Goal: Task Accomplishment & Management: Manage account settings

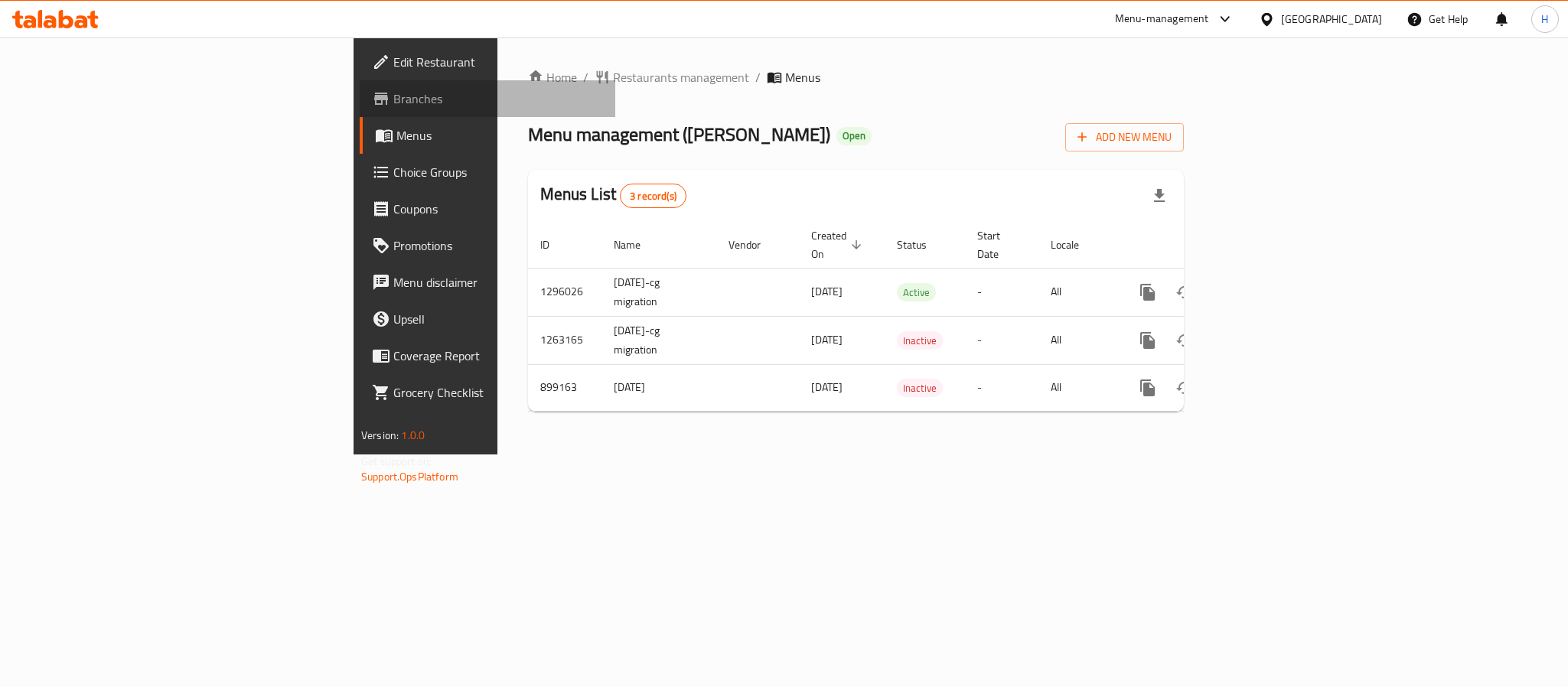
click at [393, 92] on span "Branches" at bounding box center [497, 98] width 210 height 18
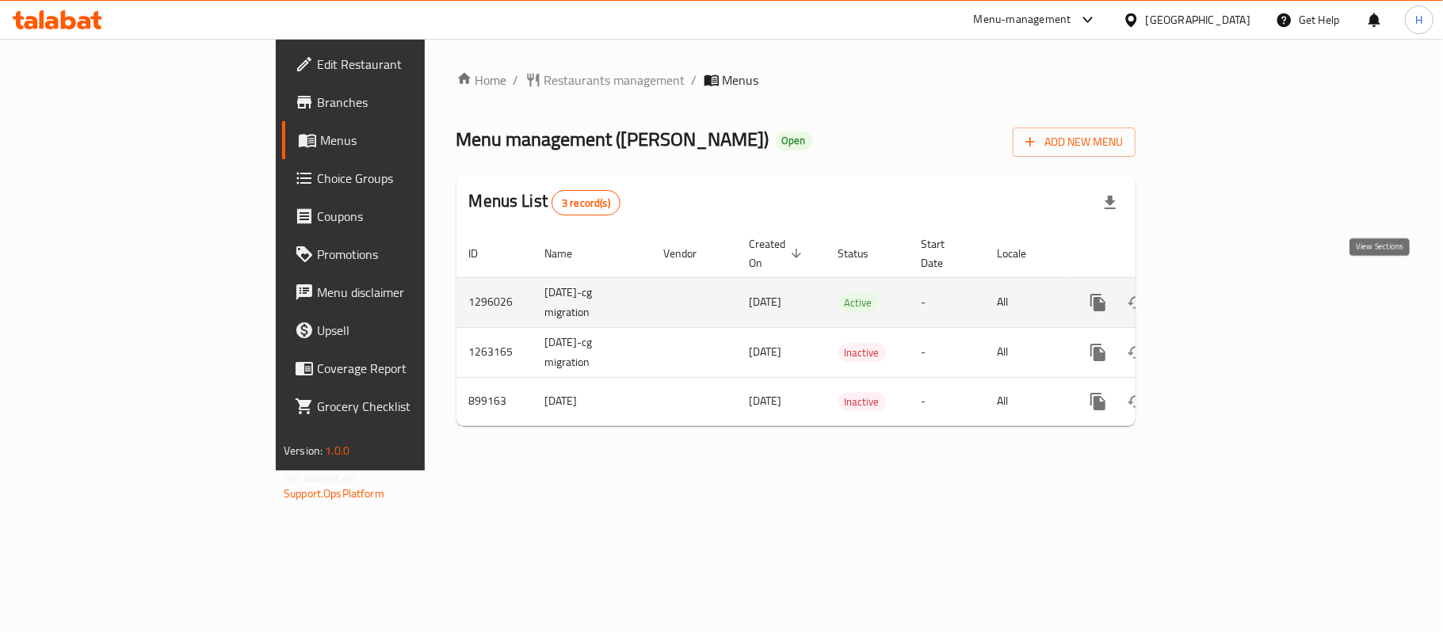
click at [1222, 293] on icon "enhanced table" at bounding box center [1212, 302] width 19 height 19
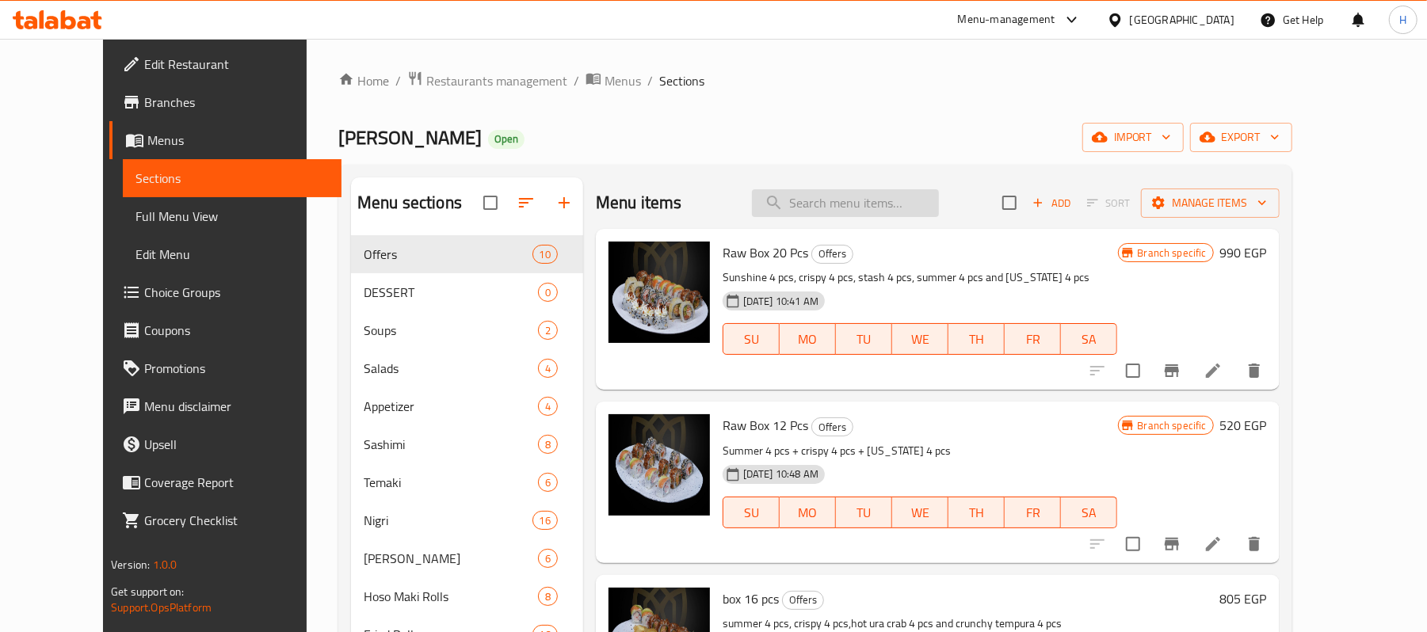
click at [867, 200] on input "search" at bounding box center [845, 203] width 187 height 28
paste input "MIX box 20 pcs"
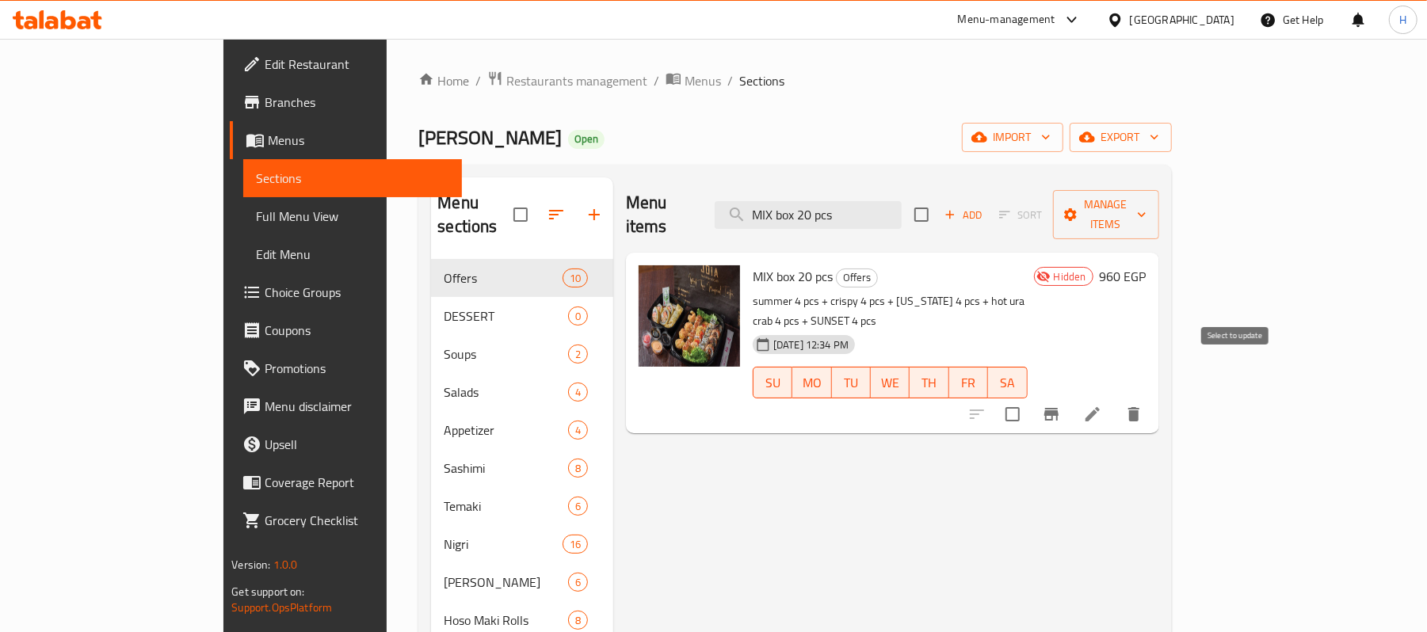
type input "MIX box 20 pcs"
click at [1029, 398] on input "checkbox" at bounding box center [1012, 414] width 33 height 33
checkbox input "true"
click at [1147, 204] on span "Manage items" at bounding box center [1106, 215] width 81 height 40
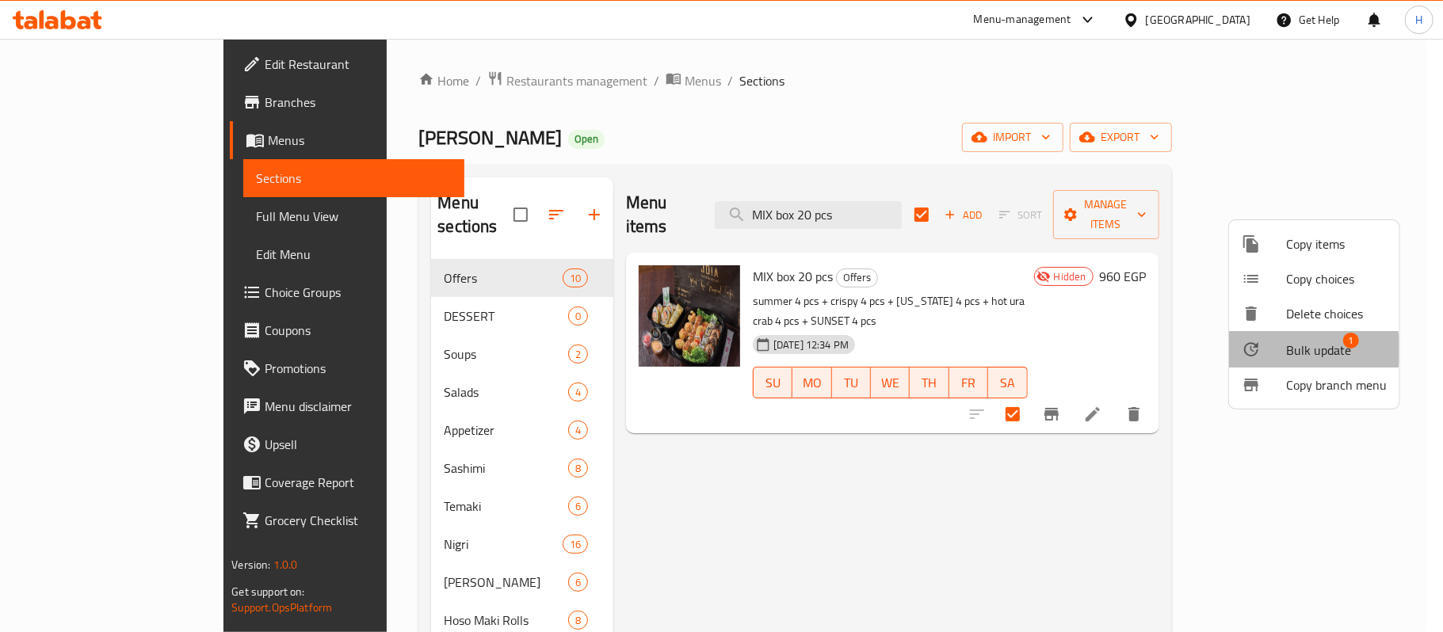
click at [1287, 350] on span "Bulk update" at bounding box center [1318, 350] width 65 height 19
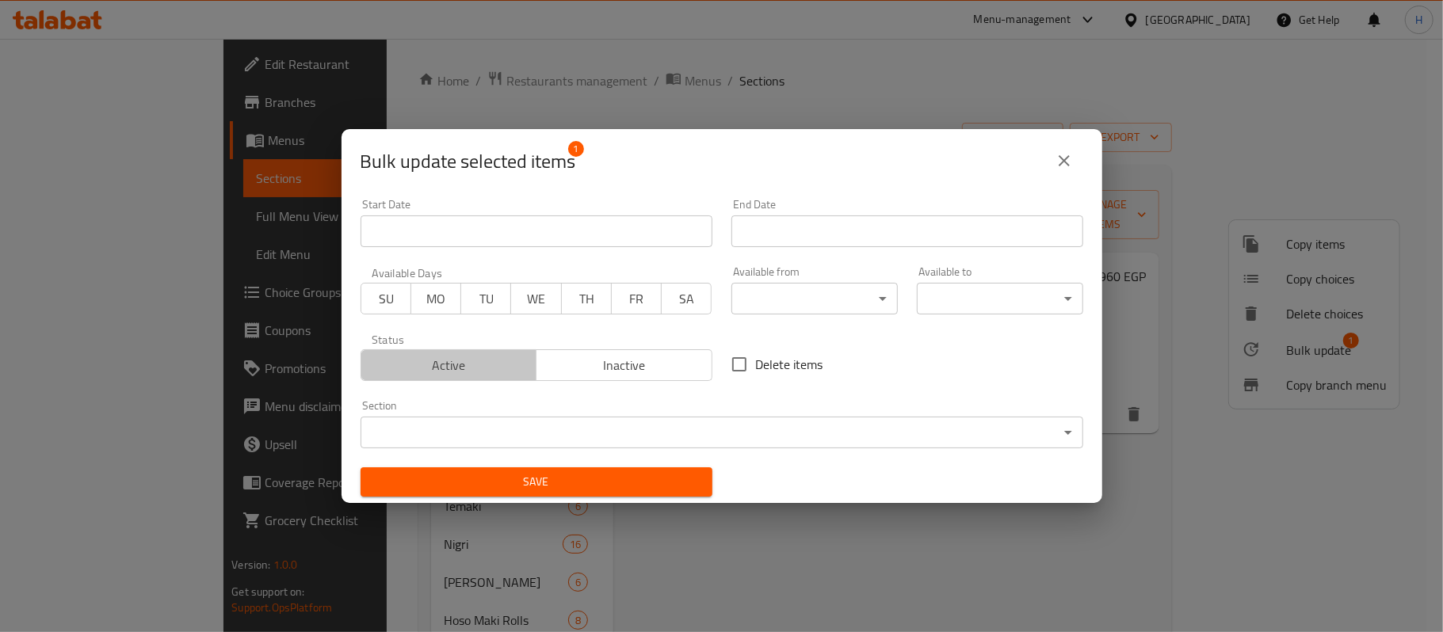
click at [487, 362] on span "Active" at bounding box center [449, 365] width 163 height 23
click at [534, 482] on span "Save" at bounding box center [536, 482] width 326 height 20
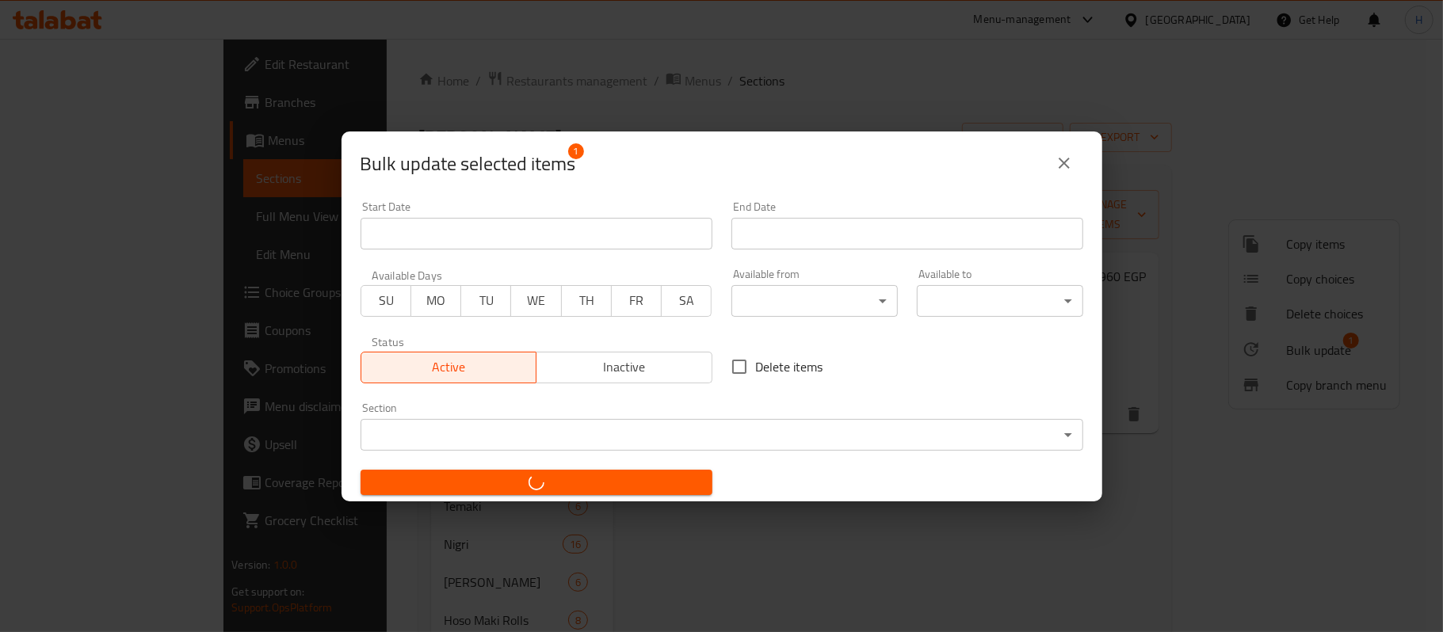
checkbox input "false"
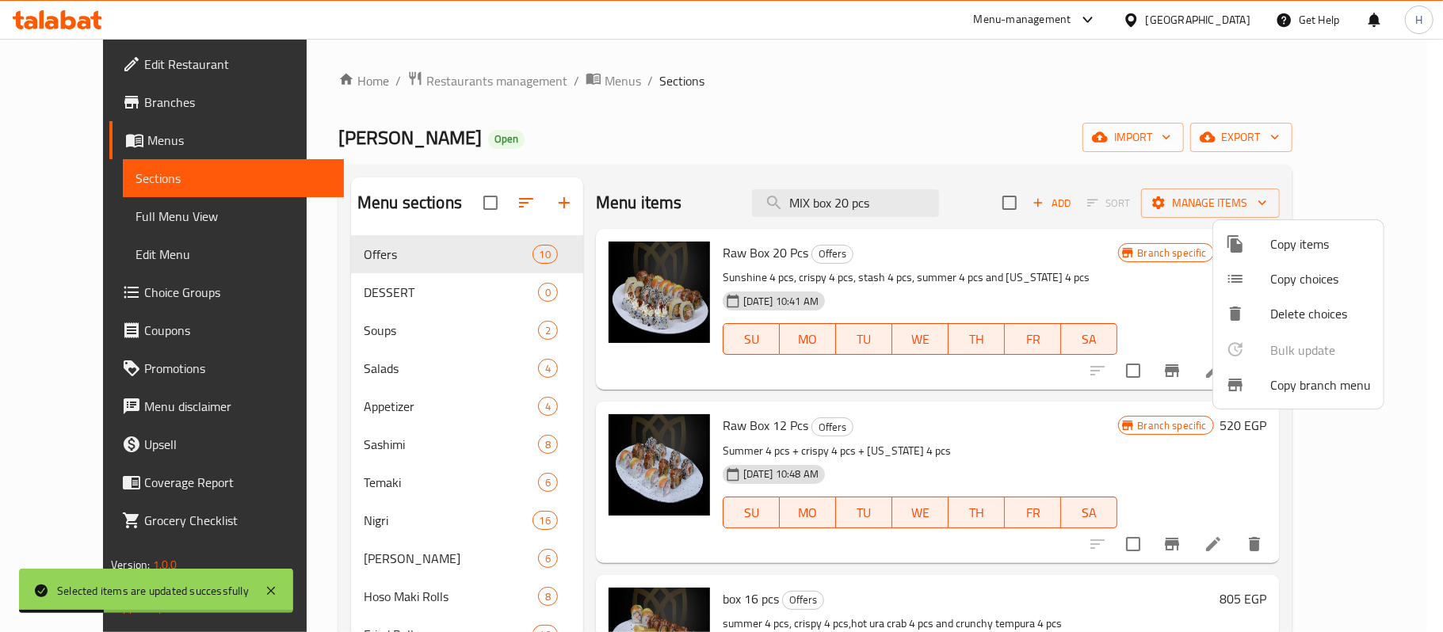
click at [847, 192] on div at bounding box center [721, 316] width 1443 height 632
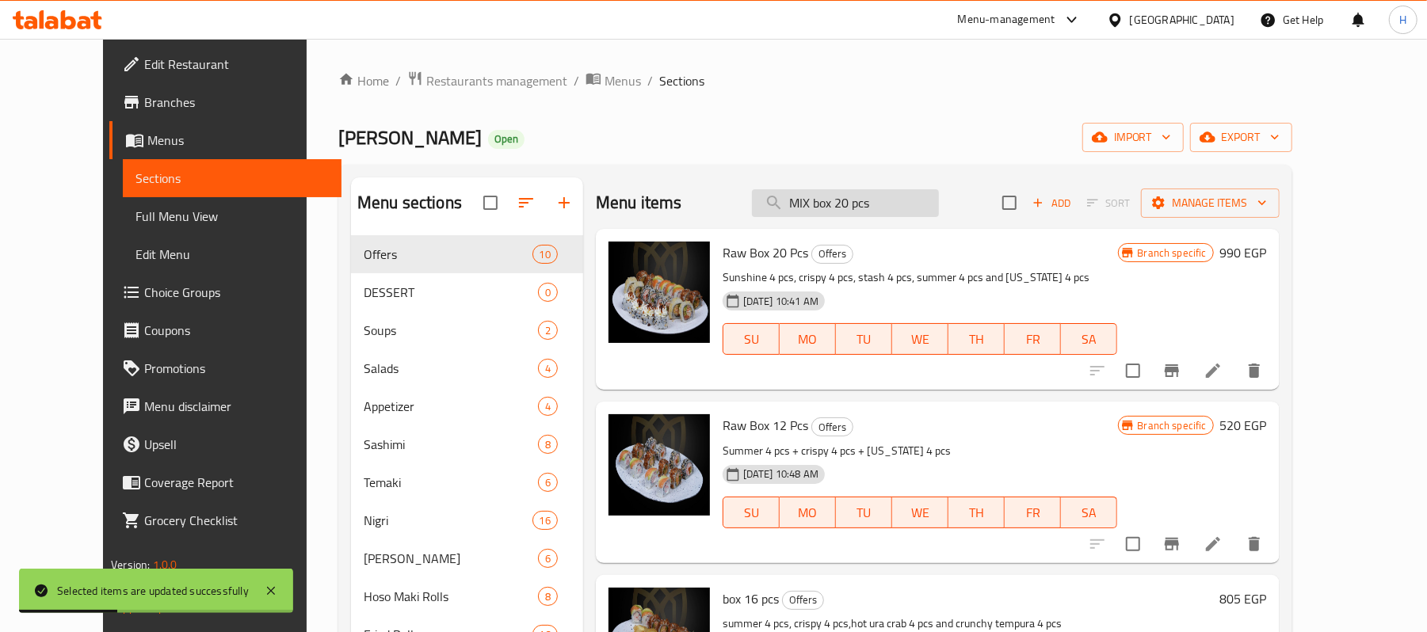
click at [848, 197] on input "MIX box 20 pcs" at bounding box center [845, 203] width 187 height 28
paste input "box 4"
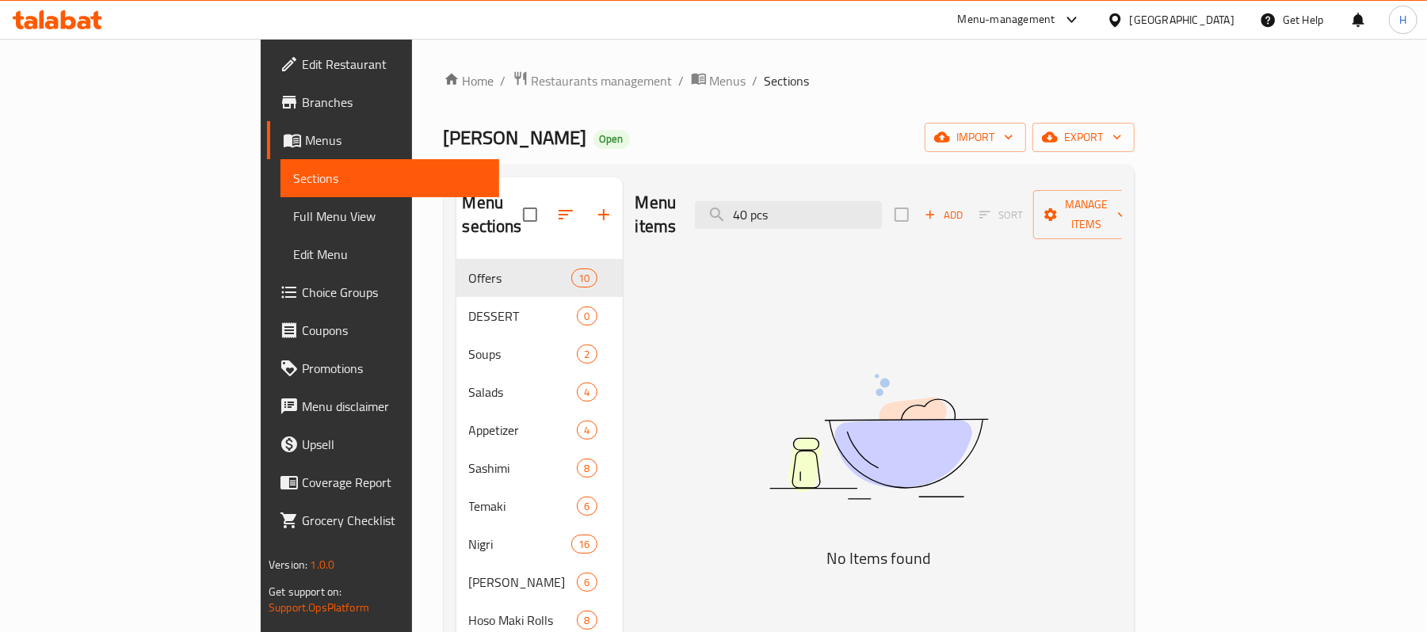
paste input "box"
click at [882, 206] on input "40" at bounding box center [788, 215] width 187 height 28
paste input "box 40 pc"
click at [854, 209] on input "box 40 pc" at bounding box center [788, 215] width 187 height 28
paste input "MIX box 2"
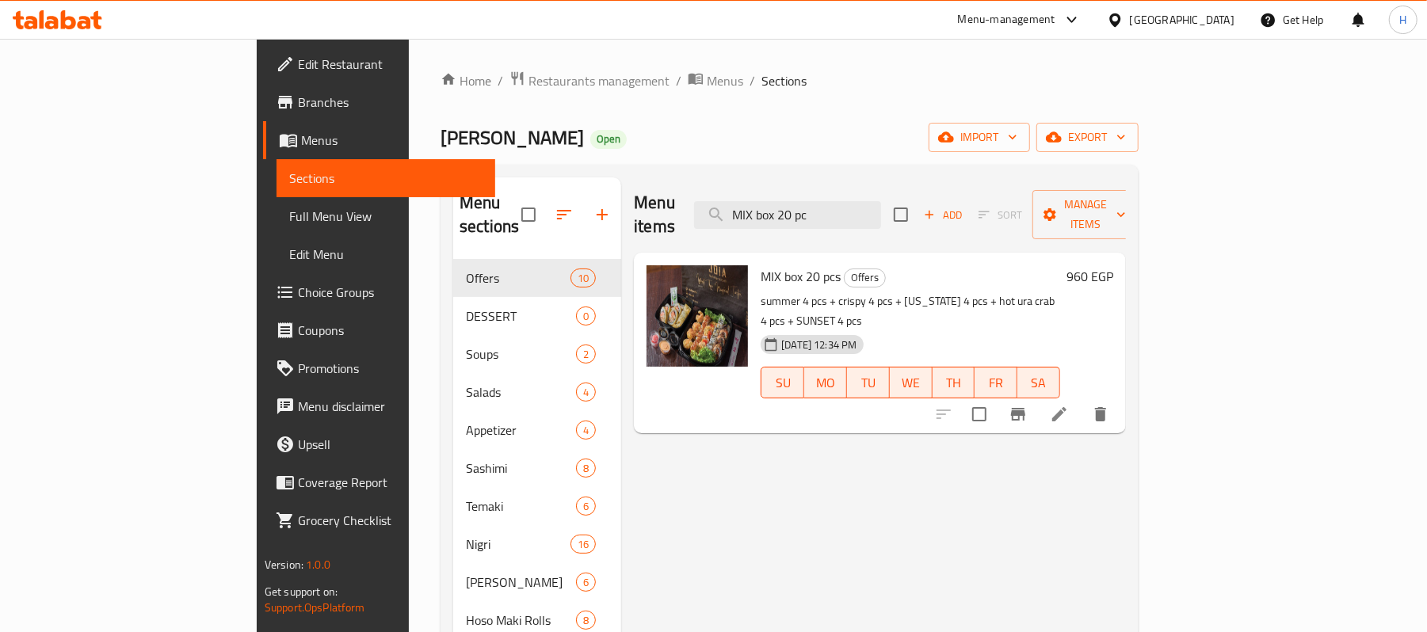
type input "MIX box 20 pc"
click at [945, 483] on div "Menu items MIX box 20 pc Add Sort Manage items MIX box 20 pcs Offers summer 4 p…" at bounding box center [873, 494] width 505 height 632
drag, startPoint x: 1174, startPoint y: 493, endPoint x: 1271, endPoint y: 417, distance: 123.6
click at [1126, 491] on div "Menu items MIX box 20 pc Add Sort Manage items MIX box 20 pcs Offers summer 4 p…" at bounding box center [873, 494] width 505 height 632
click at [1025, 408] on icon "Branch-specific-item" at bounding box center [1018, 414] width 14 height 13
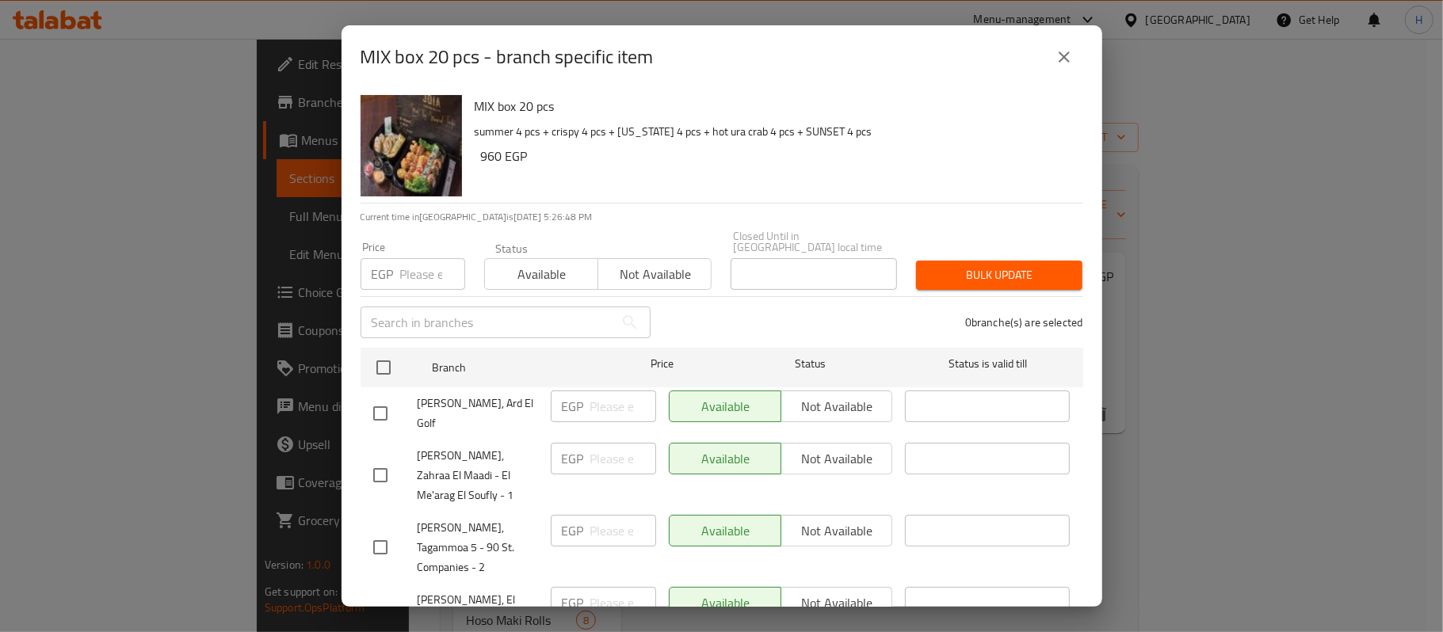
click at [881, 133] on p "summer 4 pcs + crispy 4 pcs + California 4 pcs + hot ura crab 4 pcs + SUNSET 4 …" at bounding box center [773, 132] width 596 height 20
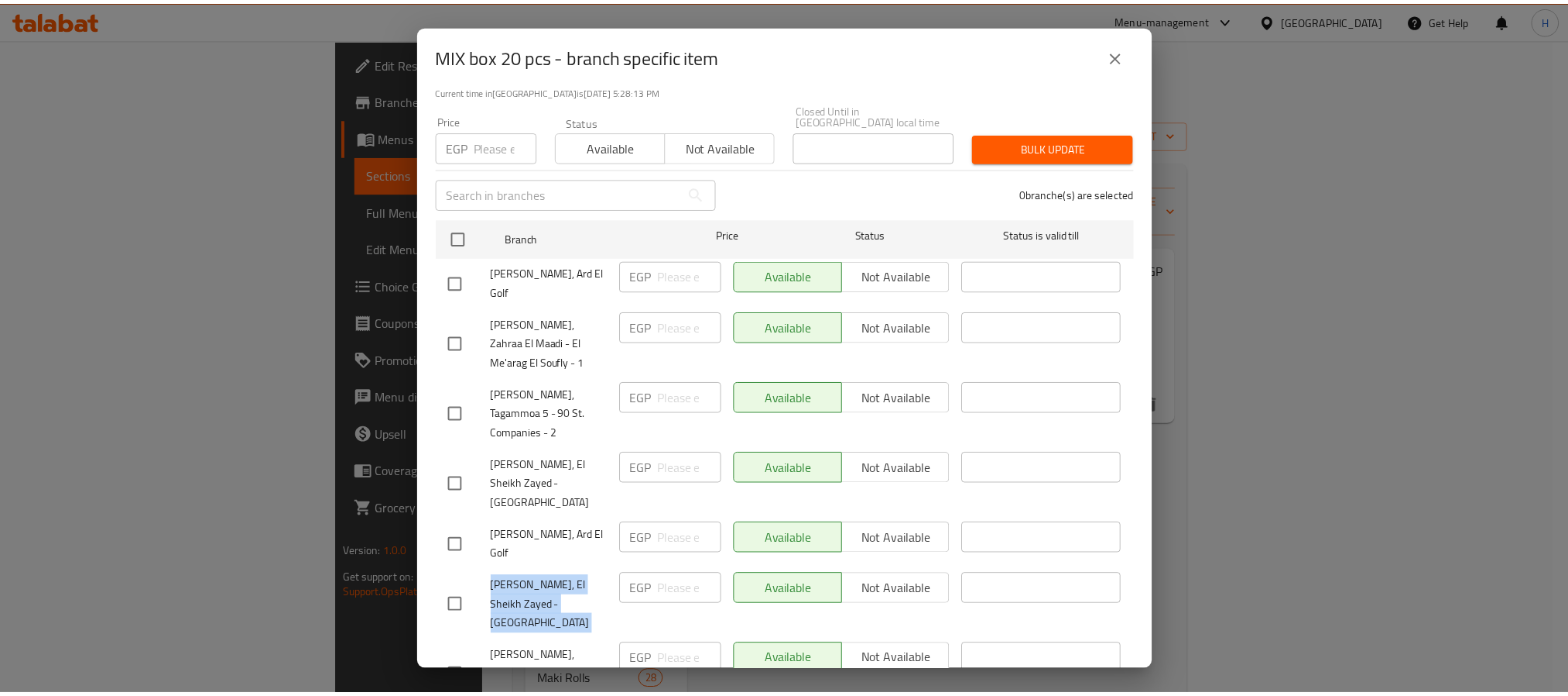
scroll to position [261, 0]
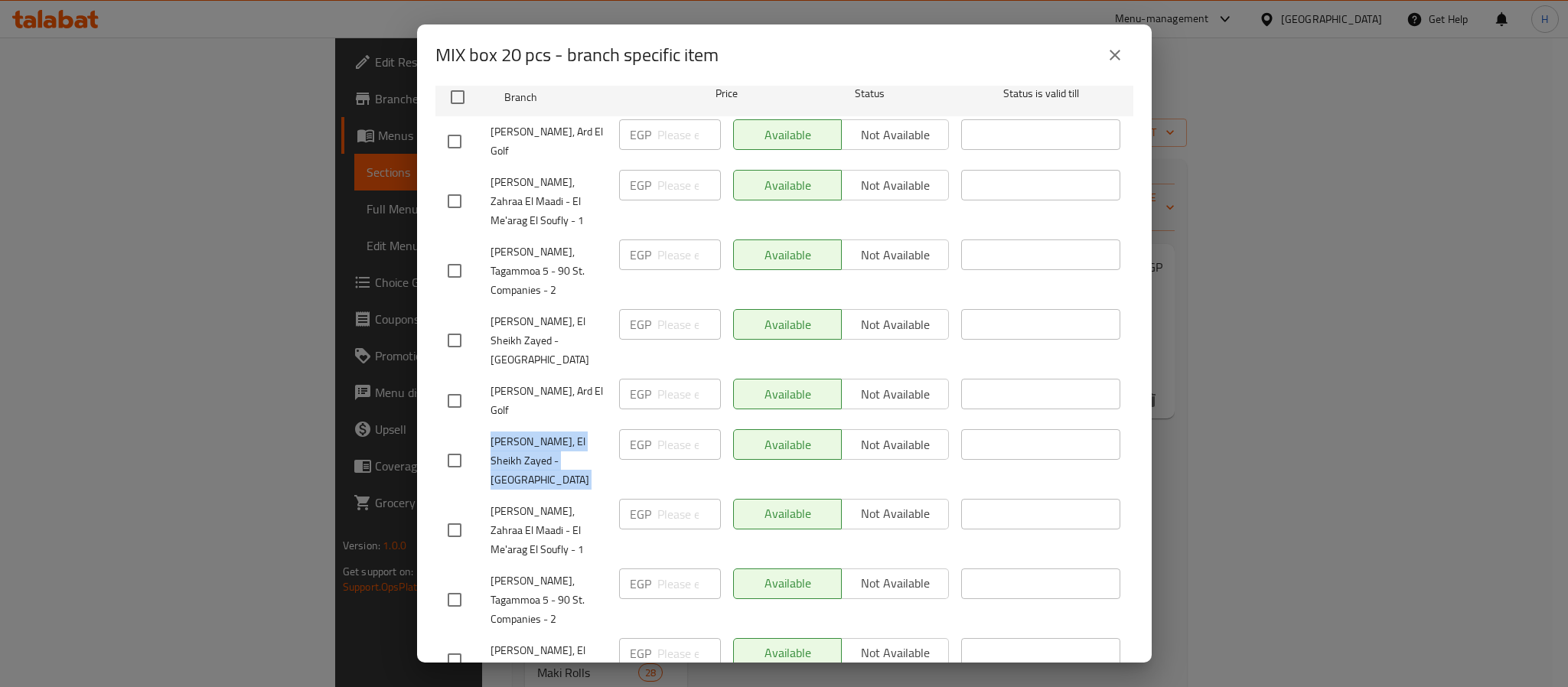
click at [1107, 57] on icon "close" at bounding box center [1114, 55] width 18 height 18
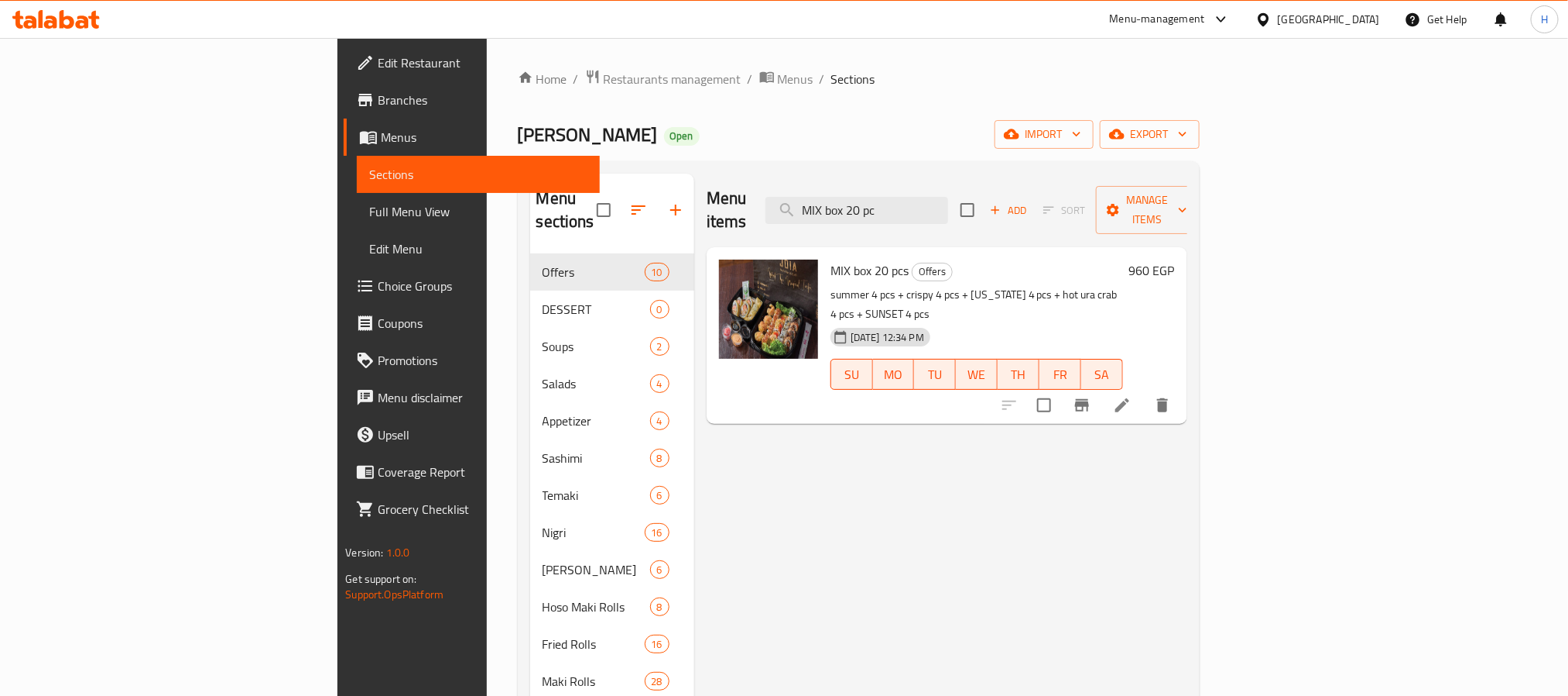
click at [1006, 502] on div "Menu items MIX box 20 pc Add Sort Manage items MIX box 20 pcs Offers summer 4 p…" at bounding box center [941, 522] width 493 height 696
click at [830, 259] on span "MIX box 20 pcs" at bounding box center [869, 271] width 78 height 23
copy h6 "MIX box 20 pcs"
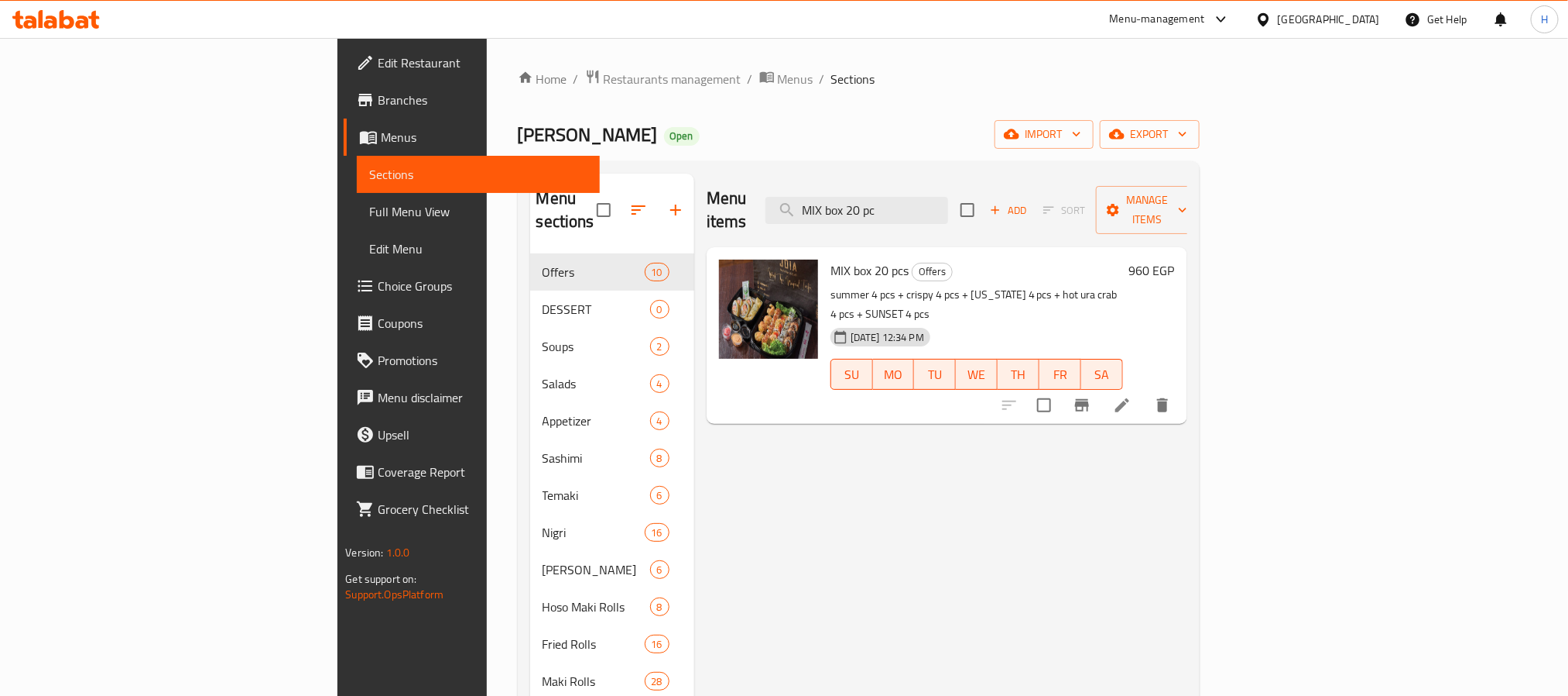
click at [518, 140] on span "Joia Sushi" at bounding box center [587, 135] width 140 height 35
copy span "Joia Sushi"
click at [830, 259] on span "MIX box 20 pcs" at bounding box center [869, 271] width 78 height 23
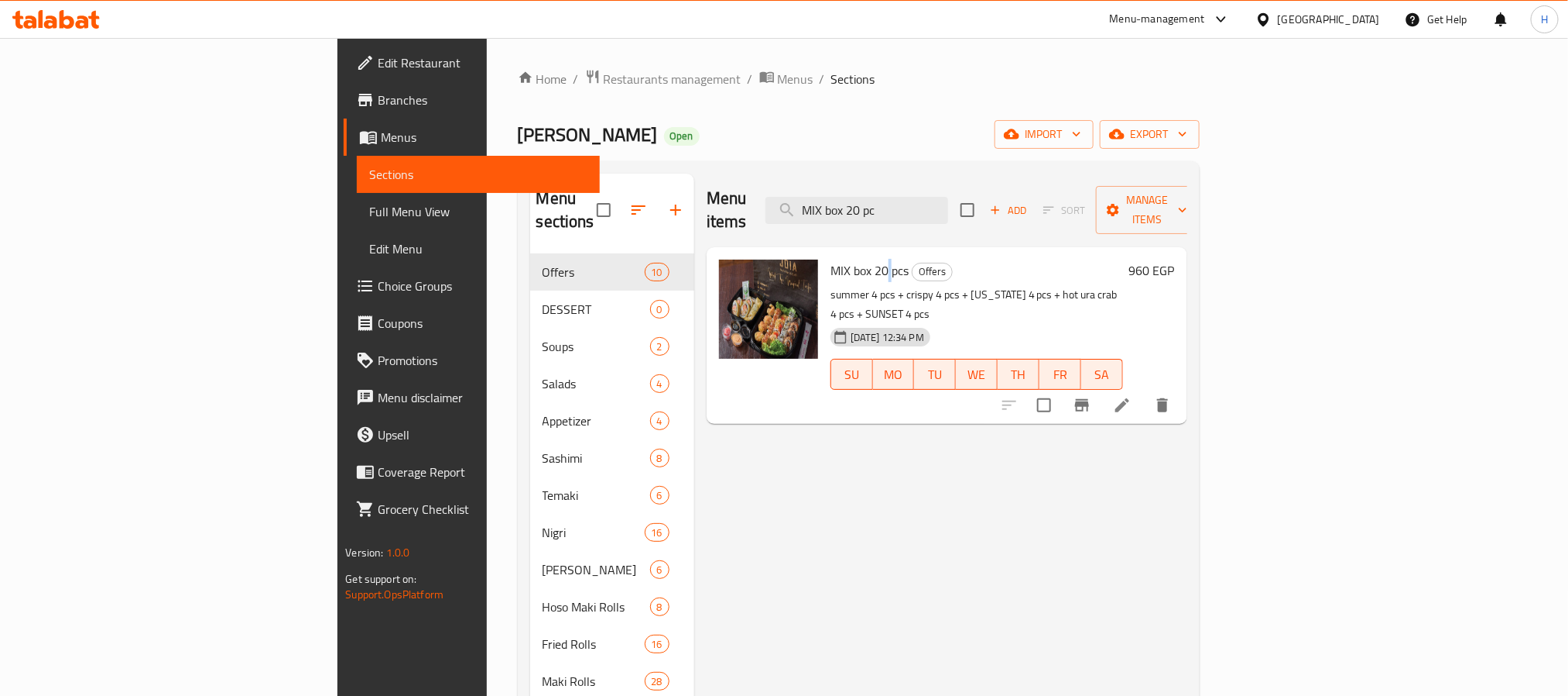
click at [830, 259] on span "MIX box 20 pcs" at bounding box center [869, 271] width 78 height 23
copy h6 "MIX box 20 pcs"
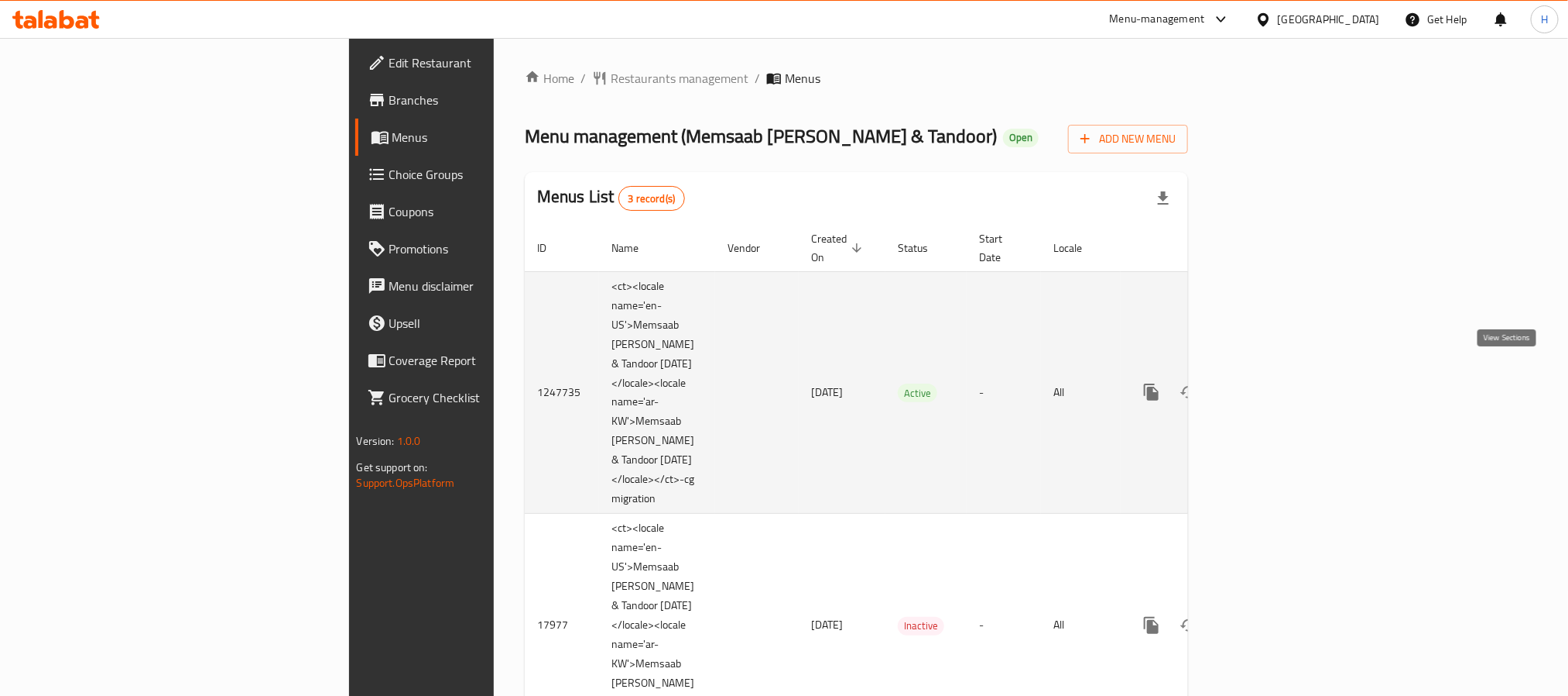
click at [1273, 382] on icon "enhanced table" at bounding box center [1263, 391] width 19 height 19
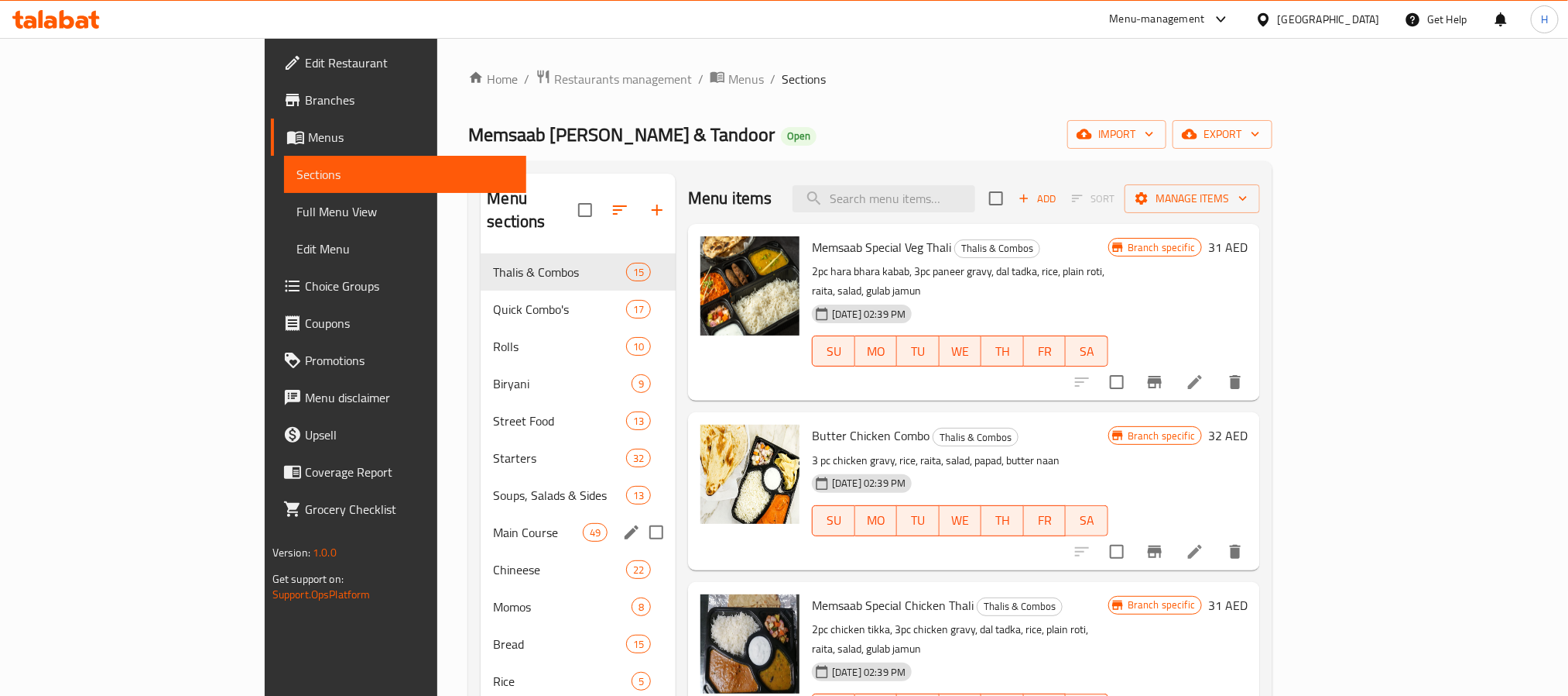
scroll to position [116, 0]
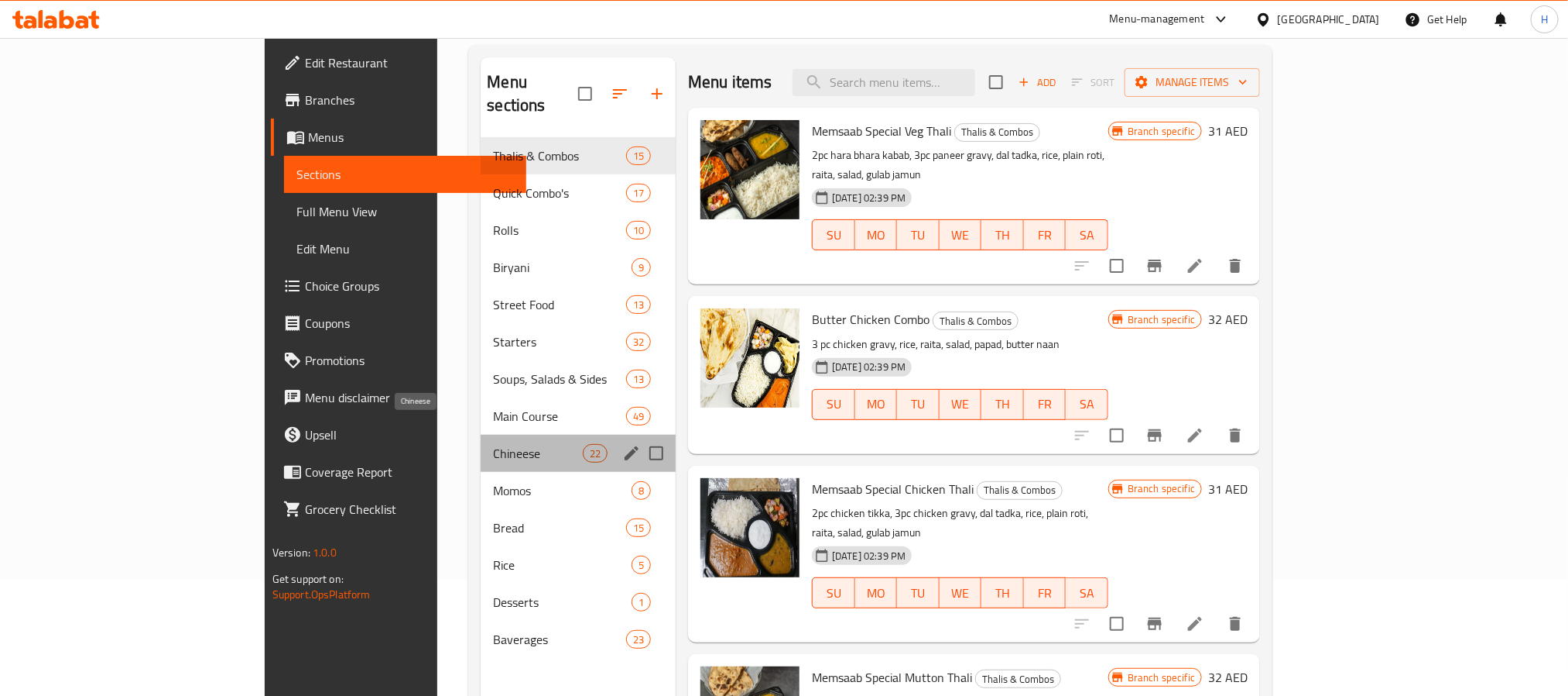
click at [493, 444] on span "Chineese" at bounding box center [537, 453] width 89 height 19
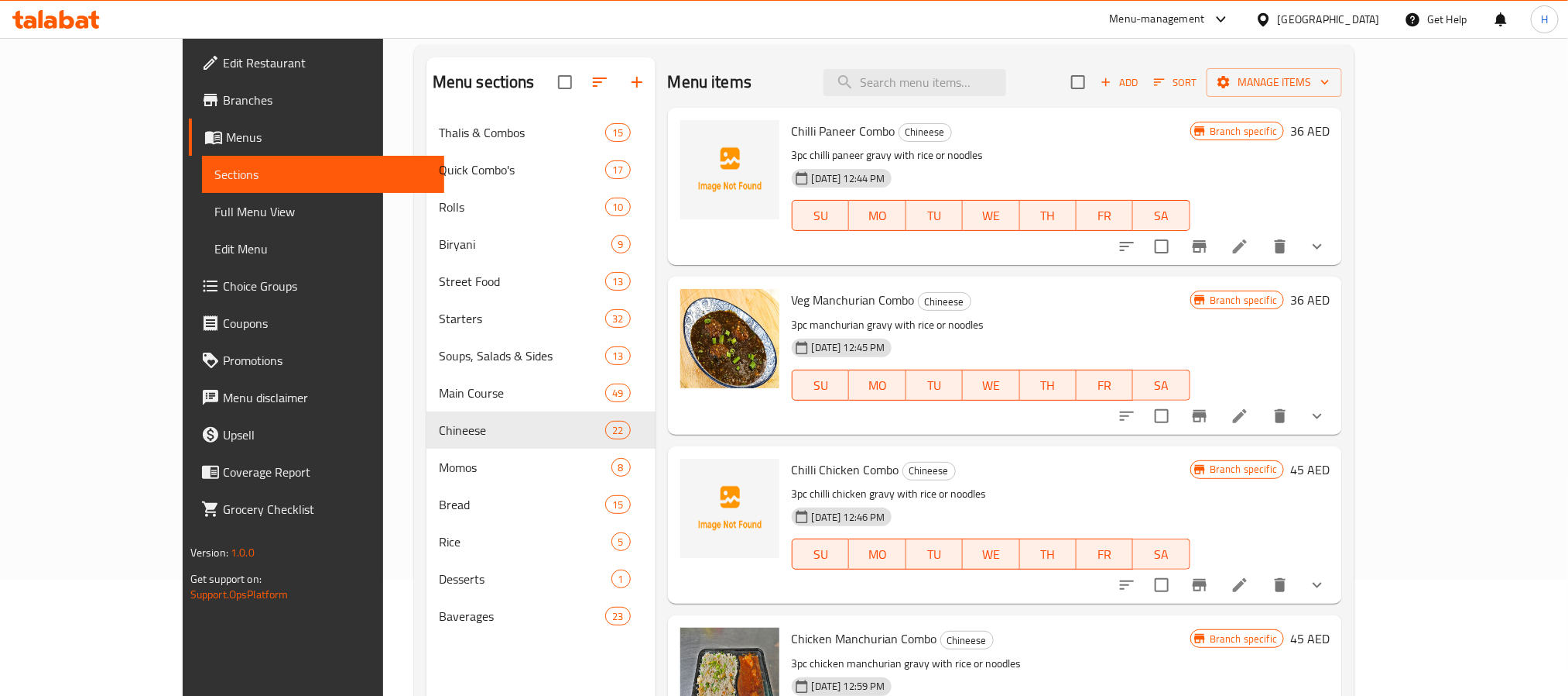
scroll to position [581, 0]
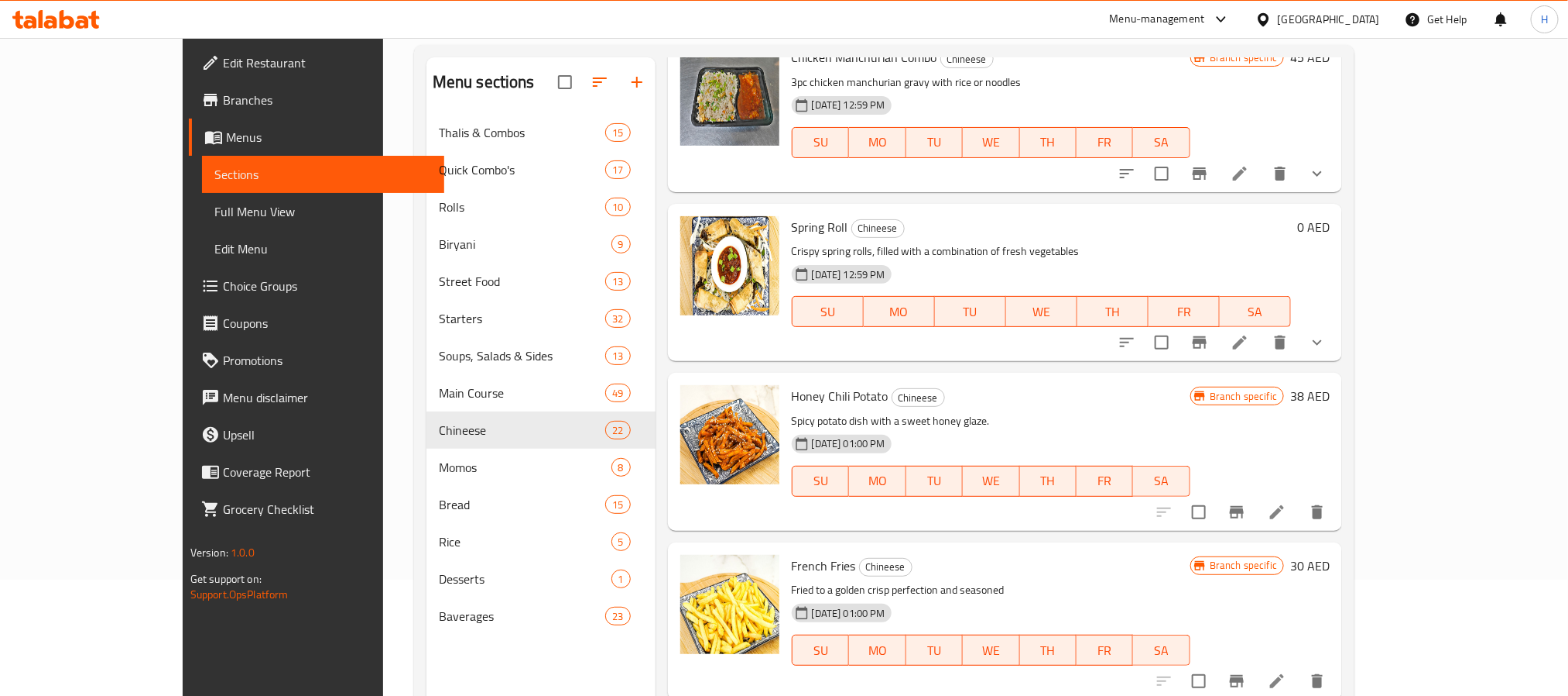
click at [1020, 412] on p "Spicy potato dish with a sweet honey glaze." at bounding box center [992, 421] width 399 height 20
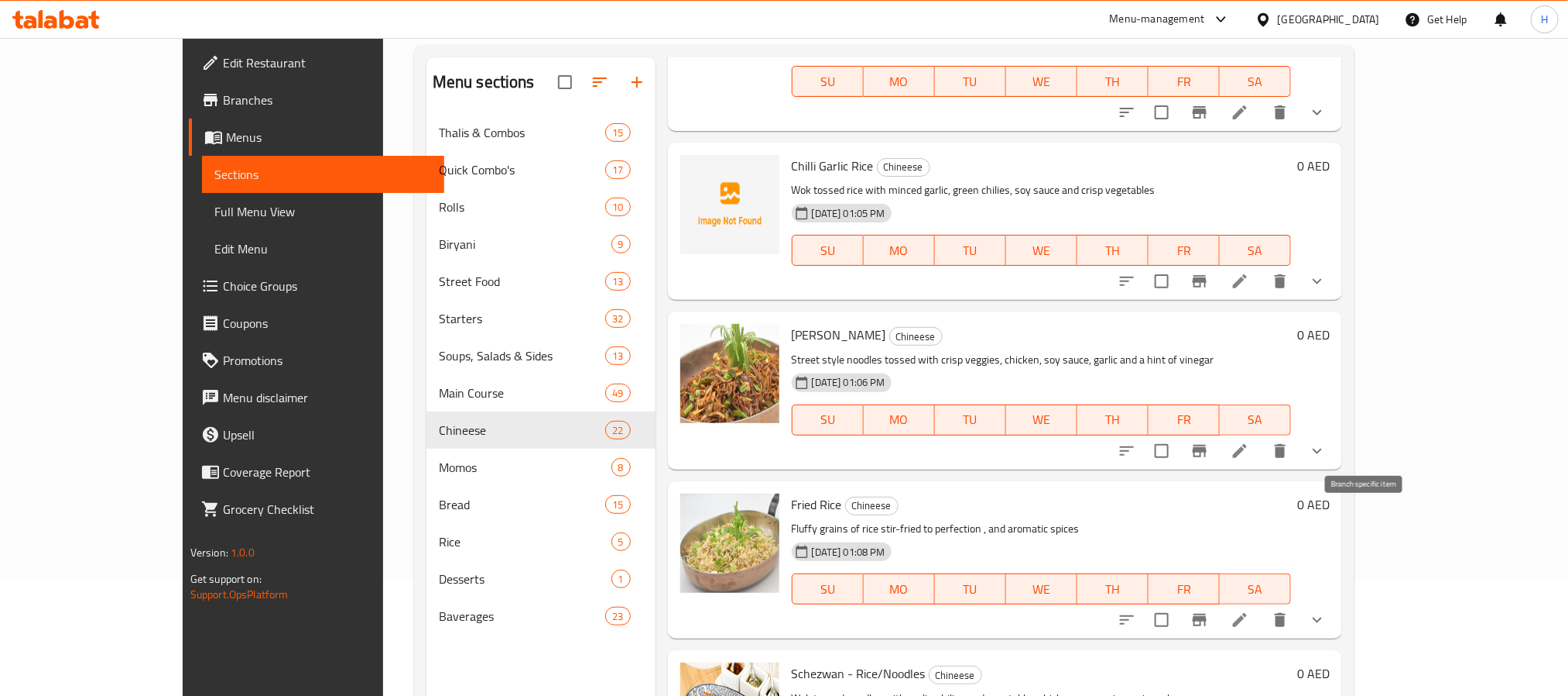
click at [1209, 610] on icon "Branch-specific-item" at bounding box center [1200, 619] width 19 height 19
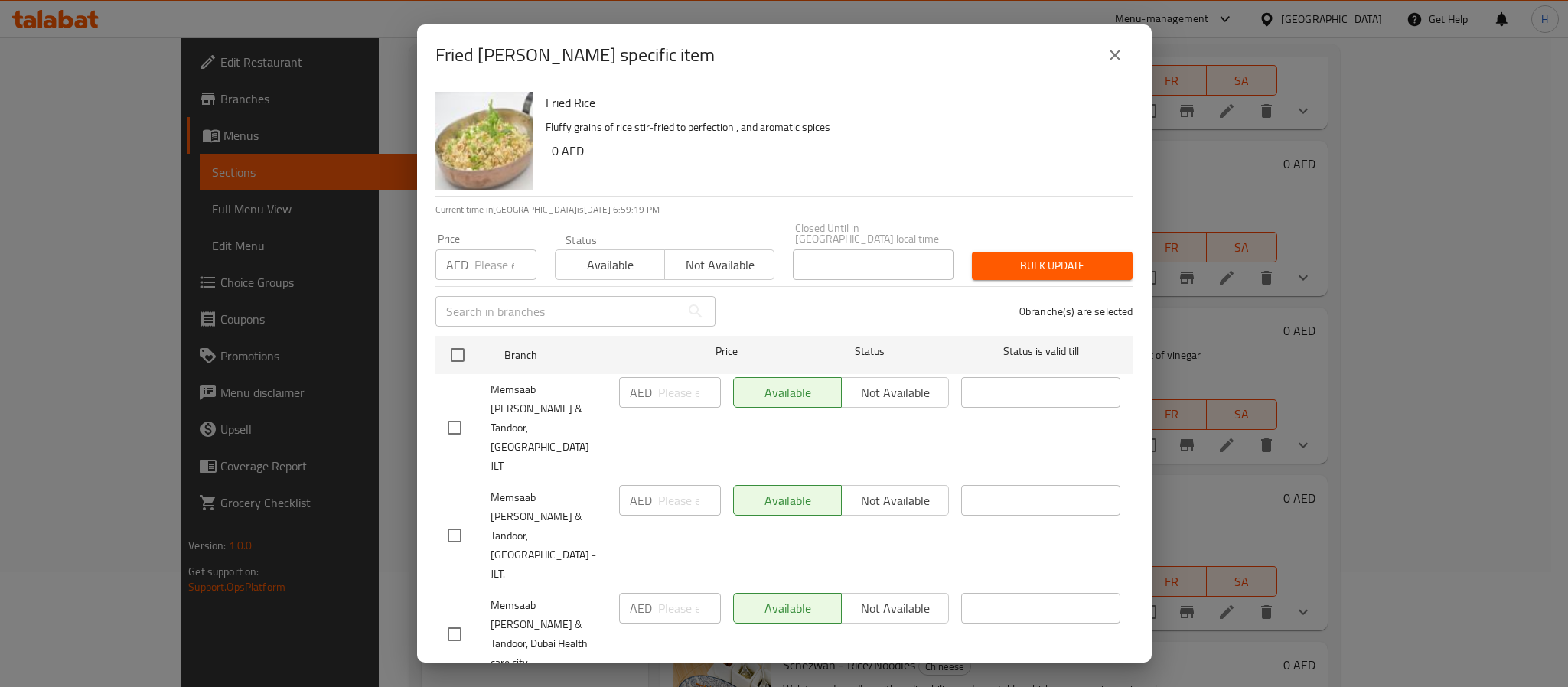
click at [451, 519] on input "checkbox" at bounding box center [454, 535] width 32 height 32
checkbox input "true"
click at [658, 484] on input "number" at bounding box center [688, 500] width 63 height 31
type input "0"
click at [1013, 263] on span "Bulk update" at bounding box center [1051, 265] width 136 height 19
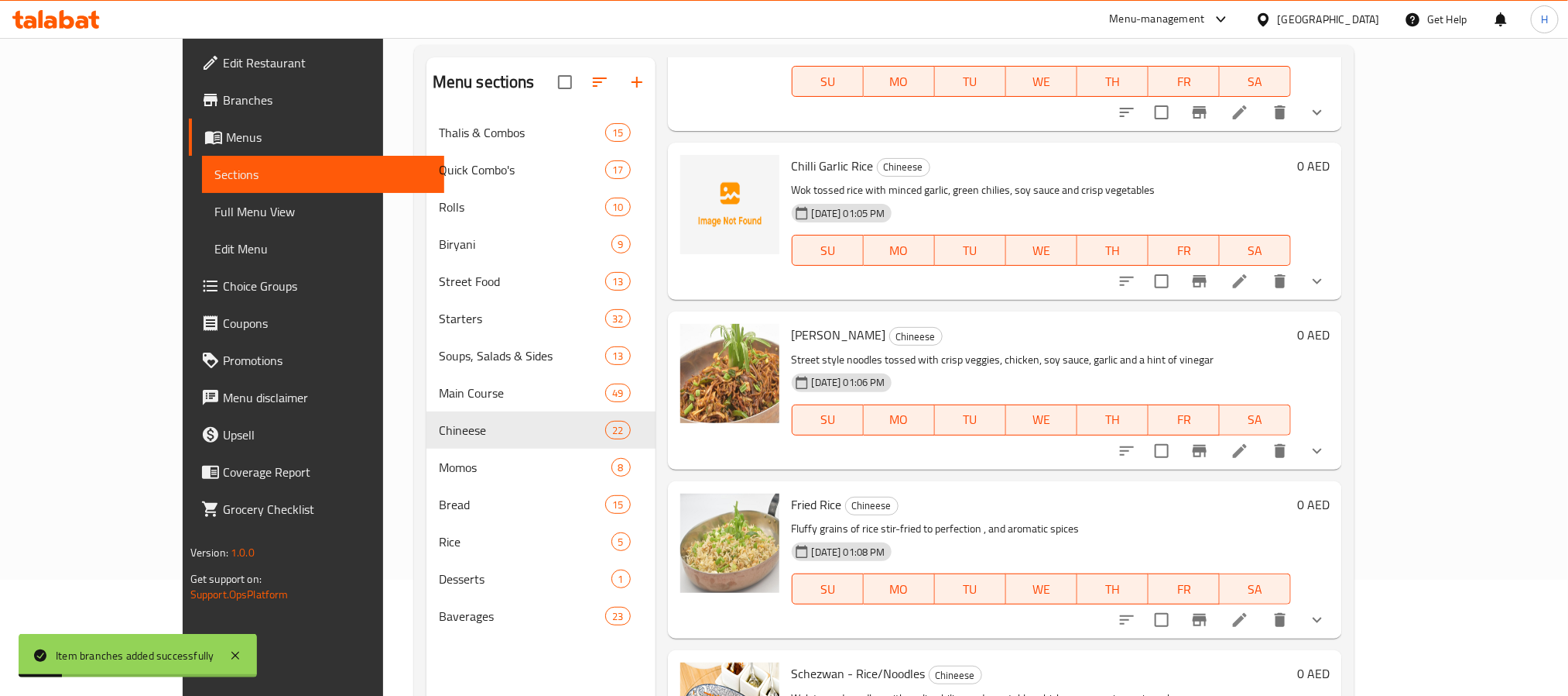
click at [1327, 610] on icon "show more" at bounding box center [1317, 619] width 19 height 19
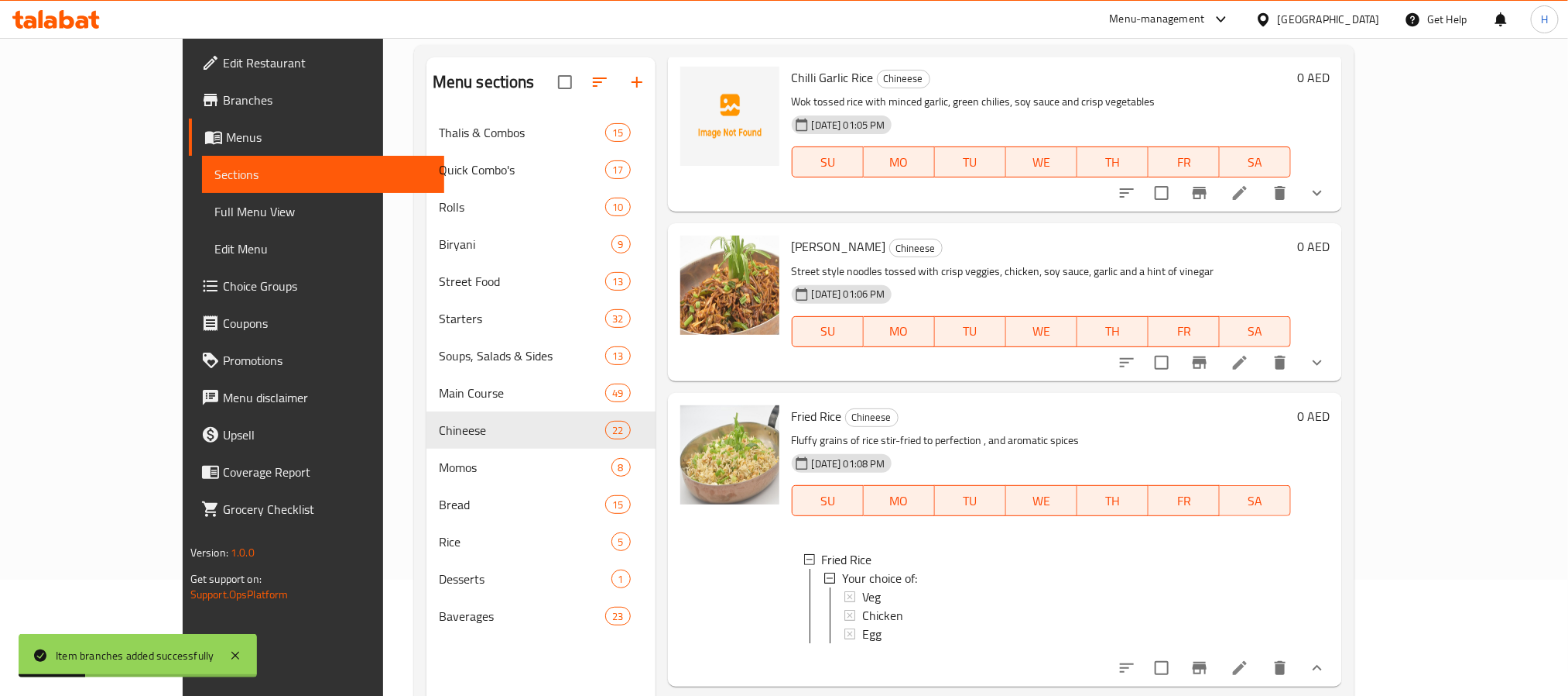
scroll to position [2833, 0]
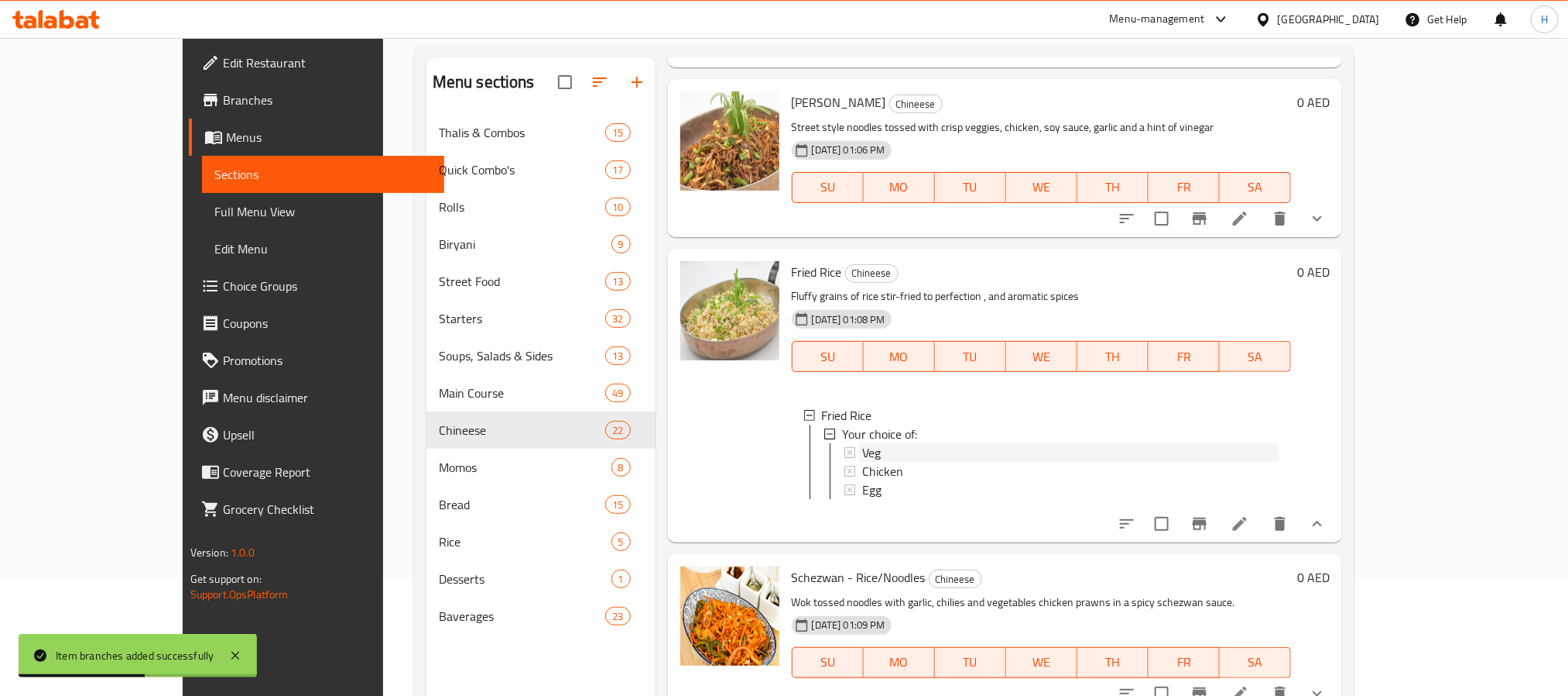
click at [863, 443] on span "Veg" at bounding box center [871, 452] width 19 height 19
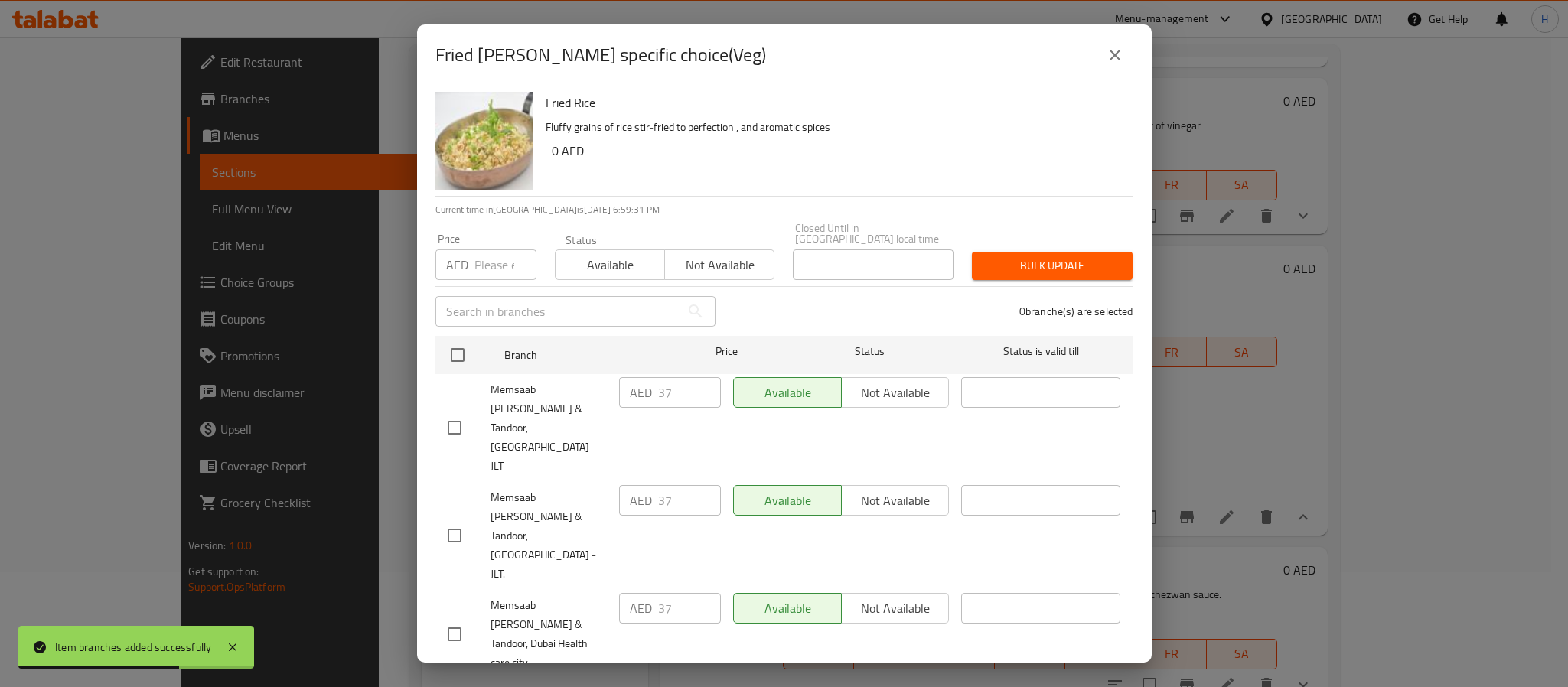
click at [818, 301] on div "0 branche(s) are selected" at bounding box center [933, 311] width 418 height 55
click at [462, 519] on input "checkbox" at bounding box center [454, 535] width 32 height 32
checkbox input "true"
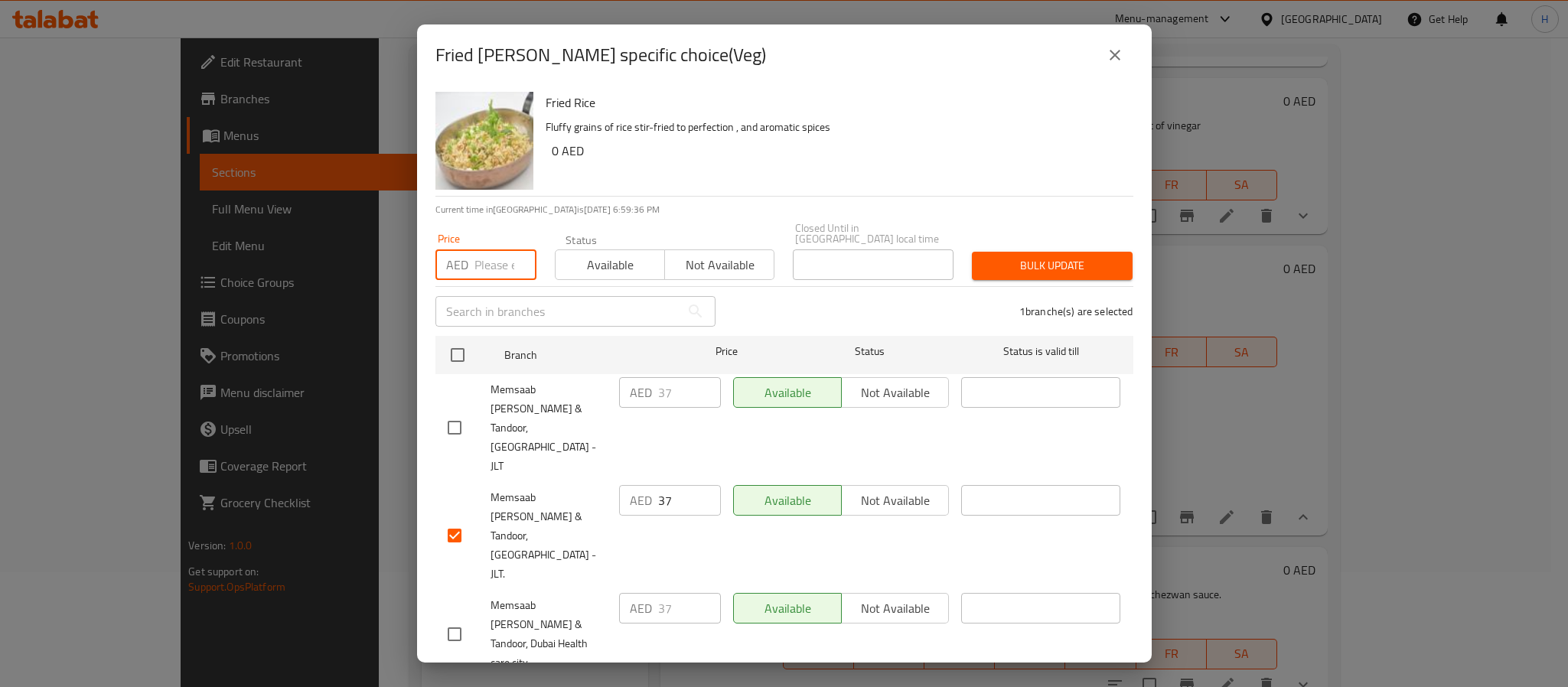
click at [494, 271] on input "number" at bounding box center [505, 264] width 62 height 31
type input "37"
click at [1038, 258] on span "Bulk update" at bounding box center [1051, 265] width 136 height 19
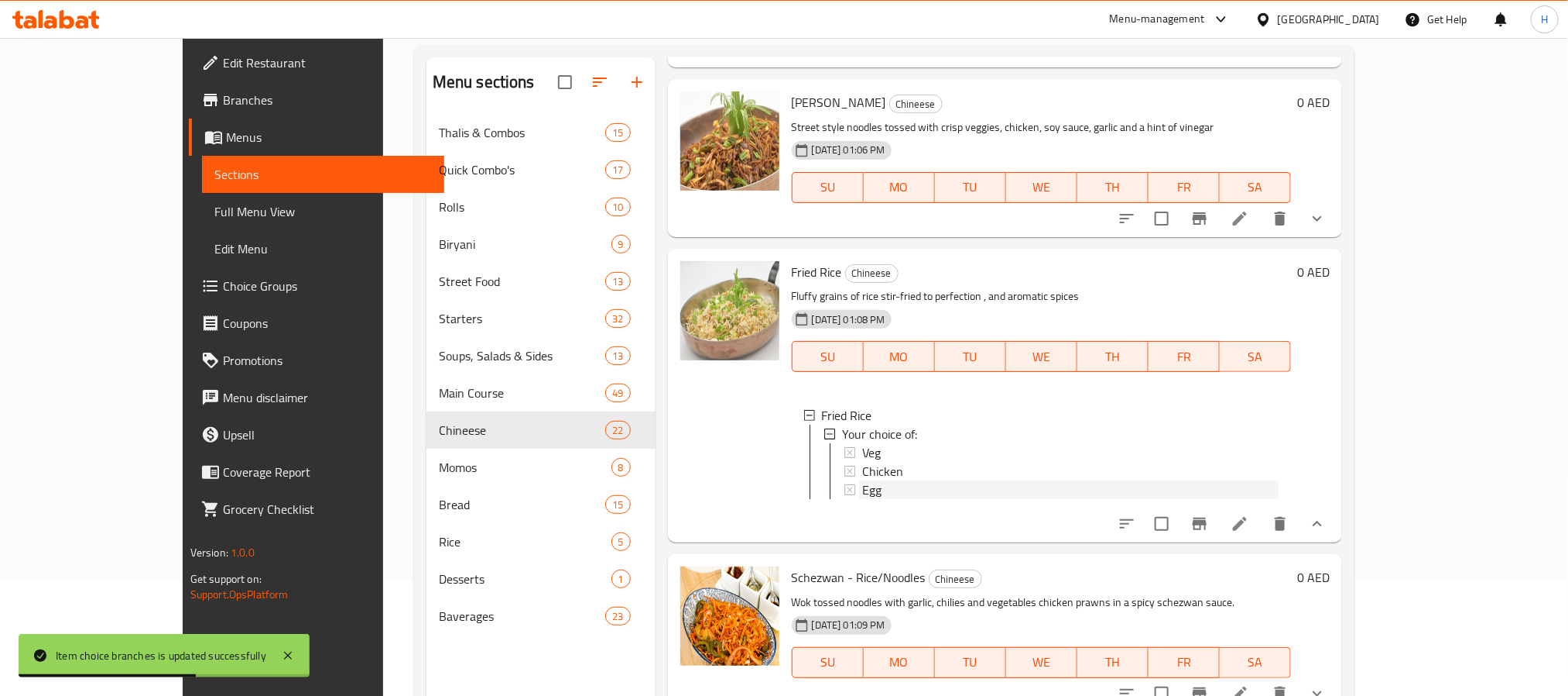
click at [863, 480] on div "Egg" at bounding box center [1071, 489] width 417 height 19
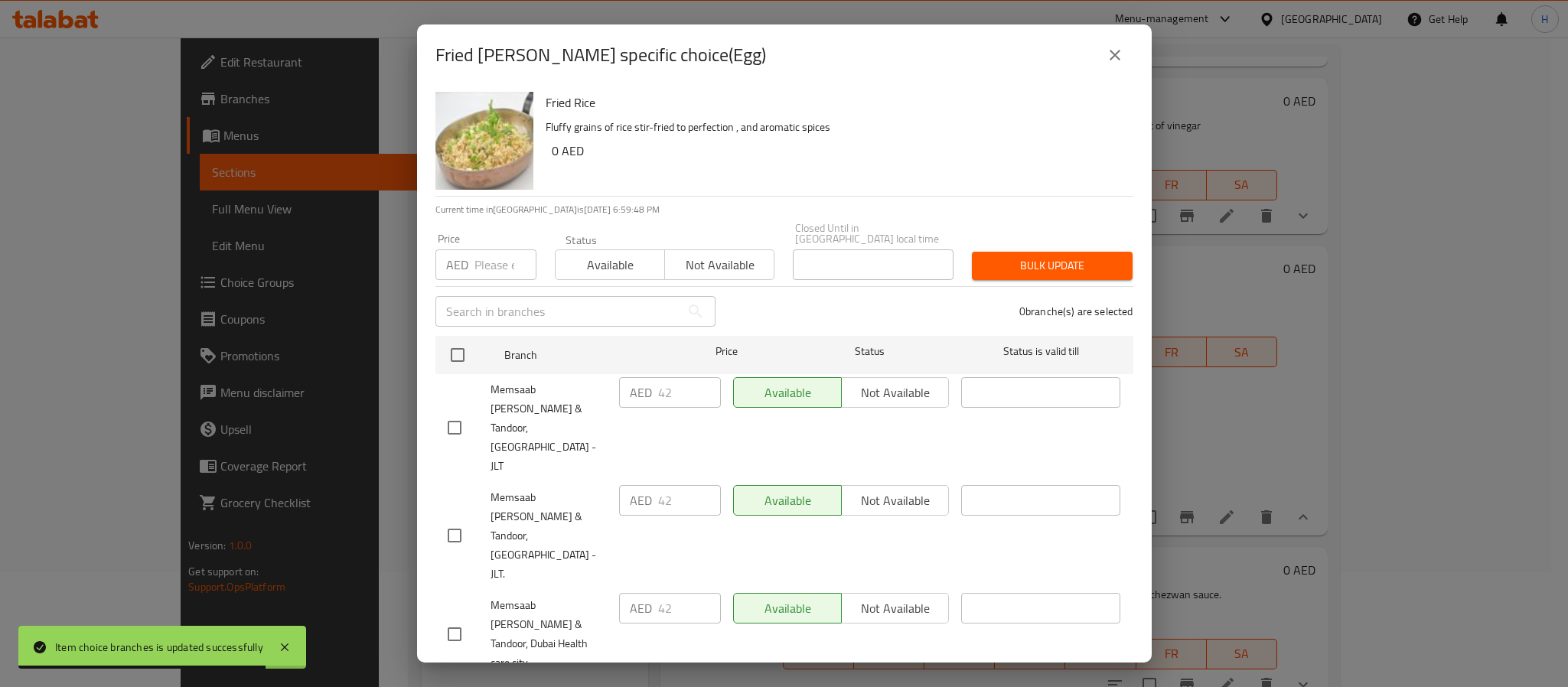
click at [481, 268] on input "number" at bounding box center [505, 264] width 62 height 31
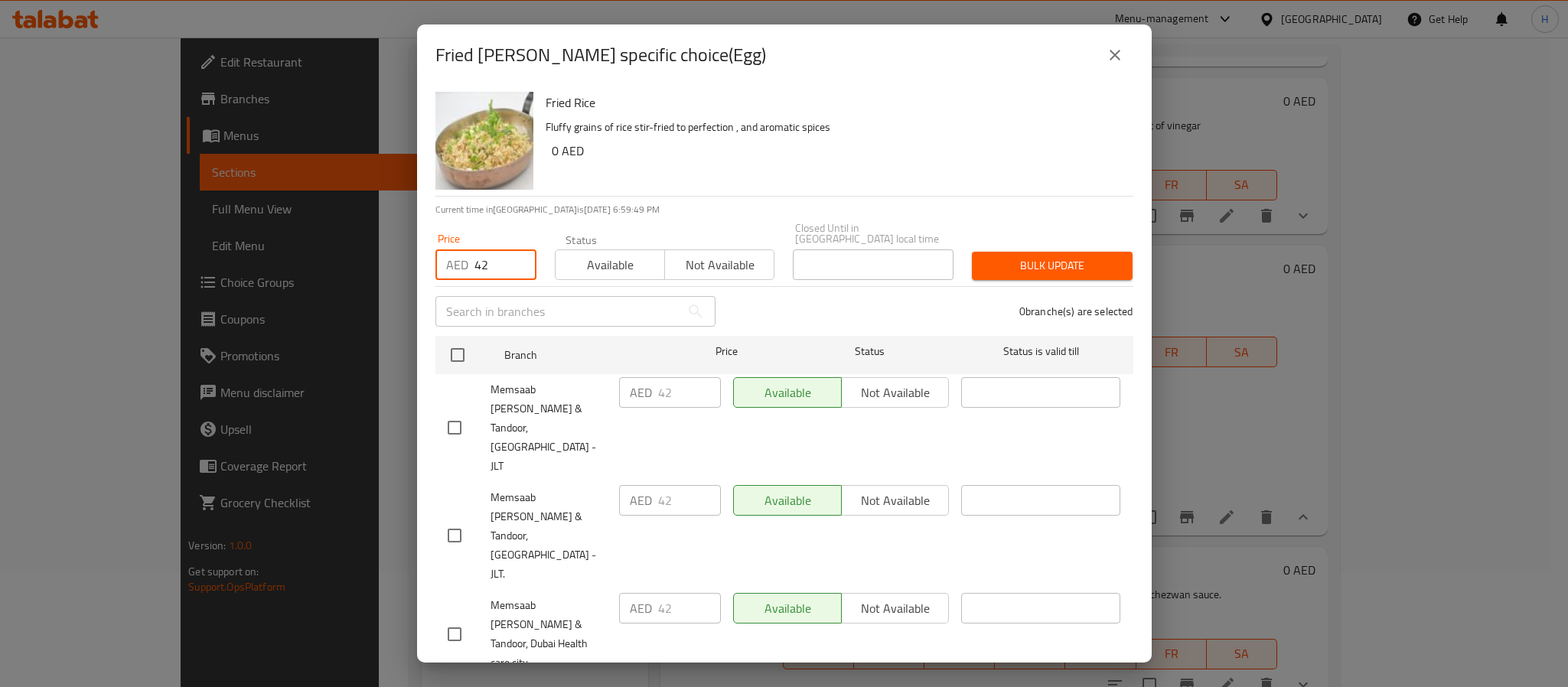
type input "42"
click at [664, 168] on div "Fried Rice Fluffy grains of rice stir-fried to perfection , and aromatic spices…" at bounding box center [833, 141] width 588 height 110
click at [452, 519] on input "checkbox" at bounding box center [454, 535] width 32 height 32
checkbox input "true"
click at [1016, 274] on span "Bulk update" at bounding box center [1051, 265] width 136 height 19
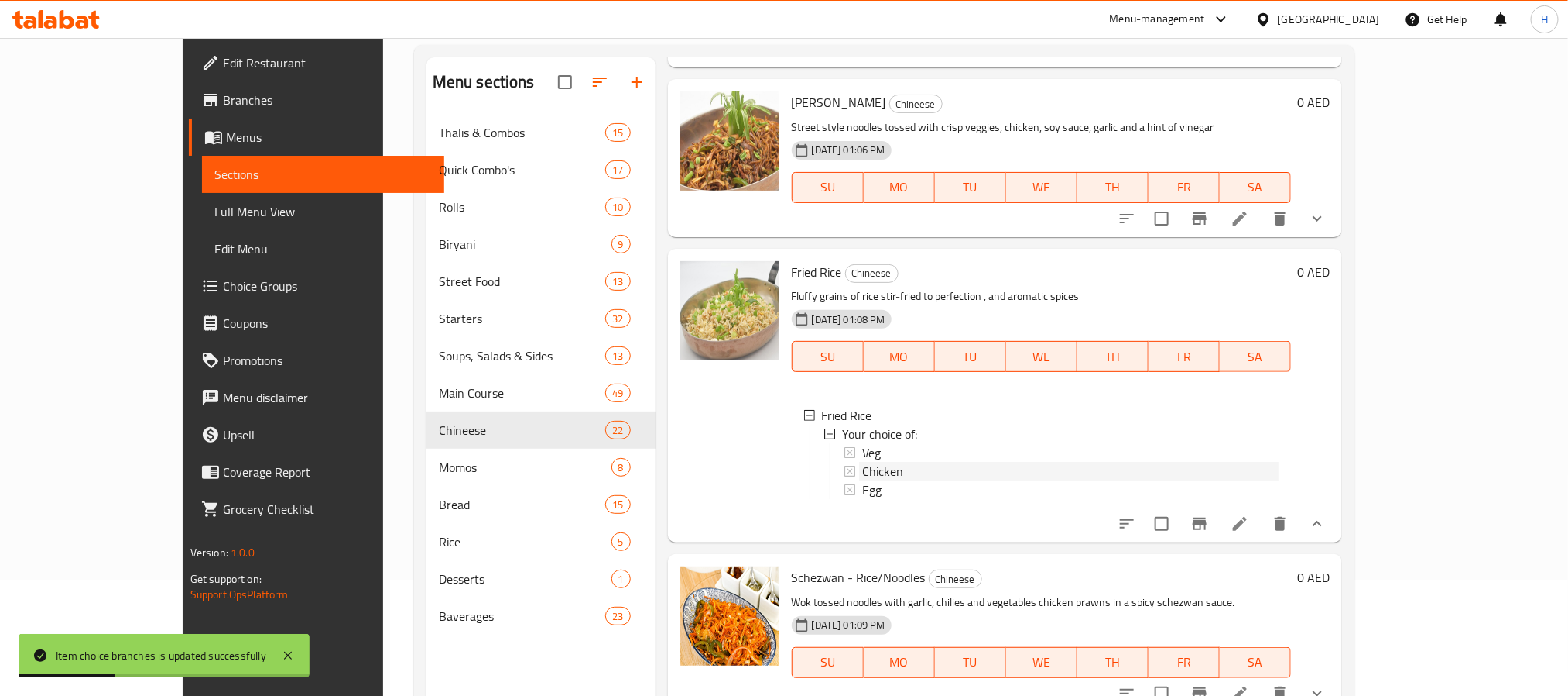
click at [864, 461] on div "Chicken" at bounding box center [1071, 470] width 417 height 19
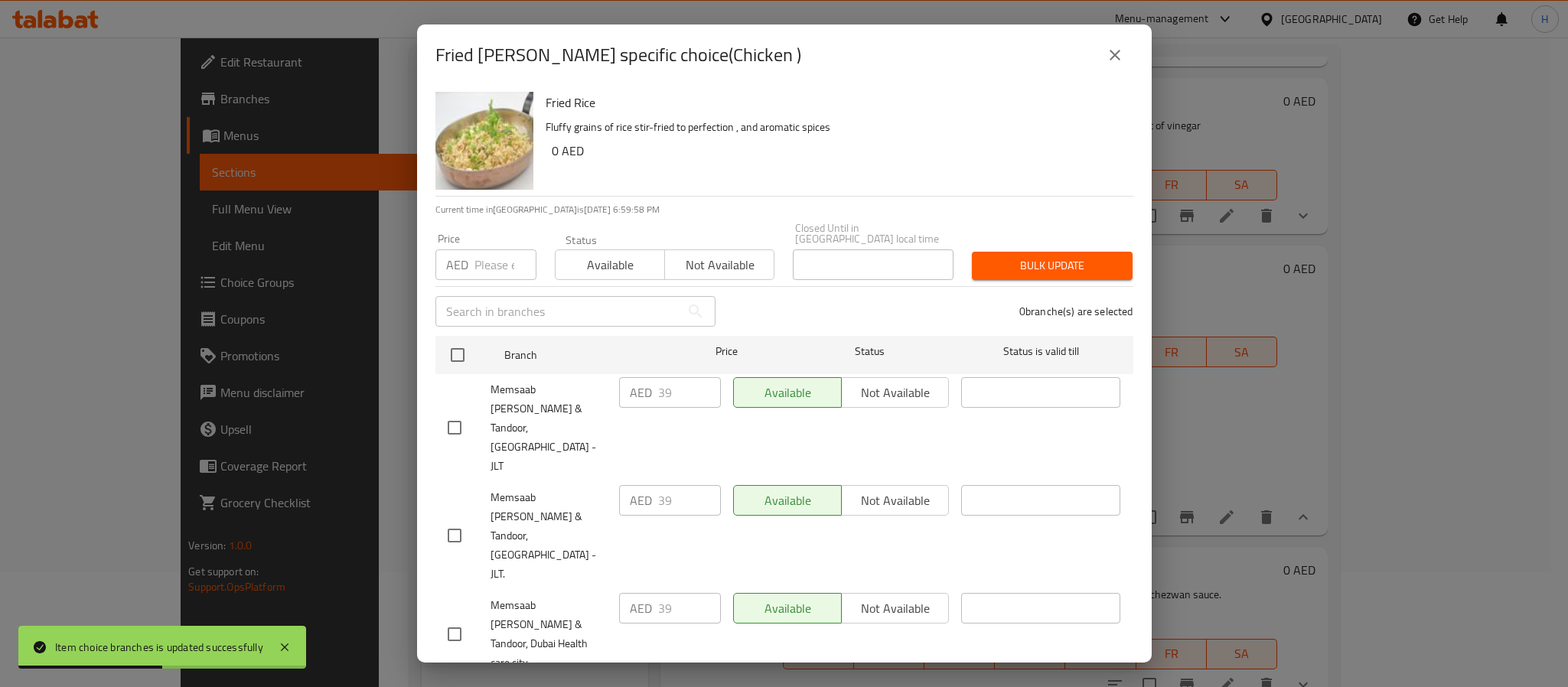
click at [670, 181] on div "Fried Rice Fluffy grains of rice stir-fried to perfection , and aromatic spices…" at bounding box center [833, 141] width 588 height 110
click at [458, 519] on input "checkbox" at bounding box center [454, 535] width 32 height 32
checkbox input "true"
click at [483, 266] on input "number" at bounding box center [505, 264] width 62 height 31
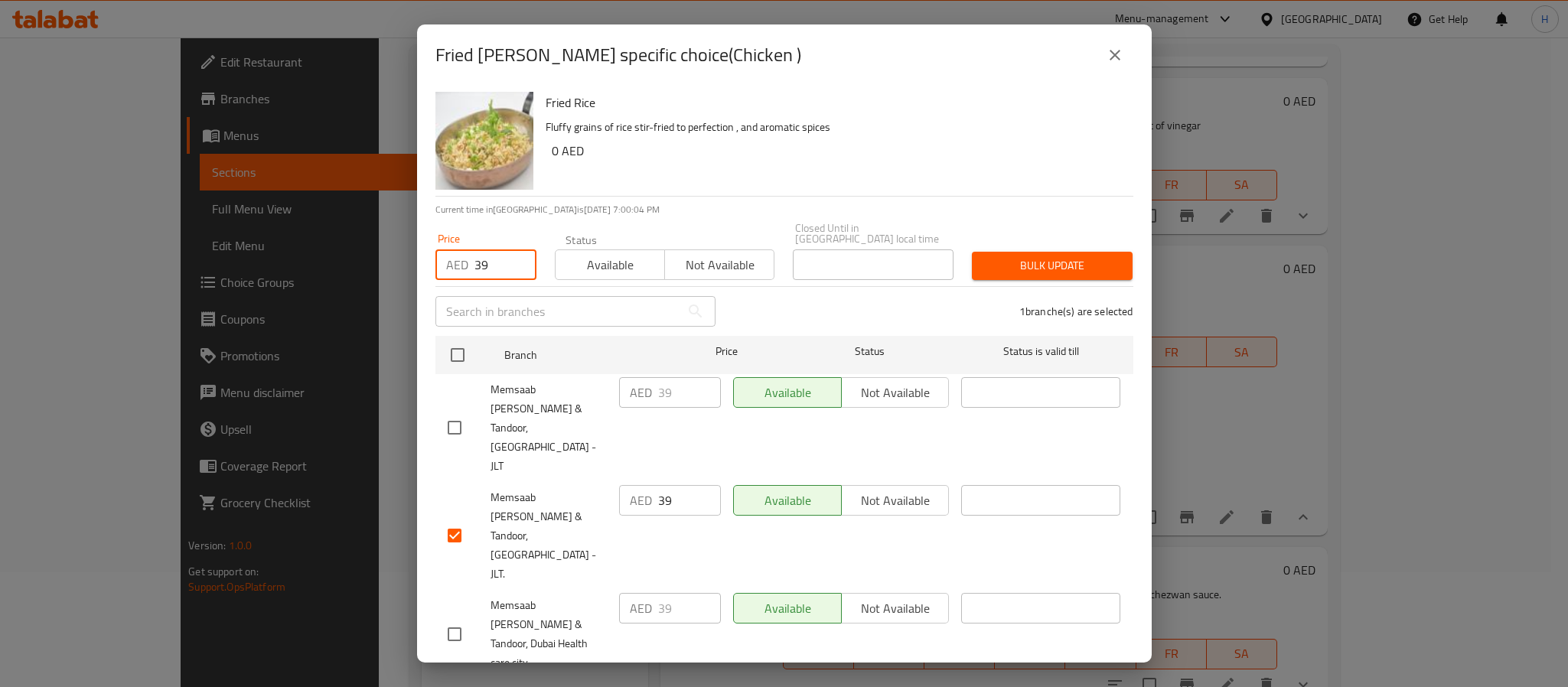
type input "39"
click at [1059, 262] on span "Bulk update" at bounding box center [1051, 265] width 136 height 19
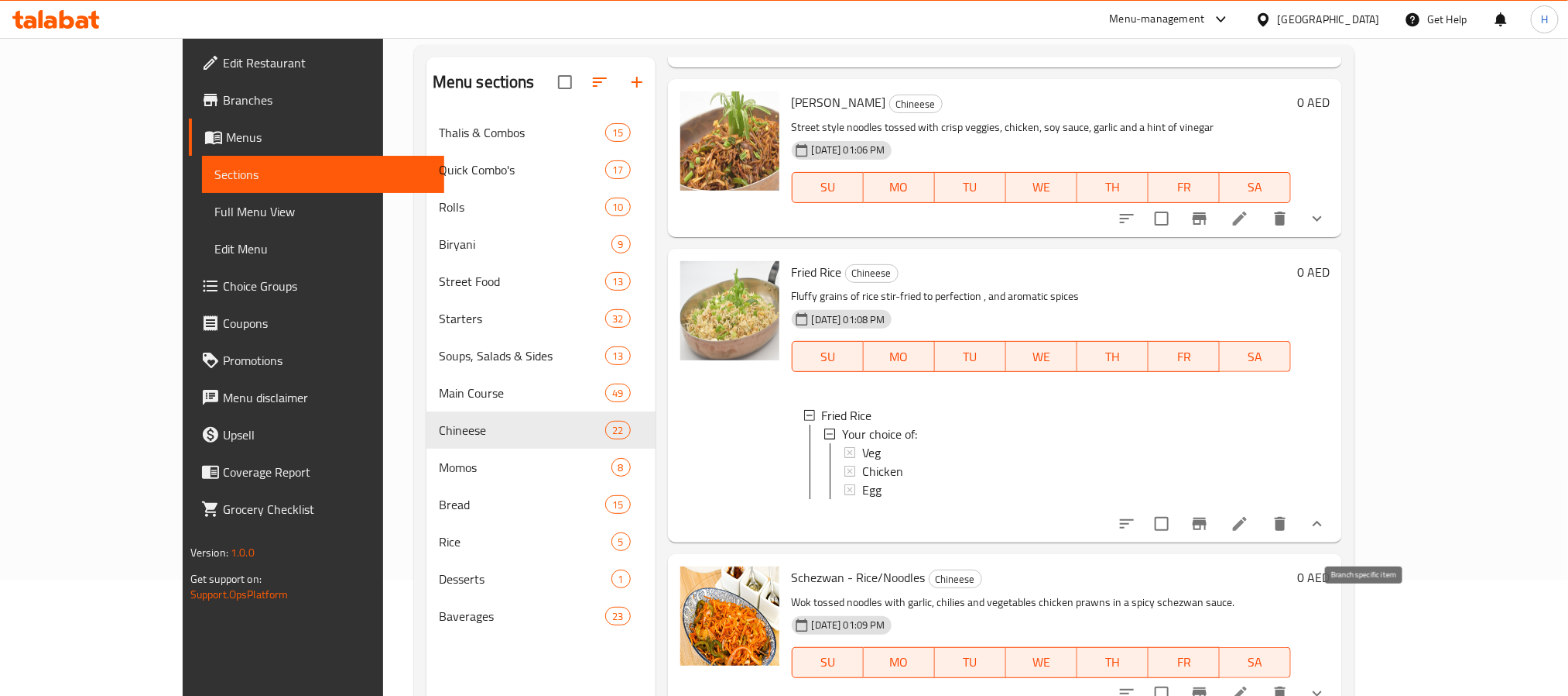
click at [1218, 674] on button "Branch-specific-item" at bounding box center [1200, 693] width 37 height 37
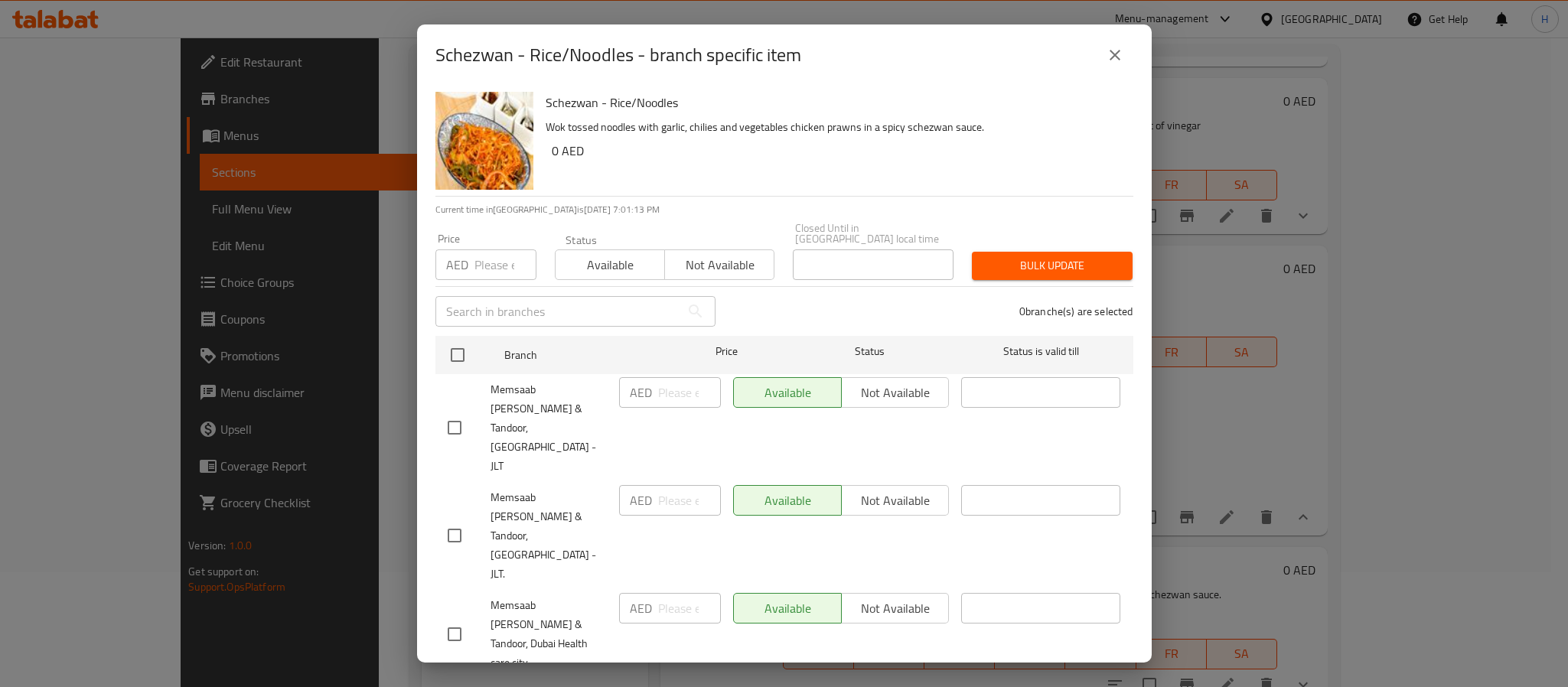
click at [563, 488] on span "Memsaab Curry & Tandoor, [GEOGRAPHIC_DATA] - JLT." at bounding box center [548, 536] width 116 height 96
drag, startPoint x: 460, startPoint y: 475, endPoint x: 490, endPoint y: 440, distance: 46.1
click at [460, 519] on input "checkbox" at bounding box center [454, 535] width 32 height 32
checkbox input "true"
click at [482, 260] on input "number" at bounding box center [505, 264] width 62 height 31
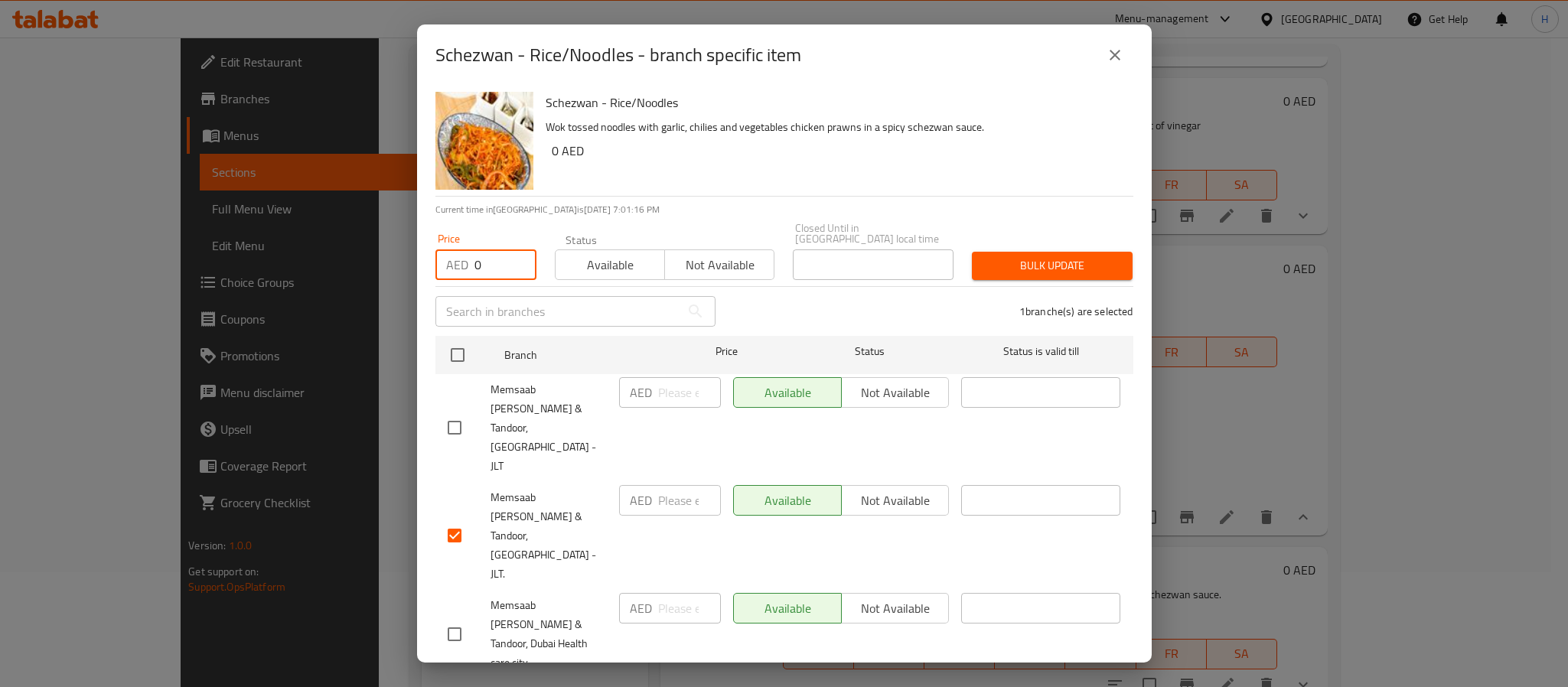
type input "0"
click at [1018, 260] on span "Bulk update" at bounding box center [1051, 265] width 136 height 19
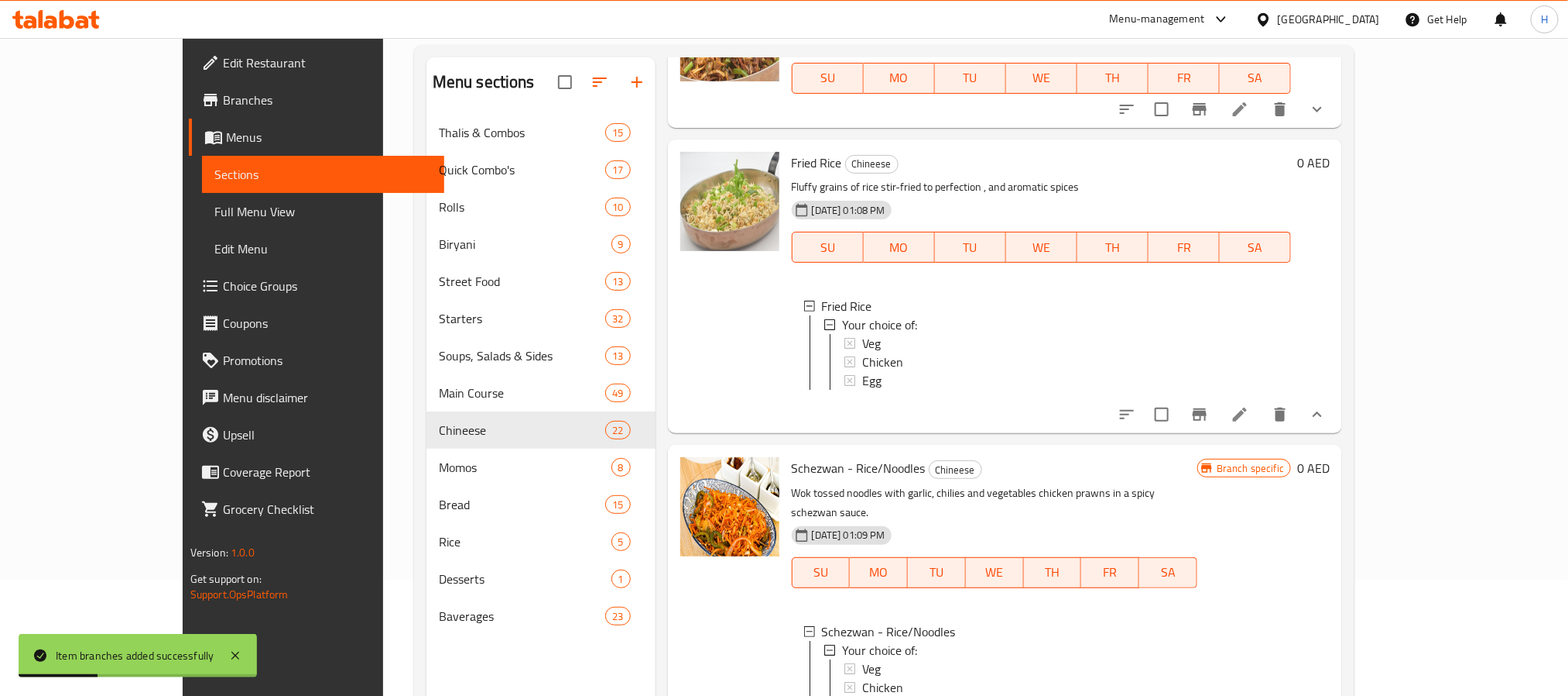
scroll to position [3066, 0]
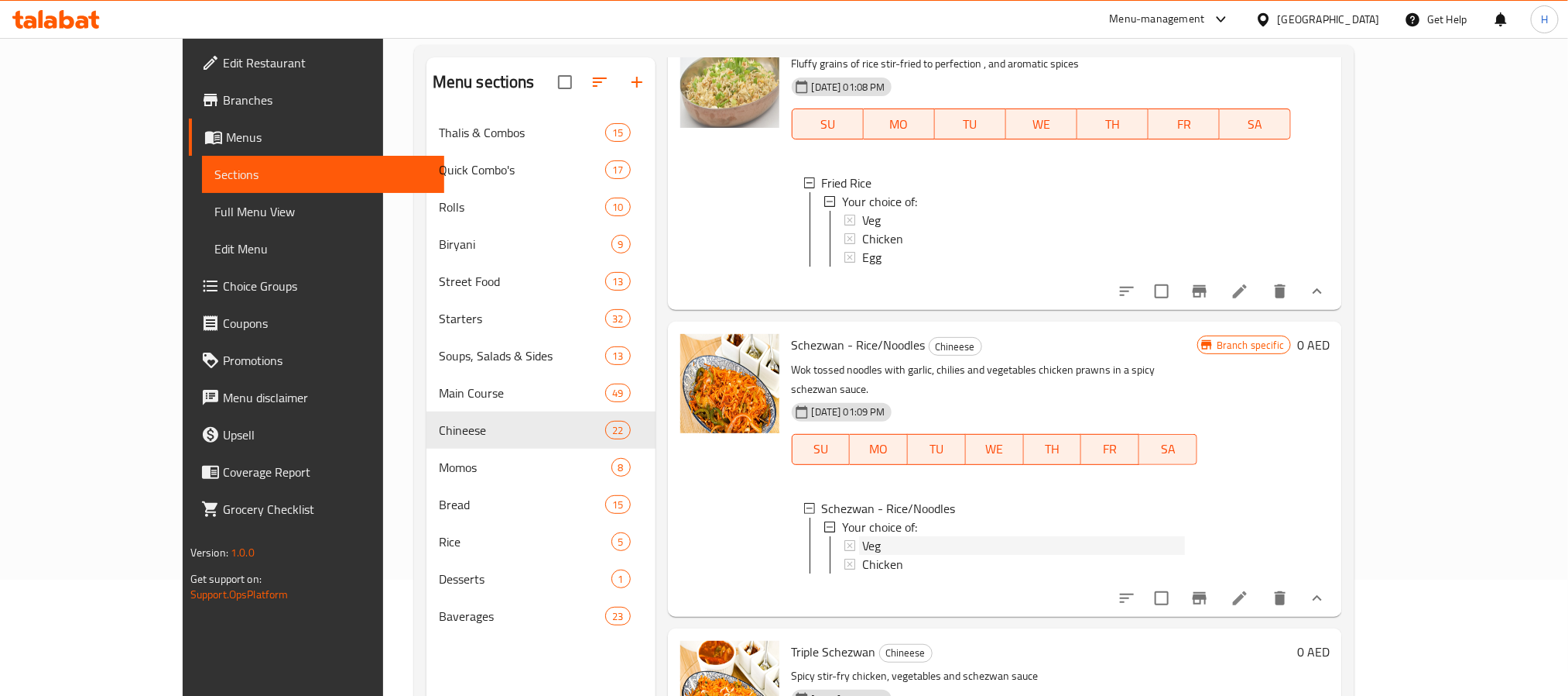
click at [863, 536] on div "Veg" at bounding box center [1024, 544] width 322 height 19
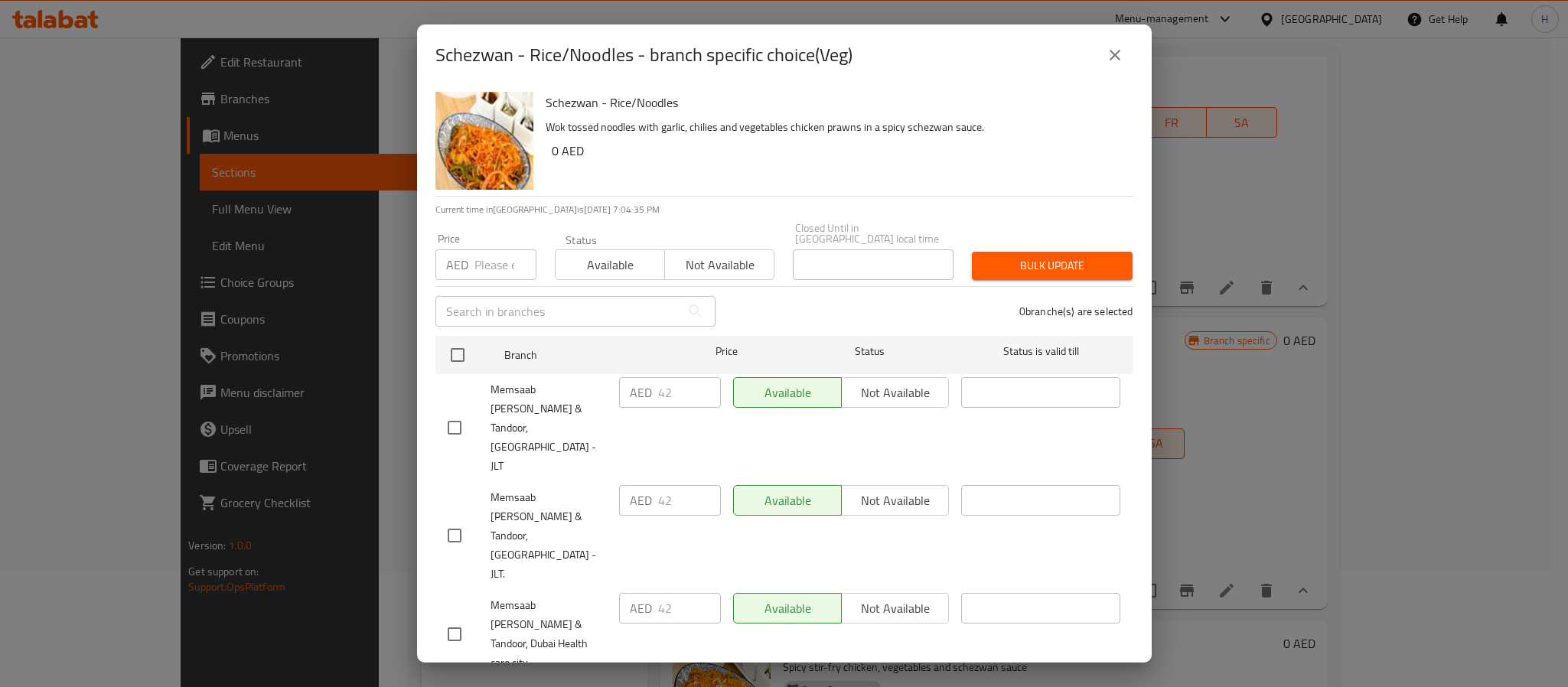
click at [551, 479] on div "Memsaab Curry & Tandoor, Jumeirah Lakes Towers - JLT." at bounding box center [527, 536] width 172 height 114
click at [459, 519] on input "checkbox" at bounding box center [454, 535] width 32 height 32
checkbox input "true"
click at [493, 263] on input "number" at bounding box center [505, 264] width 62 height 31
type input "42"
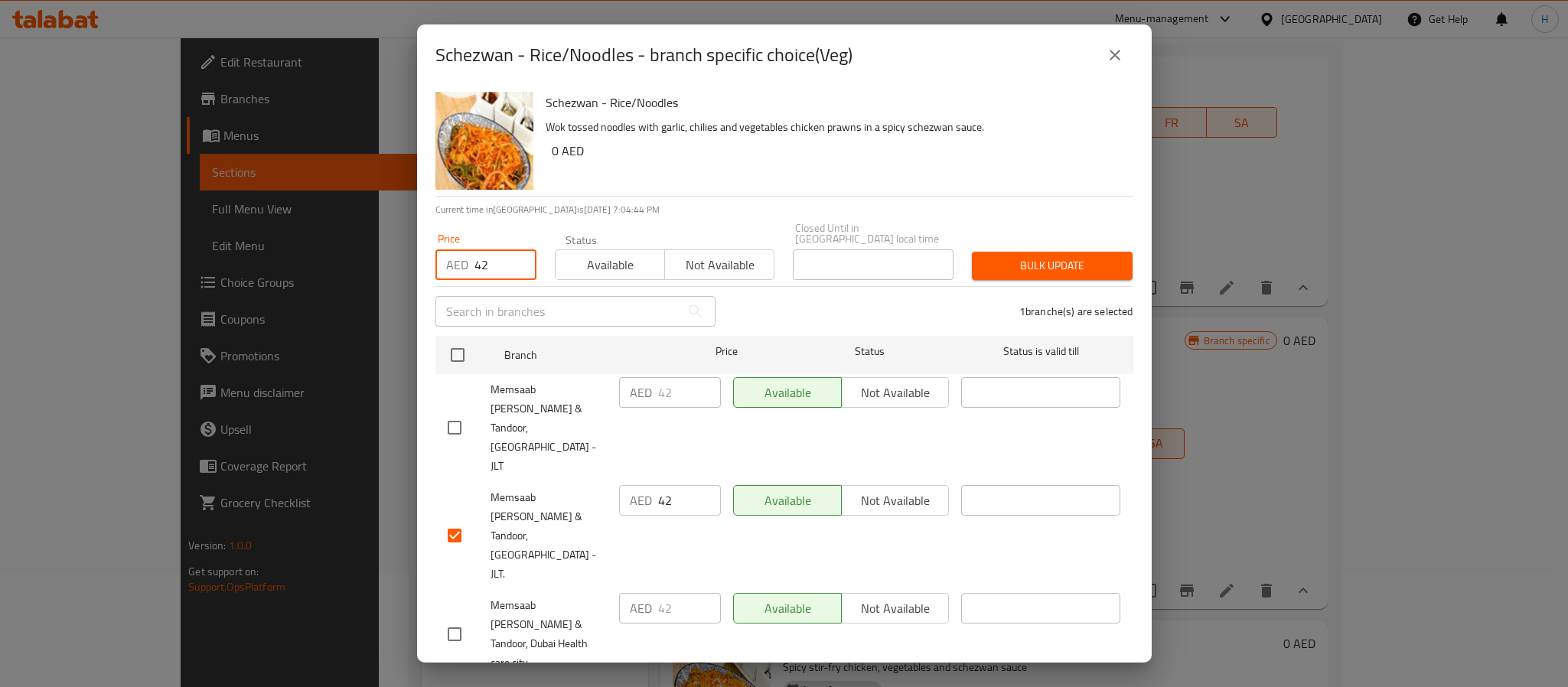
click at [1020, 271] on span "Bulk update" at bounding box center [1051, 265] width 136 height 19
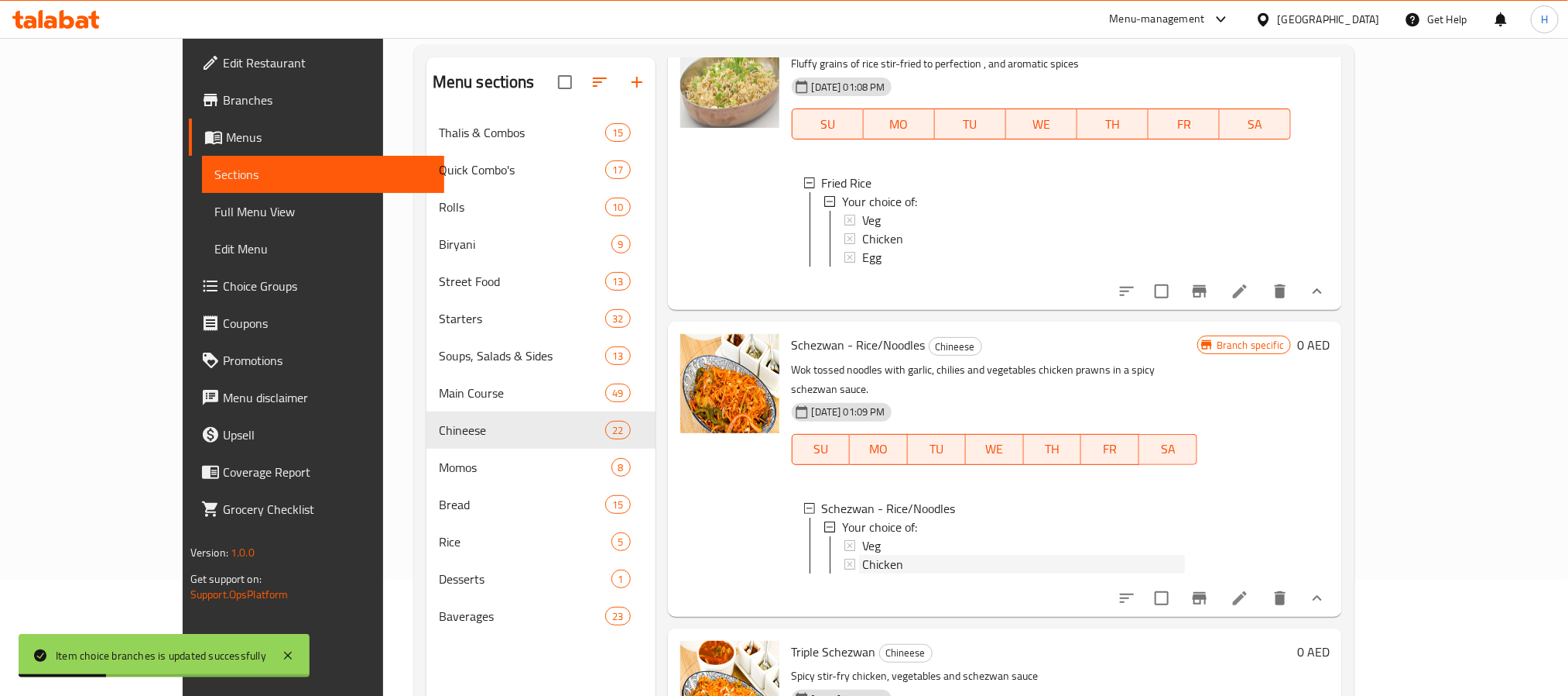
click at [863, 554] on span "Chicken" at bounding box center [883, 563] width 41 height 19
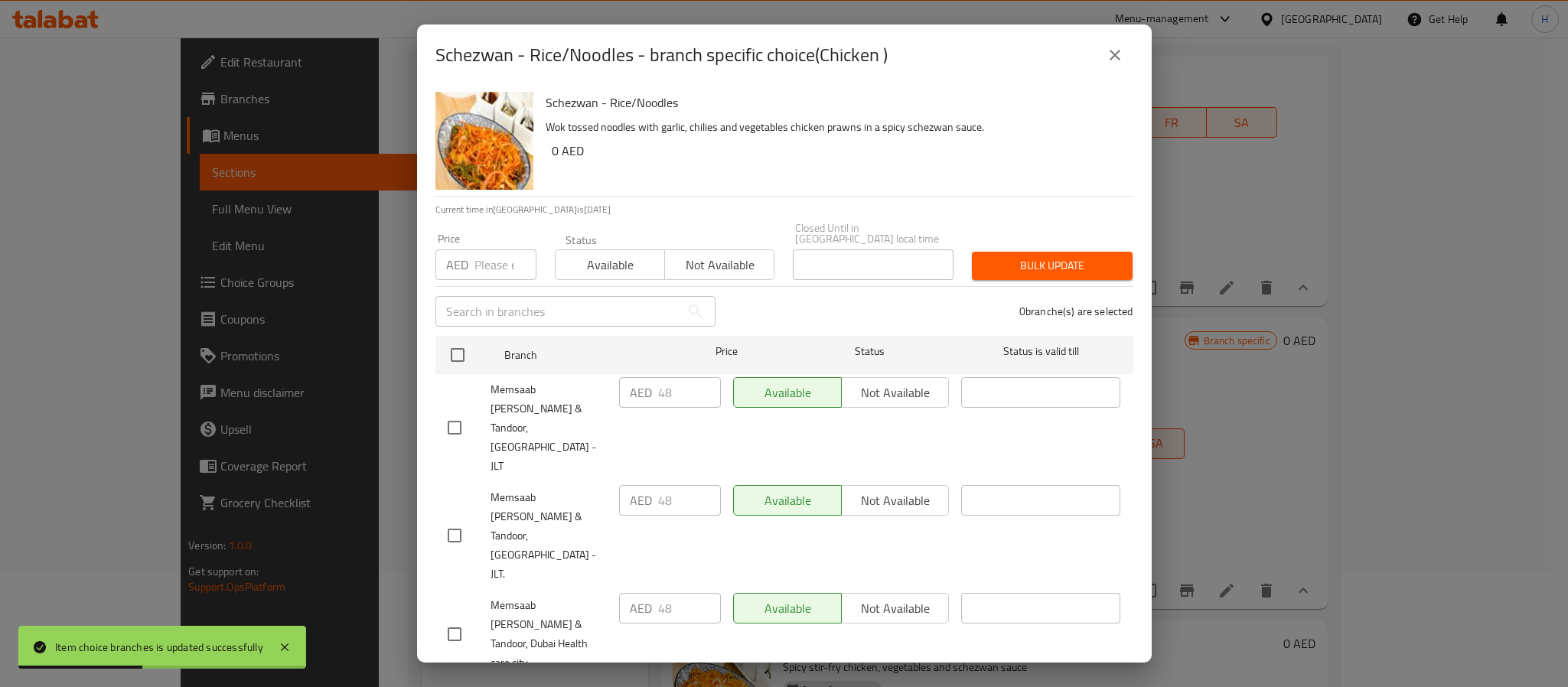
click at [546, 488] on span "Memsaab Curry & Tandoor, Jumeirah Lakes Towers - JLT." at bounding box center [548, 536] width 116 height 96
click at [455, 519] on input "checkbox" at bounding box center [454, 535] width 32 height 32
checkbox input "true"
click at [483, 263] on input "number" at bounding box center [505, 264] width 62 height 31
type input "48"
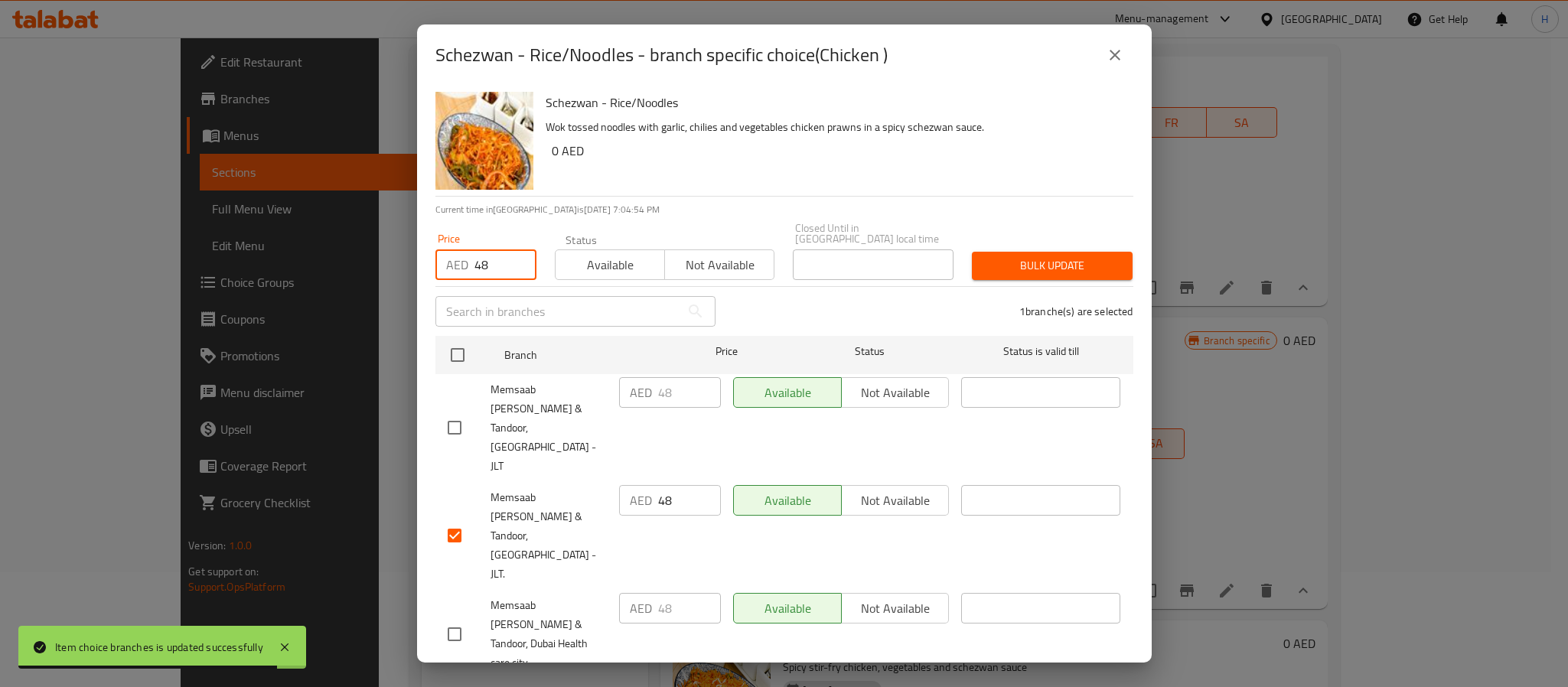
click at [1008, 267] on span "Bulk update" at bounding box center [1051, 265] width 136 height 19
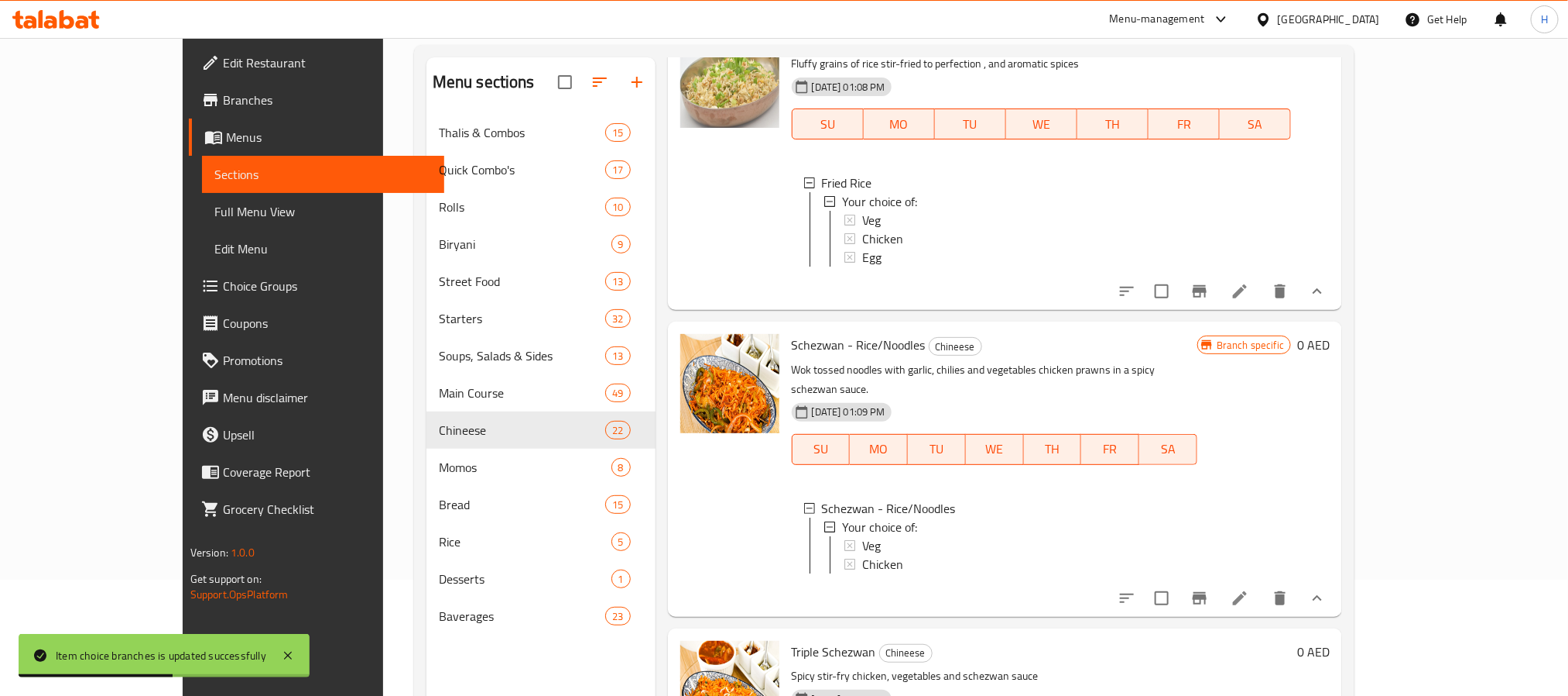
scroll to position [3181, 0]
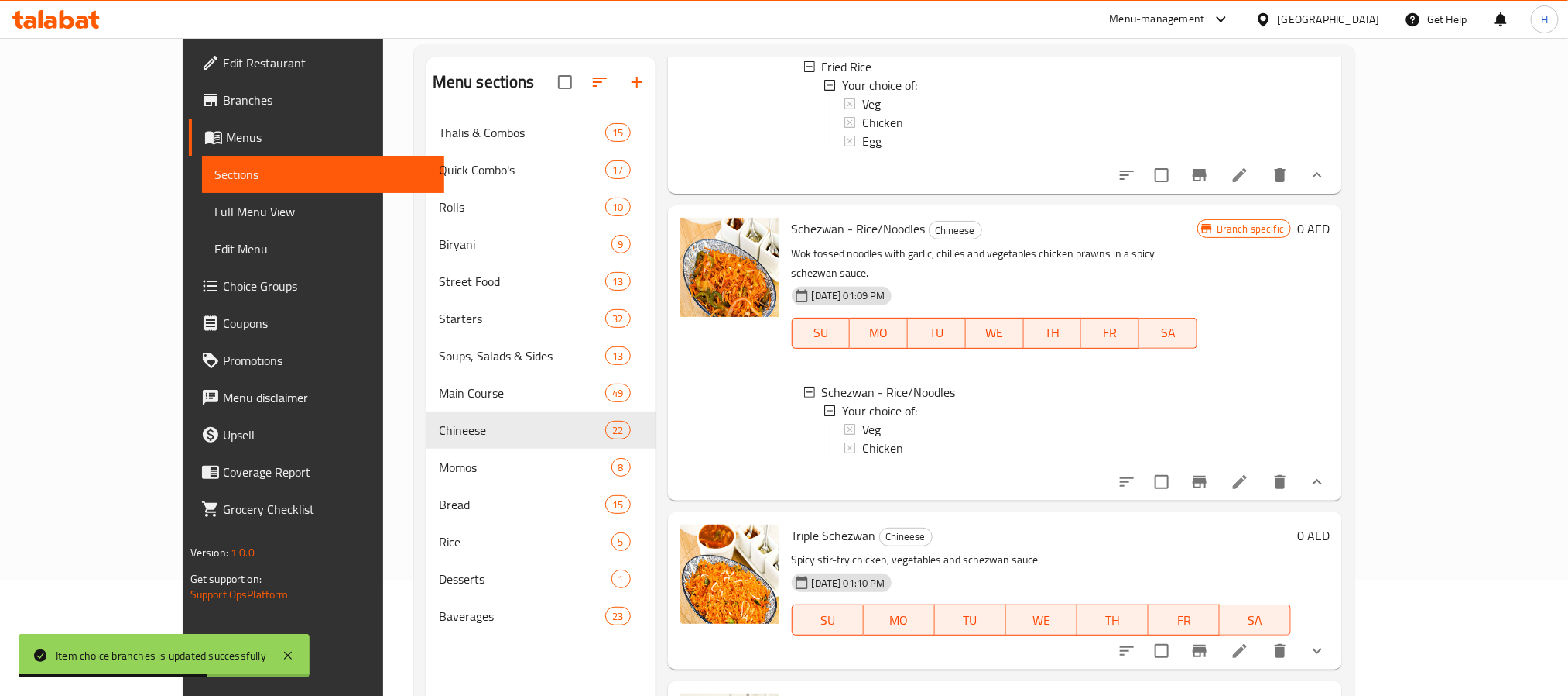
click at [1207, 644] on icon "Branch-specific-item" at bounding box center [1200, 650] width 14 height 13
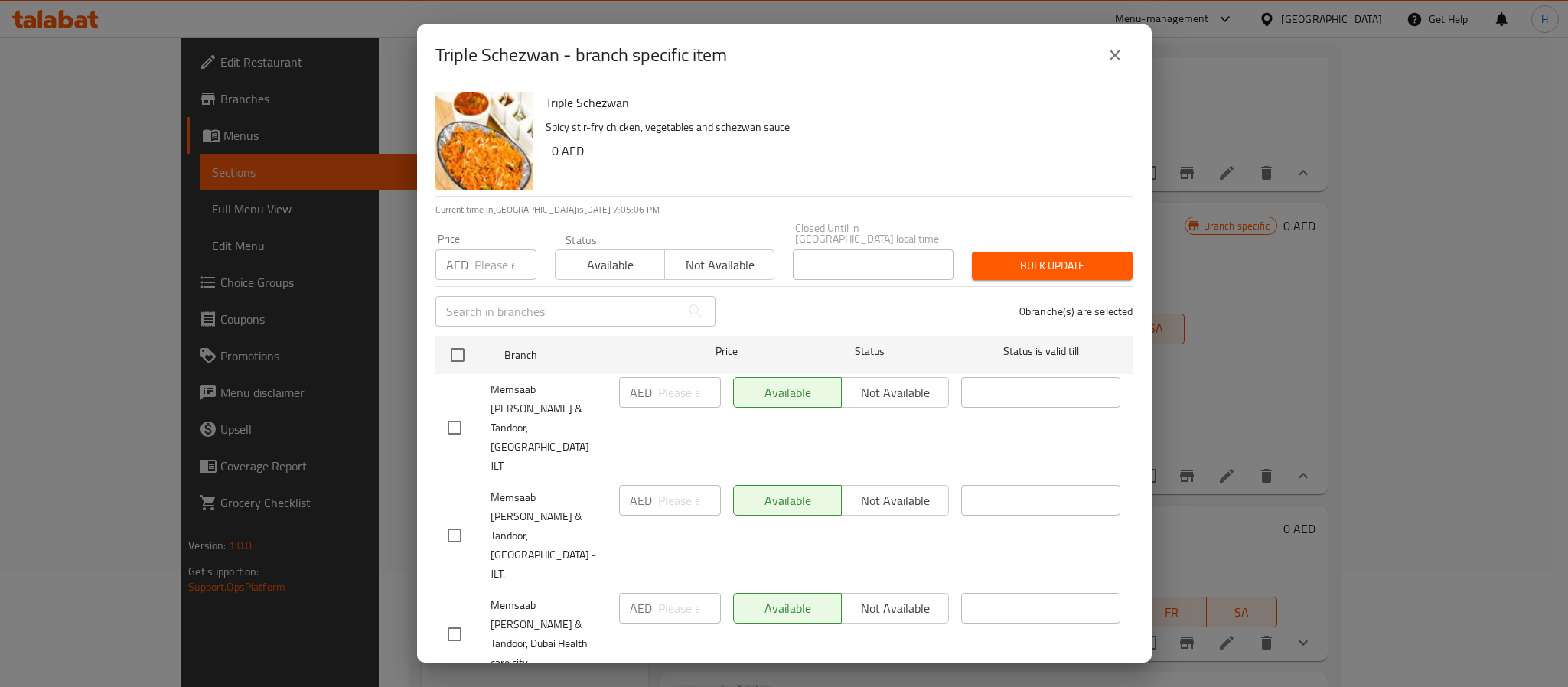
click at [448, 519] on input "checkbox" at bounding box center [454, 535] width 32 height 32
checkbox input "true"
click at [485, 262] on input "number" at bounding box center [505, 264] width 62 height 31
type input "0"
click at [998, 260] on span "Bulk update" at bounding box center [1051, 265] width 136 height 19
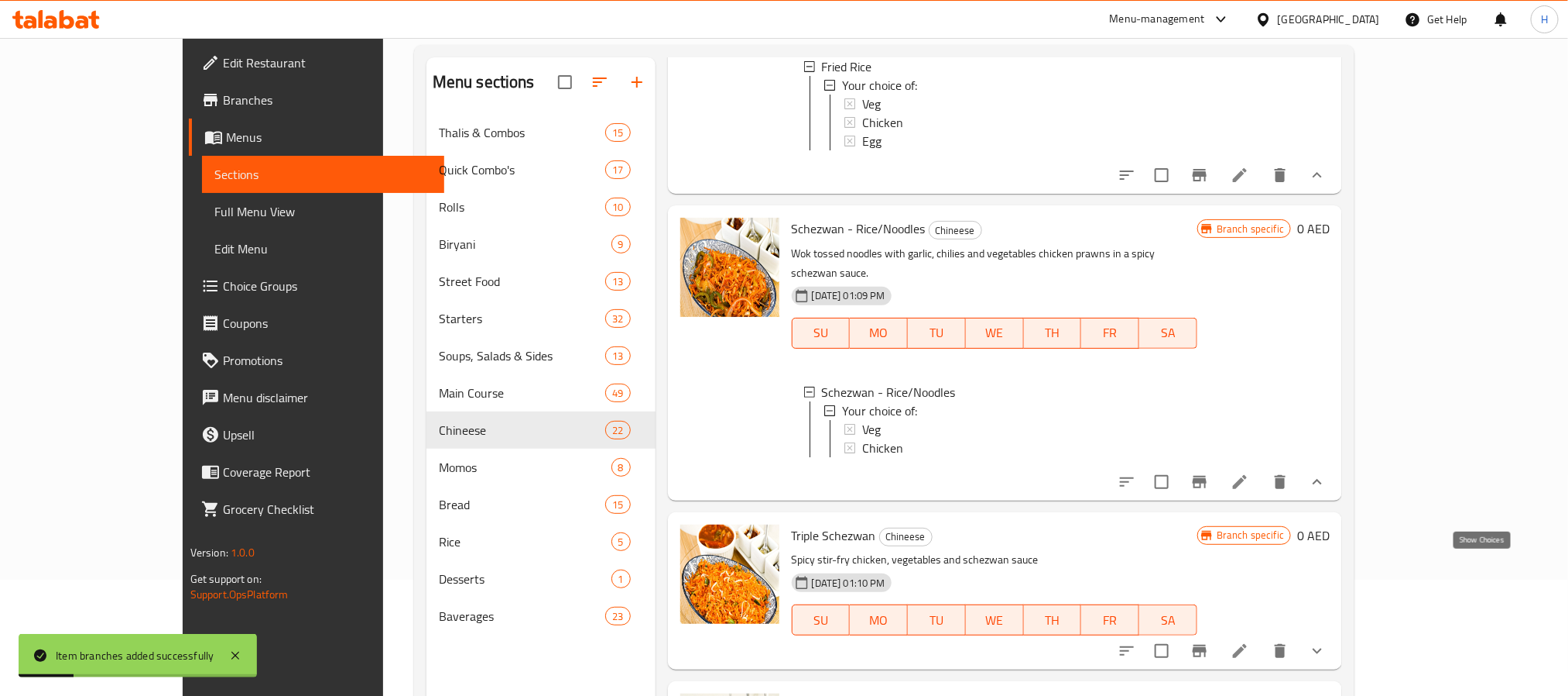
click at [1327, 641] on icon "show more" at bounding box center [1317, 650] width 19 height 19
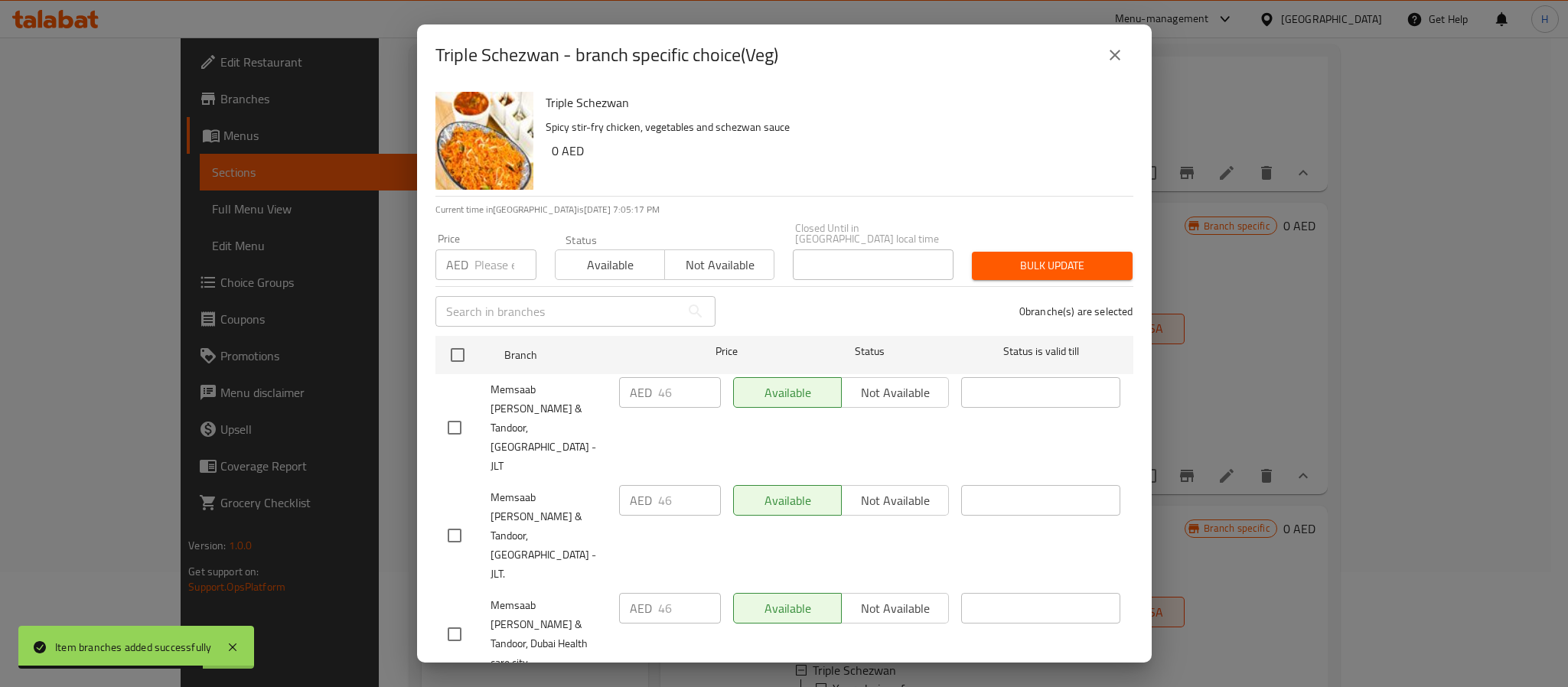
click at [770, 190] on div "Triple Schezwan Spicy stir-fry chicken, vegetables and schezwan sauce 0 AED" at bounding box center [833, 141] width 588 height 110
click at [455, 519] on input "checkbox" at bounding box center [454, 535] width 32 height 32
checkbox input "true"
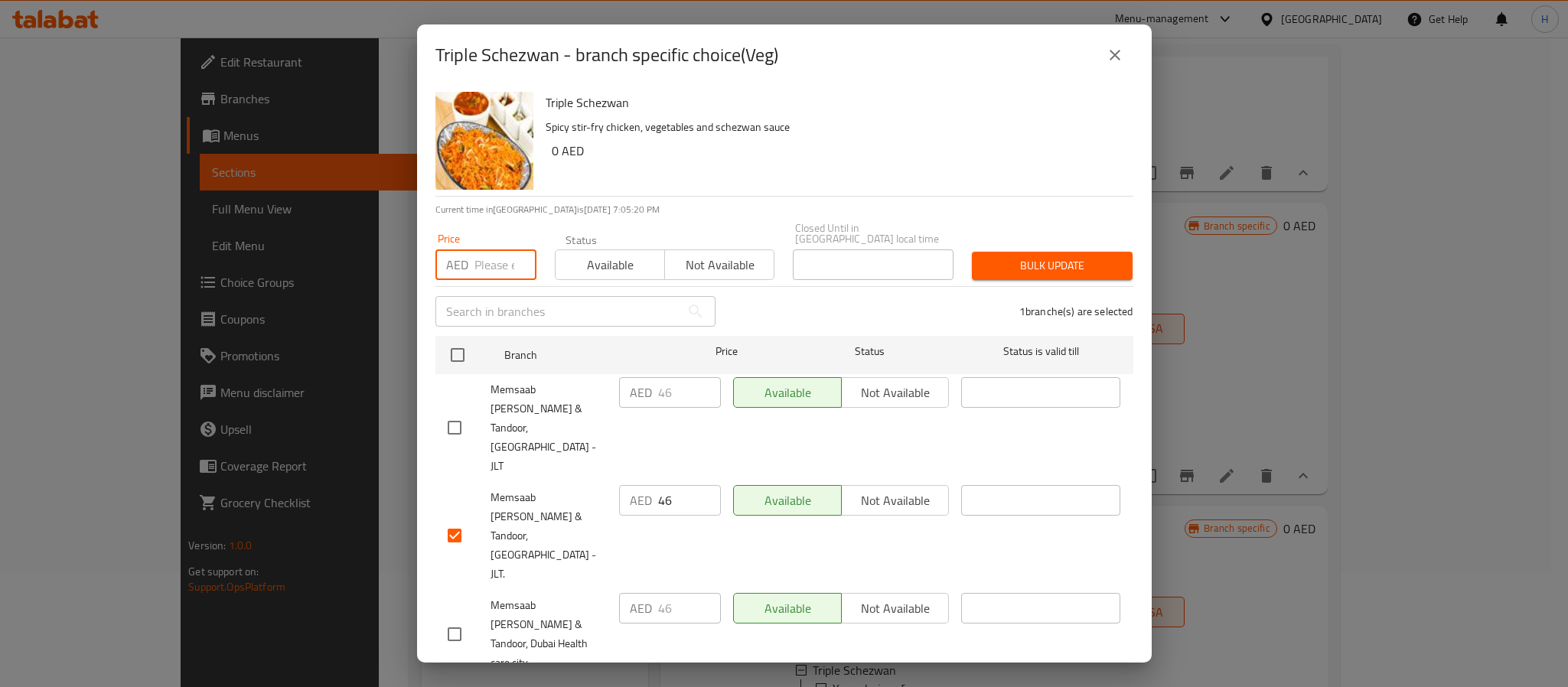
click at [492, 260] on input "number" at bounding box center [505, 264] width 62 height 31
type input "46"
click at [971, 271] on button "Bulk update" at bounding box center [1051, 265] width 160 height 28
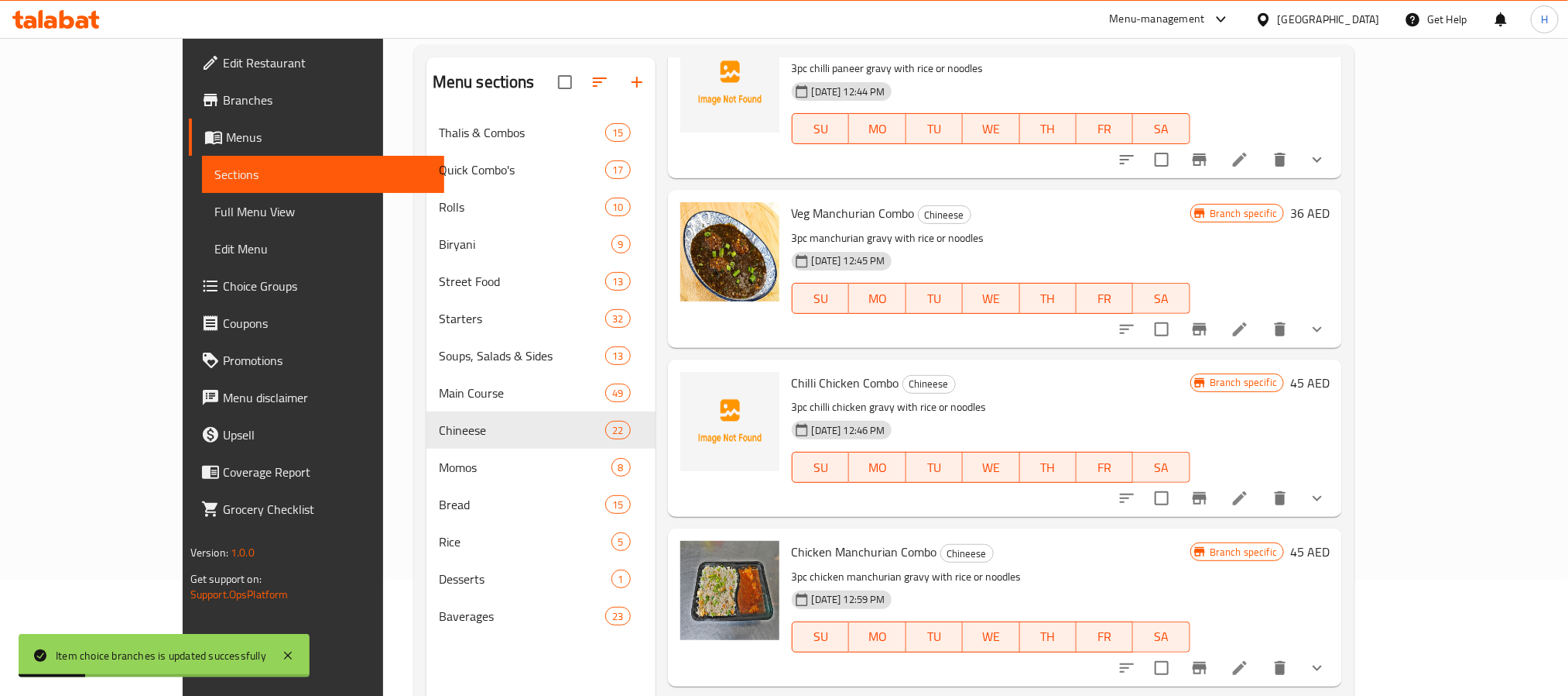
scroll to position [0, 0]
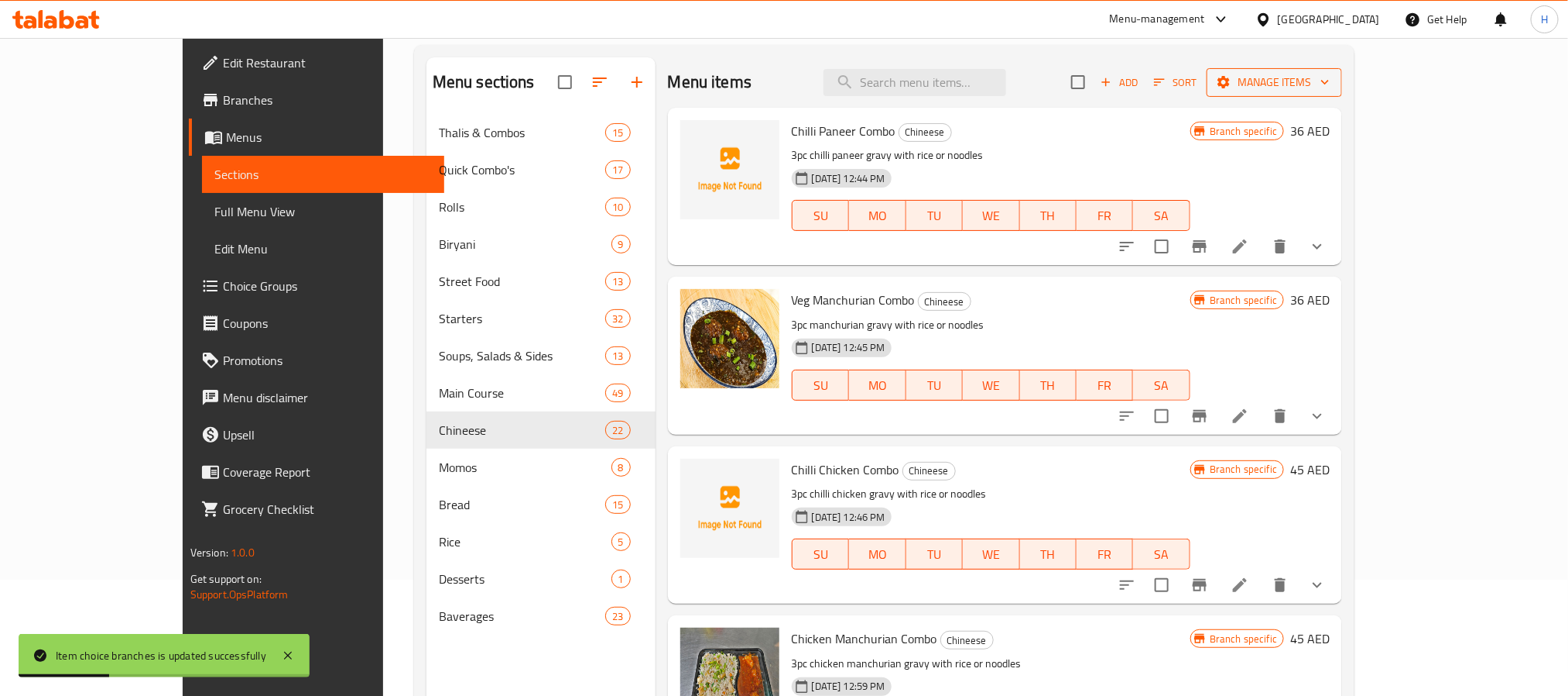
click at [1330, 91] on span "Manage items" at bounding box center [1274, 82] width 110 height 20
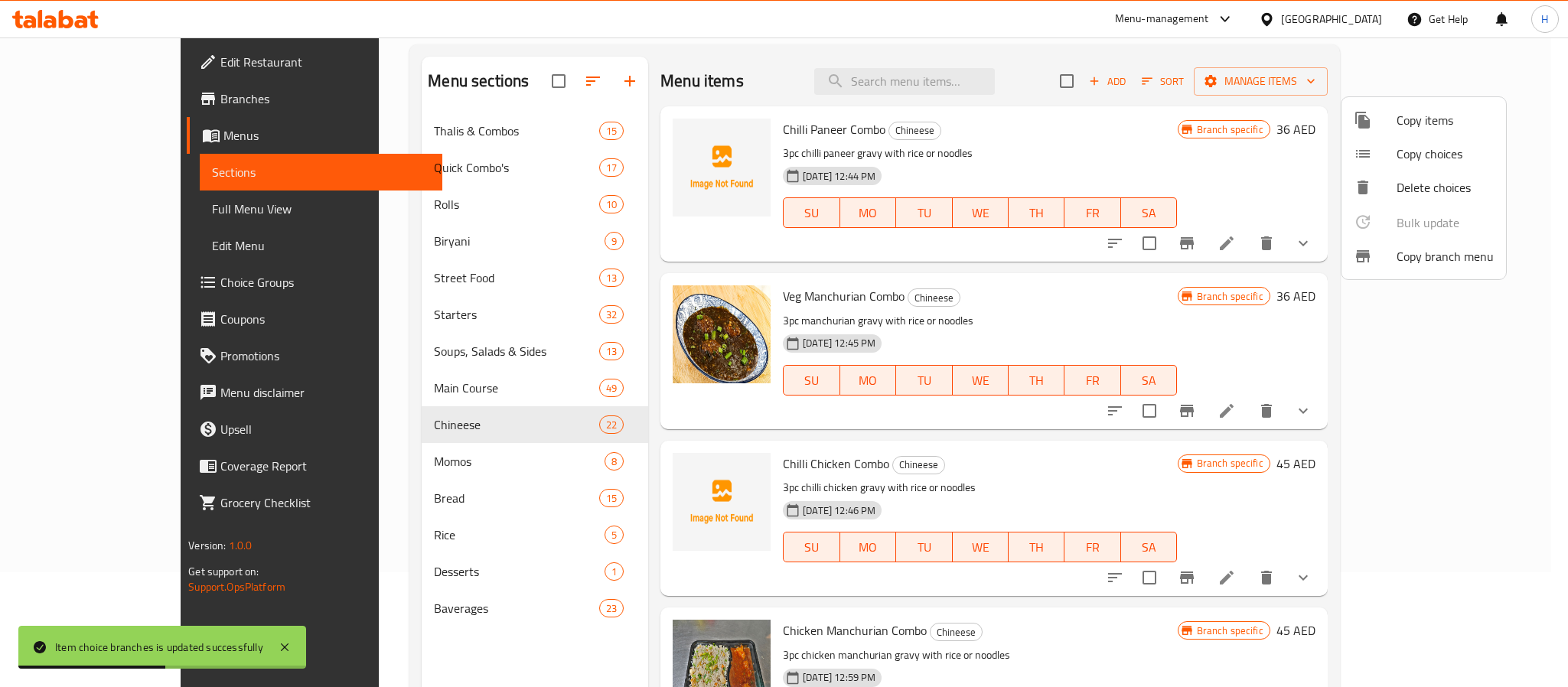
click at [1233, 128] on div at bounding box center [784, 344] width 1568 height 687
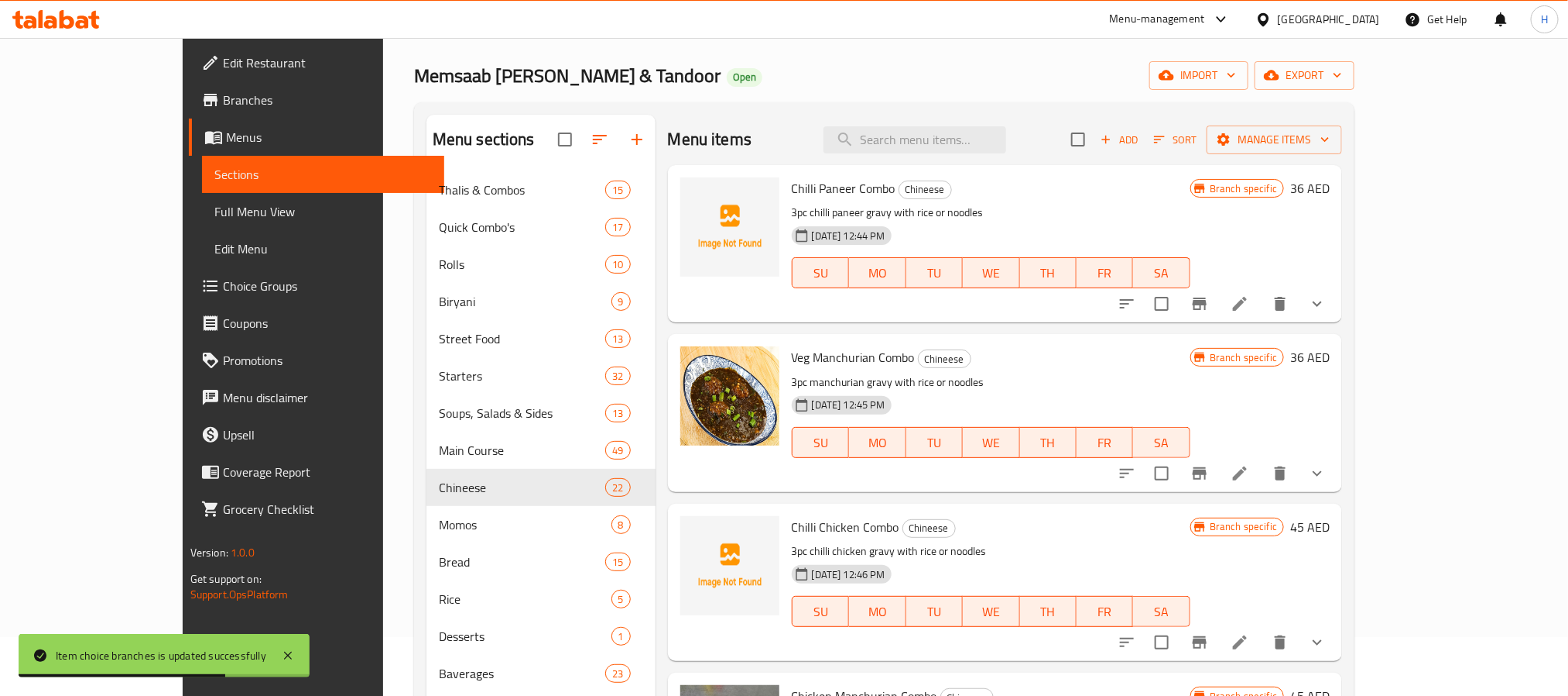
scroll to position [10, 0]
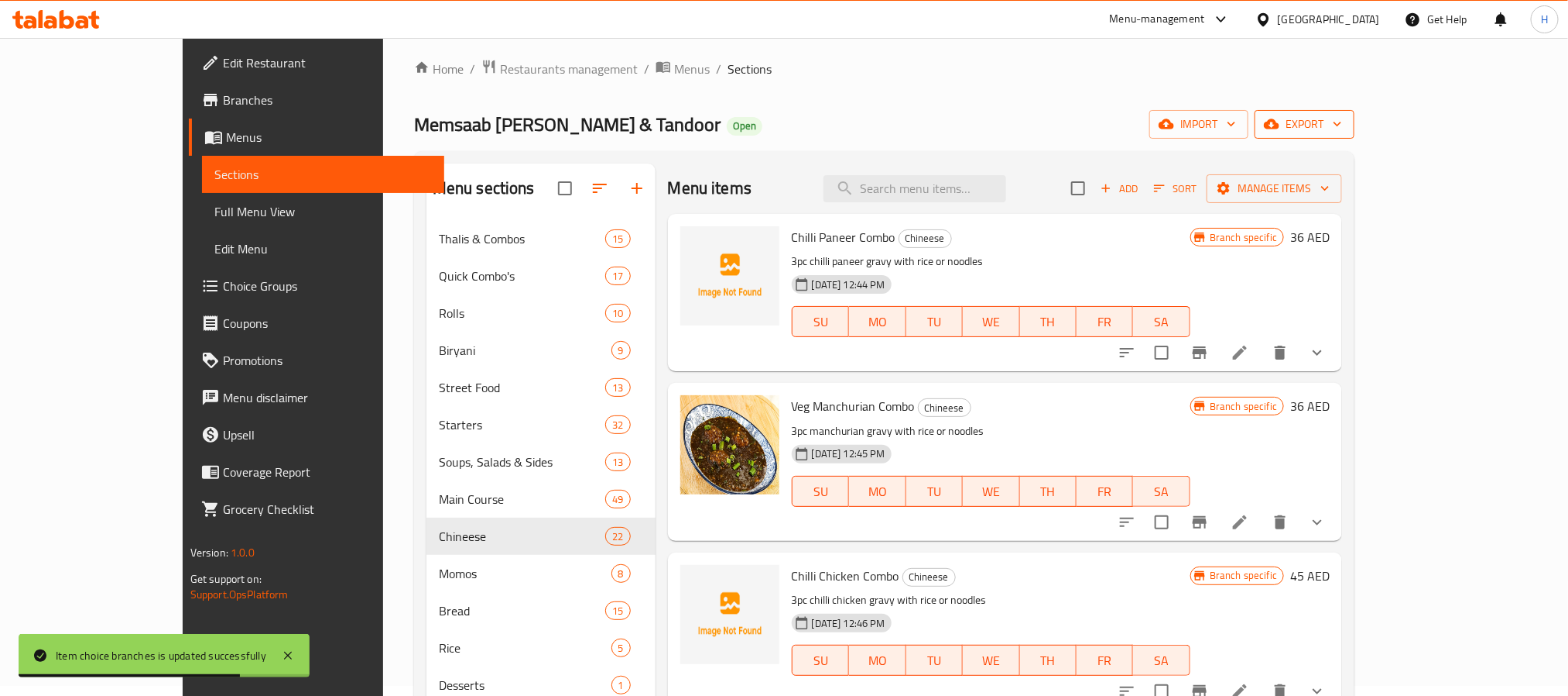
click at [1342, 114] on span "export" at bounding box center [1304, 124] width 75 height 20
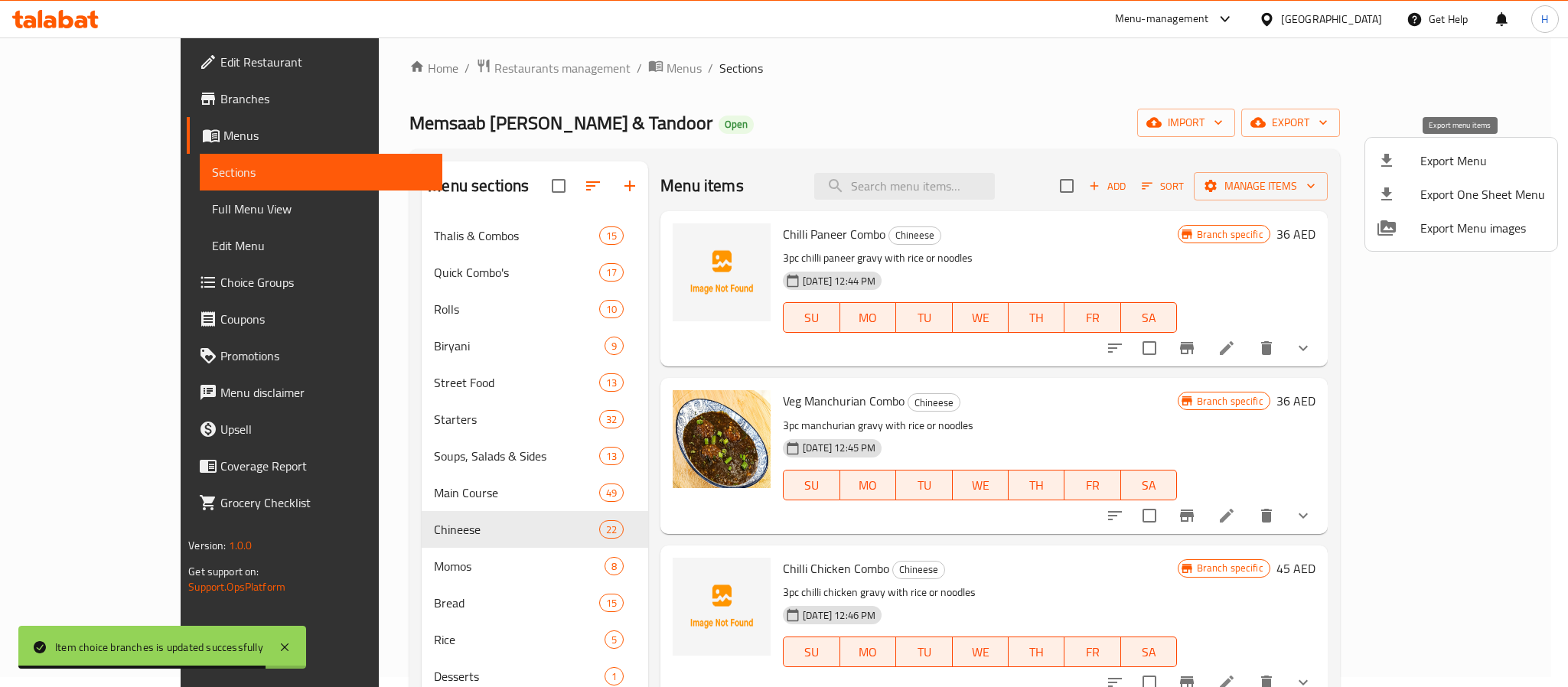
click at [1453, 163] on span "Export Menu" at bounding box center [1482, 160] width 125 height 18
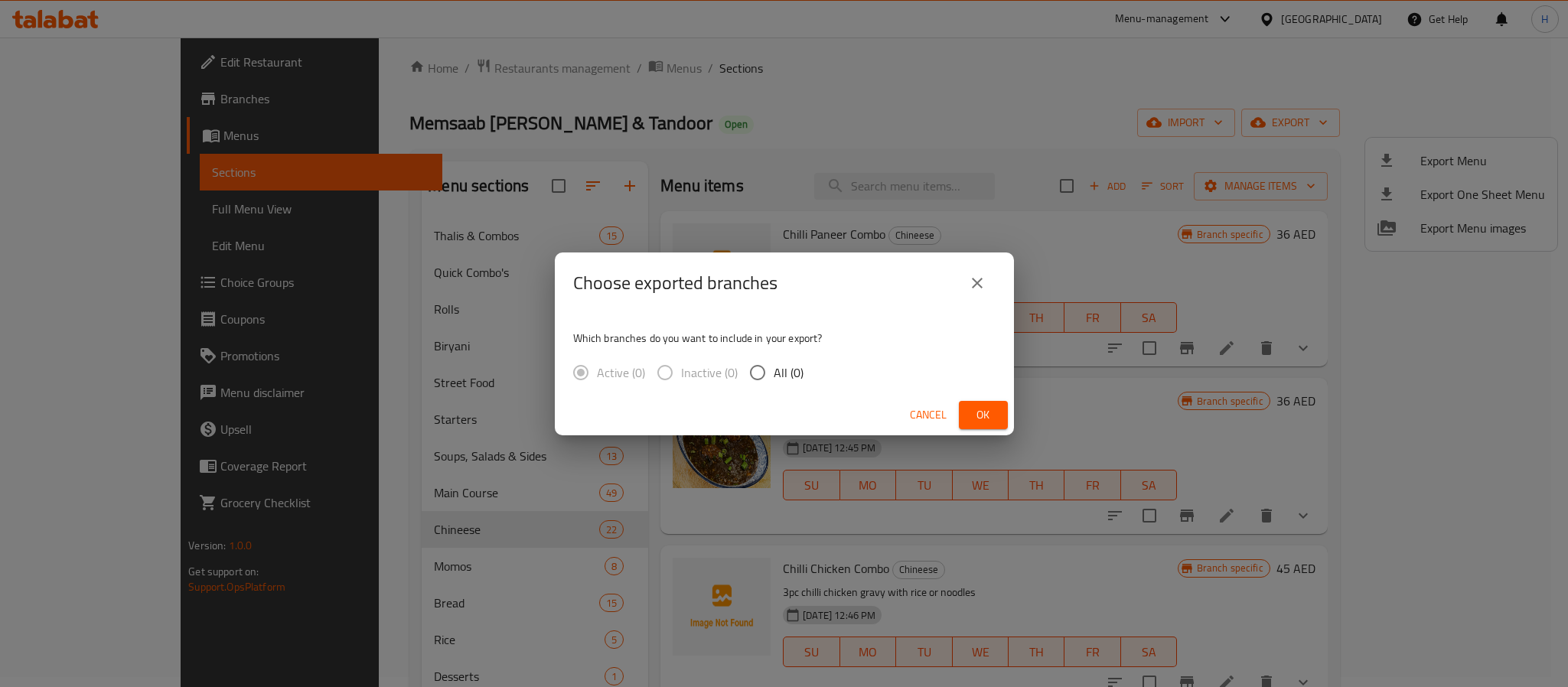
click at [776, 373] on span "All (0)" at bounding box center [788, 371] width 30 height 18
click at [773, 373] on input "All (0)" at bounding box center [757, 371] width 32 height 32
radio input "true"
click at [987, 416] on span "Ok" at bounding box center [983, 415] width 24 height 19
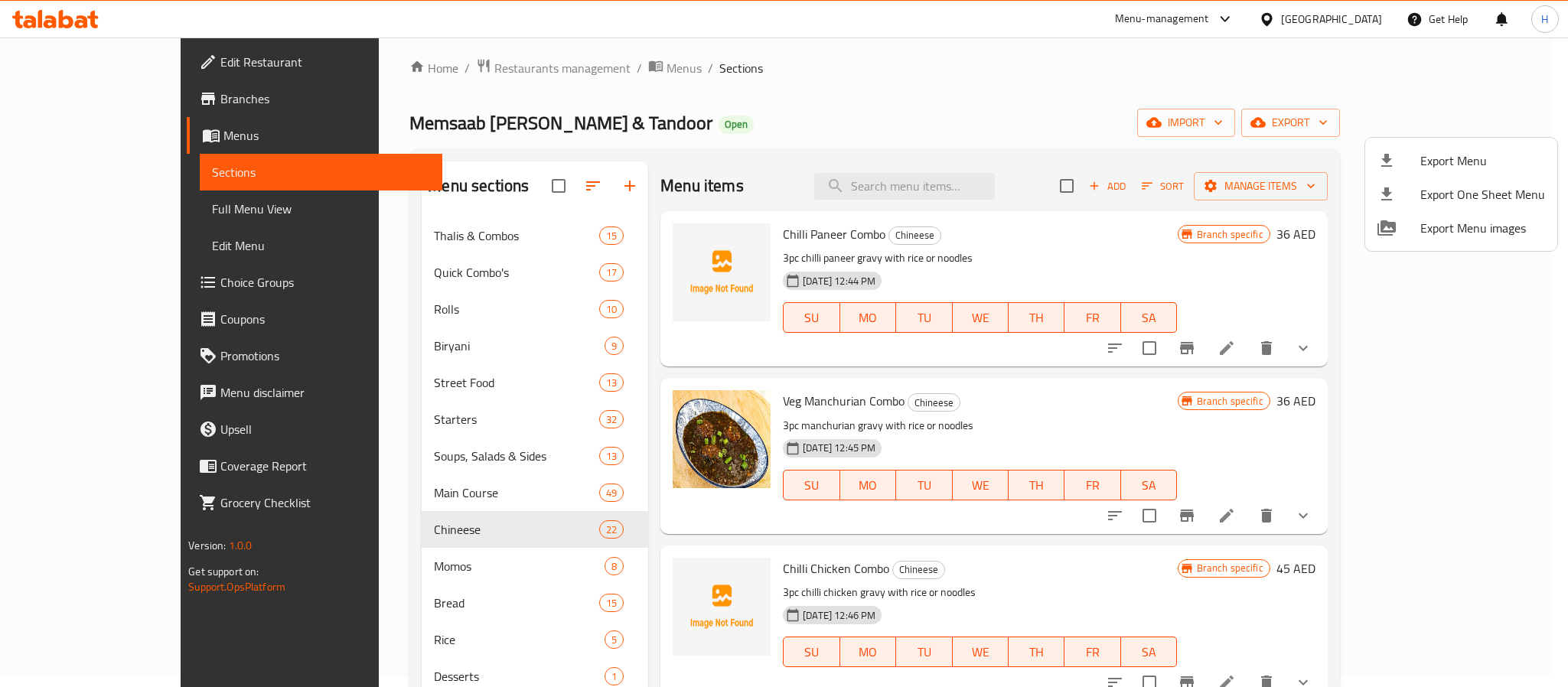
click at [1075, 434] on div at bounding box center [784, 344] width 1568 height 687
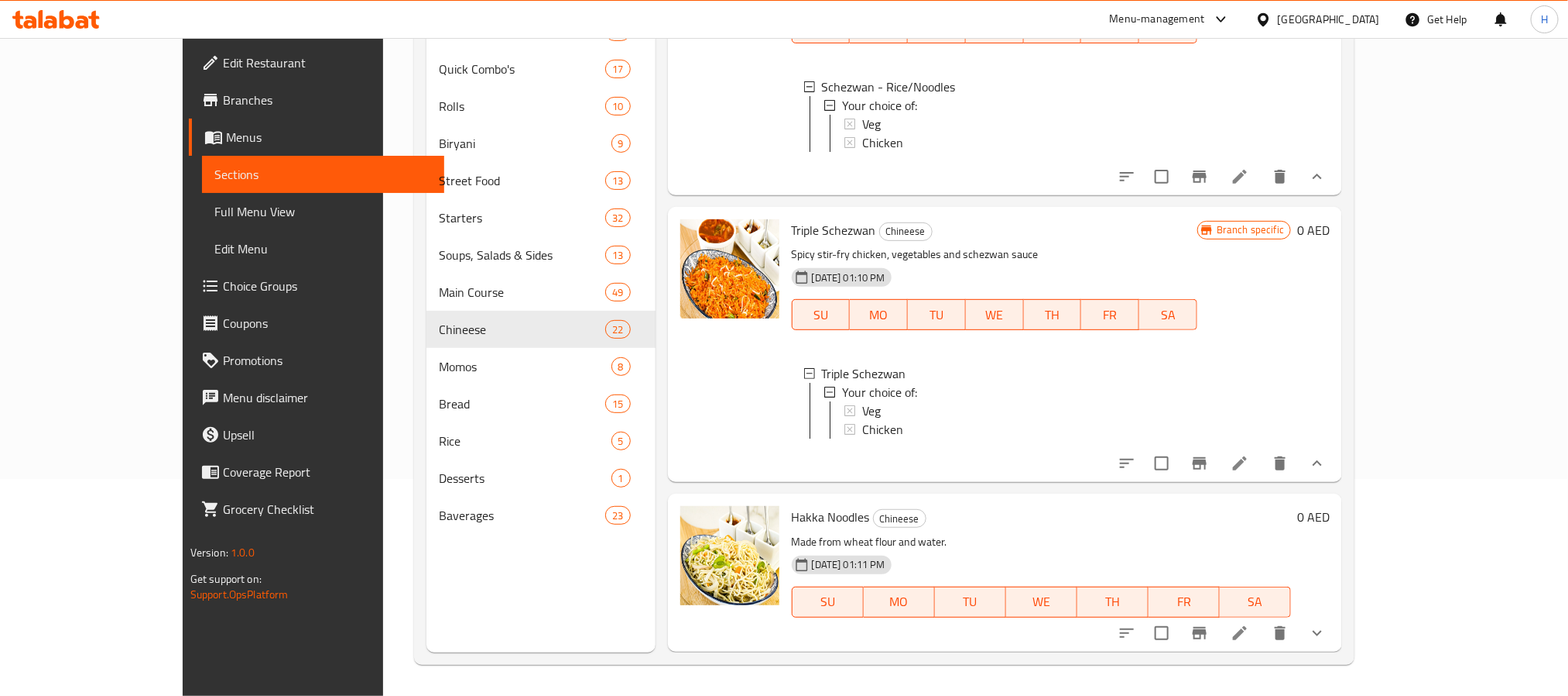
scroll to position [3393, 0]
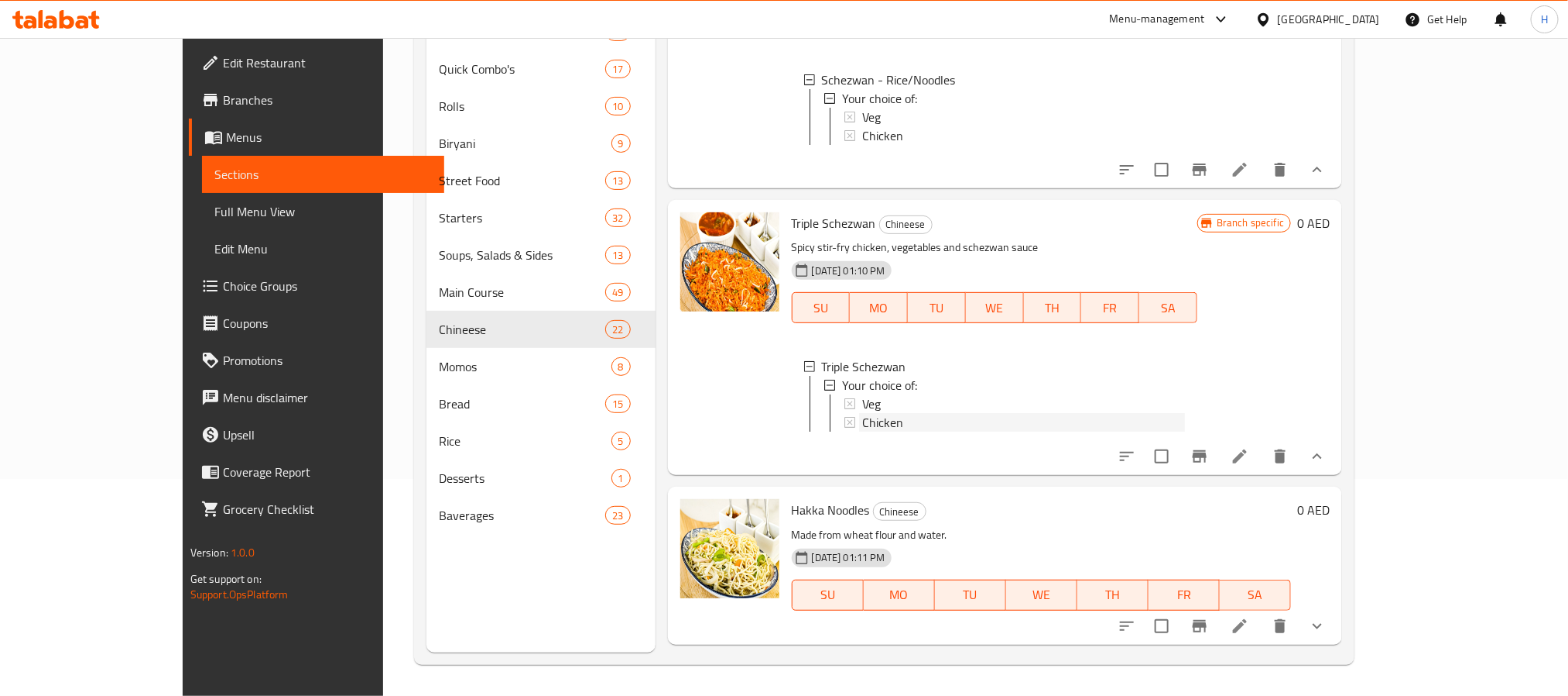
click at [863, 413] on span "Chicken" at bounding box center [883, 421] width 41 height 19
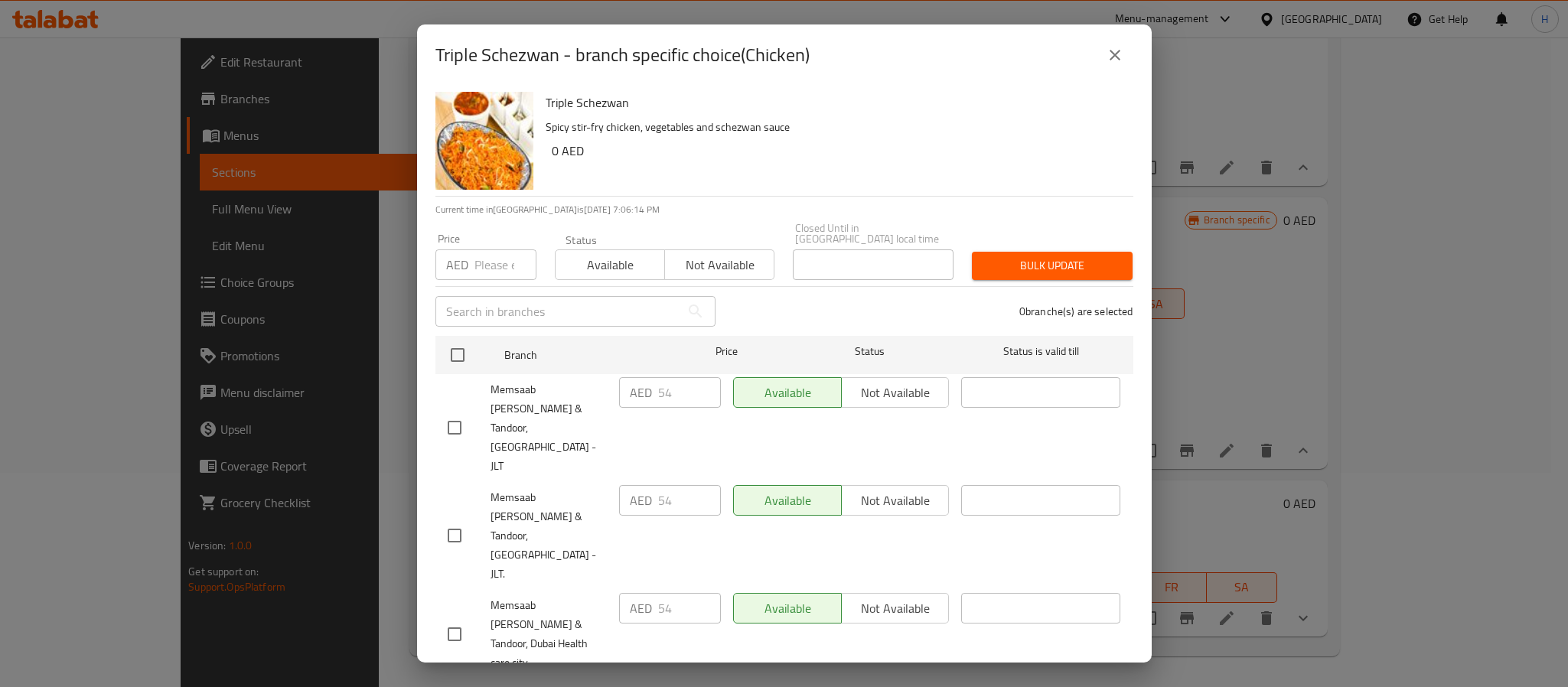
click at [518, 488] on span "Memsaab Curry & Tandoor, [GEOGRAPHIC_DATA] - JLT." at bounding box center [548, 536] width 116 height 96
click at [460, 519] on input "checkbox" at bounding box center [454, 535] width 32 height 32
checkbox input "true"
click at [483, 273] on input "number" at bounding box center [505, 264] width 62 height 31
type input "54"
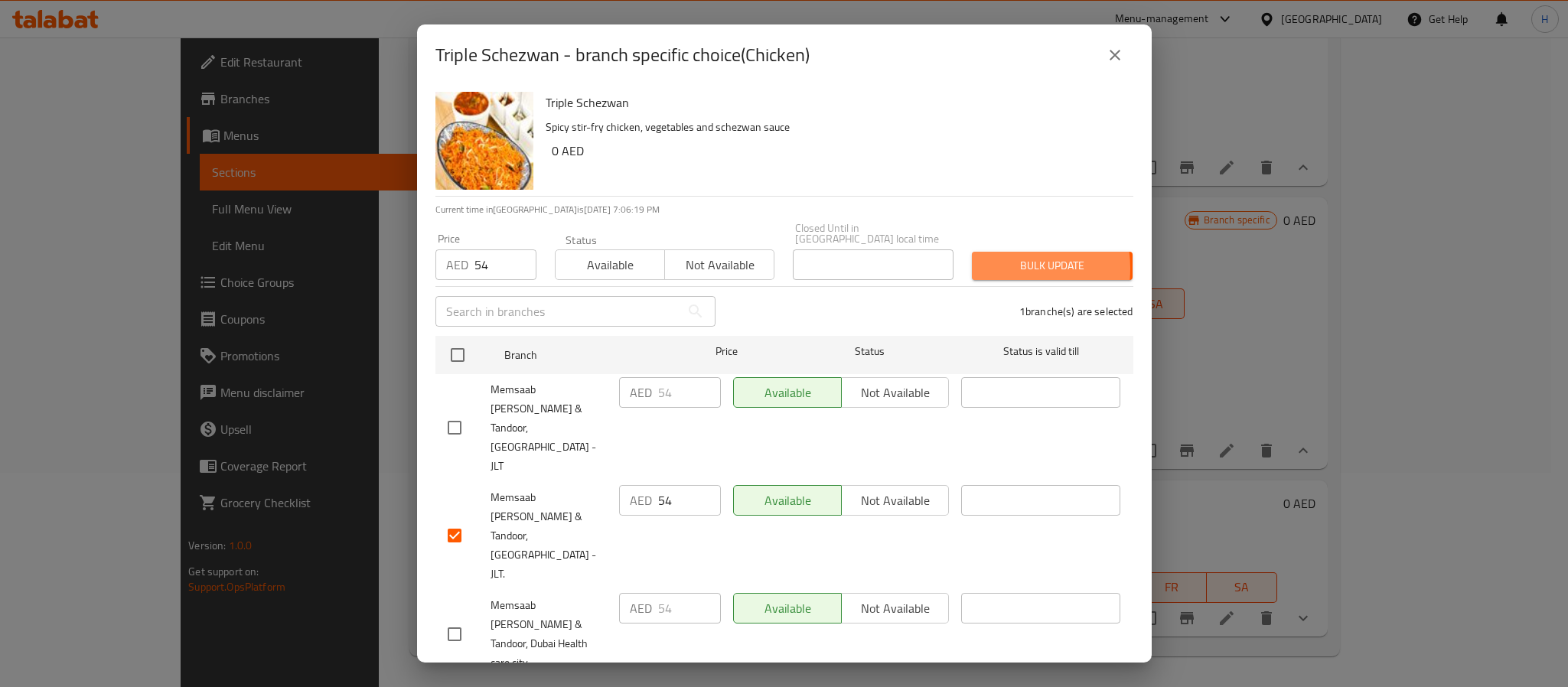
click at [990, 268] on span "Bulk update" at bounding box center [1051, 265] width 136 height 19
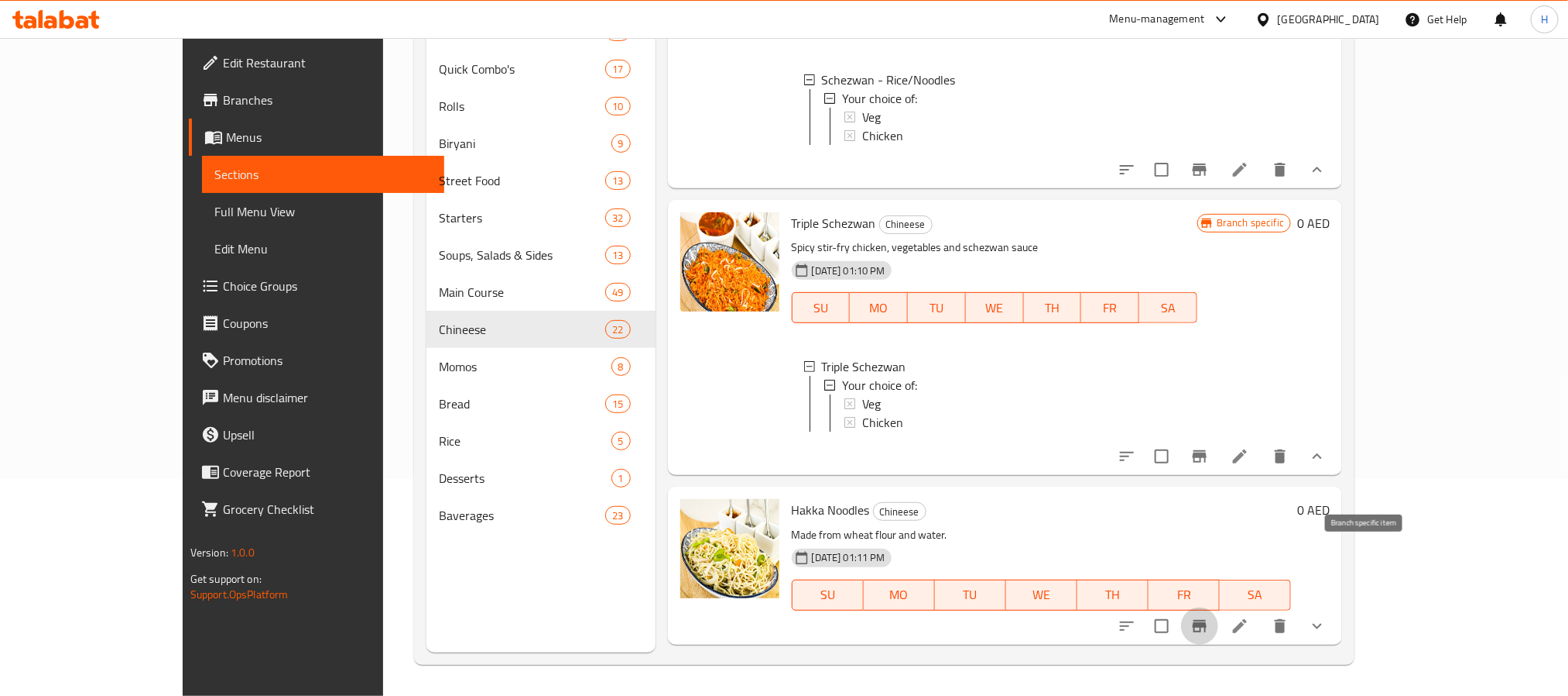
click at [1207, 620] on icon "Branch-specific-item" at bounding box center [1200, 626] width 14 height 13
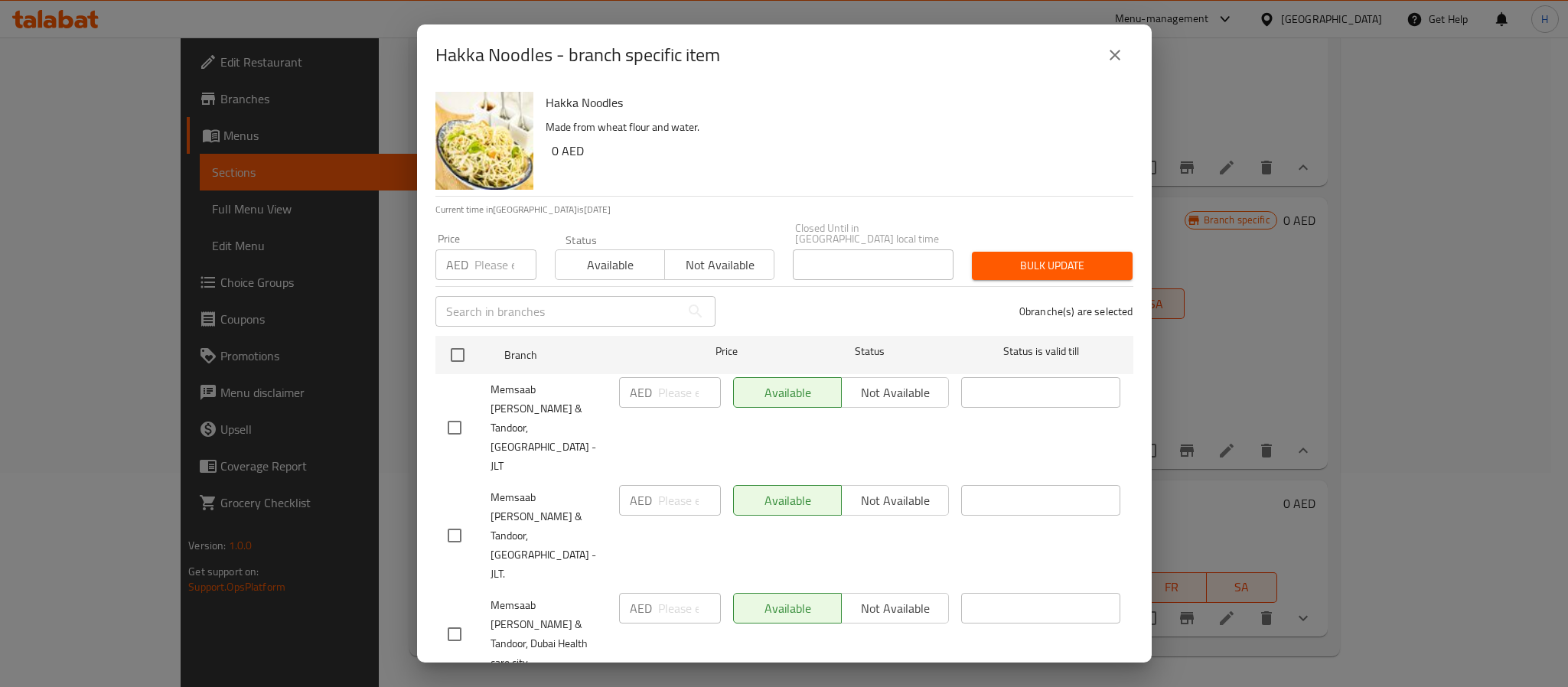
click at [531, 479] on div "Memsaab Curry & Tandoor, [GEOGRAPHIC_DATA] - JLT." at bounding box center [527, 536] width 172 height 114
click at [458, 519] on input "checkbox" at bounding box center [454, 535] width 32 height 32
checkbox input "true"
click at [488, 274] on input "number" at bounding box center [505, 264] width 62 height 31
type input "0"
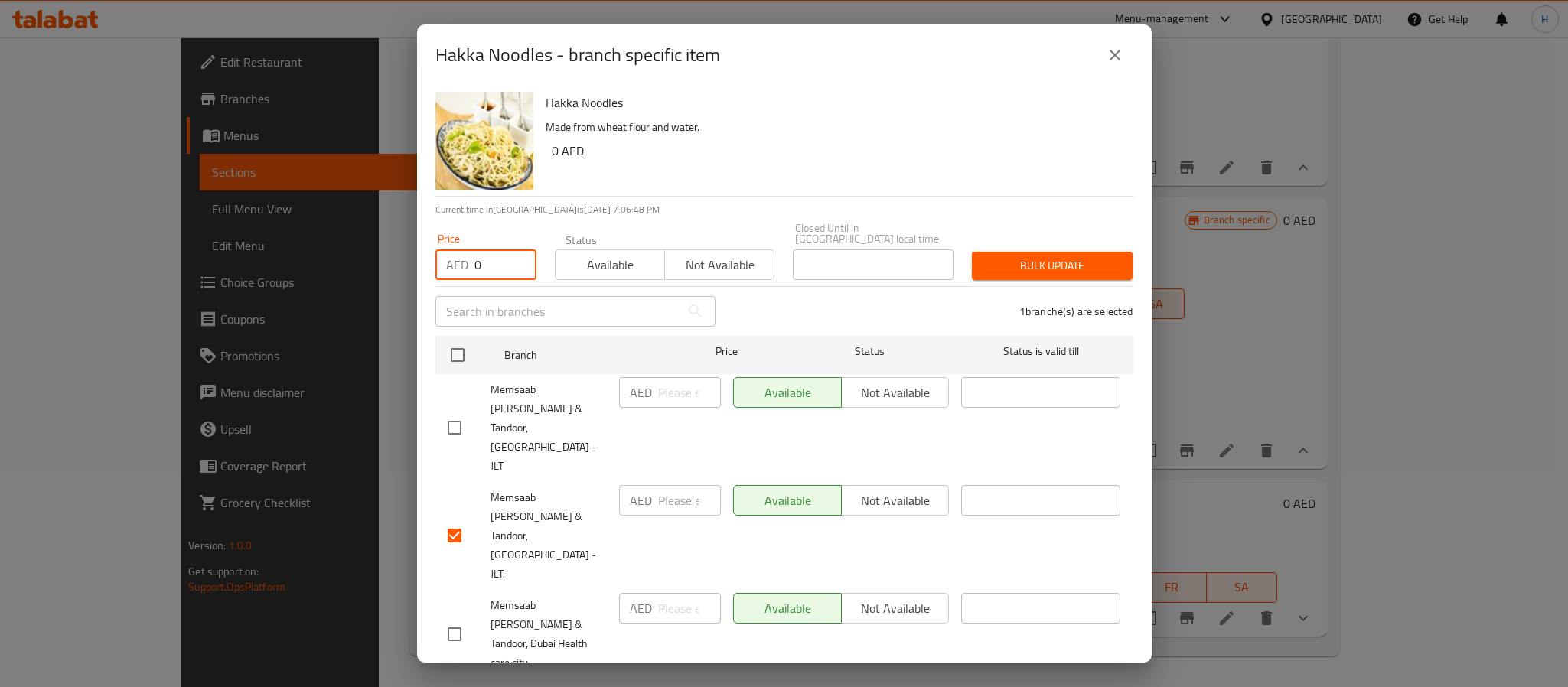
click at [1045, 271] on span "Bulk update" at bounding box center [1051, 265] width 136 height 19
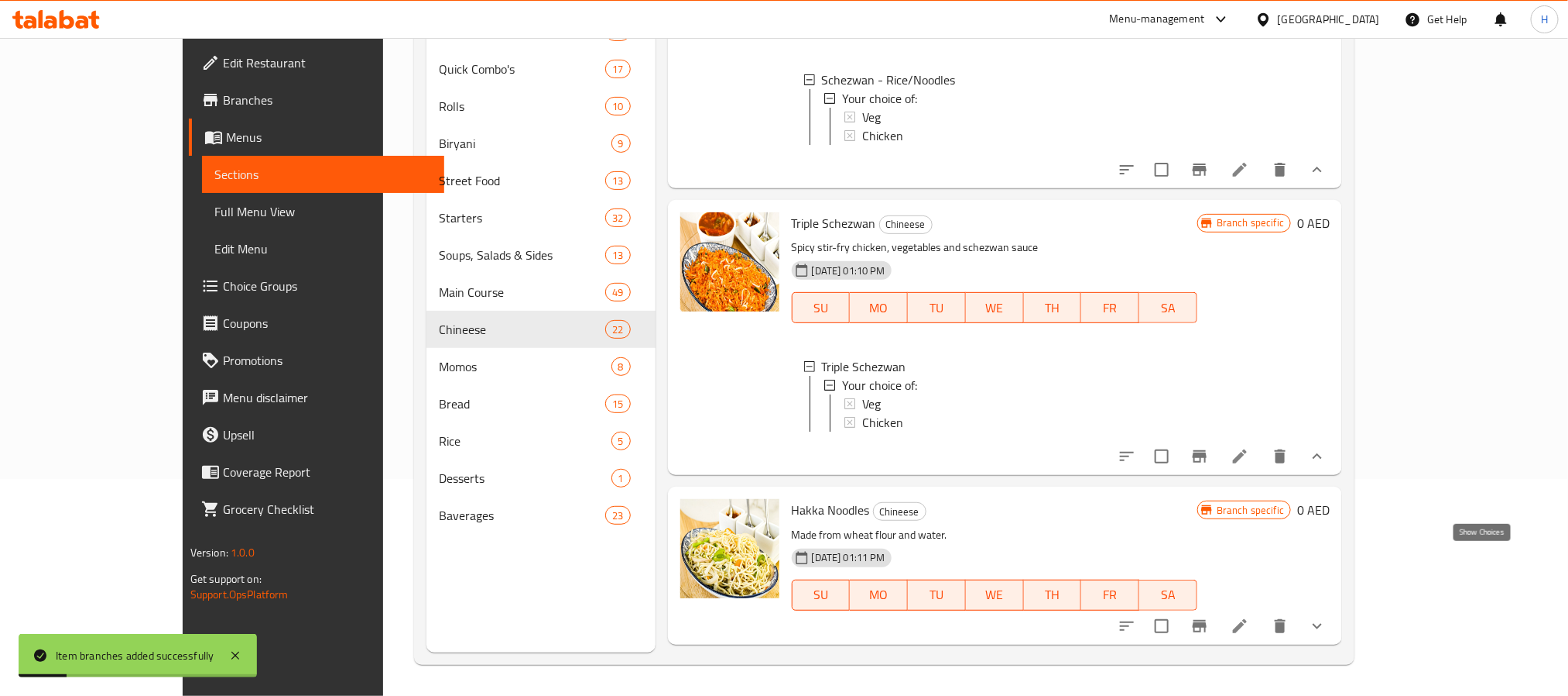
click at [1327, 617] on icon "show more" at bounding box center [1317, 626] width 19 height 19
click at [863, 681] on div "Veg" at bounding box center [1024, 690] width 322 height 19
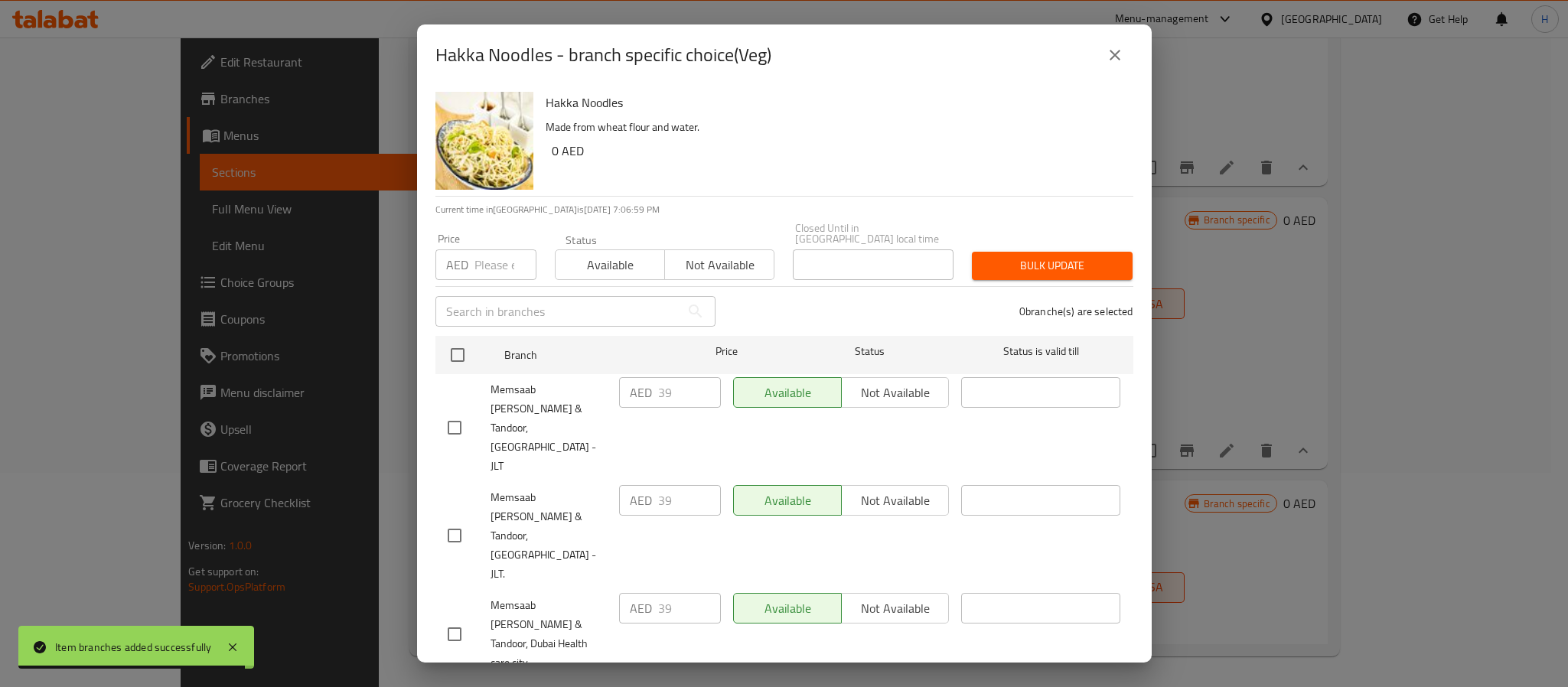
click at [493, 267] on input "number" at bounding box center [505, 264] width 62 height 31
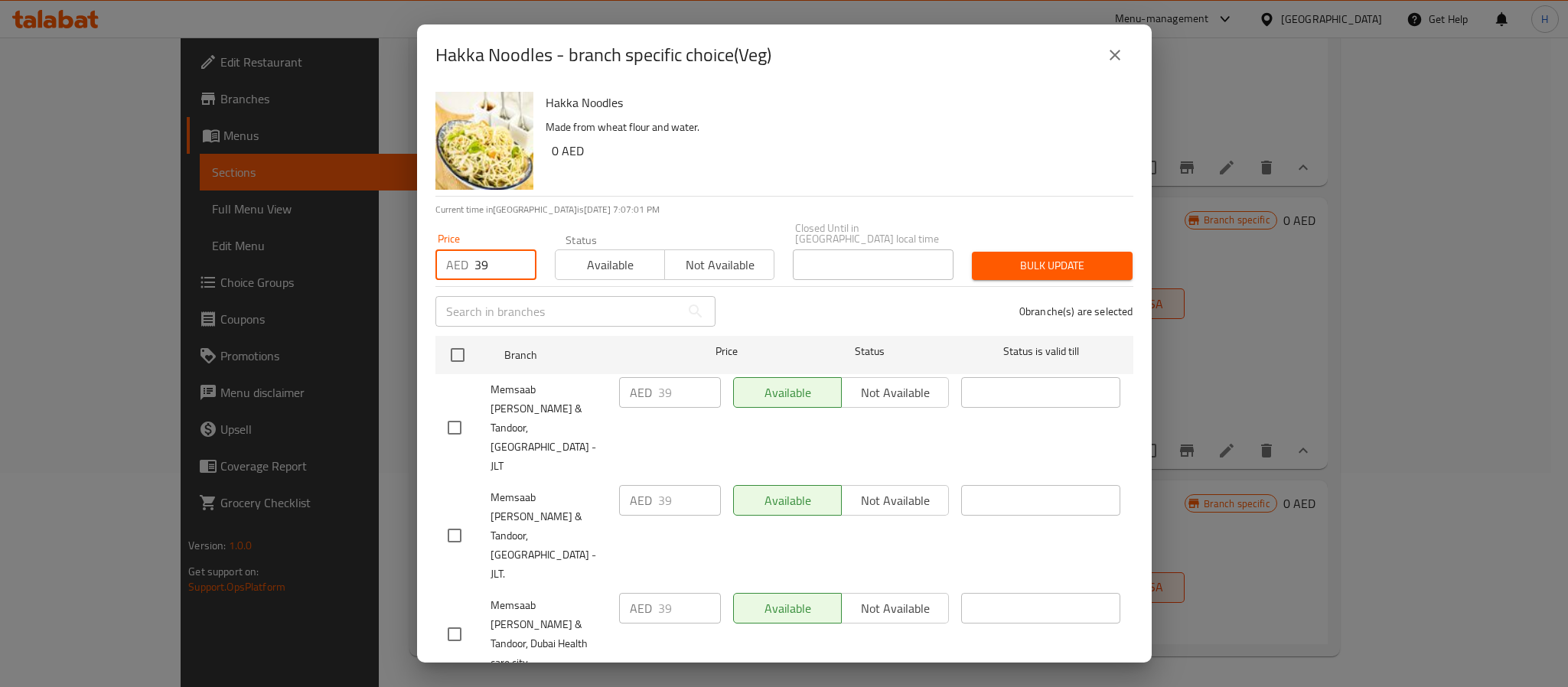
type input "39"
click at [680, 188] on div "Hakka Noodles Made from wheat flour and water. 0 AED" at bounding box center [833, 141] width 588 height 110
click at [446, 519] on input "checkbox" at bounding box center [454, 535] width 32 height 32
checkbox input "true"
click at [1011, 261] on span "Bulk update" at bounding box center [1051, 265] width 136 height 19
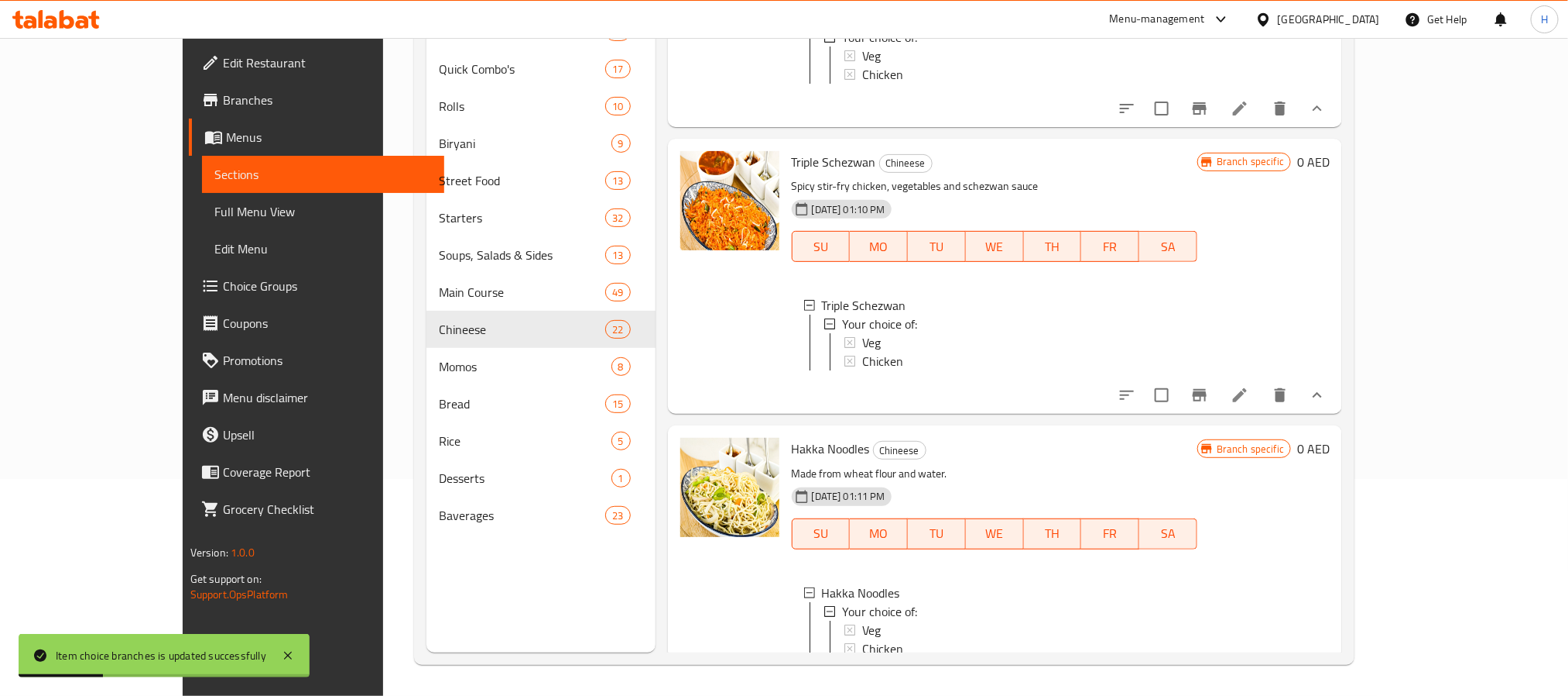
scroll to position [3509, 0]
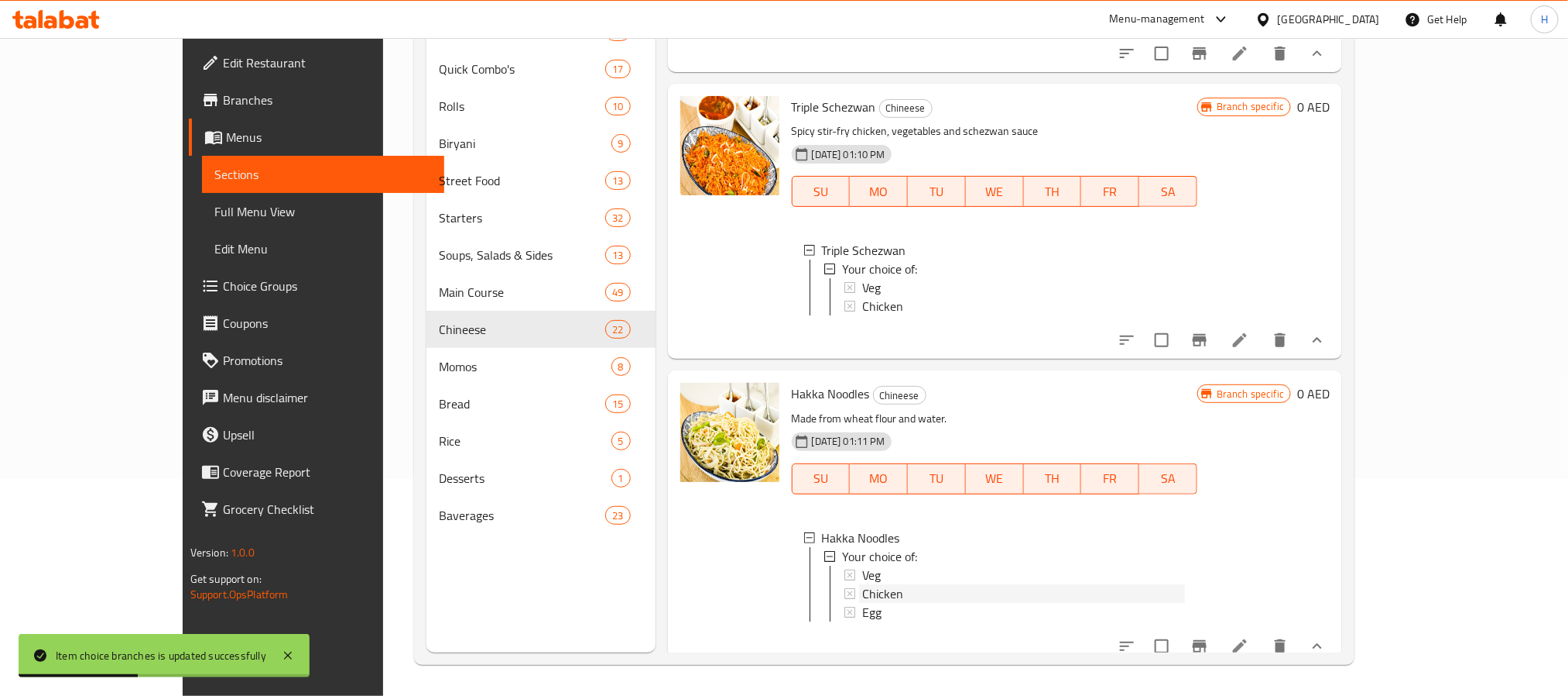
click at [863, 584] on div "Chicken" at bounding box center [1024, 592] width 322 height 19
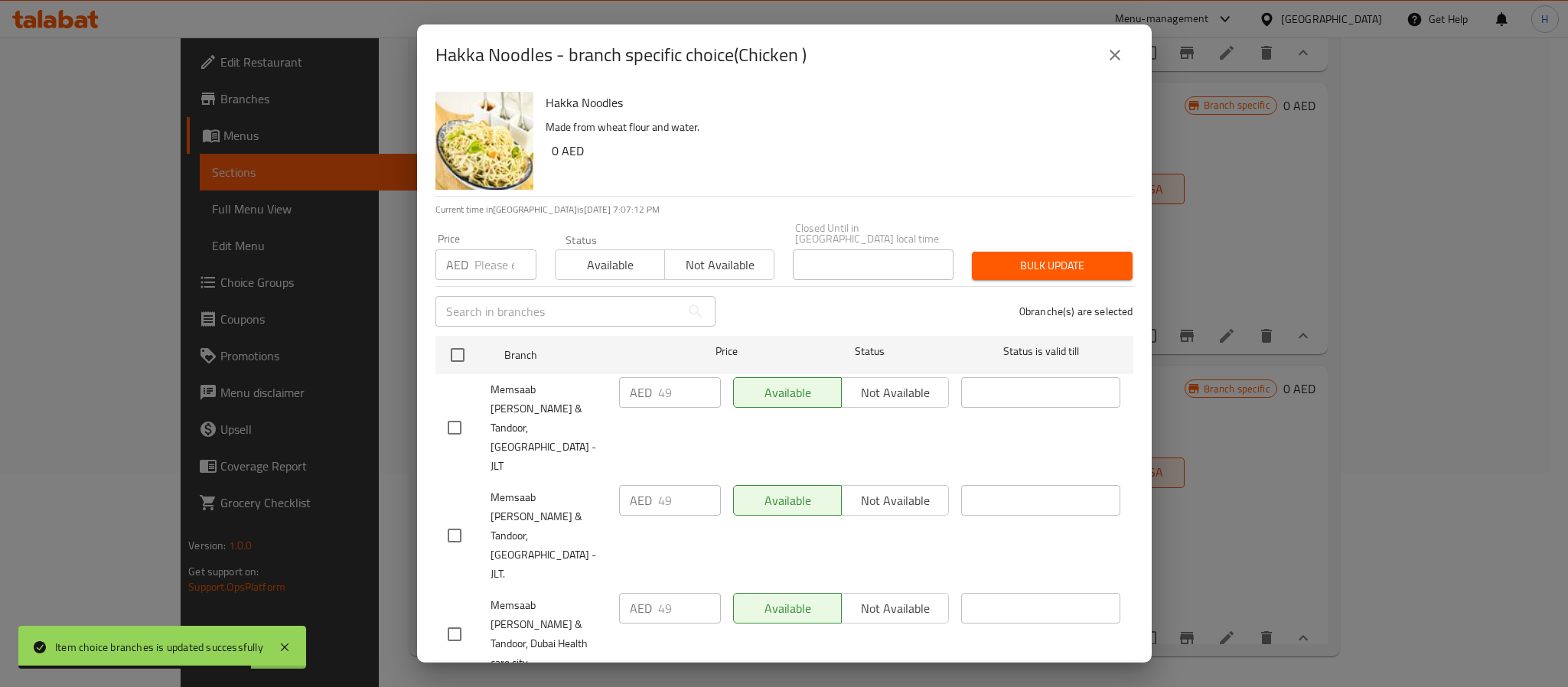
click at [528, 488] on span "Memsaab Curry & Tandoor, [GEOGRAPHIC_DATA] - JLT." at bounding box center [548, 536] width 116 height 96
click at [459, 519] on input "checkbox" at bounding box center [454, 535] width 32 height 32
checkbox input "true"
click at [475, 271] on input "number" at bounding box center [505, 264] width 62 height 31
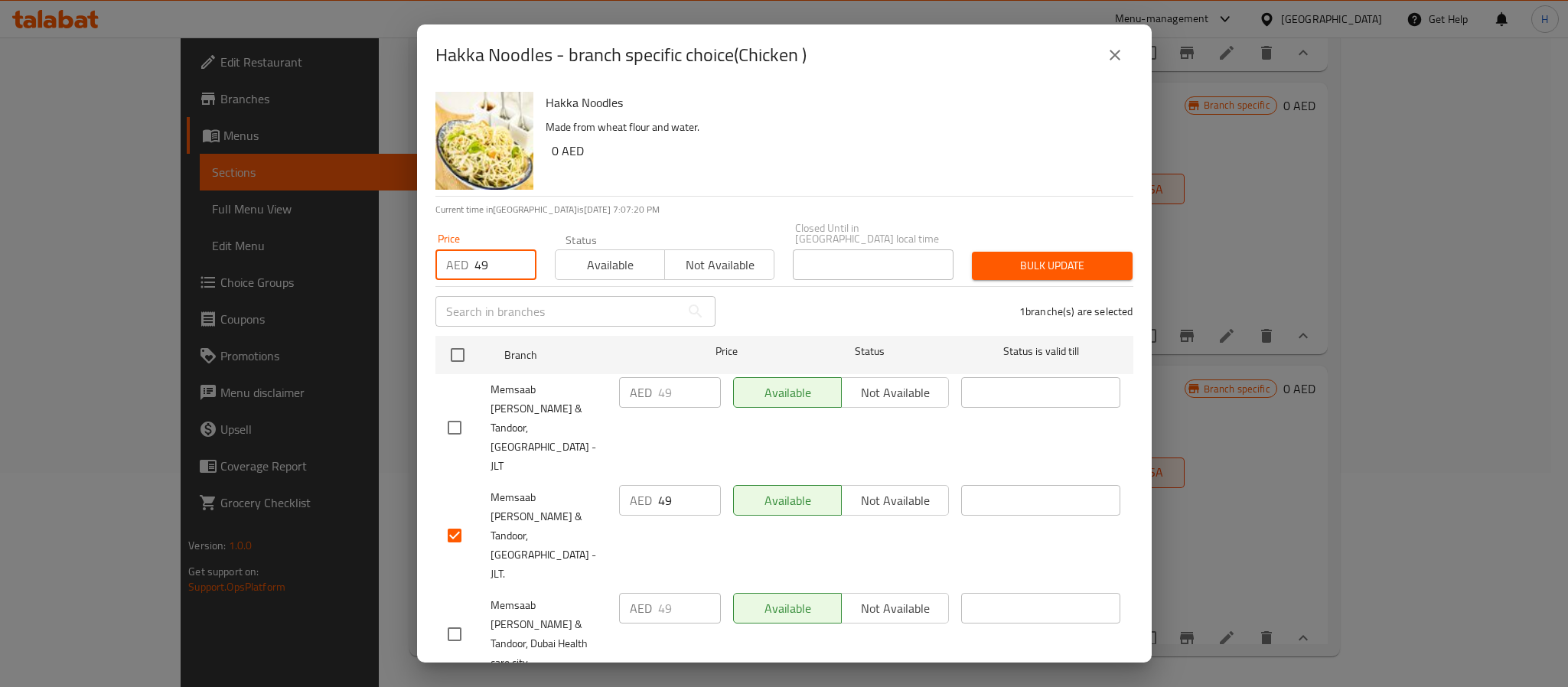
type input "49"
click at [1035, 269] on span "Bulk update" at bounding box center [1051, 265] width 136 height 19
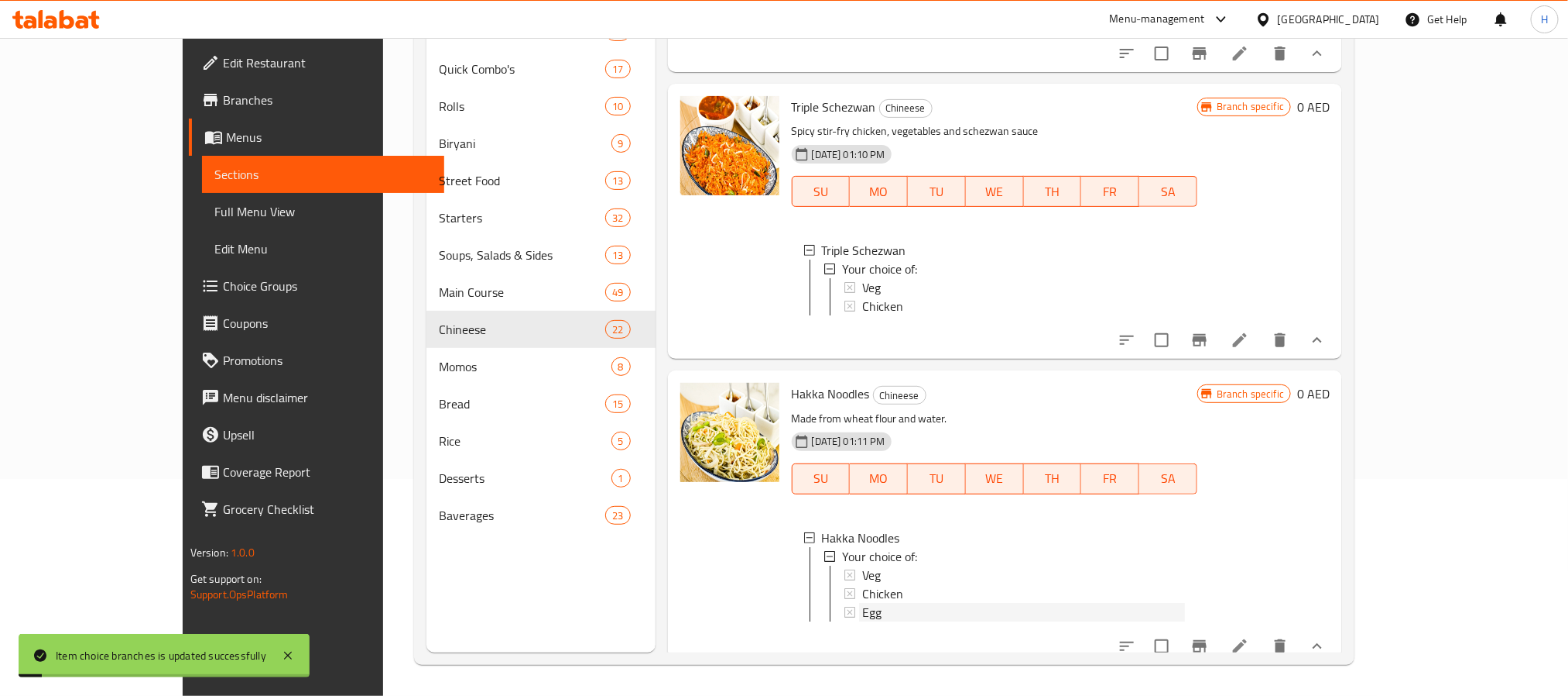
click at [863, 603] on div "Egg" at bounding box center [1024, 612] width 322 height 19
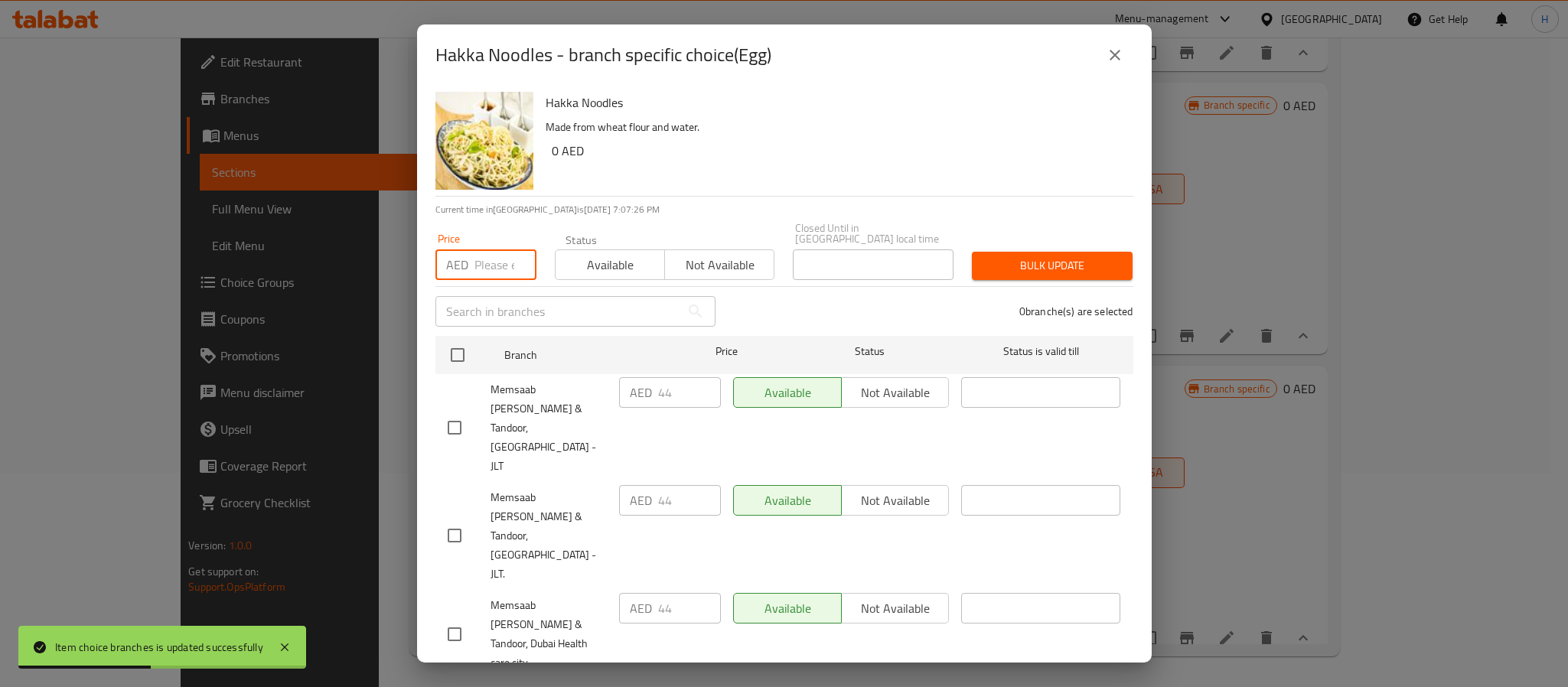
click at [489, 260] on input "number" at bounding box center [505, 264] width 62 height 31
type input "44"
click at [533, 434] on span "Memsaab Curry & Tandoor, [GEOGRAPHIC_DATA] - JLT" at bounding box center [548, 427] width 116 height 96
click at [458, 519] on input "checkbox" at bounding box center [454, 535] width 32 height 32
checkbox input "true"
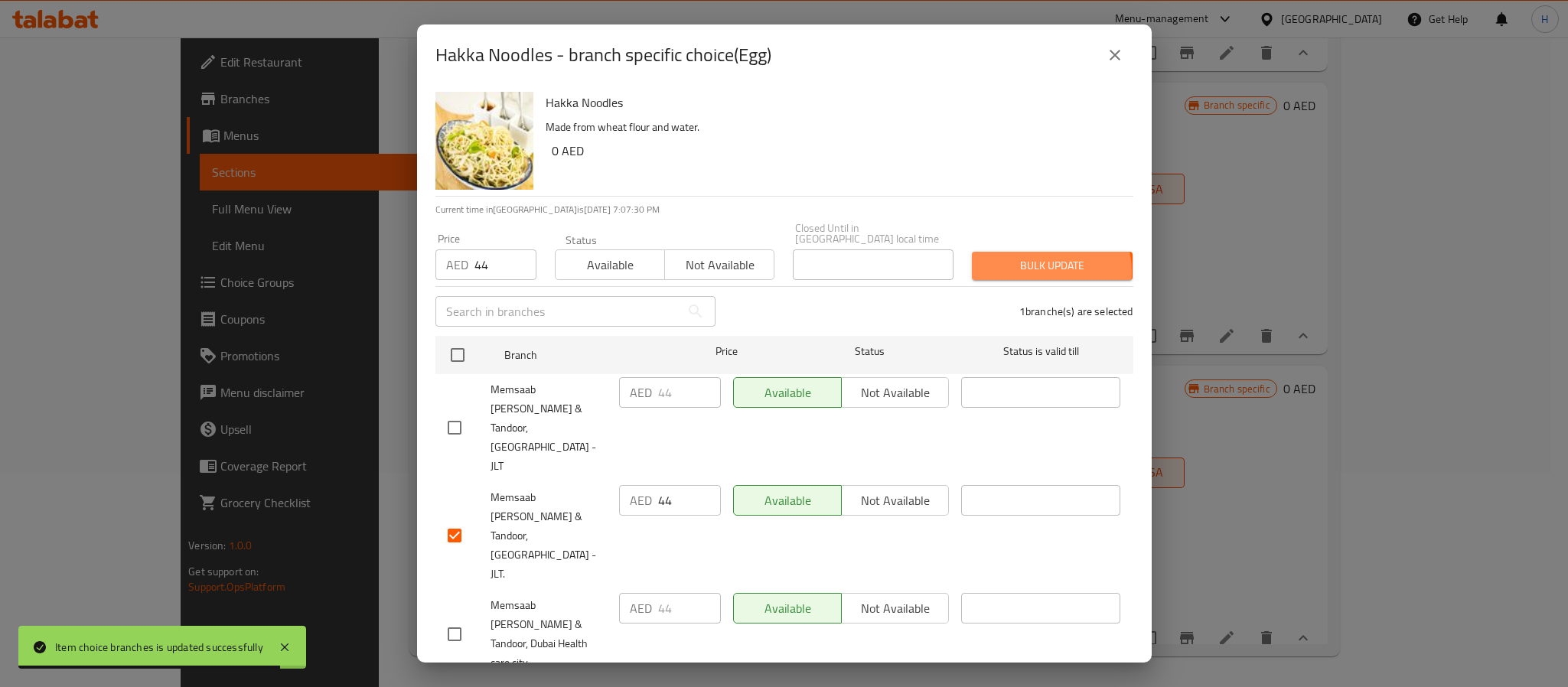
click at [1026, 271] on span "Bulk update" at bounding box center [1051, 265] width 136 height 19
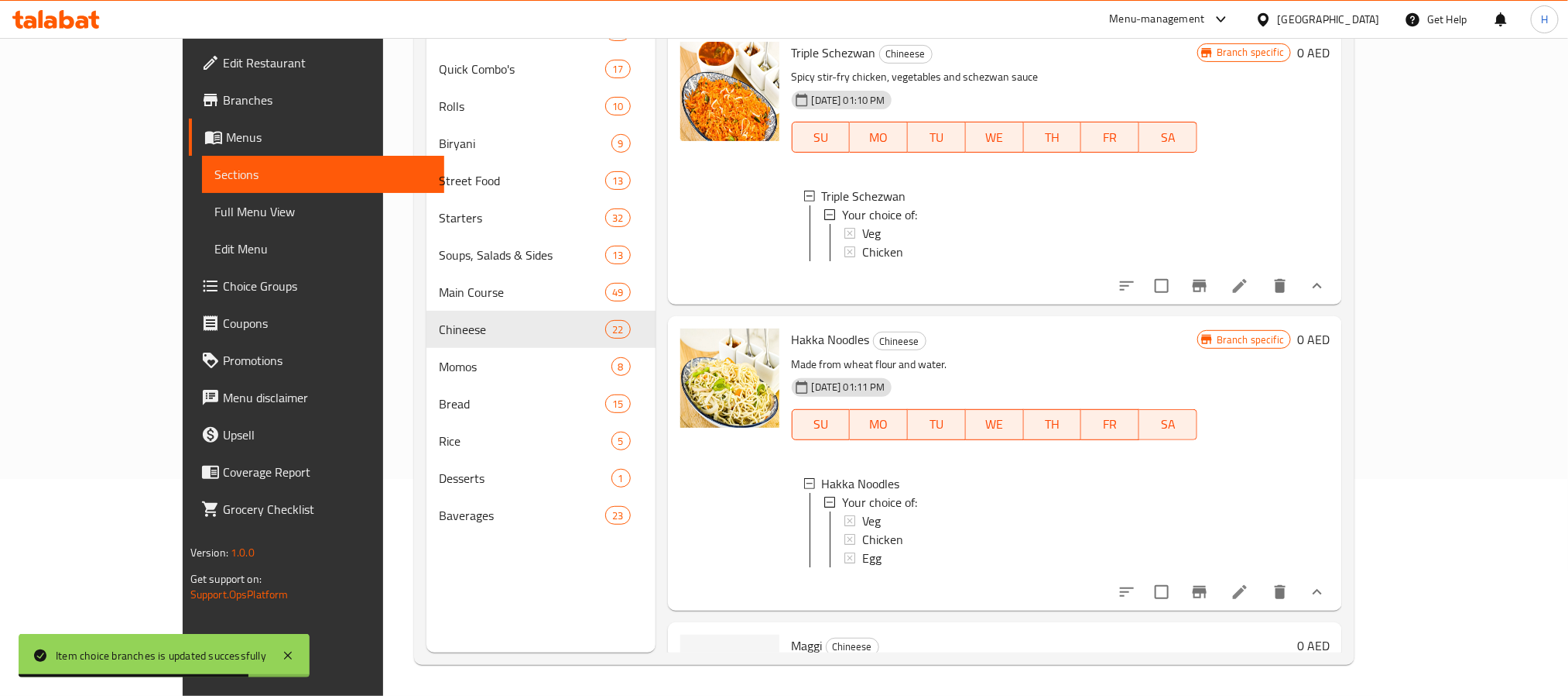
scroll to position [3641, 0]
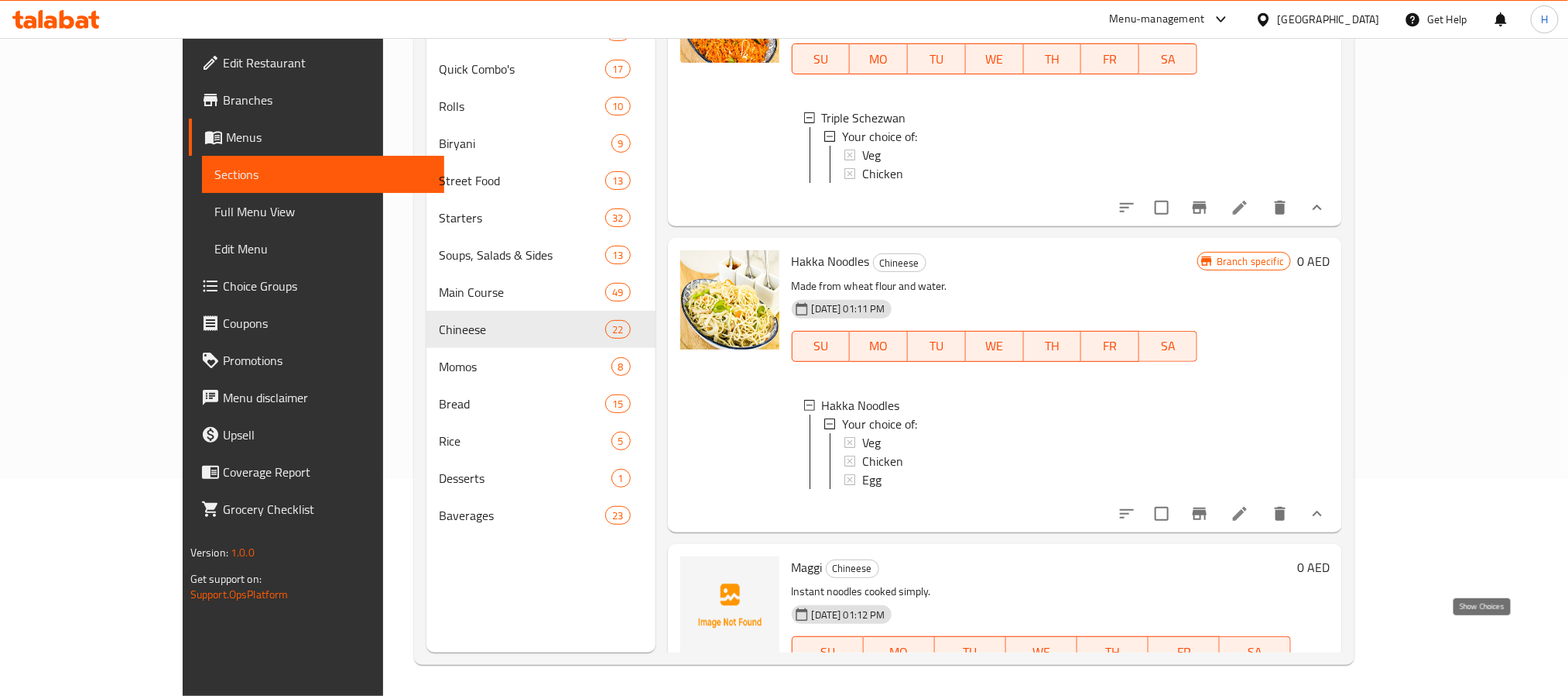
drag, startPoint x: 1485, startPoint y: 636, endPoint x: 1475, endPoint y: 632, distance: 10.8
click at [1327, 674] on icon "show more" at bounding box center [1317, 682] width 19 height 19
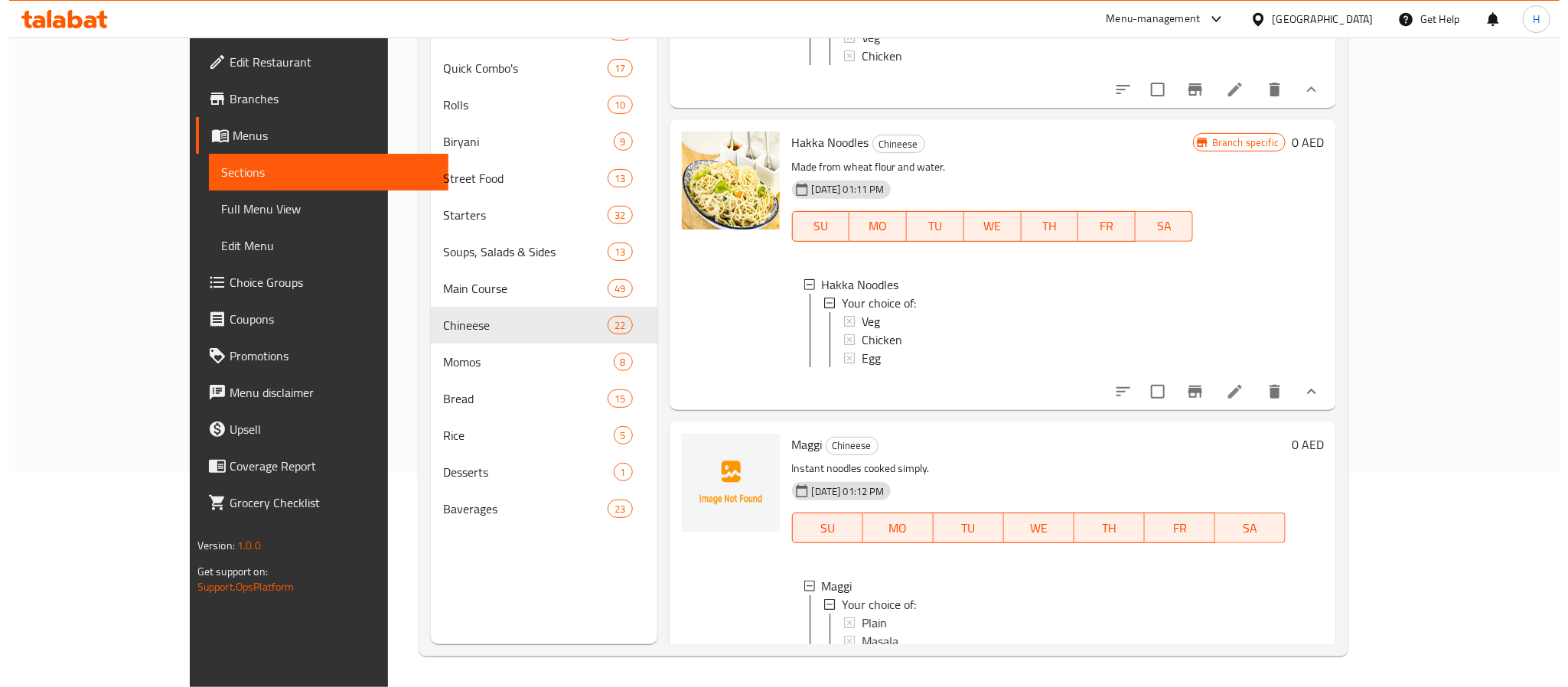
scroll to position [3801, 0]
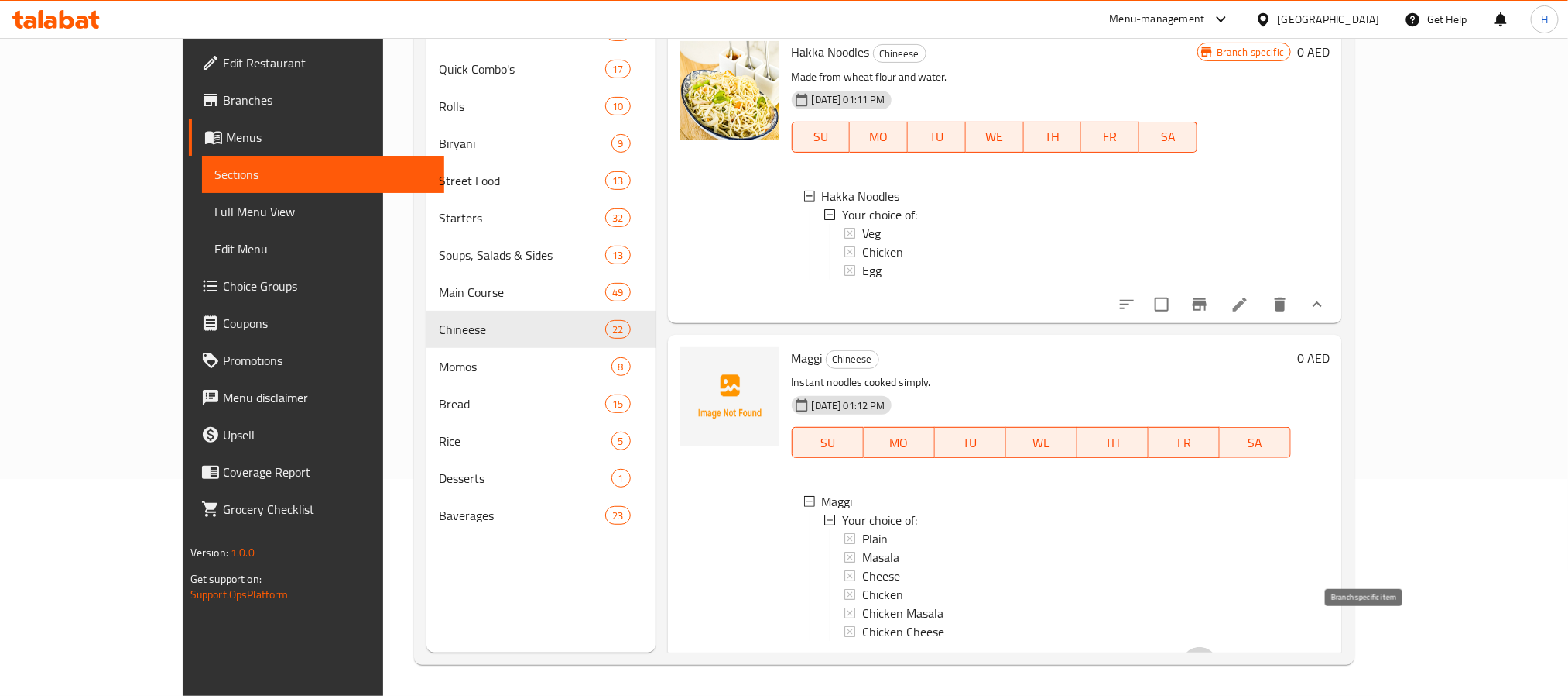
click at [1207, 659] on icon "Branch-specific-item" at bounding box center [1200, 665] width 14 height 13
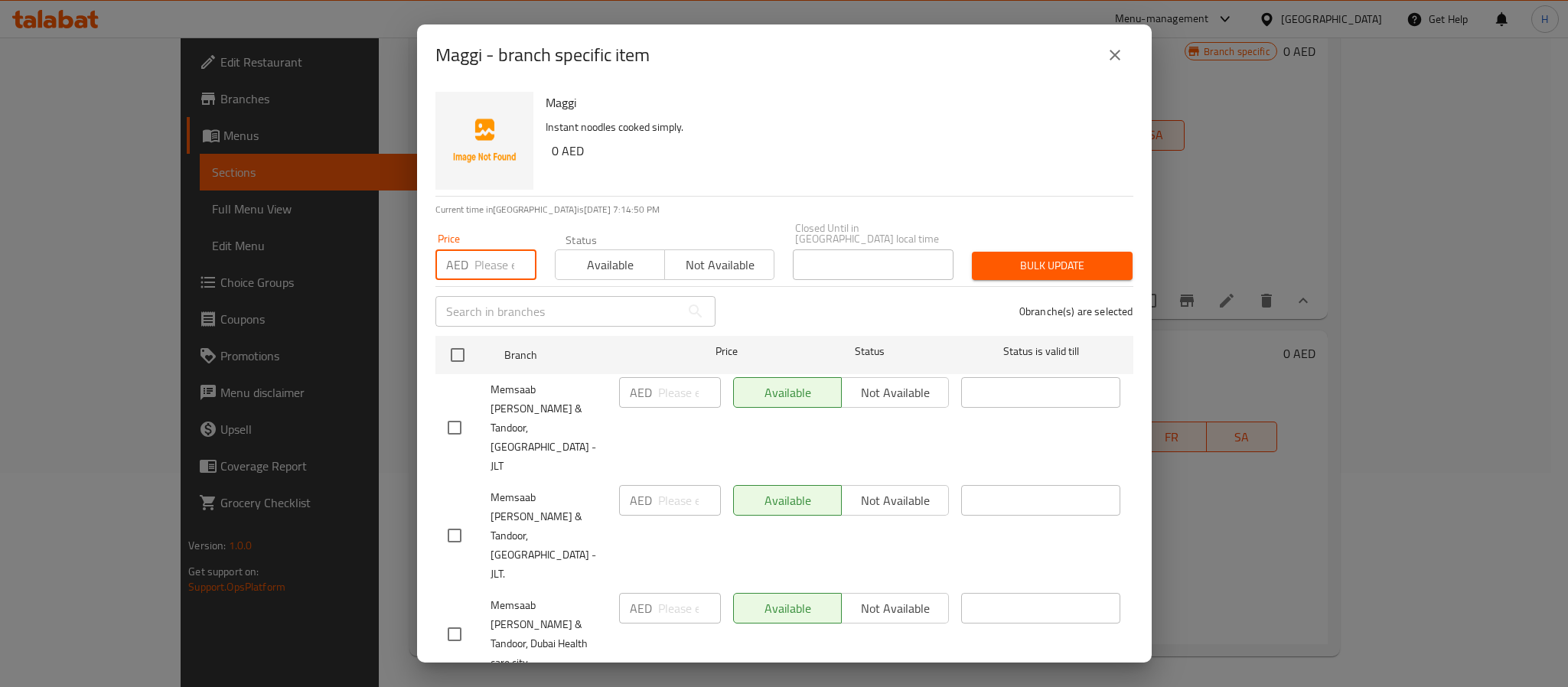
click at [494, 271] on input "number" at bounding box center [505, 264] width 62 height 31
type input "0"
click at [590, 191] on div "Maggi Instant noodles cooked simply. 0 AED" at bounding box center [833, 141] width 588 height 110
click at [455, 519] on input "checkbox" at bounding box center [454, 535] width 32 height 32
checkbox input "true"
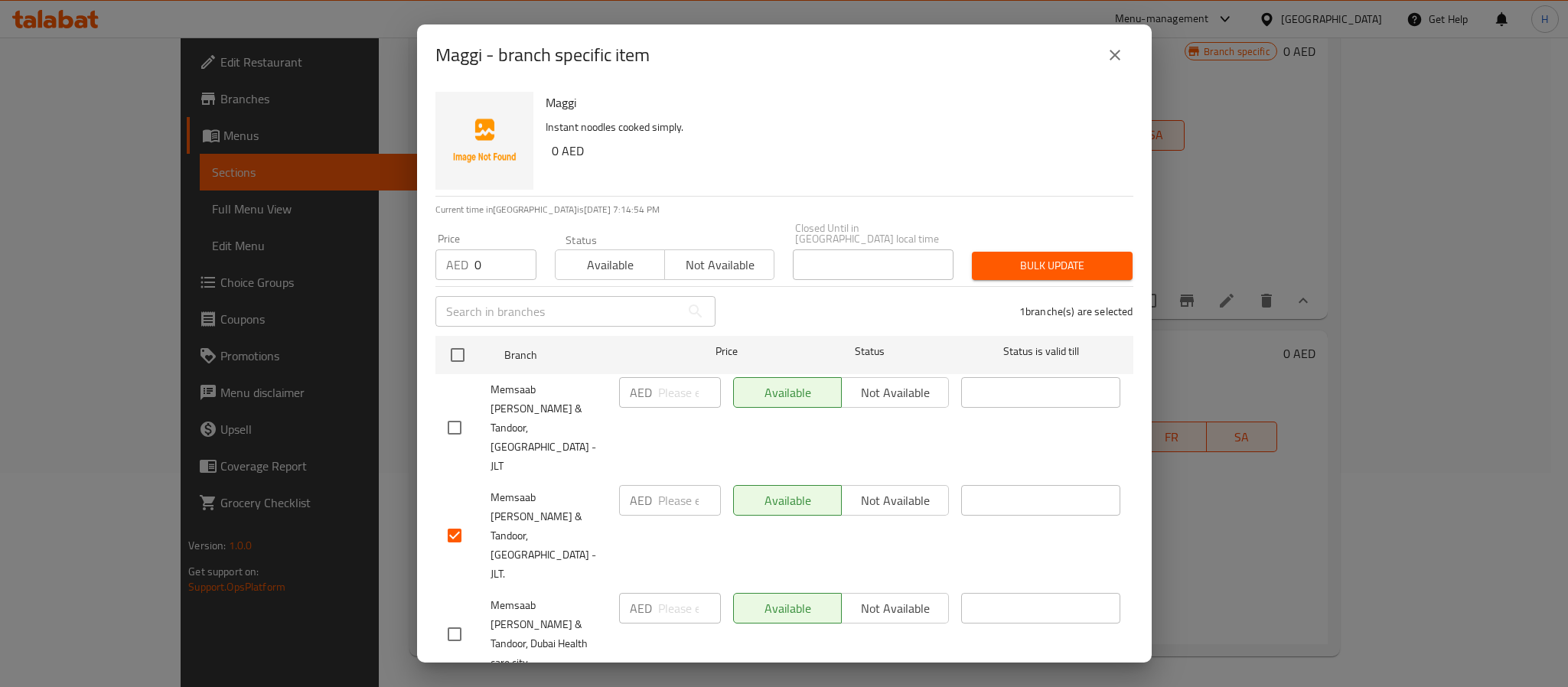
click at [984, 269] on span "Bulk update" at bounding box center [1051, 265] width 136 height 19
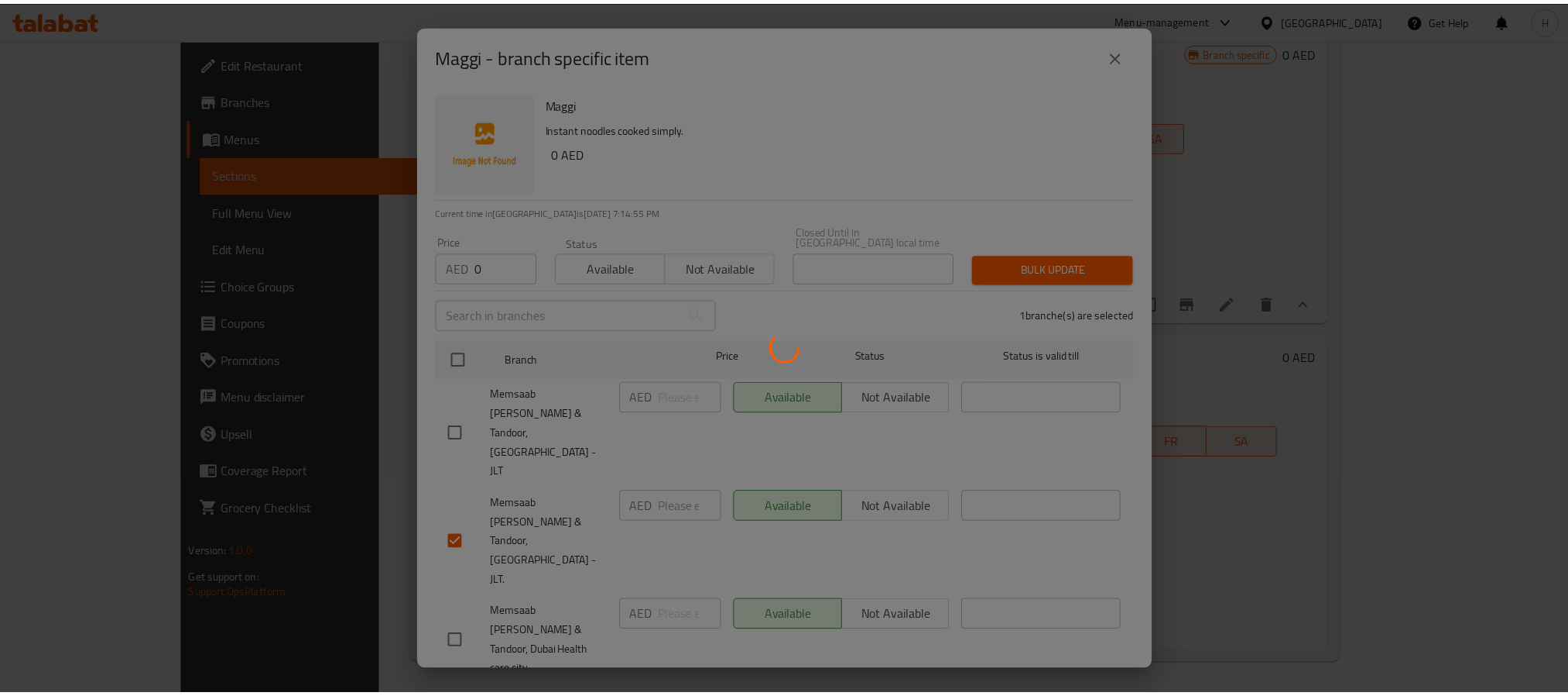
scroll to position [3851, 0]
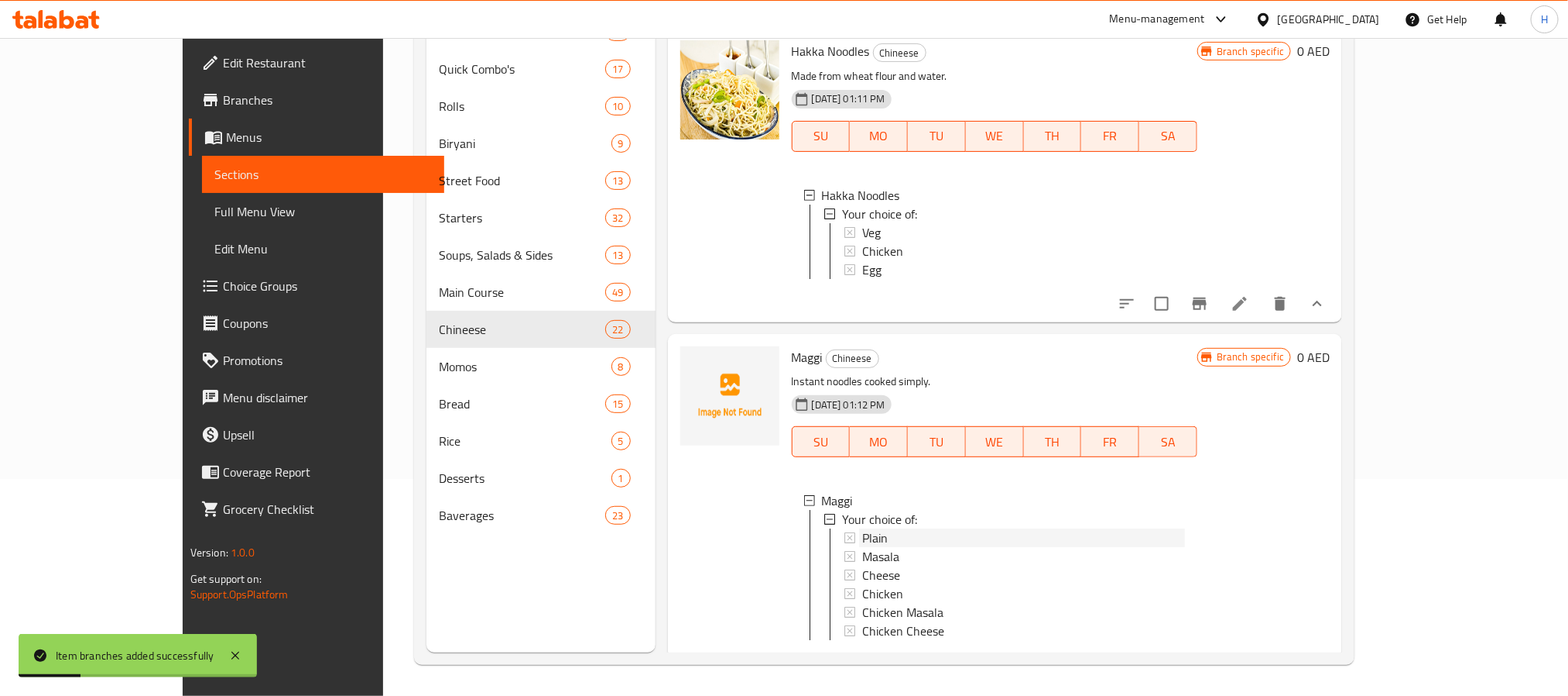
click at [863, 528] on div "Plain" at bounding box center [1024, 537] width 322 height 19
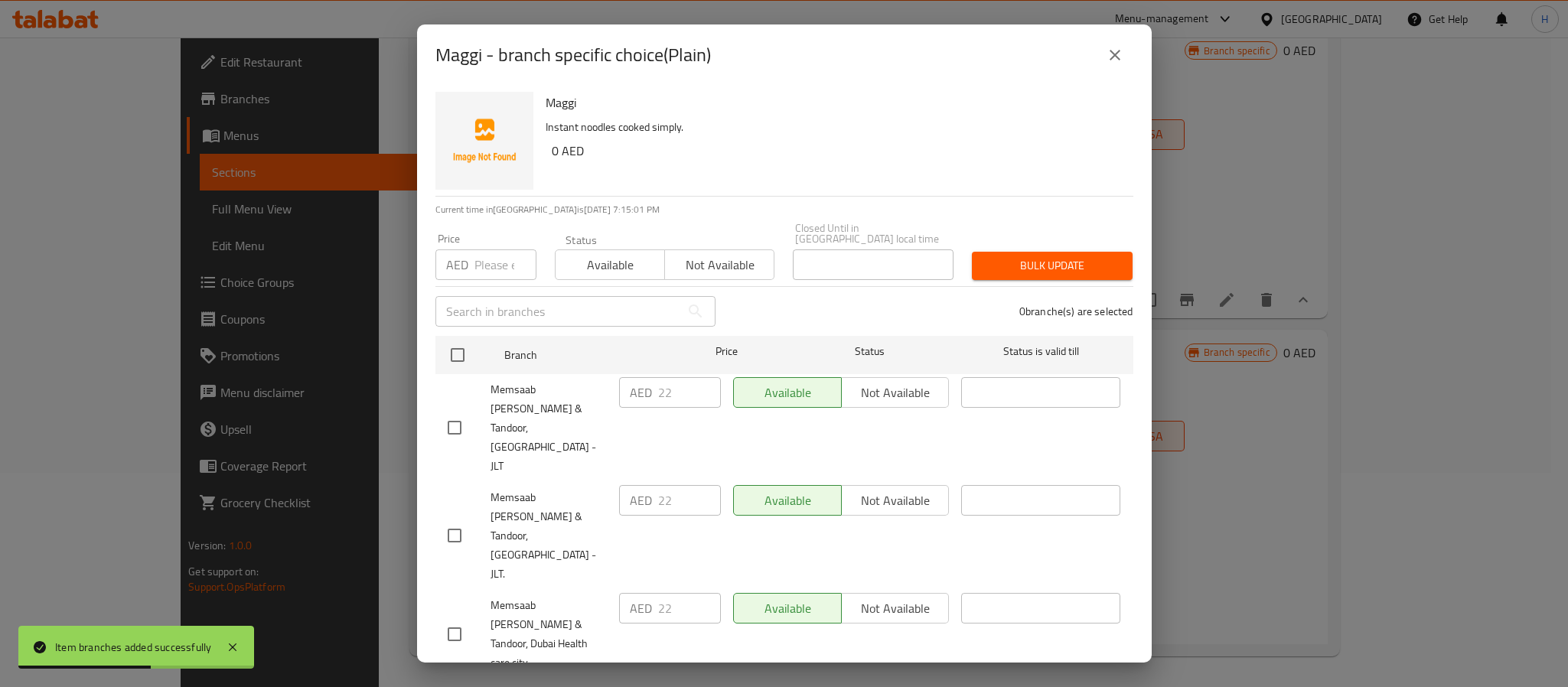
click at [1119, 50] on icon "close" at bounding box center [1114, 55] width 11 height 11
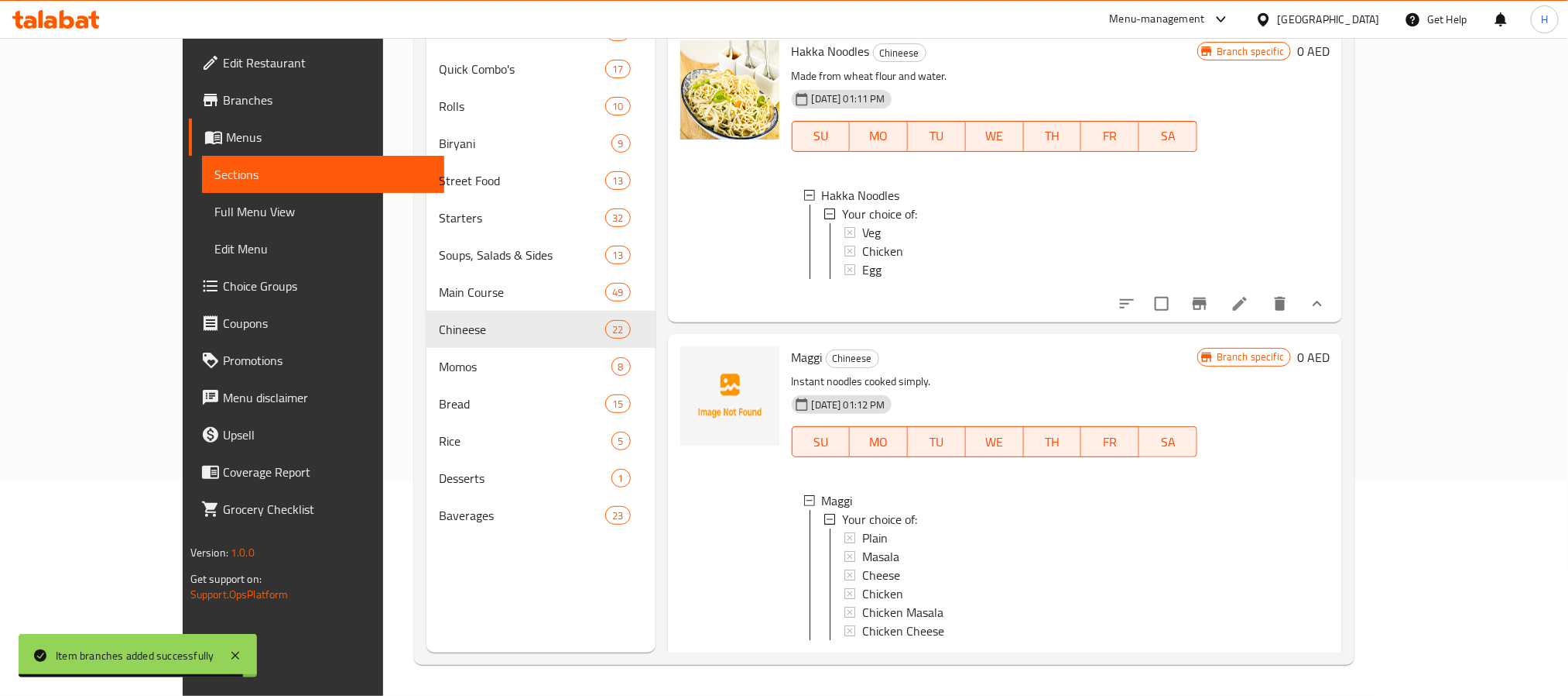
click at [863, 528] on span "Plain" at bounding box center [875, 537] width 25 height 19
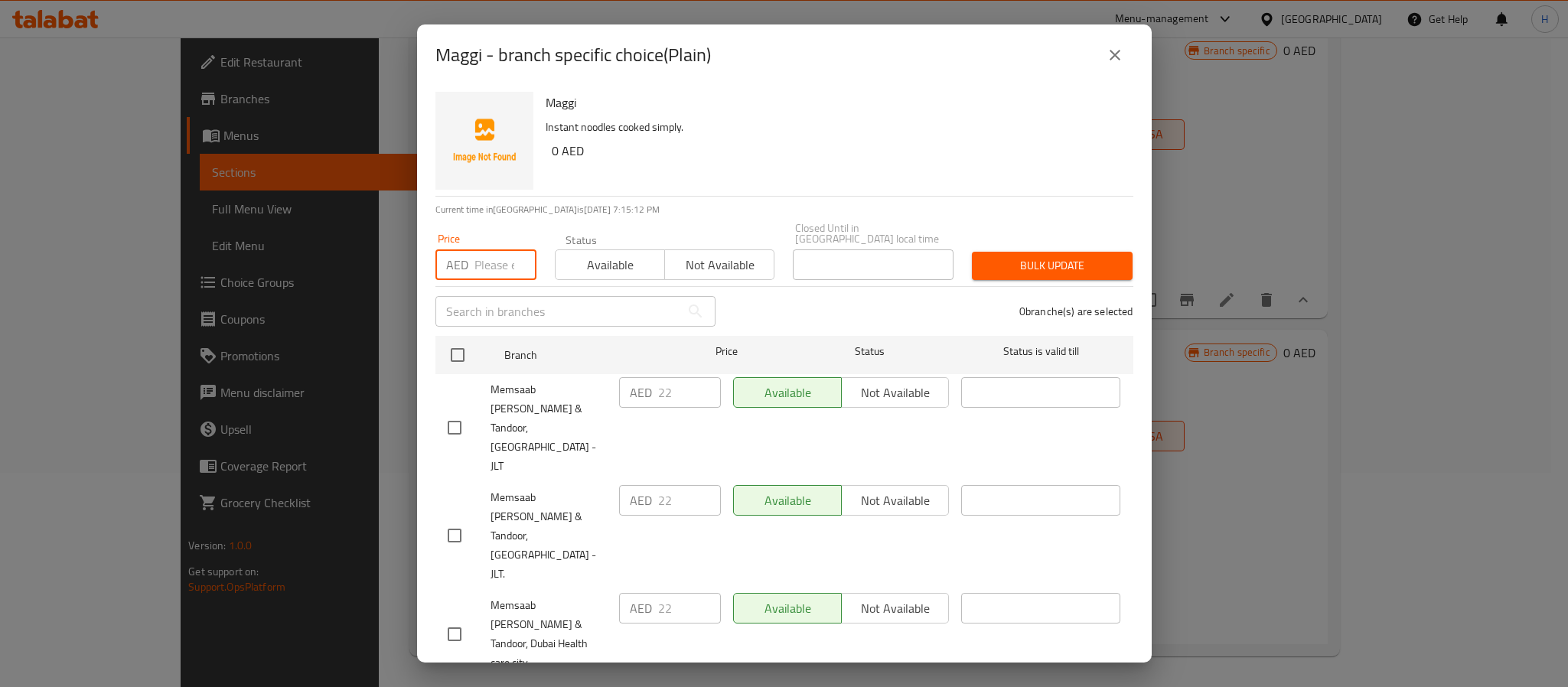
click at [493, 267] on input "number" at bounding box center [505, 264] width 62 height 31
type input "22"
click at [460, 519] on input "checkbox" at bounding box center [454, 535] width 32 height 32
checkbox input "true"
click at [1023, 261] on span "Bulk update" at bounding box center [1051, 265] width 136 height 19
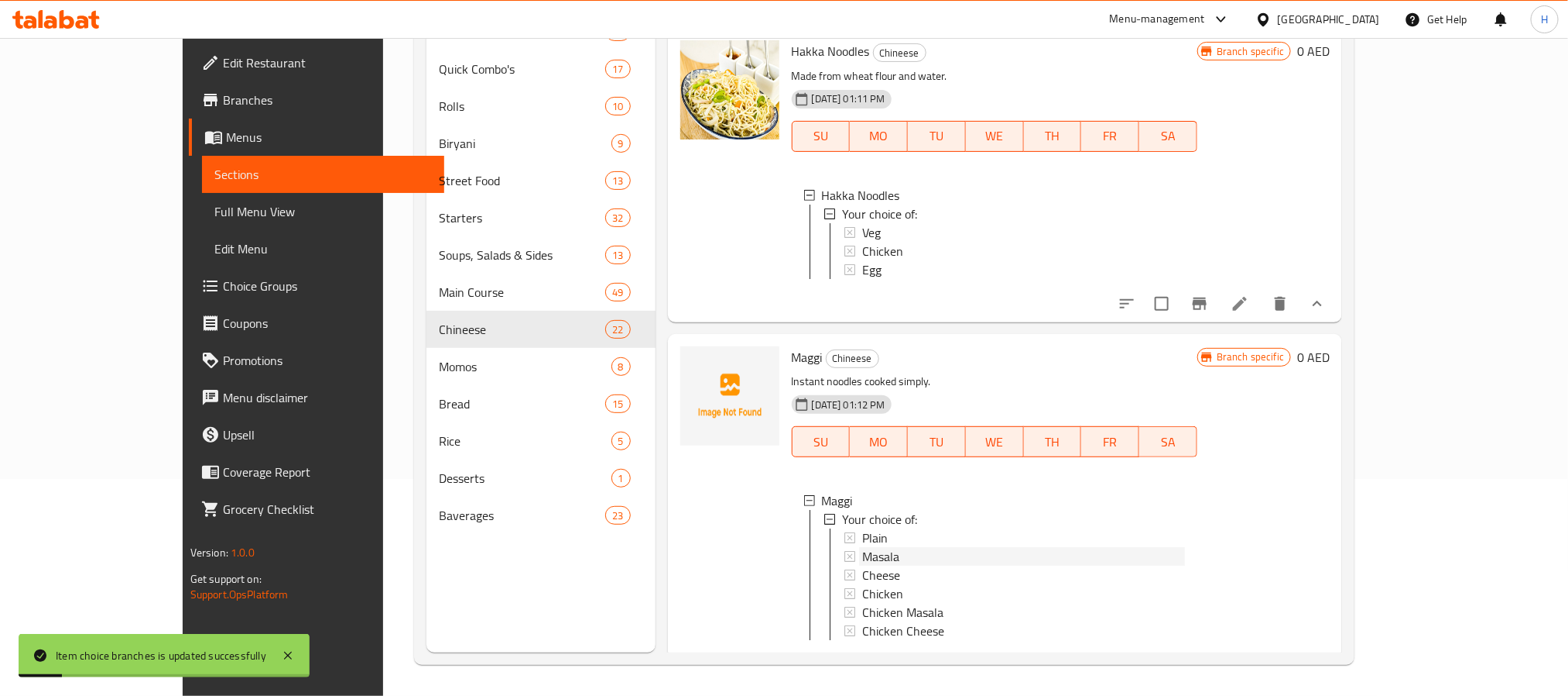
click at [863, 546] on span "Masala" at bounding box center [881, 555] width 37 height 19
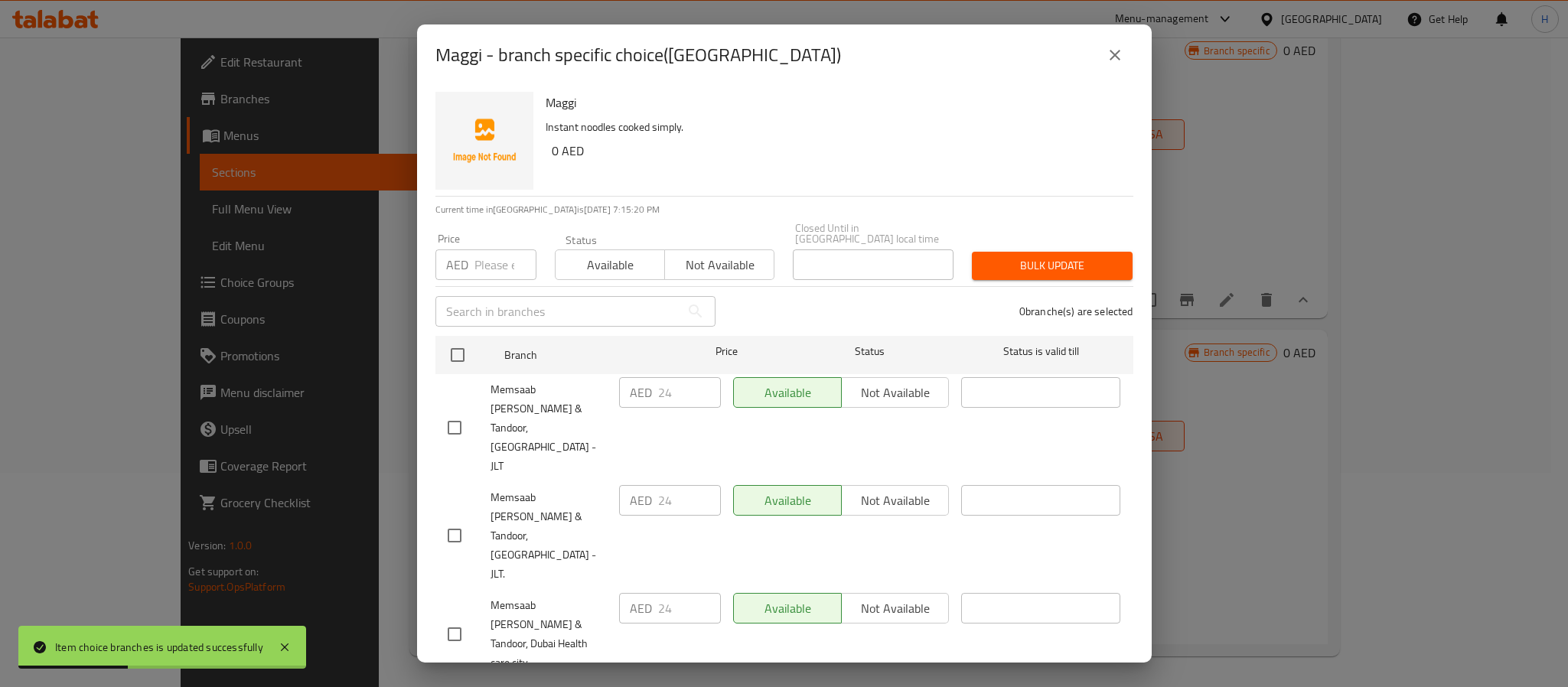
click at [480, 269] on input "number" at bounding box center [505, 264] width 62 height 31
type input "24"
click at [688, 186] on div "Maggi Instant noodles cooked simply. 0 AED" at bounding box center [833, 141] width 588 height 110
drag, startPoint x: 455, startPoint y: 480, endPoint x: 485, endPoint y: 477, distance: 30.1
click at [455, 519] on input "checkbox" at bounding box center [454, 535] width 32 height 32
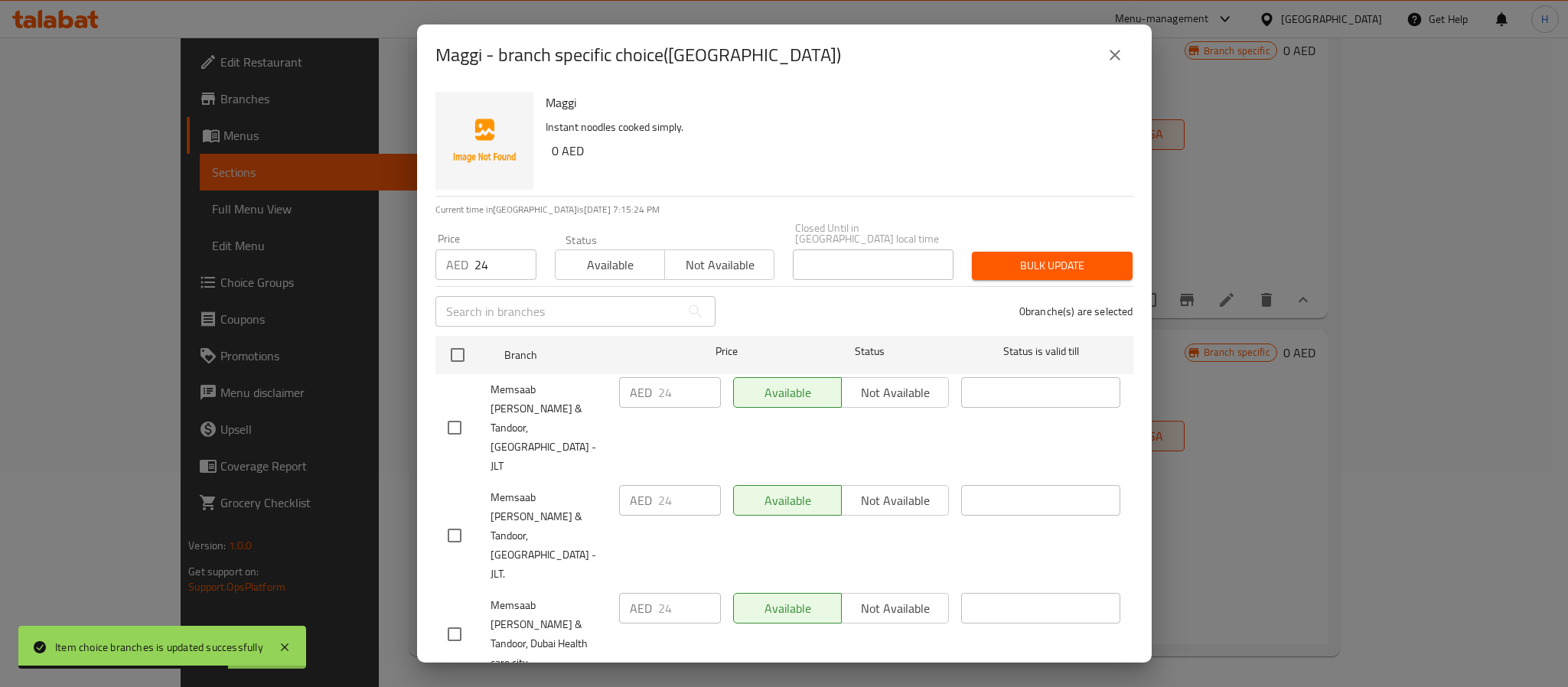
checkbox input "true"
click at [1011, 264] on span "Bulk update" at bounding box center [1051, 265] width 136 height 19
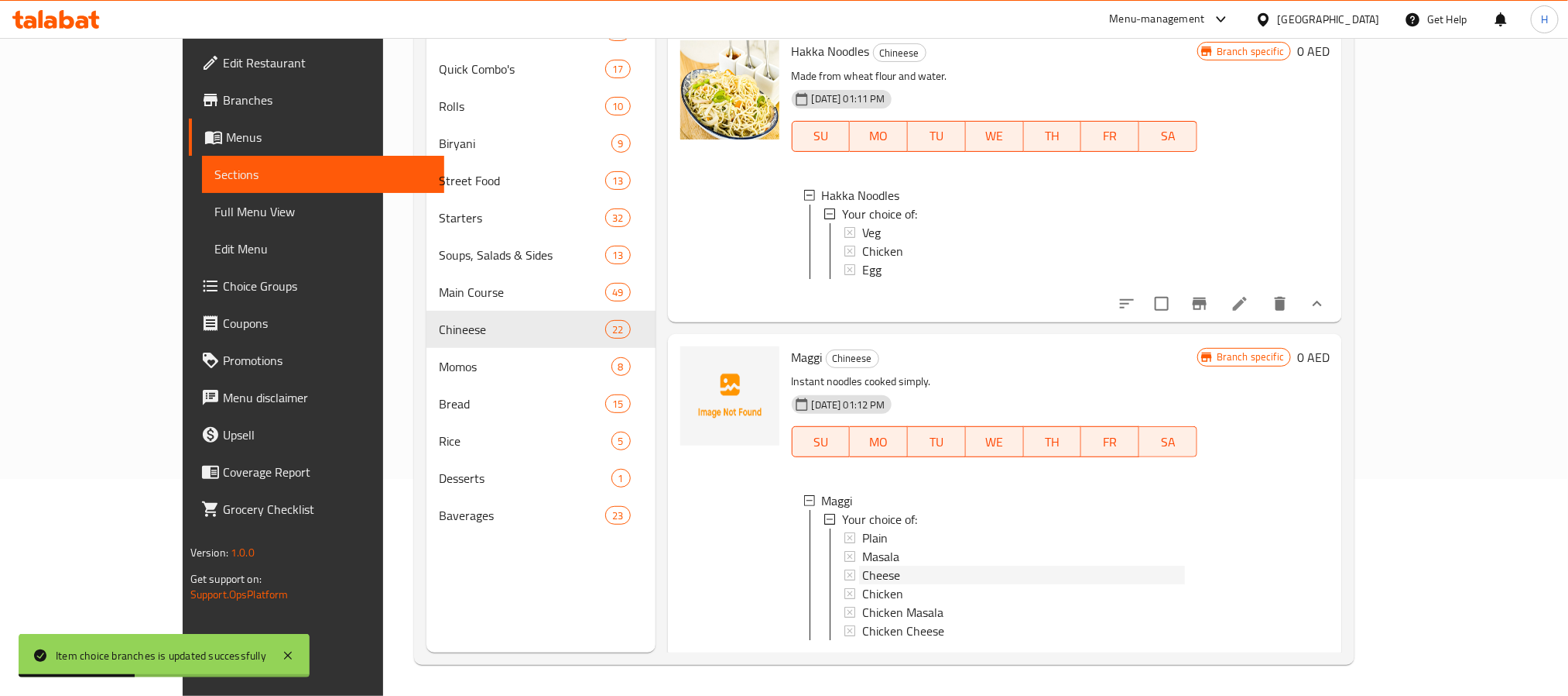
click at [863, 565] on span "Cheese" at bounding box center [881, 574] width 38 height 19
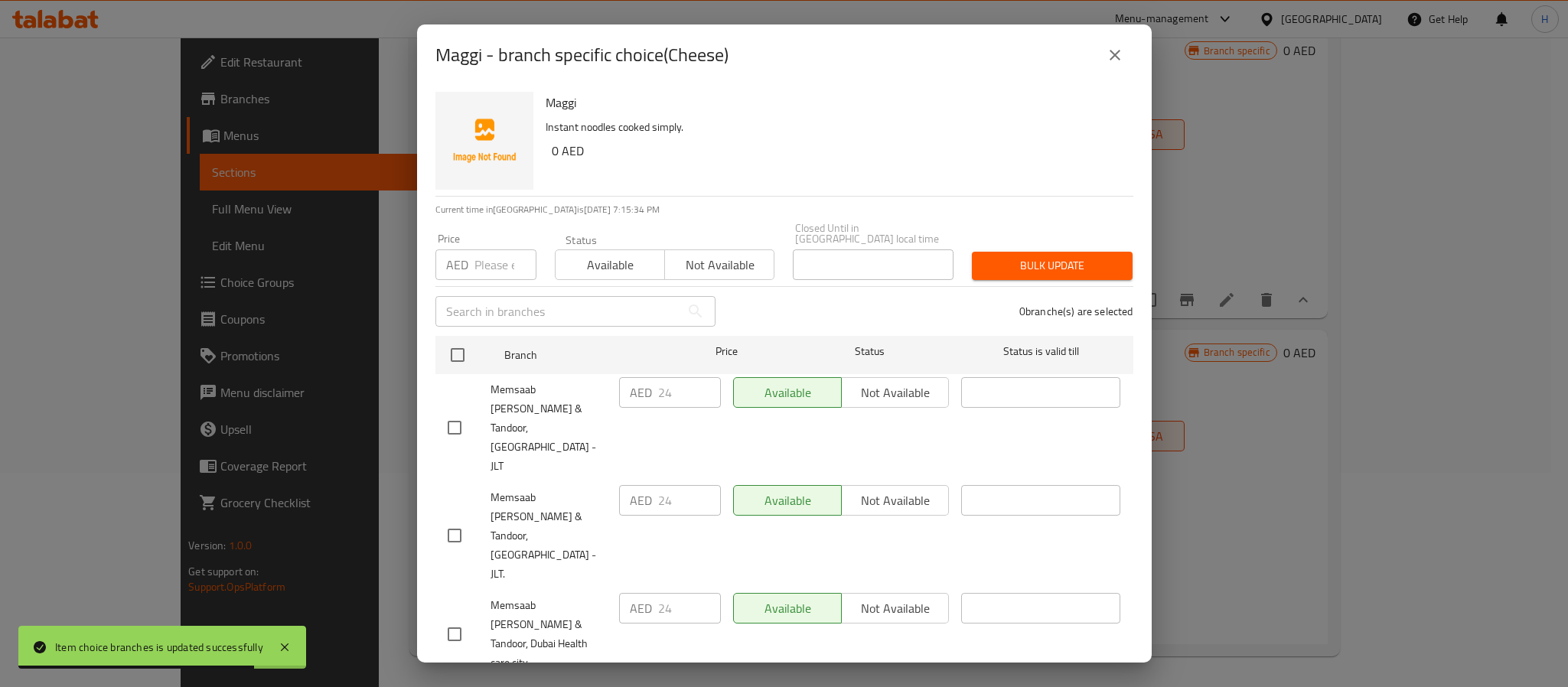
click at [492, 261] on input "number" at bounding box center [505, 264] width 62 height 31
type input "24"
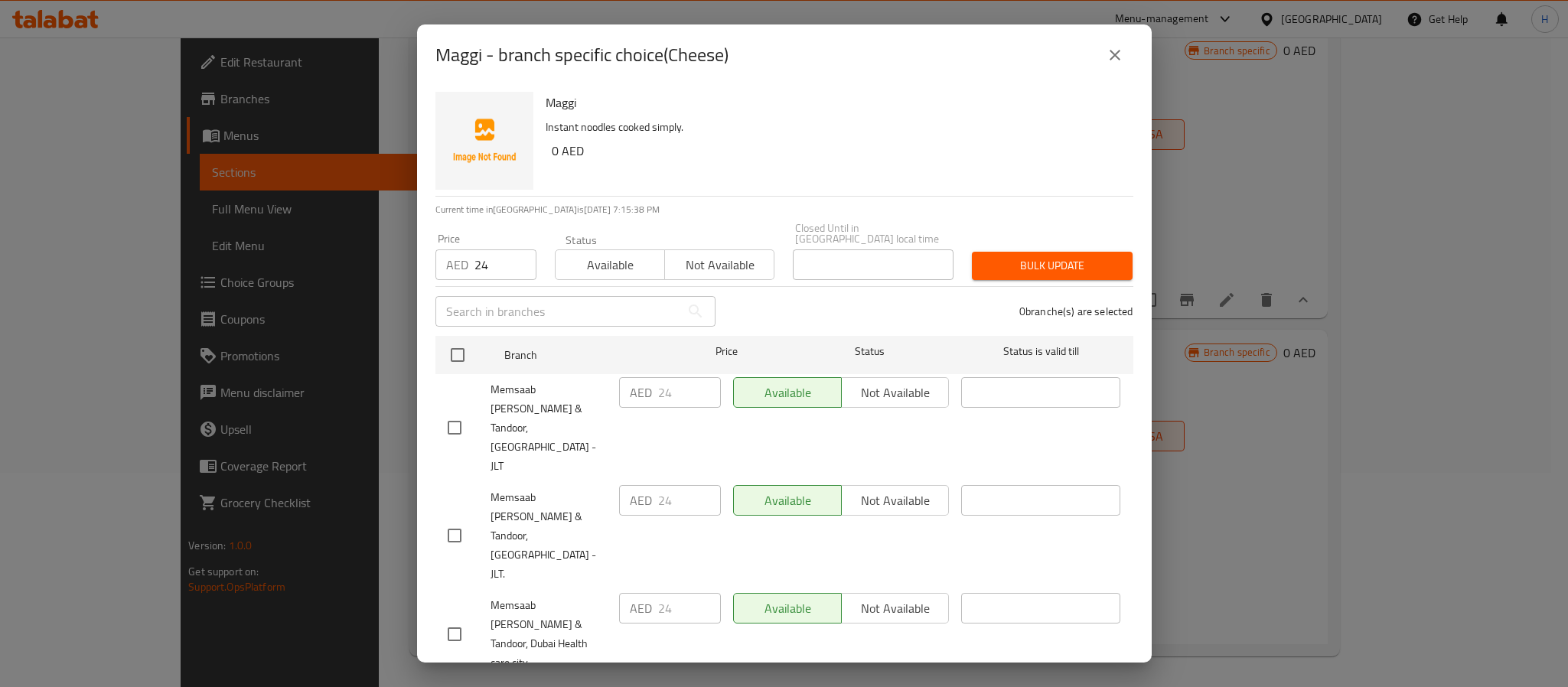
click at [462, 519] on input "checkbox" at bounding box center [454, 535] width 32 height 32
checkbox input "true"
click at [1056, 268] on span "Bulk update" at bounding box center [1051, 265] width 136 height 19
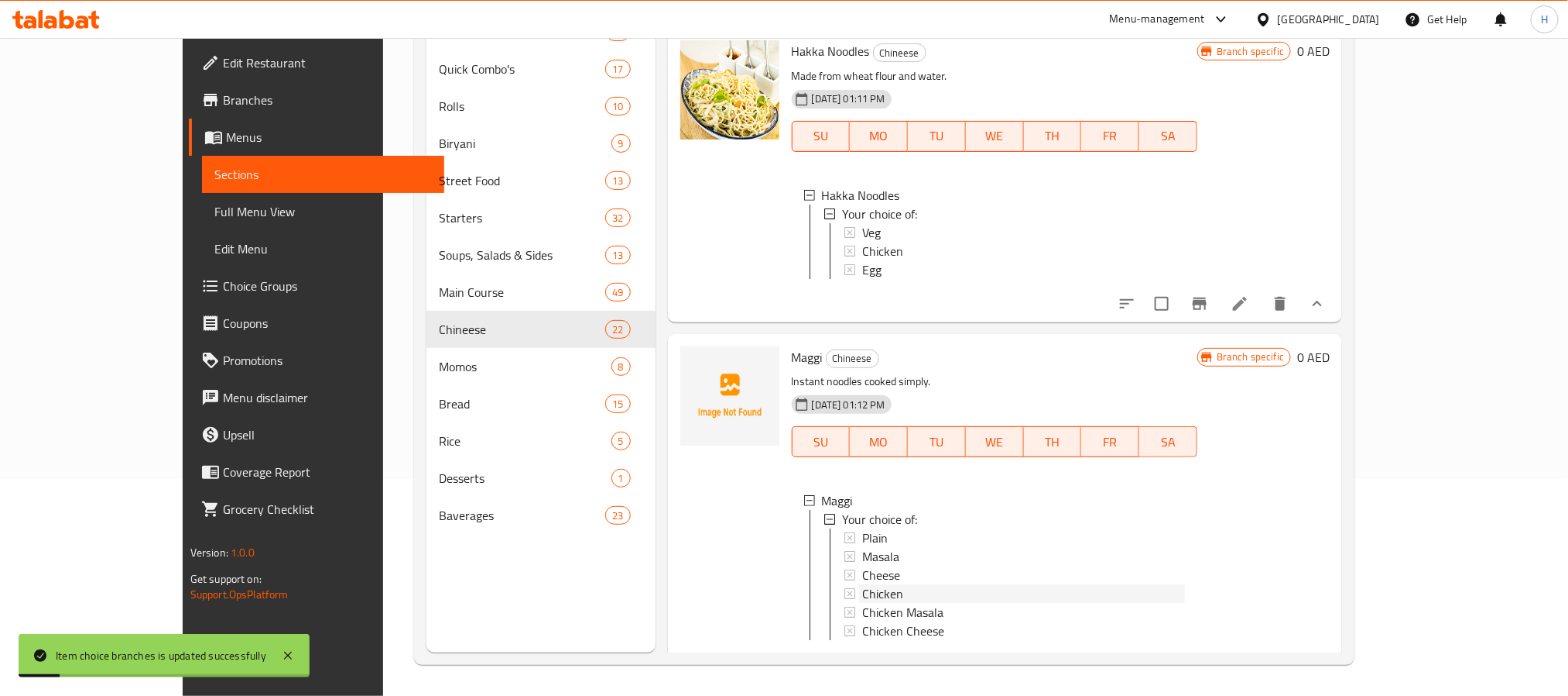
click at [890, 584] on div "Chicken" at bounding box center [1024, 592] width 322 height 19
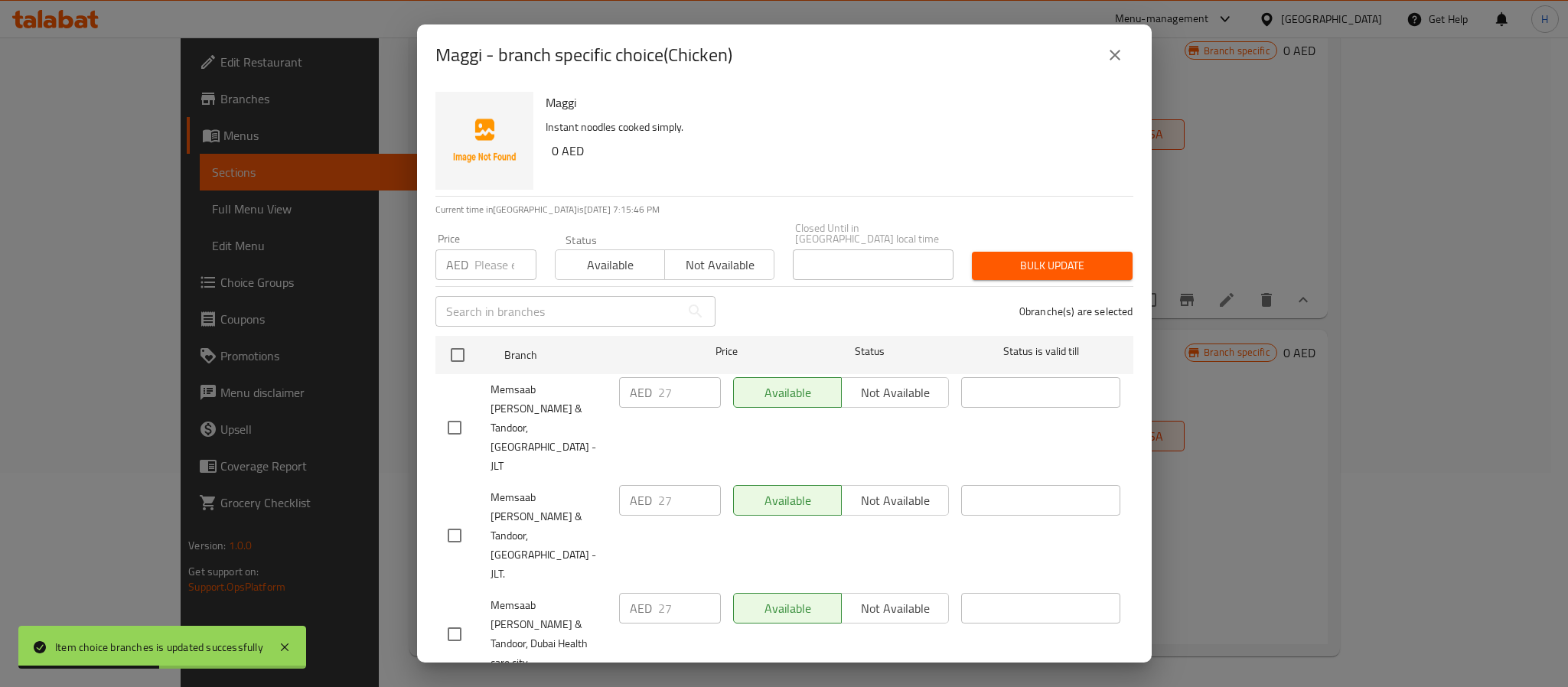
click at [476, 260] on input "number" at bounding box center [505, 264] width 62 height 31
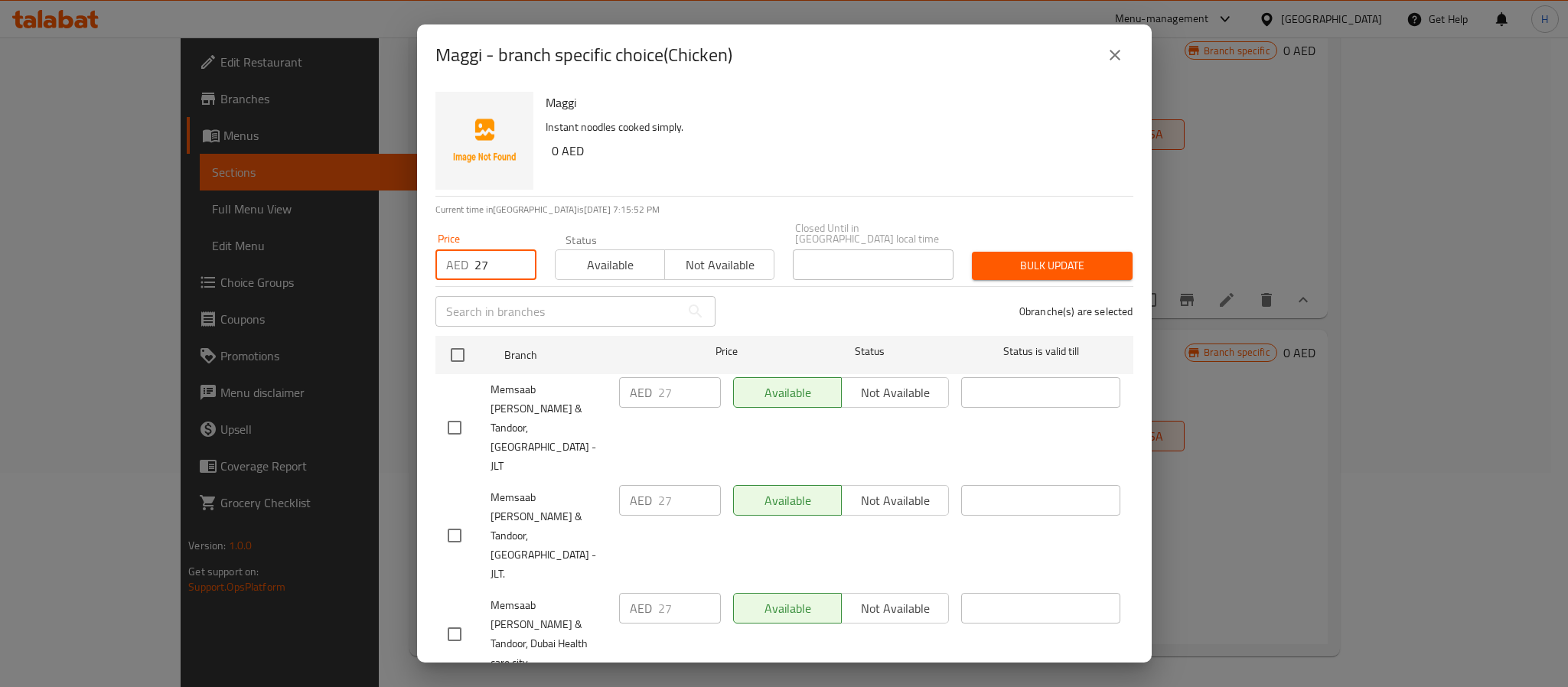
type input "27"
click at [448, 519] on input "checkbox" at bounding box center [454, 535] width 32 height 32
checkbox input "true"
click at [1035, 257] on span "Bulk update" at bounding box center [1051, 265] width 136 height 19
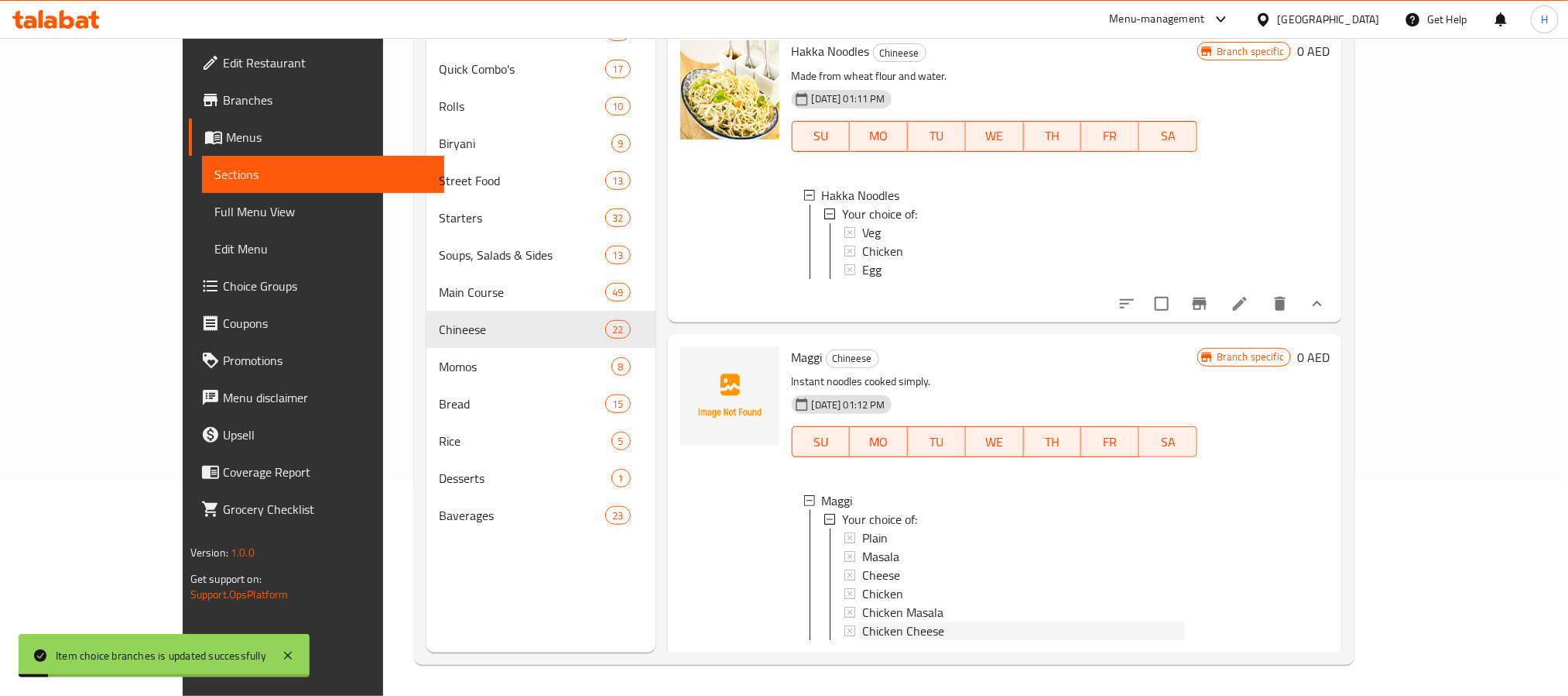
click at [885, 622] on span "Chicken Cheese" at bounding box center [904, 631] width 82 height 19
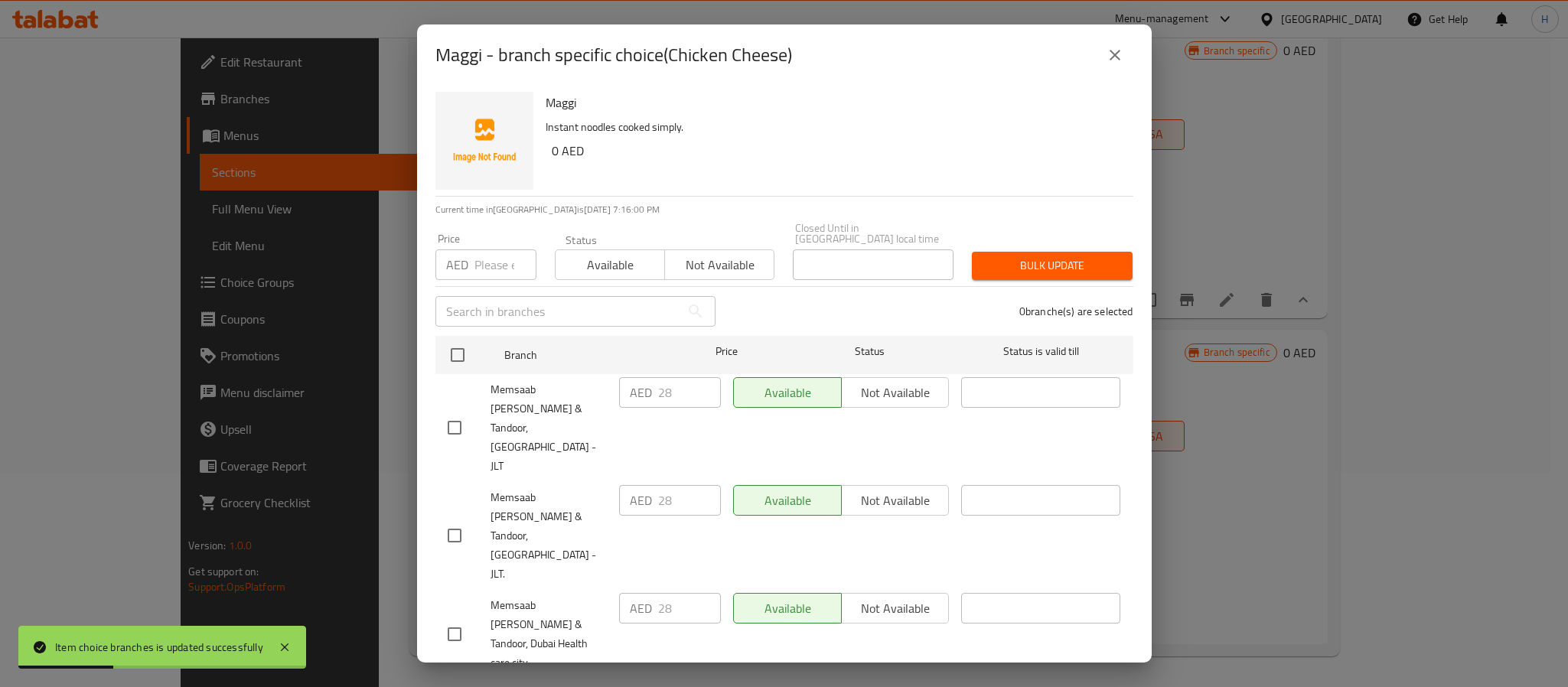
click at [1120, 55] on icon "close" at bounding box center [1114, 55] width 18 height 18
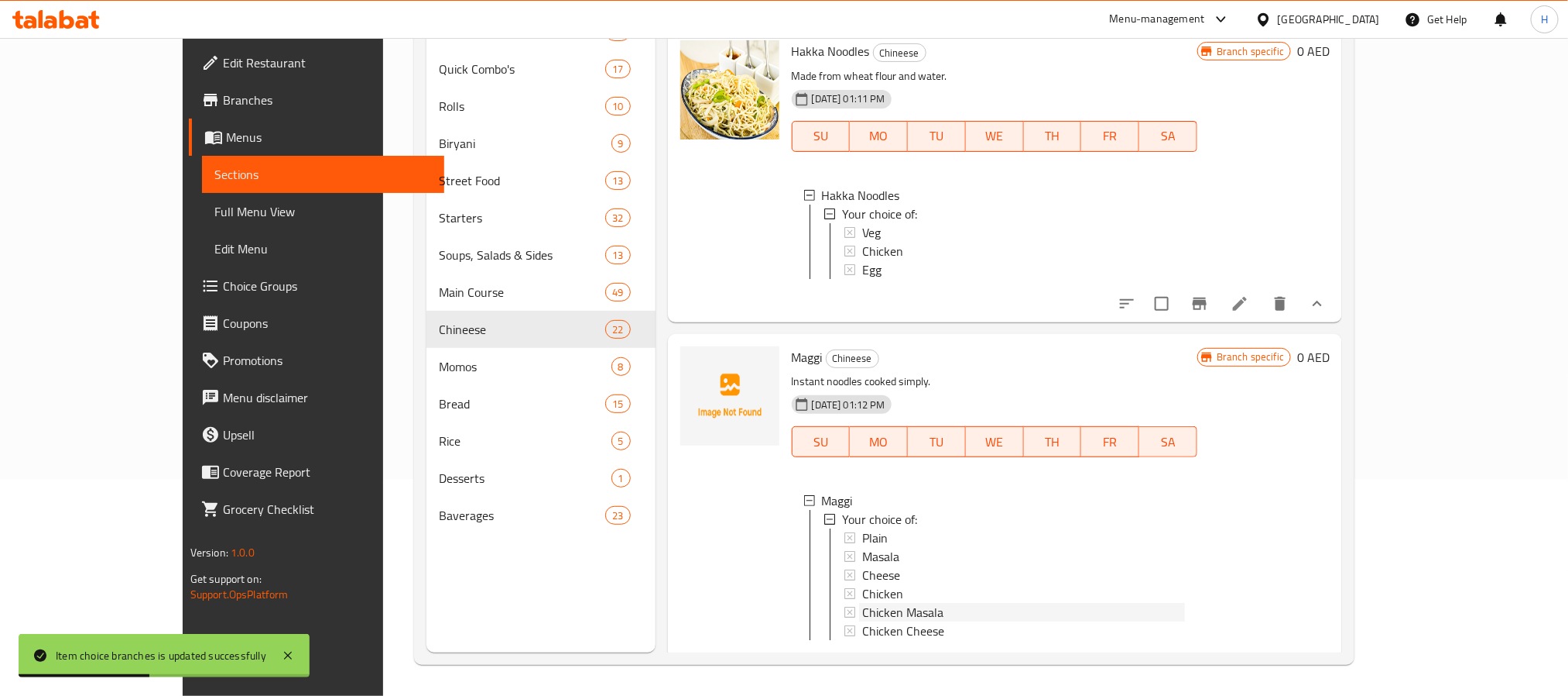
click at [875, 603] on span "Chicken Masala" at bounding box center [903, 612] width 81 height 19
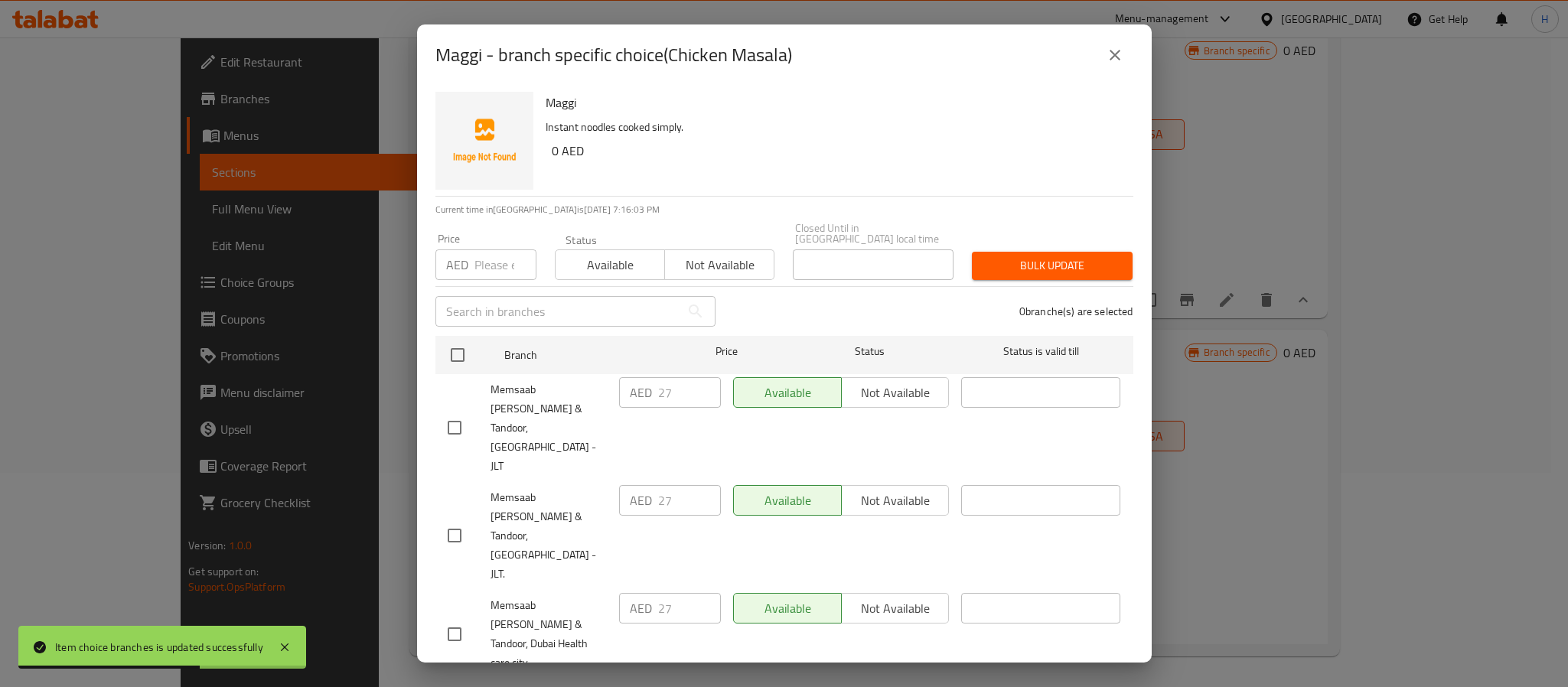
click at [489, 258] on input "number" at bounding box center [505, 264] width 62 height 31
type input "27"
click at [458, 519] on input "checkbox" at bounding box center [454, 535] width 32 height 32
checkbox input "true"
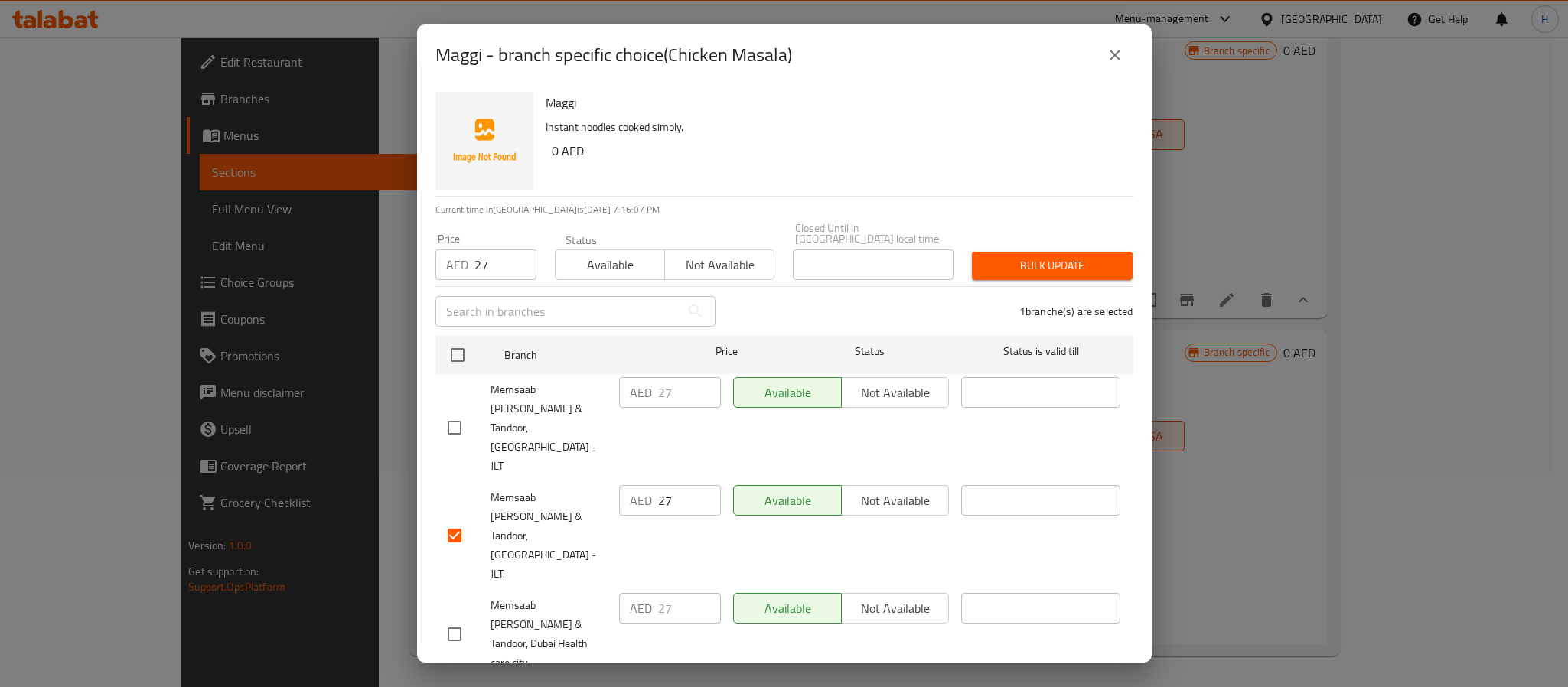
click at [1011, 260] on span "Bulk update" at bounding box center [1051, 265] width 136 height 19
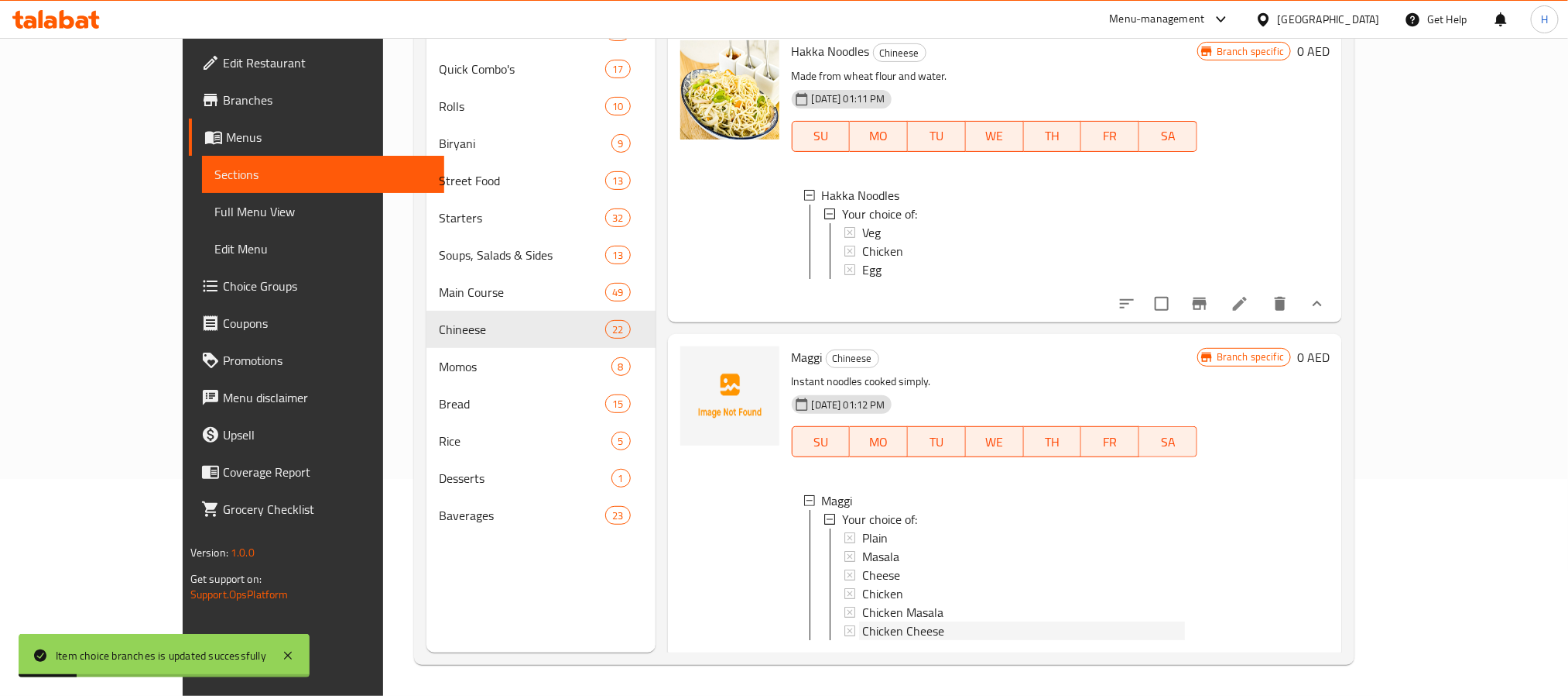
click at [943, 622] on div "Chicken Cheese" at bounding box center [1024, 631] width 322 height 19
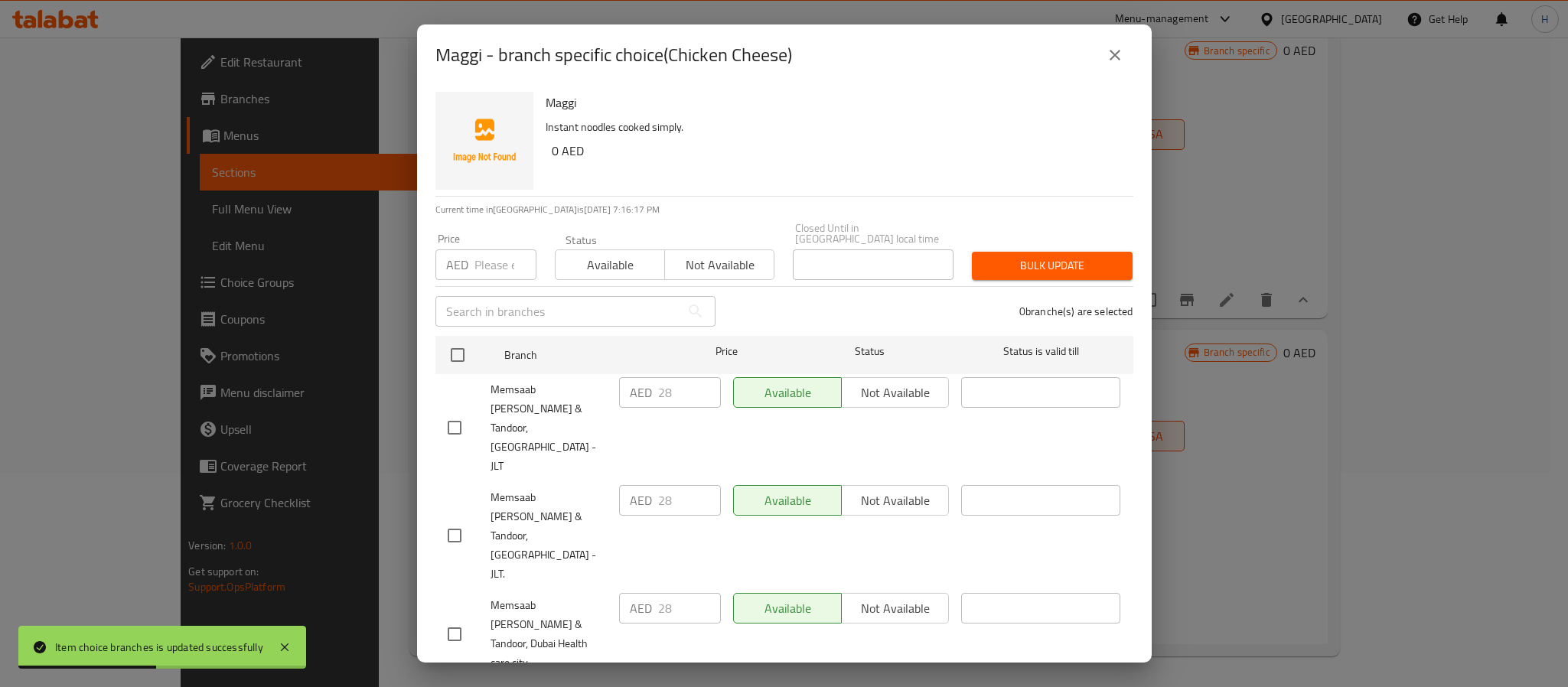
click at [483, 268] on input "number" at bounding box center [505, 264] width 62 height 31
type input "28"
click at [455, 519] on input "checkbox" at bounding box center [454, 535] width 32 height 32
checkbox input "true"
click at [1060, 262] on span "Bulk update" at bounding box center [1051, 265] width 136 height 19
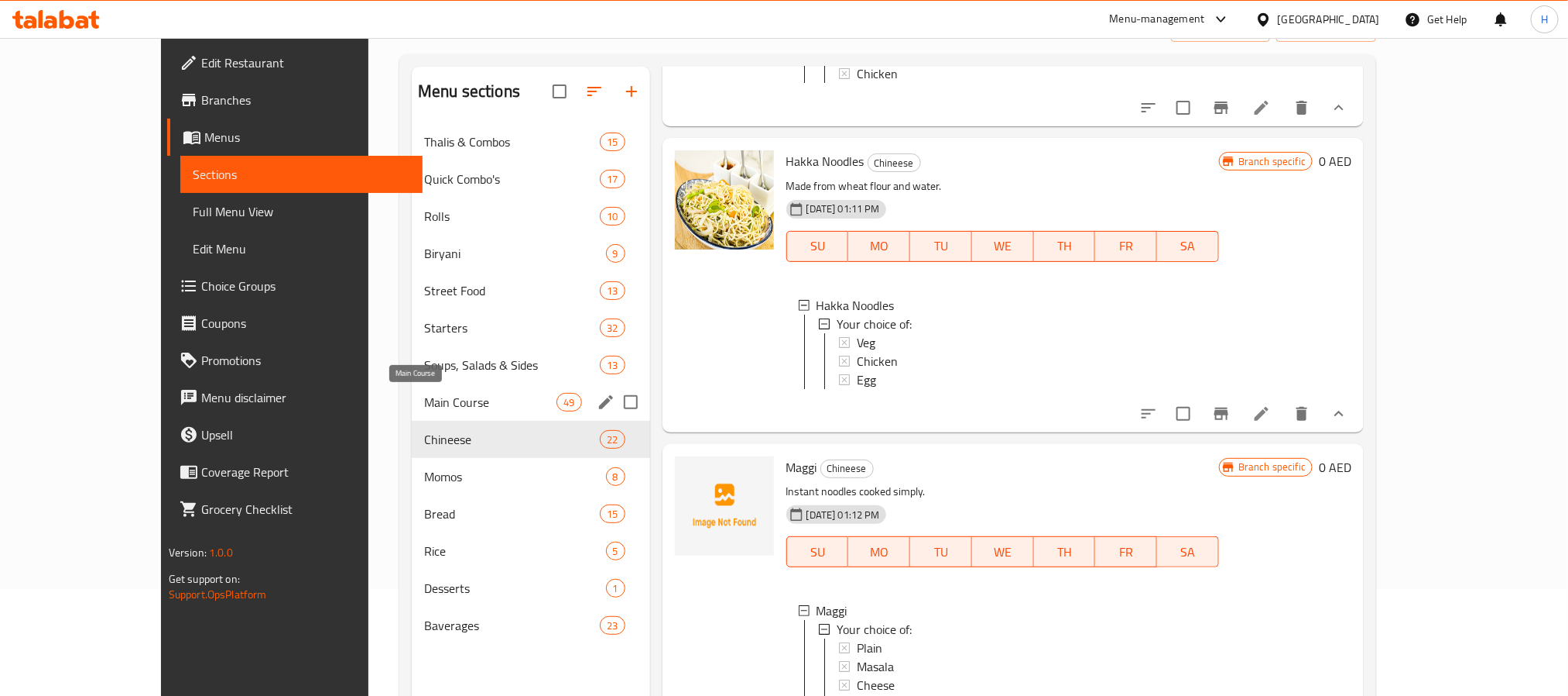
scroll to position [0, 0]
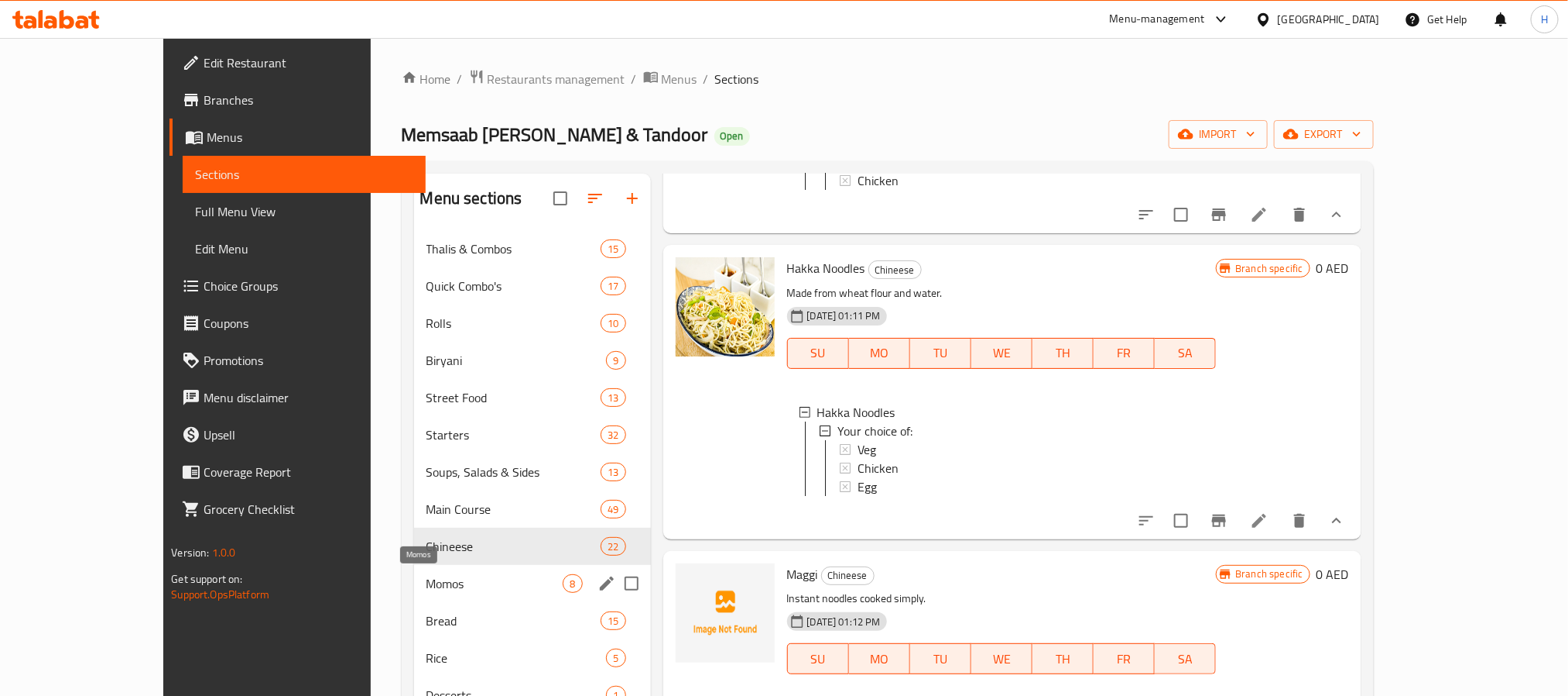
drag, startPoint x: 367, startPoint y: 587, endPoint x: 84, endPoint y: 465, distance: 308.2
click at [427, 587] on span "Momos" at bounding box center [495, 583] width 137 height 19
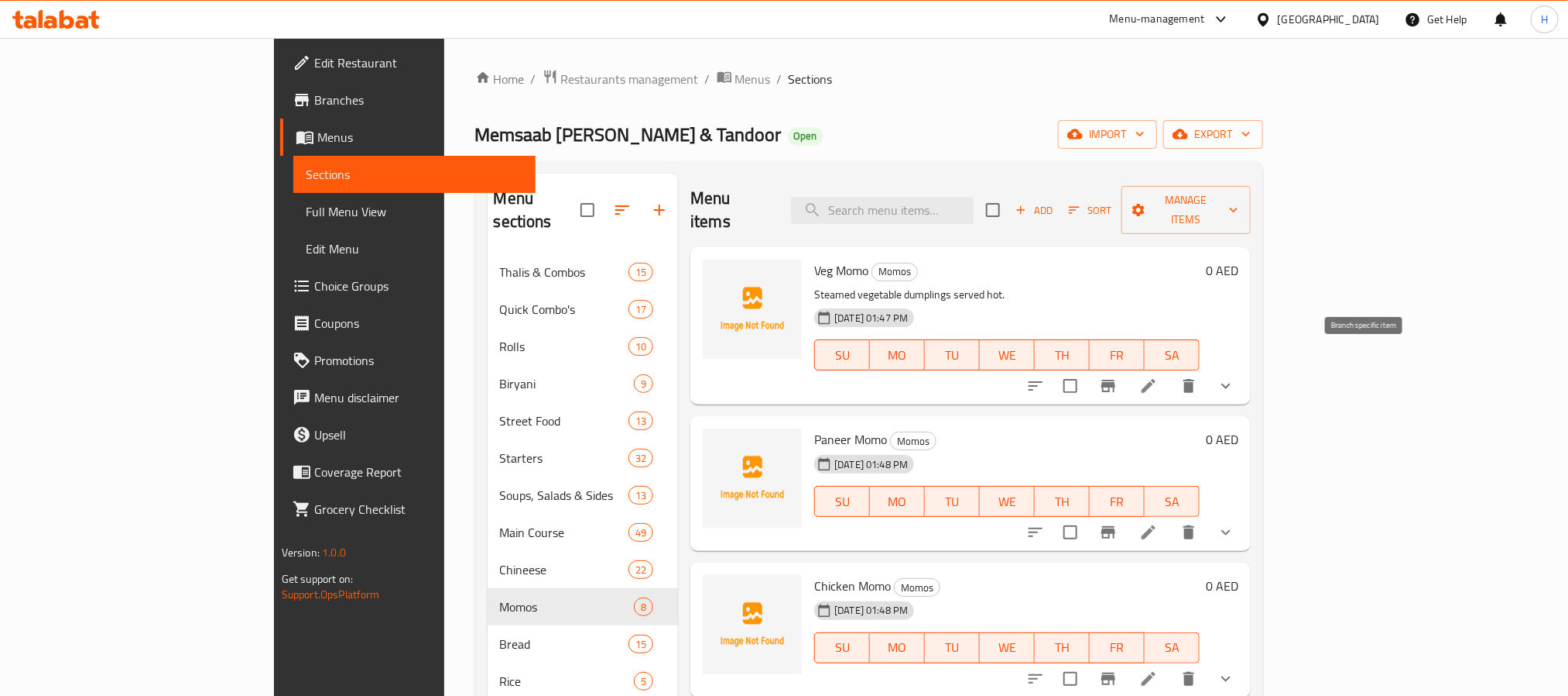
click at [1118, 376] on icon "Branch-specific-item" at bounding box center [1108, 385] width 19 height 19
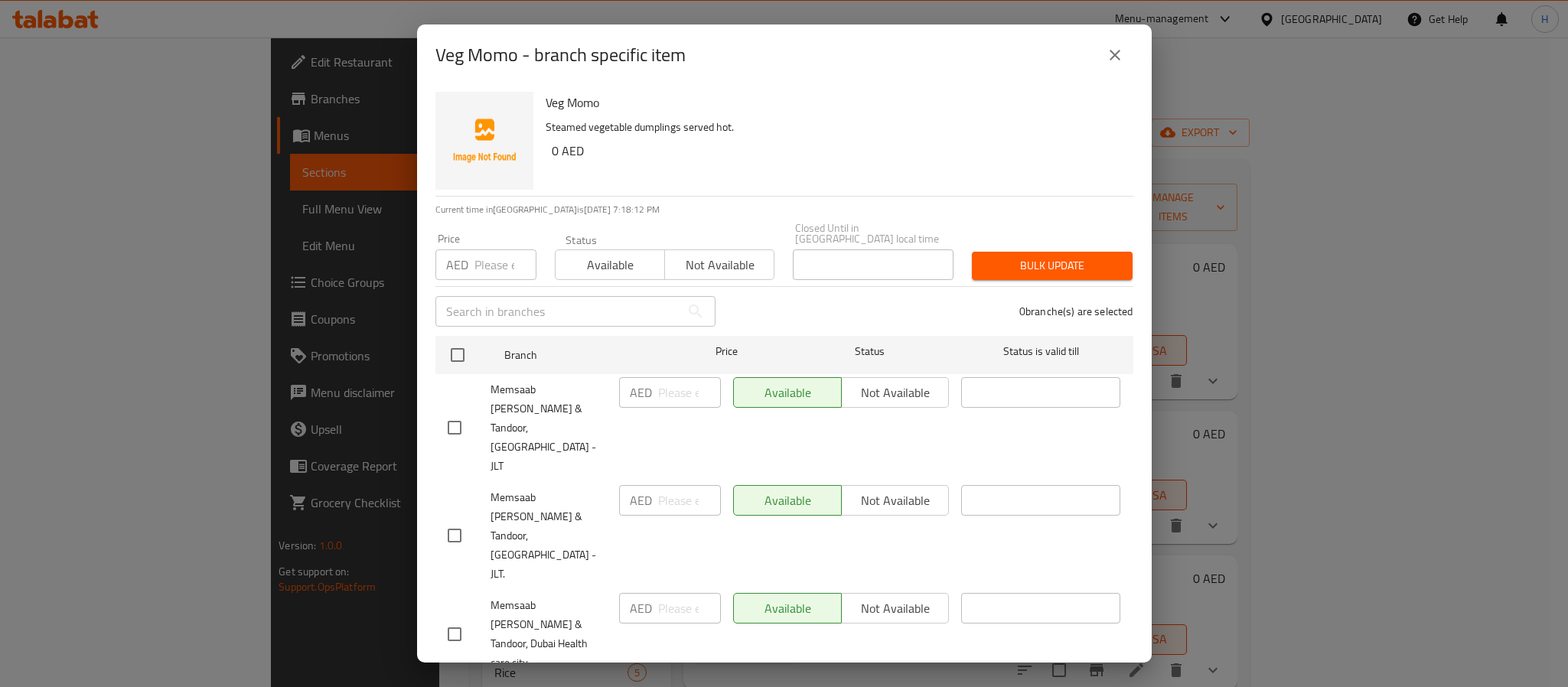
click at [683, 178] on div "Veg Momo Steamed vegetable dumplings served hot. 0 AED" at bounding box center [833, 141] width 588 height 110
click at [455, 519] on input "checkbox" at bounding box center [454, 535] width 32 height 32
checkbox input "true"
click at [485, 263] on input "number" at bounding box center [505, 264] width 62 height 31
type input "0"
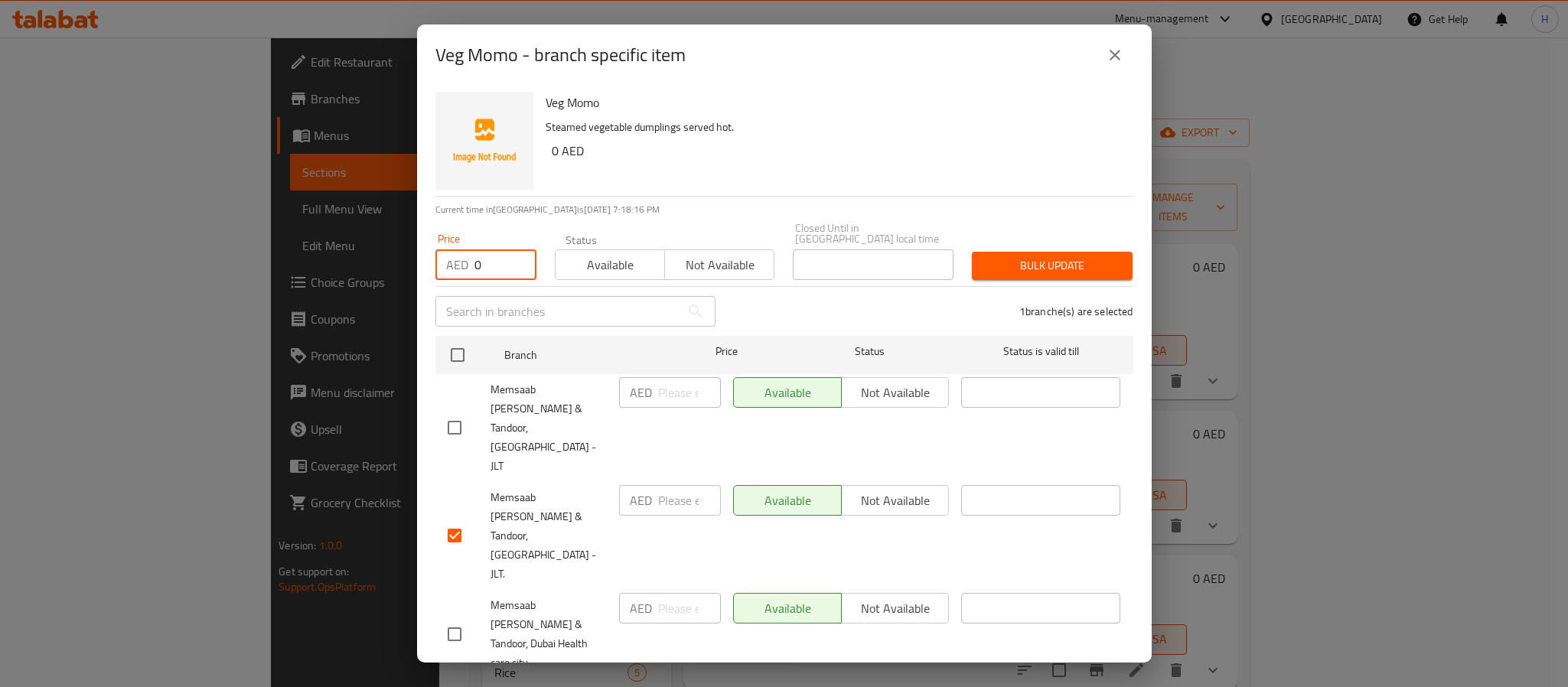
click at [1010, 273] on span "Bulk update" at bounding box center [1051, 265] width 136 height 19
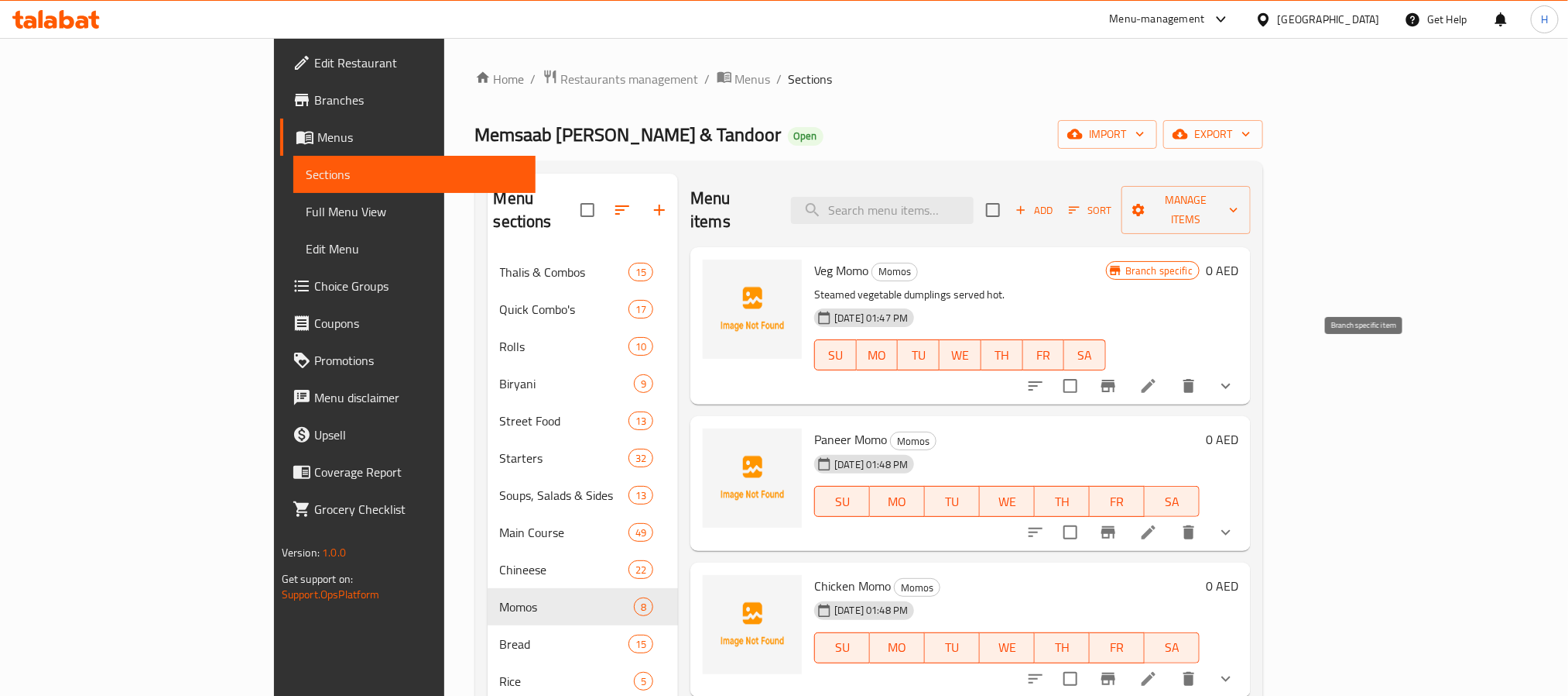
click at [1116, 379] on icon "Branch-specific-item" at bounding box center [1109, 385] width 14 height 13
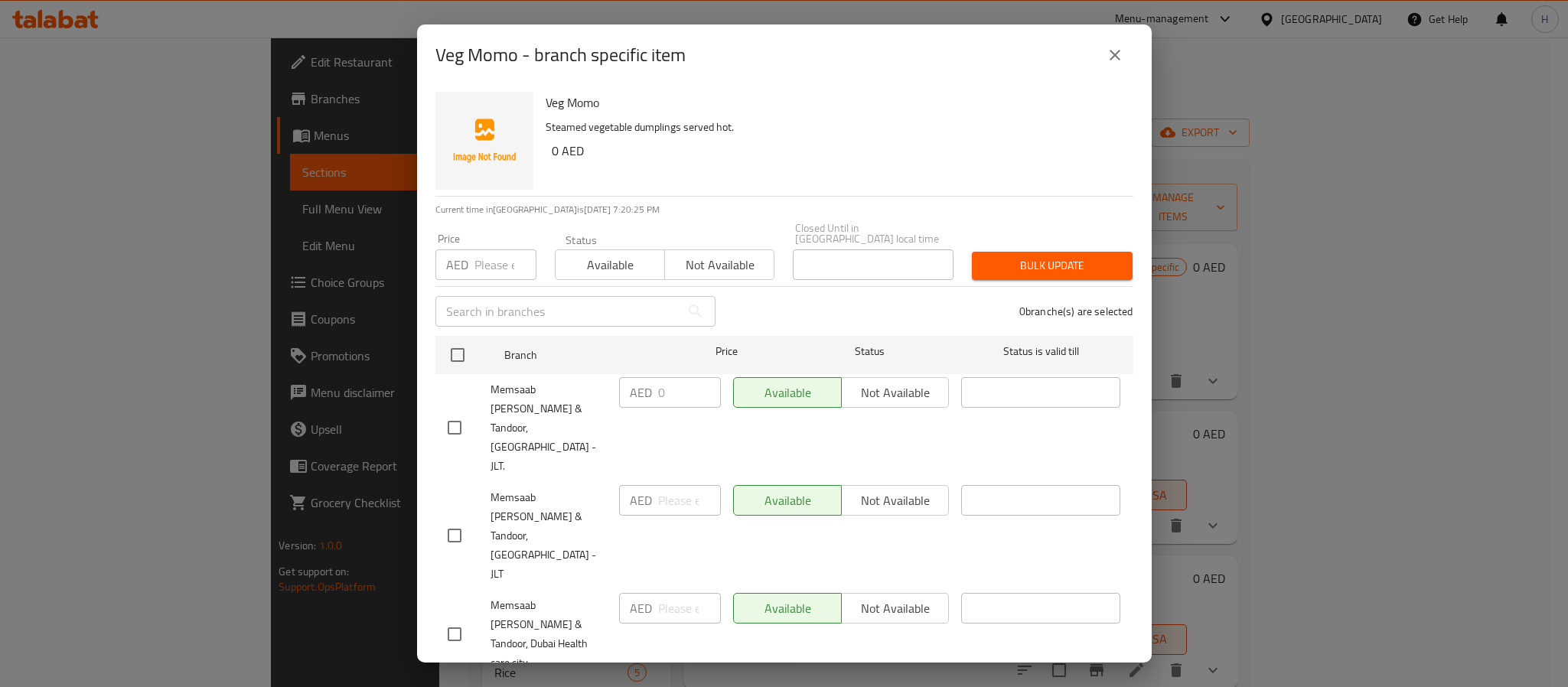
click at [1108, 50] on icon "close" at bounding box center [1114, 55] width 18 height 18
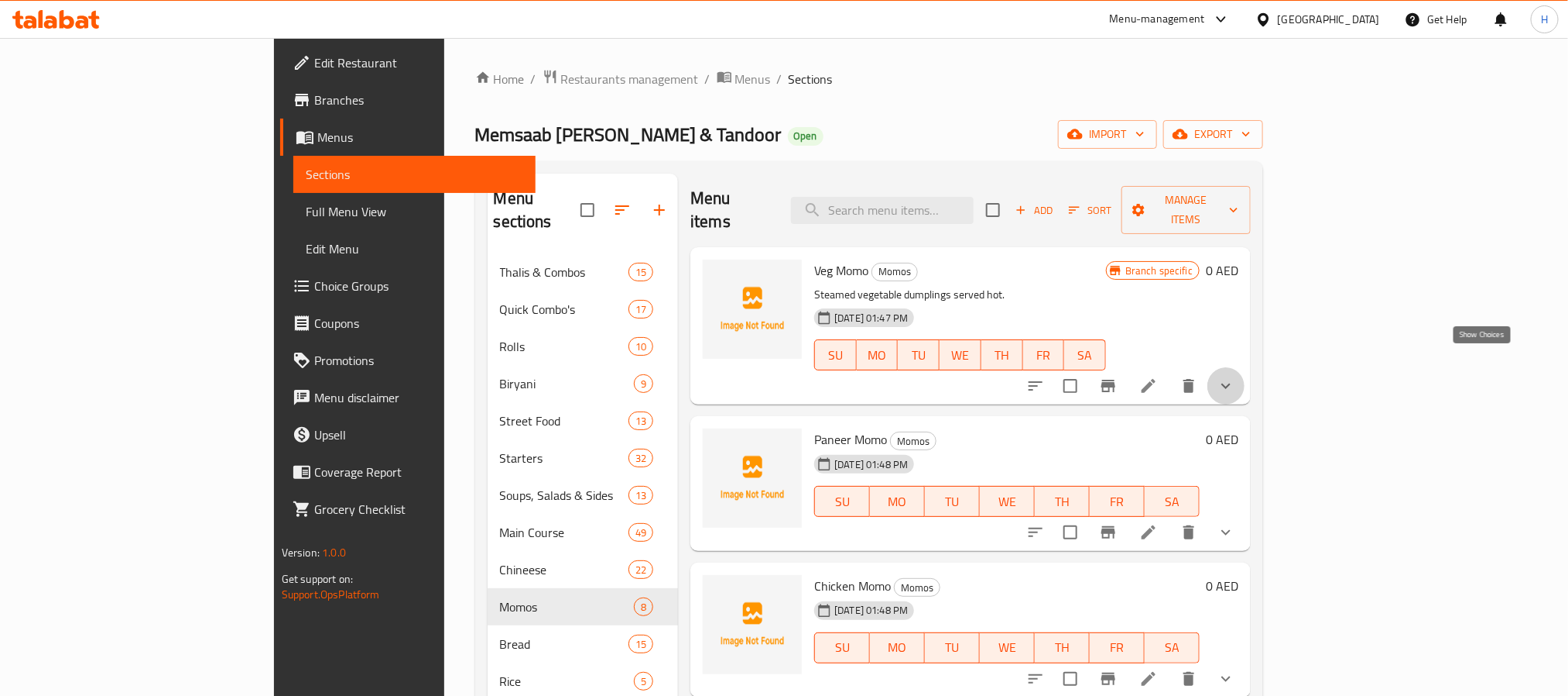
click at [1231, 383] on icon "show more" at bounding box center [1226, 386] width 10 height 6
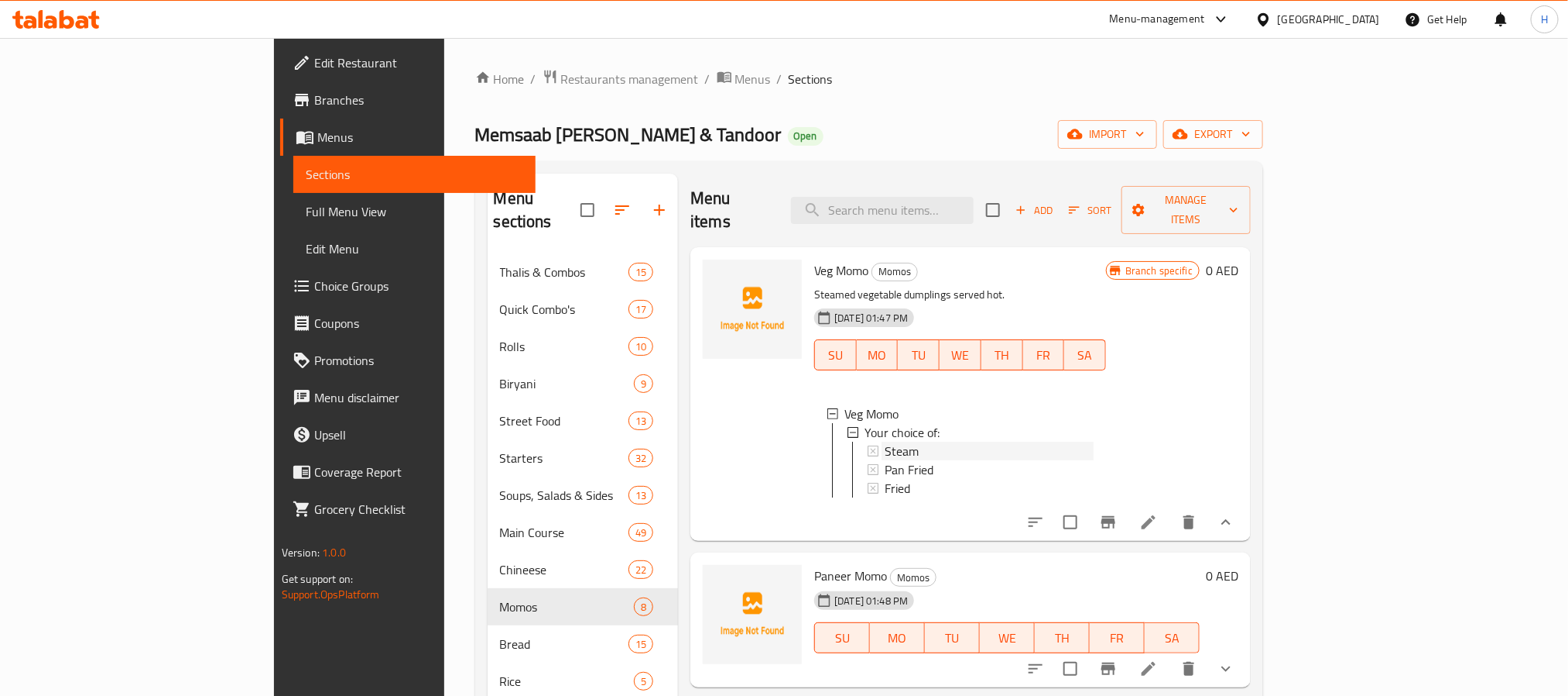
click at [885, 442] on span "Steam" at bounding box center [902, 451] width 34 height 19
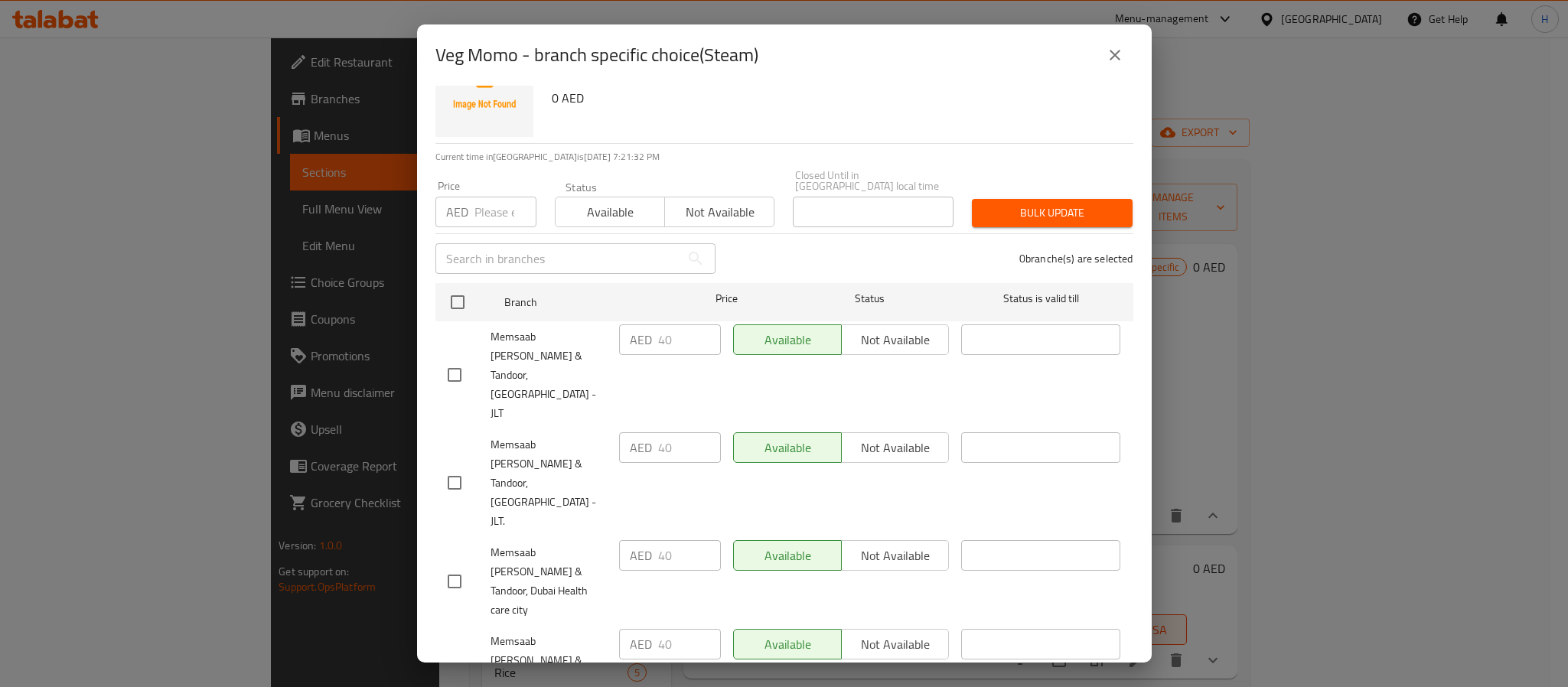
scroll to position [79, 0]
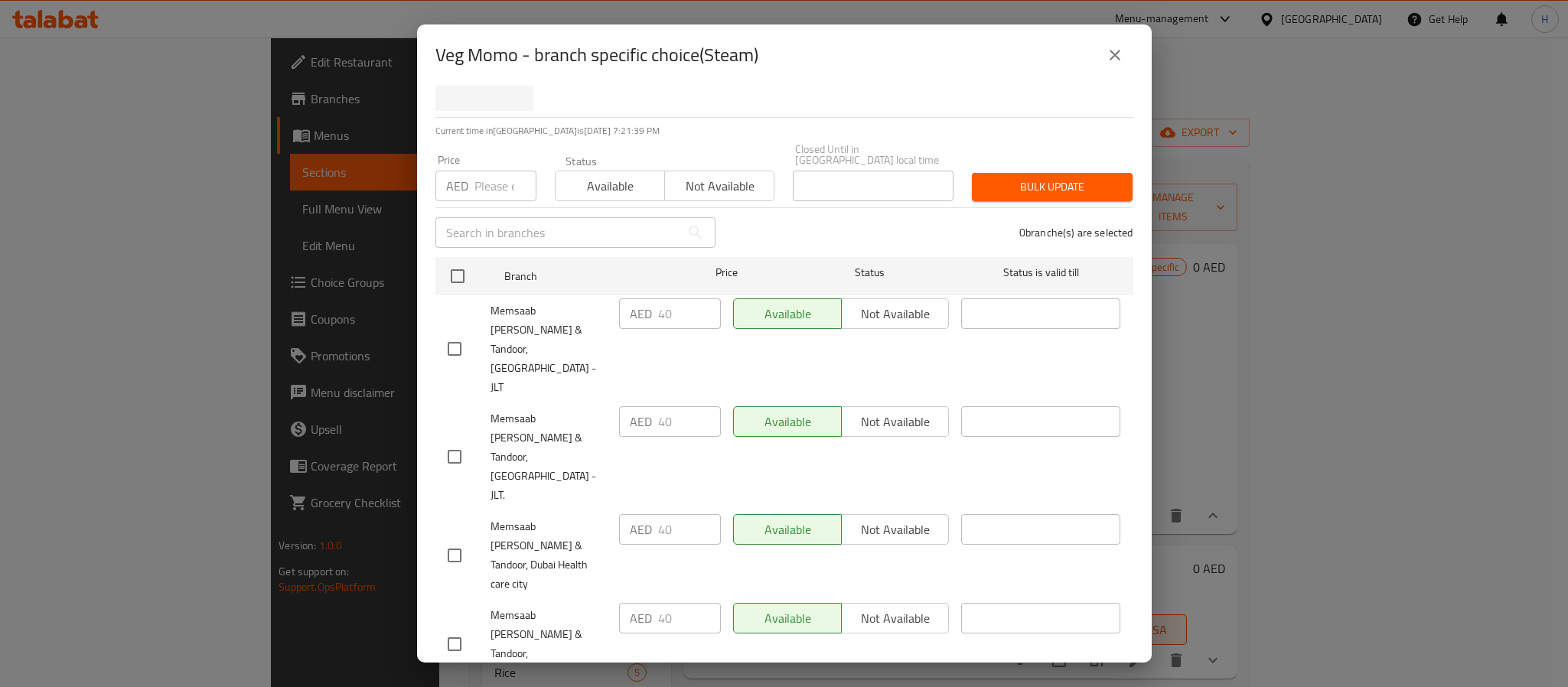
click at [1113, 50] on icon "close" at bounding box center [1114, 55] width 18 height 18
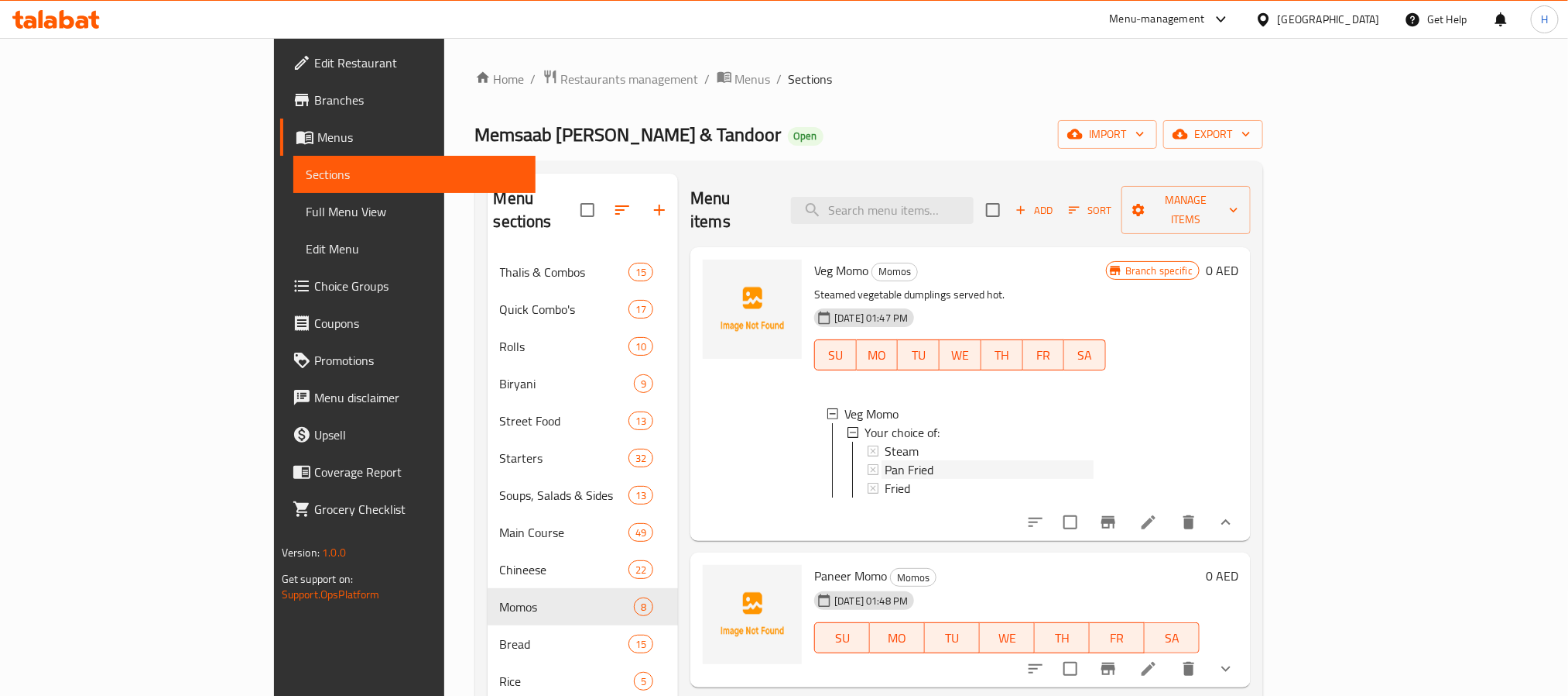
click at [888, 460] on div "Pan Fried" at bounding box center [990, 469] width 209 height 19
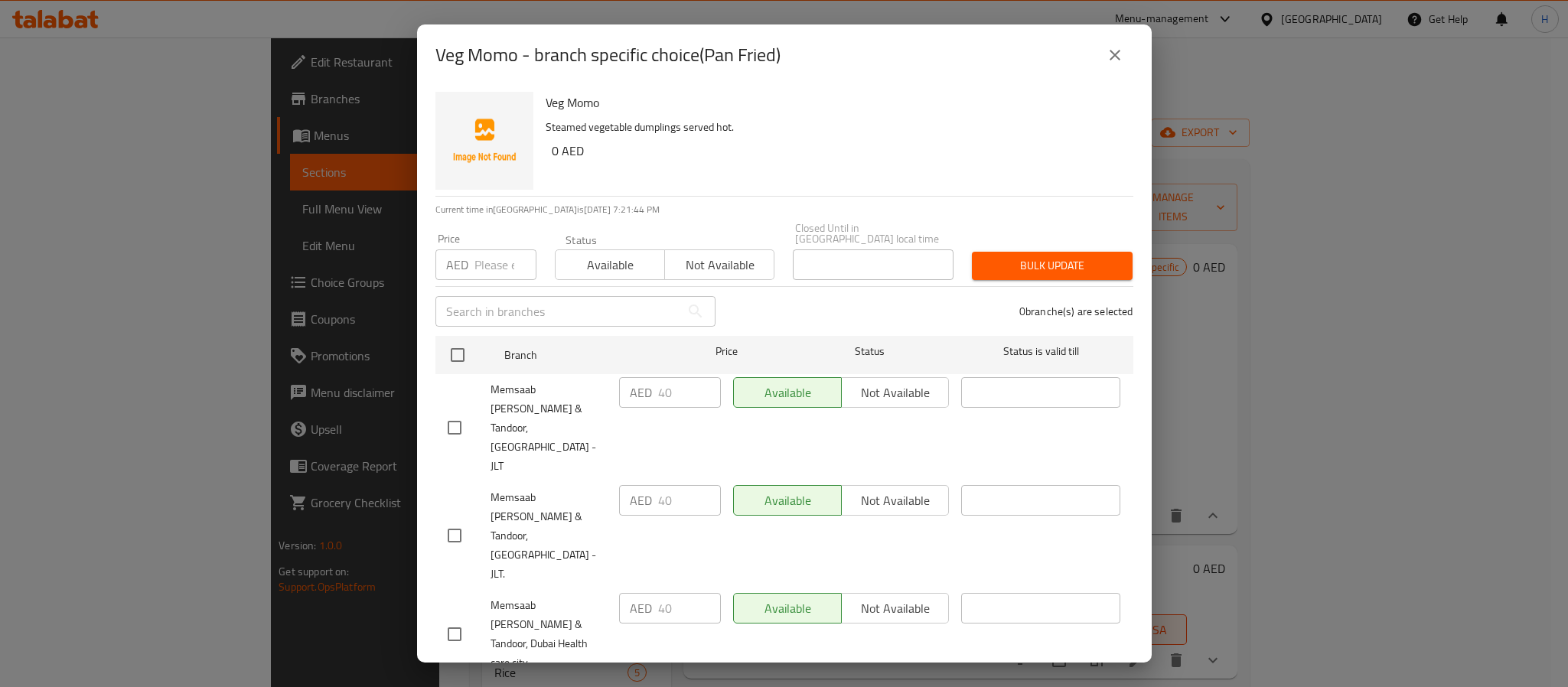
click at [1107, 51] on icon "close" at bounding box center [1114, 55] width 18 height 18
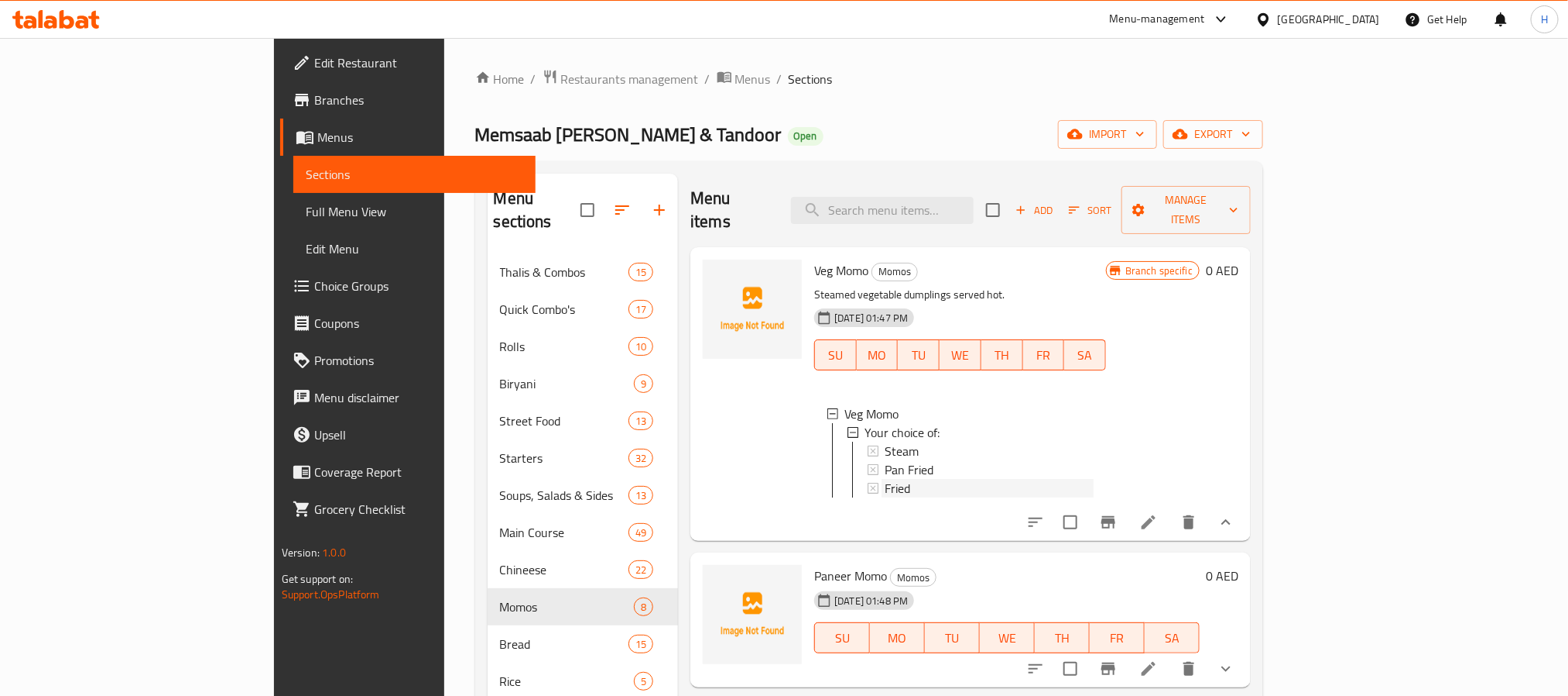
click at [905, 479] on div "Fried" at bounding box center [990, 488] width 209 height 19
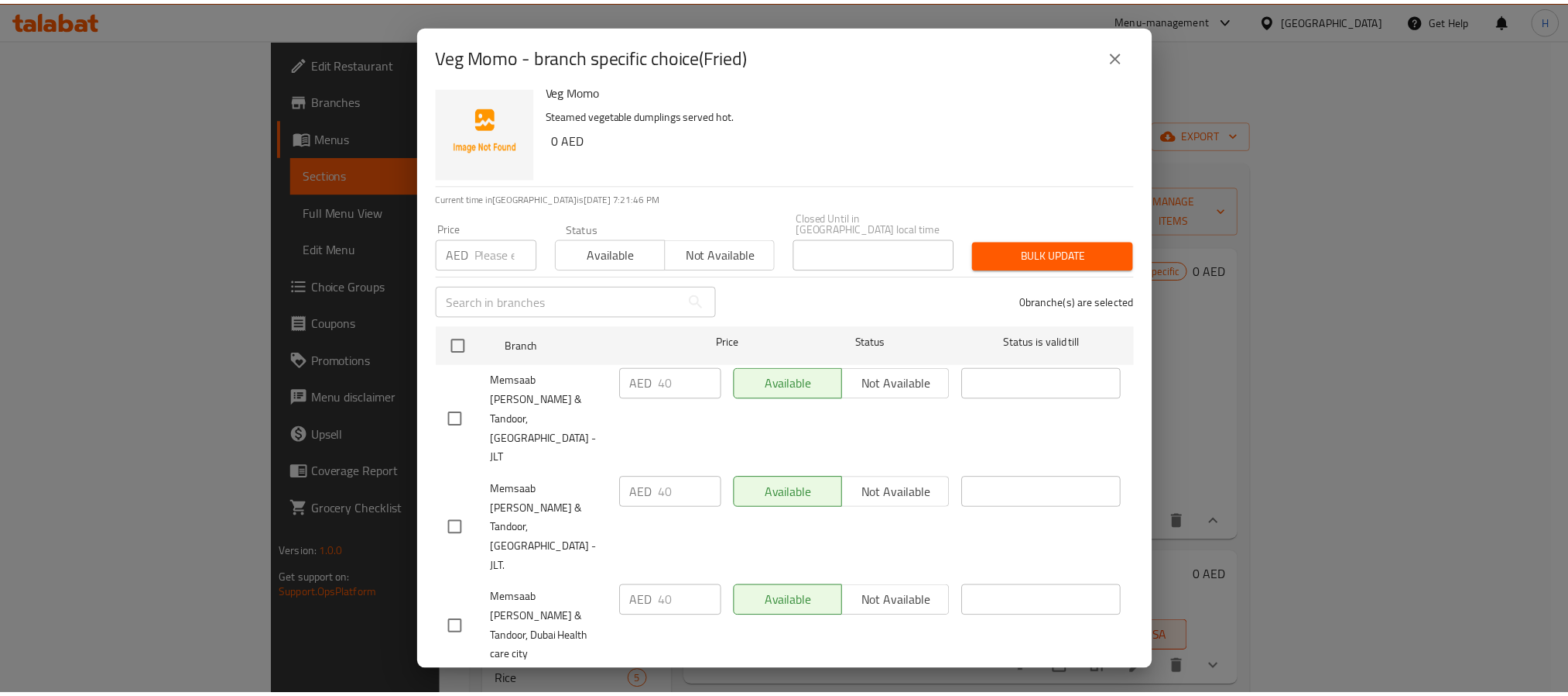
scroll to position [0, 0]
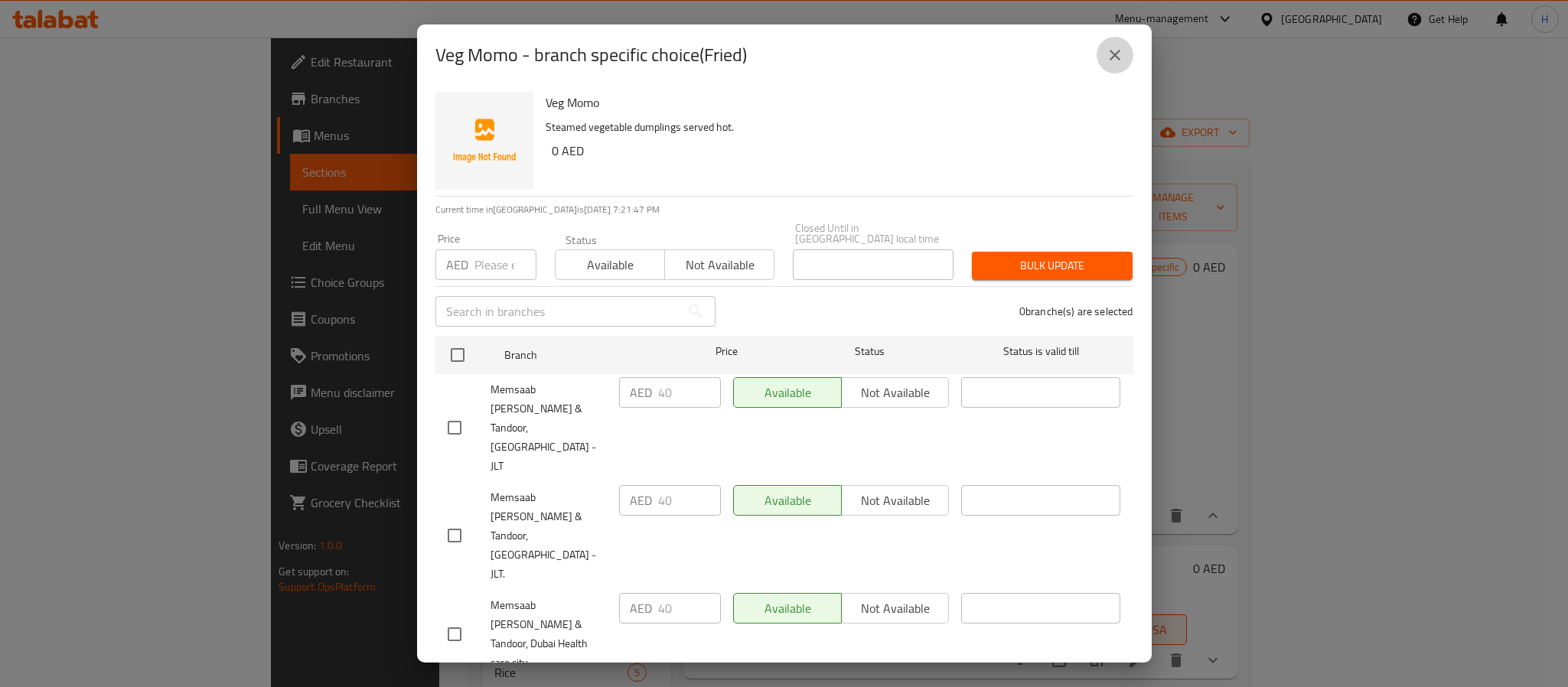
click at [1111, 48] on icon "close" at bounding box center [1114, 55] width 18 height 18
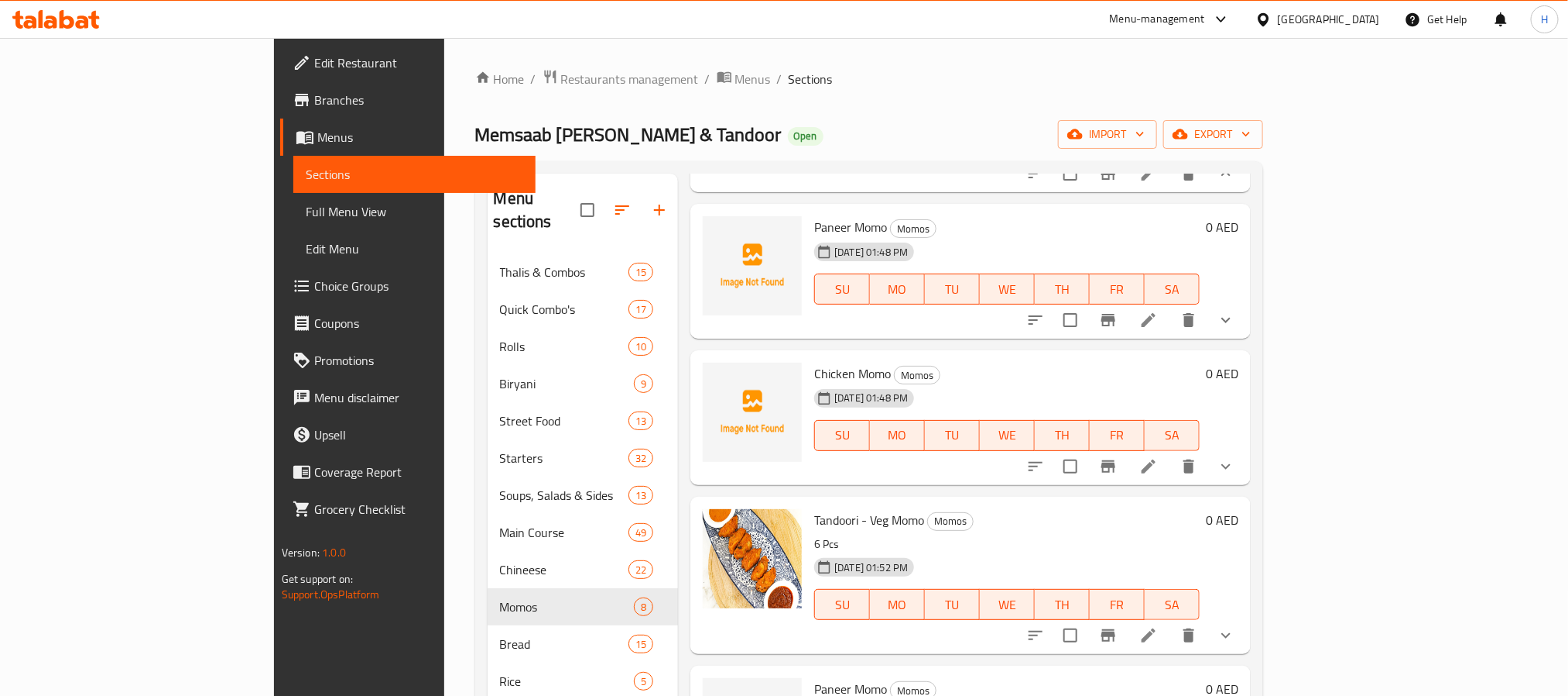
scroll to position [233, 0]
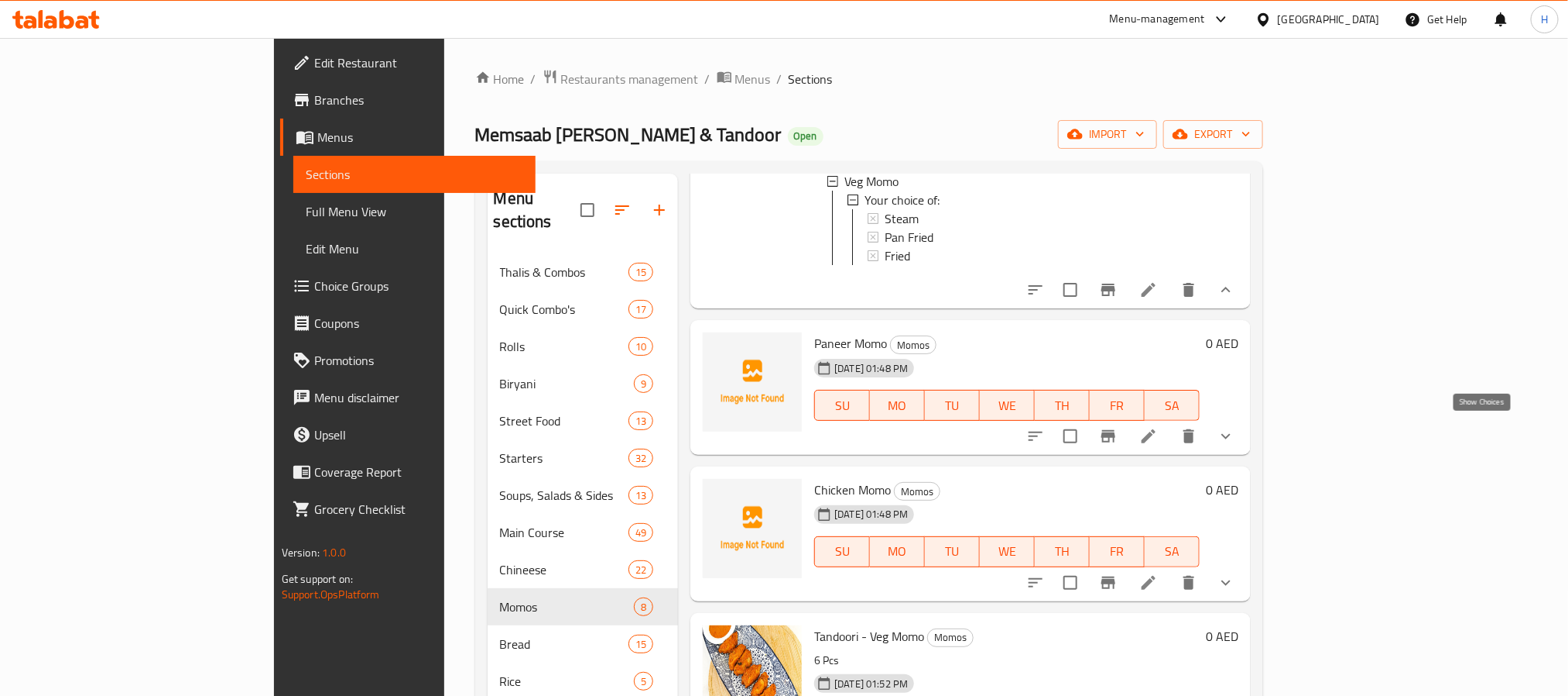
click at [1236, 430] on icon "show more" at bounding box center [1226, 436] width 19 height 19
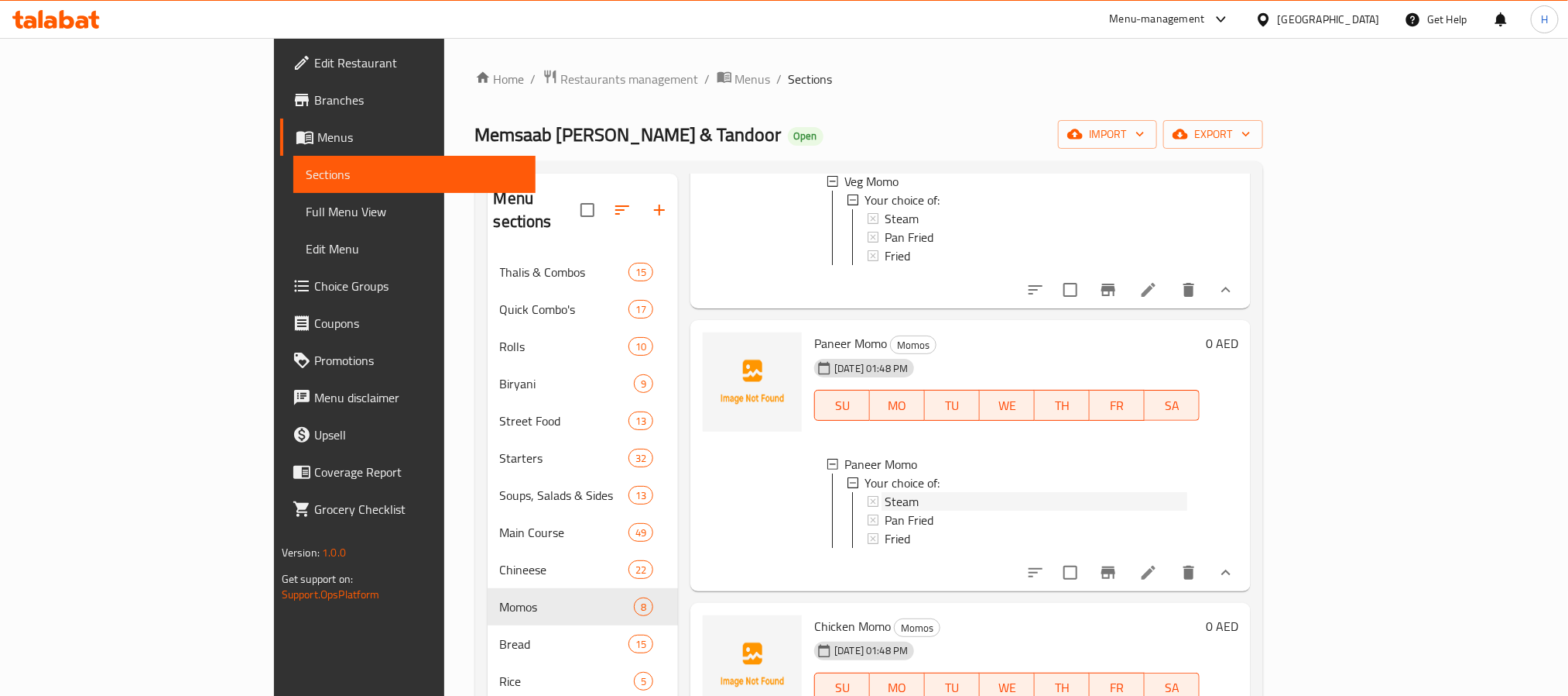
click at [887, 494] on div "Steam" at bounding box center [1037, 500] width 303 height 19
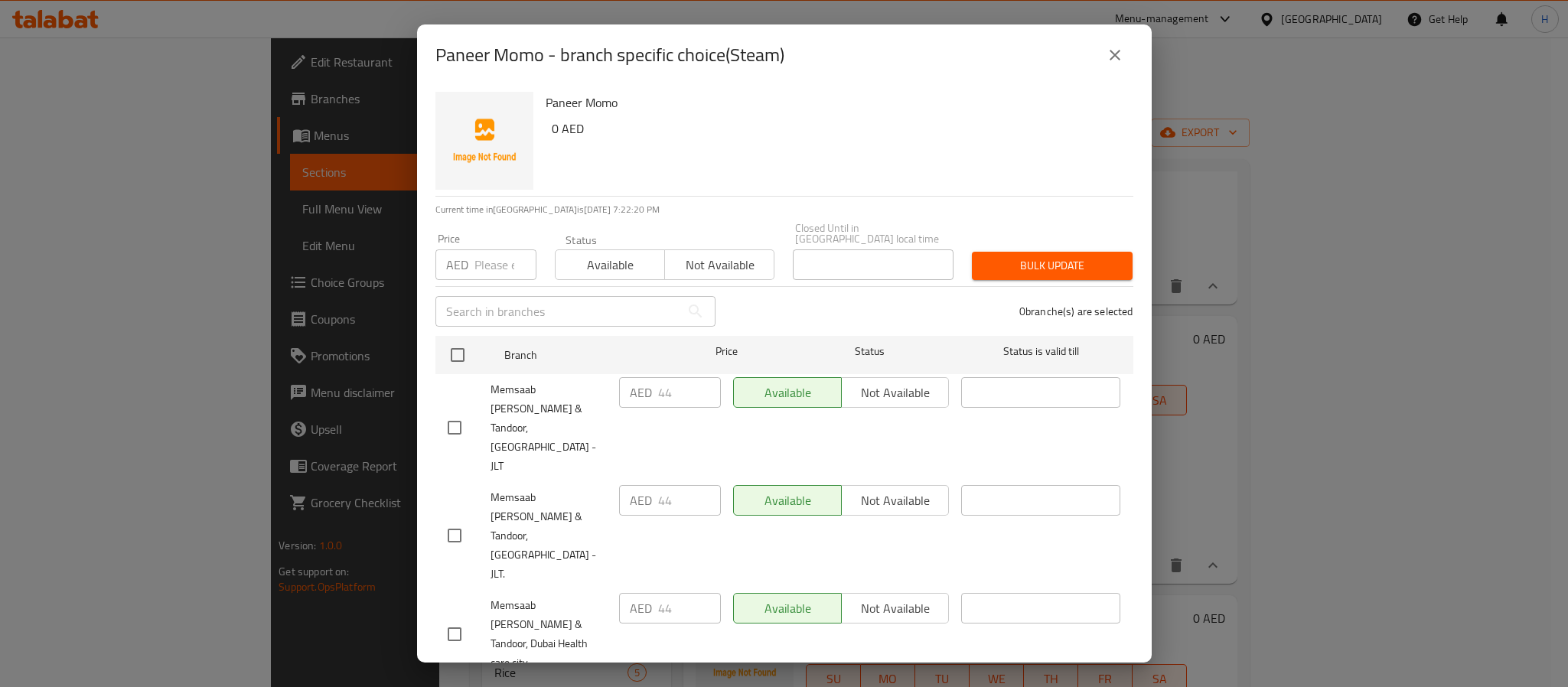
click at [1113, 46] on icon "close" at bounding box center [1114, 55] width 18 height 18
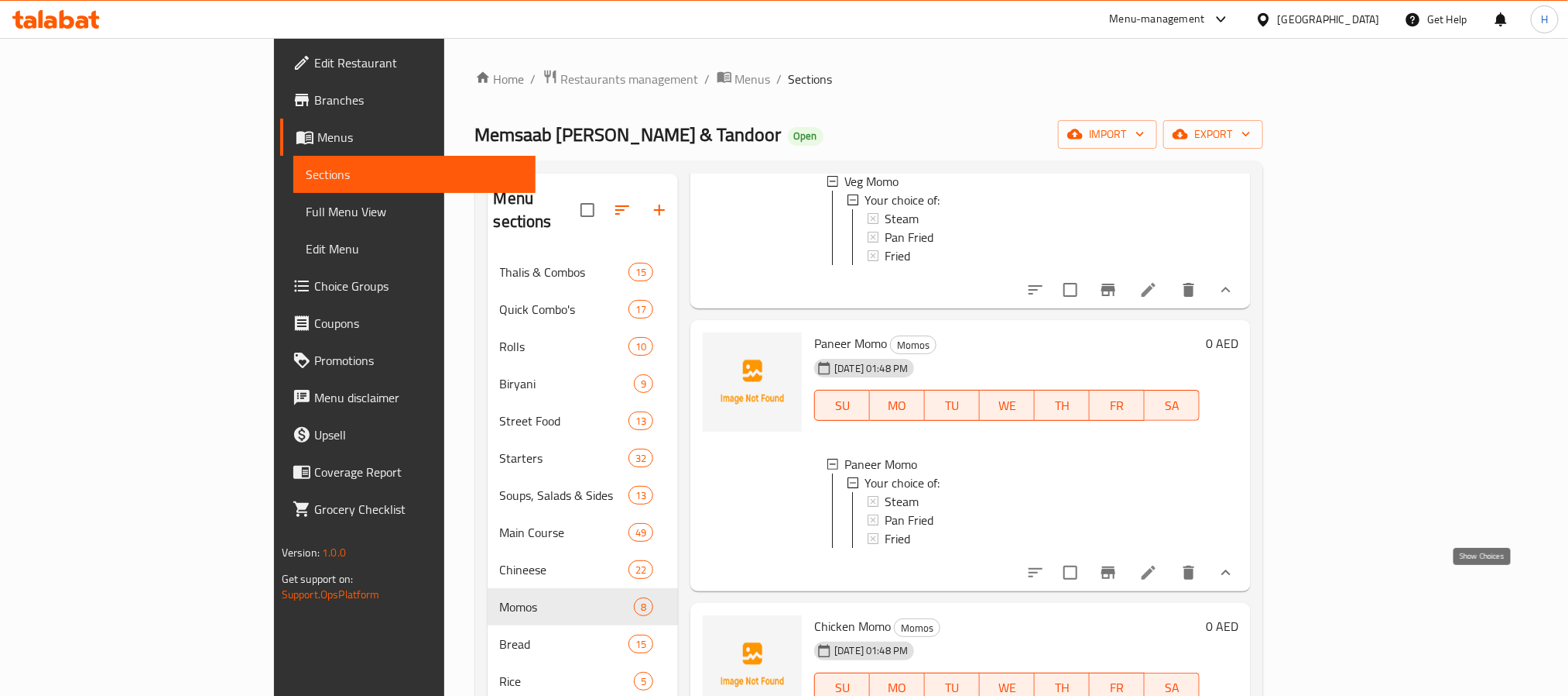
click at [1236, 582] on icon "show more" at bounding box center [1226, 572] width 19 height 19
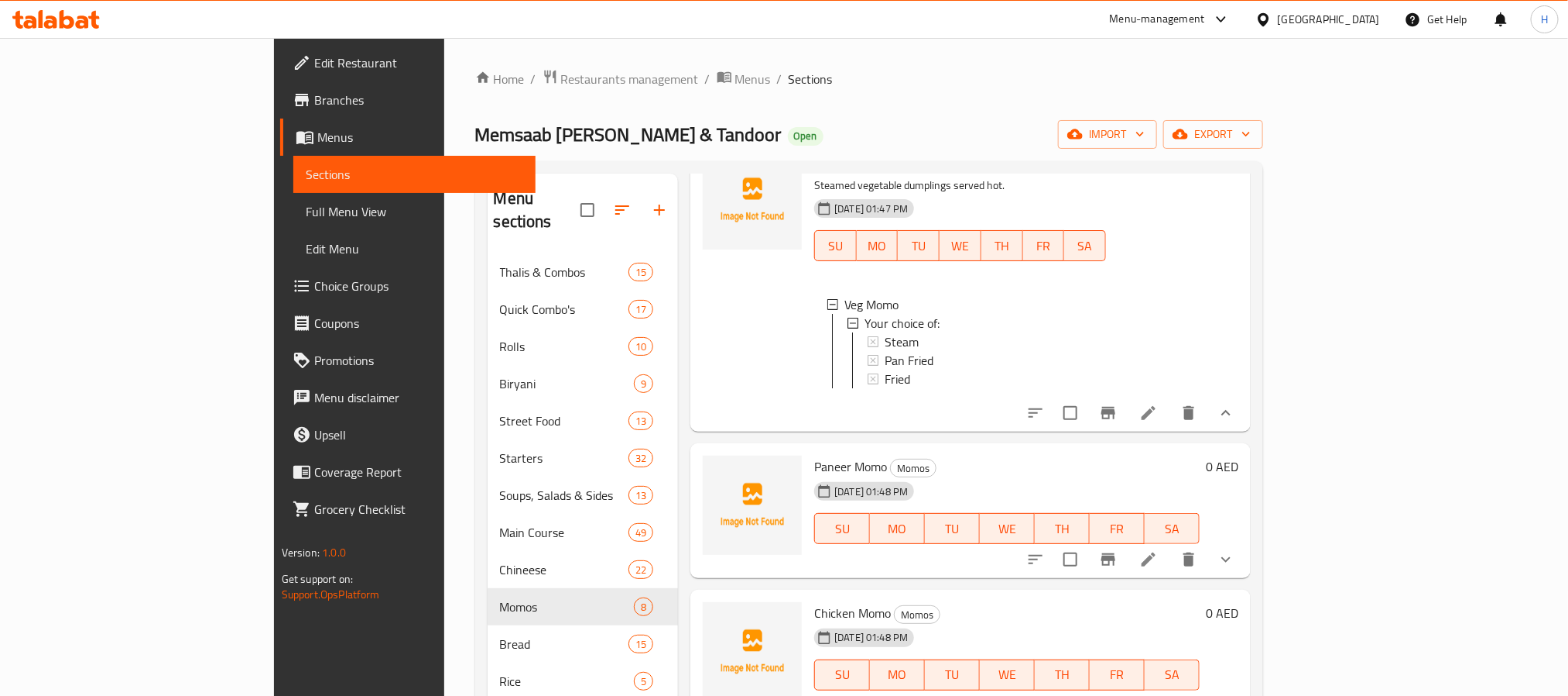
scroll to position [0, 0]
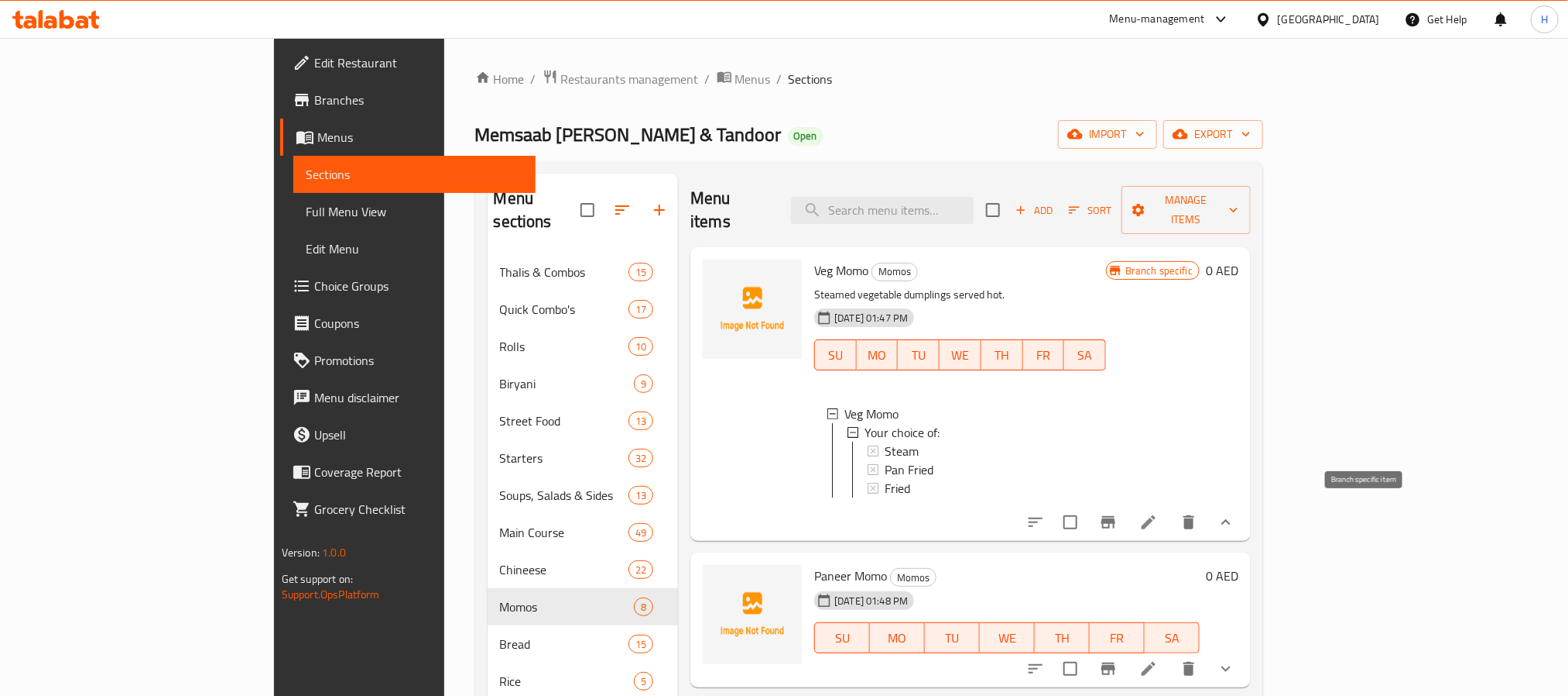
click at [1116, 517] on icon "Branch-specific-item" at bounding box center [1109, 522] width 14 height 13
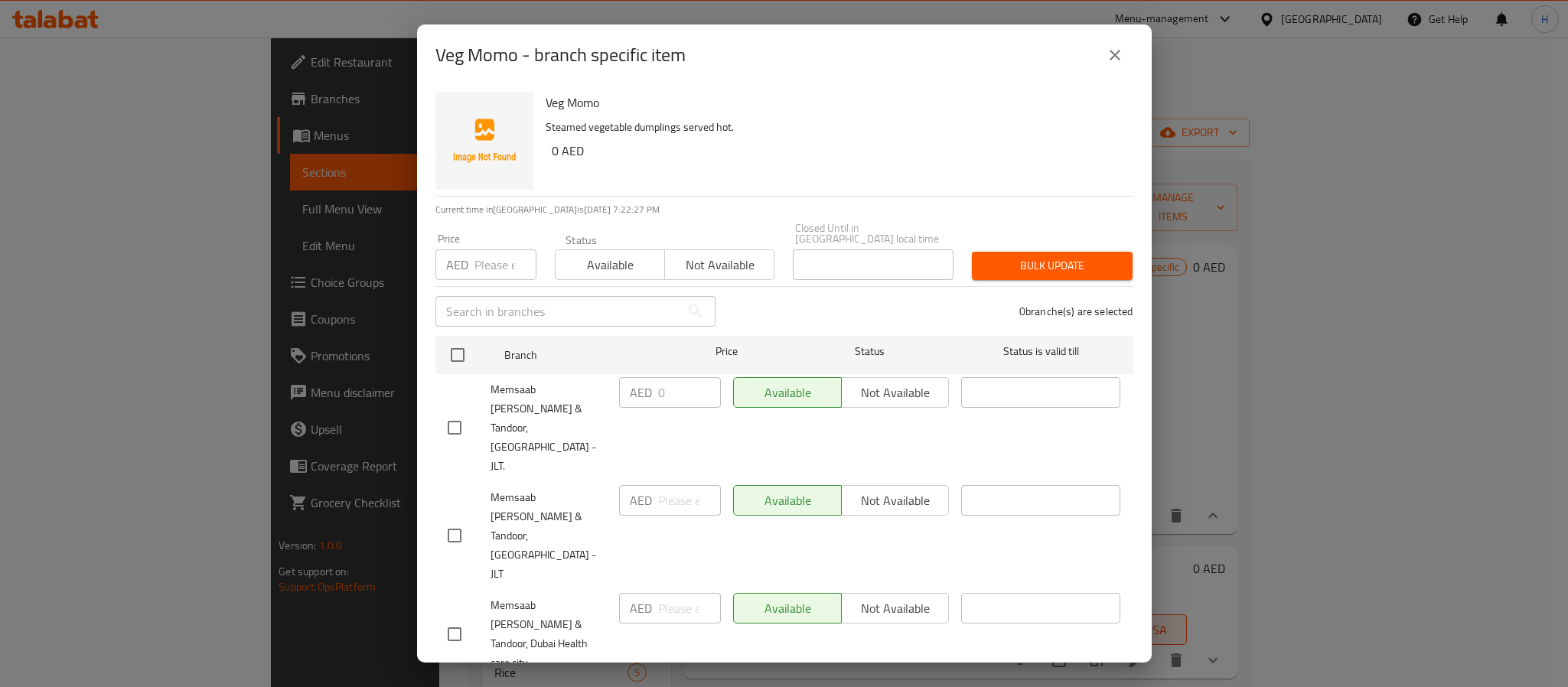
click at [1111, 50] on icon "close" at bounding box center [1114, 55] width 18 height 18
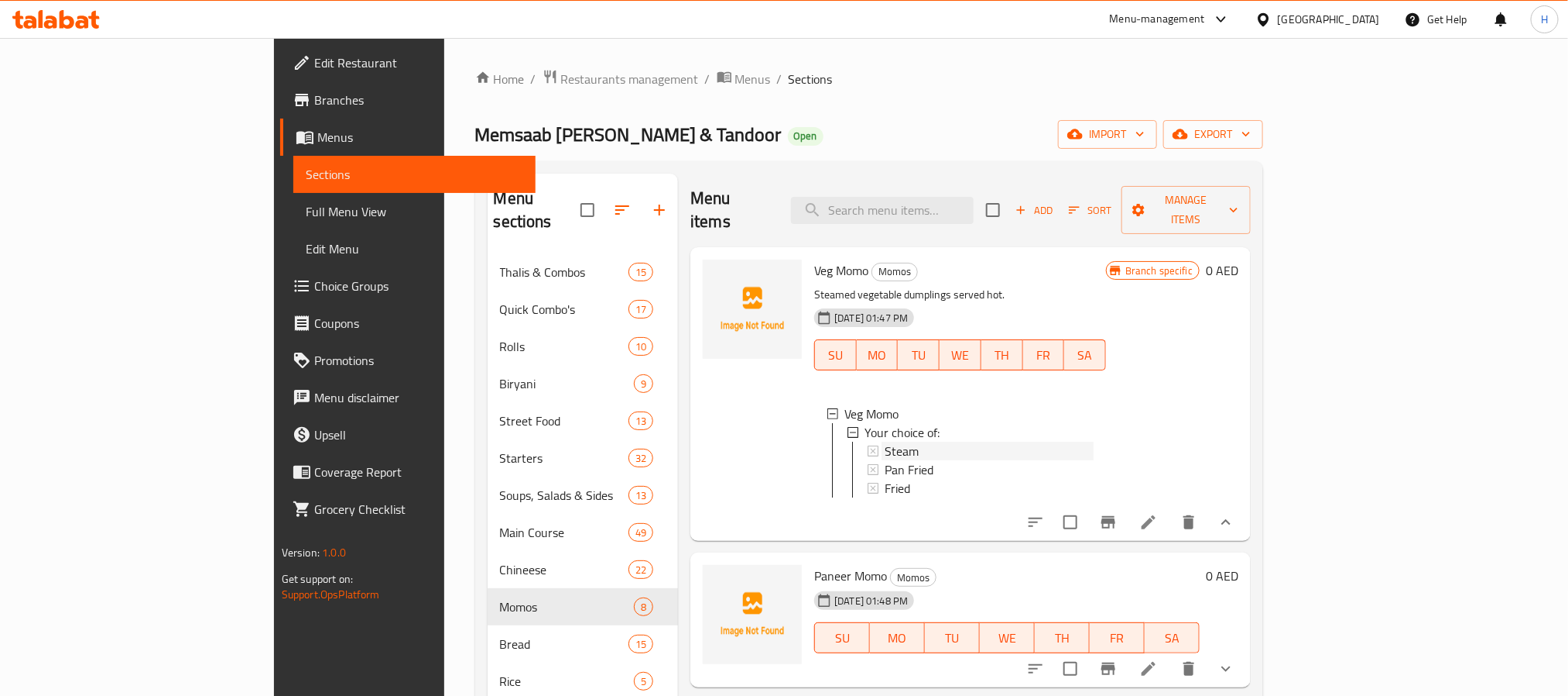
click at [885, 442] on div "Steam" at bounding box center [990, 451] width 209 height 19
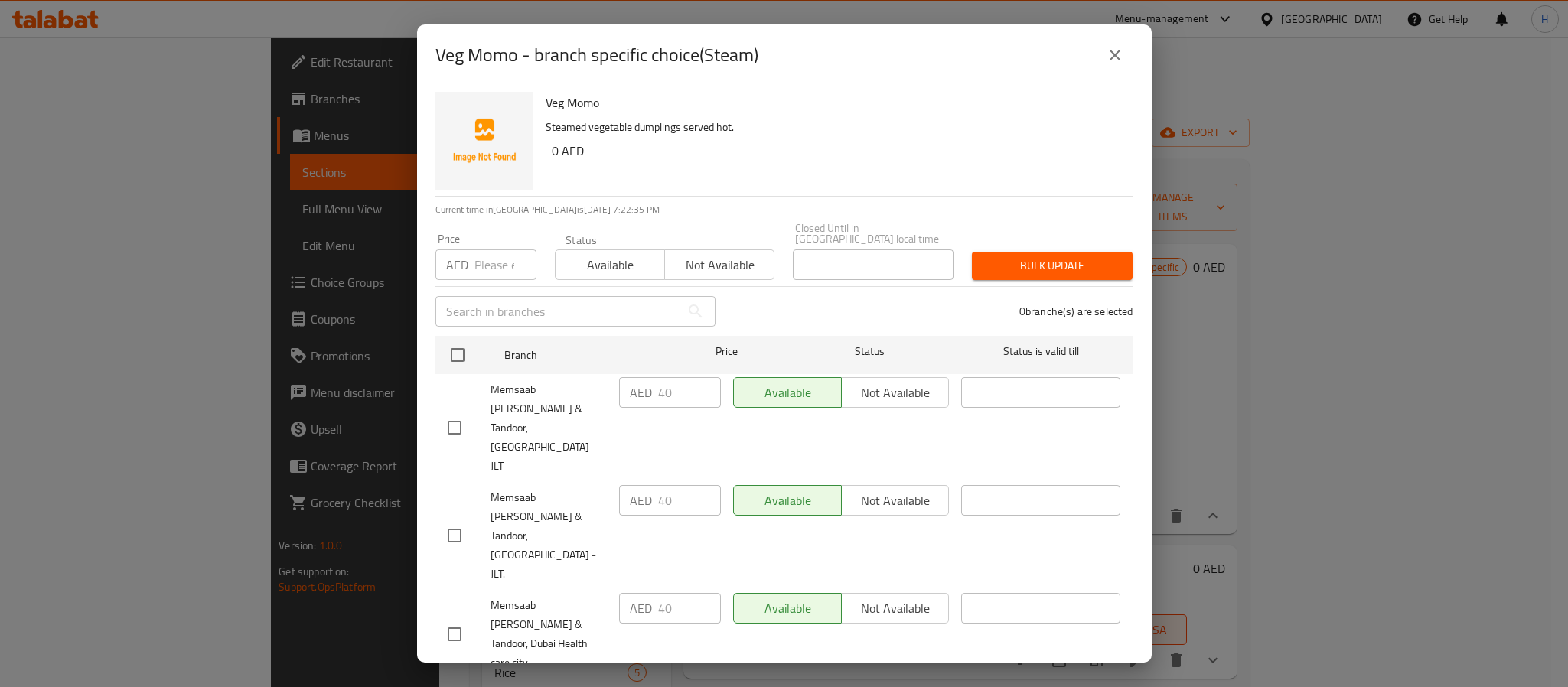
click at [1104, 51] on button "close" at bounding box center [1115, 55] width 37 height 37
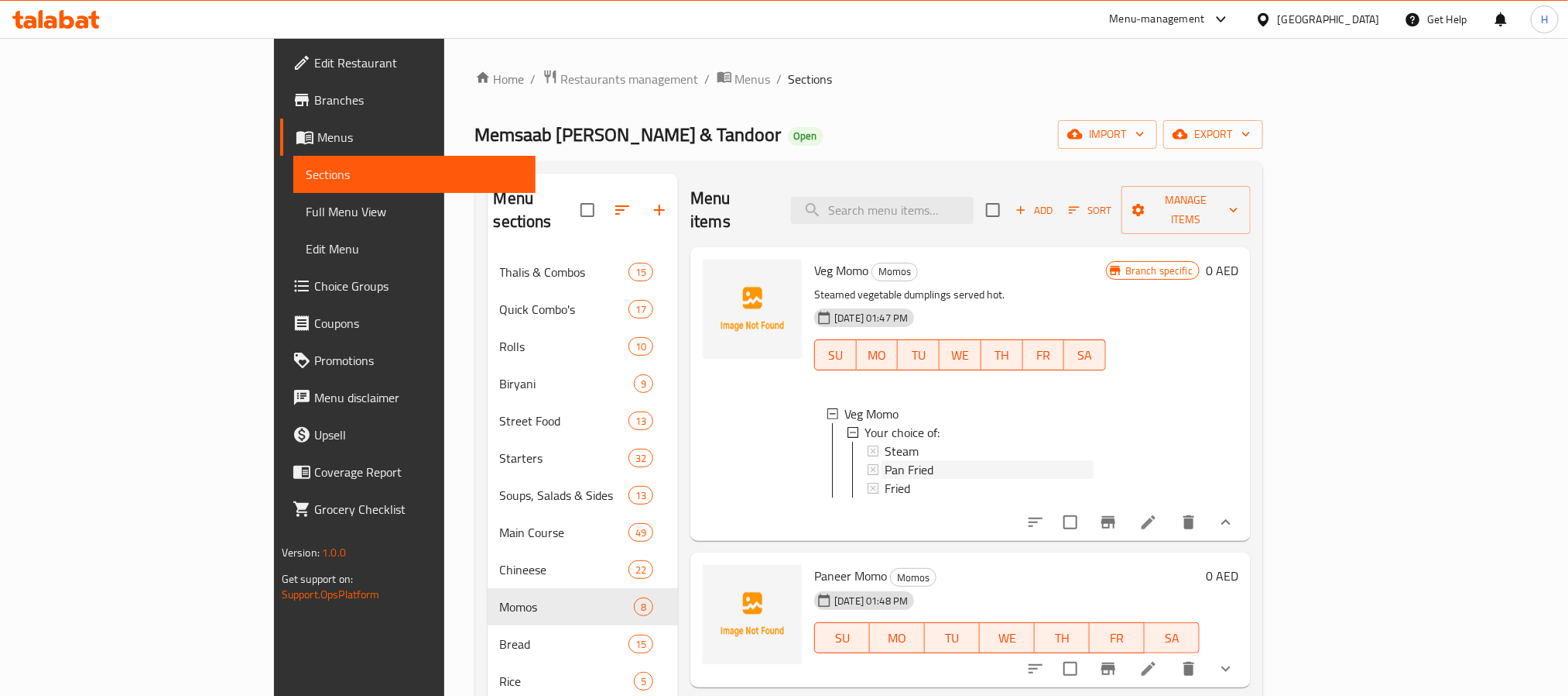
click at [885, 460] on div "Pan Fried" at bounding box center [990, 469] width 209 height 19
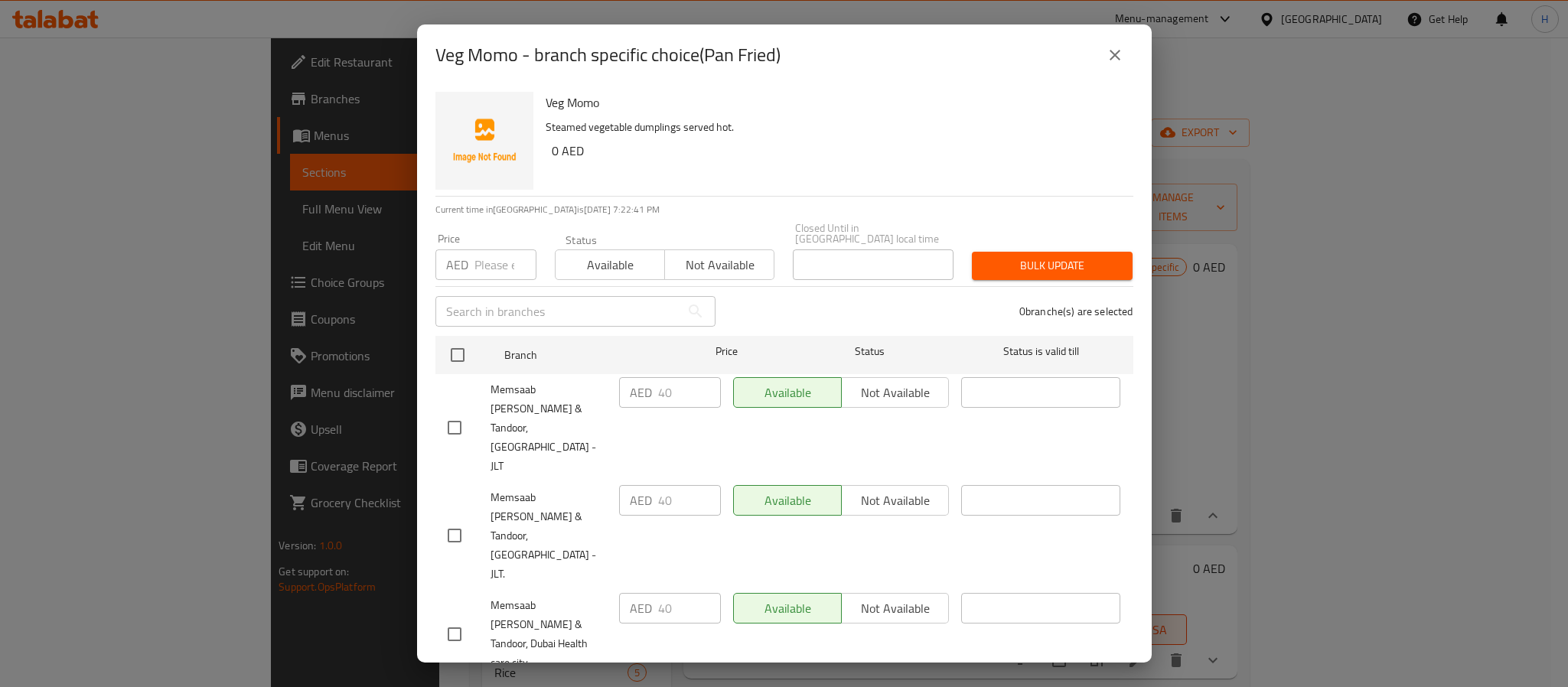
click at [1122, 53] on icon "close" at bounding box center [1114, 55] width 18 height 18
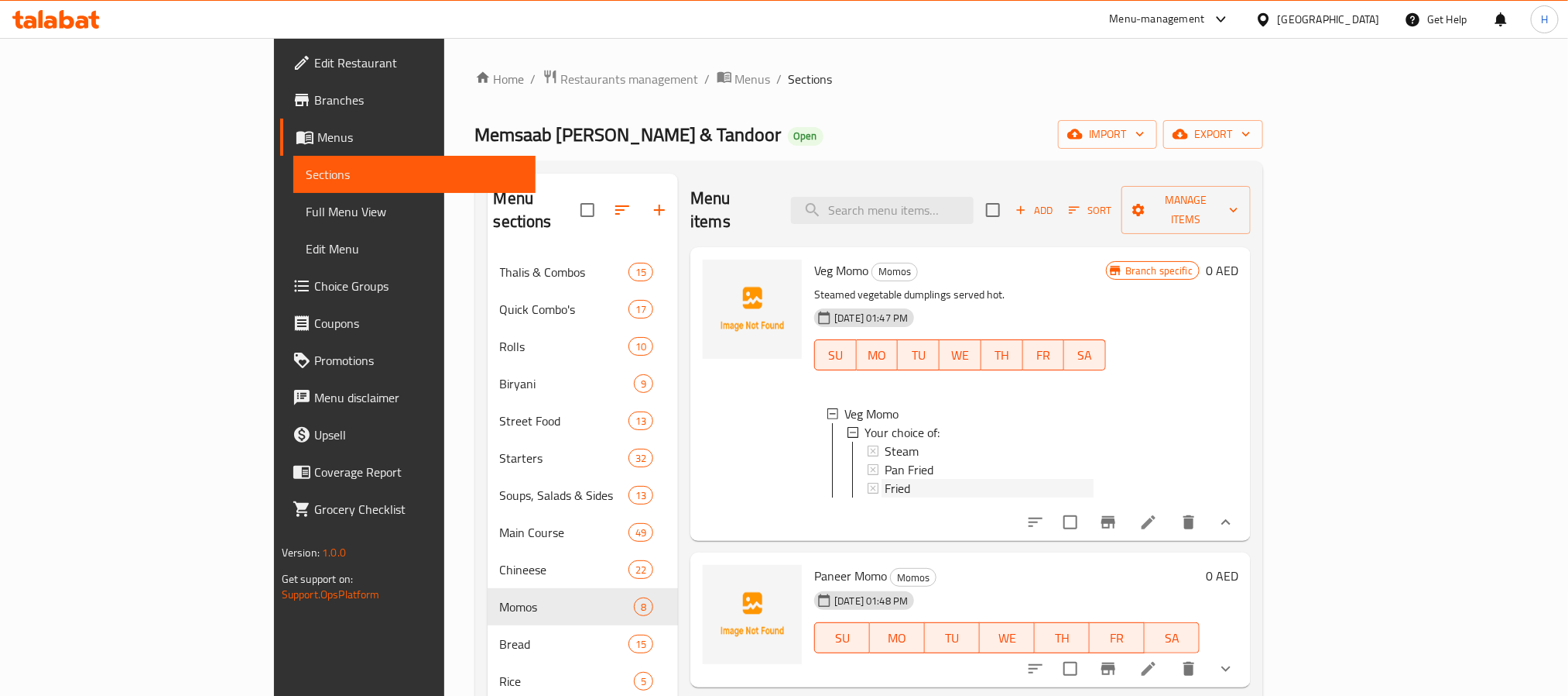
click at [885, 479] on div "Fried" at bounding box center [990, 488] width 209 height 19
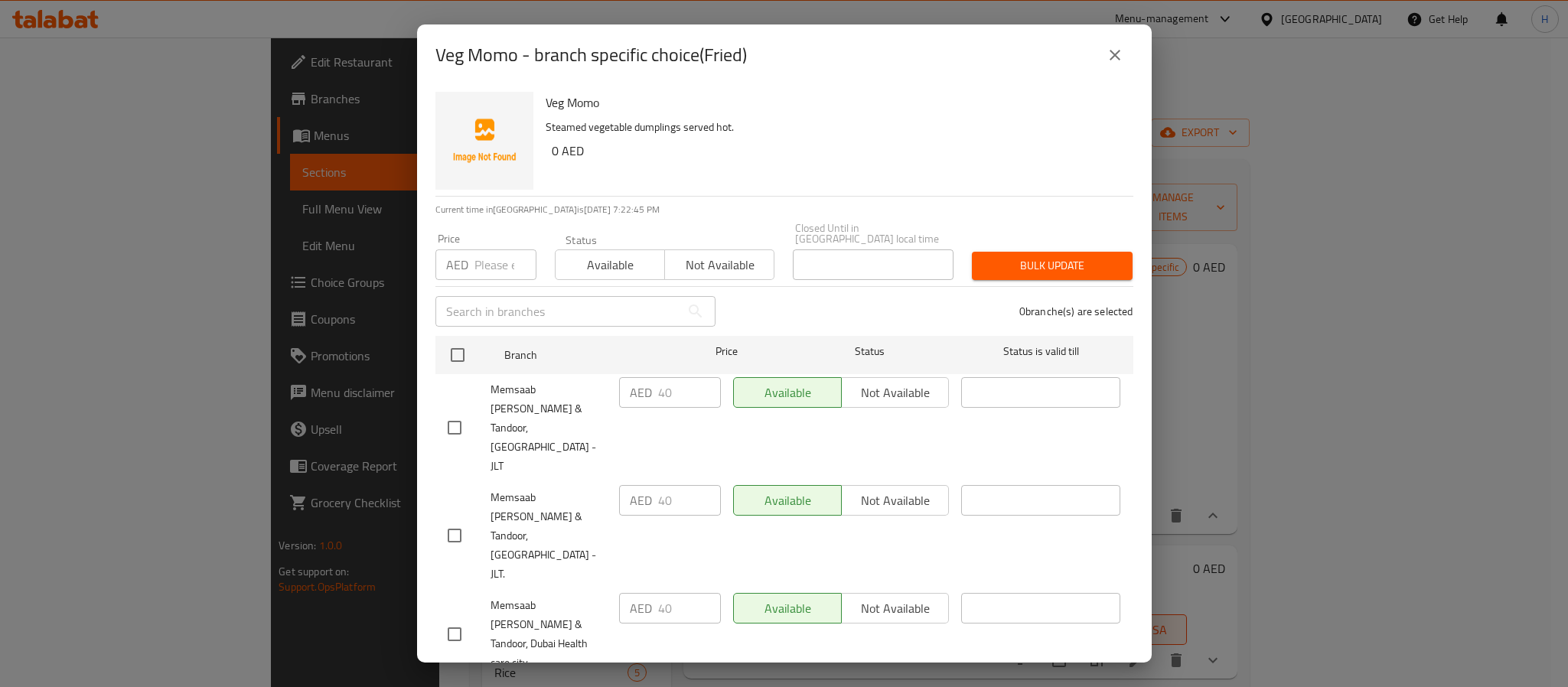
click at [1113, 51] on icon "close" at bounding box center [1114, 55] width 18 height 18
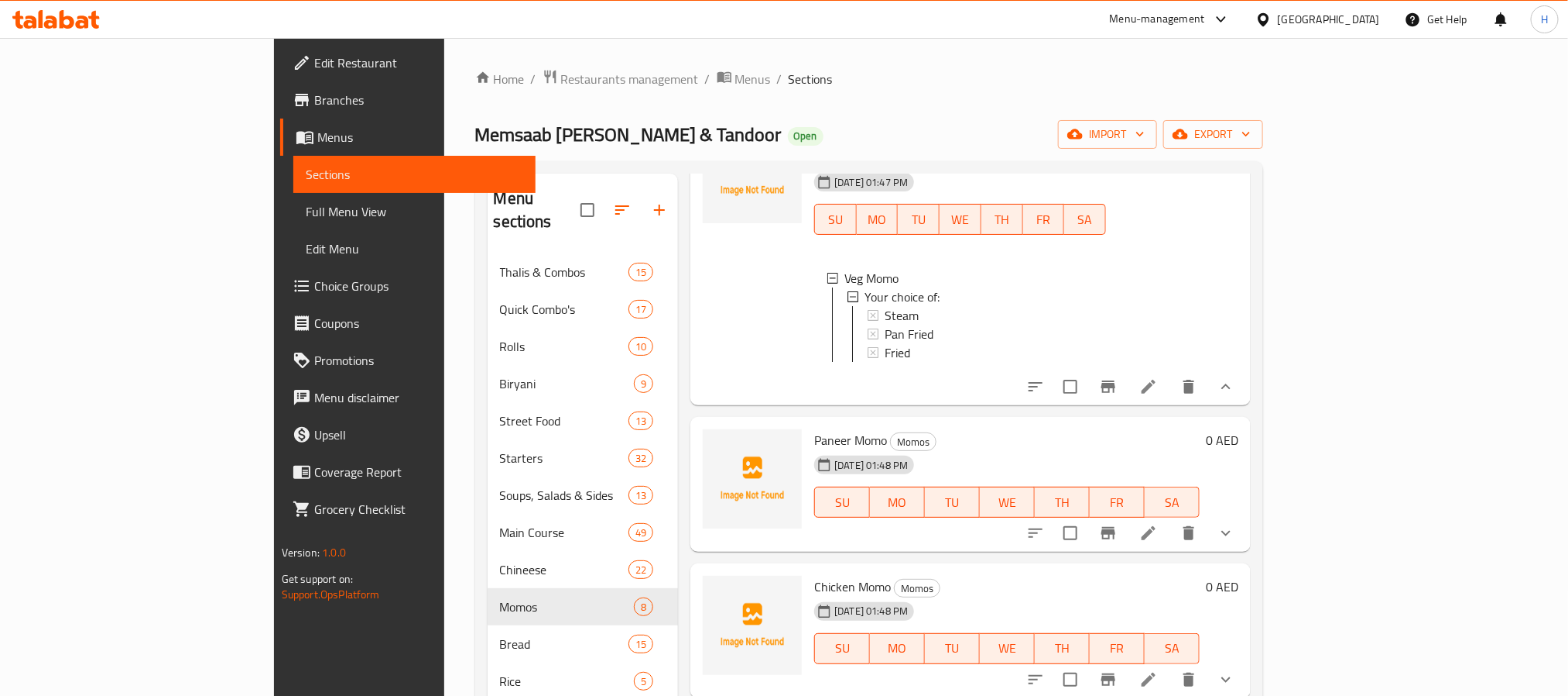
scroll to position [349, 0]
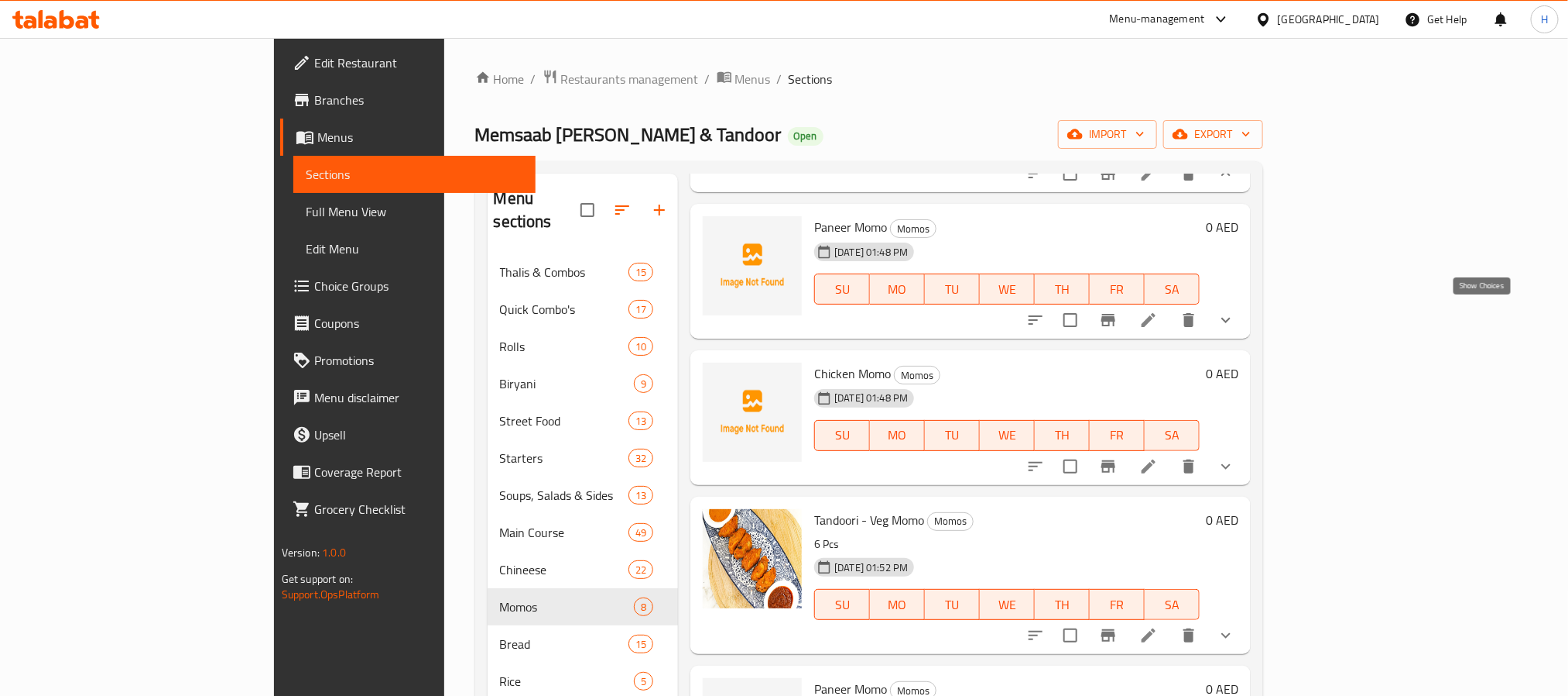
click at [1236, 315] on icon "show more" at bounding box center [1226, 320] width 19 height 19
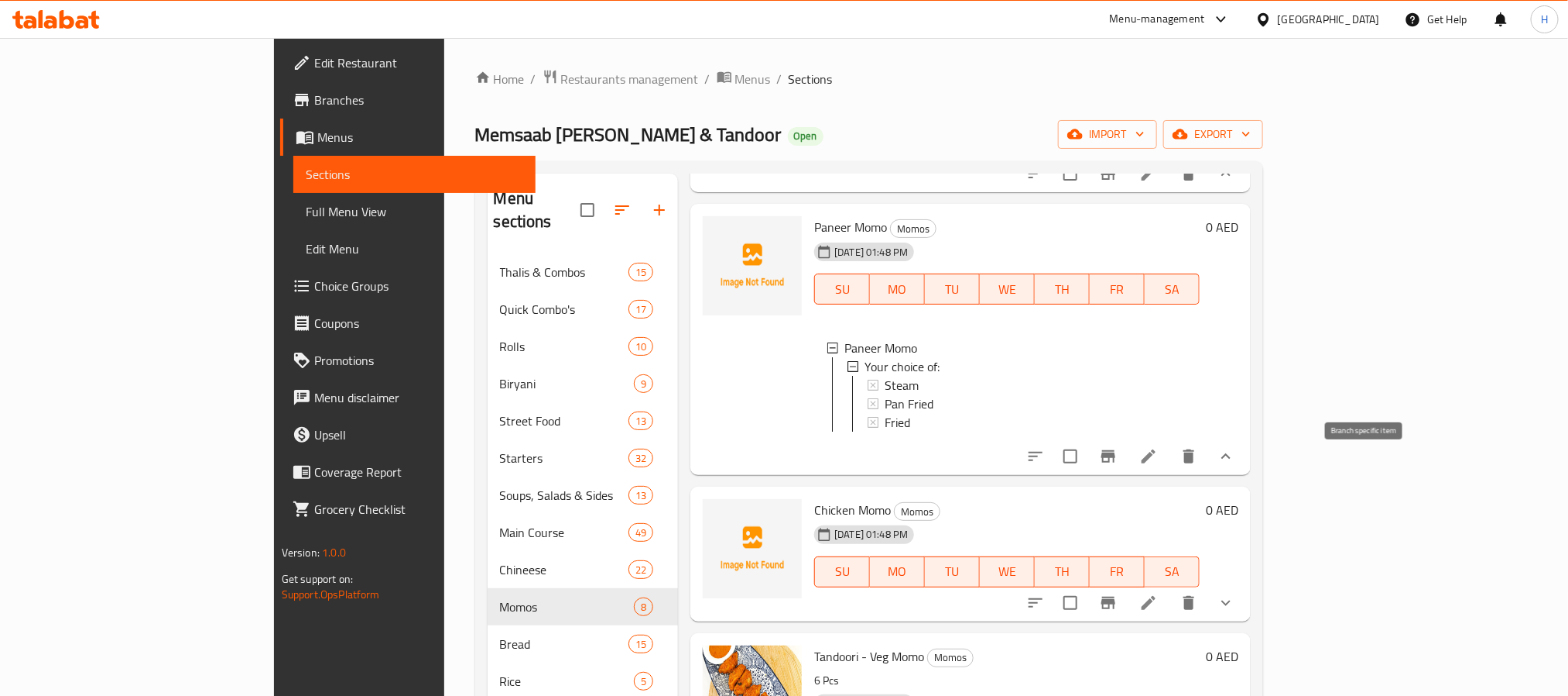
click at [1116, 462] on icon "Branch-specific-item" at bounding box center [1109, 456] width 14 height 13
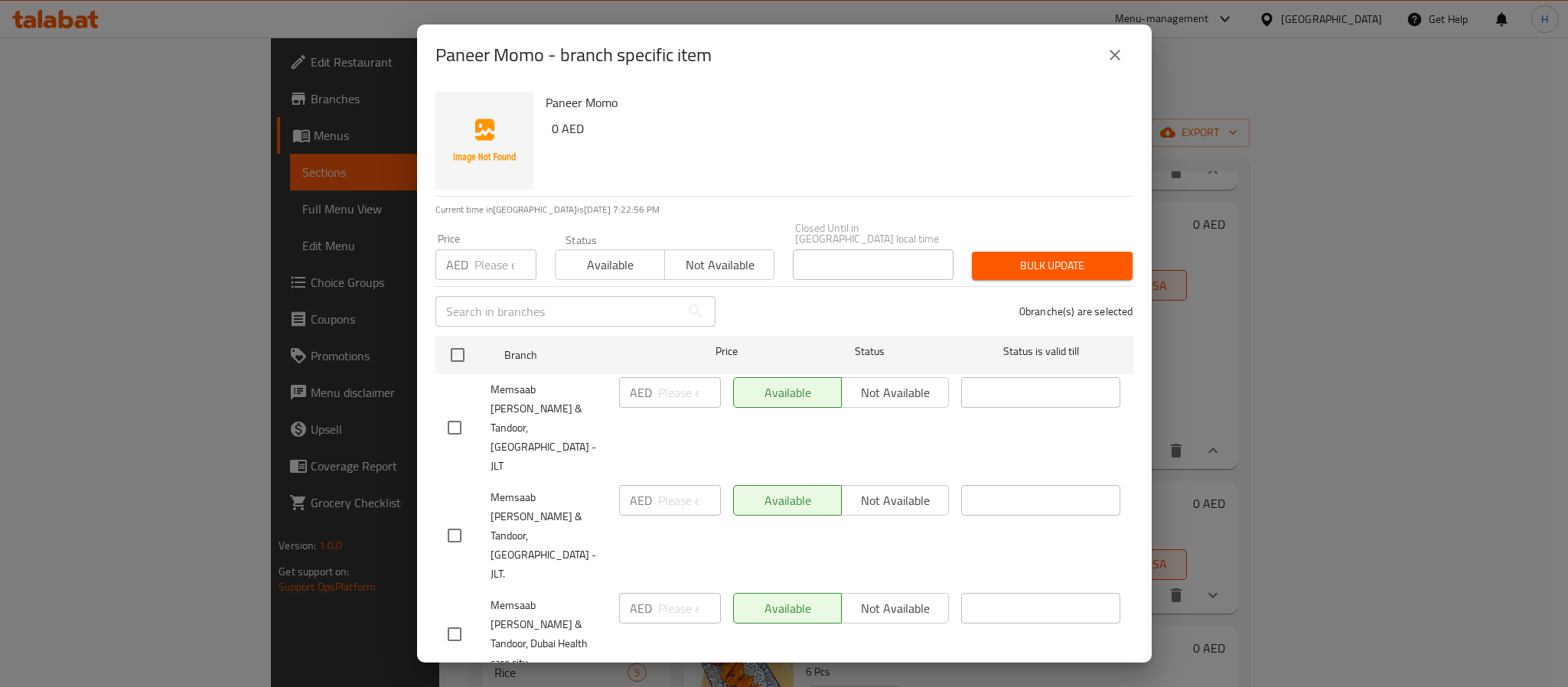
click at [452, 519] on input "checkbox" at bounding box center [454, 535] width 32 height 32
checkbox input "true"
click at [659, 484] on input "number" at bounding box center [688, 500] width 63 height 31
type input "0"
click at [475, 260] on input "number" at bounding box center [505, 264] width 62 height 31
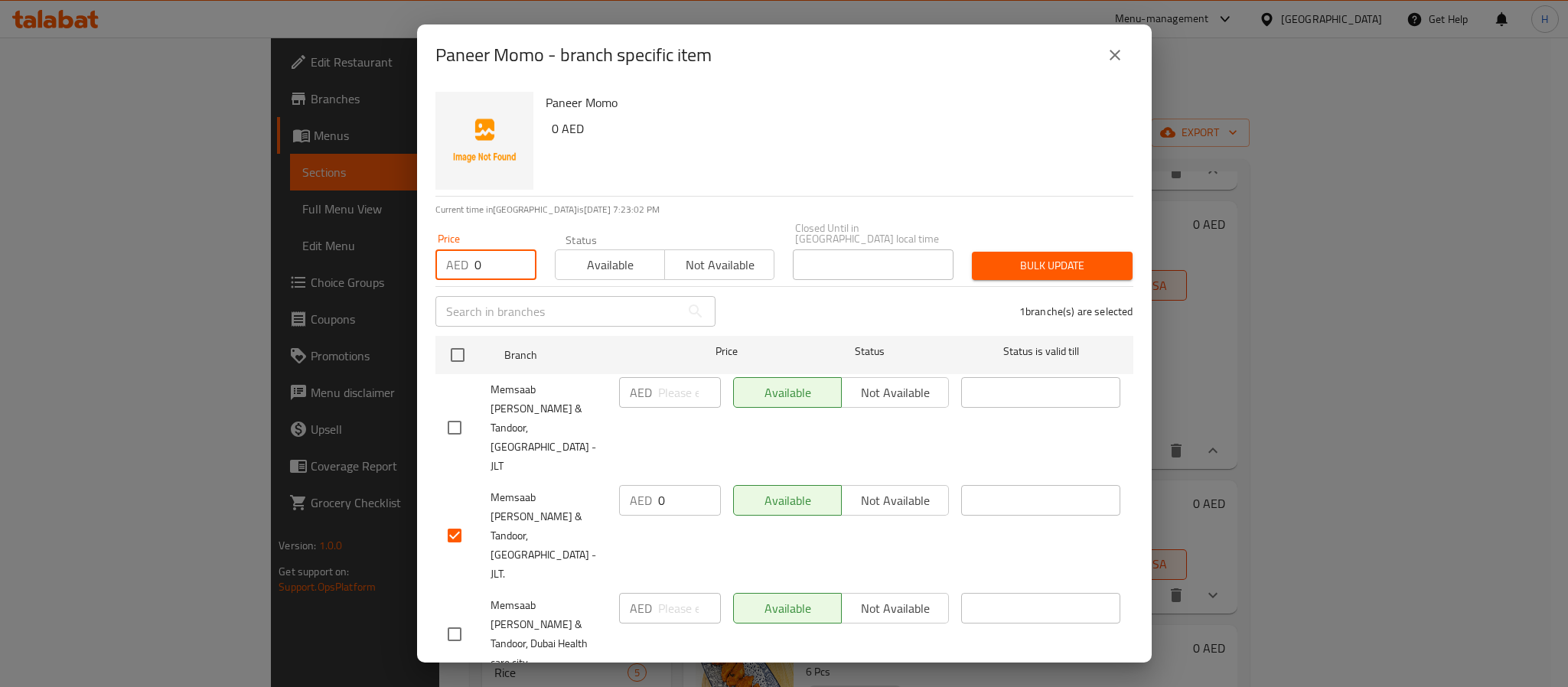
type input "0"
click at [1022, 262] on span "Bulk update" at bounding box center [1051, 265] width 136 height 19
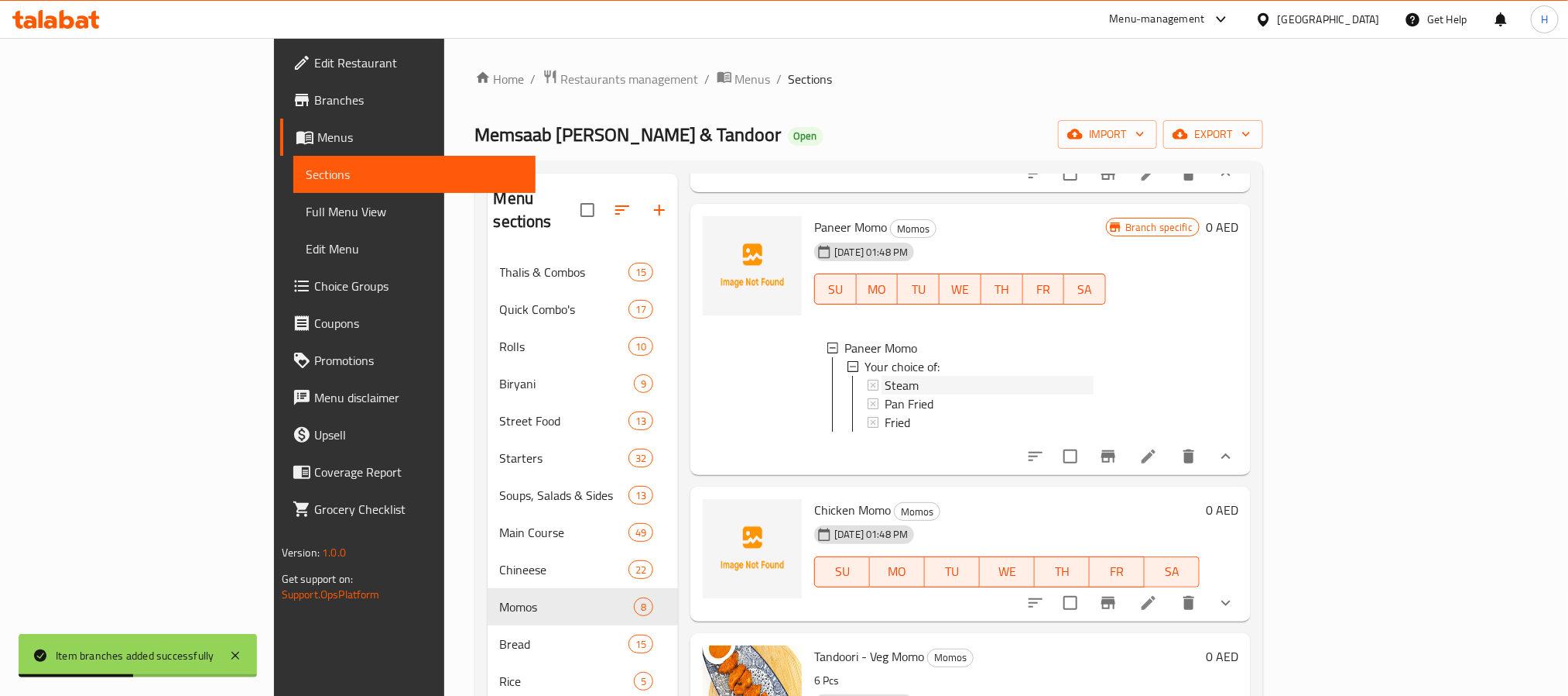
click at [885, 376] on div "Steam" at bounding box center [990, 384] width 209 height 19
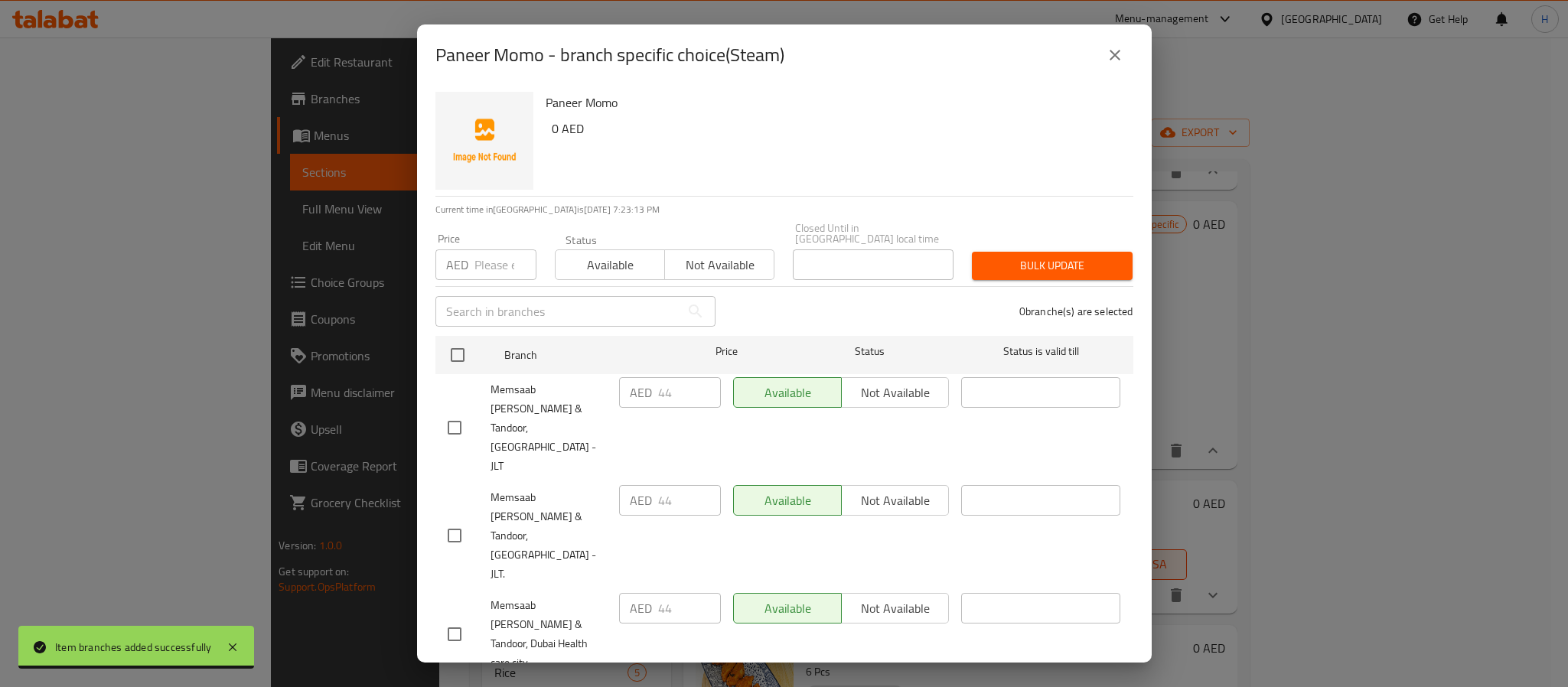
click at [1115, 58] on icon "close" at bounding box center [1114, 55] width 18 height 18
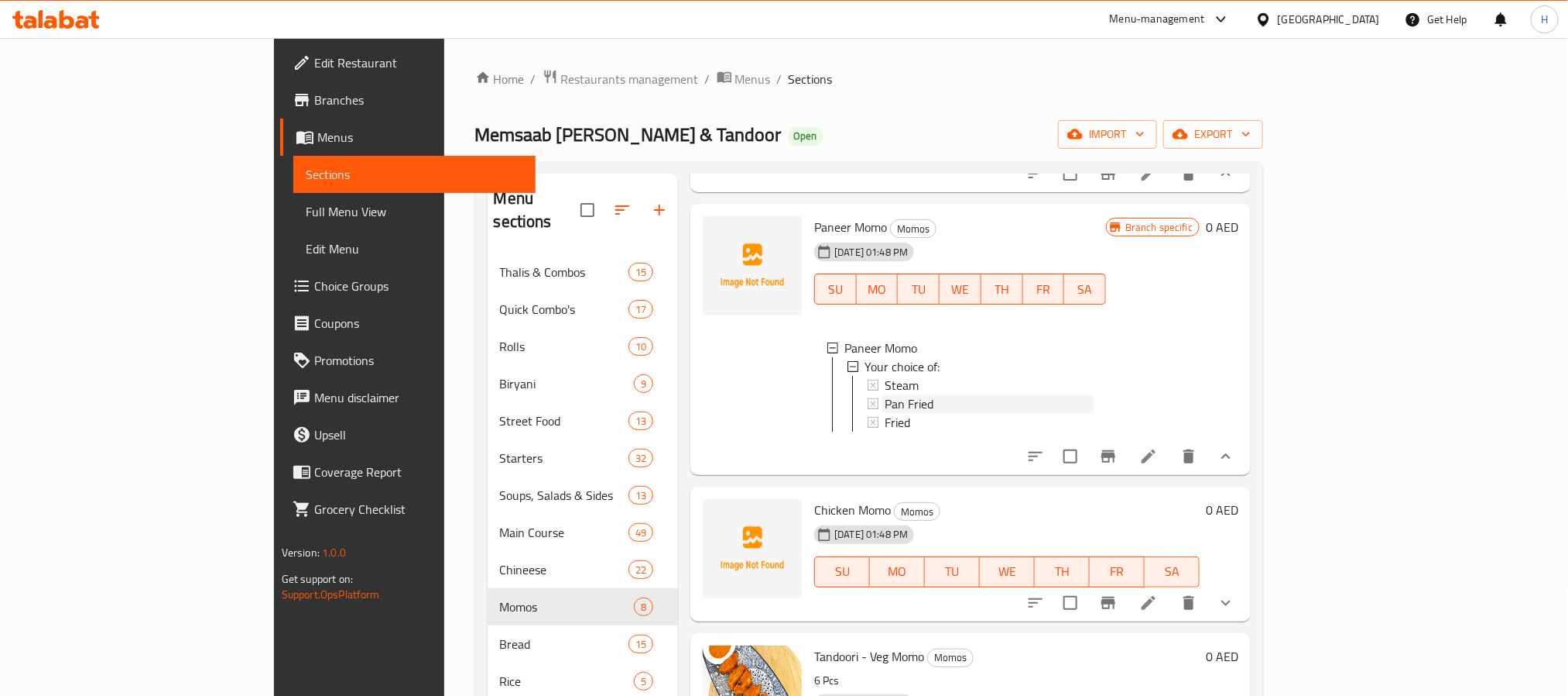
click at [885, 402] on span "Pan Fried" at bounding box center [910, 403] width 49 height 19
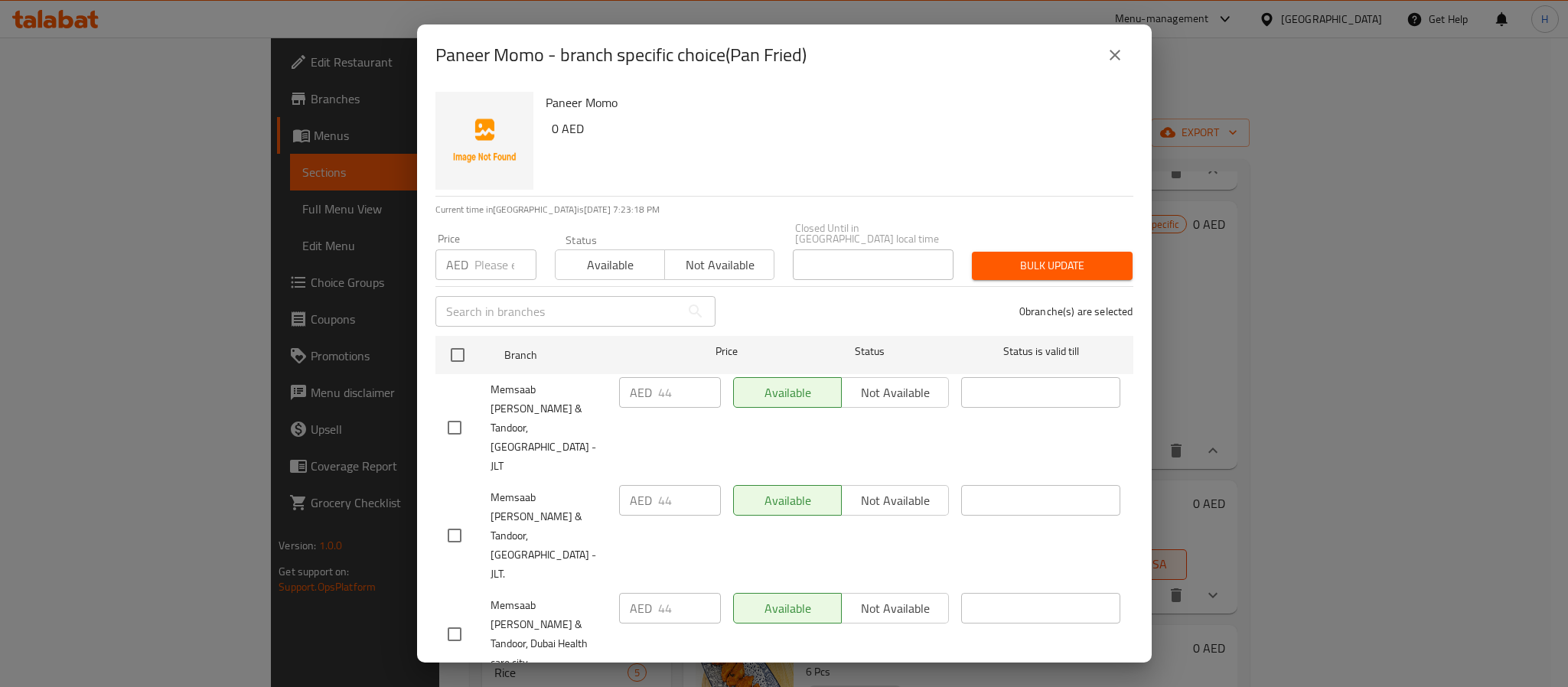
click at [1114, 62] on icon "close" at bounding box center [1114, 55] width 18 height 18
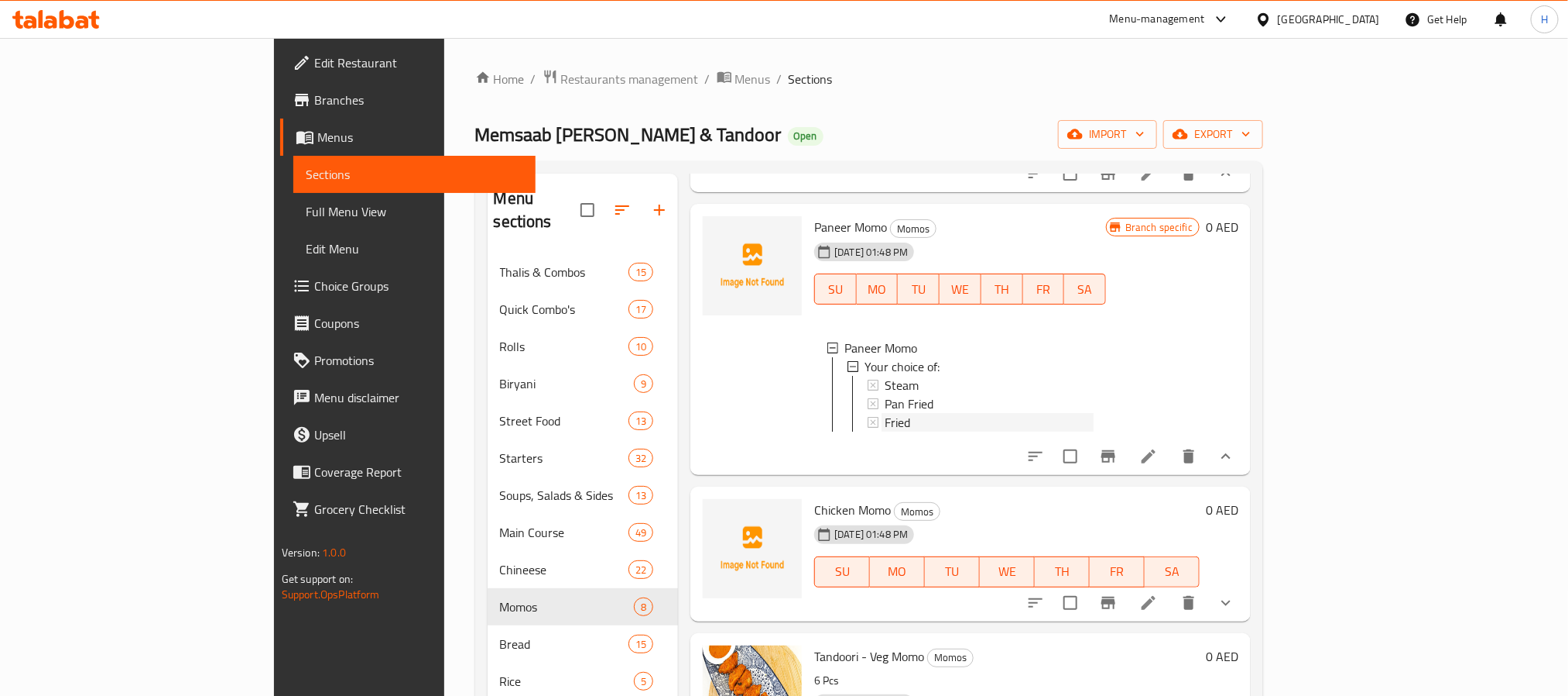
click at [885, 416] on span "Fried" at bounding box center [898, 421] width 25 height 19
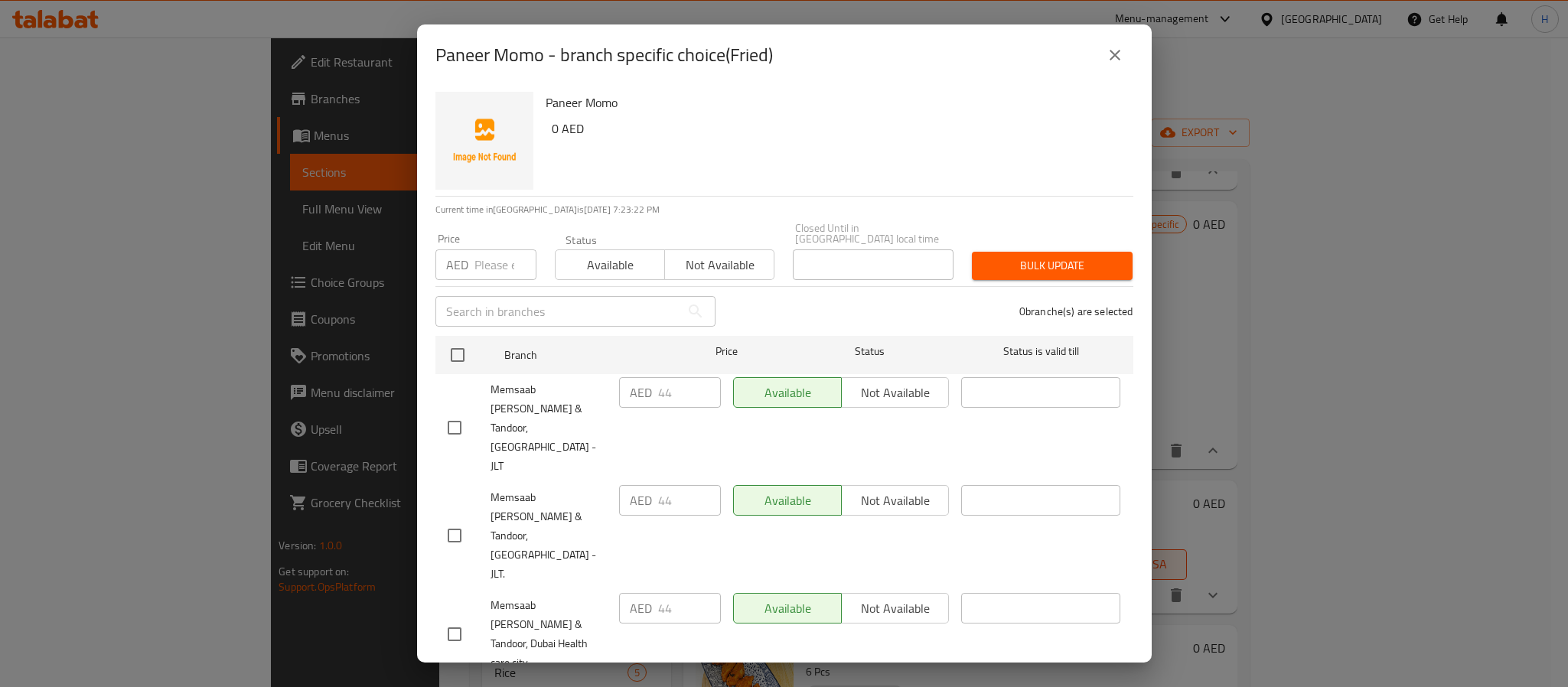
click at [1106, 57] on icon "close" at bounding box center [1114, 55] width 18 height 18
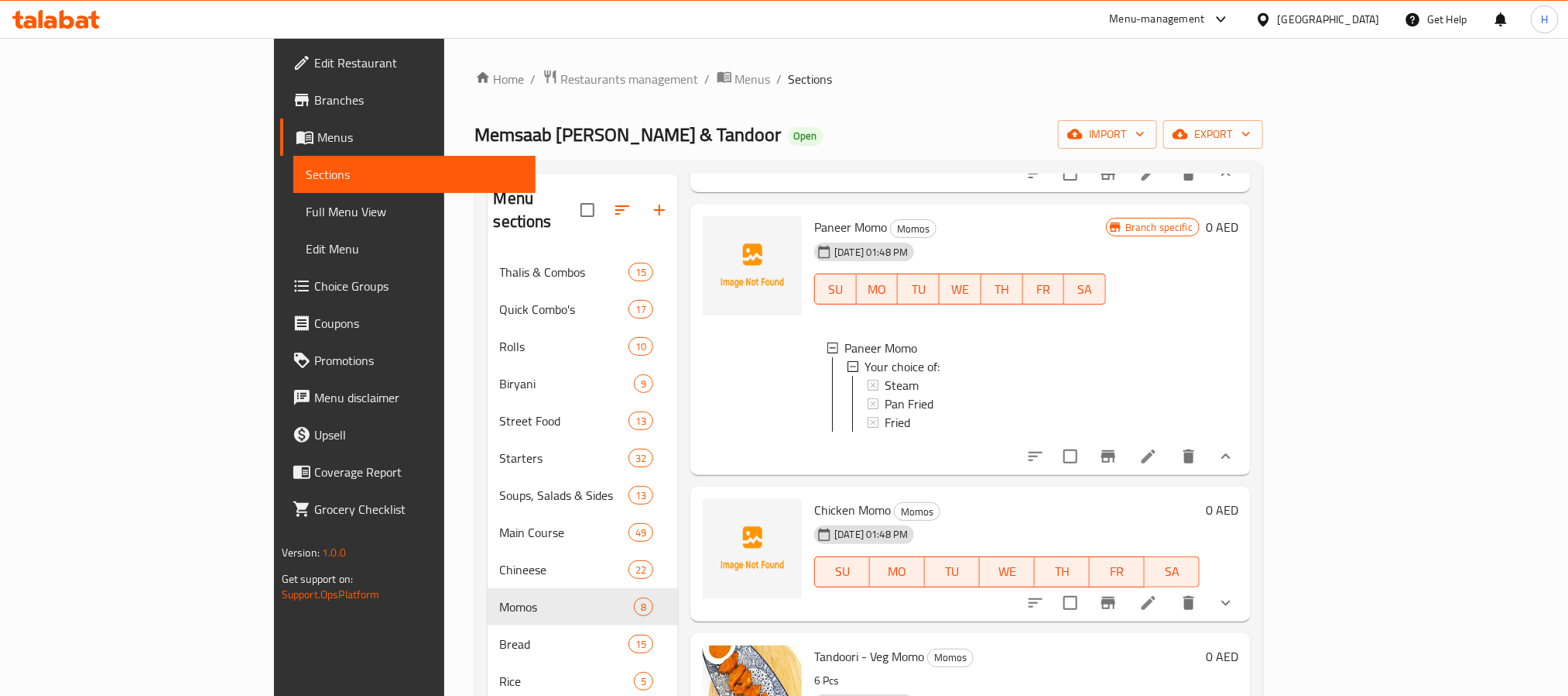
click at [697, 386] on div at bounding box center [752, 339] width 111 height 259
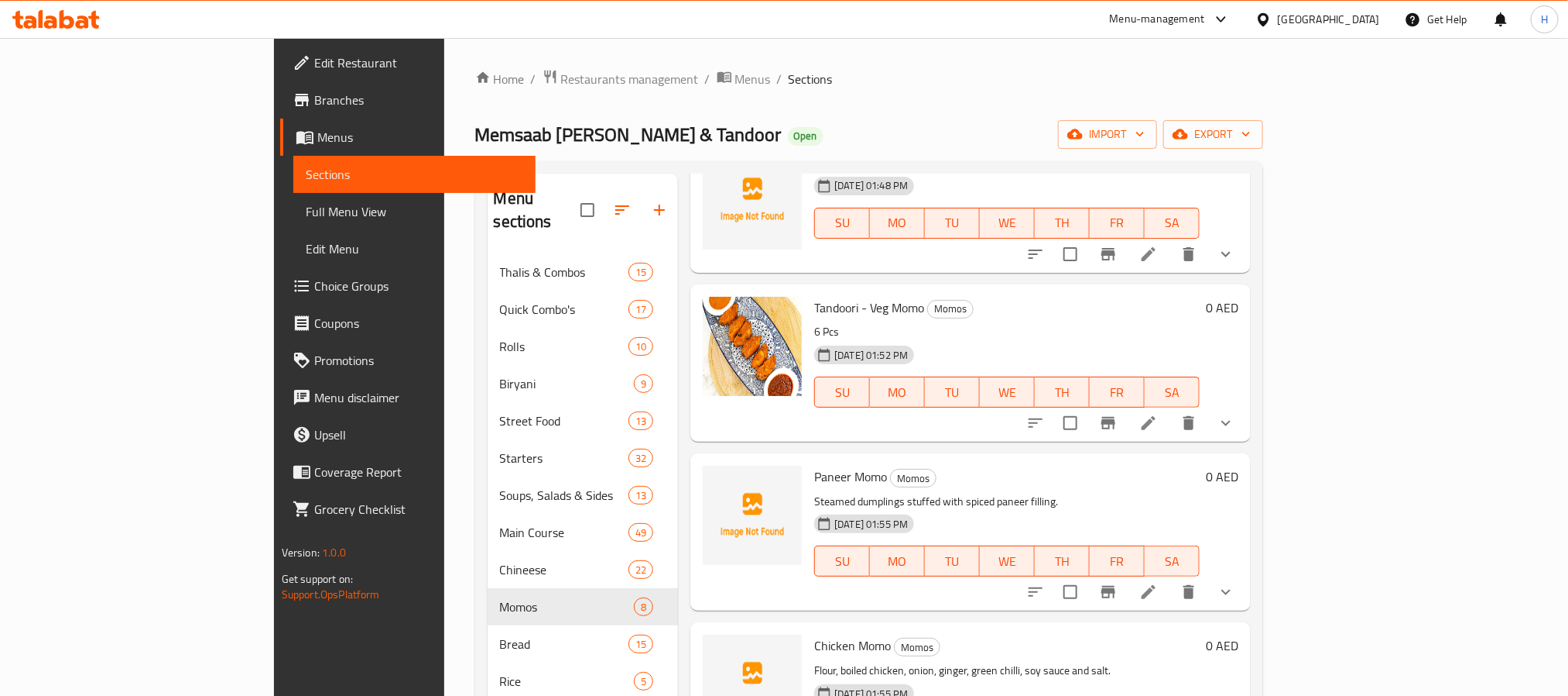
scroll to position [581, 0]
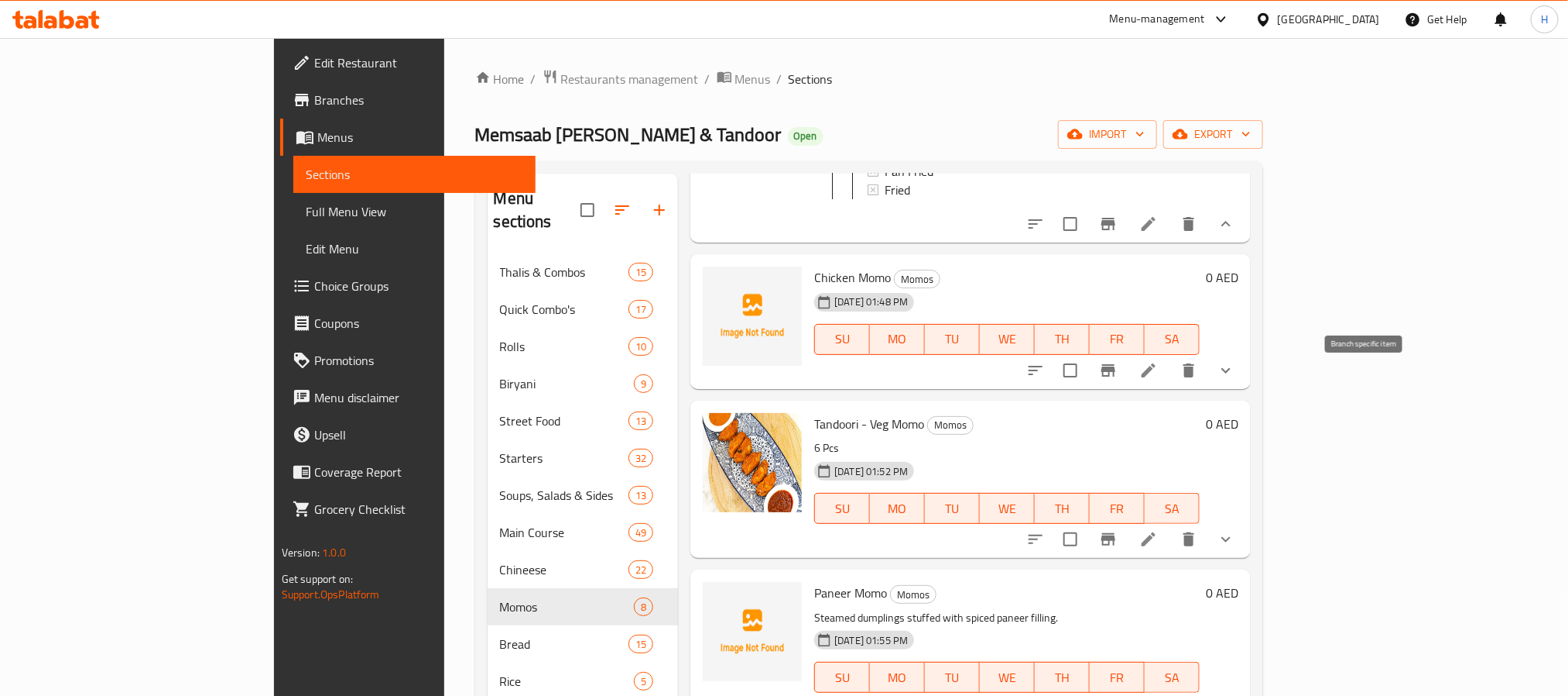
click at [1116, 376] on icon "Branch-specific-item" at bounding box center [1109, 370] width 14 height 13
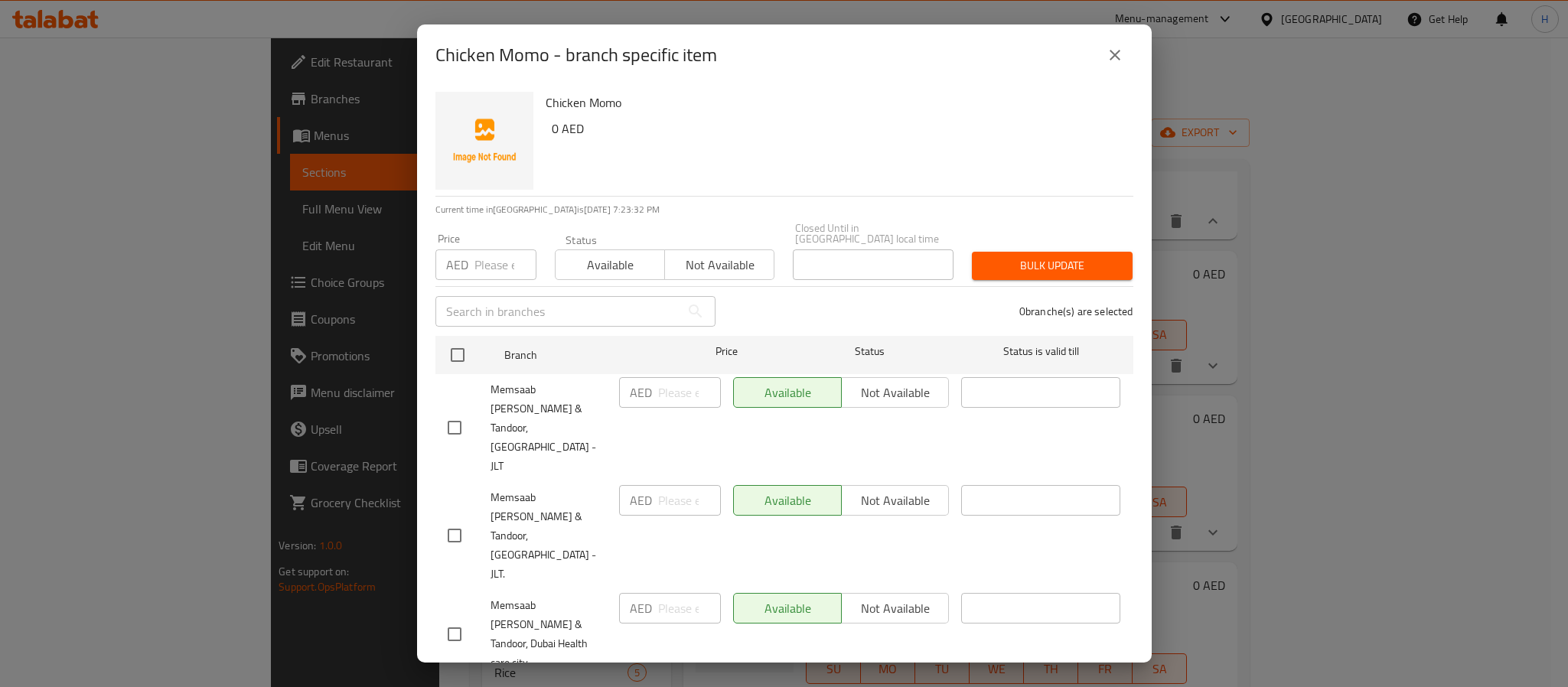
click at [455, 519] on input "checkbox" at bounding box center [454, 535] width 32 height 32
checkbox input "true"
click at [483, 263] on input "number" at bounding box center [505, 264] width 62 height 31
type input "0"
click at [1026, 261] on span "Bulk update" at bounding box center [1051, 265] width 136 height 19
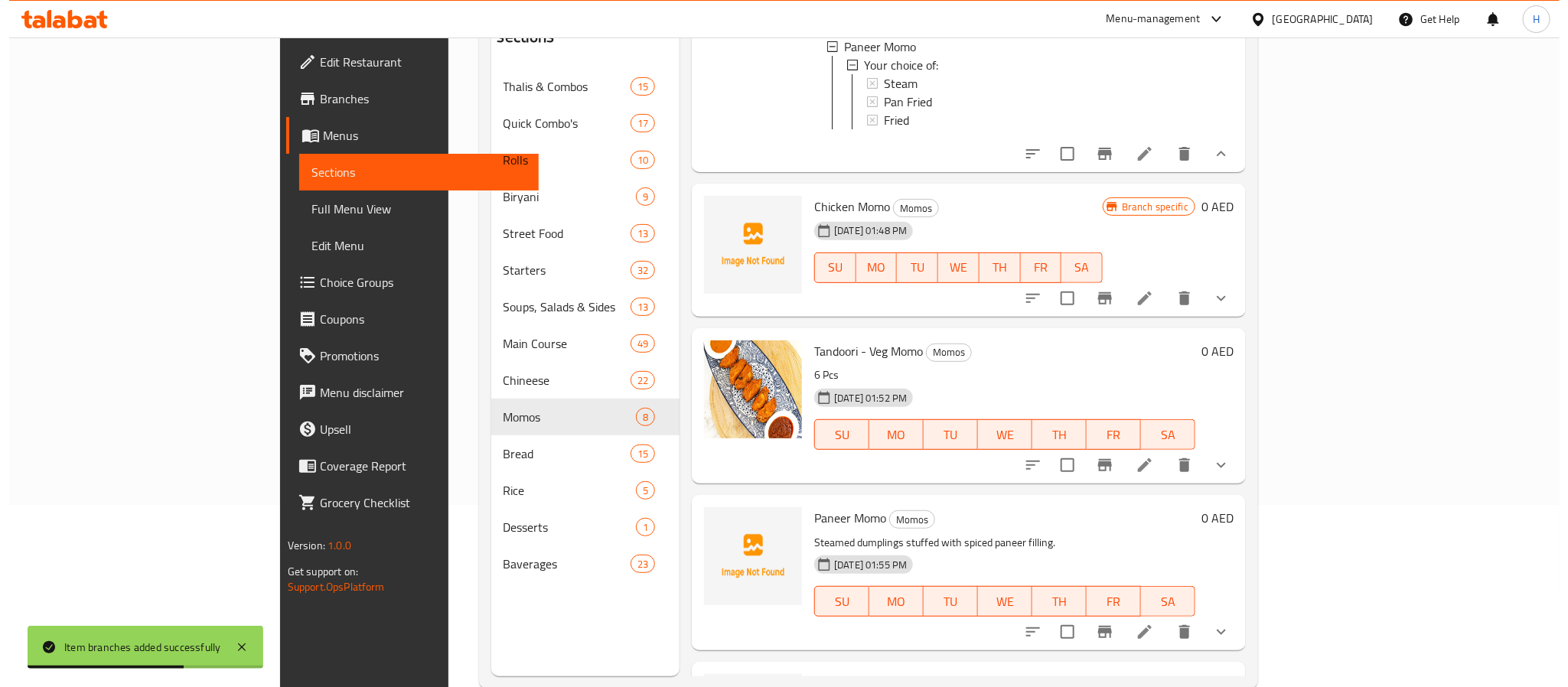
scroll to position [214, 0]
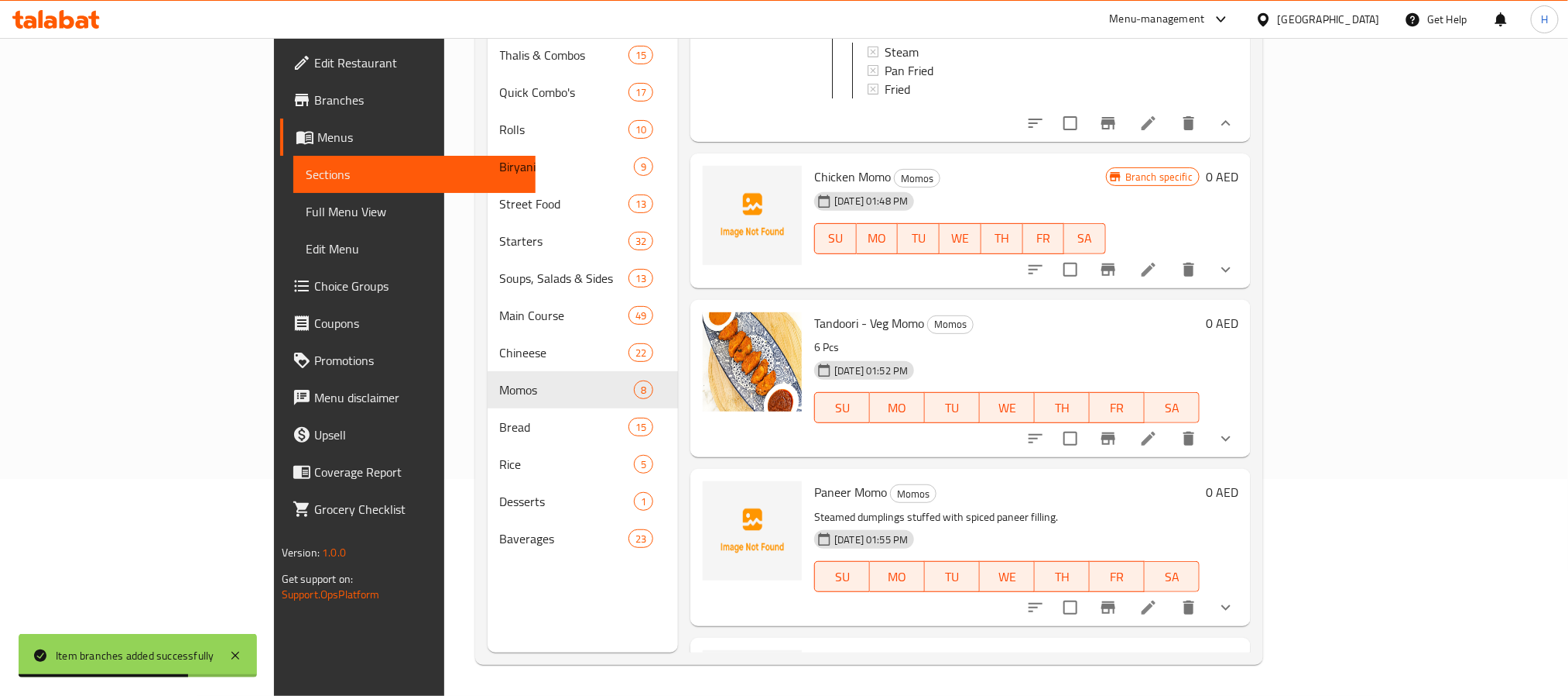
drag, startPoint x: 1094, startPoint y: 565, endPoint x: 1098, endPoint y: 609, distance: 44.2
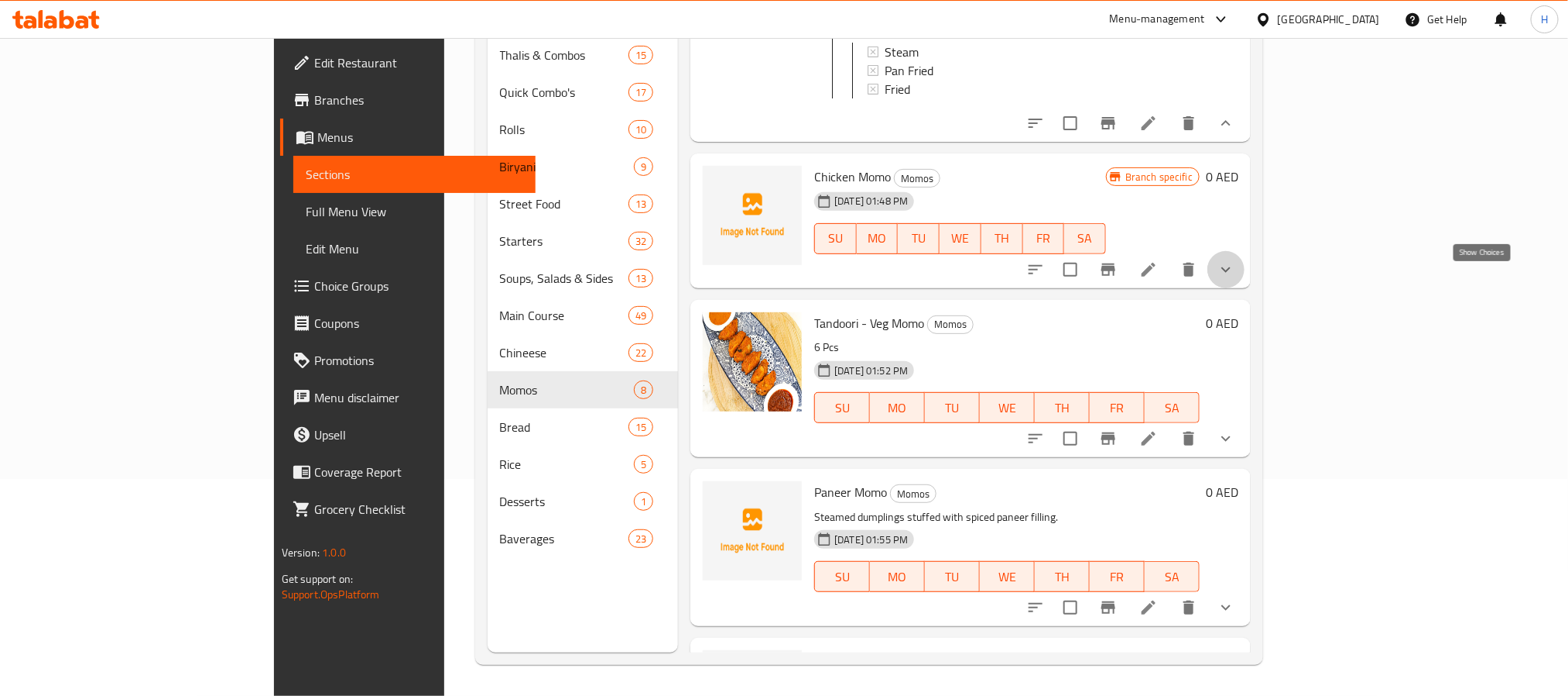
click at [1236, 279] on icon "show more" at bounding box center [1226, 269] width 19 height 19
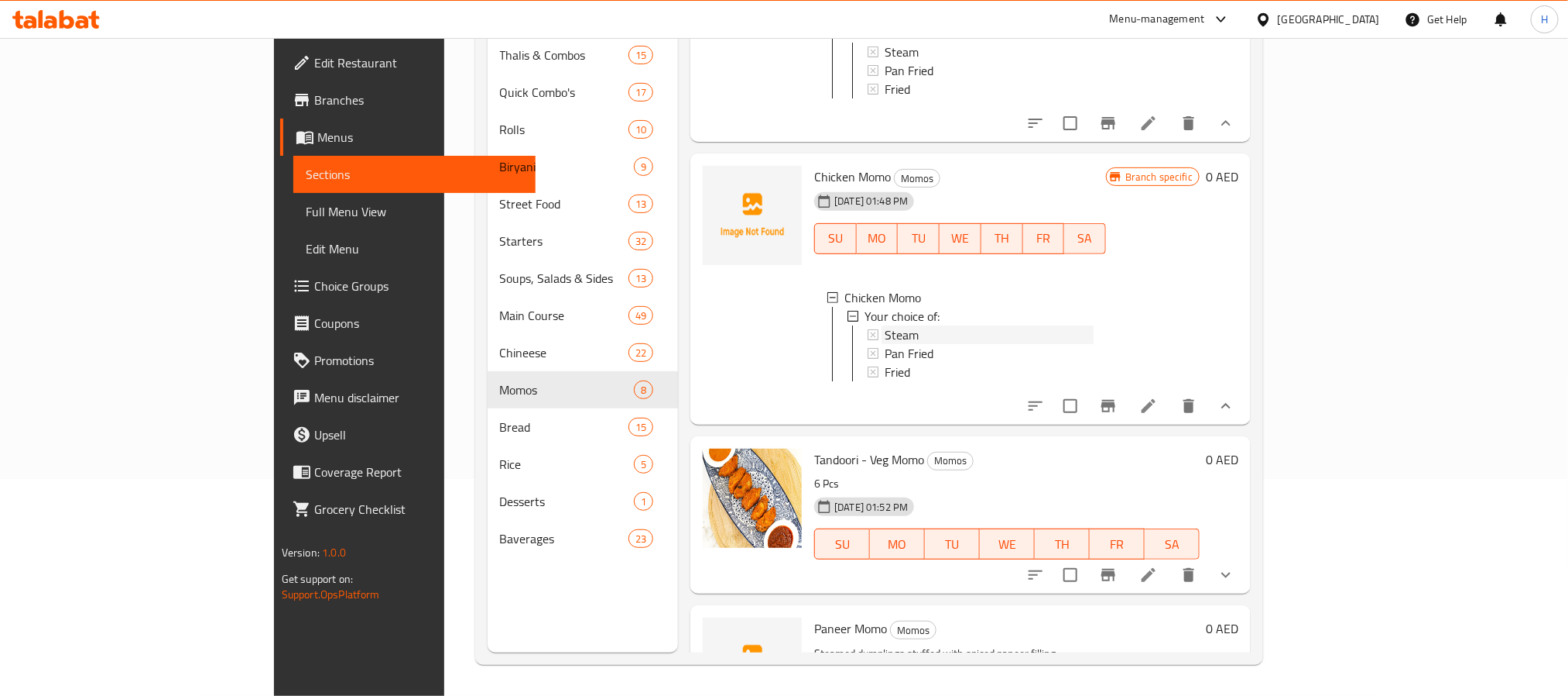
click at [944, 344] on div "Steam" at bounding box center [990, 334] width 209 height 19
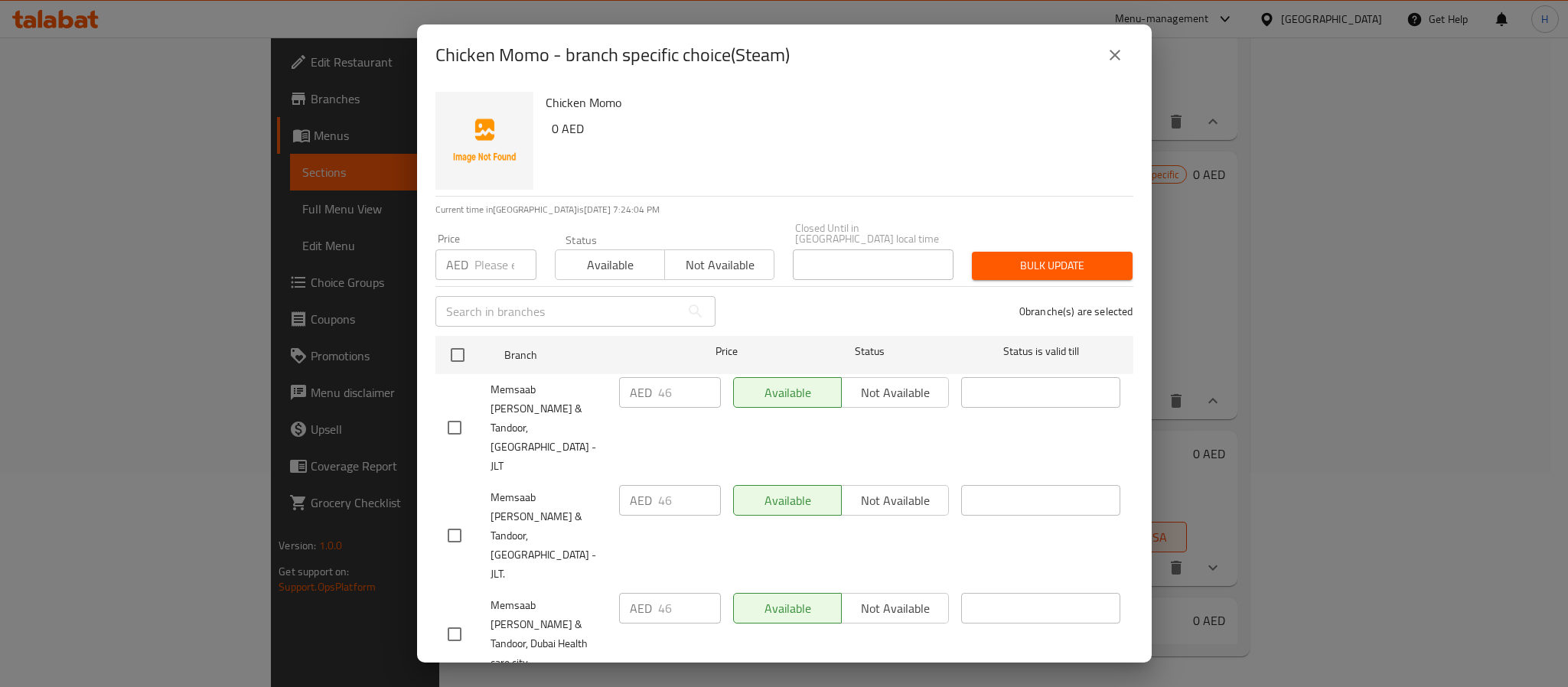
click at [1119, 53] on icon "close" at bounding box center [1114, 55] width 18 height 18
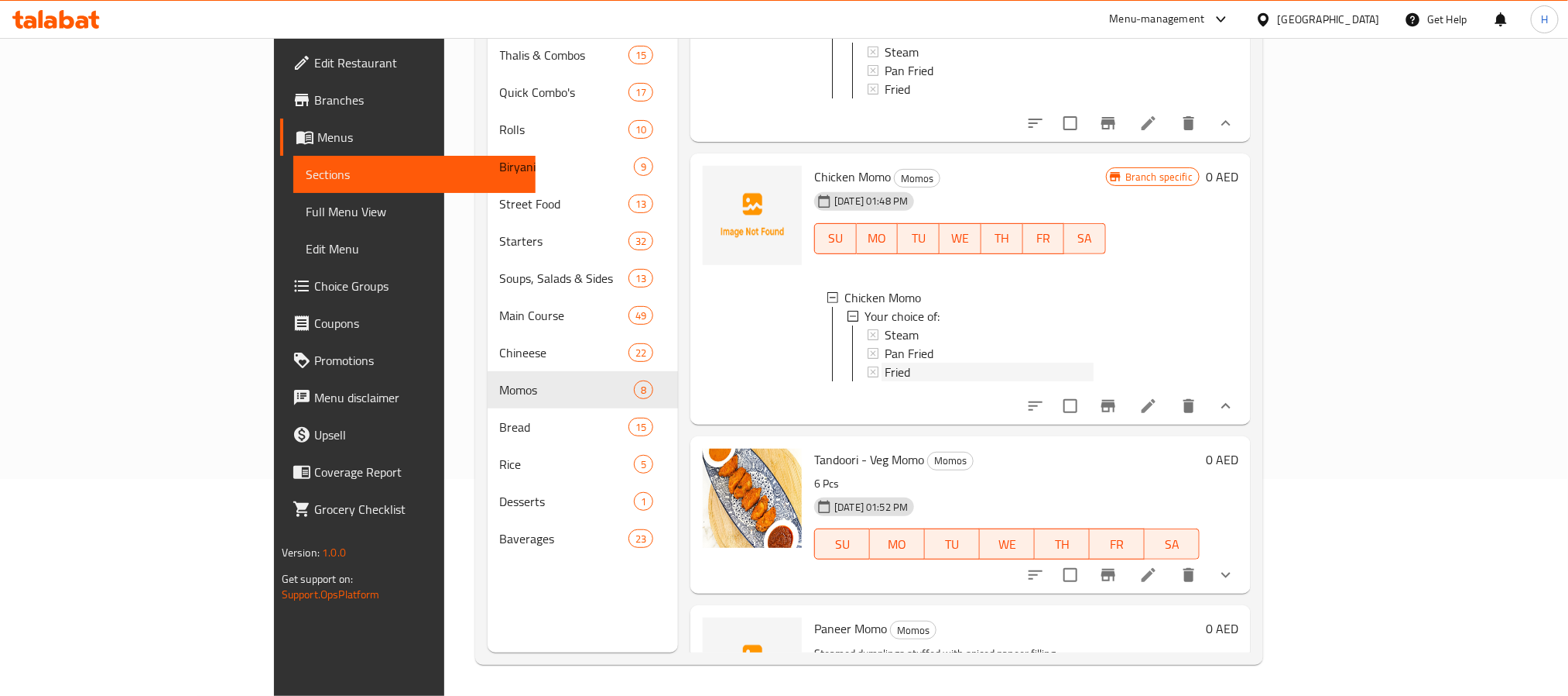
click at [885, 370] on span "Fried" at bounding box center [898, 371] width 25 height 19
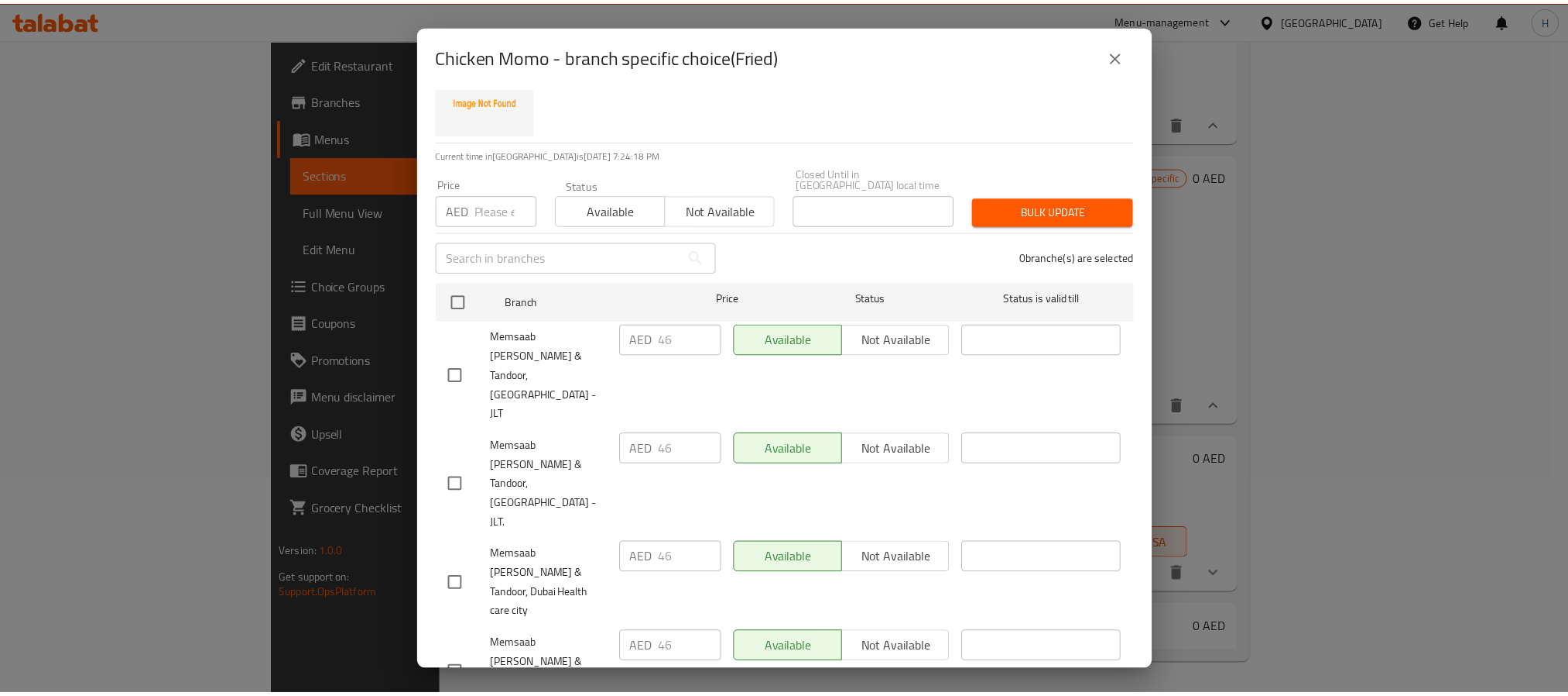
scroll to position [80, 0]
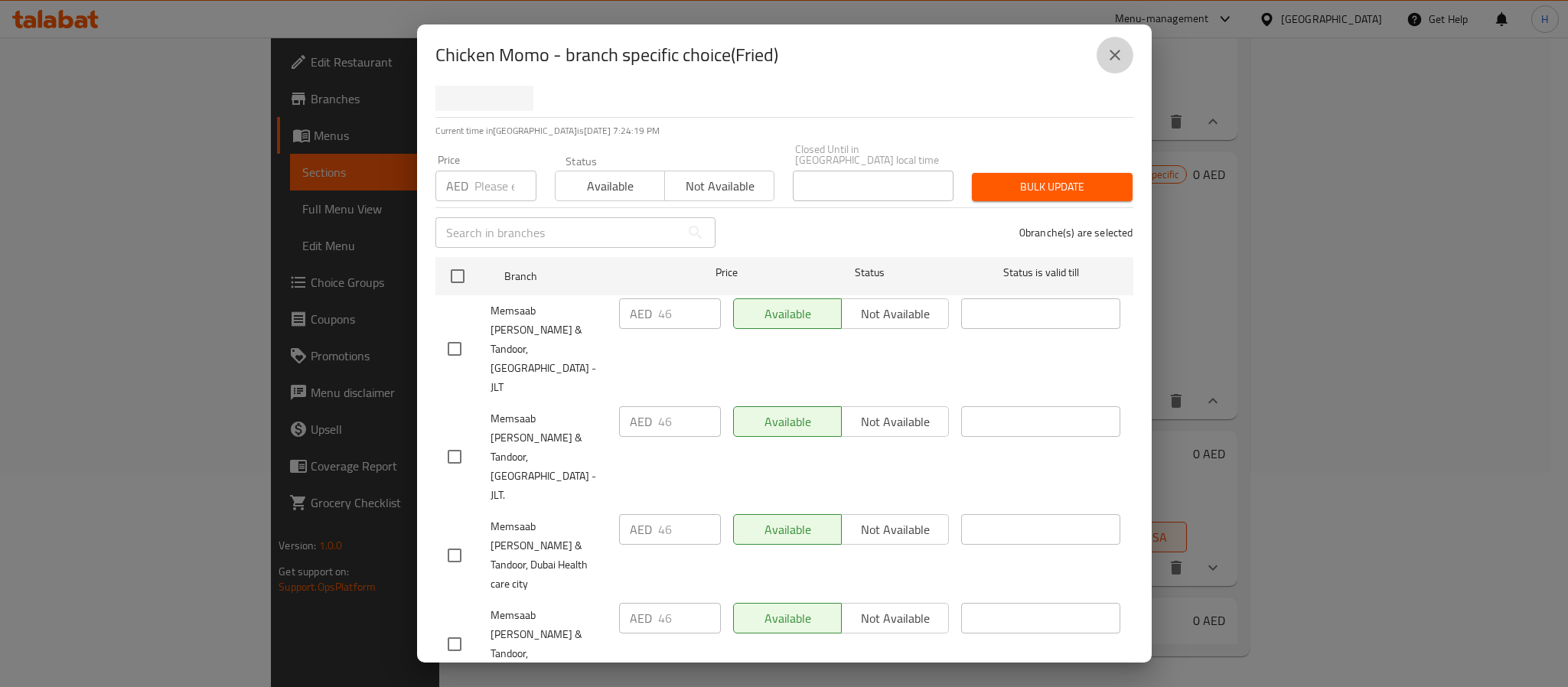
click at [1109, 56] on icon "close" at bounding box center [1114, 55] width 18 height 18
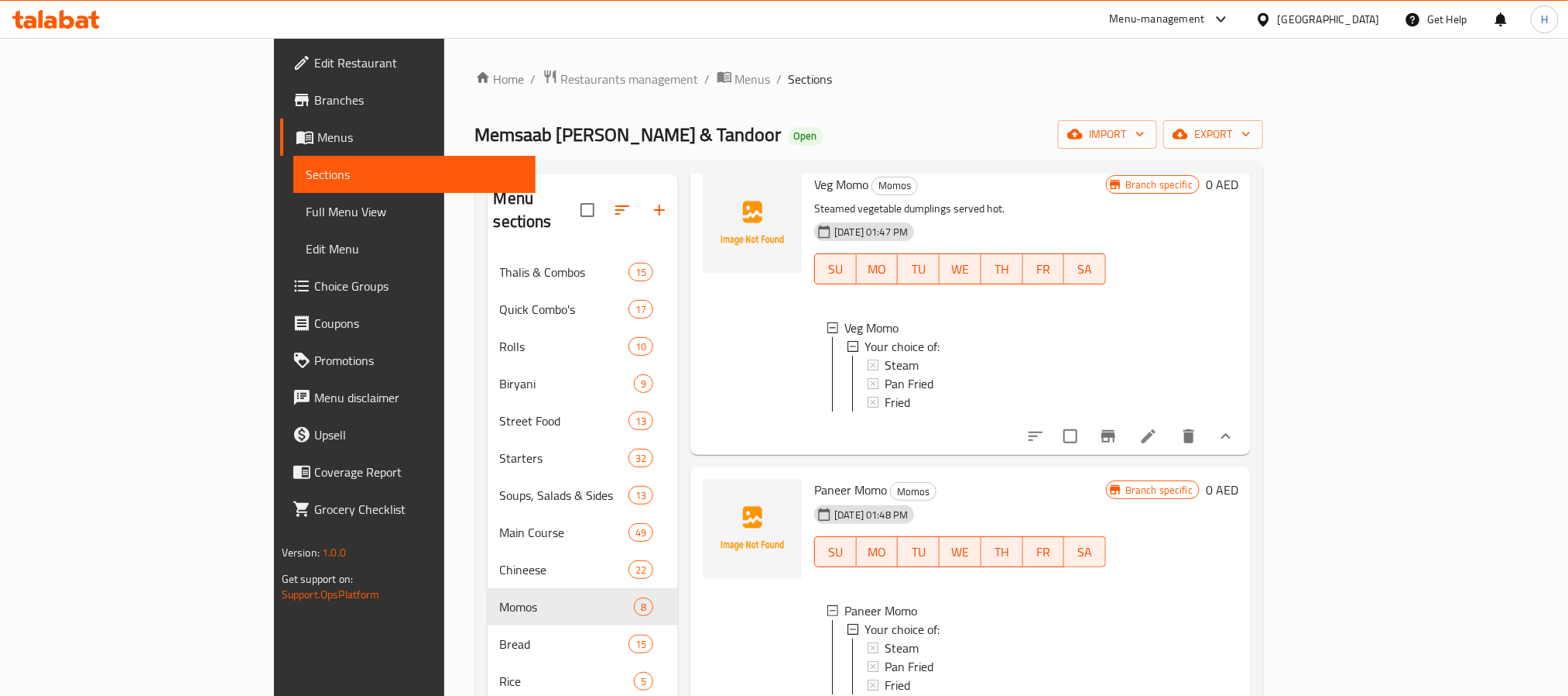
scroll to position [0, 0]
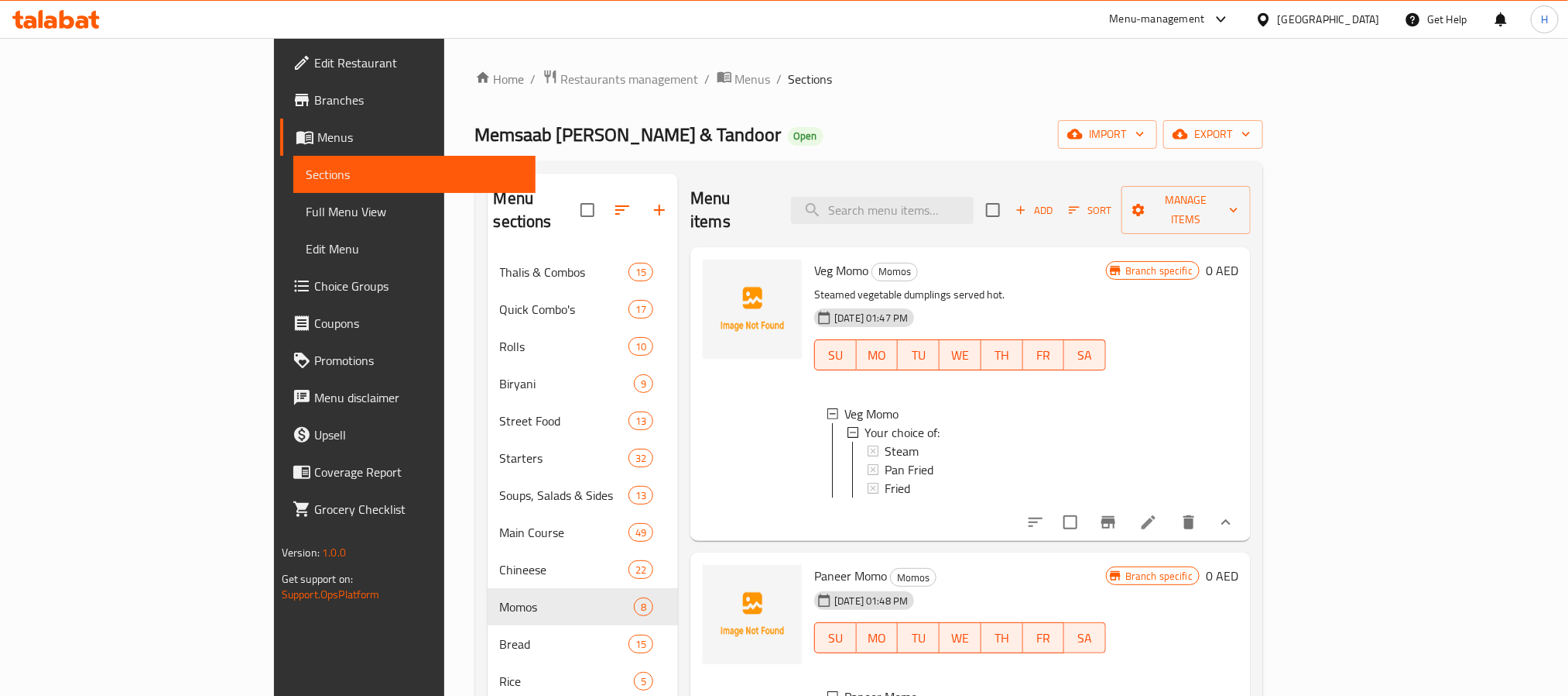
click at [697, 425] on div at bounding box center [752, 394] width 111 height 282
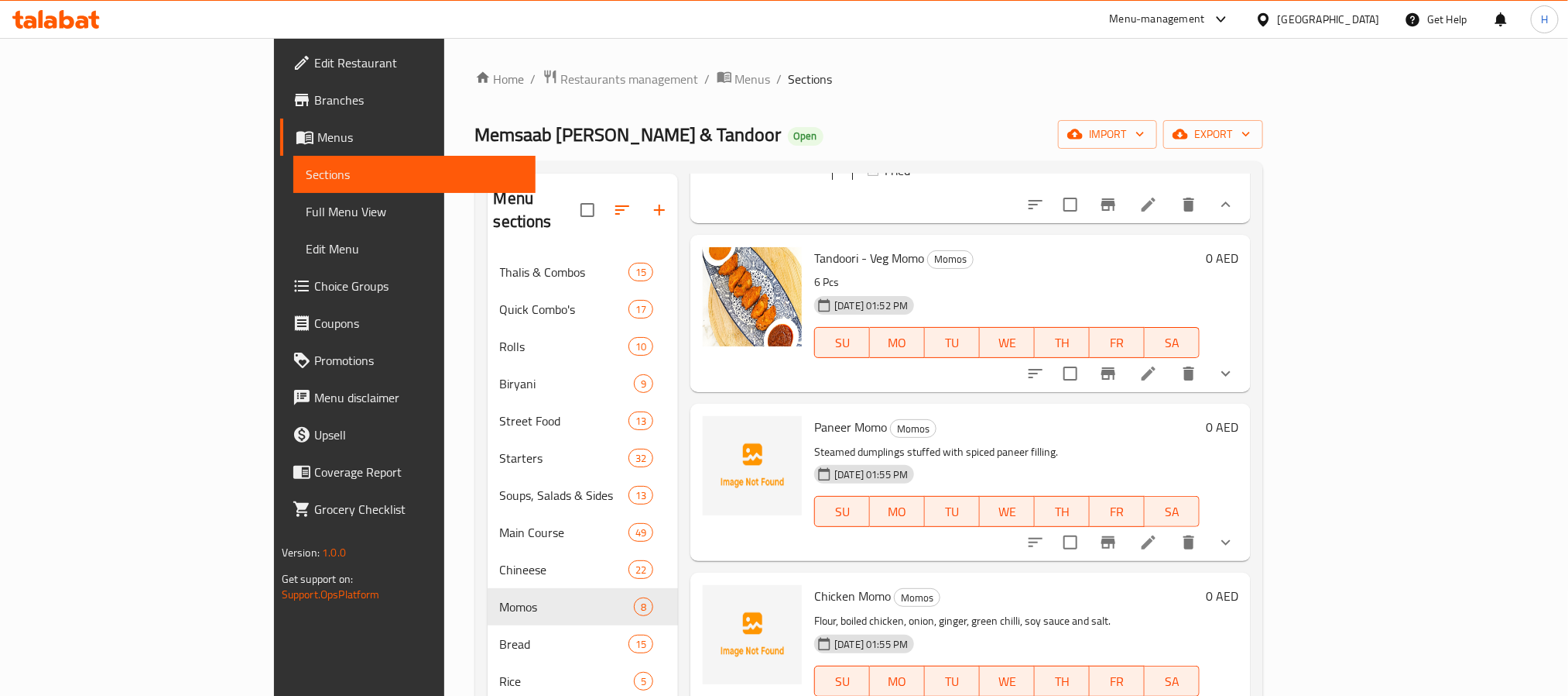
scroll to position [930, 0]
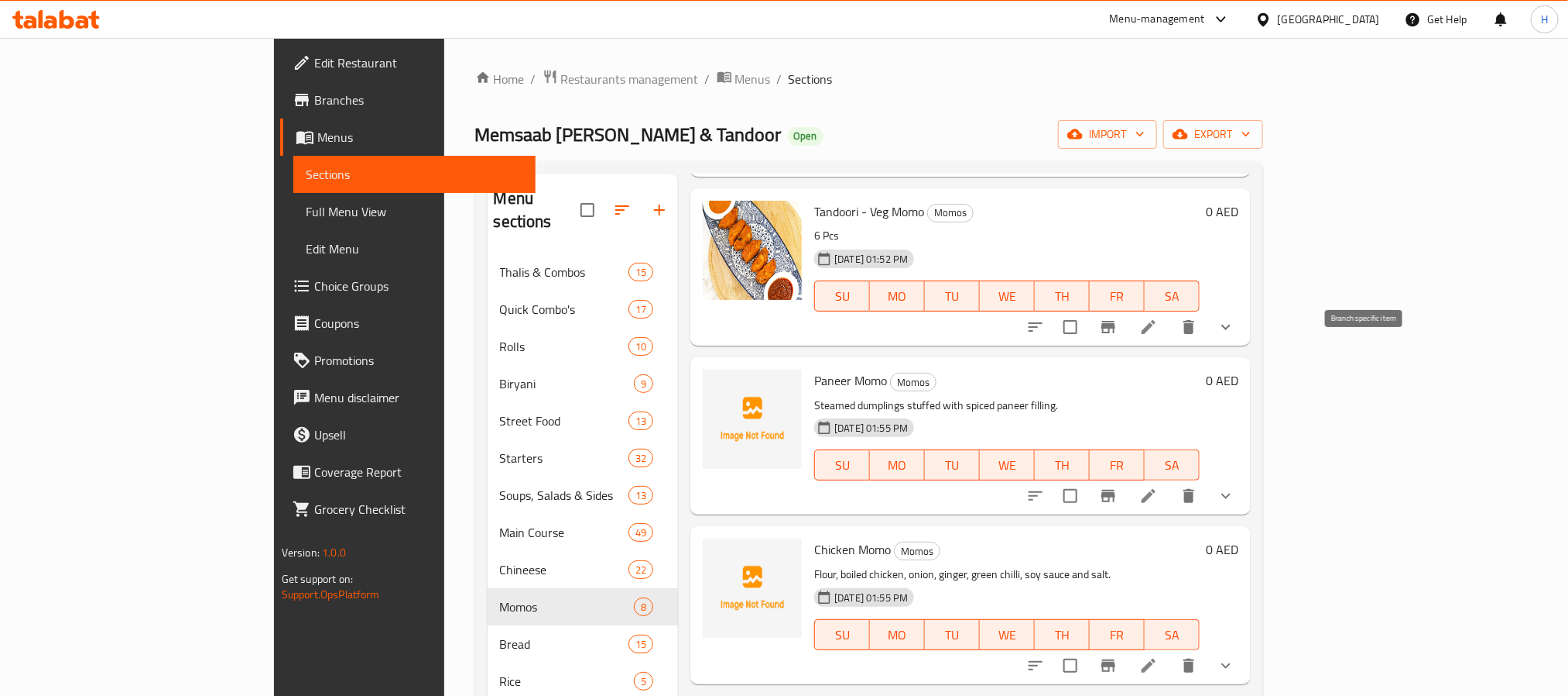
click at [1118, 336] on icon "Branch-specific-item" at bounding box center [1108, 326] width 19 height 19
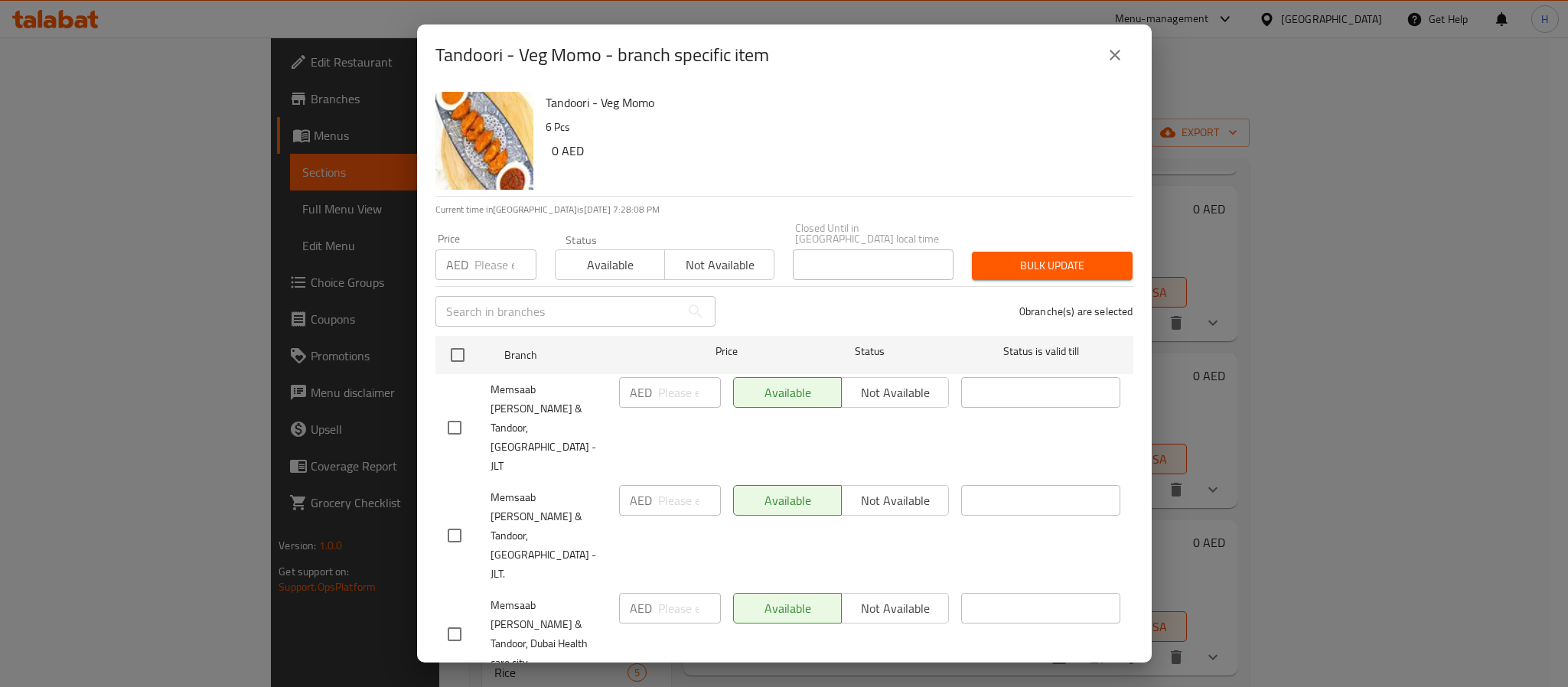
click at [458, 519] on input "checkbox" at bounding box center [454, 535] width 32 height 32
checkbox input "true"
click at [661, 484] on input "number" at bounding box center [688, 500] width 63 height 31
type input "0"
click at [491, 268] on input "number" at bounding box center [505, 264] width 62 height 31
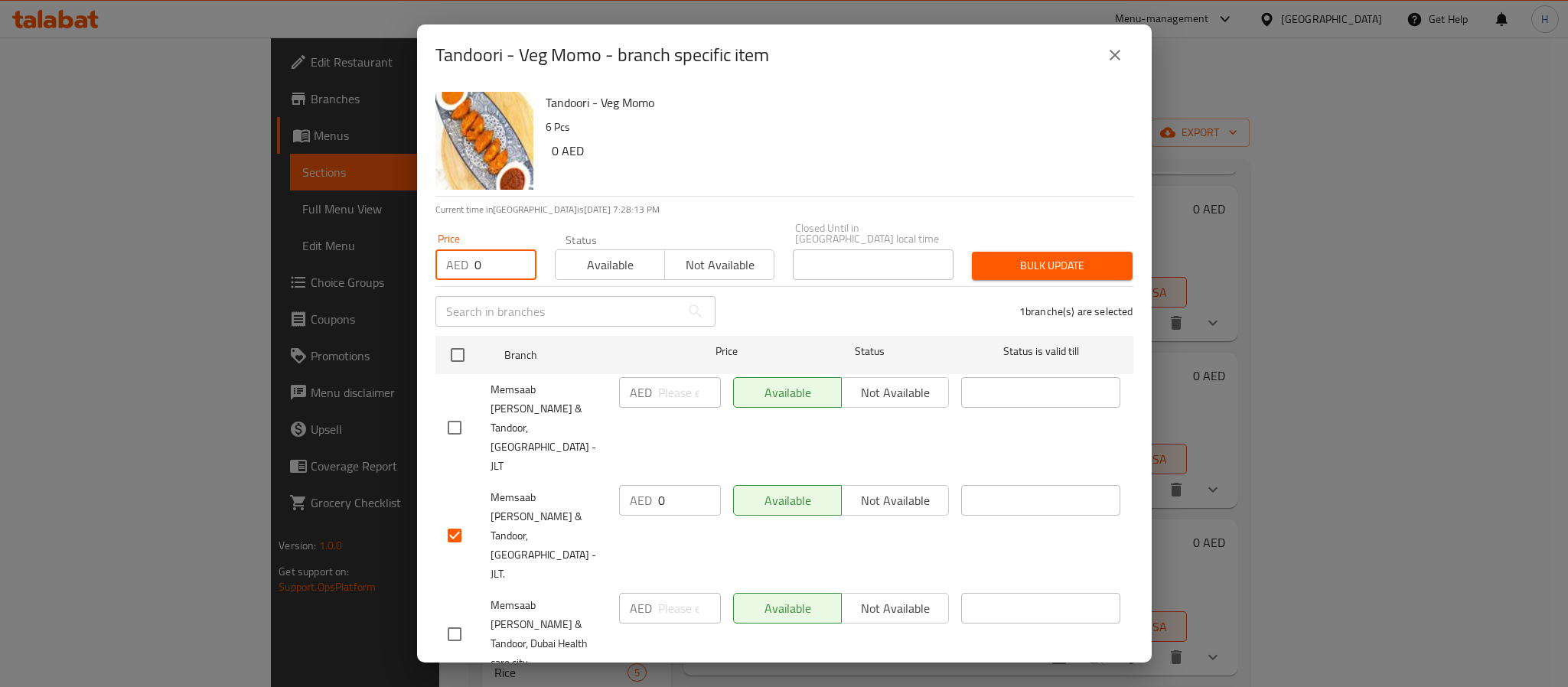
type input "0"
click at [1083, 267] on span "Bulk update" at bounding box center [1051, 265] width 136 height 19
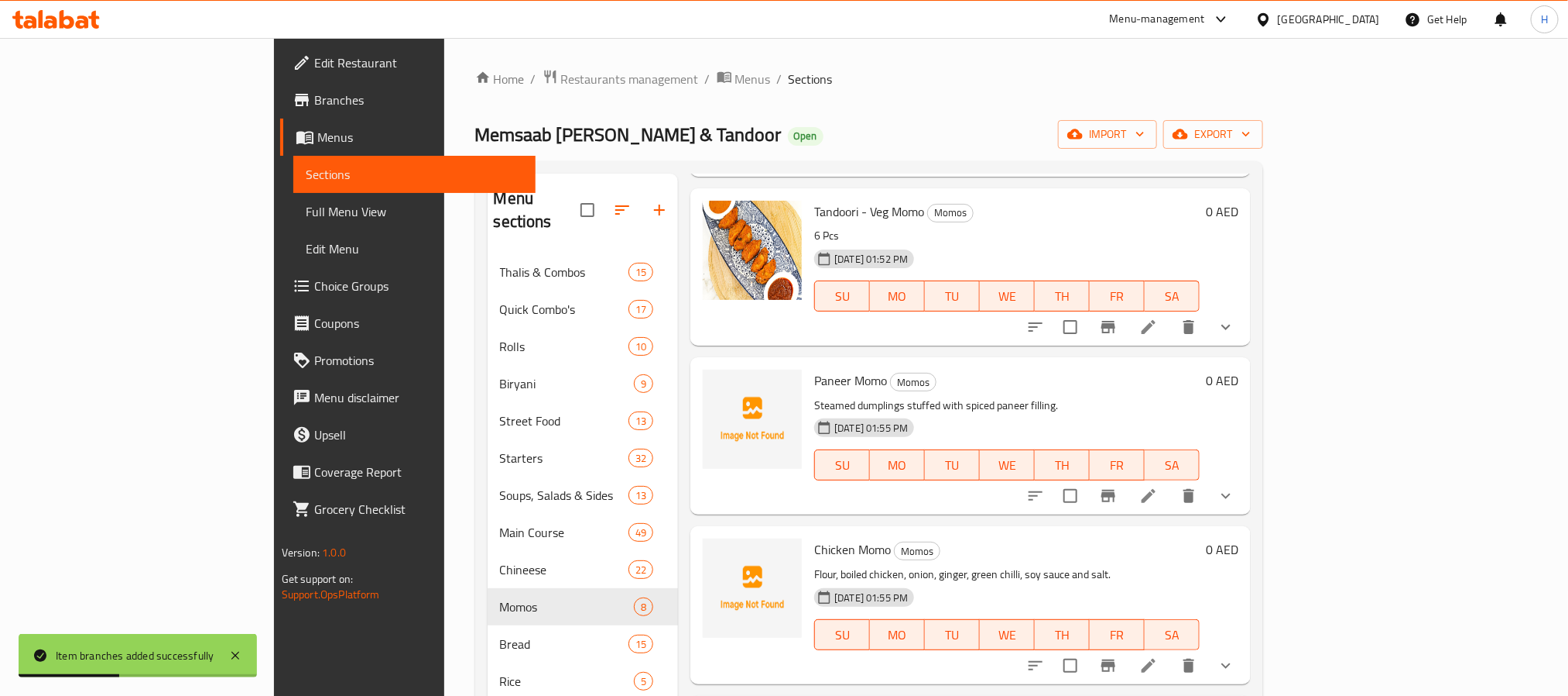
click at [1236, 336] on icon "show more" at bounding box center [1226, 326] width 19 height 19
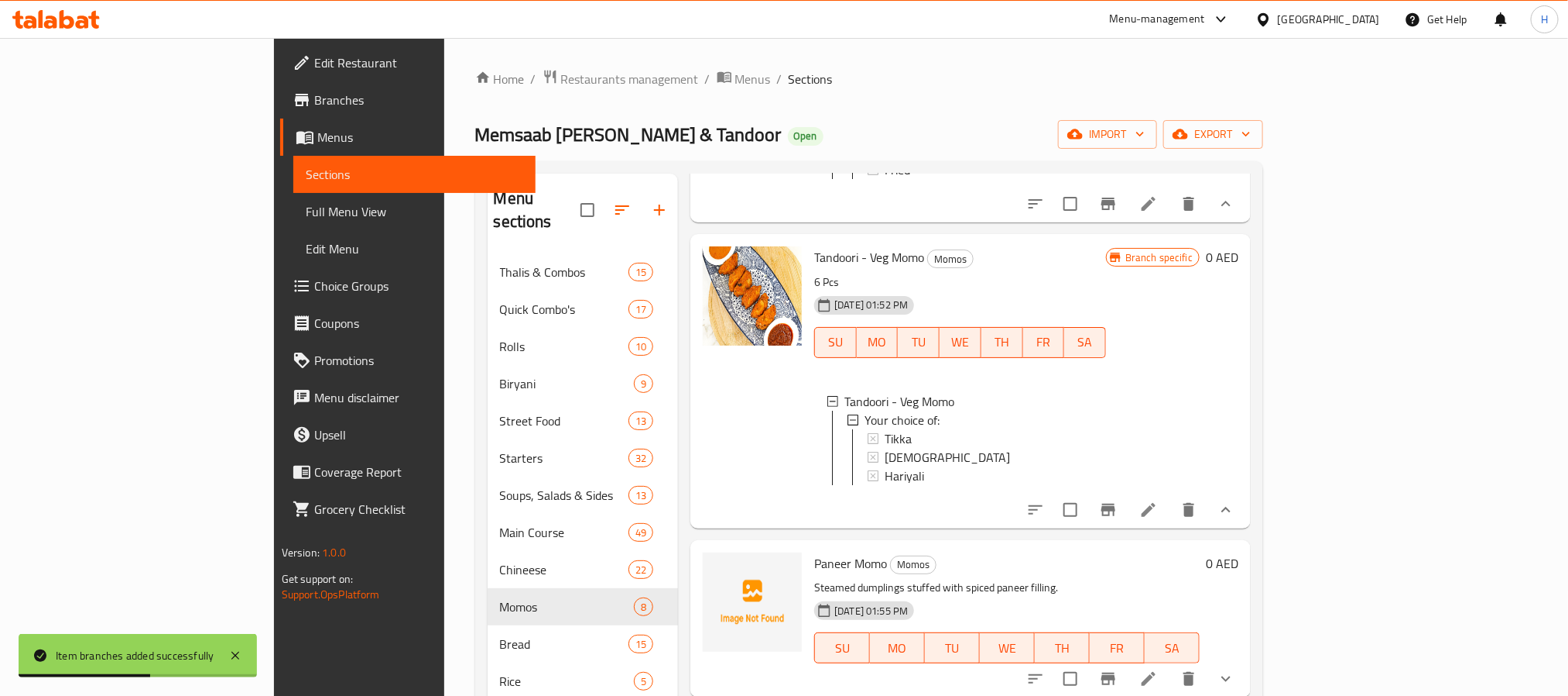
scroll to position [953, 0]
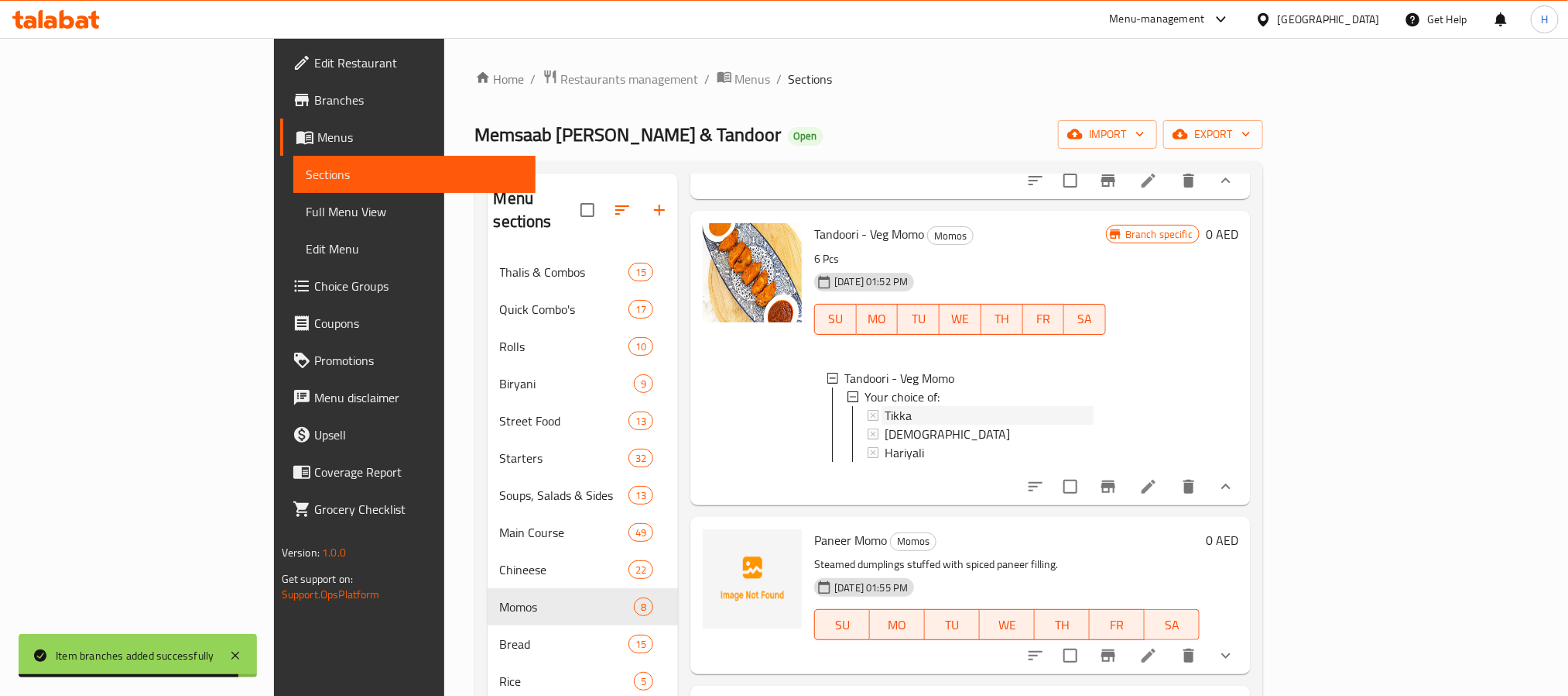
click at [885, 424] on span "Tikka" at bounding box center [899, 414] width 27 height 19
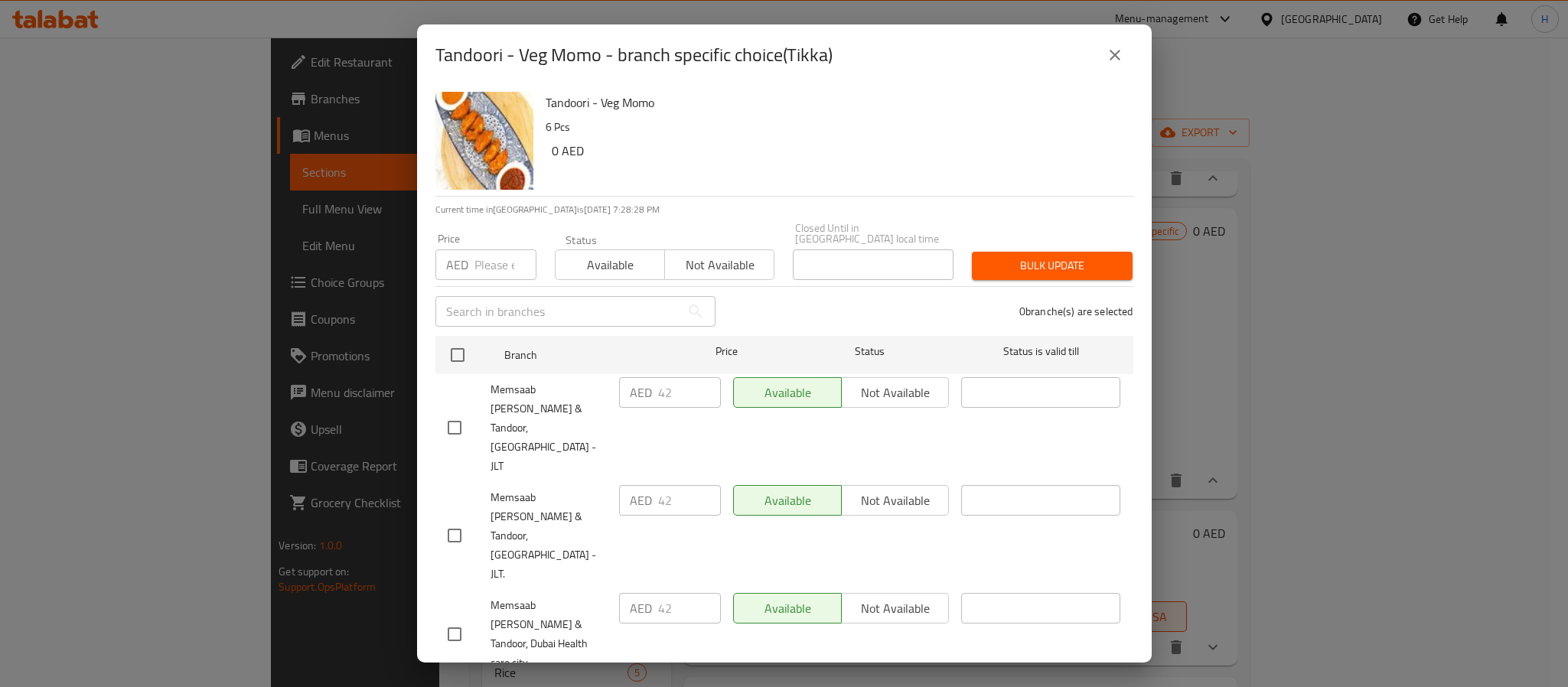
click at [1120, 51] on icon "close" at bounding box center [1114, 55] width 18 height 18
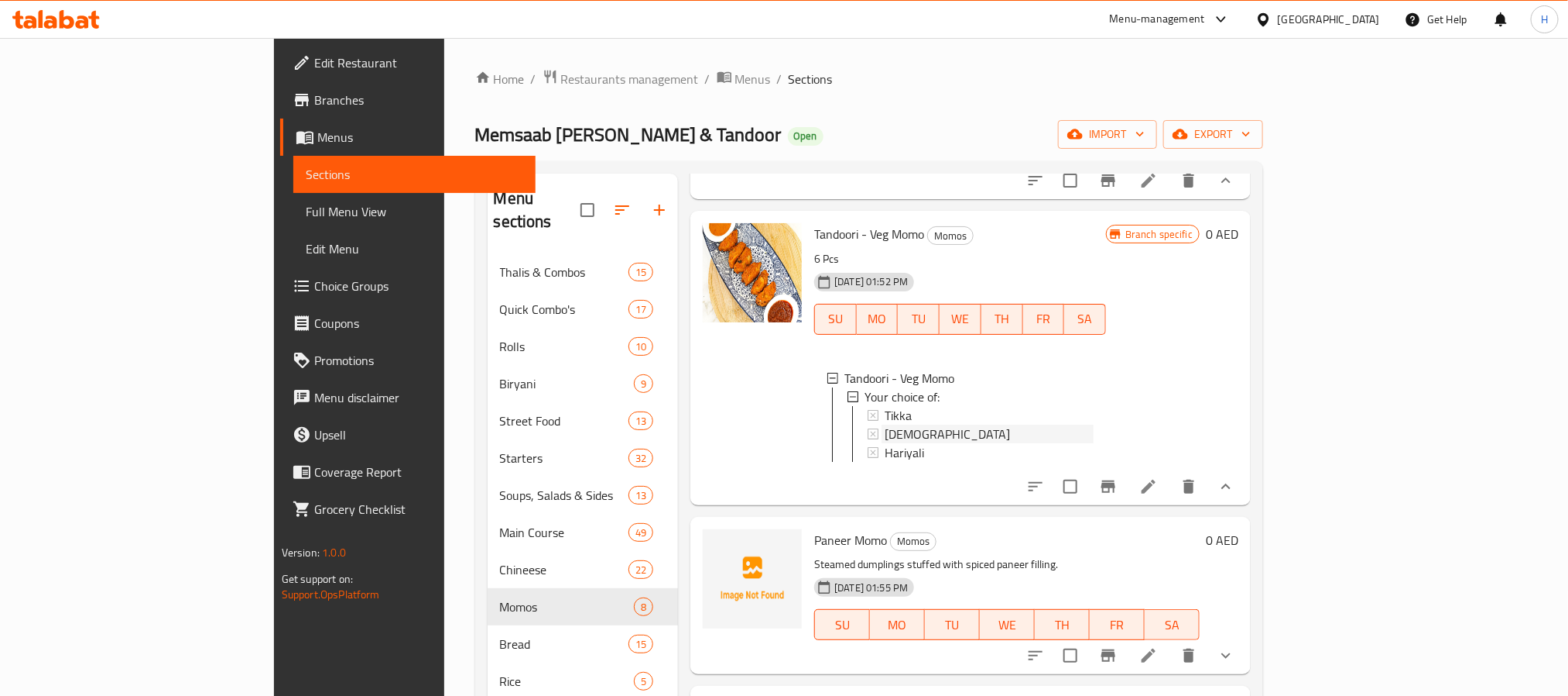
click at [885, 443] on div "[DEMOGRAPHIC_DATA]" at bounding box center [990, 433] width 209 height 19
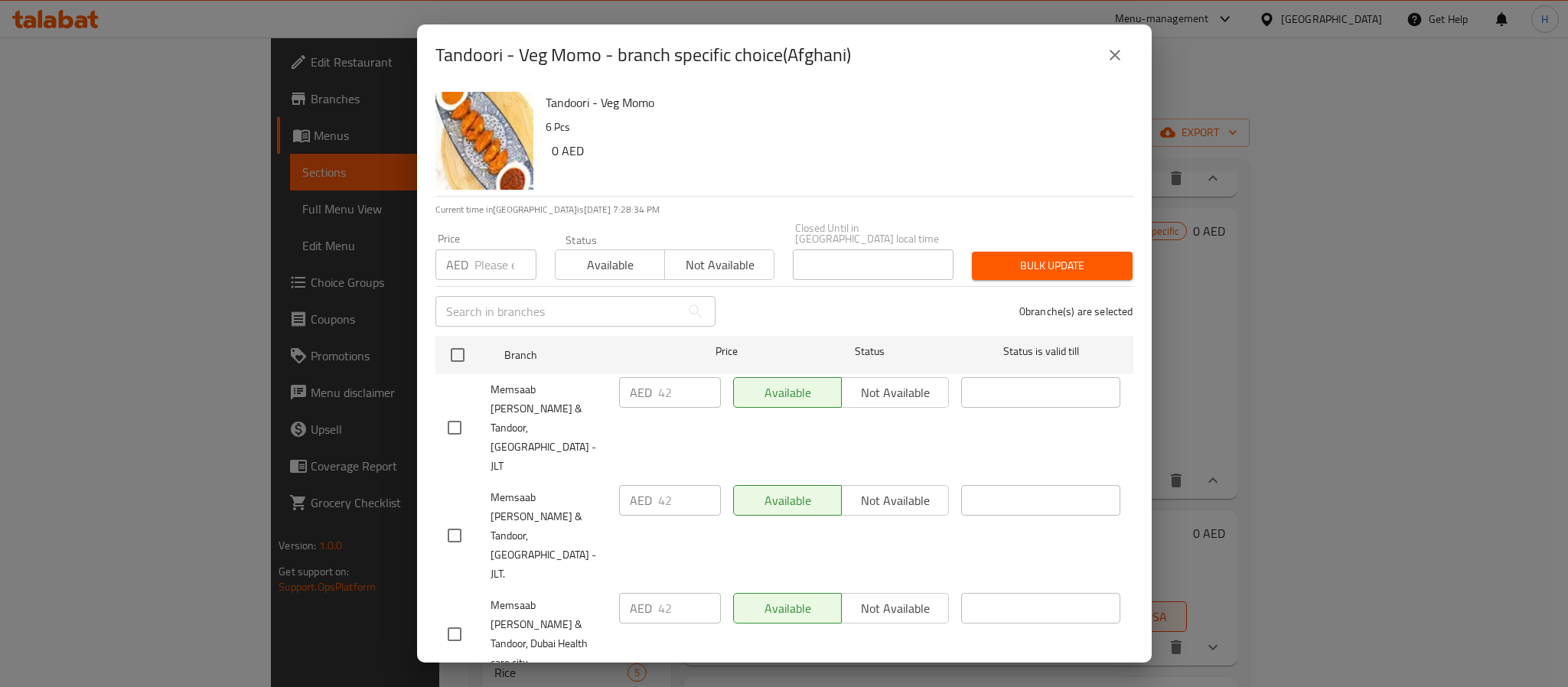
click at [1114, 48] on icon "close" at bounding box center [1114, 55] width 18 height 18
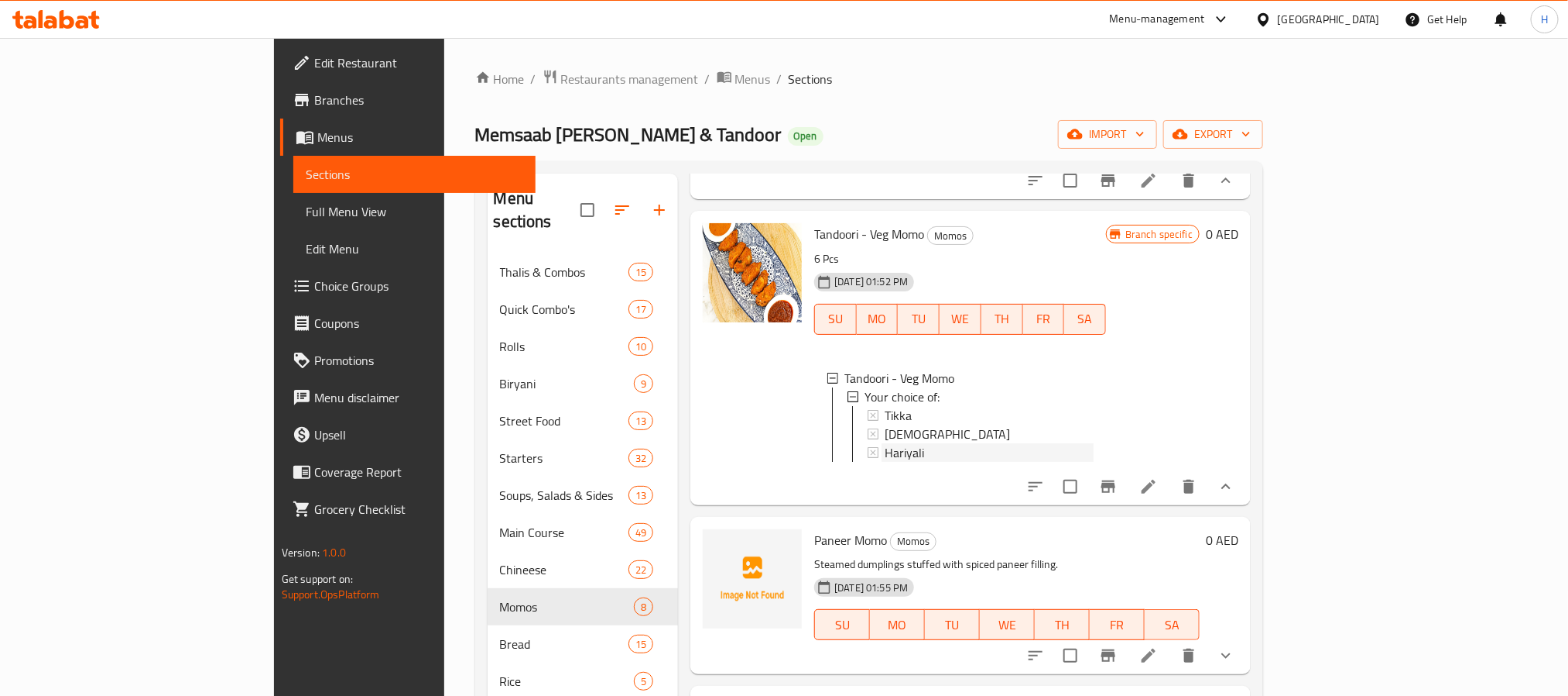
click at [885, 461] on span "Hariyali" at bounding box center [905, 452] width 39 height 19
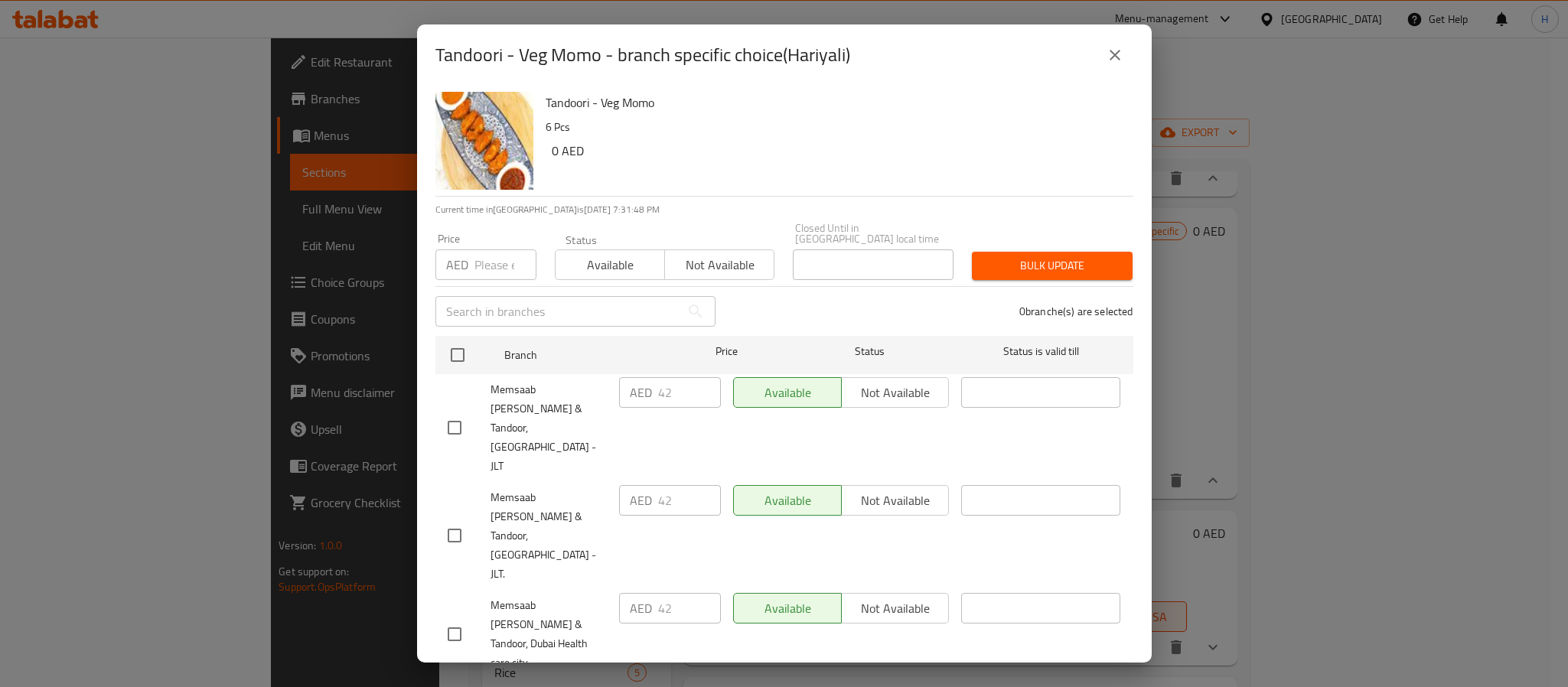
click at [1116, 48] on icon "close" at bounding box center [1114, 55] width 18 height 18
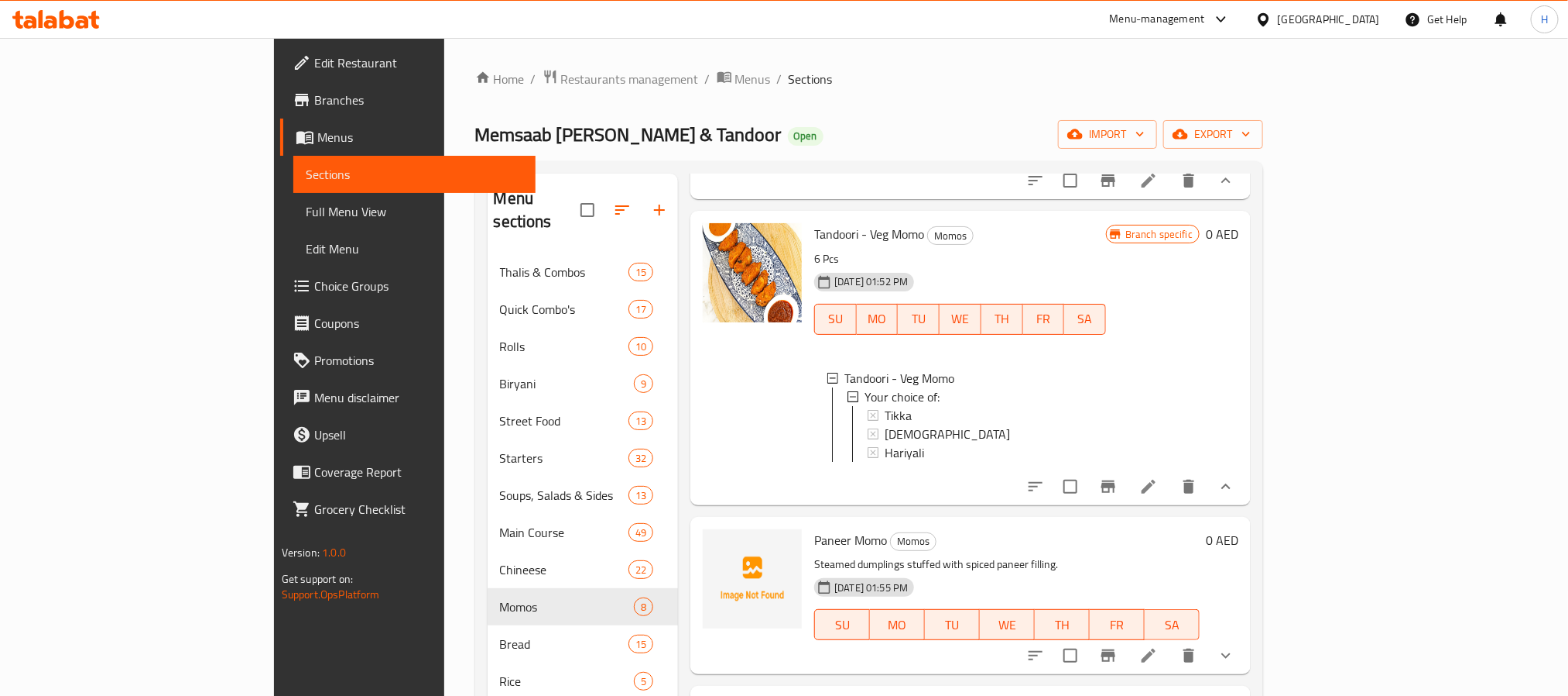
click at [1251, 567] on div "Paneer Momo Momos Steamed dumplings stuffed with spiced paneer filling. 04-08-2…" at bounding box center [971, 595] width 561 height 157
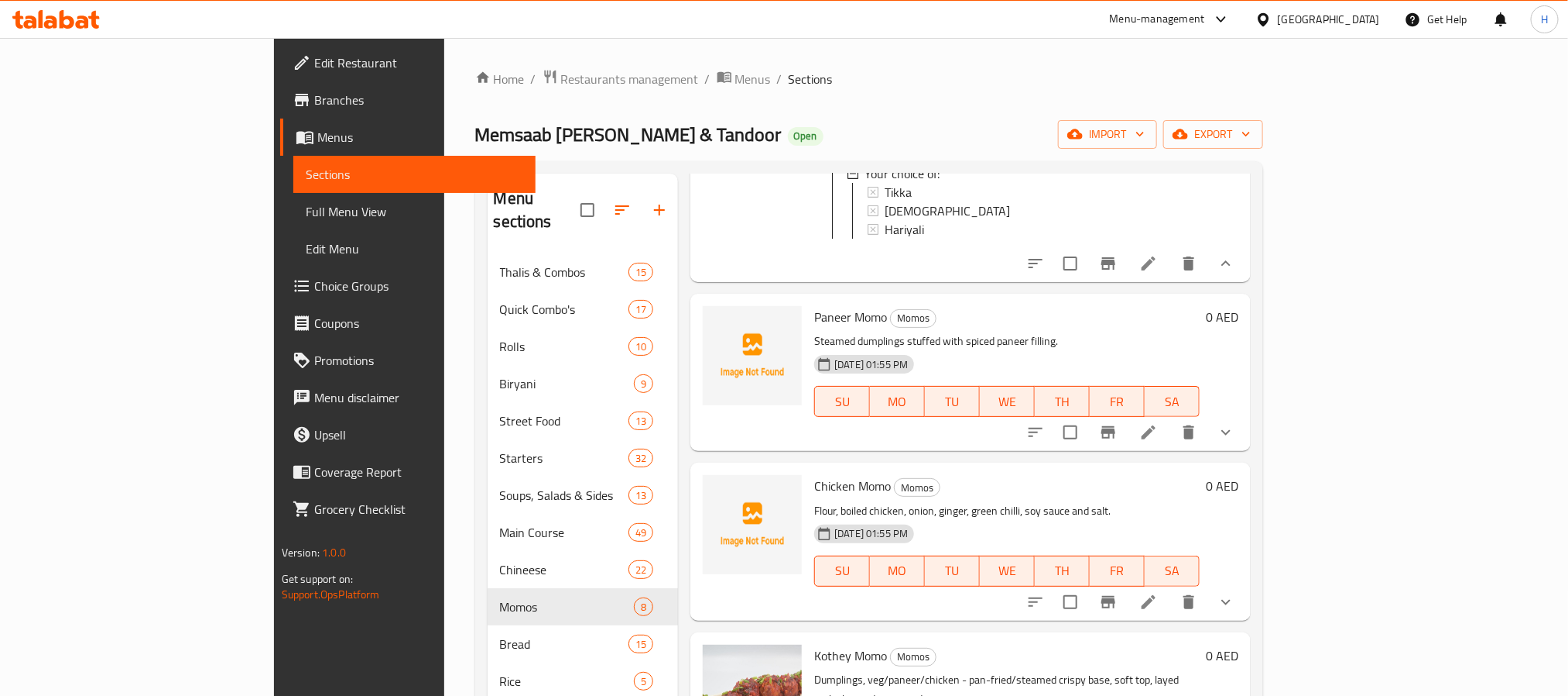
scroll to position [1185, 0]
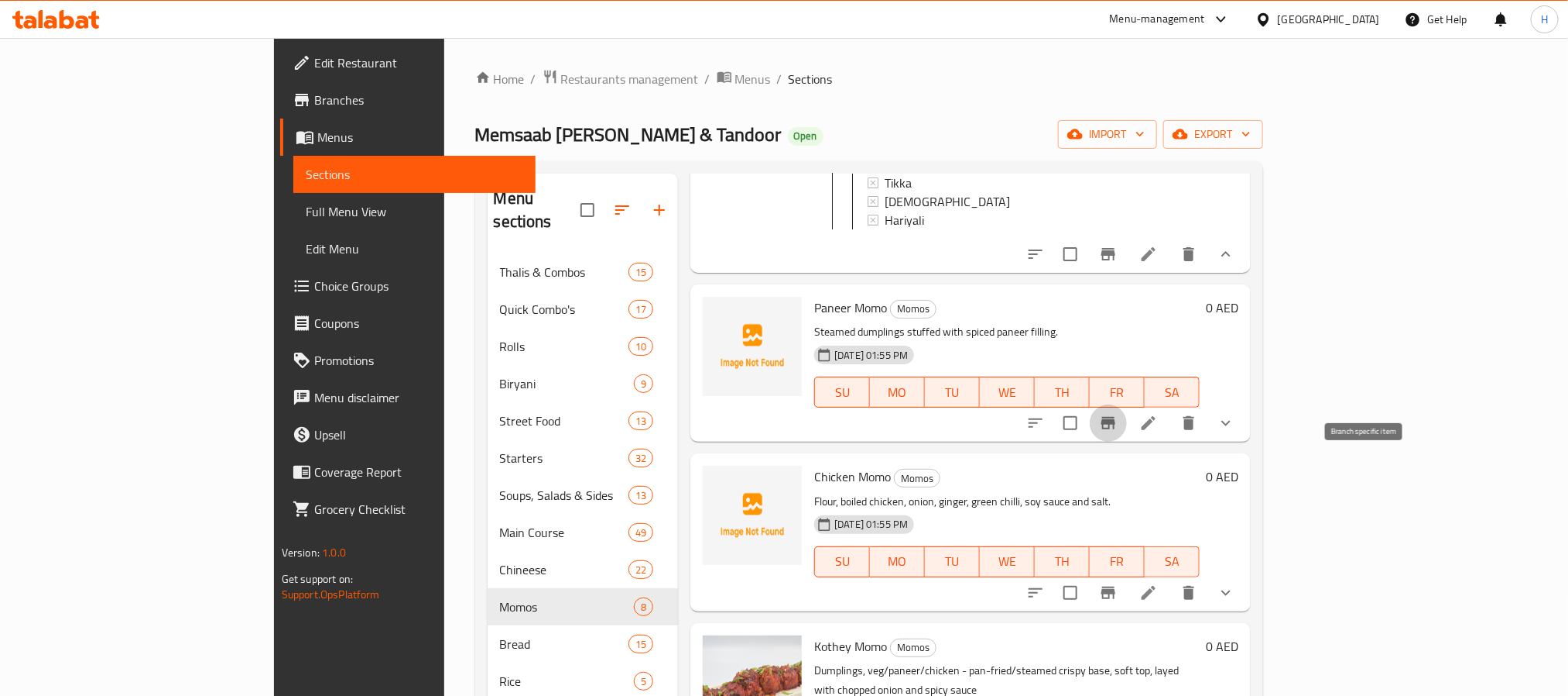
click at [1118, 432] on icon "Branch-specific-item" at bounding box center [1108, 422] width 19 height 19
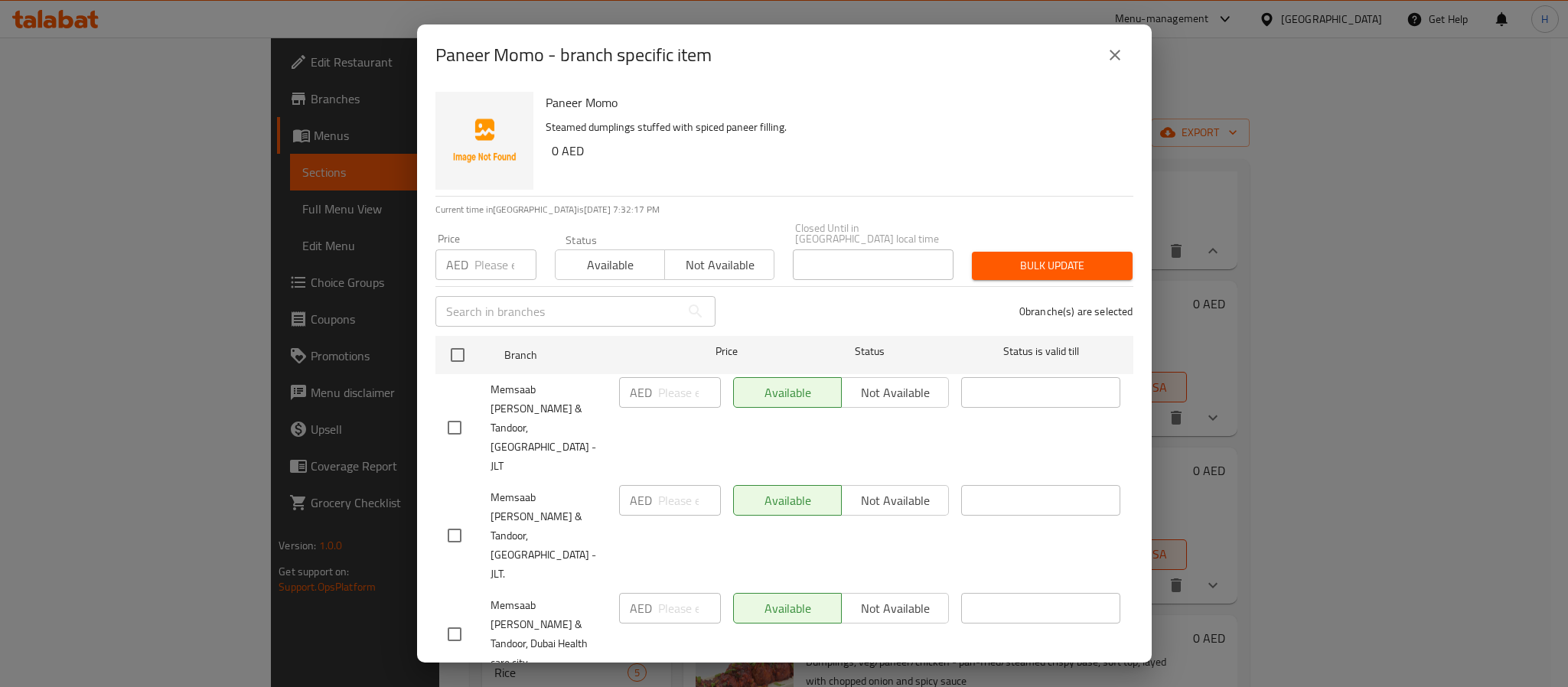
click at [452, 519] on input "checkbox" at bounding box center [454, 535] width 32 height 32
checkbox input "true"
click at [489, 263] on input "number" at bounding box center [505, 264] width 62 height 31
type input "0"
click at [1035, 273] on span "Bulk update" at bounding box center [1051, 265] width 136 height 19
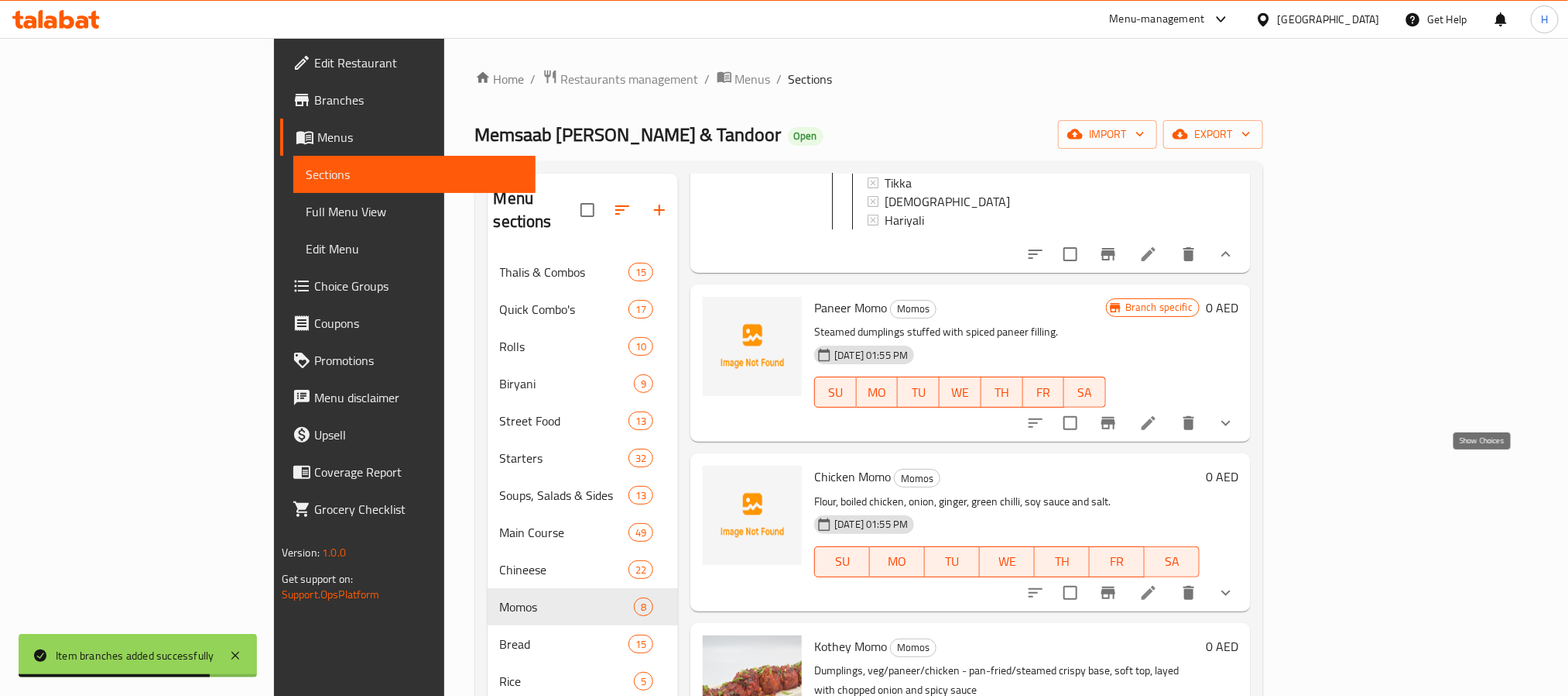
click at [1236, 432] on icon "show more" at bounding box center [1226, 422] width 19 height 19
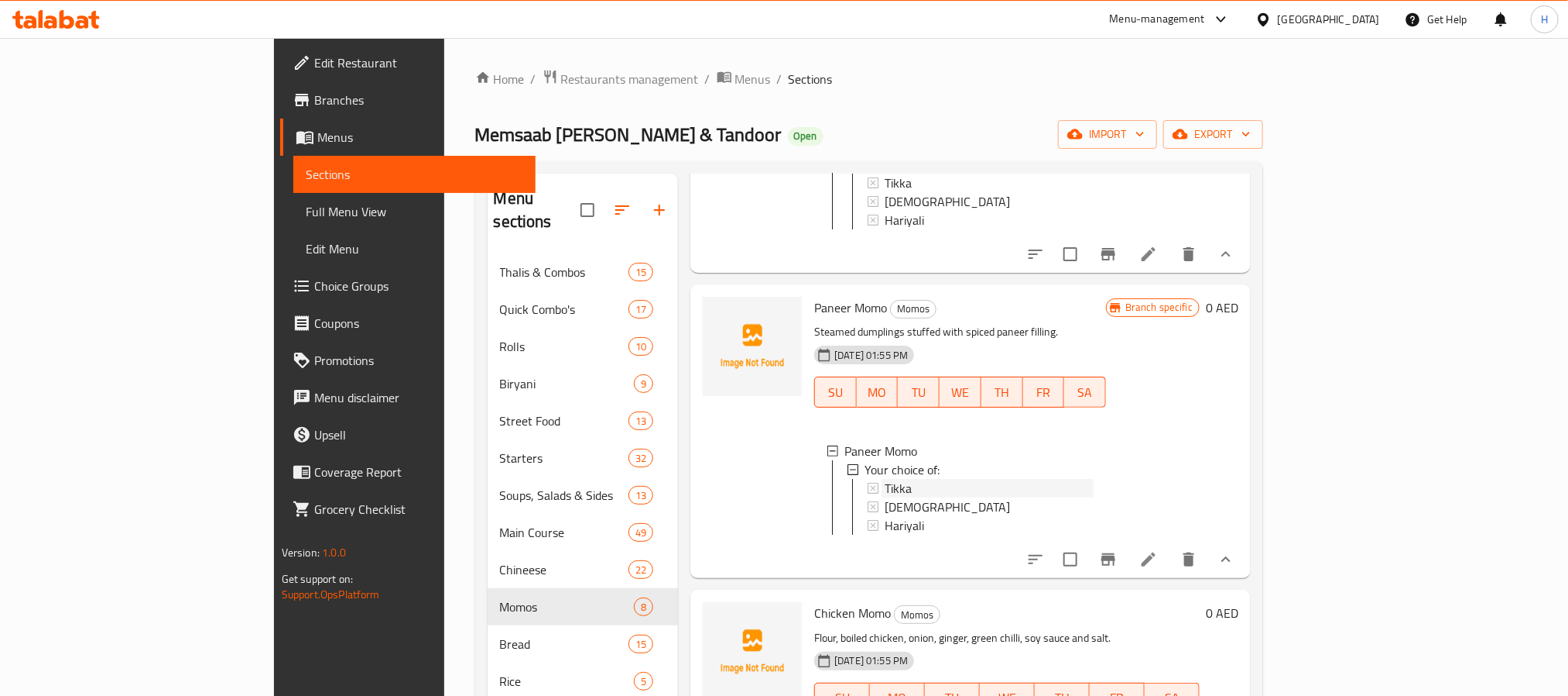
click at [885, 498] on div "Tikka" at bounding box center [990, 488] width 209 height 19
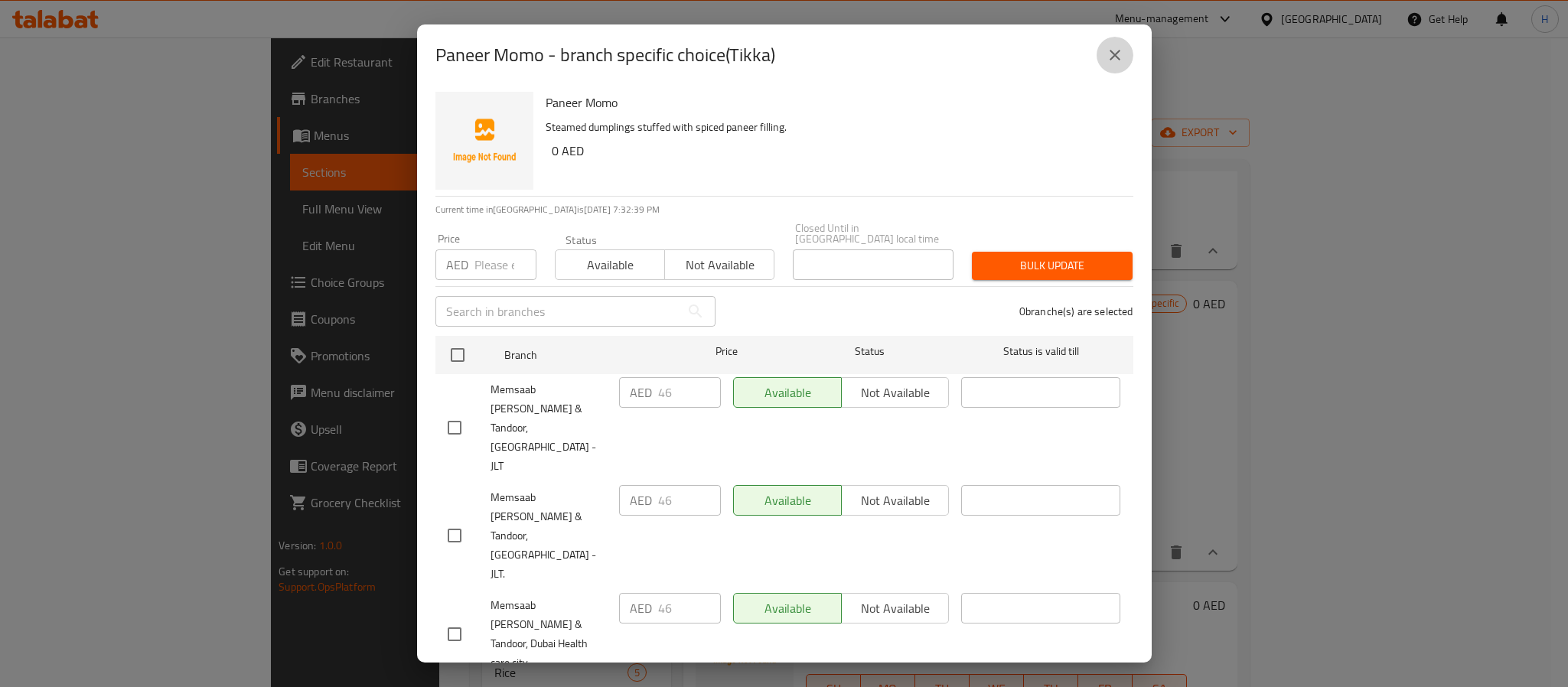
click at [1111, 62] on icon "close" at bounding box center [1114, 55] width 18 height 18
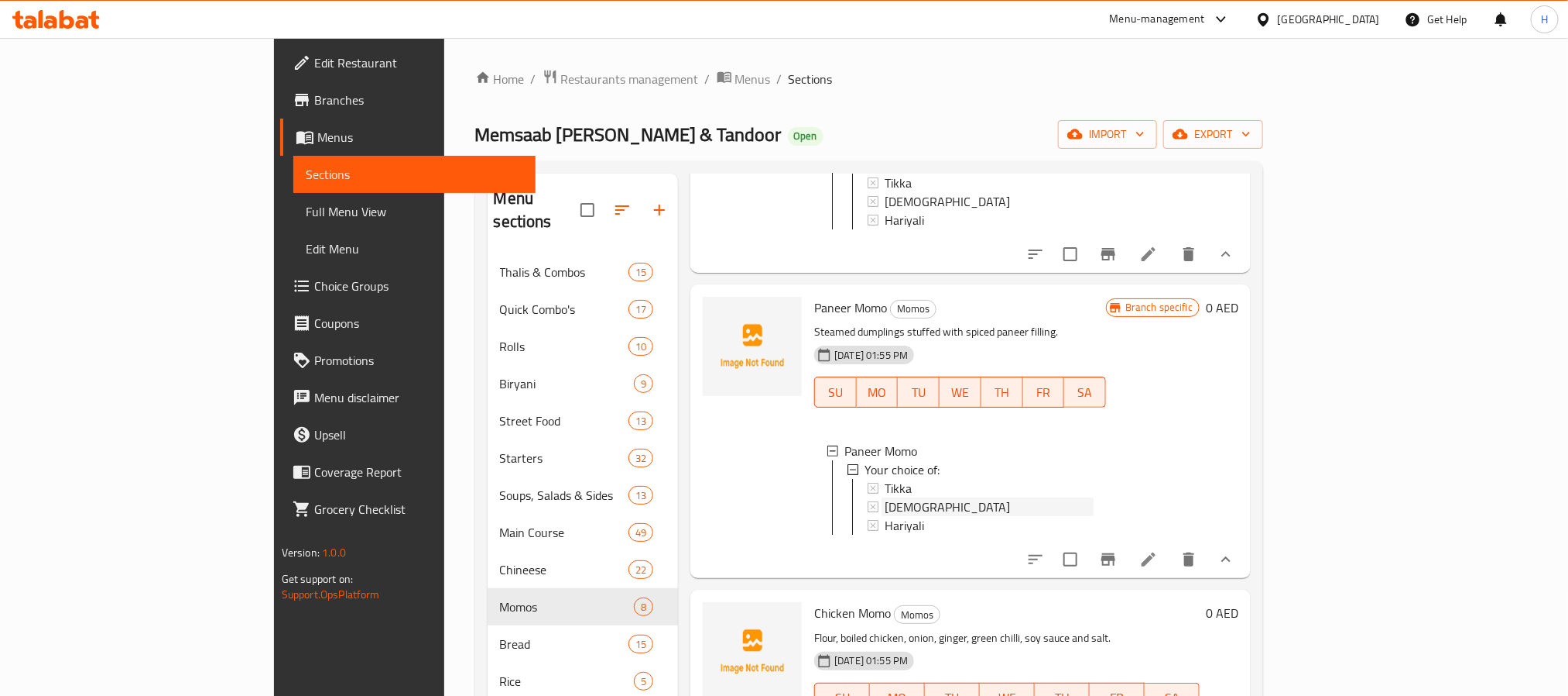
click at [885, 516] on span "[DEMOGRAPHIC_DATA]" at bounding box center [948, 506] width 125 height 19
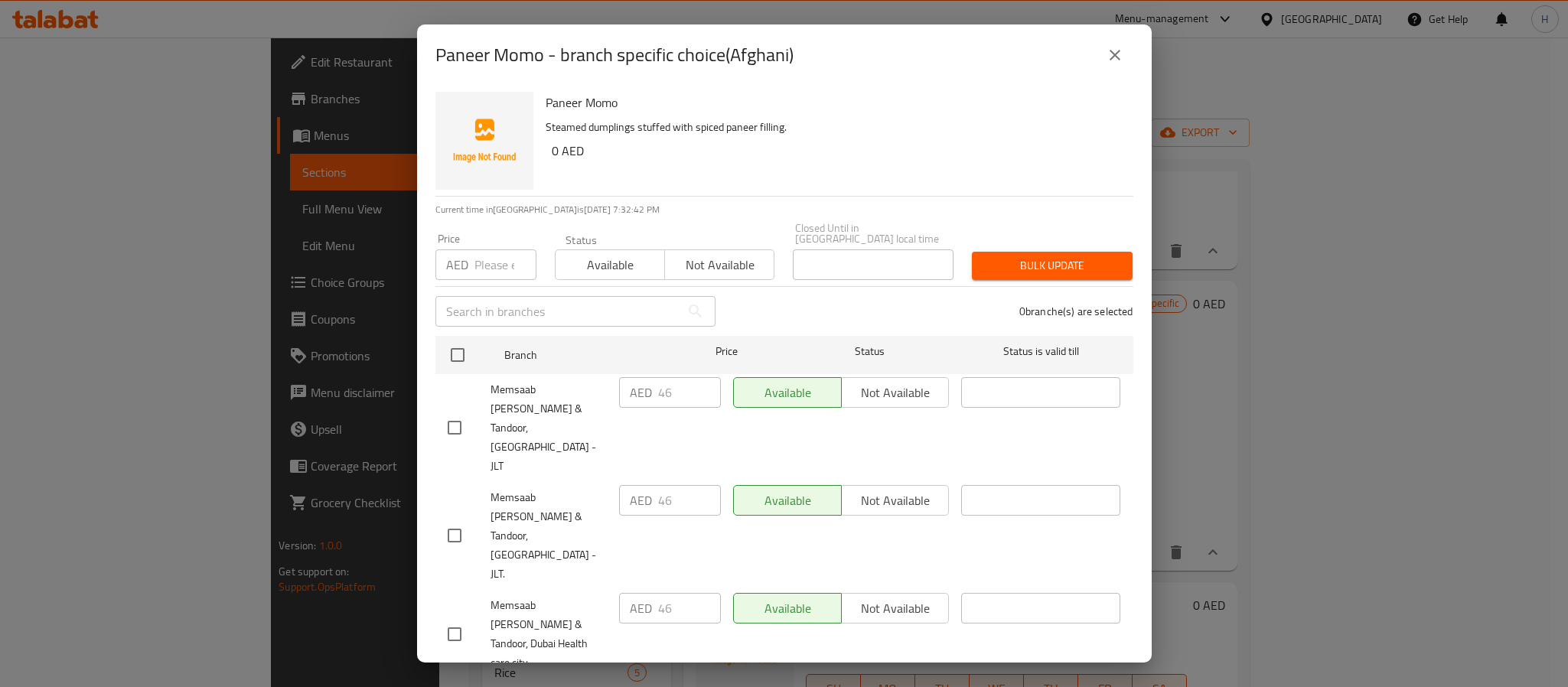
click at [1113, 46] on icon "close" at bounding box center [1114, 55] width 18 height 18
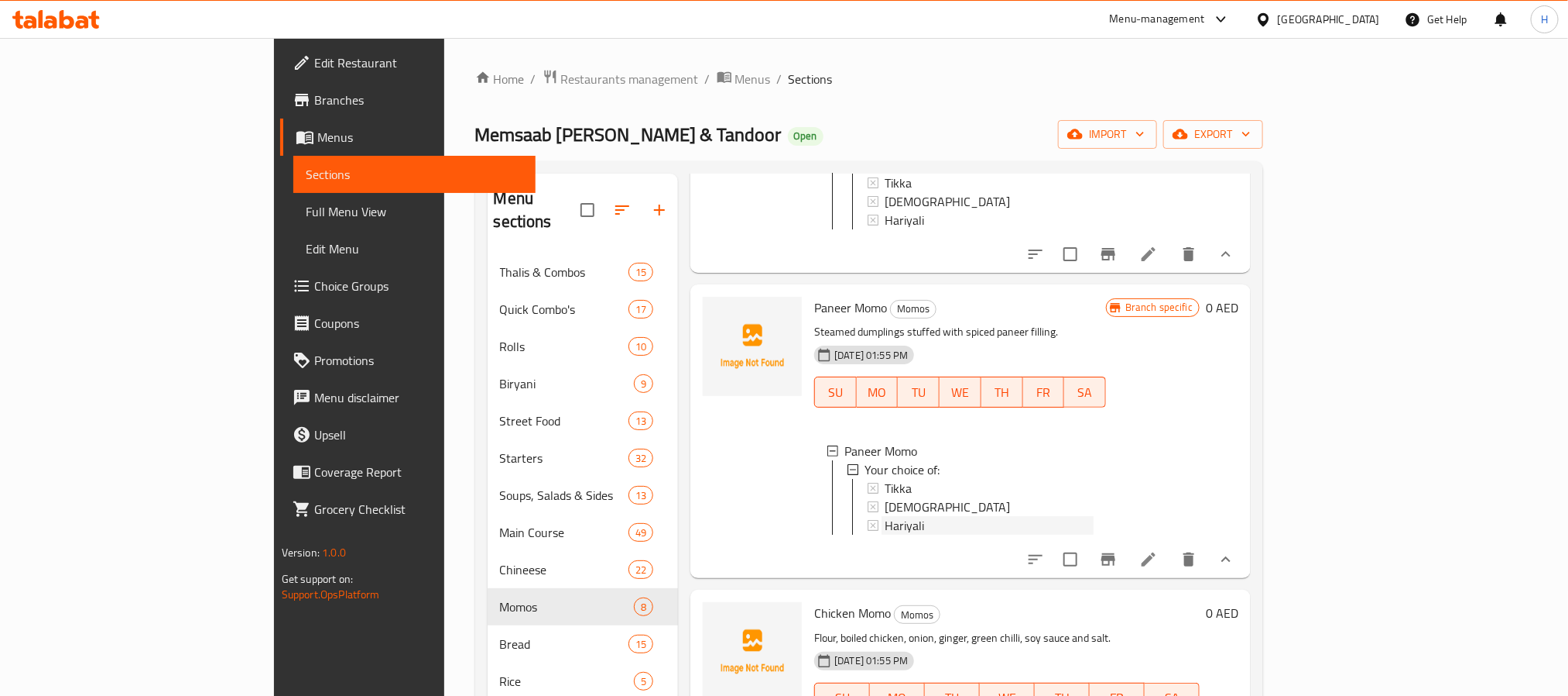
click at [893, 535] on div "Hariyali" at bounding box center [990, 525] width 209 height 19
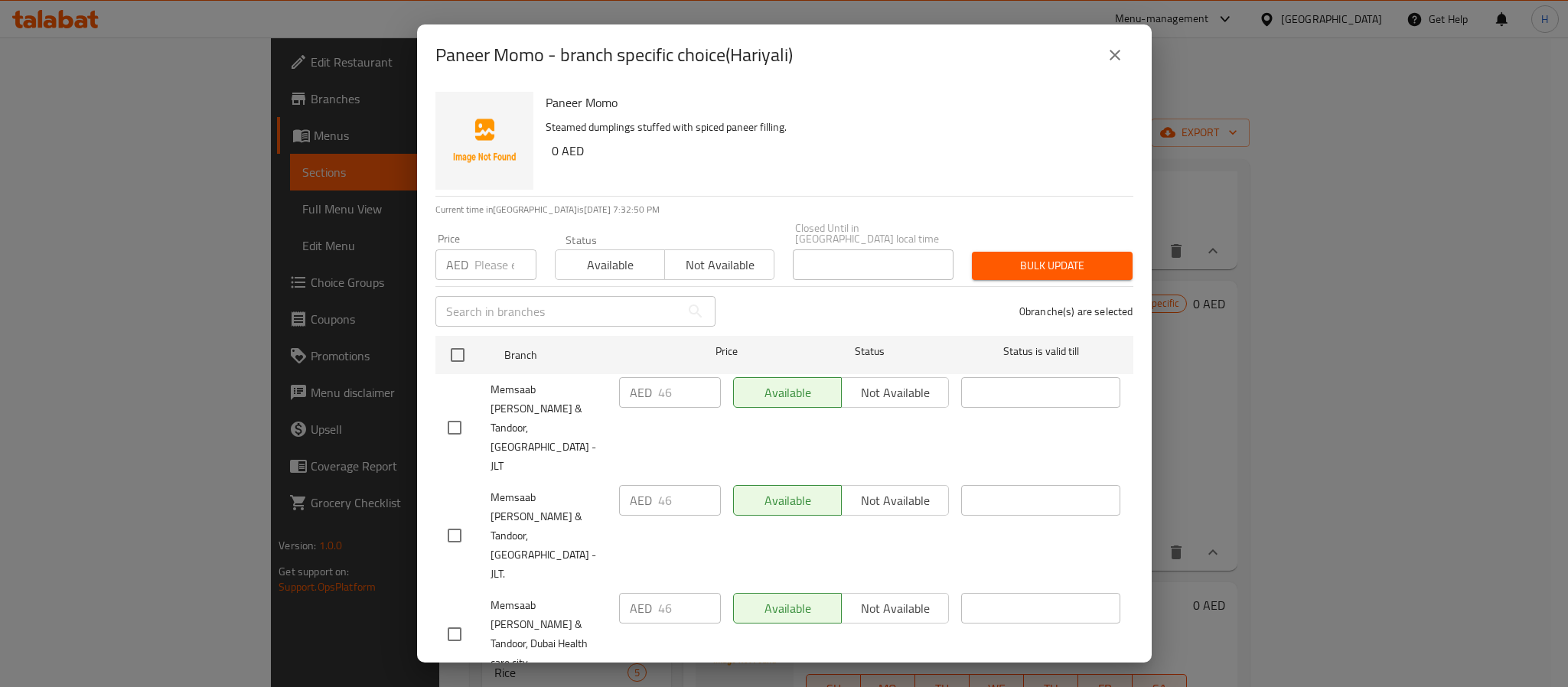
click at [1118, 46] on icon "close" at bounding box center [1114, 55] width 18 height 18
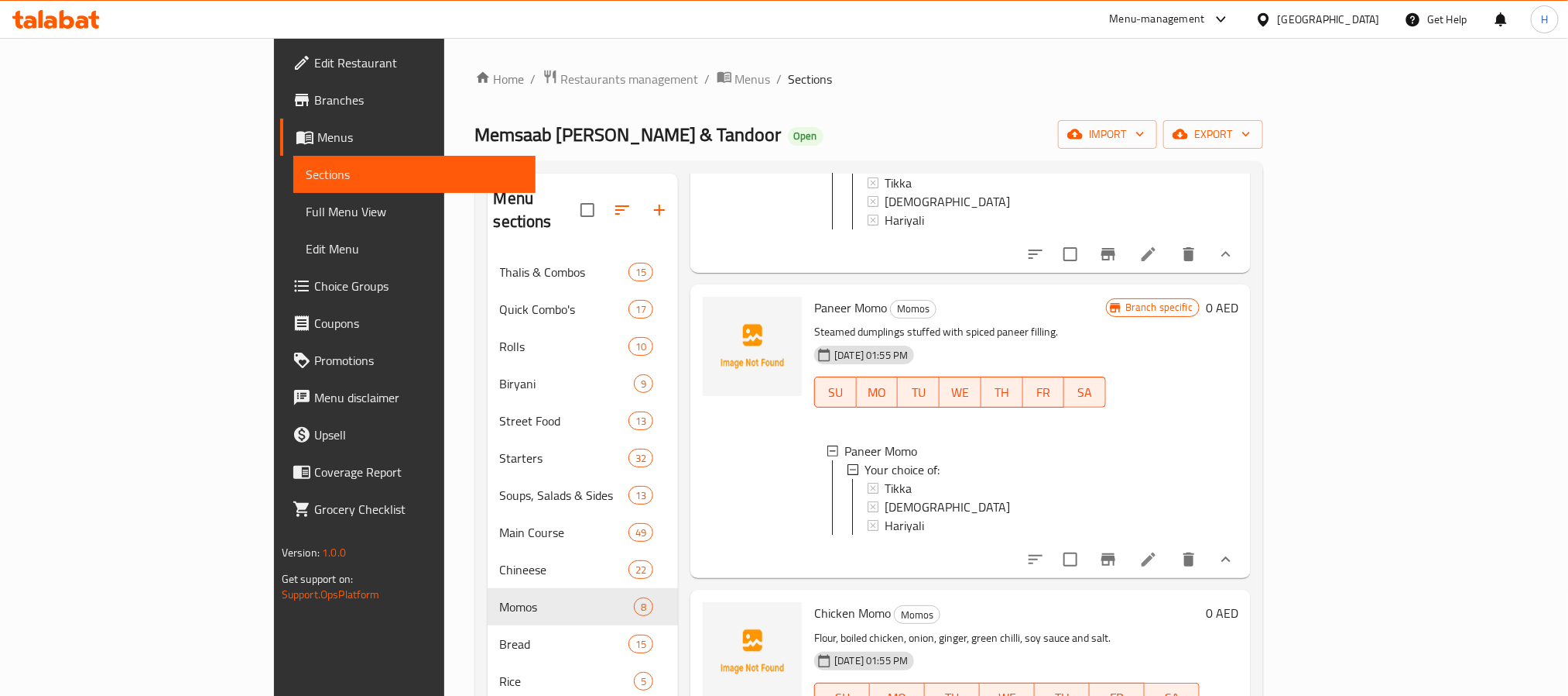
click at [1239, 489] on div "Branch specific 0 AED" at bounding box center [1172, 430] width 133 height 269
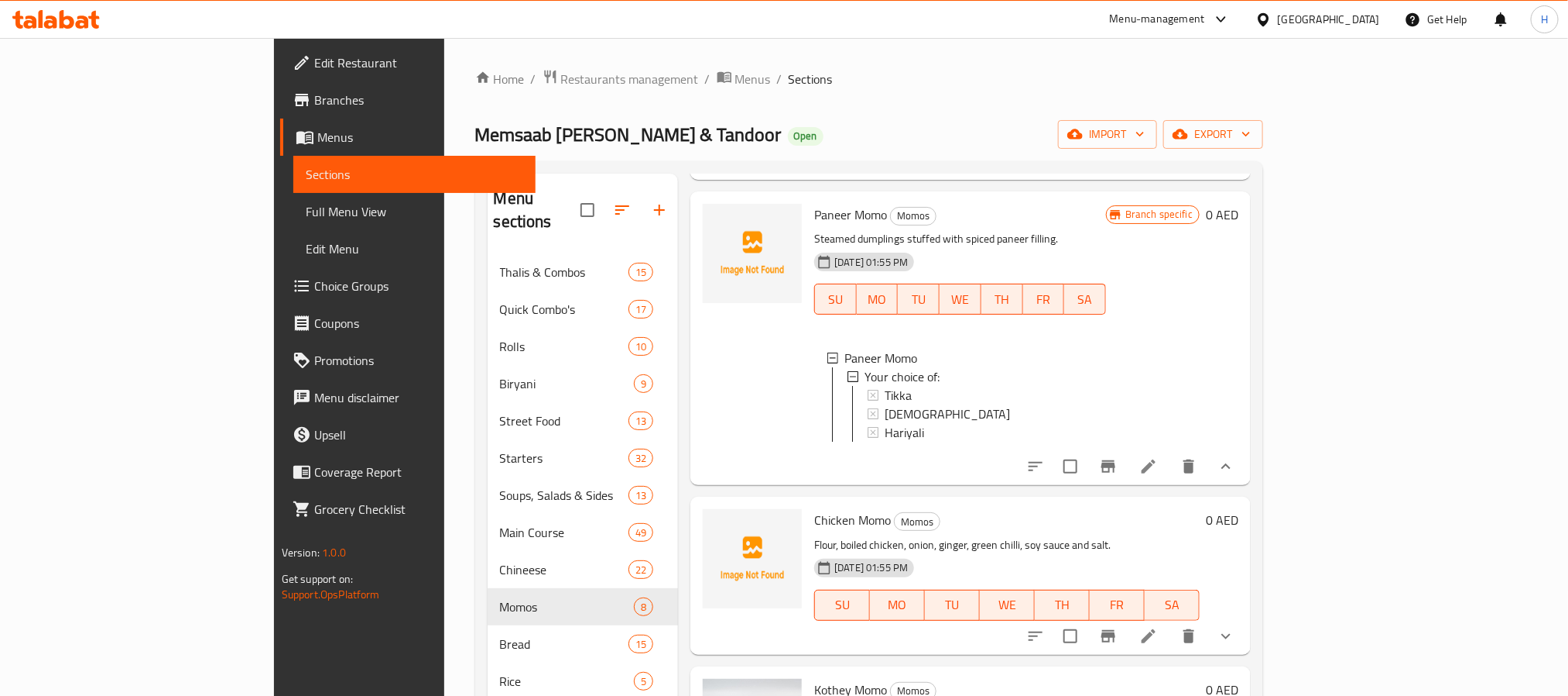
scroll to position [1464, 0]
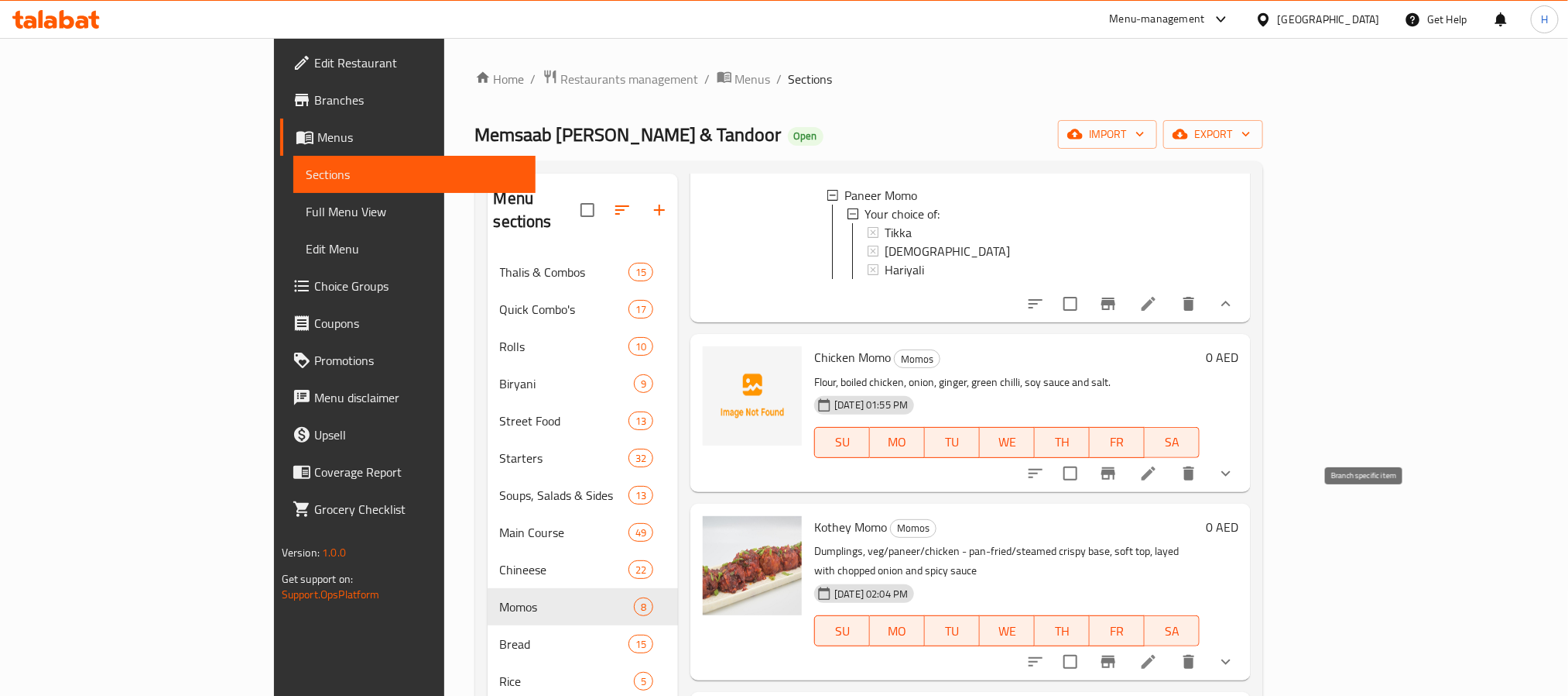
click at [1118, 483] on icon "Branch-specific-item" at bounding box center [1108, 473] width 19 height 19
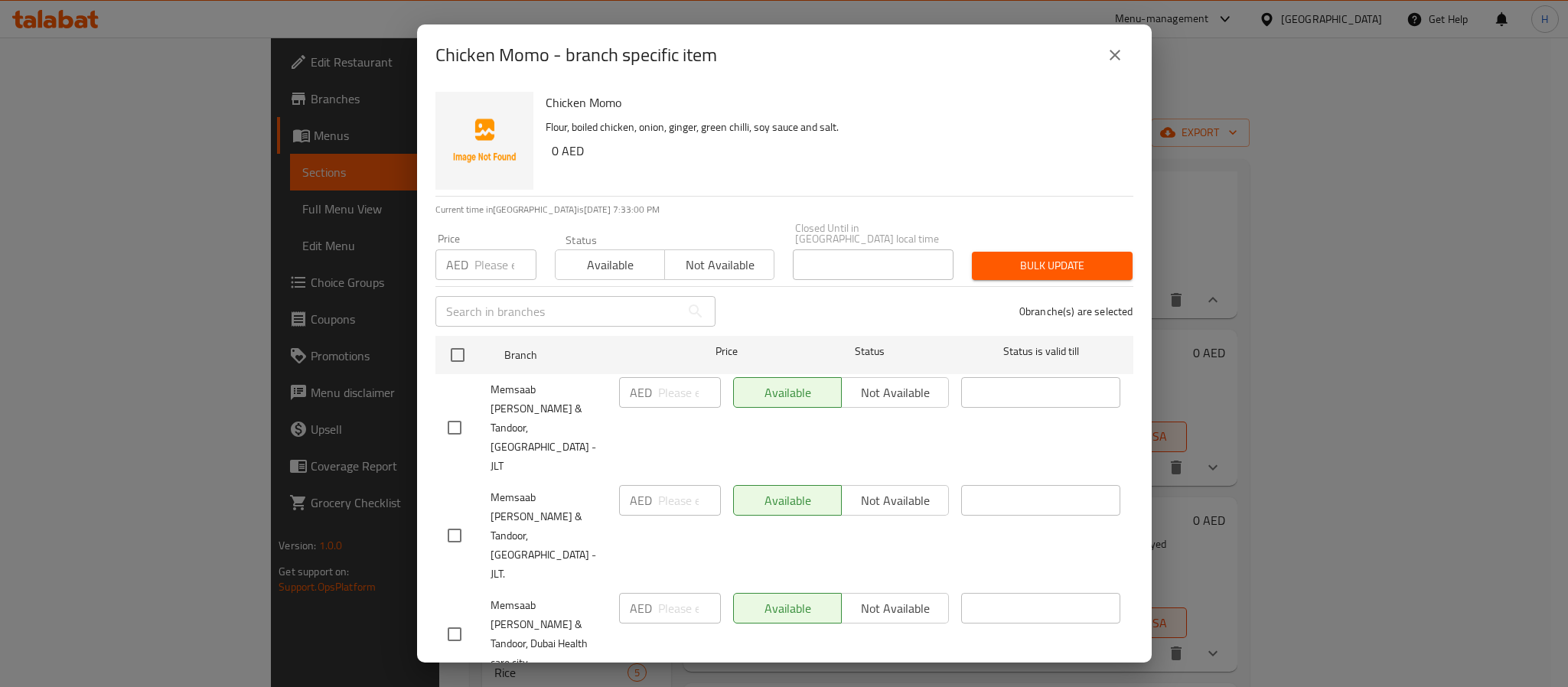
click at [455, 519] on input "checkbox" at bounding box center [454, 535] width 32 height 32
checkbox input "true"
click at [483, 278] on input "number" at bounding box center [505, 264] width 62 height 31
type input "0"
click at [1035, 262] on span "Bulk update" at bounding box center [1051, 265] width 136 height 19
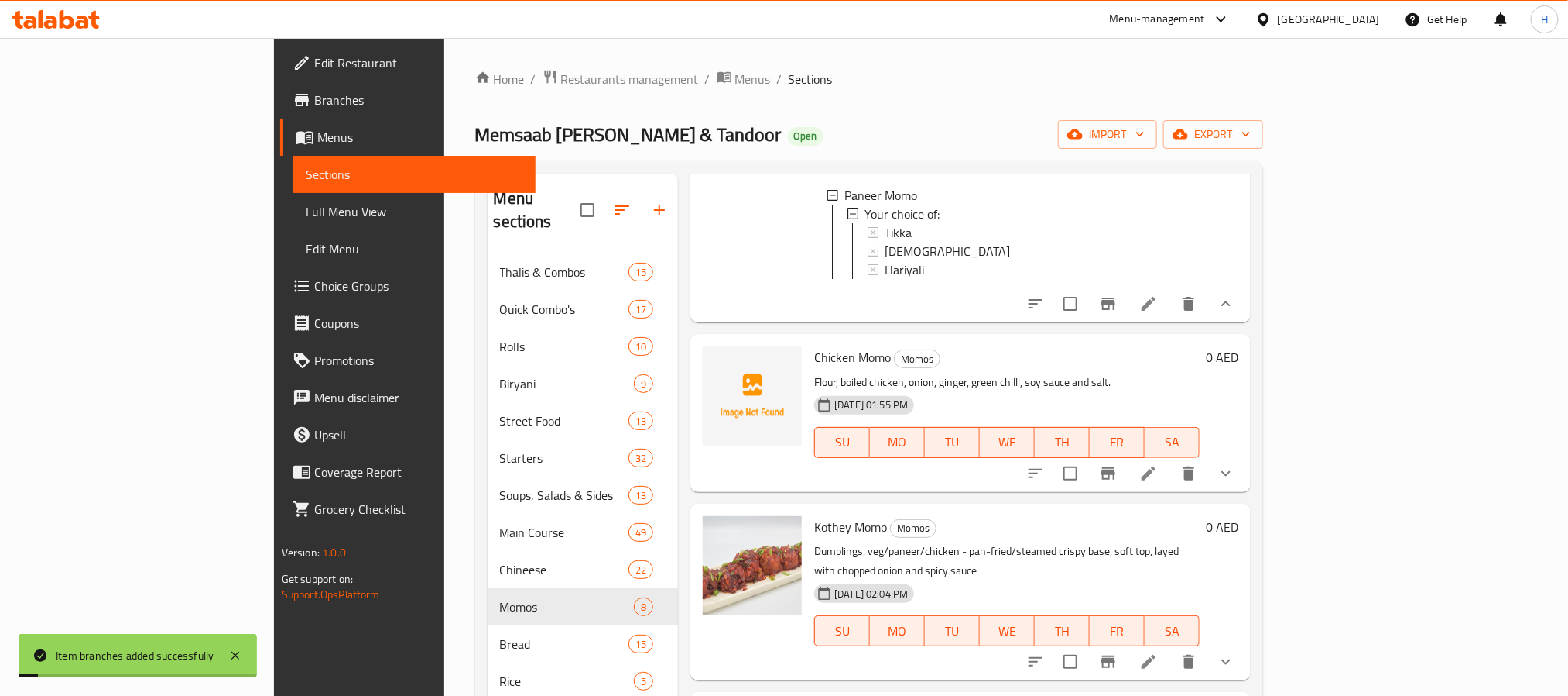
click at [1236, 483] on icon "show more" at bounding box center [1226, 473] width 19 height 19
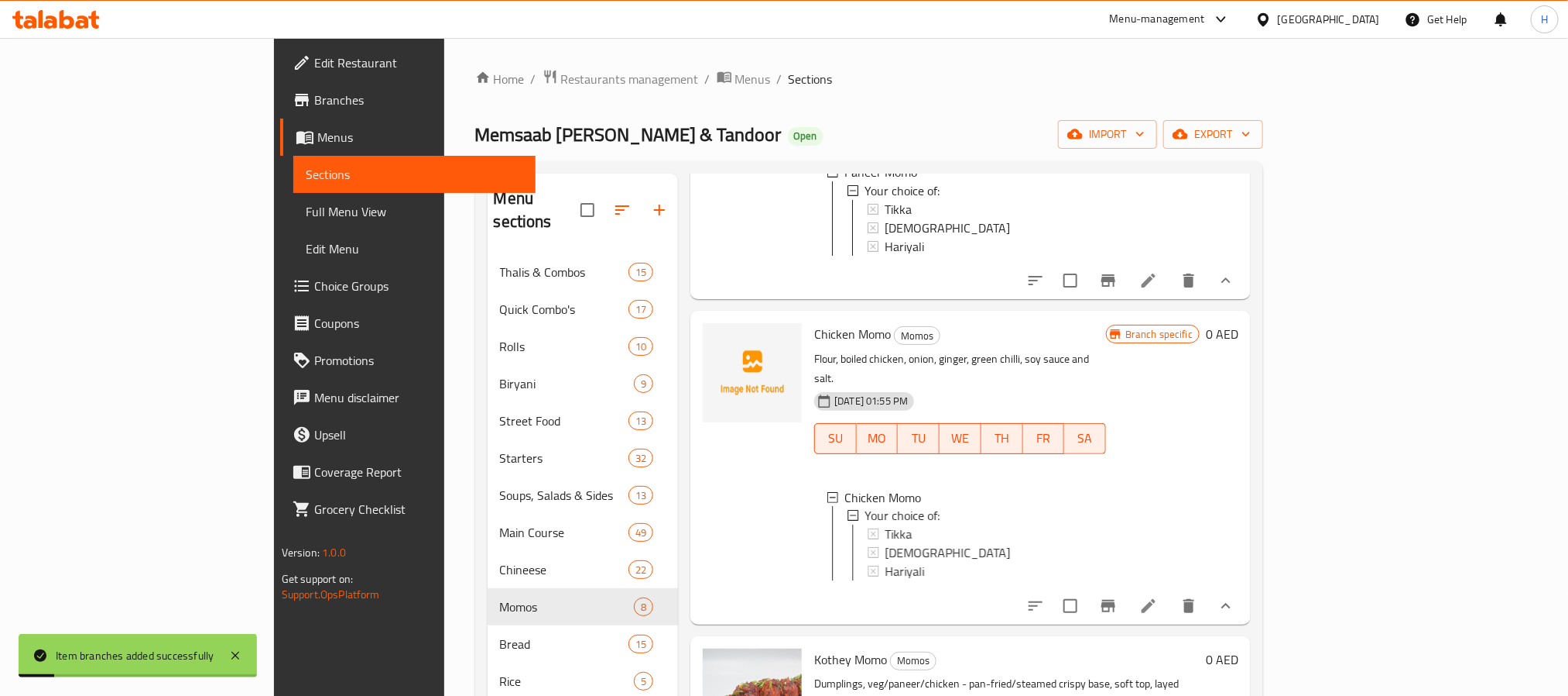
scroll to position [2, 0]
click at [885, 542] on span "Tikka" at bounding box center [899, 532] width 27 height 19
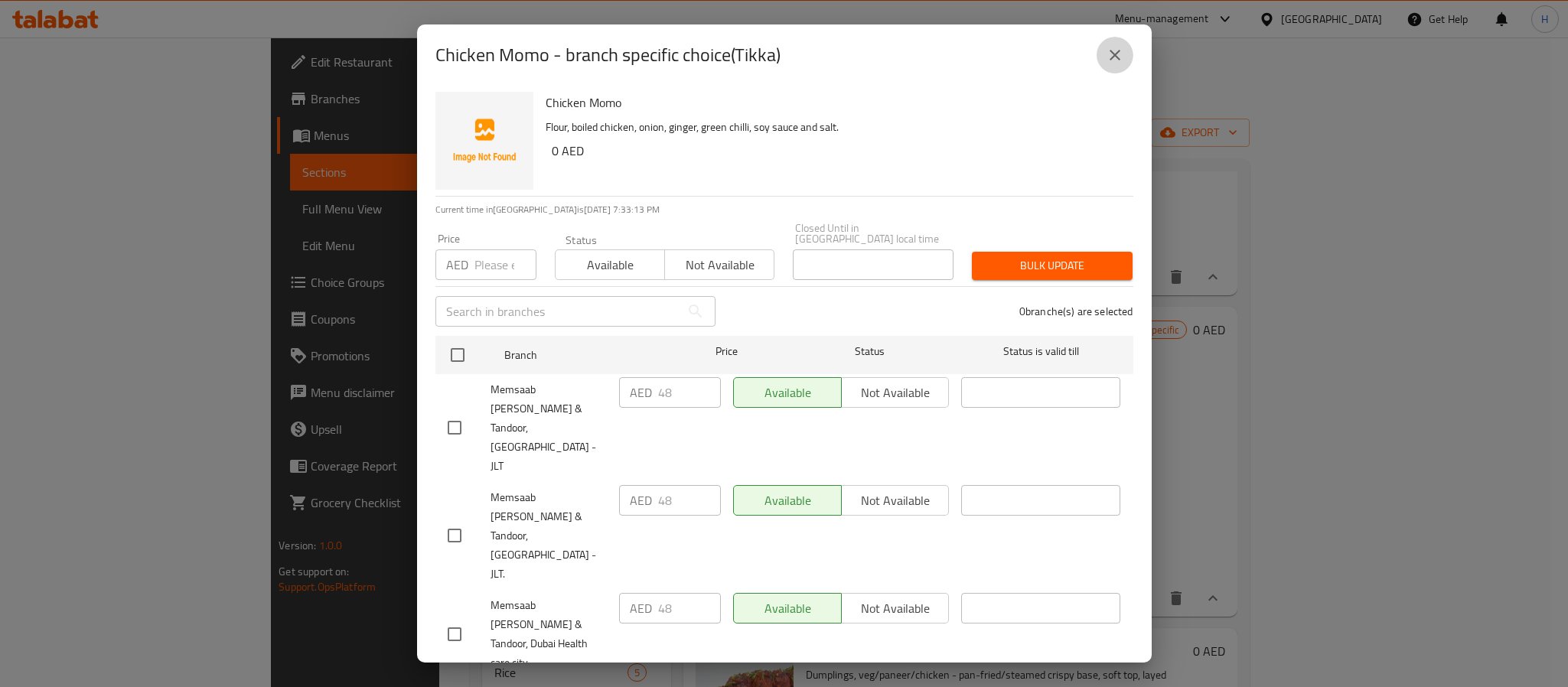
click at [1115, 55] on icon "close" at bounding box center [1114, 55] width 18 height 18
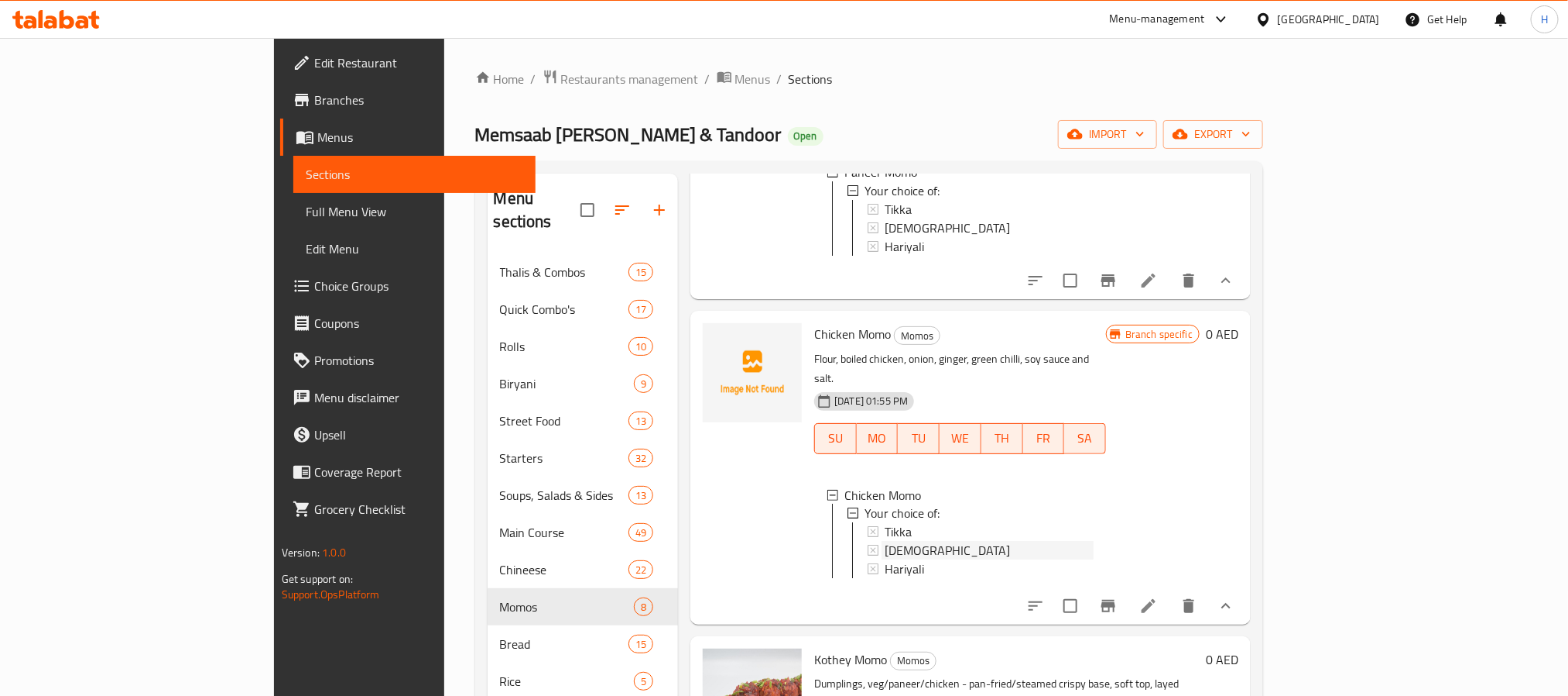
click at [885, 560] on span "[DEMOGRAPHIC_DATA]" at bounding box center [948, 550] width 125 height 19
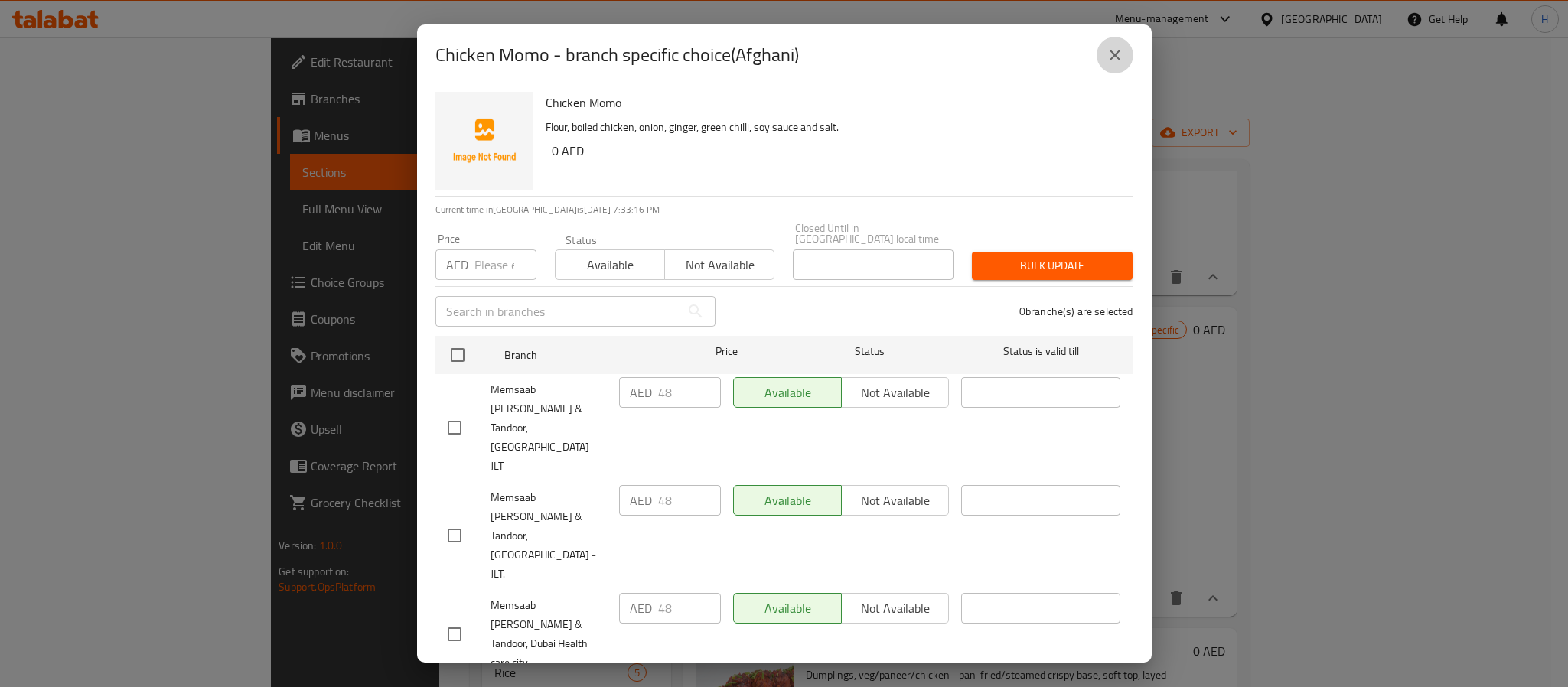
click at [1116, 50] on icon "close" at bounding box center [1114, 55] width 18 height 18
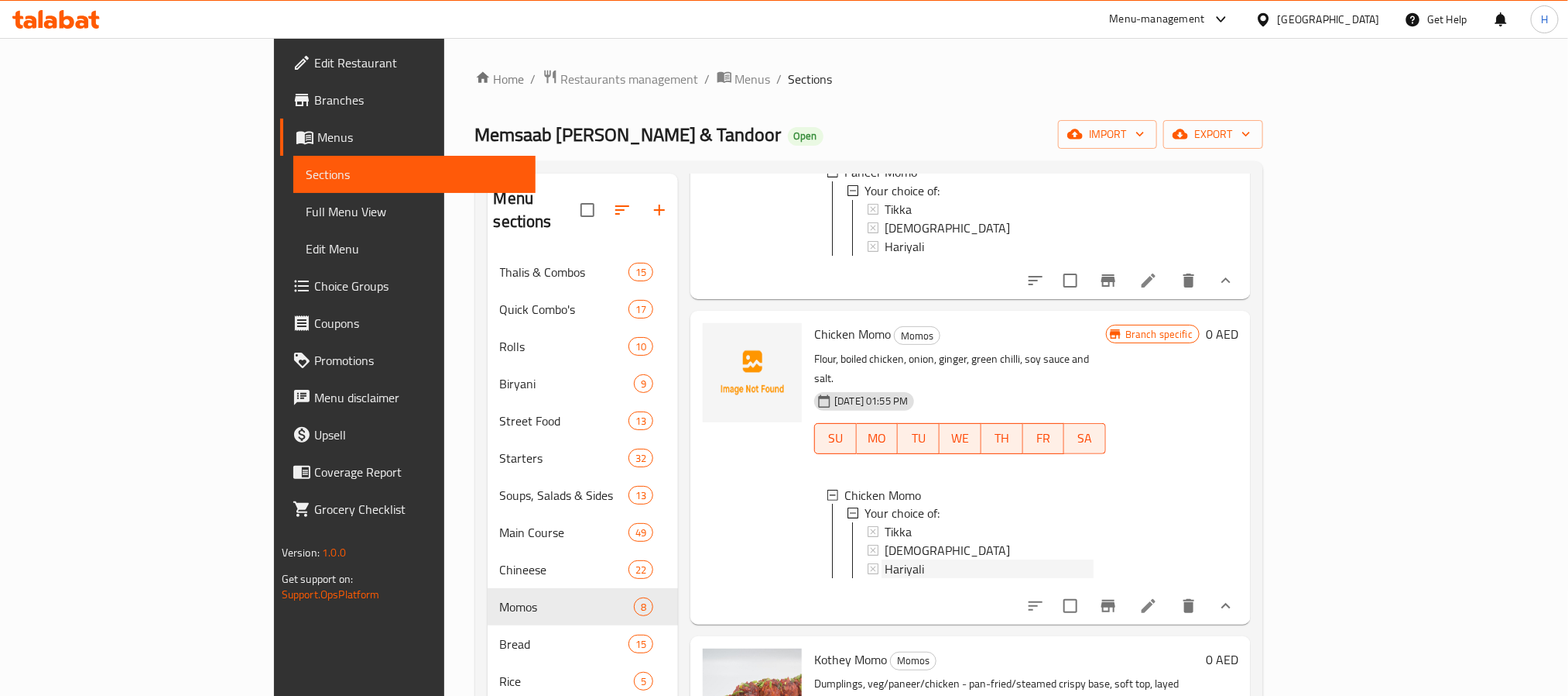
click at [885, 579] on div "Hariyali" at bounding box center [990, 569] width 209 height 19
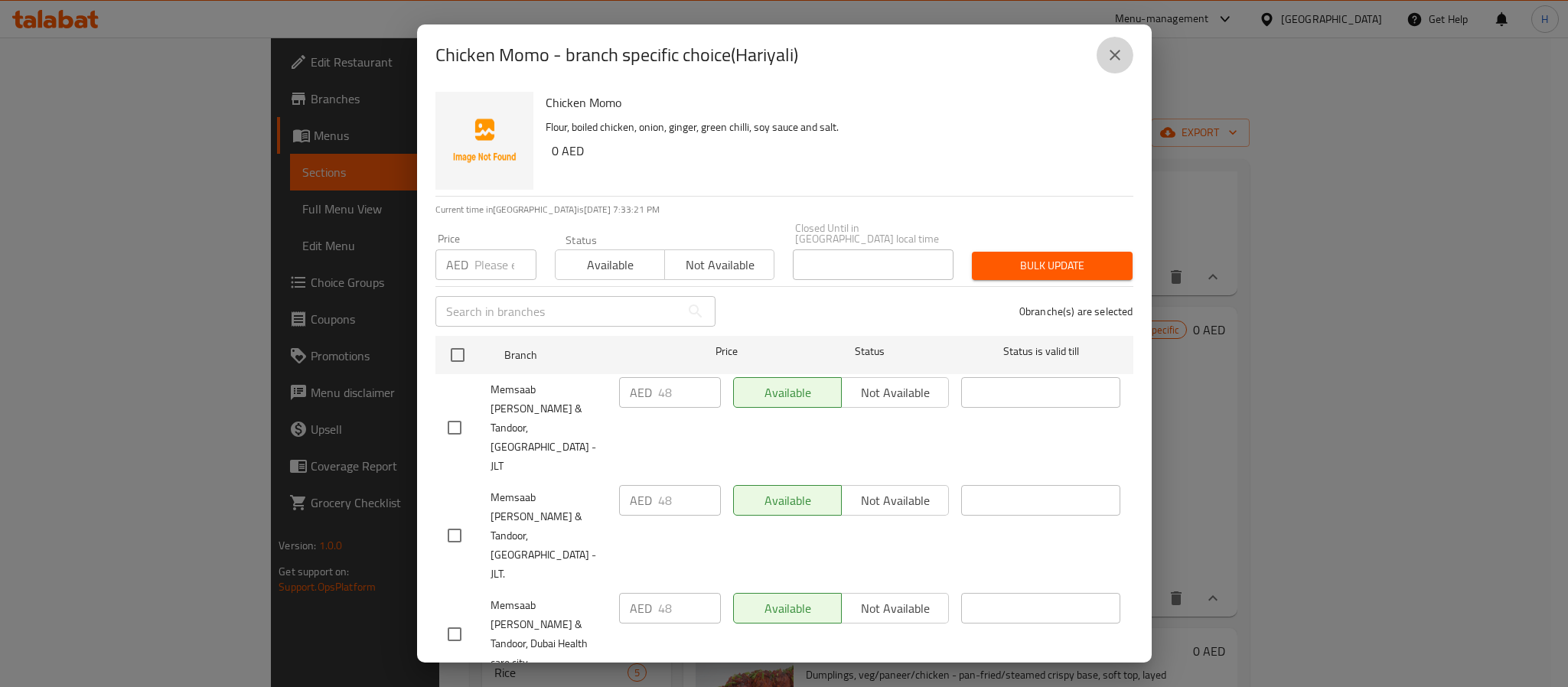
click at [1118, 48] on icon "close" at bounding box center [1114, 55] width 18 height 18
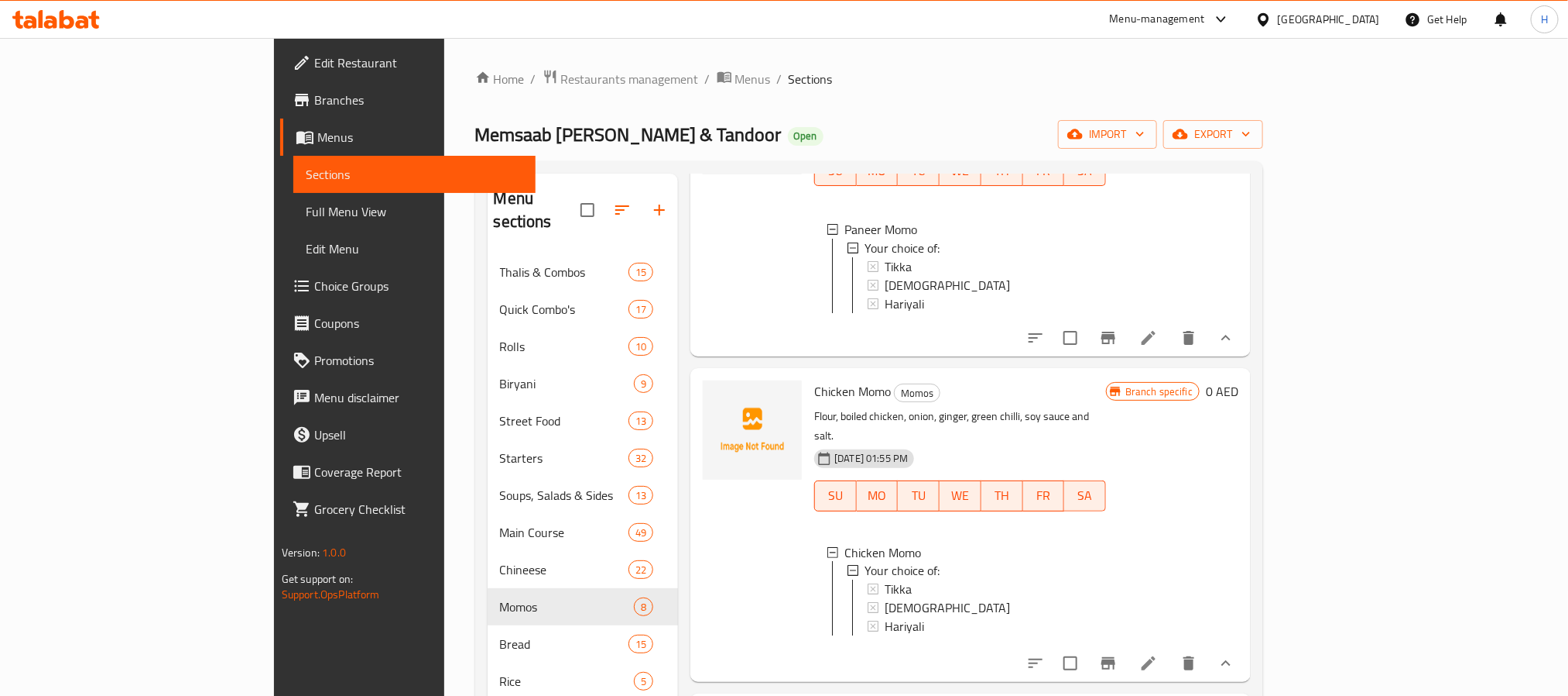
scroll to position [1443, 0]
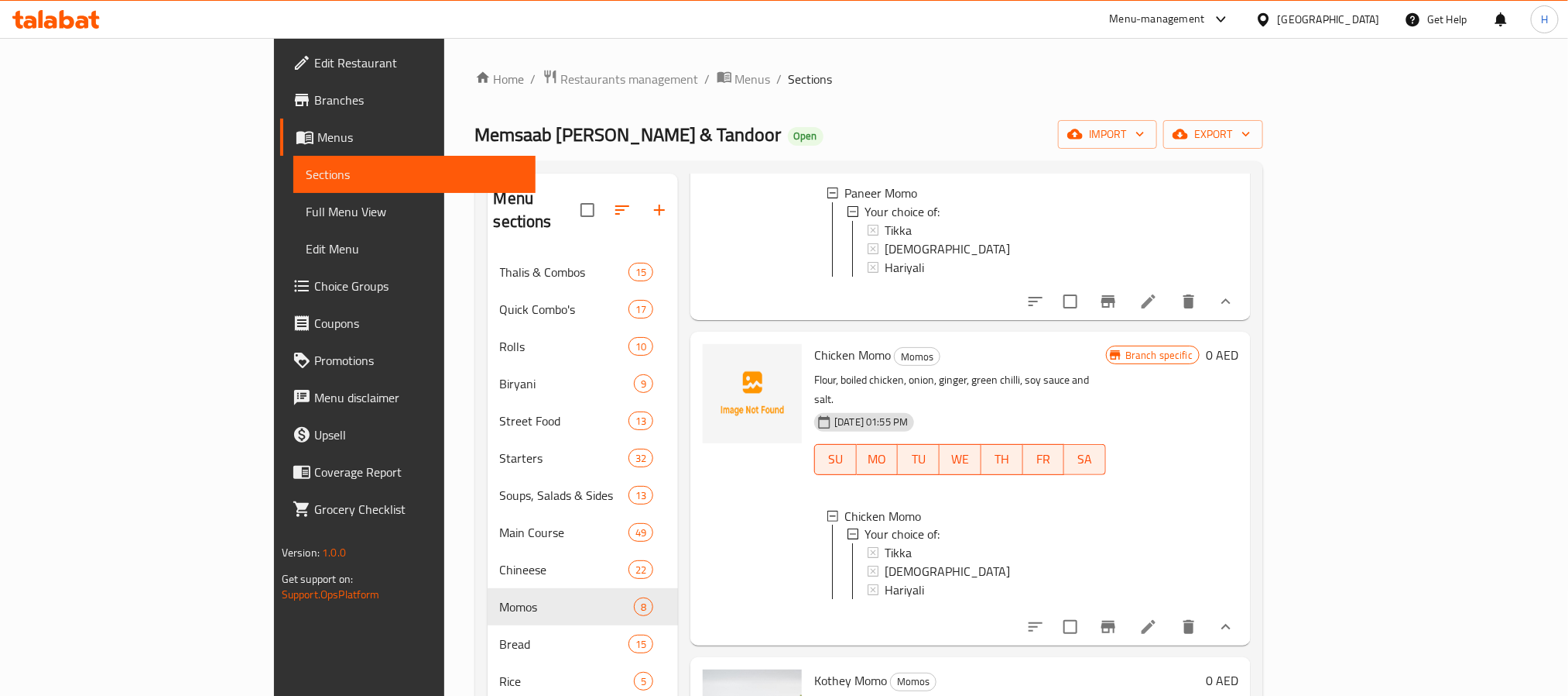
click at [1239, 524] on div "Branch specific 0 AED" at bounding box center [1172, 488] width 133 height 288
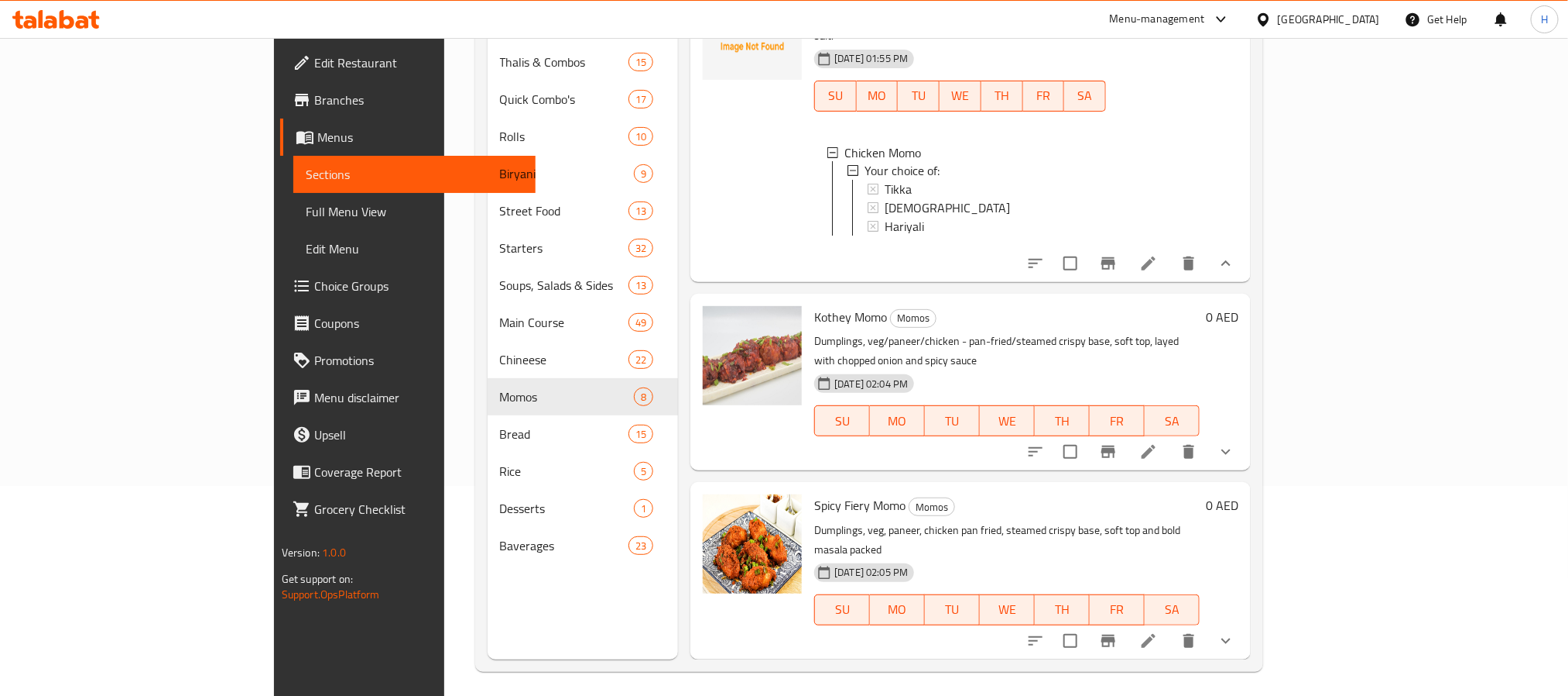
scroll to position [217, 0]
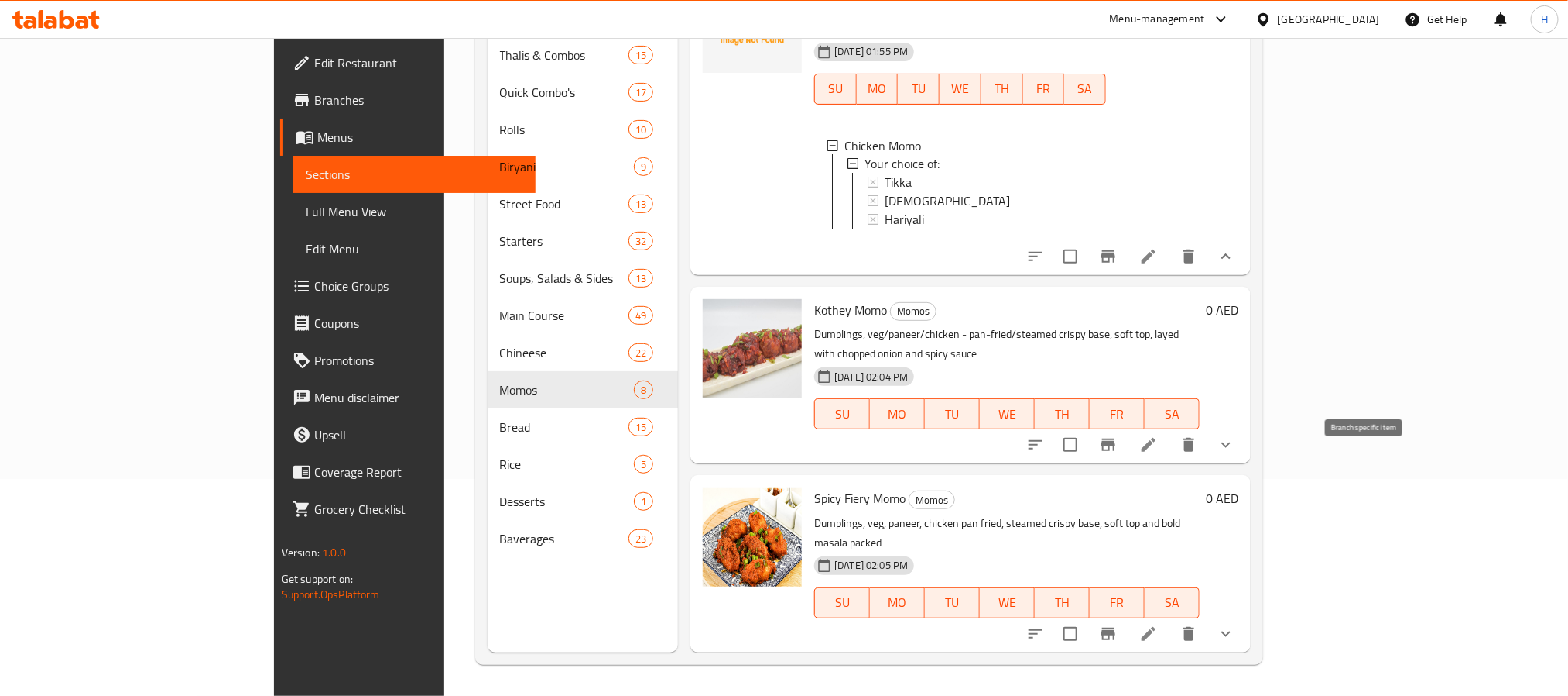
click at [1116, 451] on icon "Branch-specific-item" at bounding box center [1109, 445] width 14 height 13
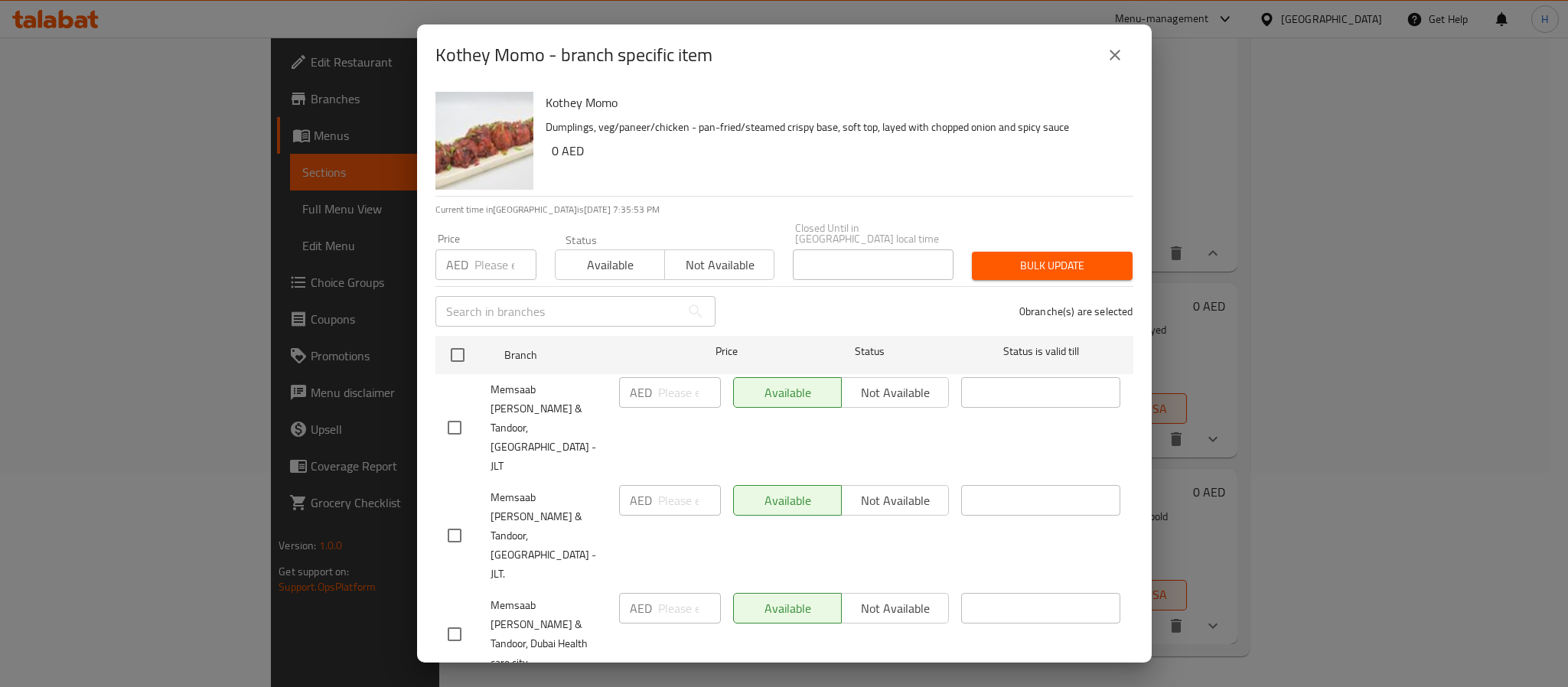
click at [1108, 49] on icon "close" at bounding box center [1114, 55] width 18 height 18
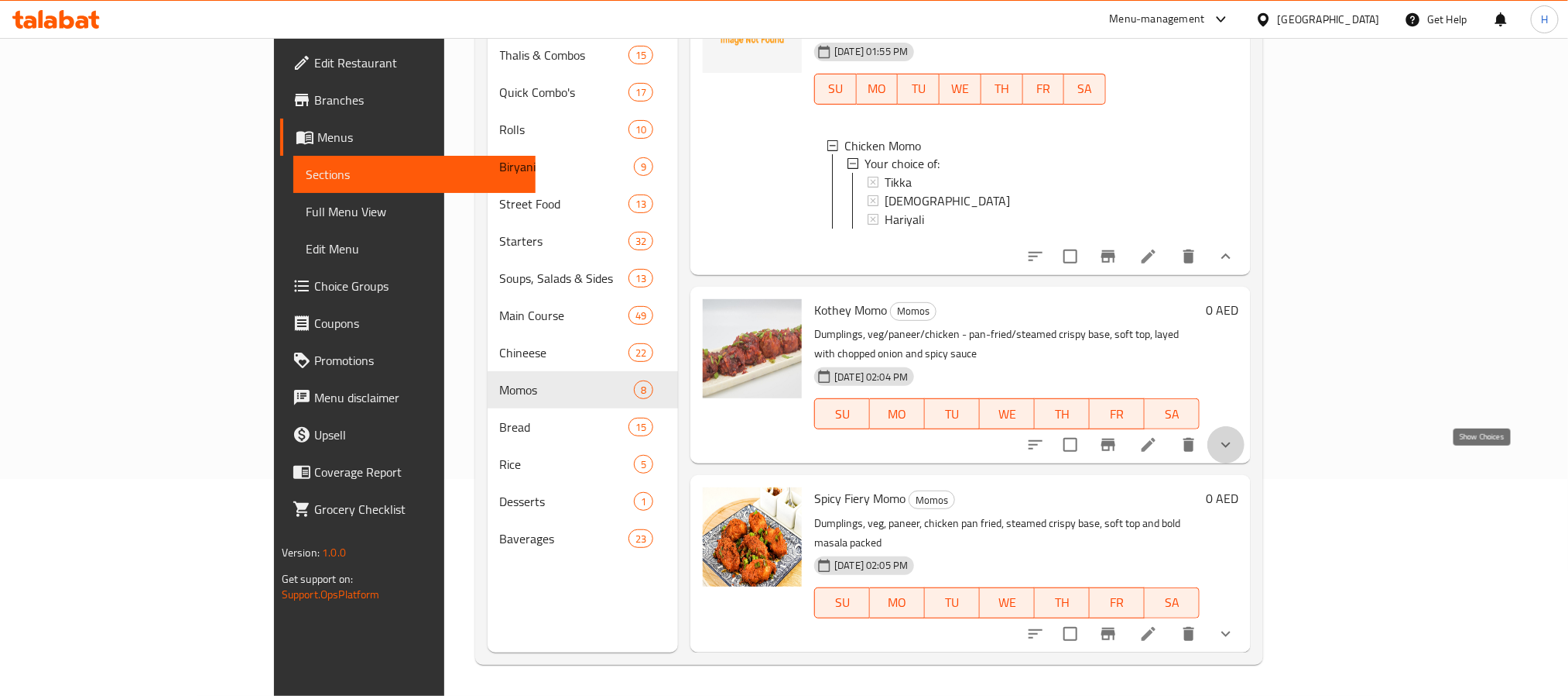
click at [1236, 454] on icon "show more" at bounding box center [1226, 444] width 19 height 19
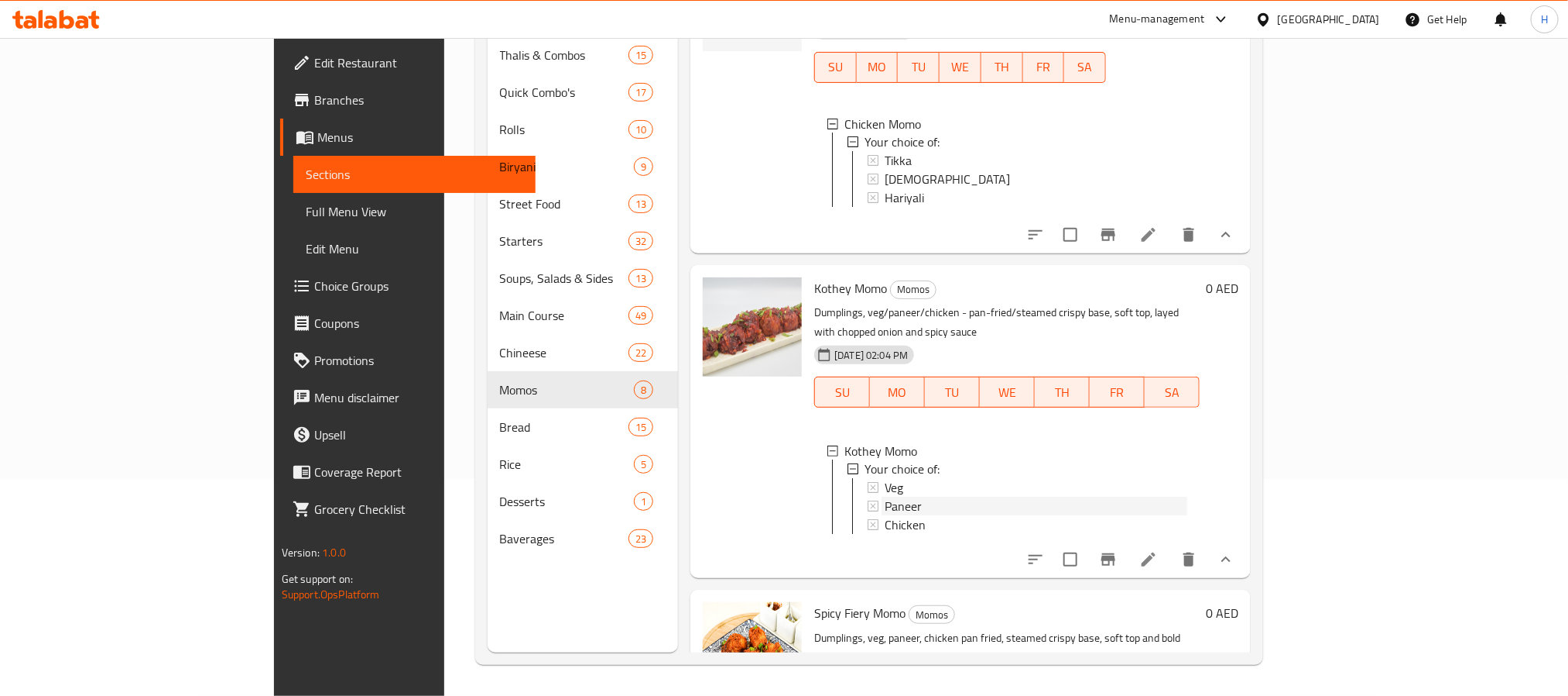
click at [885, 516] on span "Paneer" at bounding box center [904, 506] width 37 height 19
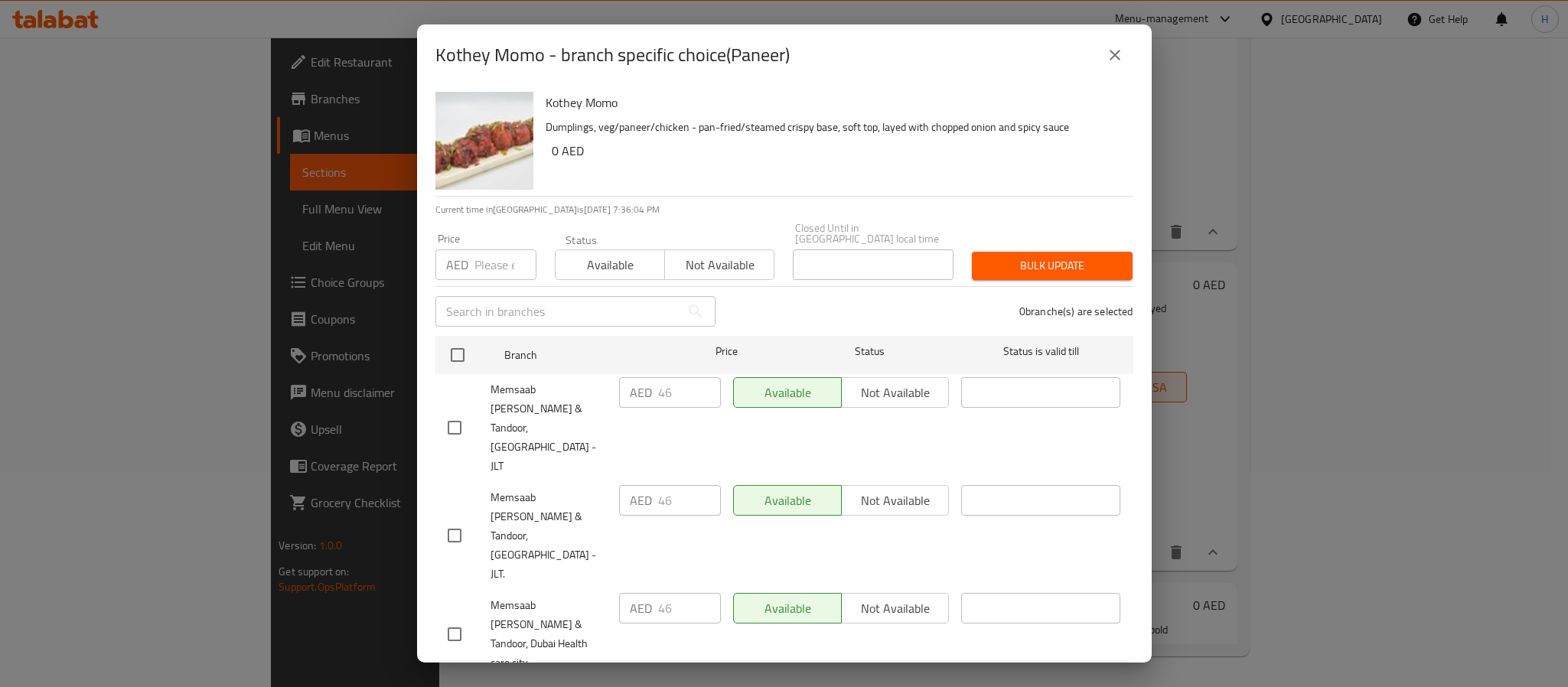
click at [1118, 56] on icon "close" at bounding box center [1114, 55] width 18 height 18
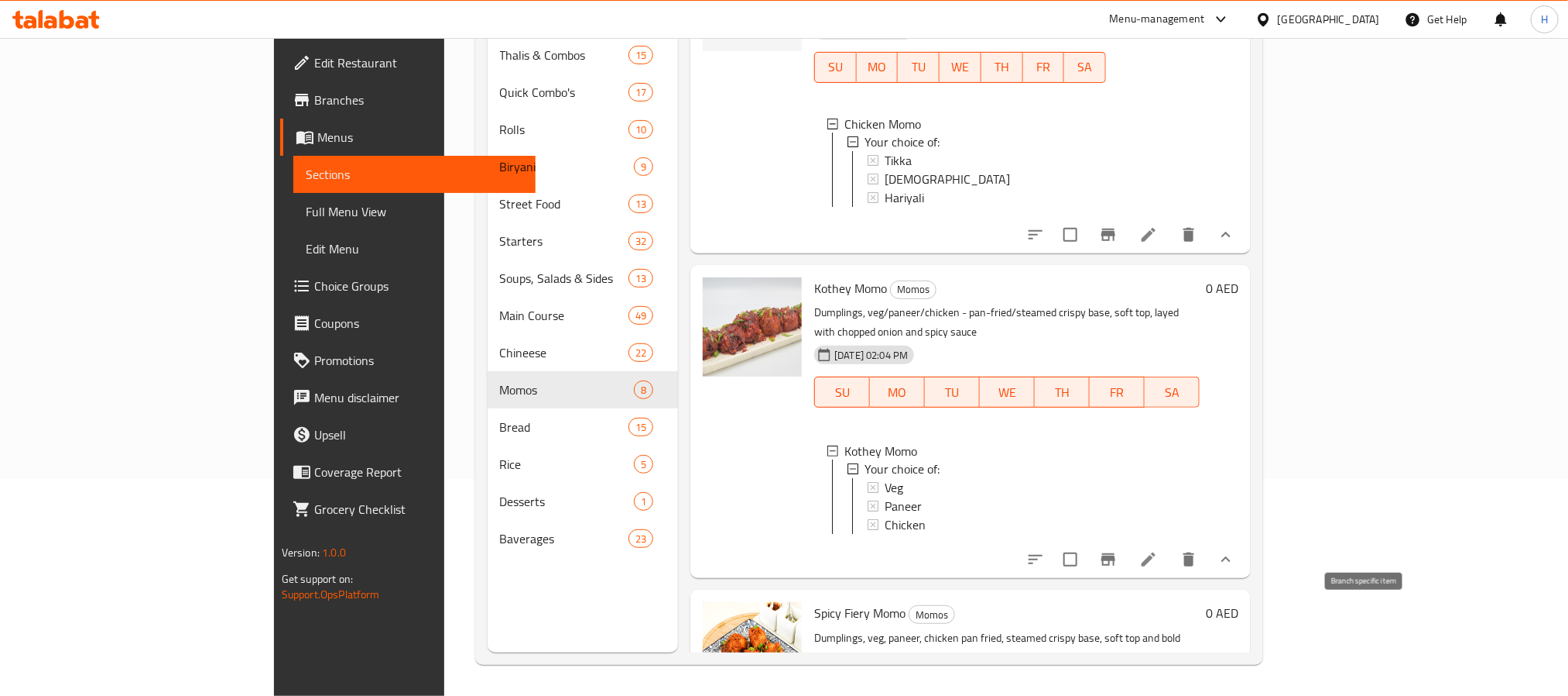
click at [1118, 569] on icon "Branch-specific-item" at bounding box center [1108, 559] width 19 height 19
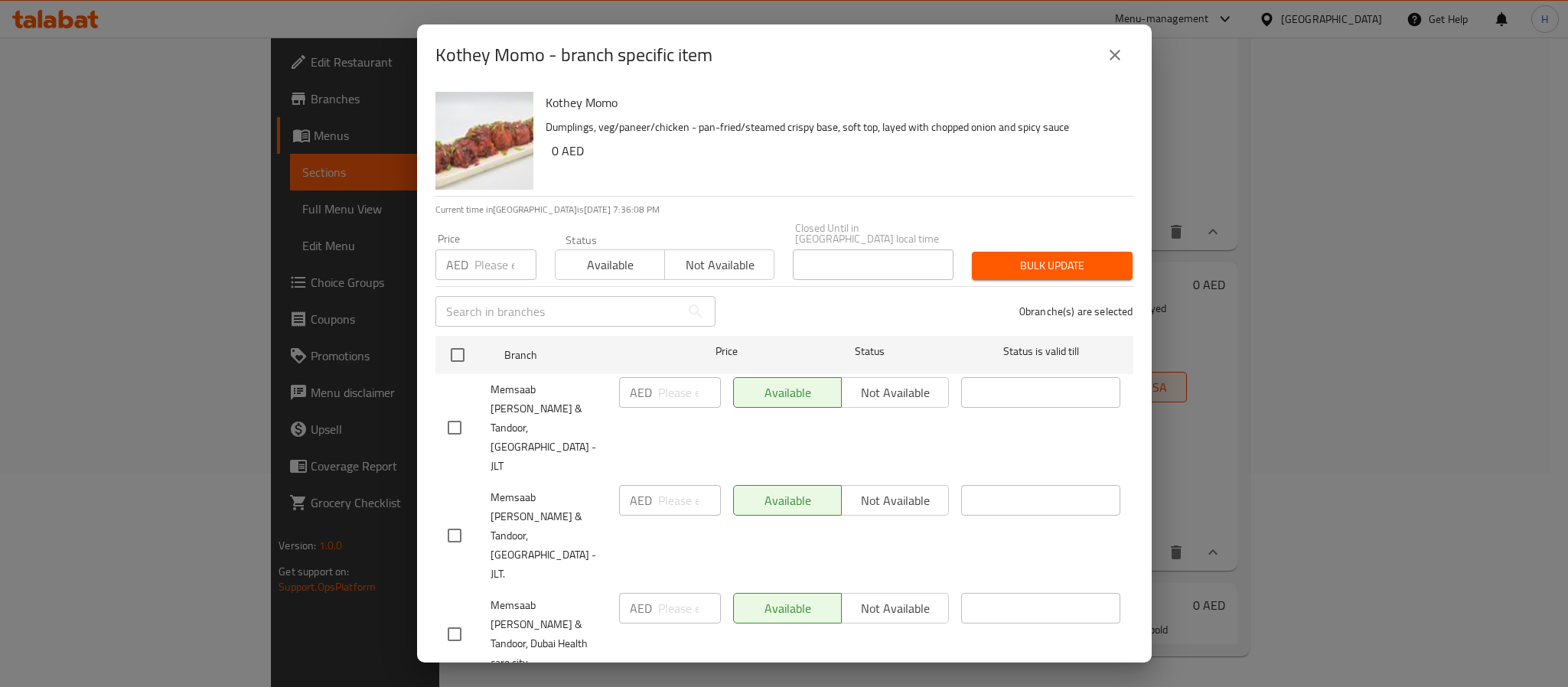
drag, startPoint x: 474, startPoint y: 264, endPoint x: 478, endPoint y: 278, distance: 14.6
click at [474, 267] on input "number" at bounding box center [505, 264] width 62 height 31
type input "0"
drag, startPoint x: 455, startPoint y: 481, endPoint x: 526, endPoint y: 446, distance: 79.2
click at [455, 519] on input "checkbox" at bounding box center [454, 535] width 32 height 32
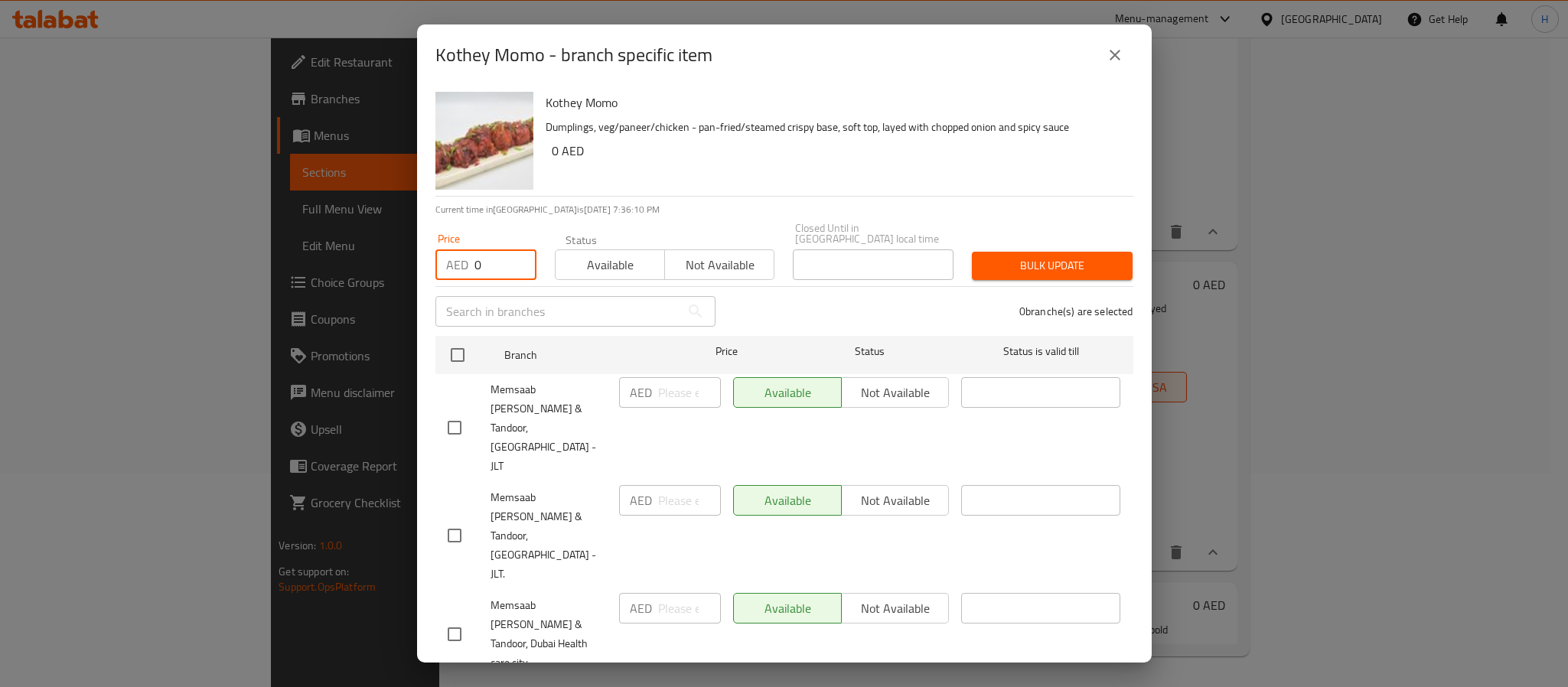
checkbox input "true"
click at [1001, 258] on span "Bulk update" at bounding box center [1051, 265] width 136 height 19
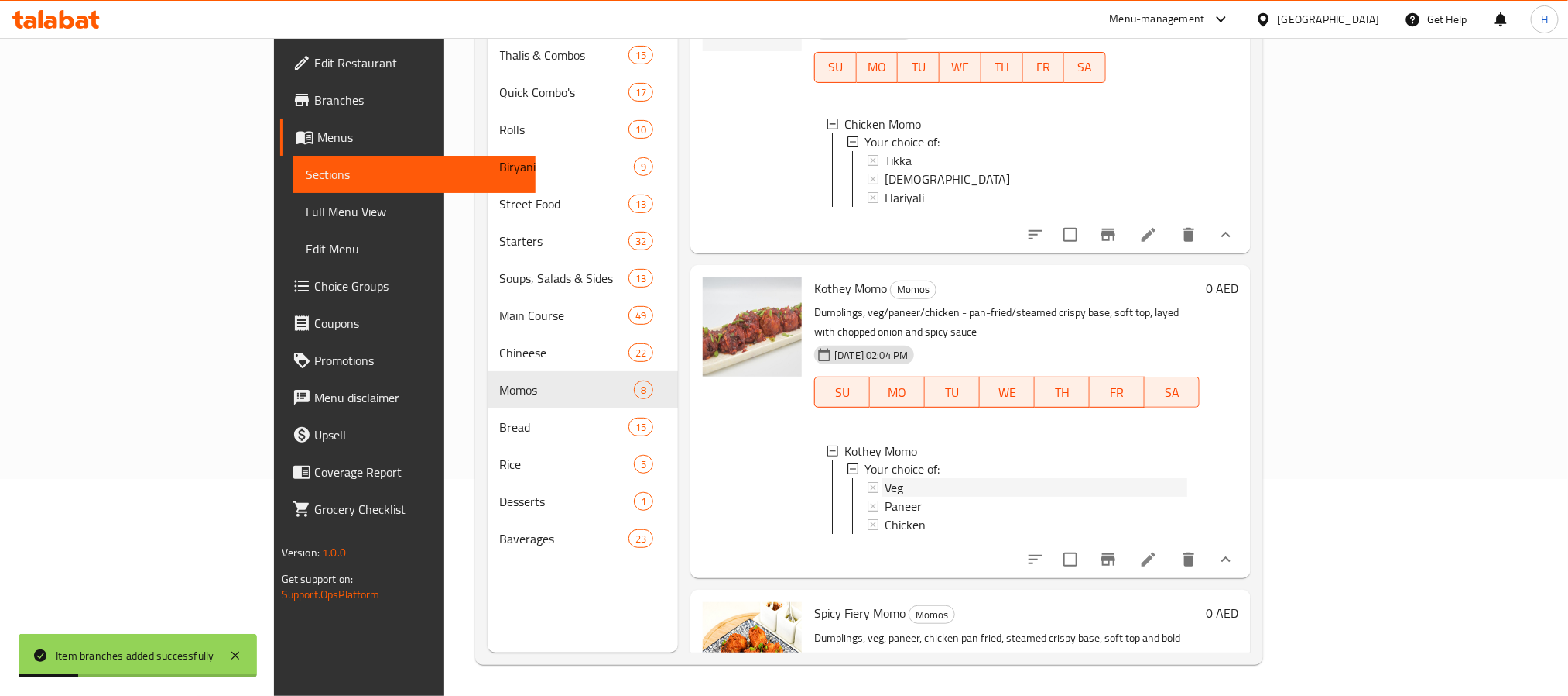
click at [885, 498] on span "Veg" at bounding box center [894, 488] width 19 height 19
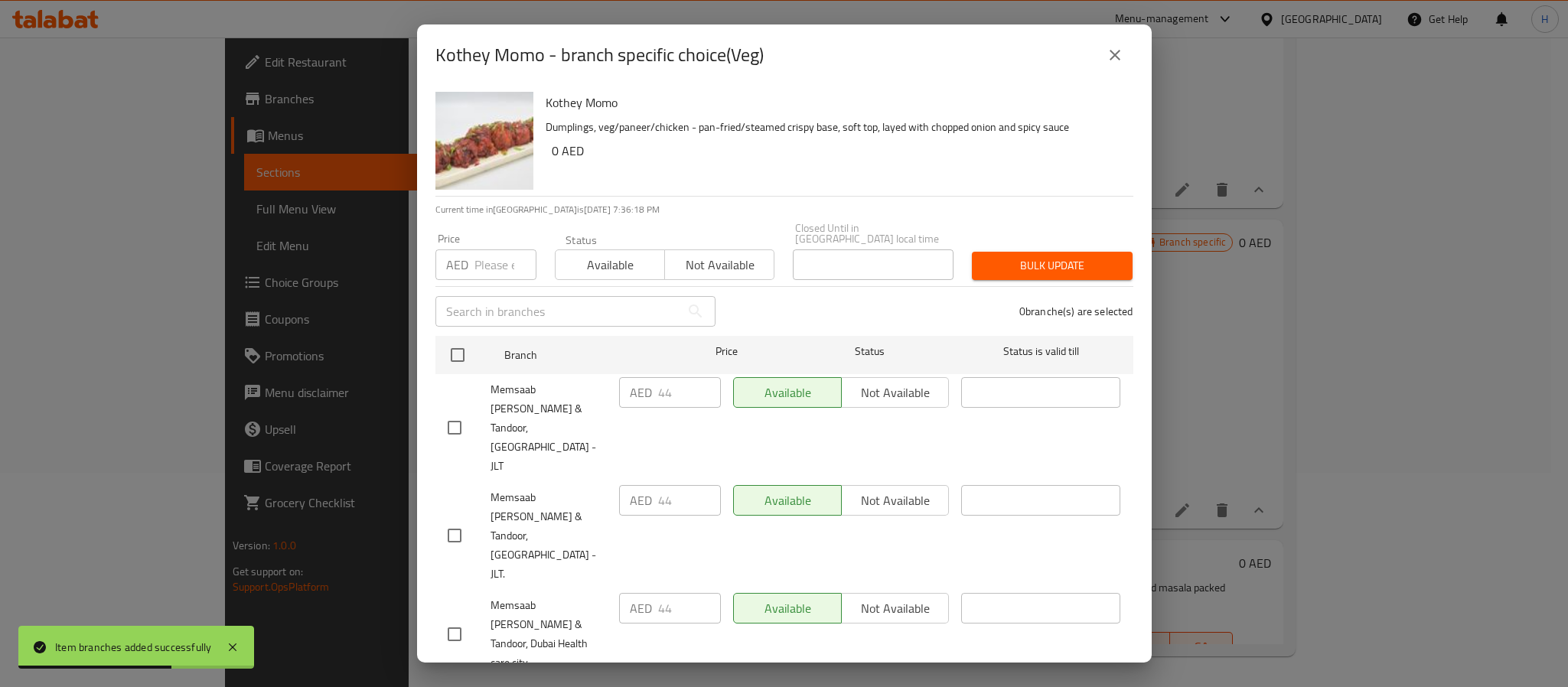
click at [496, 266] on input "number" at bounding box center [505, 264] width 62 height 31
click at [691, 179] on div "Kothey Momo Dumplings, veg/paneer/chicken - pan-fried/steamed crispy base, soft…" at bounding box center [833, 141] width 588 height 110
click at [480, 267] on input "number" at bounding box center [505, 264] width 62 height 31
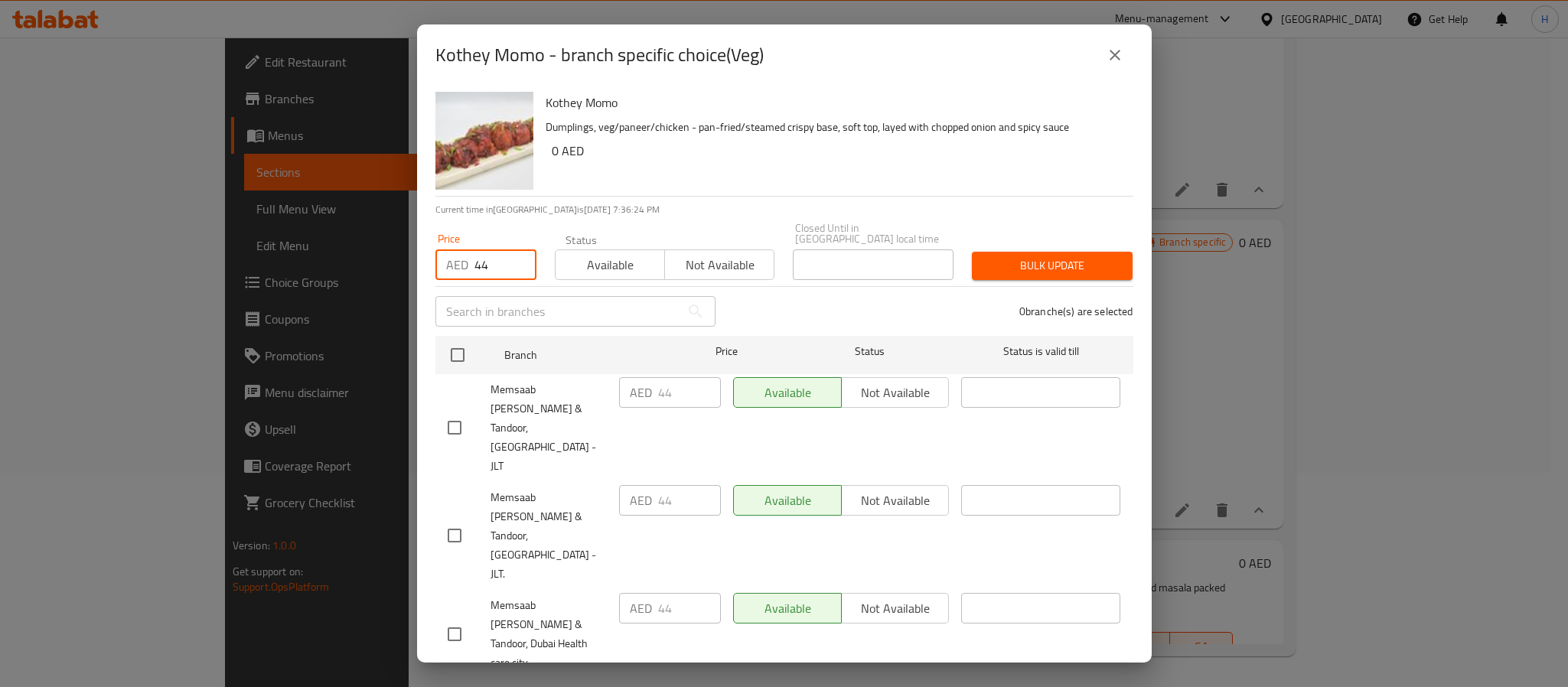
type input "44"
click at [462, 519] on input "checkbox" at bounding box center [454, 535] width 32 height 32
checkbox input "true"
click at [1031, 257] on span "Bulk update" at bounding box center [1051, 265] width 136 height 19
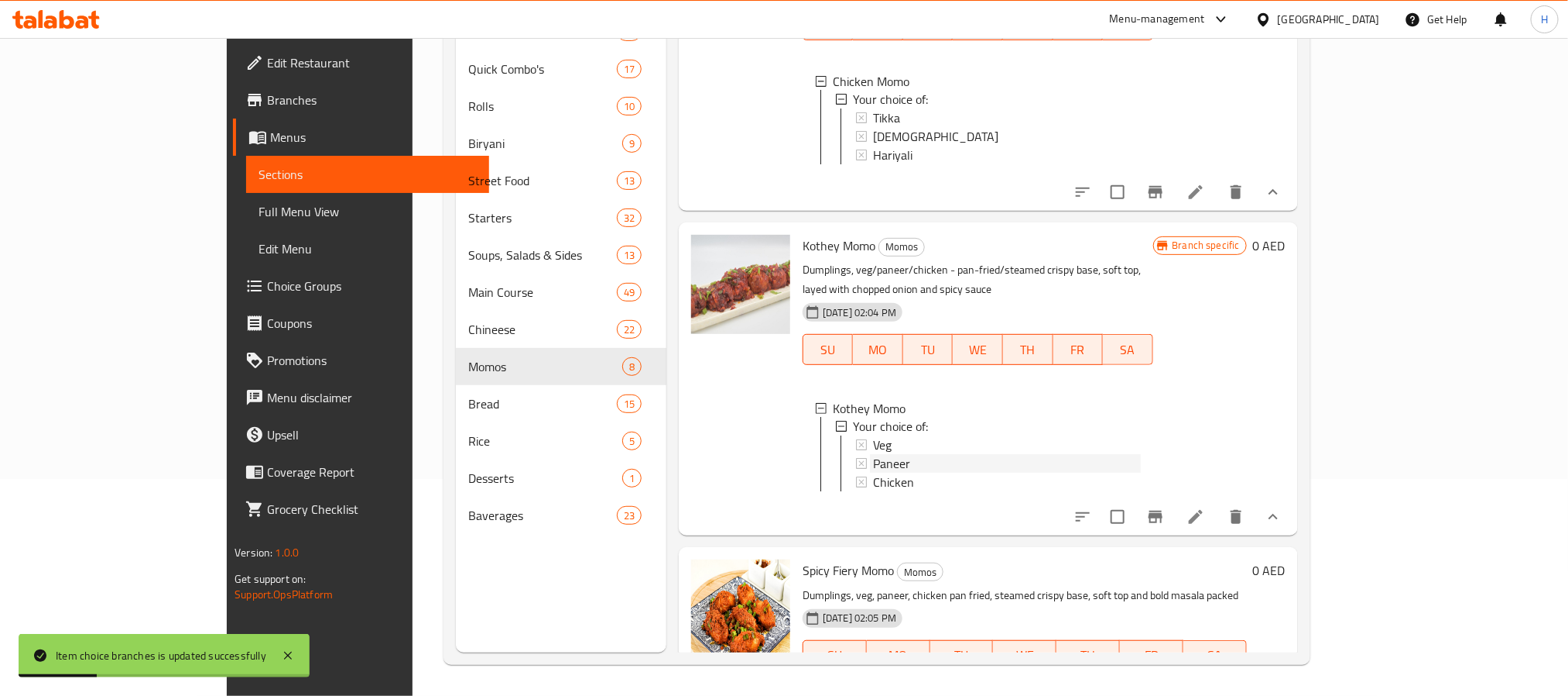
click at [873, 473] on span "Paneer" at bounding box center [892, 463] width 37 height 19
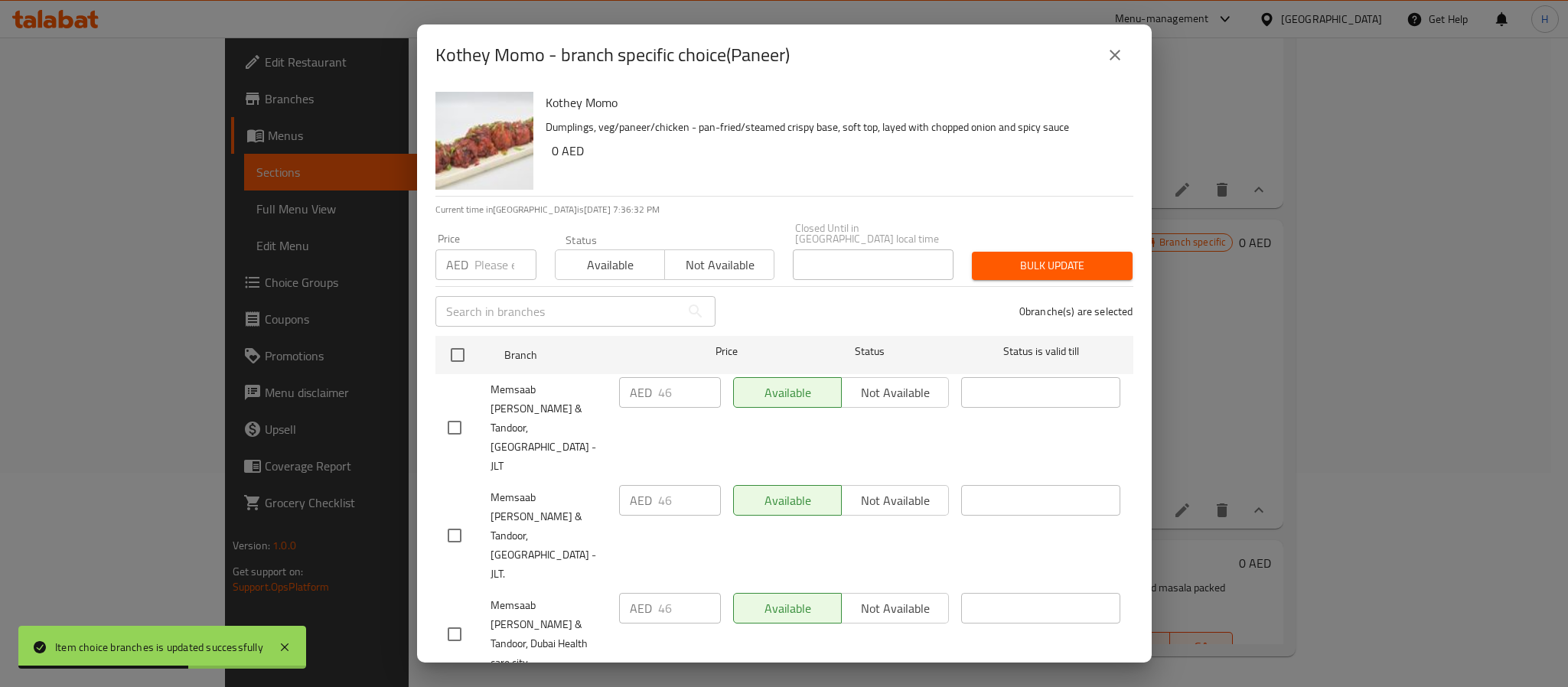
click at [720, 175] on div "Kothey Momo Dumplings, veg/paneer/chicken - pan-fried/steamed crispy base, soft…" at bounding box center [833, 141] width 588 height 110
click at [480, 268] on input "number" at bounding box center [505, 264] width 62 height 31
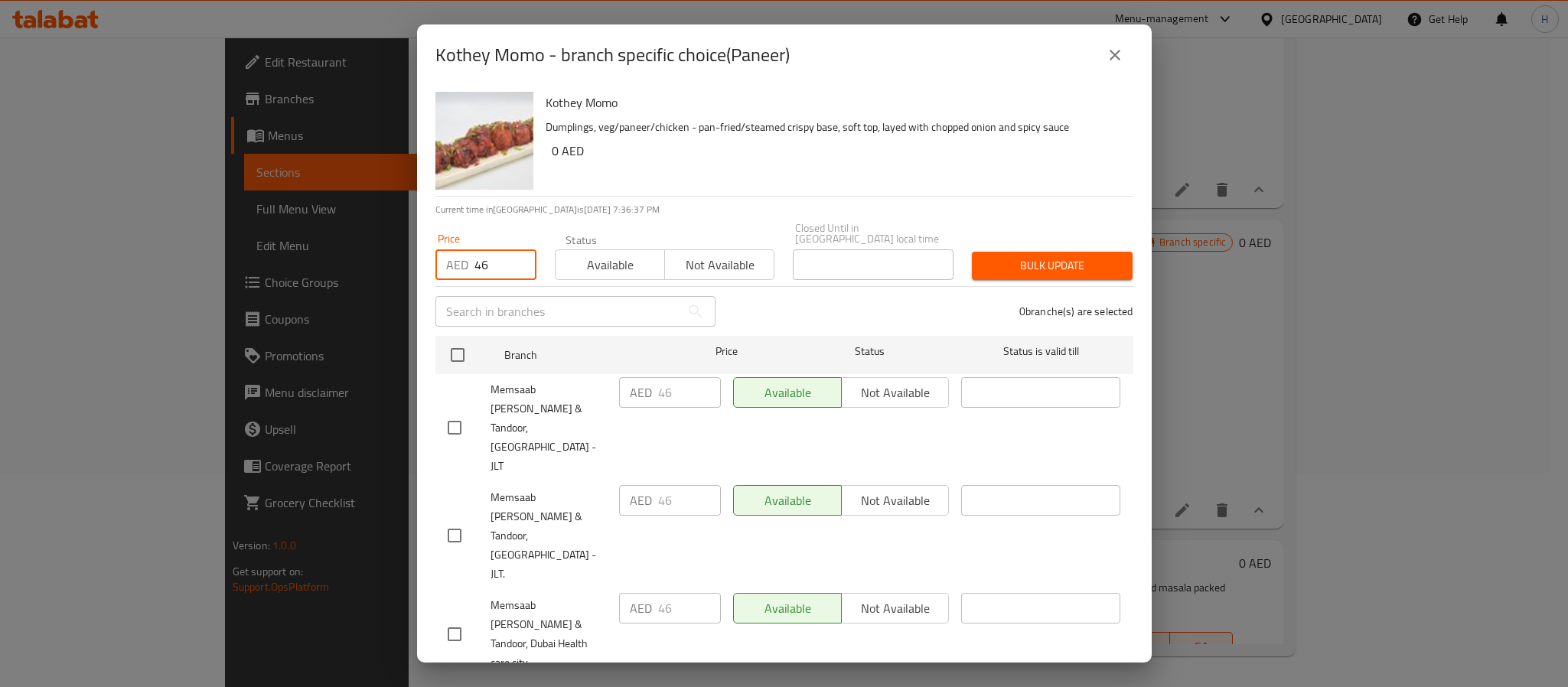
type input "46"
click at [458, 519] on input "checkbox" at bounding box center [454, 535] width 32 height 32
checkbox input "true"
click at [984, 256] on span "Bulk update" at bounding box center [1051, 265] width 136 height 19
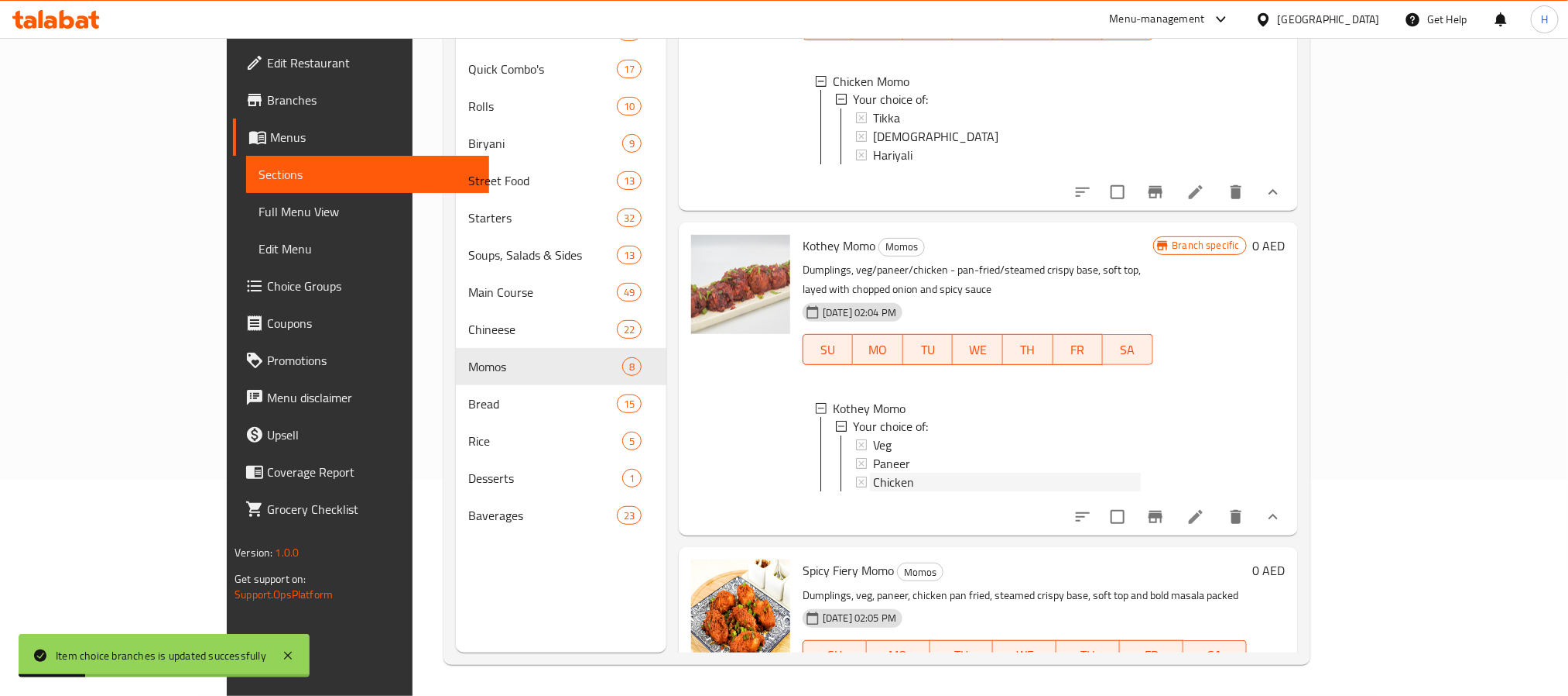
click at [873, 492] on span "Chicken" at bounding box center [894, 482] width 41 height 19
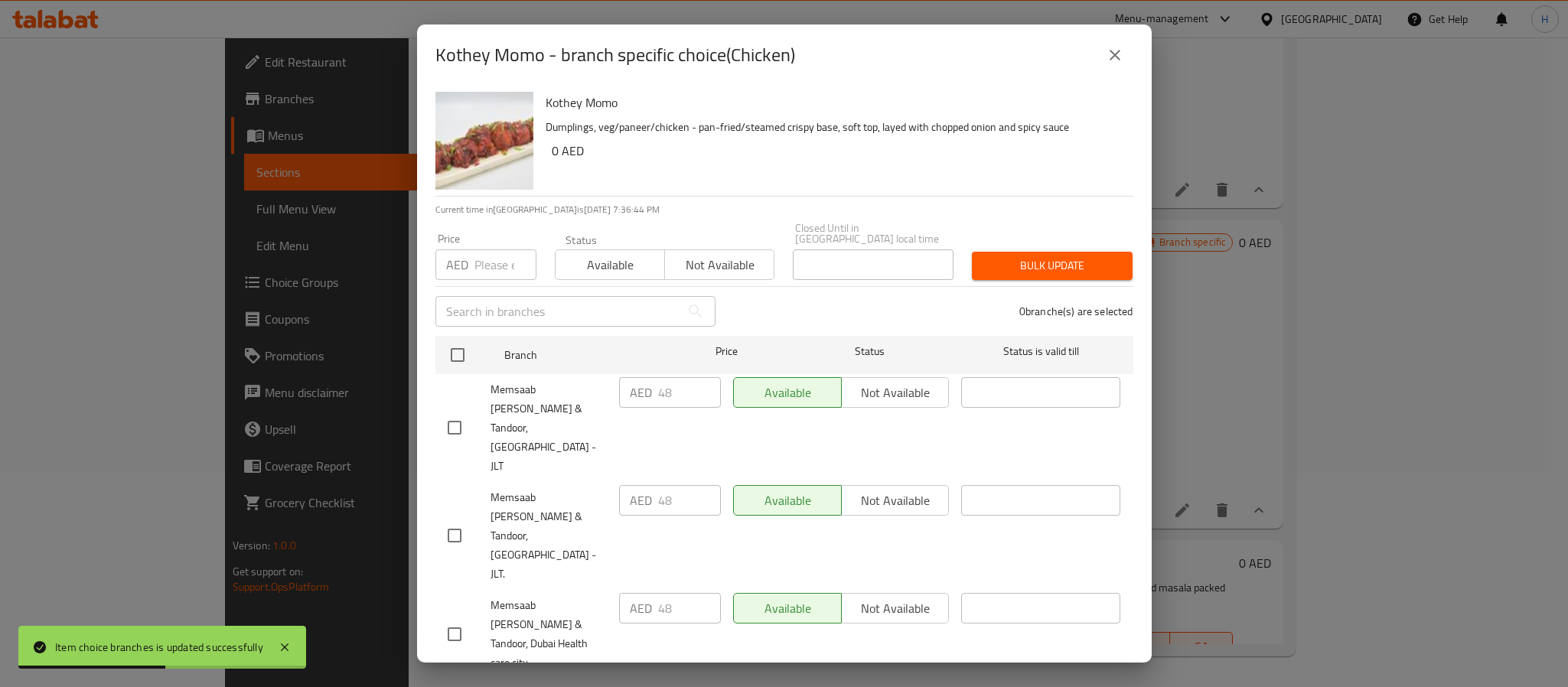
click at [1119, 56] on icon "close" at bounding box center [1114, 55] width 18 height 18
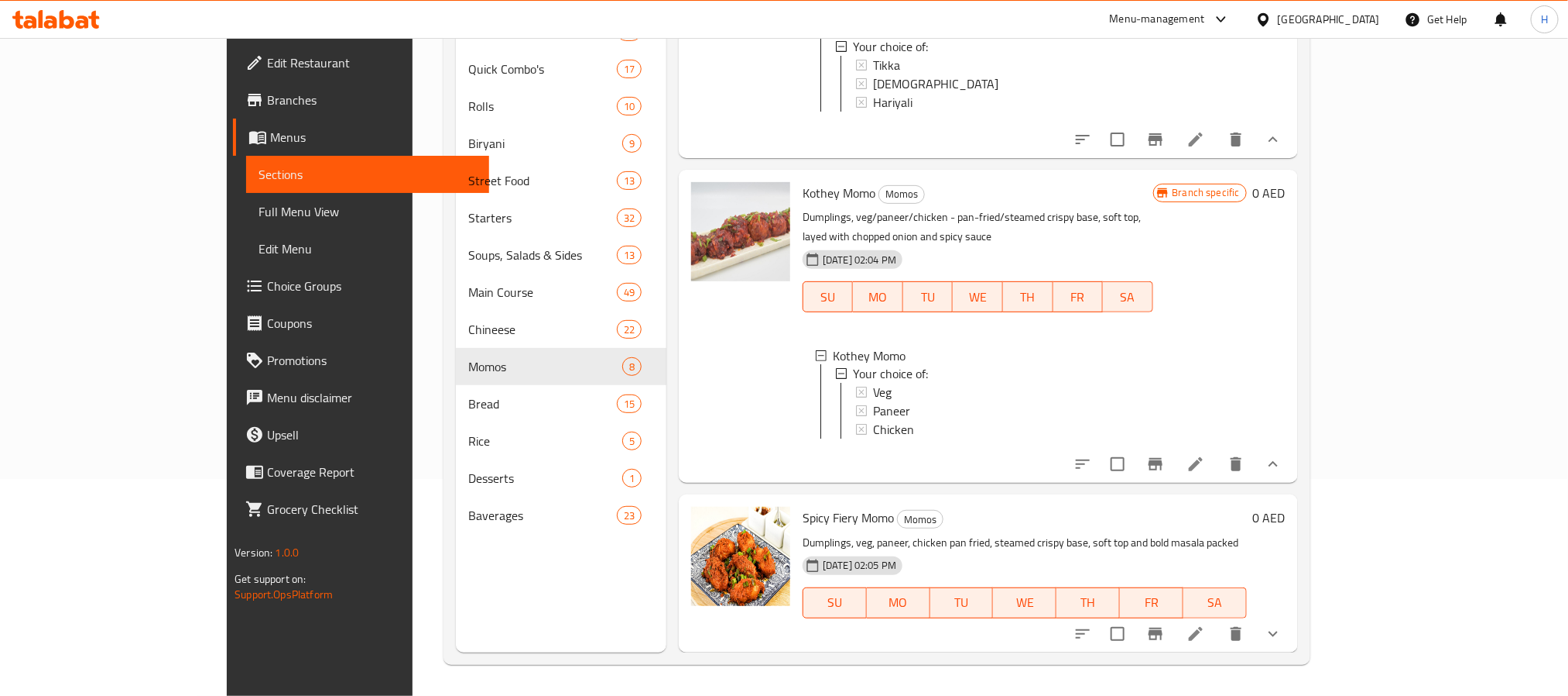
scroll to position [1771, 0]
click at [1165, 637] on icon "Branch-specific-item" at bounding box center [1156, 633] width 19 height 19
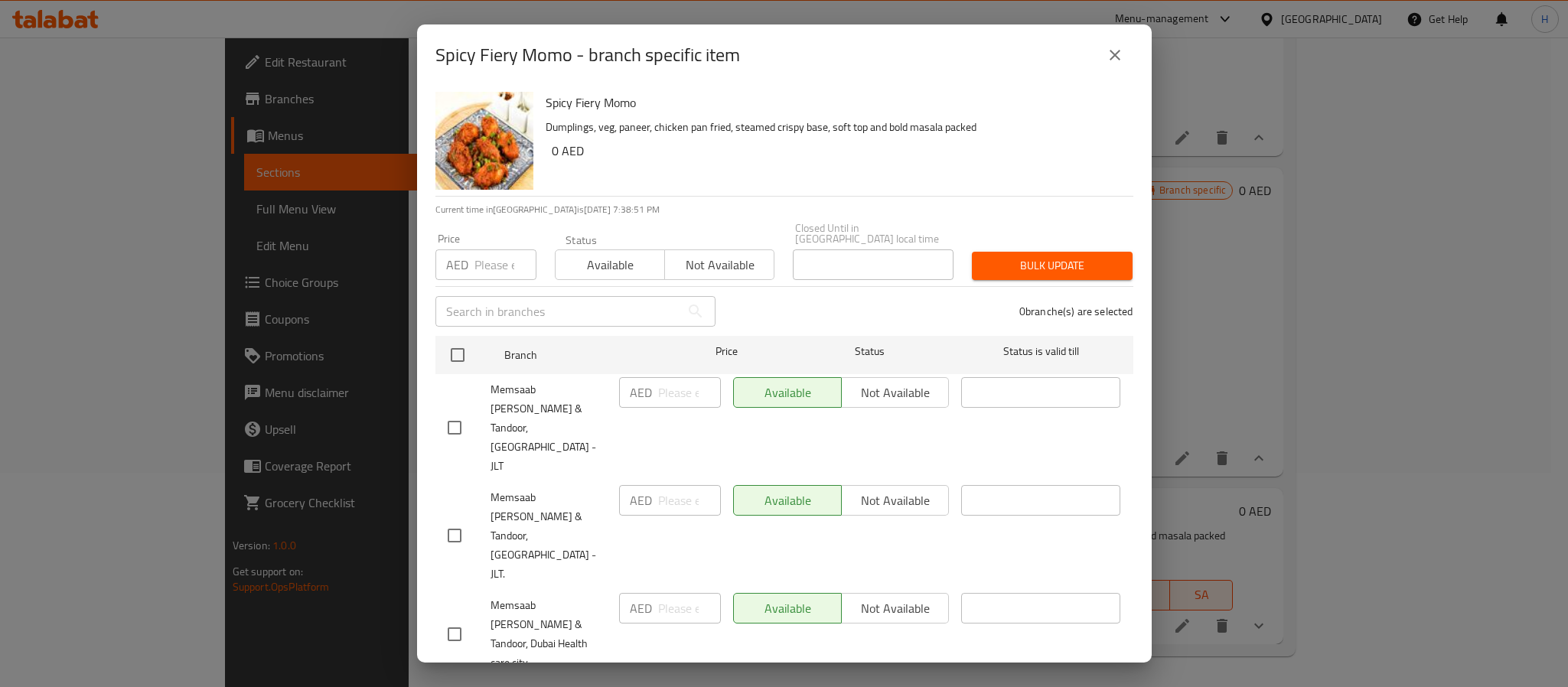
click at [460, 519] on input "checkbox" at bounding box center [454, 535] width 32 height 32
checkbox input "true"
click at [482, 263] on input "number" at bounding box center [505, 264] width 62 height 31
type input "0"
click at [1031, 262] on span "Bulk update" at bounding box center [1051, 265] width 136 height 19
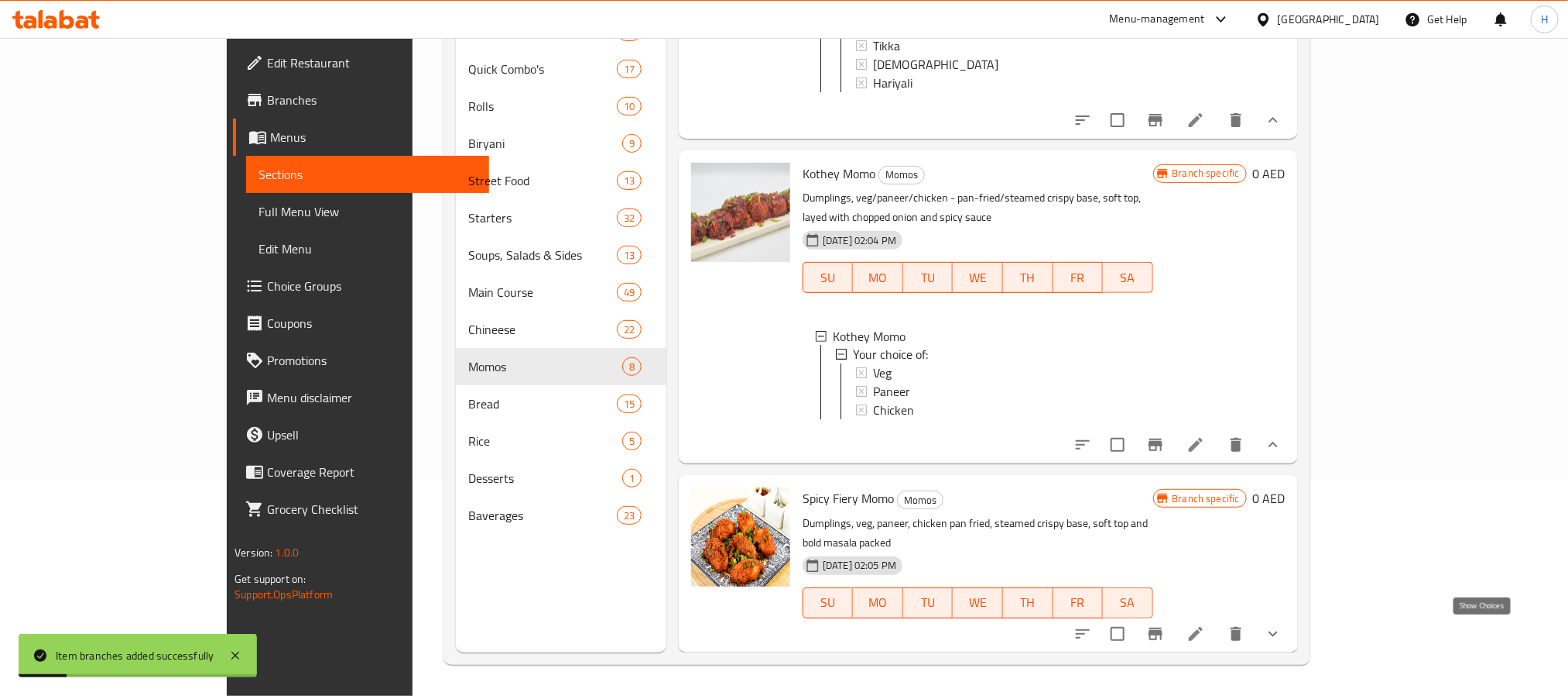
click at [1278, 635] on icon "show more" at bounding box center [1274, 633] width 10 height 6
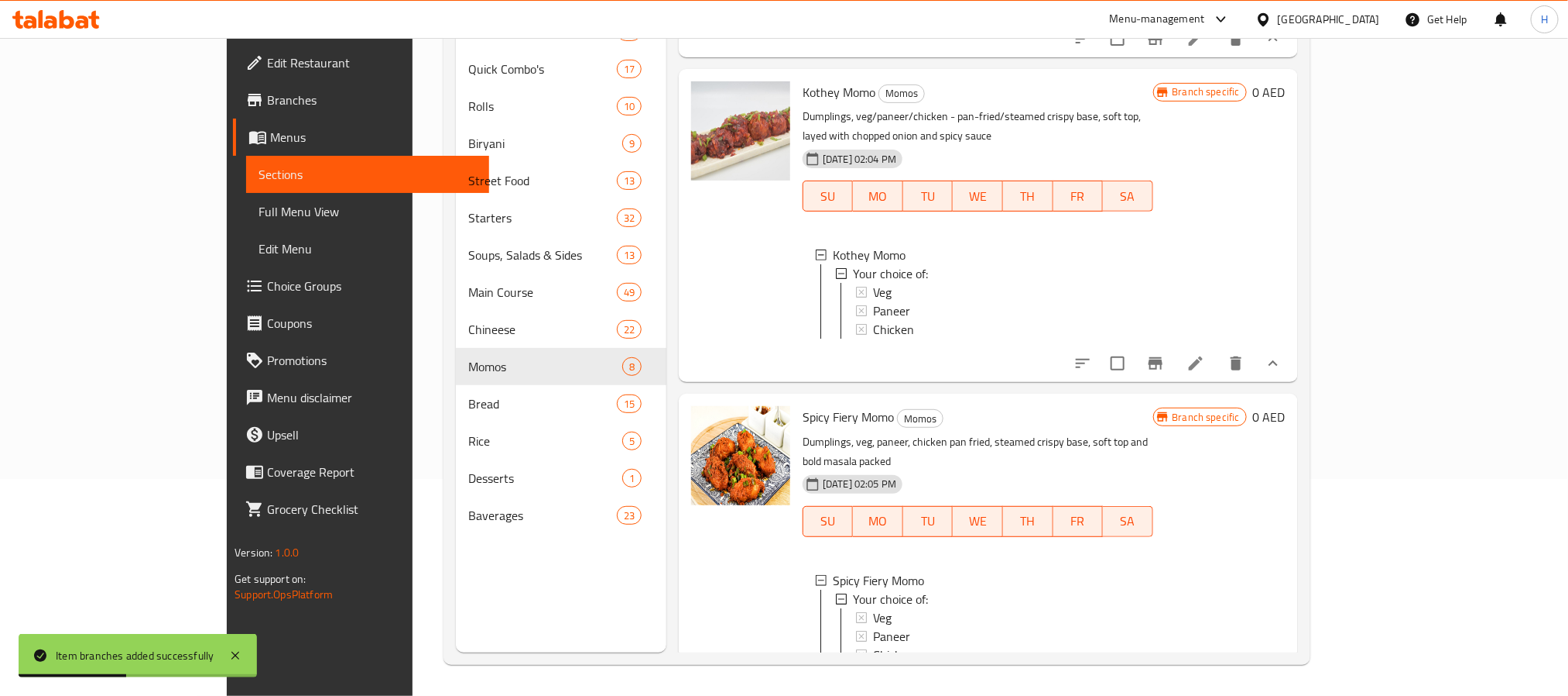
scroll to position [1925, 0]
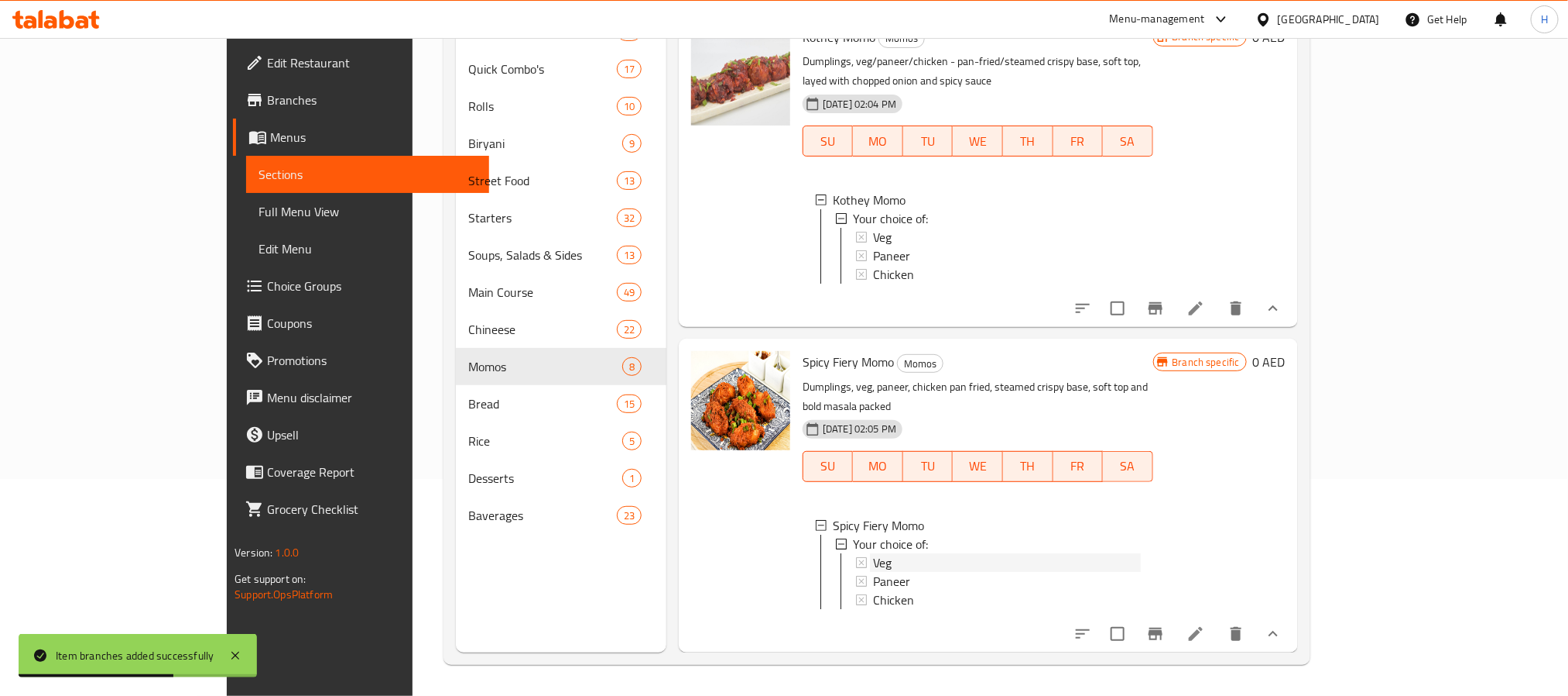
click at [873, 553] on span "Veg" at bounding box center [882, 562] width 19 height 19
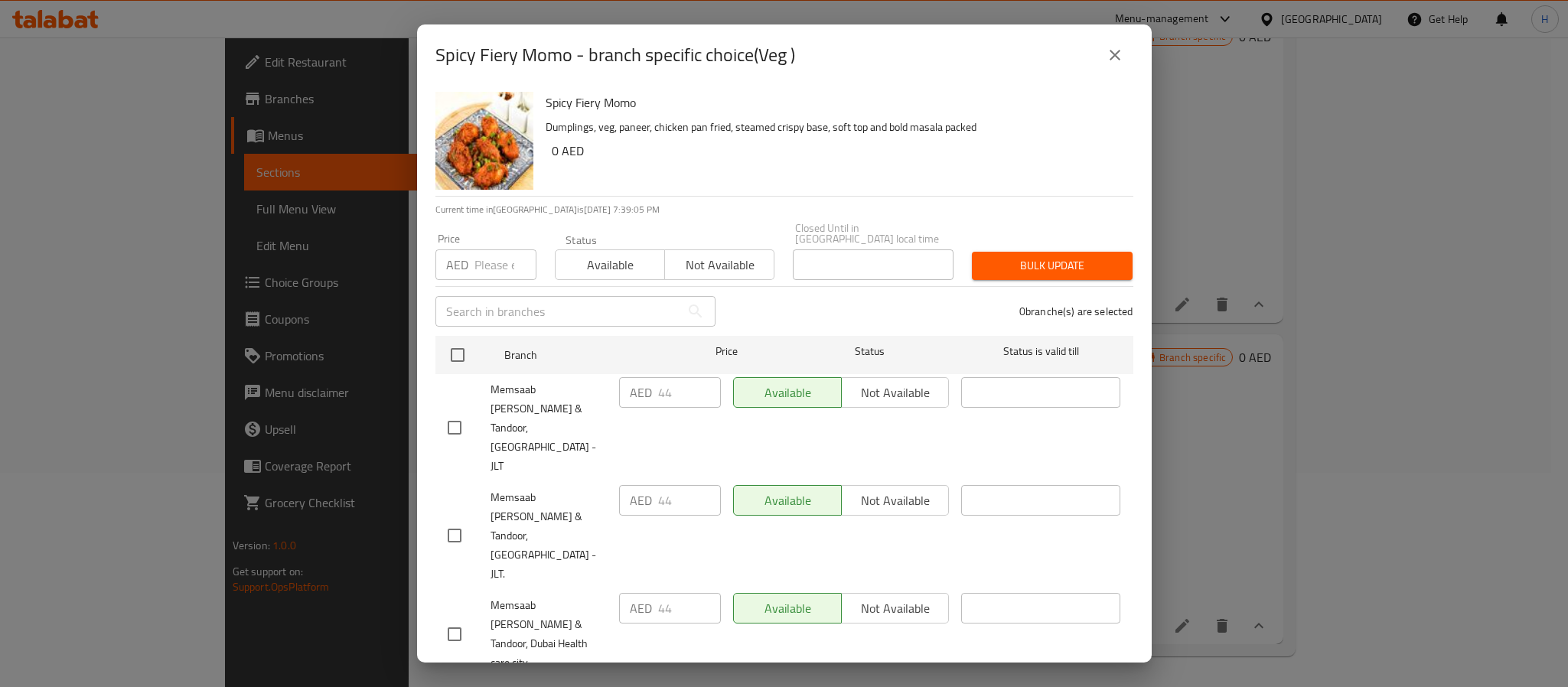
click at [1106, 53] on icon "close" at bounding box center [1114, 55] width 18 height 18
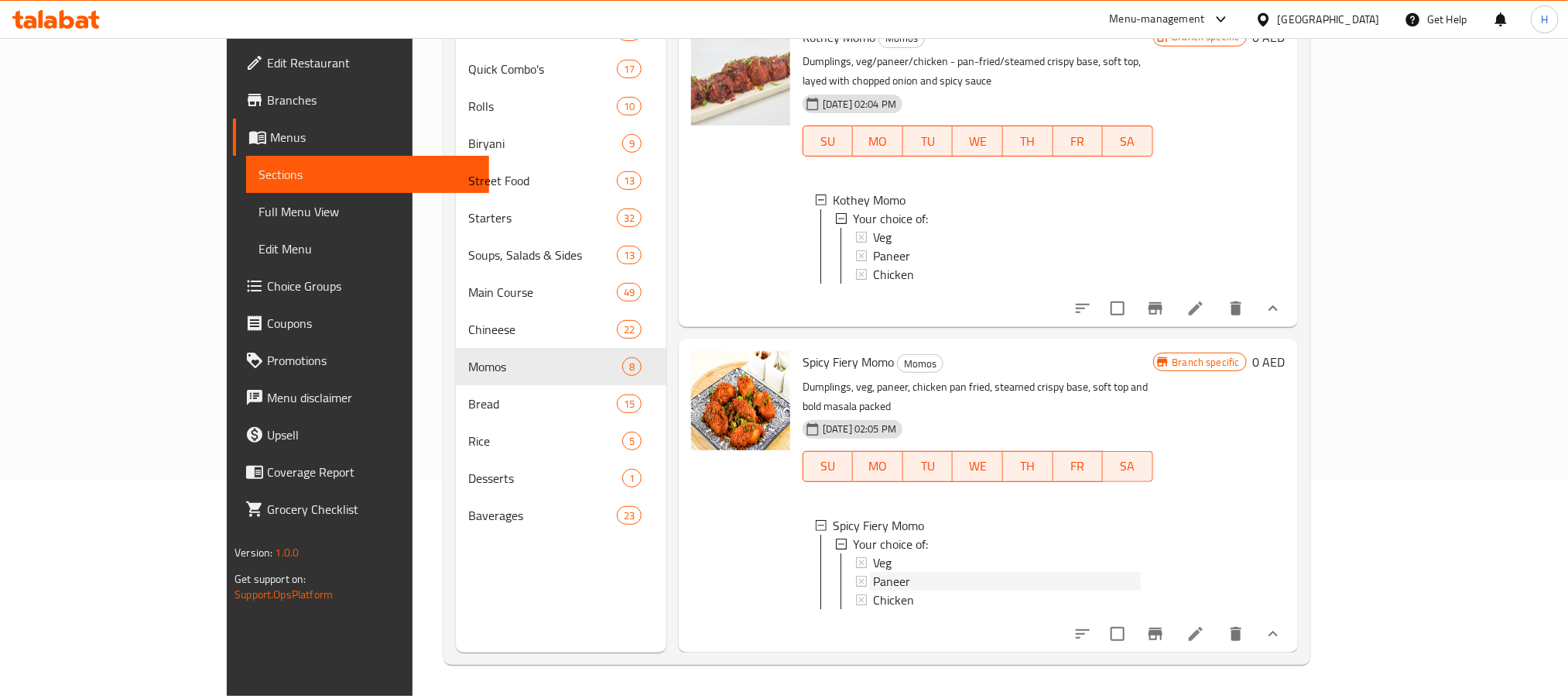
click at [886, 572] on div "Paneer" at bounding box center [1006, 581] width 267 height 19
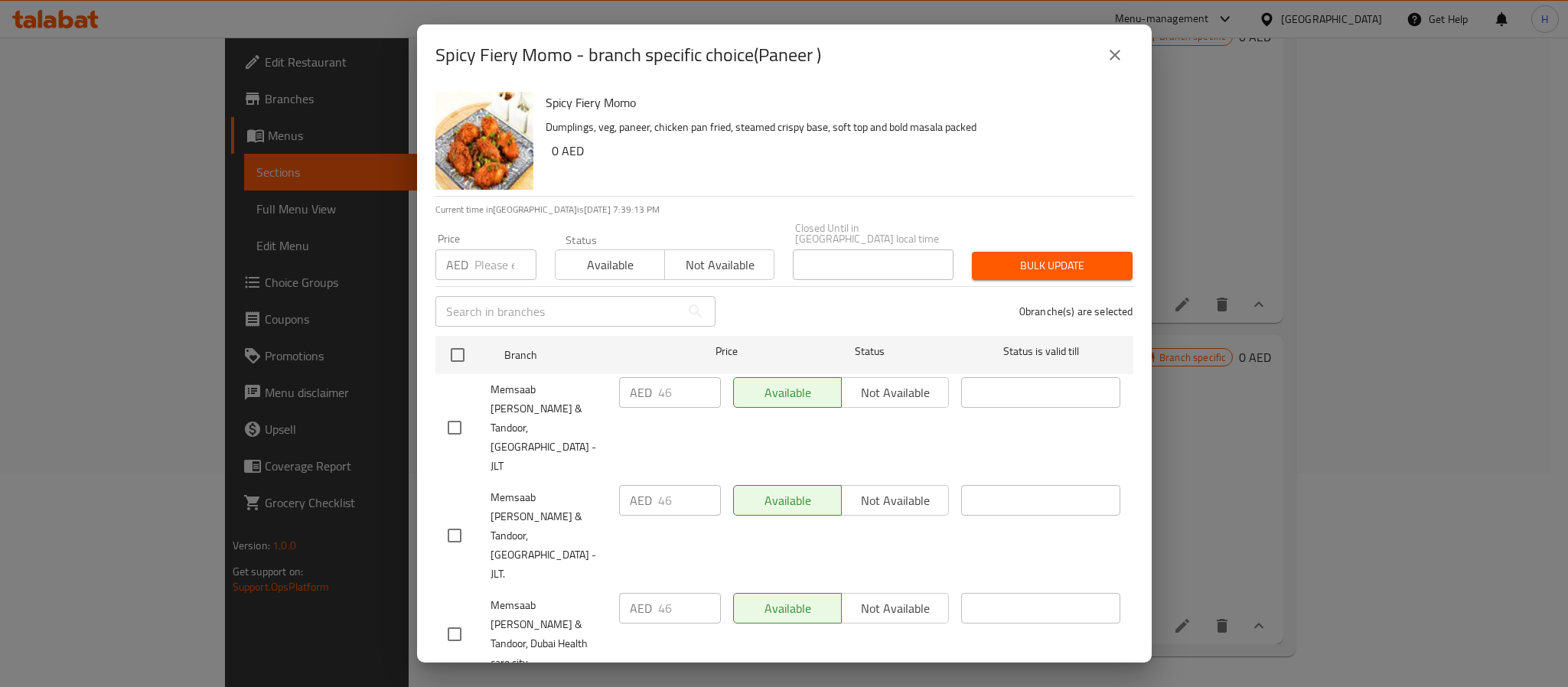
click at [1108, 53] on icon "close" at bounding box center [1114, 55] width 18 height 18
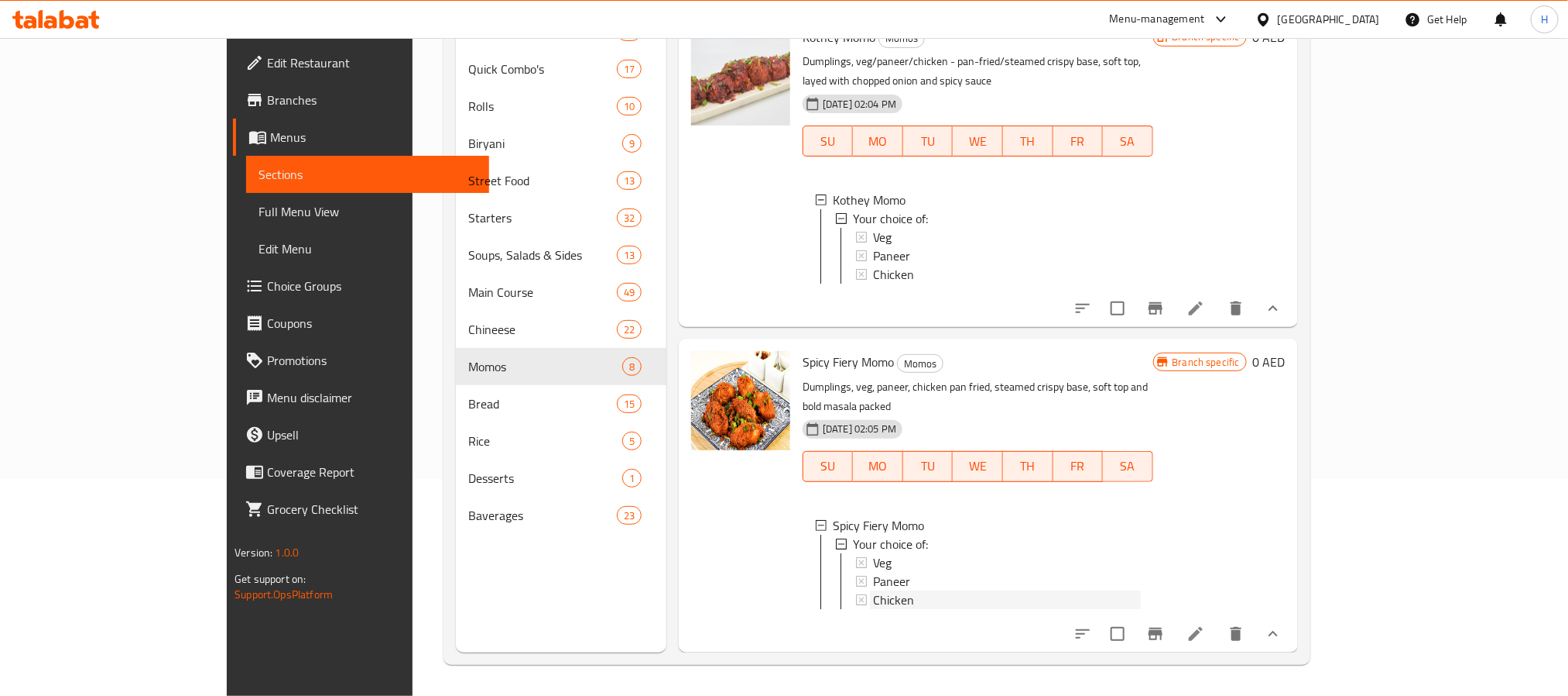
click at [873, 590] on div "Chicken" at bounding box center [1006, 599] width 267 height 19
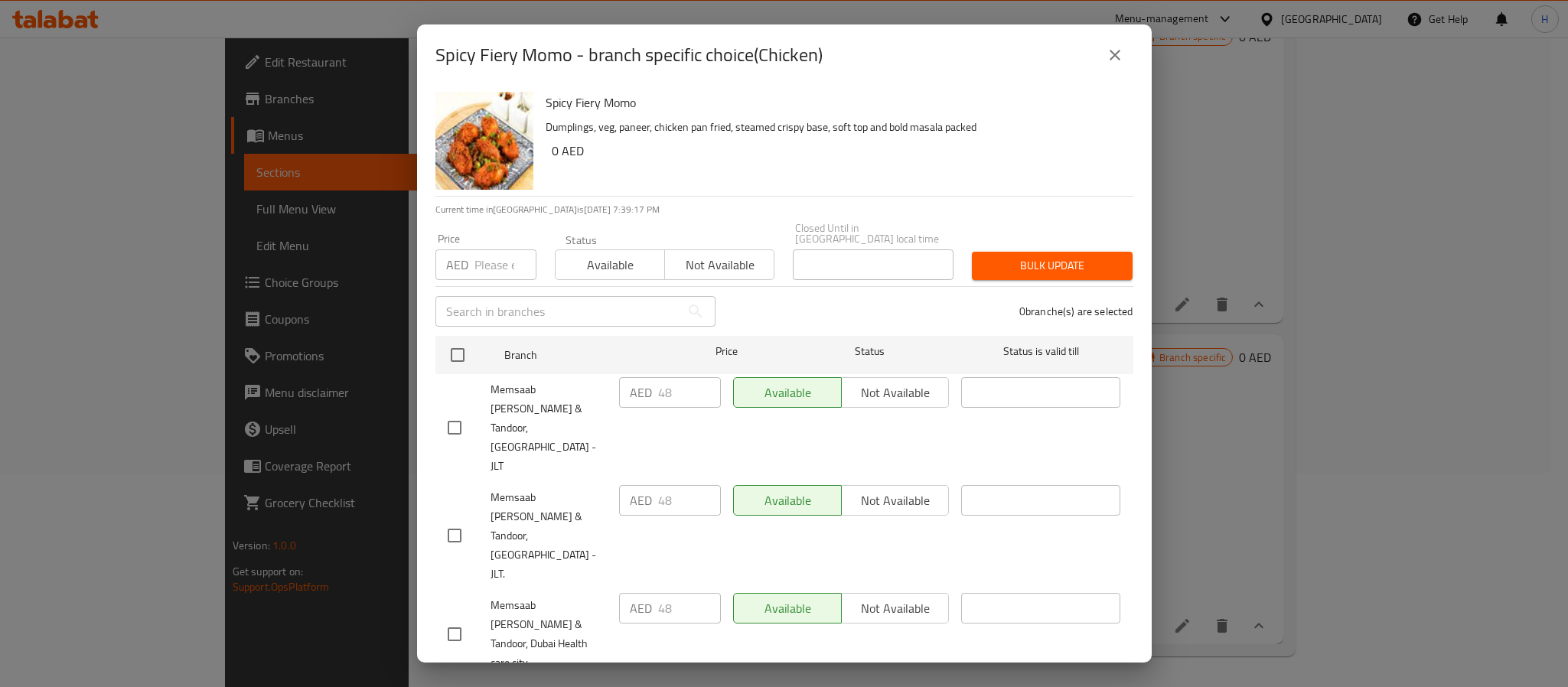
click at [1111, 56] on icon "close" at bounding box center [1114, 55] width 18 height 18
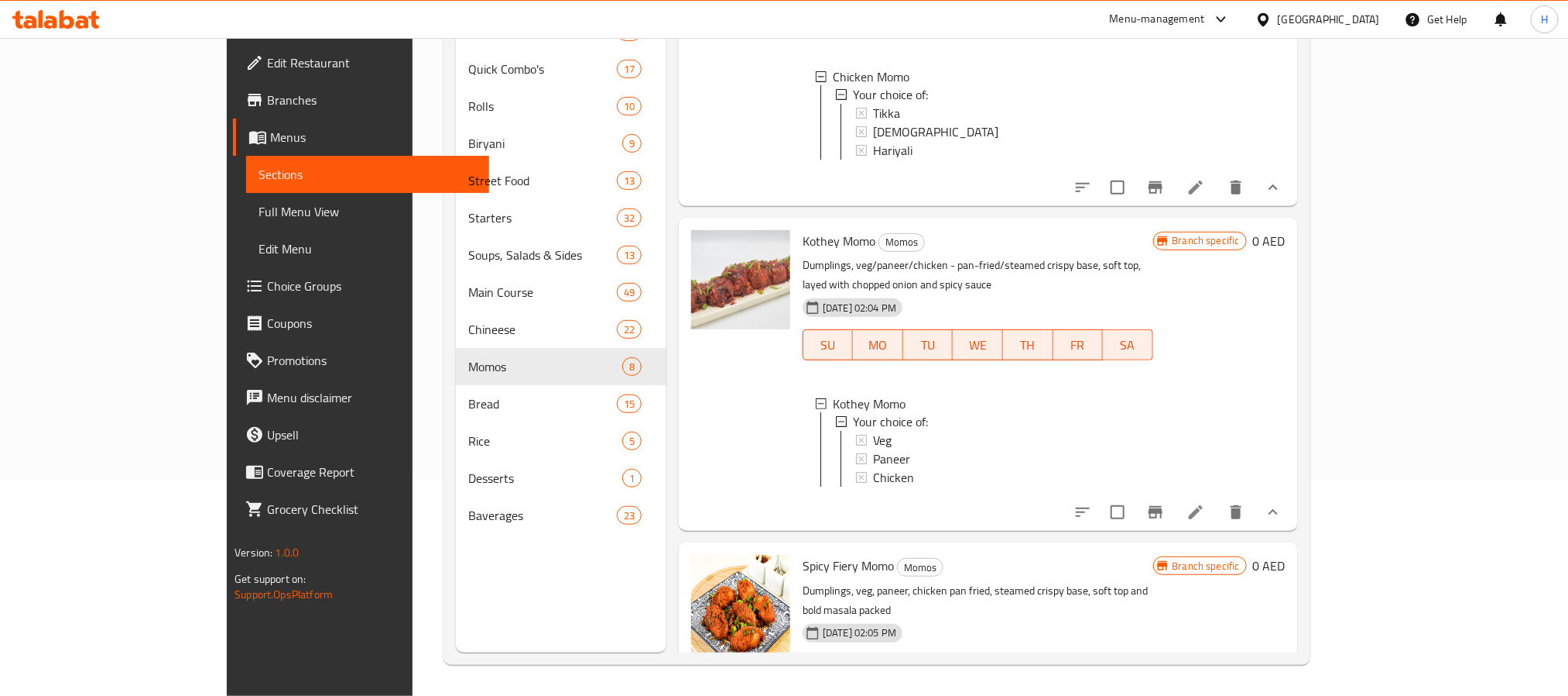
scroll to position [1540, 0]
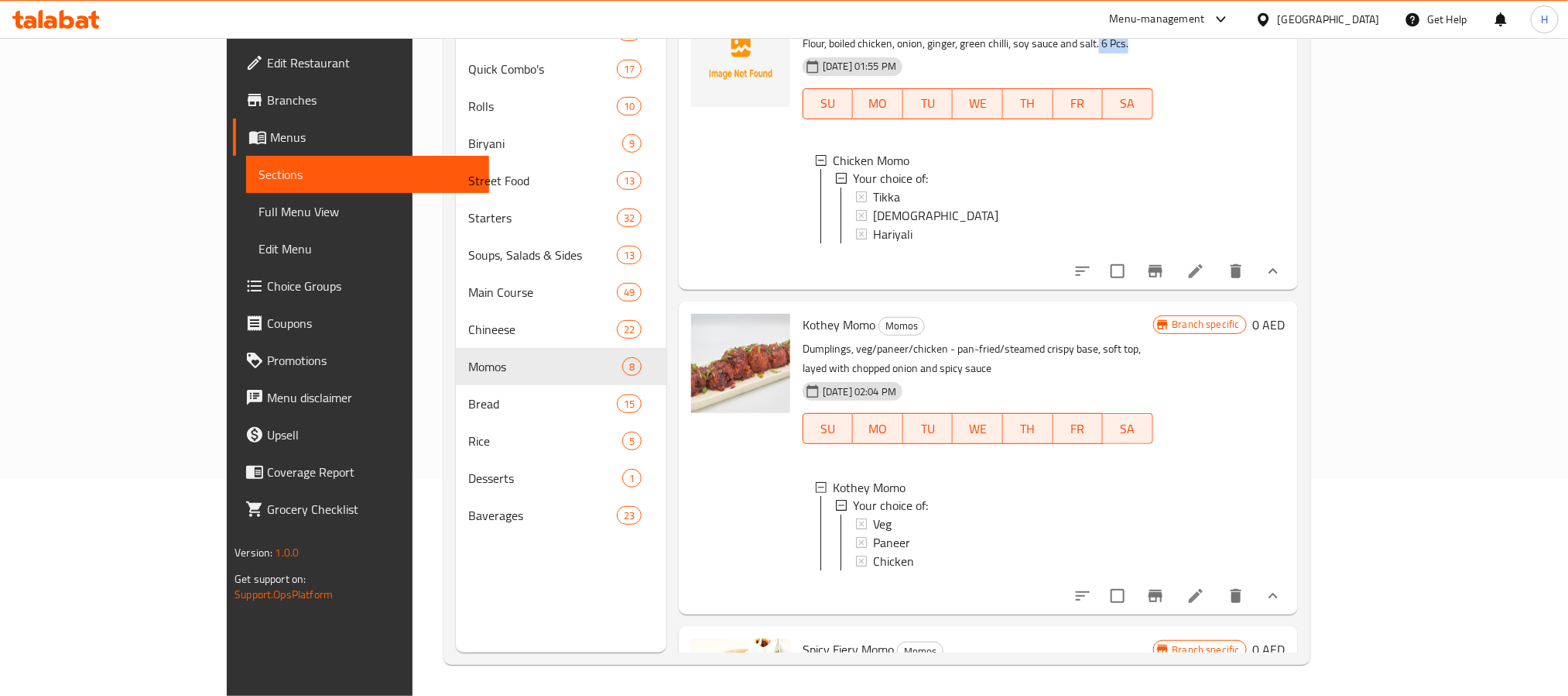
drag, startPoint x: 1083, startPoint y: 126, endPoint x: 1043, endPoint y: 137, distance: 41.5
click at [1043, 54] on p "Flour, boiled chicken, onion, ginger, green chilli, soy sauce and salt. 6 Pcs." at bounding box center [978, 44] width 350 height 20
copy p "6 Pcs."
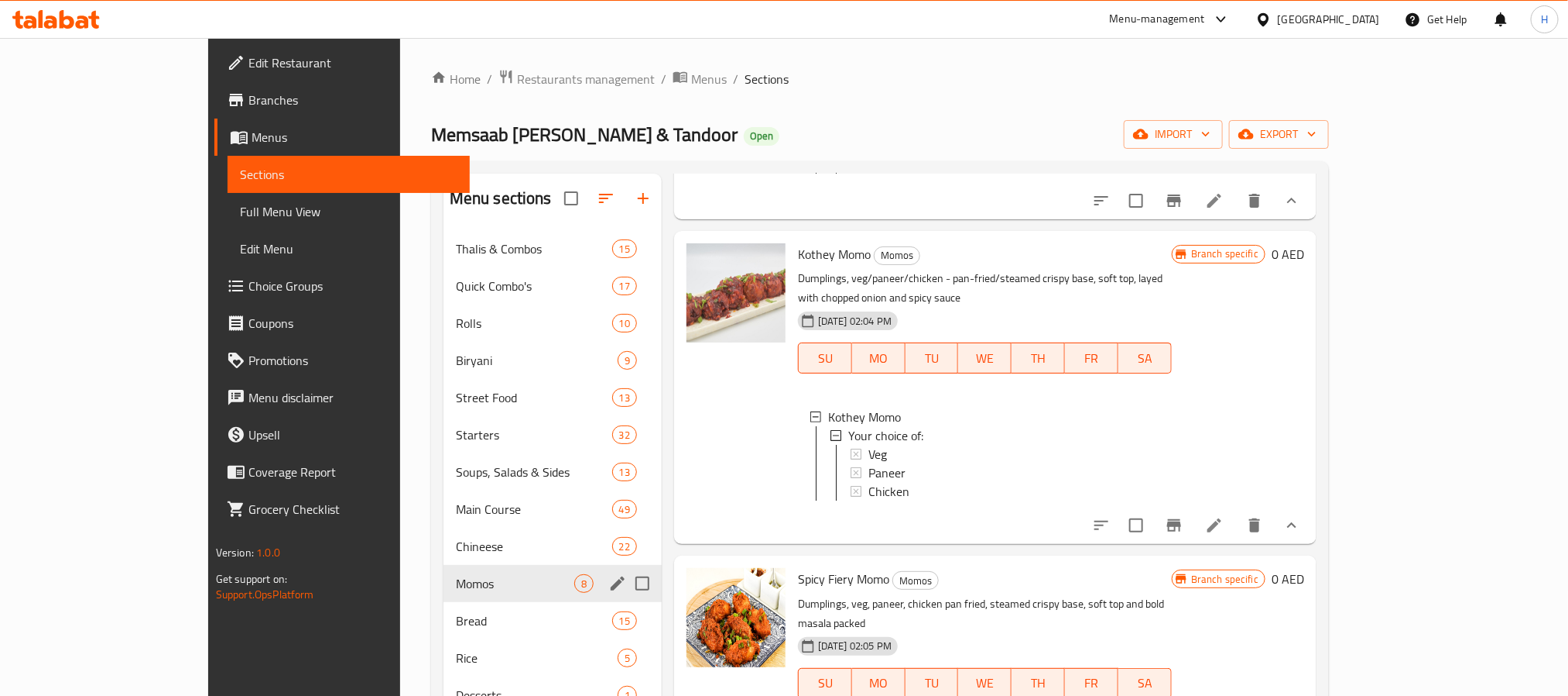
scroll to position [217, 0]
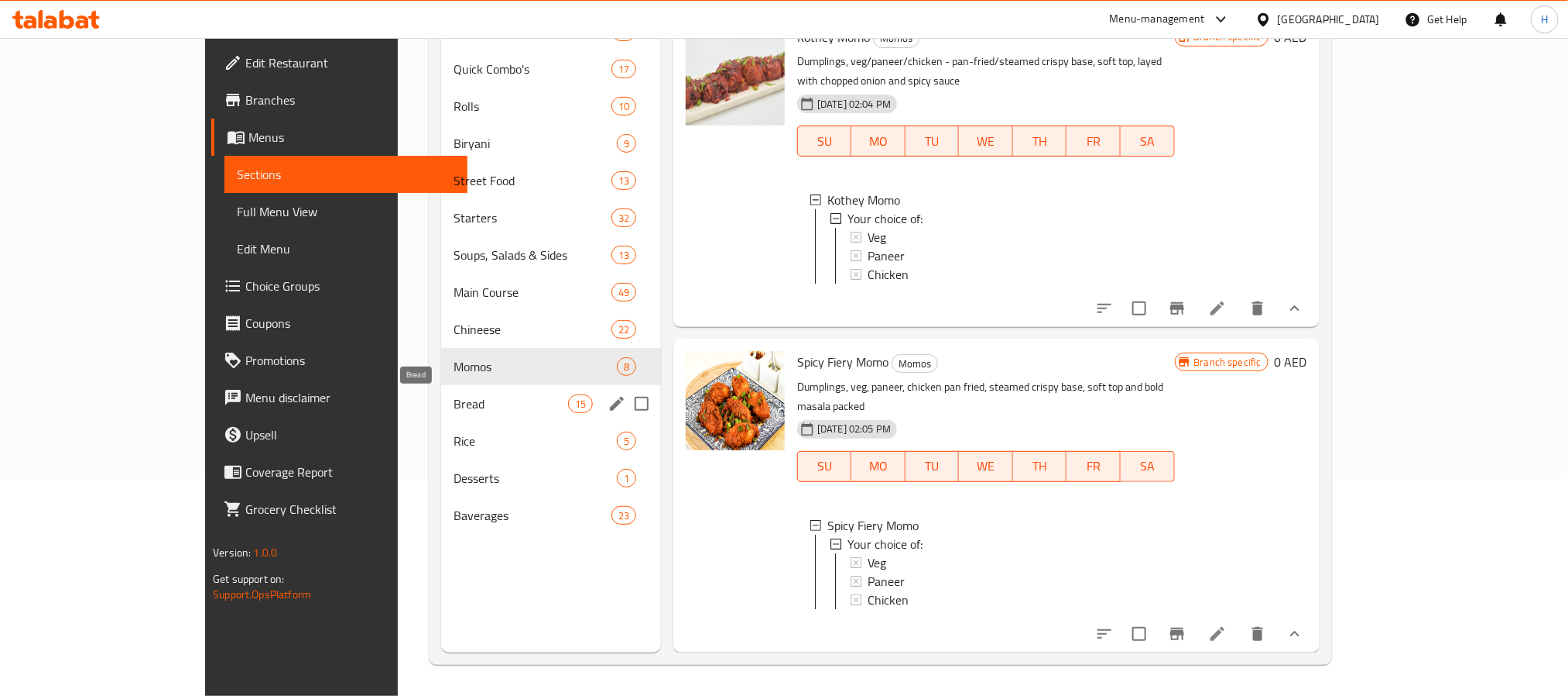
click at [453, 405] on span "Bread" at bounding box center [510, 403] width 113 height 19
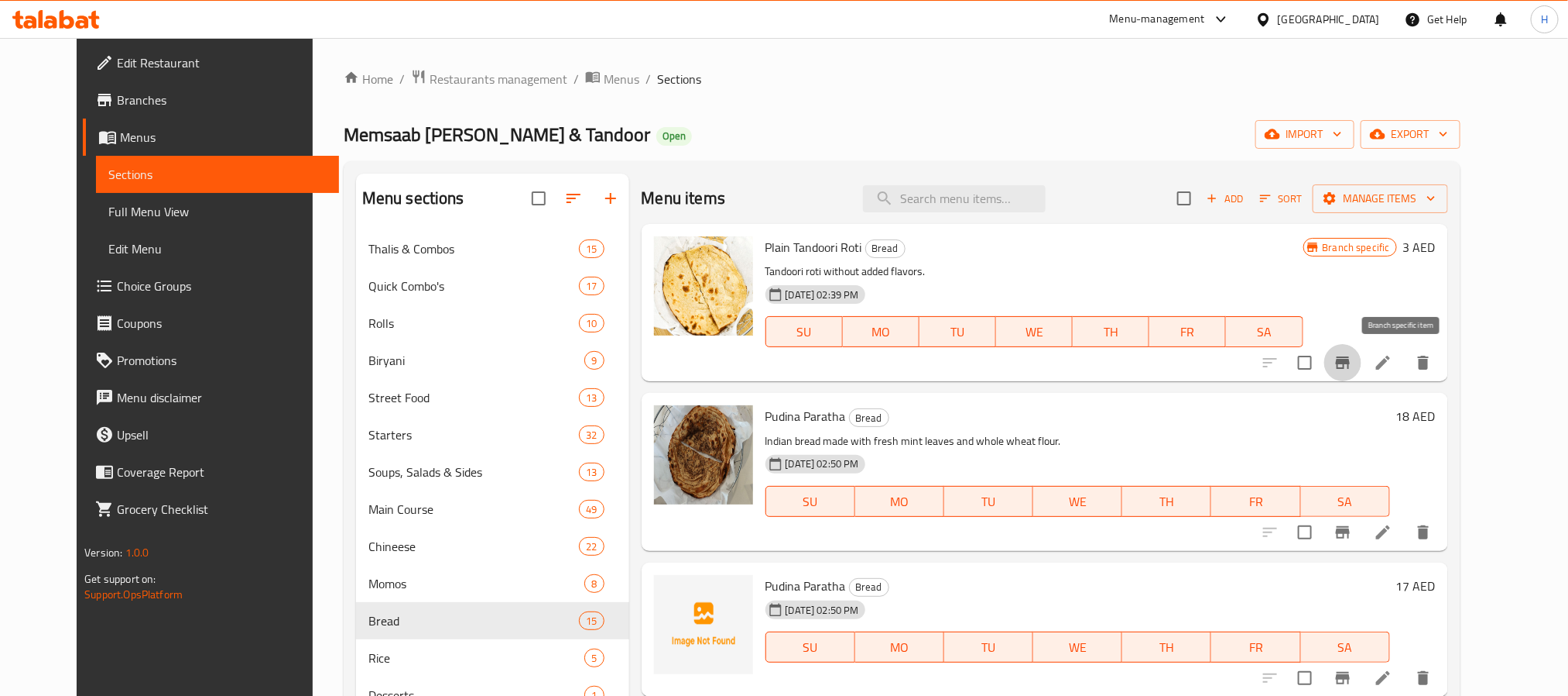
click at [1352, 368] on icon "Branch-specific-item" at bounding box center [1342, 362] width 19 height 19
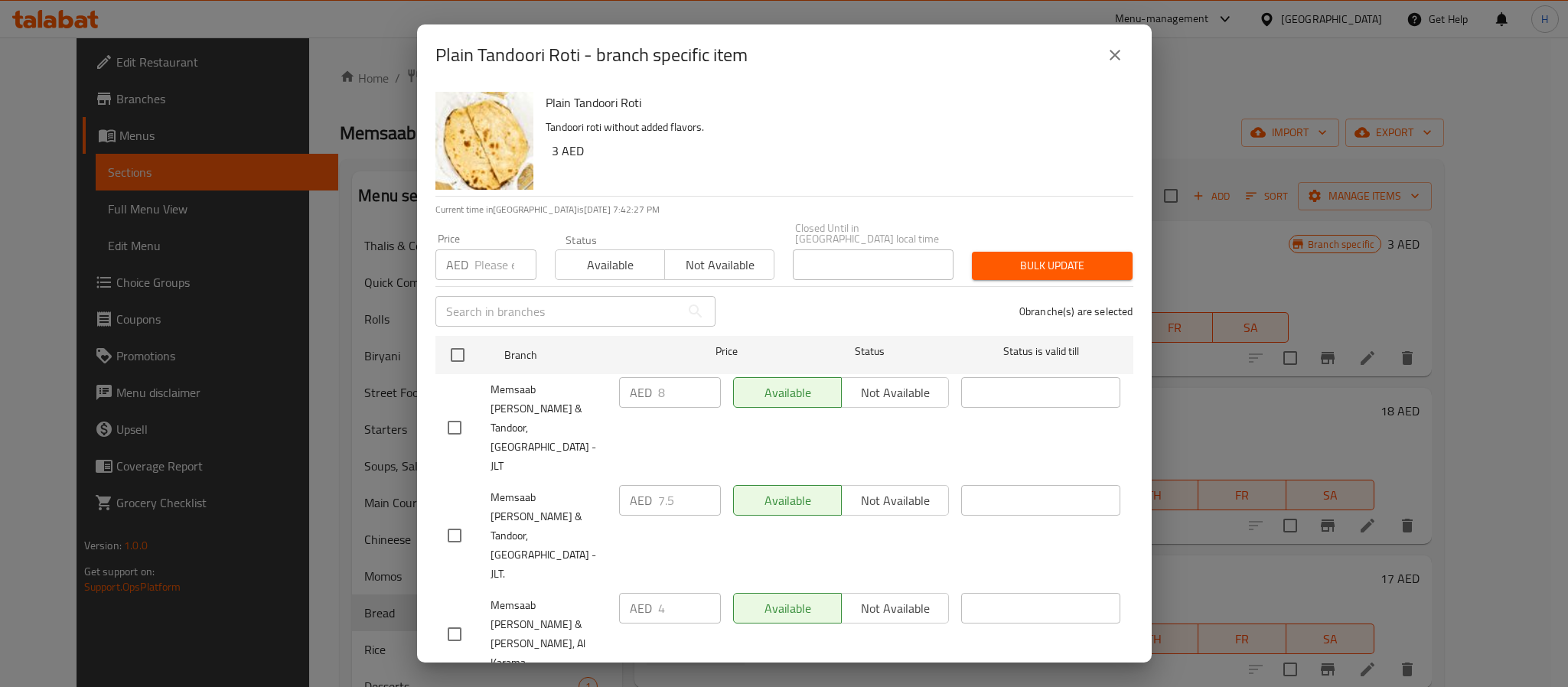
click at [463, 519] on input "checkbox" at bounding box center [454, 535] width 32 height 32
checkbox input "true"
click at [490, 268] on input "number" at bounding box center [505, 264] width 62 height 31
paste input "8"
type input "8"
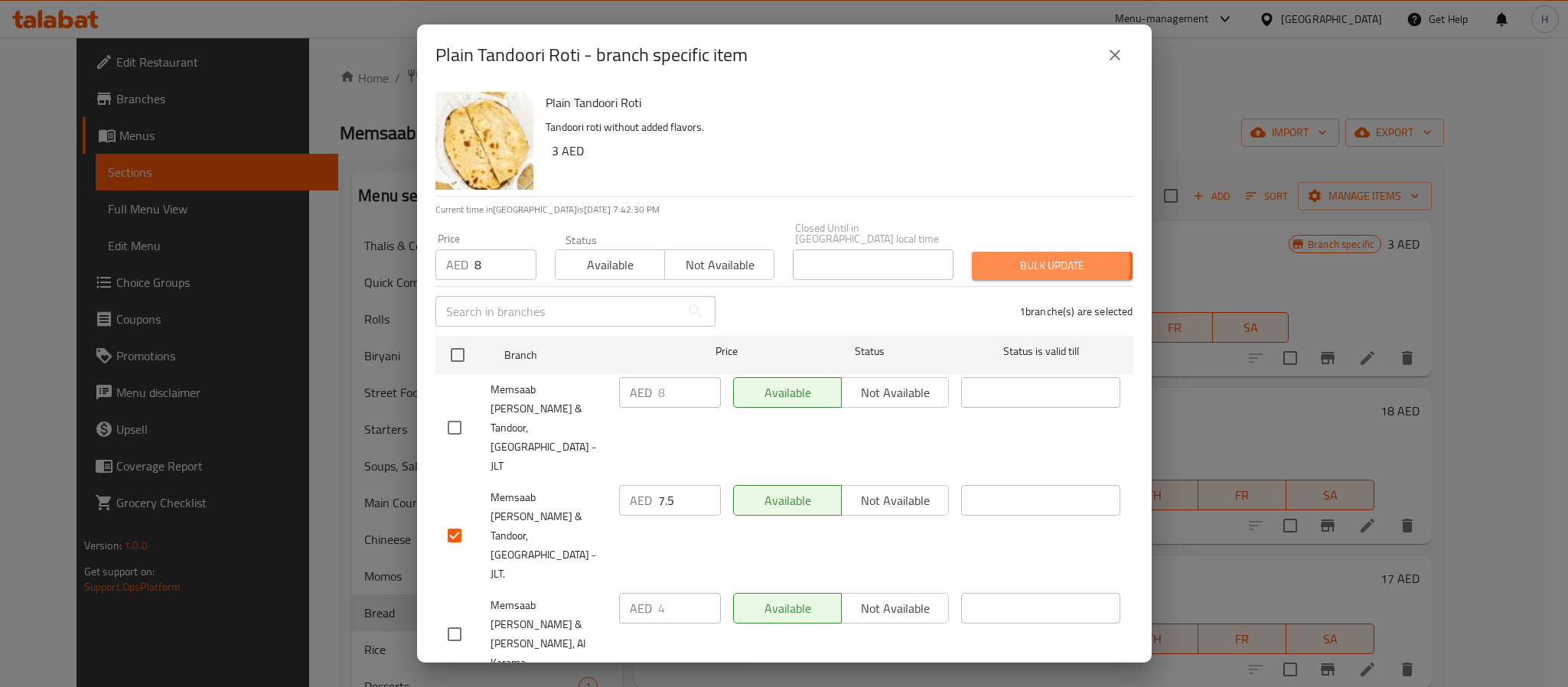
click at [1030, 264] on span "Bulk update" at bounding box center [1051, 265] width 136 height 19
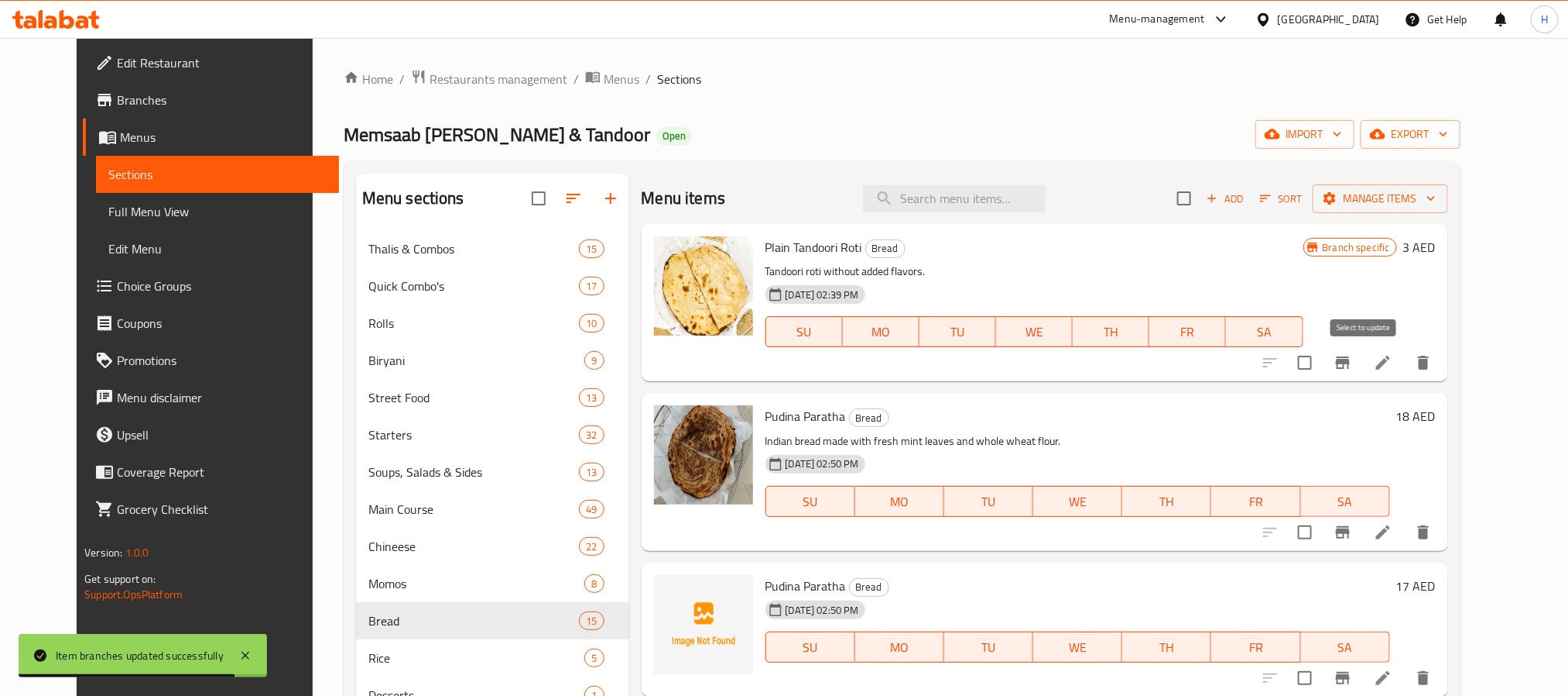
drag, startPoint x: 1361, startPoint y: 371, endPoint x: 1347, endPoint y: 375, distance: 14.6
click at [1322, 371] on input "checkbox" at bounding box center [1304, 362] width 32 height 32
checkbox input "true"
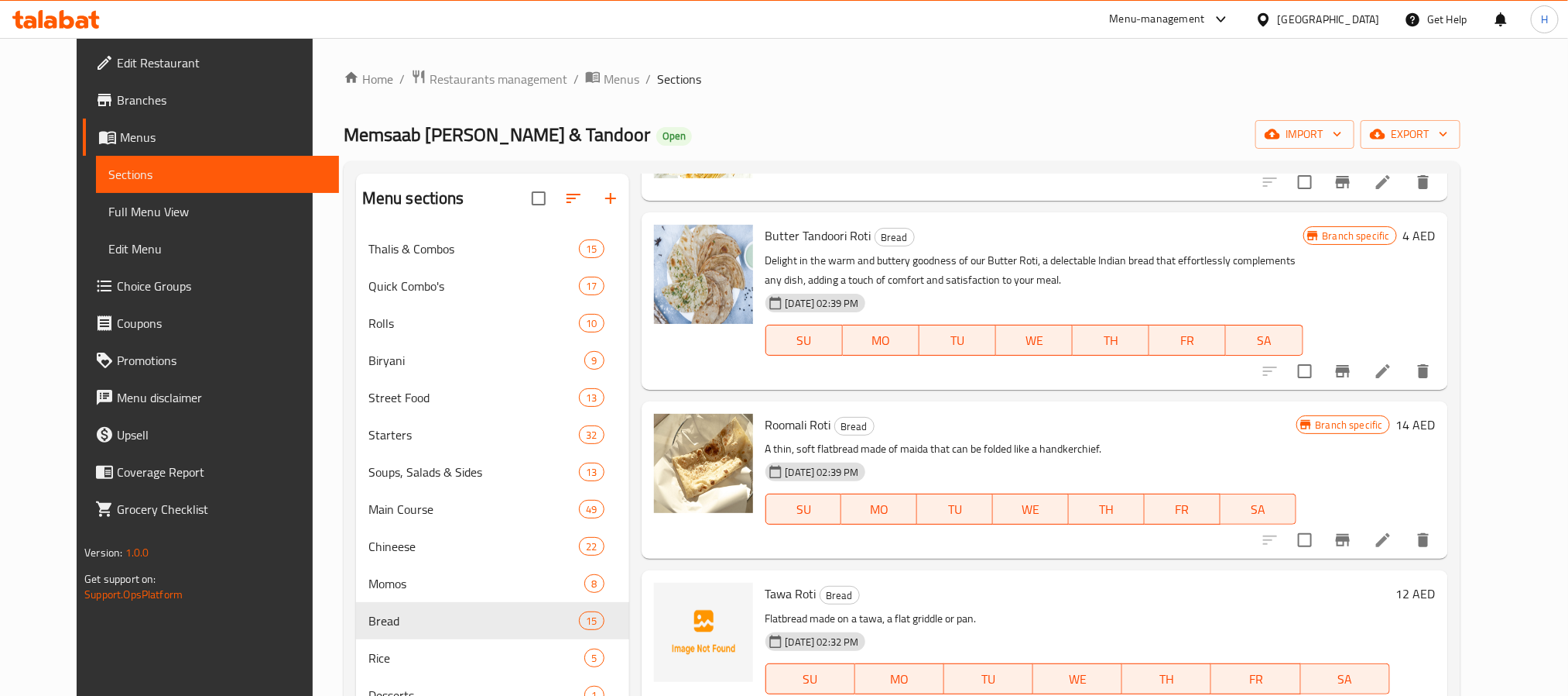
scroll to position [813, 0]
click at [811, 240] on span "Butter Tandoori Roti" at bounding box center [819, 234] width 106 height 23
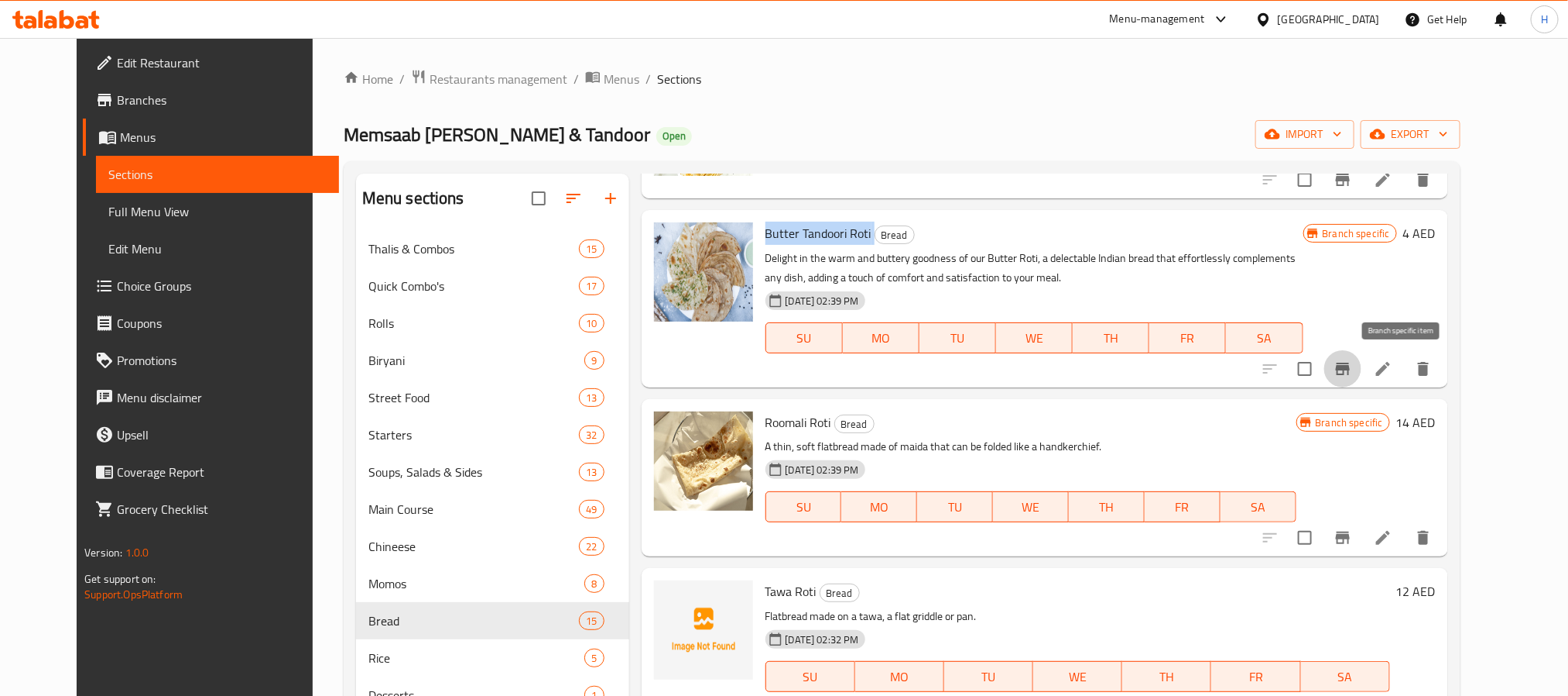
click at [1350, 368] on icon "Branch-specific-item" at bounding box center [1343, 369] width 14 height 13
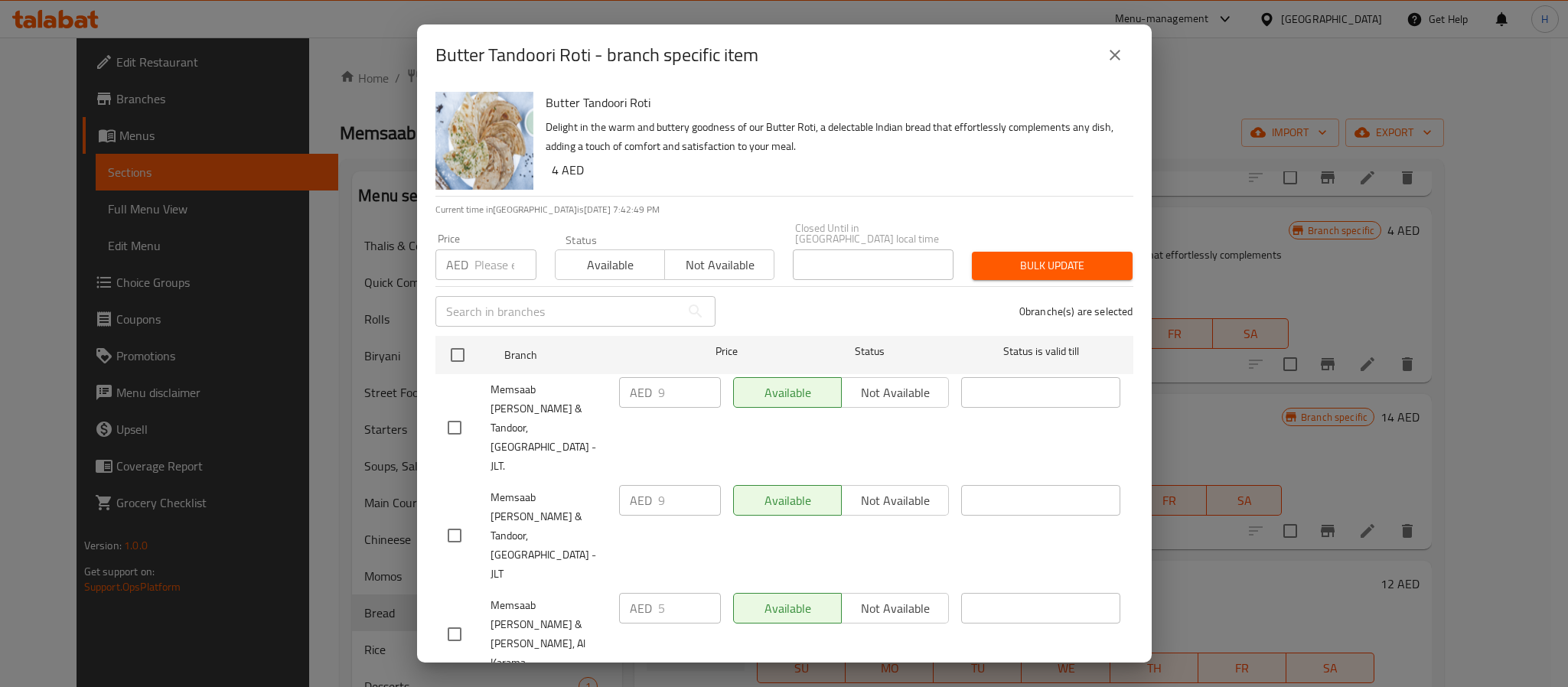
click at [495, 266] on input "number" at bounding box center [505, 264] width 62 height 31
paste input "9"
type input "9"
click at [560, 230] on div "Status Available Not available" at bounding box center [664, 257] width 238 height 65
click at [453, 411] on input "checkbox" at bounding box center [454, 426] width 32 height 32
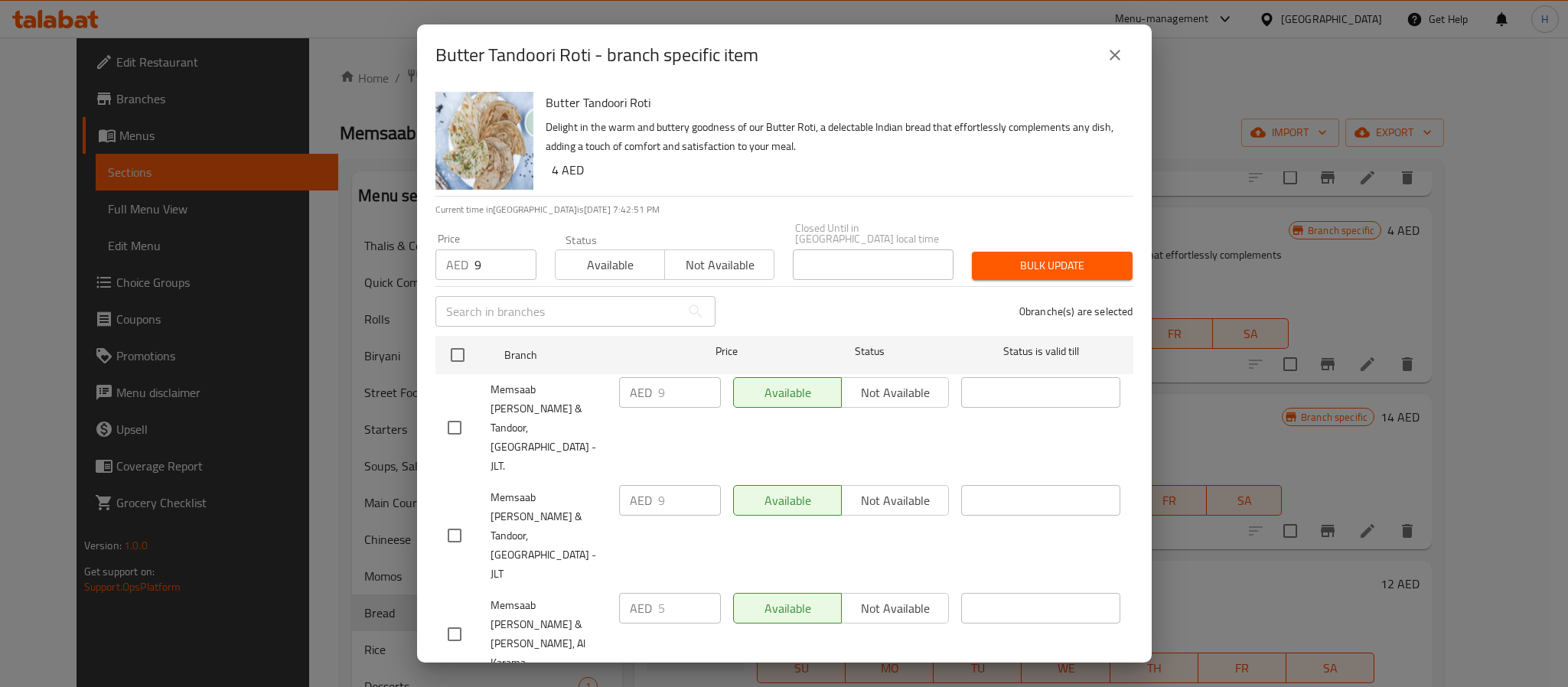
checkbox input "true"
click at [1065, 253] on button "Bulk update" at bounding box center [1051, 265] width 160 height 28
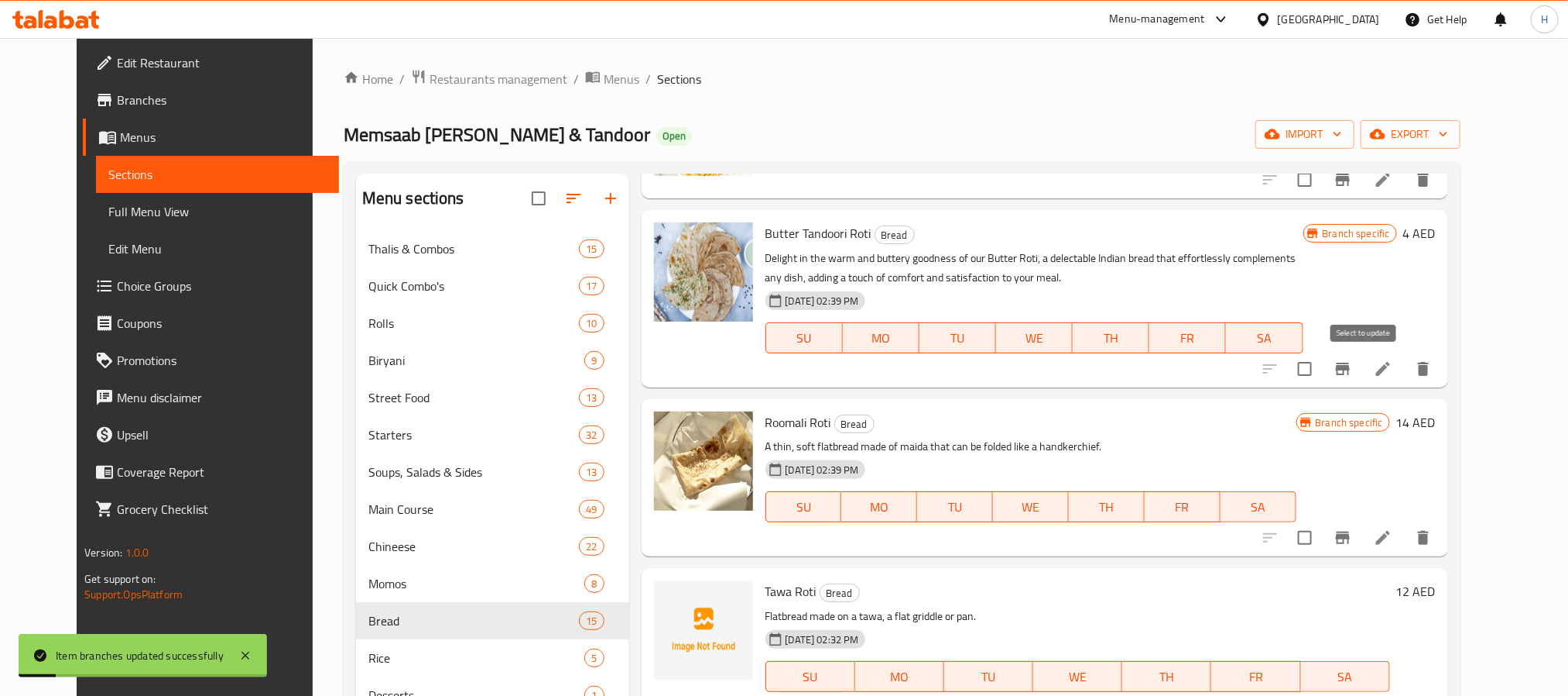
click at [1322, 368] on input "checkbox" at bounding box center [1304, 369] width 32 height 32
checkbox input "true"
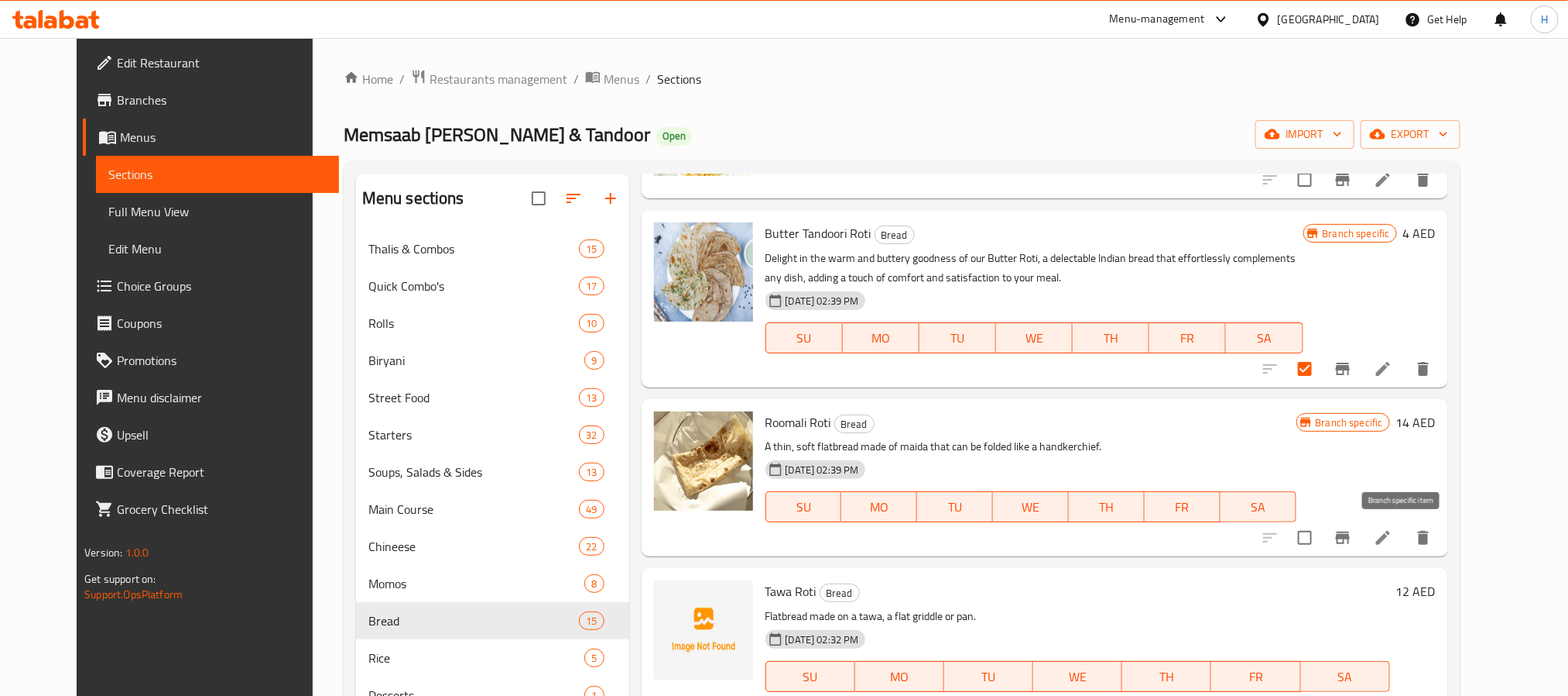
click at [1352, 536] on icon "Branch-specific-item" at bounding box center [1342, 537] width 19 height 19
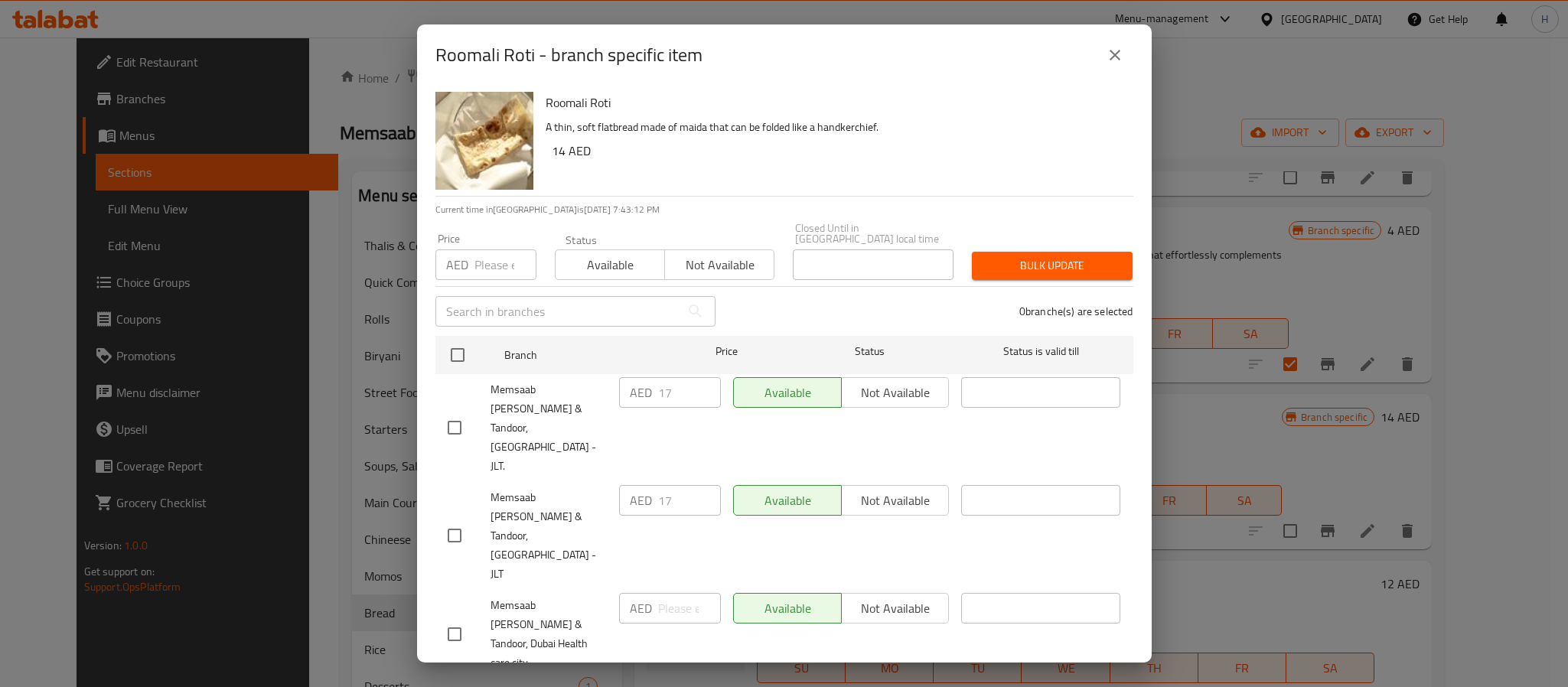
drag, startPoint x: 488, startPoint y: 262, endPoint x: 567, endPoint y: 228, distance: 86.0
click at [488, 262] on input "number" at bounding box center [505, 264] width 62 height 31
paste input "17"
type input "17"
click at [655, 188] on div "Roomali Roti A thin, soft flatbread made of maida that can be folded like a han…" at bounding box center [833, 141] width 588 height 110
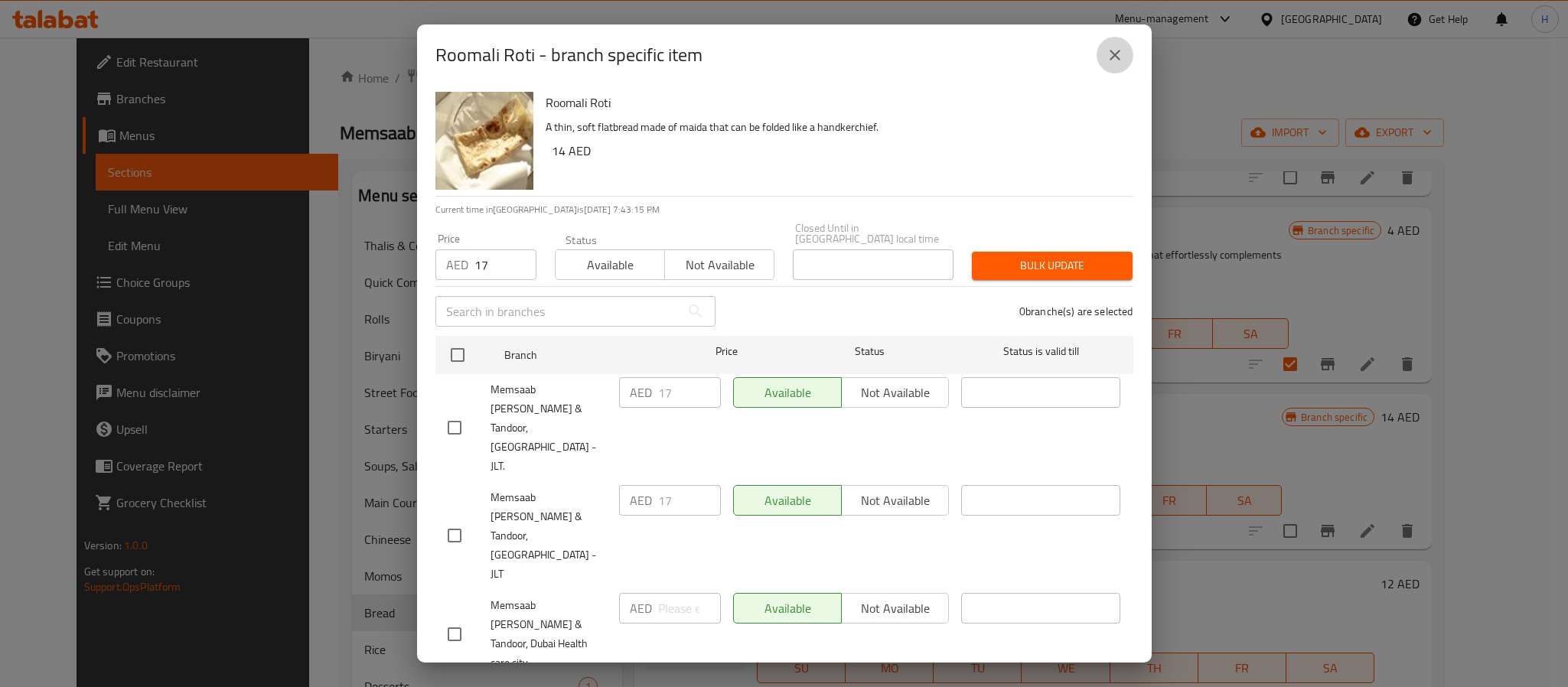
click at [1128, 61] on button "close" at bounding box center [1115, 55] width 37 height 37
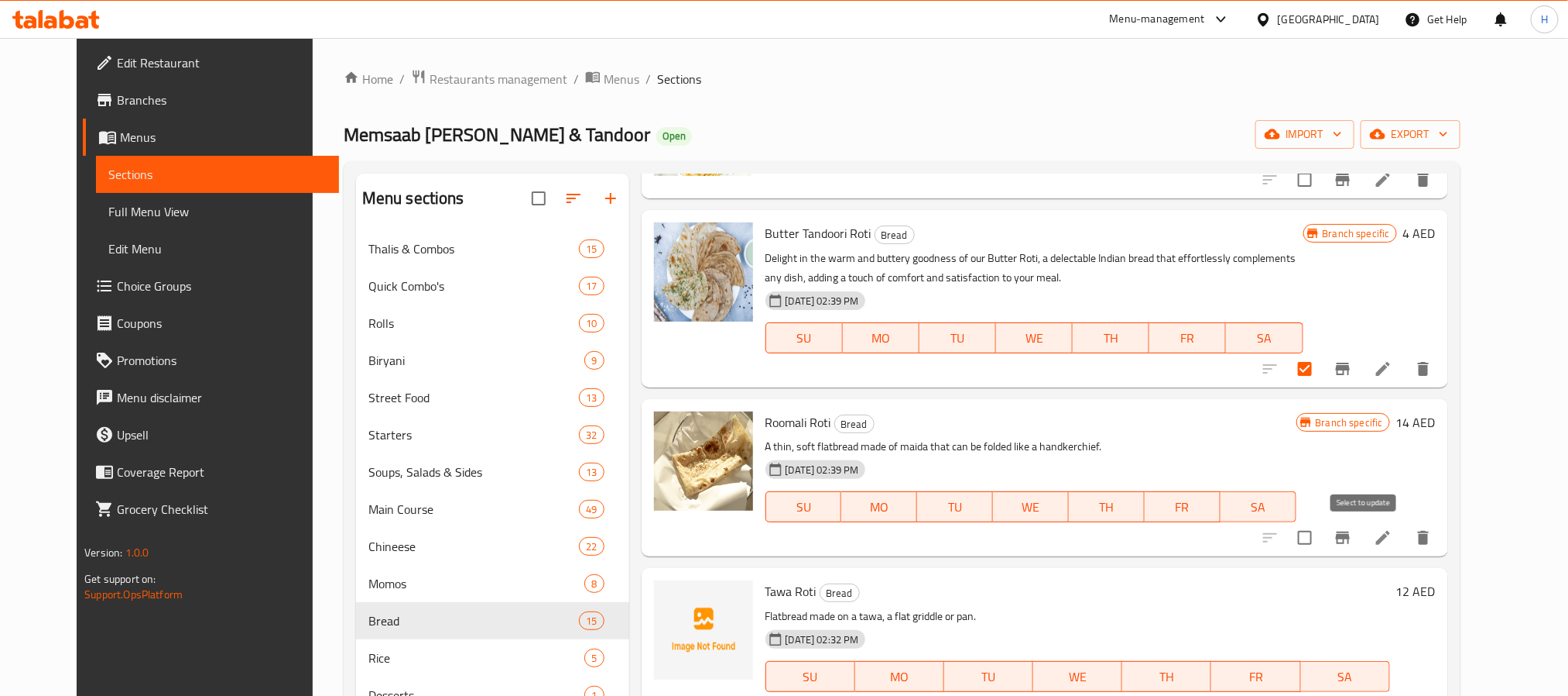
click at [1322, 537] on input "checkbox" at bounding box center [1304, 537] width 32 height 32
checkbox input "true"
click at [1012, 592] on h6 "Tawa Roti Bread" at bounding box center [1078, 591] width 624 height 22
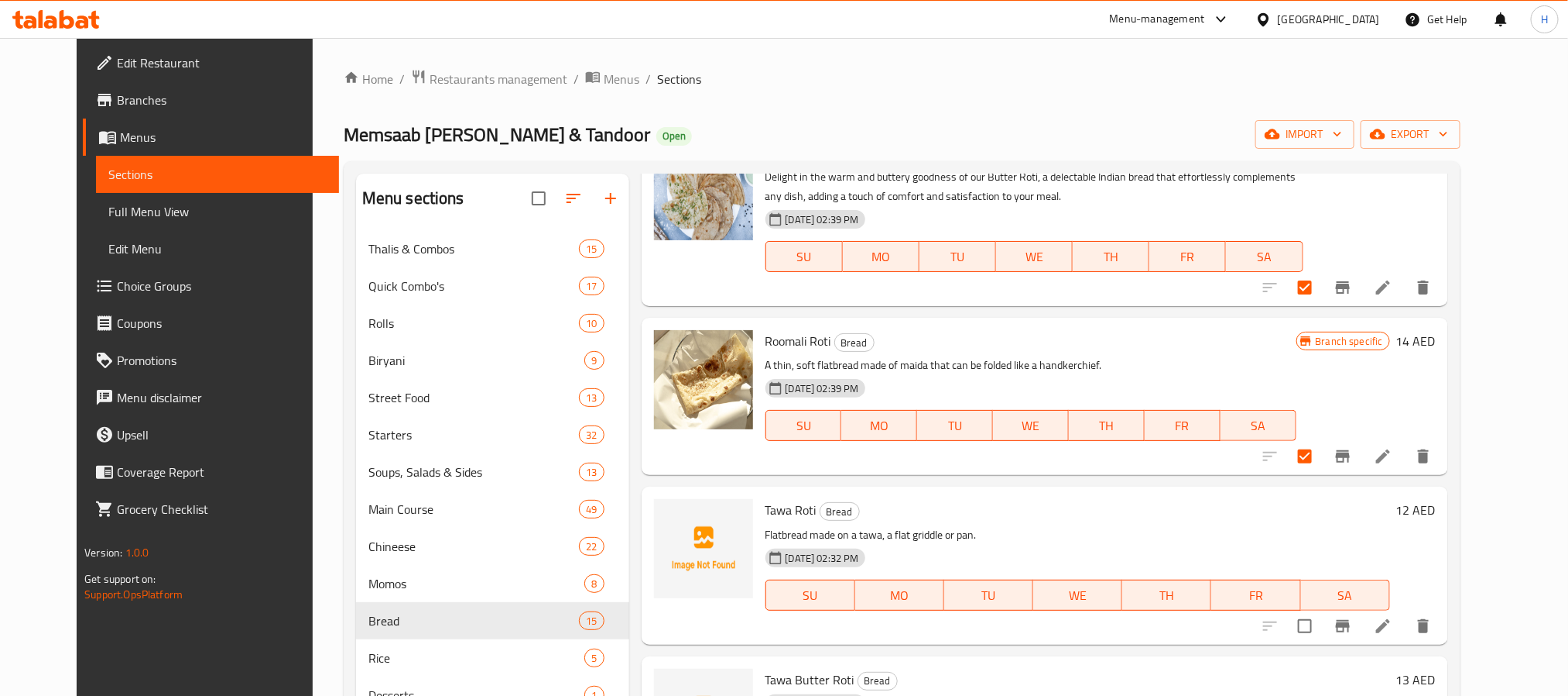
scroll to position [930, 0]
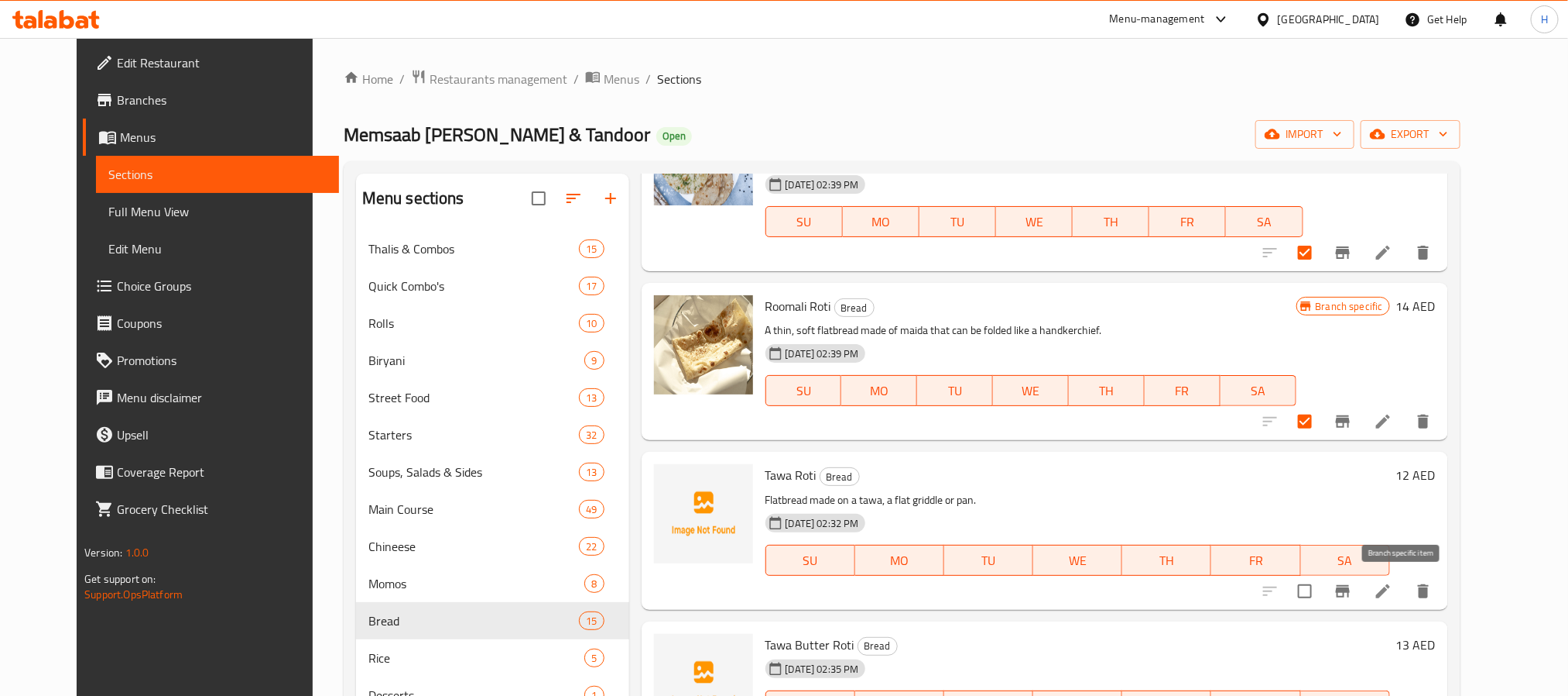
click at [1352, 598] on icon "Branch-specific-item" at bounding box center [1342, 590] width 19 height 19
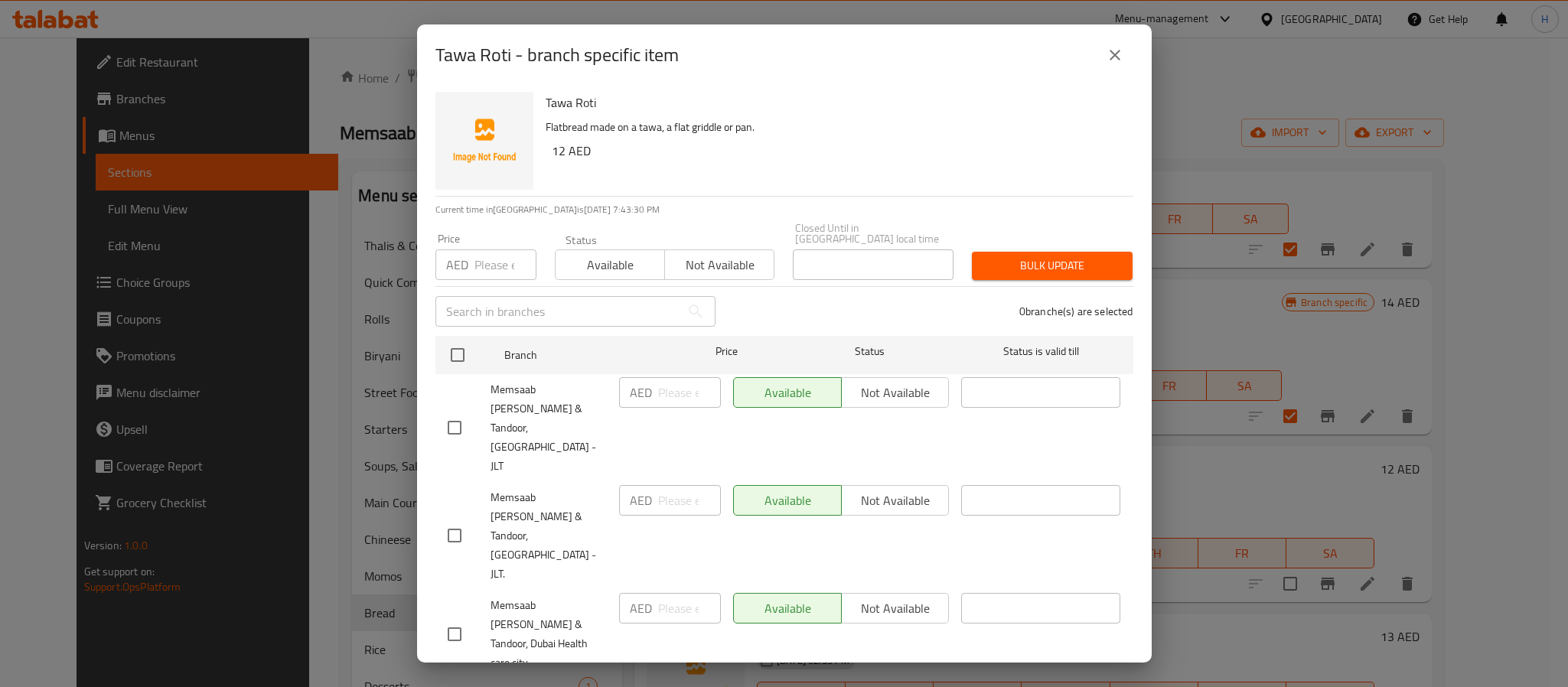
click at [883, 168] on div "Tawa Roti Flatbread made on a tawa, a flat griddle or pan. 12 AED" at bounding box center [833, 141] width 588 height 110
drag, startPoint x: 474, startPoint y: 263, endPoint x: 503, endPoint y: 260, distance: 29.2
click at [474, 263] on input "number" at bounding box center [505, 264] width 62 height 31
paste input "12"
type input "12"
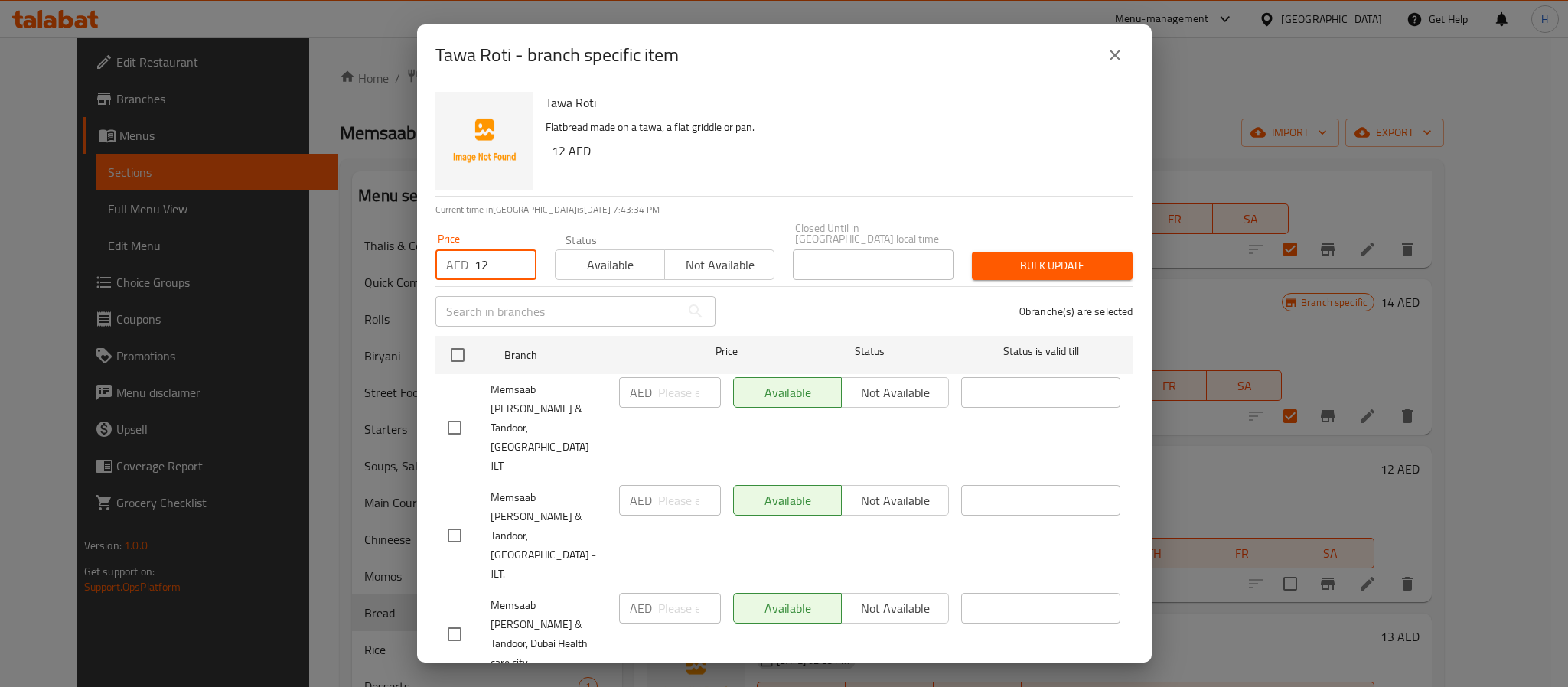
click at [457, 519] on input "checkbox" at bounding box center [454, 535] width 32 height 32
checkbox input "true"
click at [993, 257] on span "Bulk update" at bounding box center [1051, 265] width 136 height 19
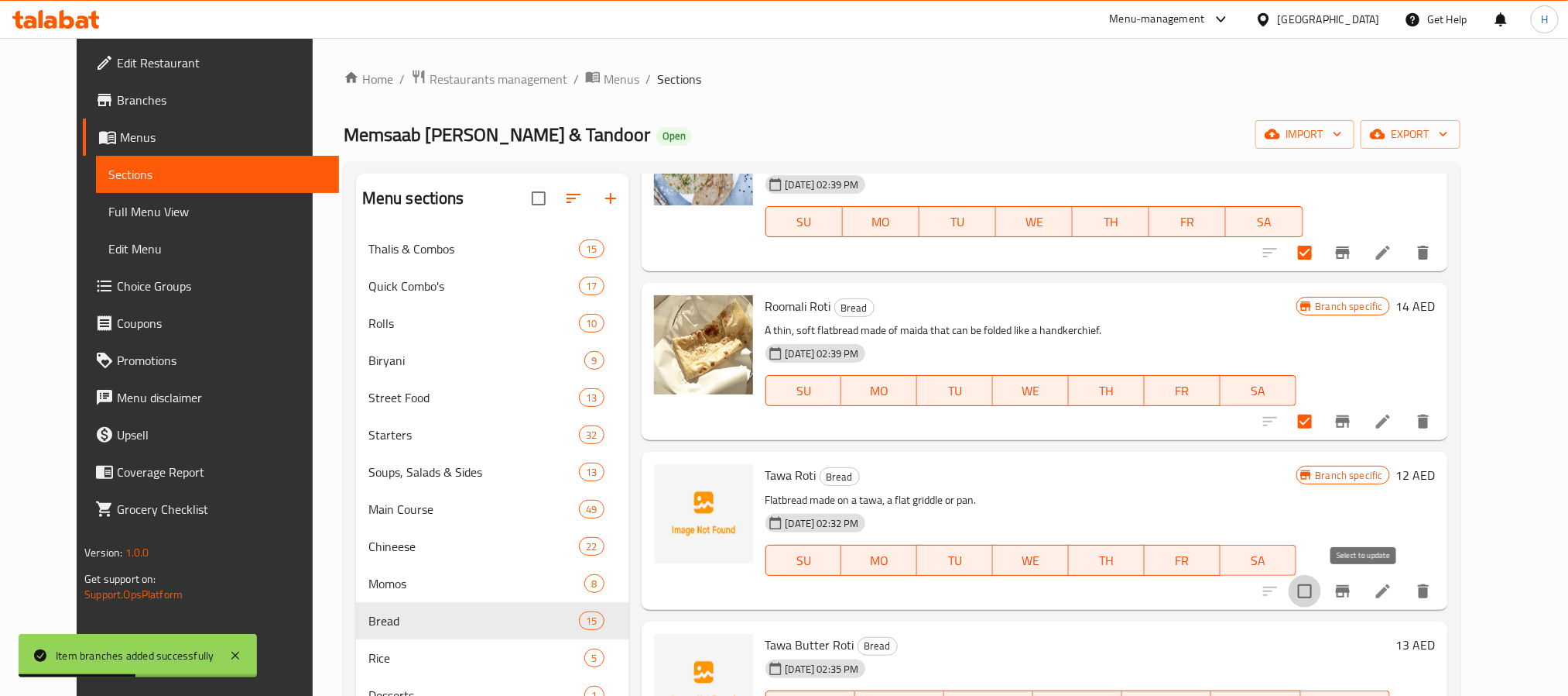
click at [1322, 595] on input "checkbox" at bounding box center [1304, 590] width 32 height 32
checkbox input "true"
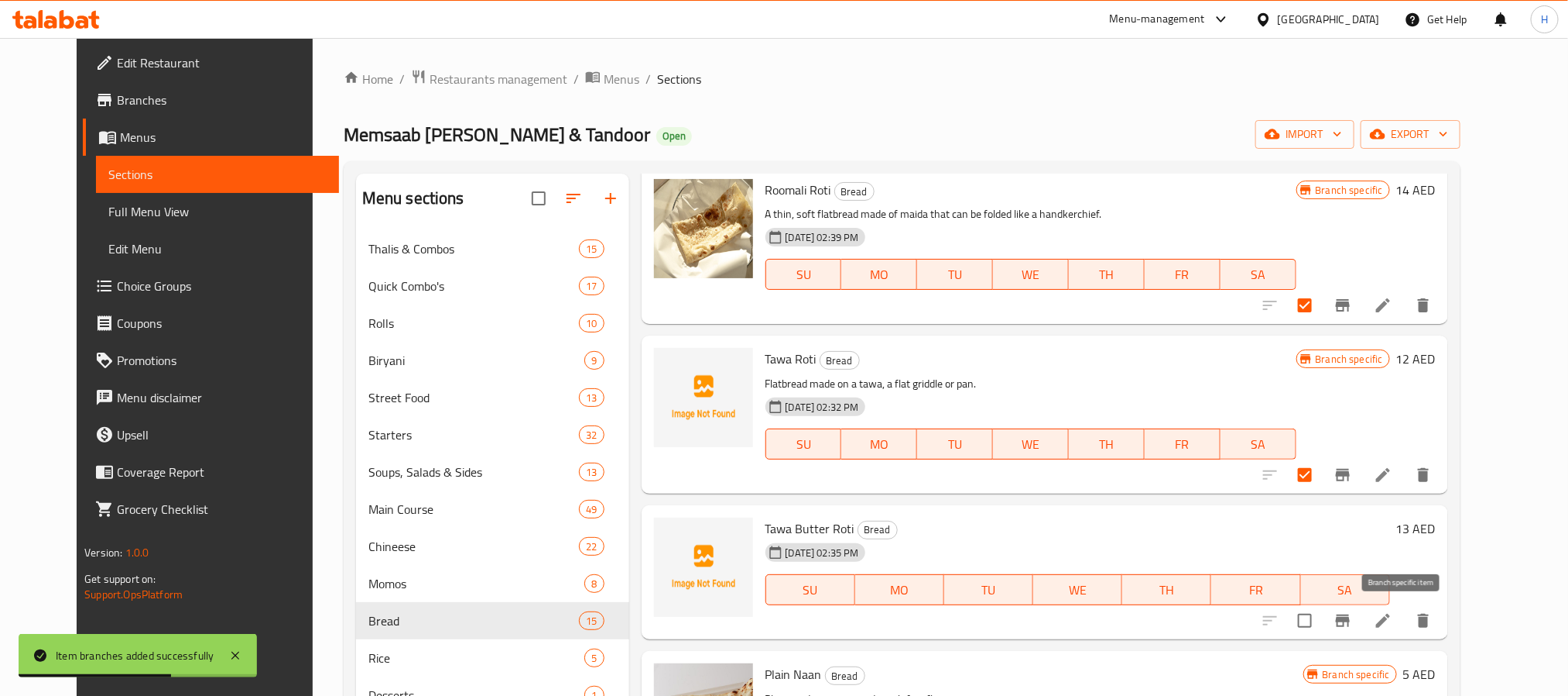
click at [1352, 626] on icon "Branch-specific-item" at bounding box center [1342, 620] width 19 height 19
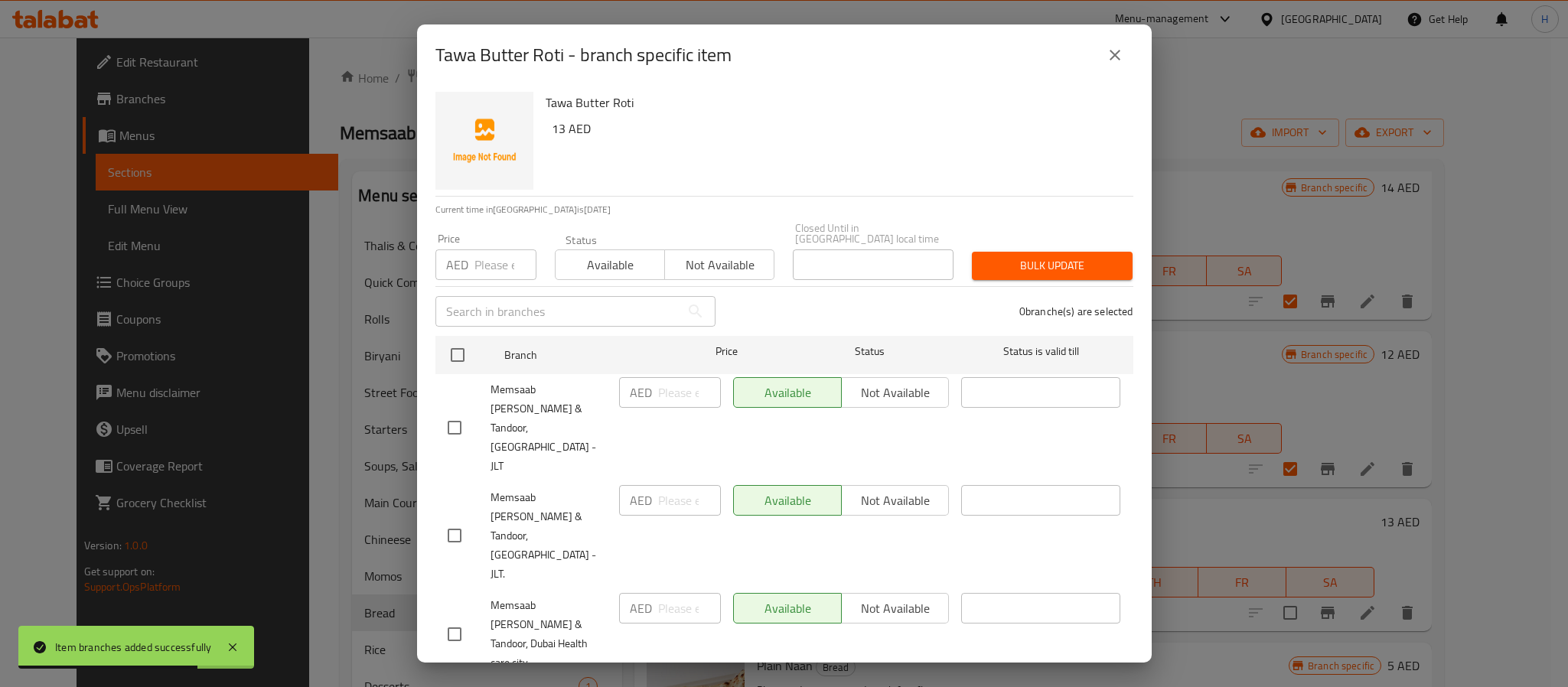
click at [686, 183] on div "Tawa Butter Roti 13 AED" at bounding box center [833, 141] width 588 height 110
click at [466, 261] on p "AED" at bounding box center [457, 264] width 22 height 18
click at [493, 263] on input "number" at bounding box center [505, 264] width 62 height 31
paste input "13"
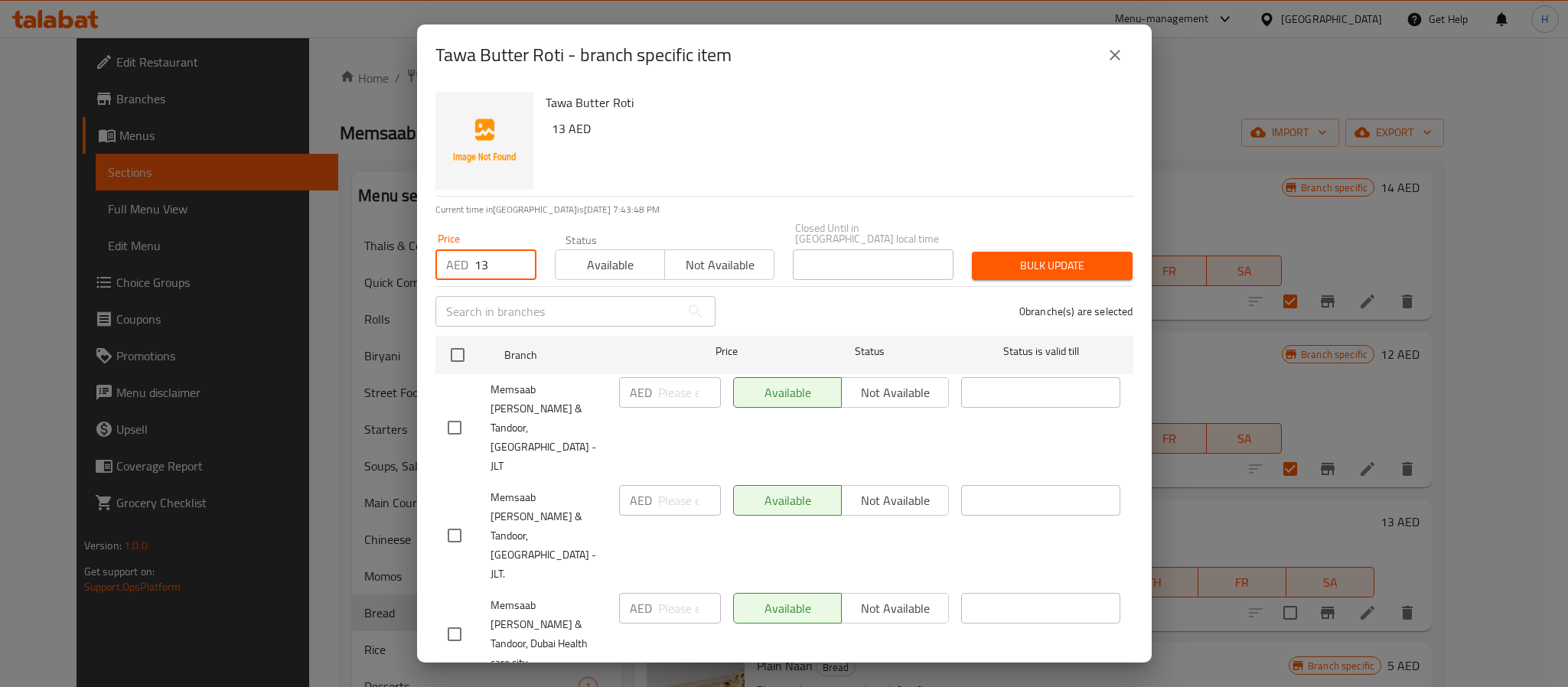
type input "13"
click at [455, 519] on input "checkbox" at bounding box center [454, 535] width 32 height 32
checkbox input "true"
click at [1020, 267] on span "Bulk update" at bounding box center [1051, 265] width 136 height 19
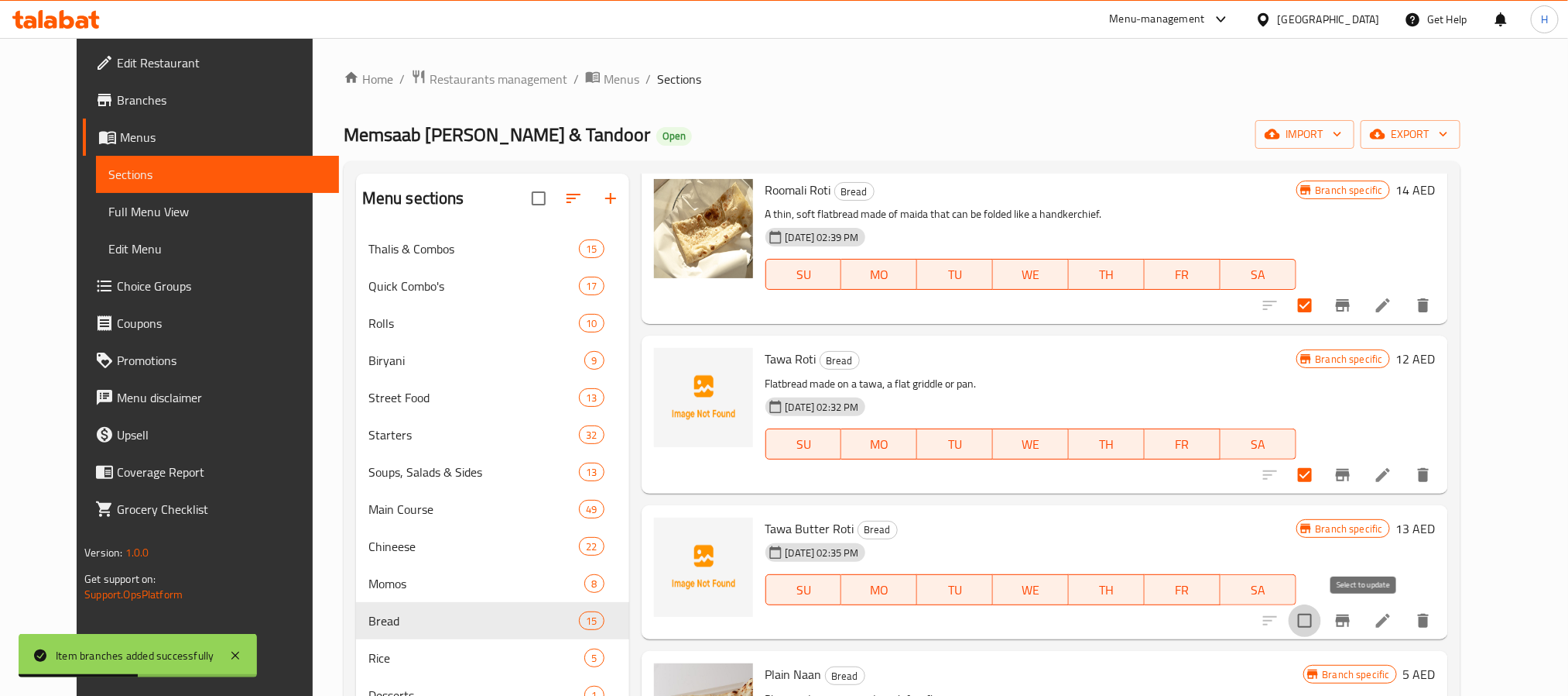
click at [1322, 622] on input "checkbox" at bounding box center [1304, 620] width 32 height 32
checkbox input "true"
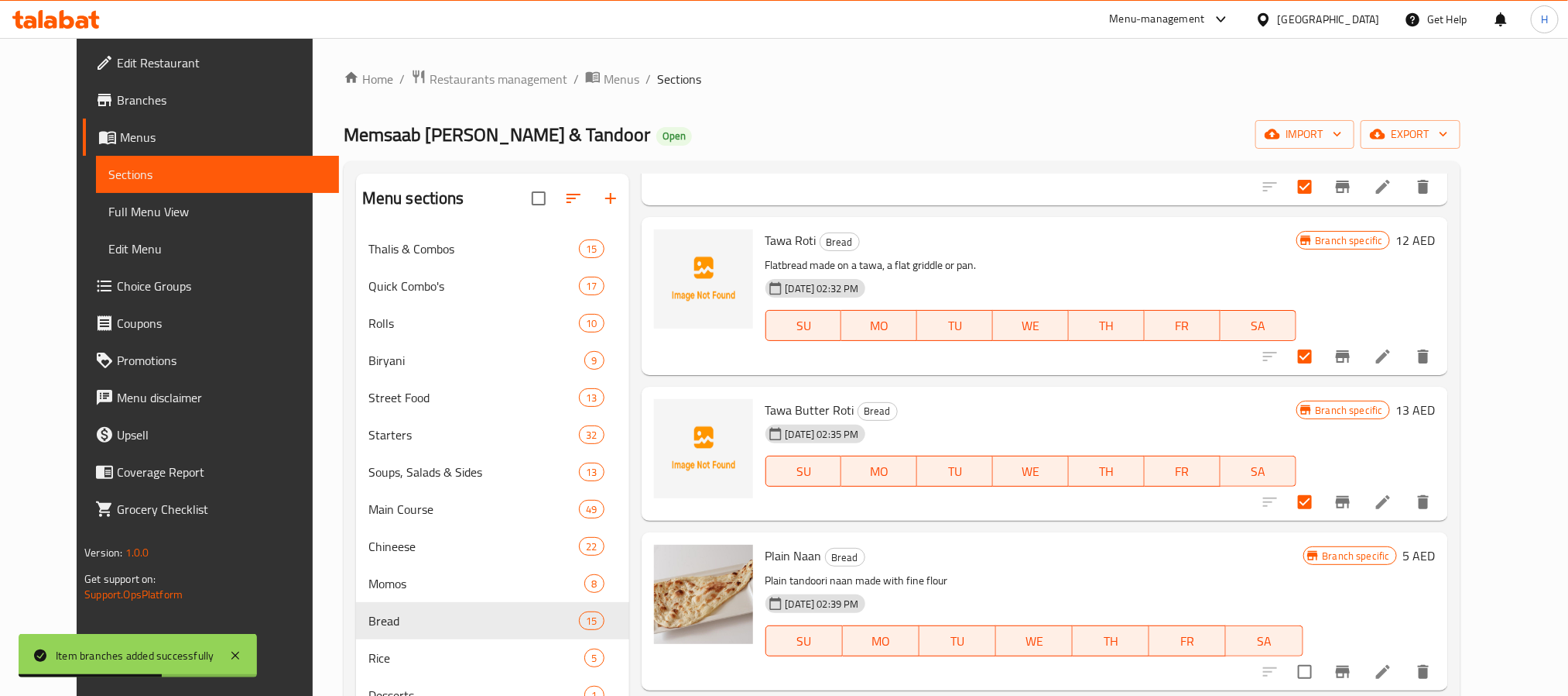
scroll to position [1279, 0]
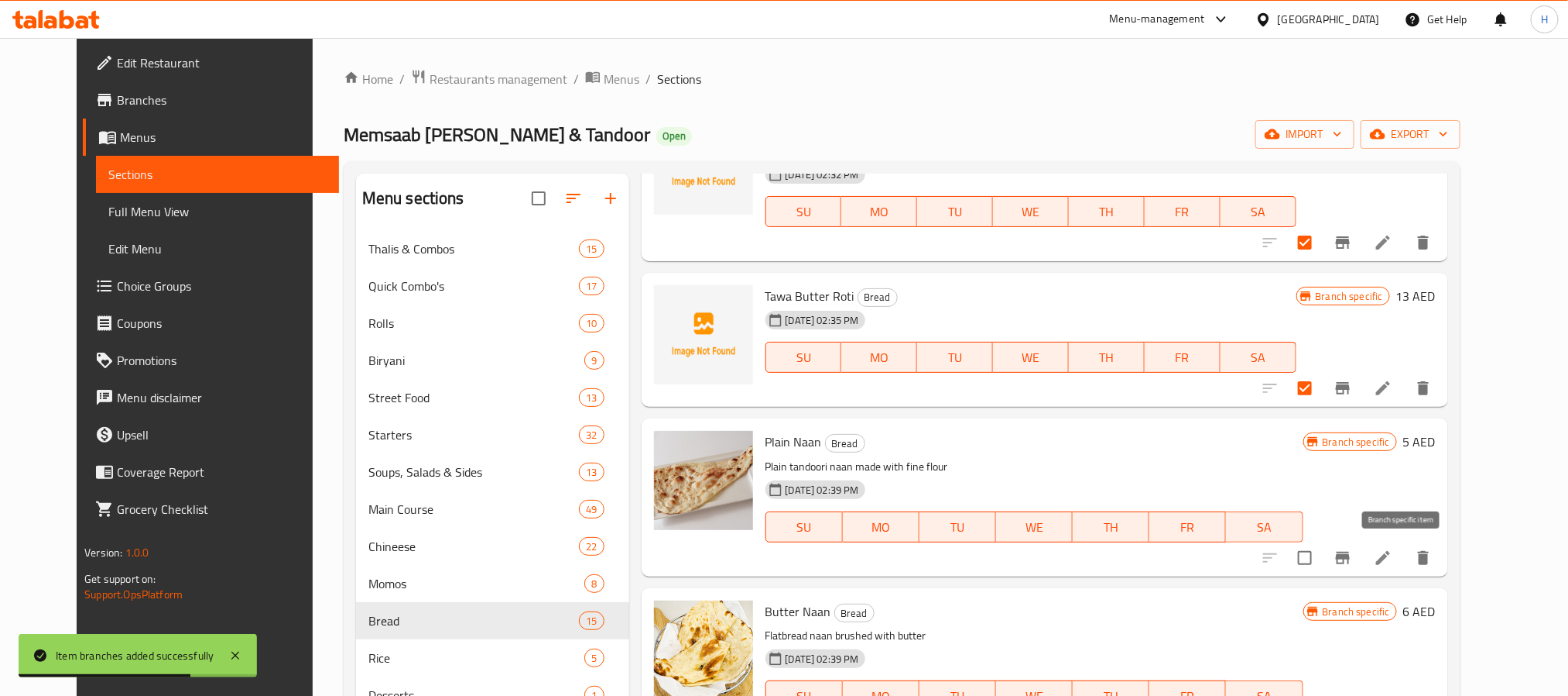
click at [1352, 553] on icon "Branch-specific-item" at bounding box center [1342, 557] width 19 height 19
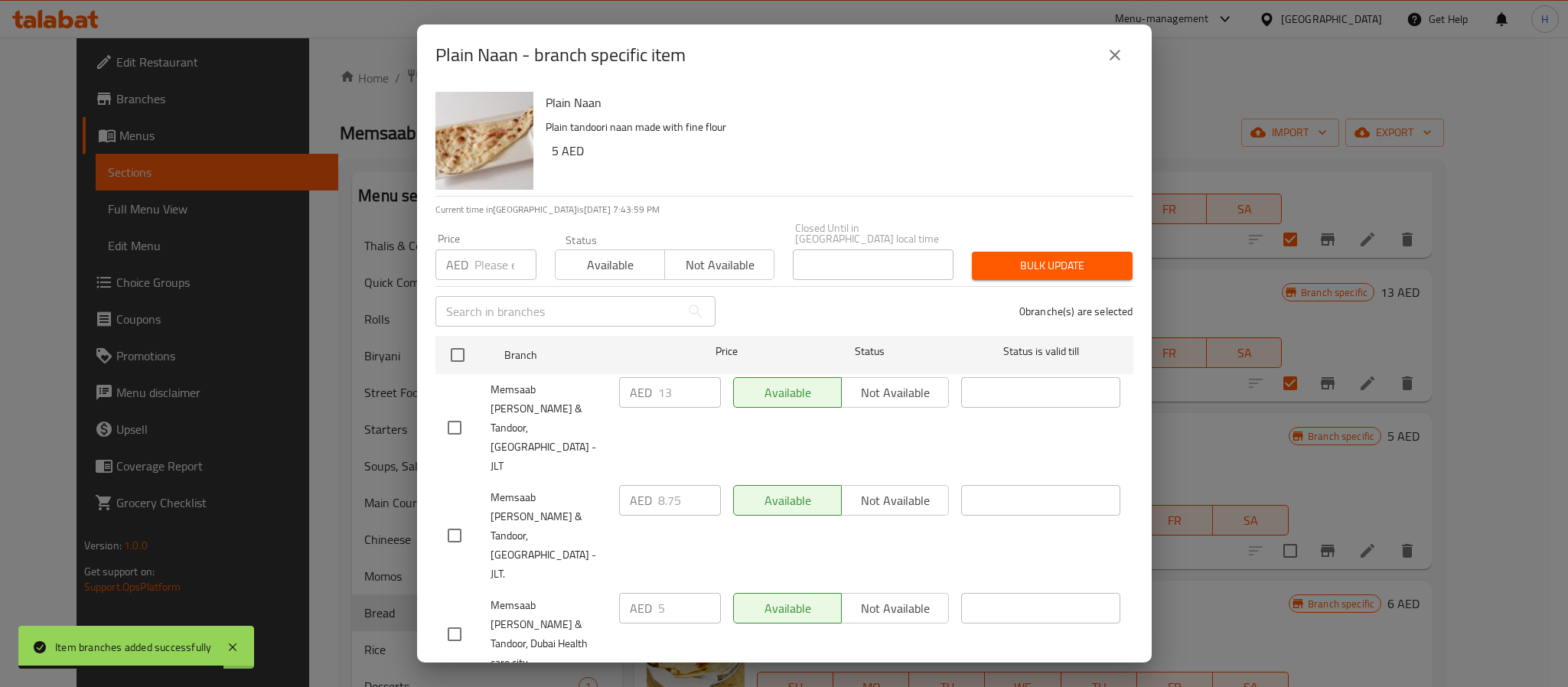
click at [490, 266] on input "number" at bounding box center [505, 264] width 62 height 31
paste input "13"
type input "13"
click at [643, 163] on div "Plain Naan Plain tandoori naan made with fine flour 5 AED" at bounding box center [833, 141] width 588 height 110
click at [450, 519] on input "checkbox" at bounding box center [454, 535] width 32 height 32
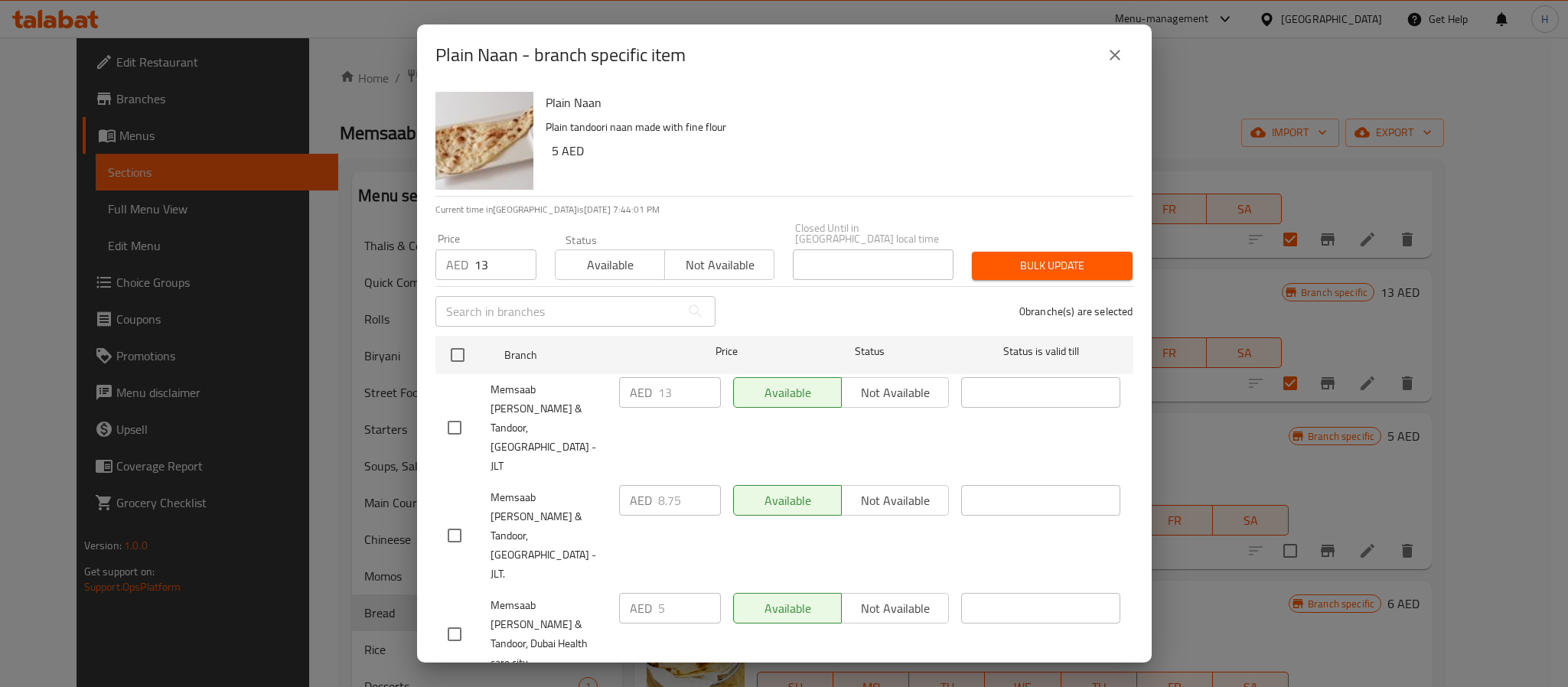
checkbox input "true"
click at [1040, 273] on span "Bulk update" at bounding box center [1051, 265] width 136 height 19
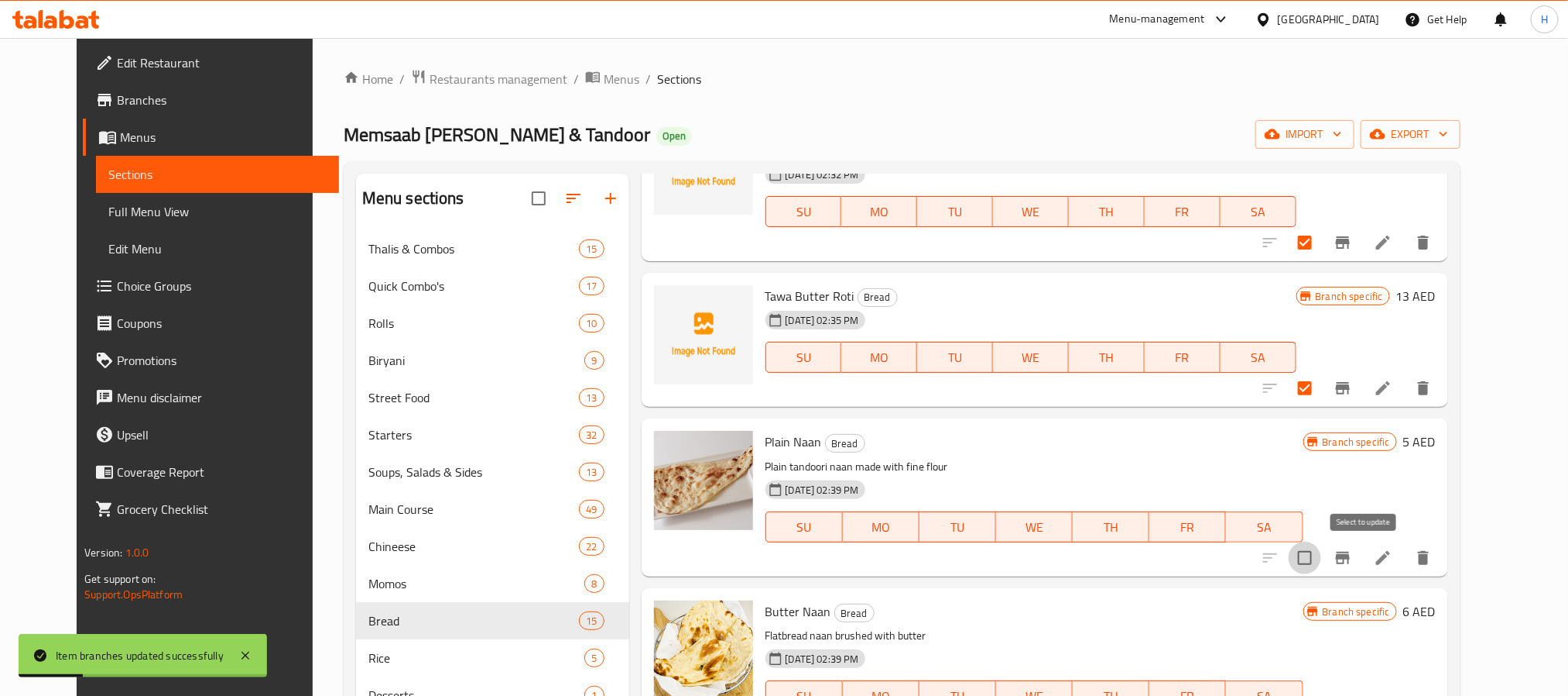
click at [1322, 558] on input "checkbox" at bounding box center [1304, 557] width 32 height 32
checkbox input "true"
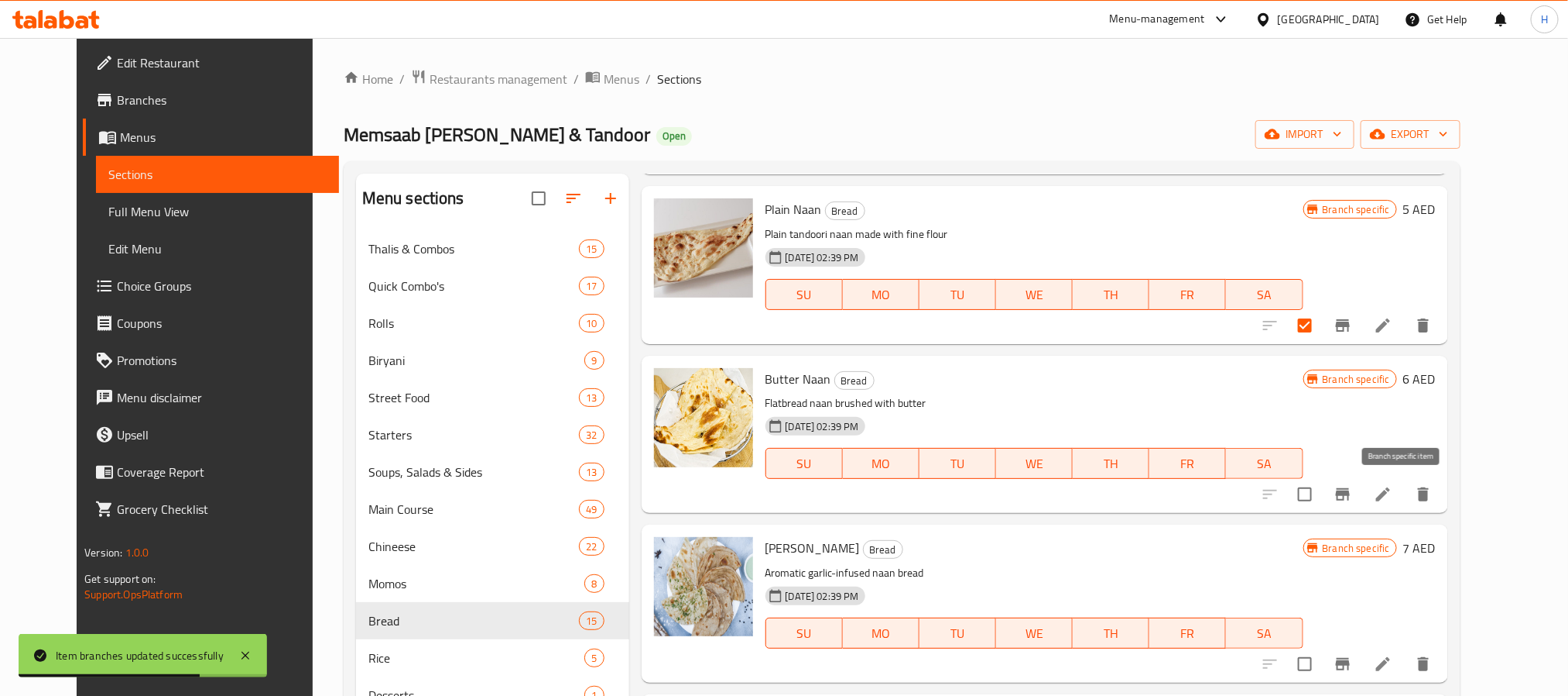
click at [1350, 489] on icon "Branch-specific-item" at bounding box center [1343, 494] width 14 height 13
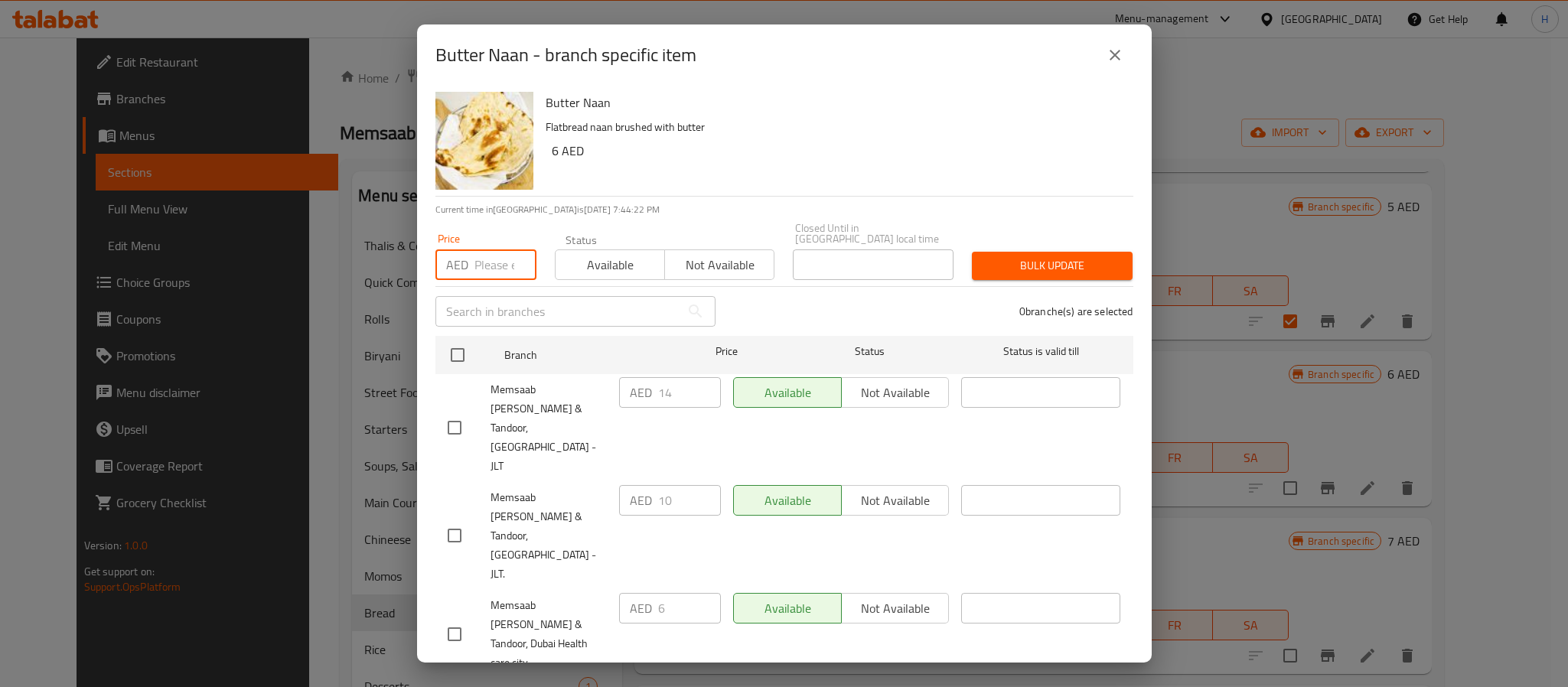
click at [485, 257] on input "number" at bounding box center [505, 264] width 62 height 31
paste input "14"
type input "14"
click at [798, 153] on h6 "6 AED" at bounding box center [836, 151] width 570 height 21
click at [458, 519] on input "checkbox" at bounding box center [454, 535] width 32 height 32
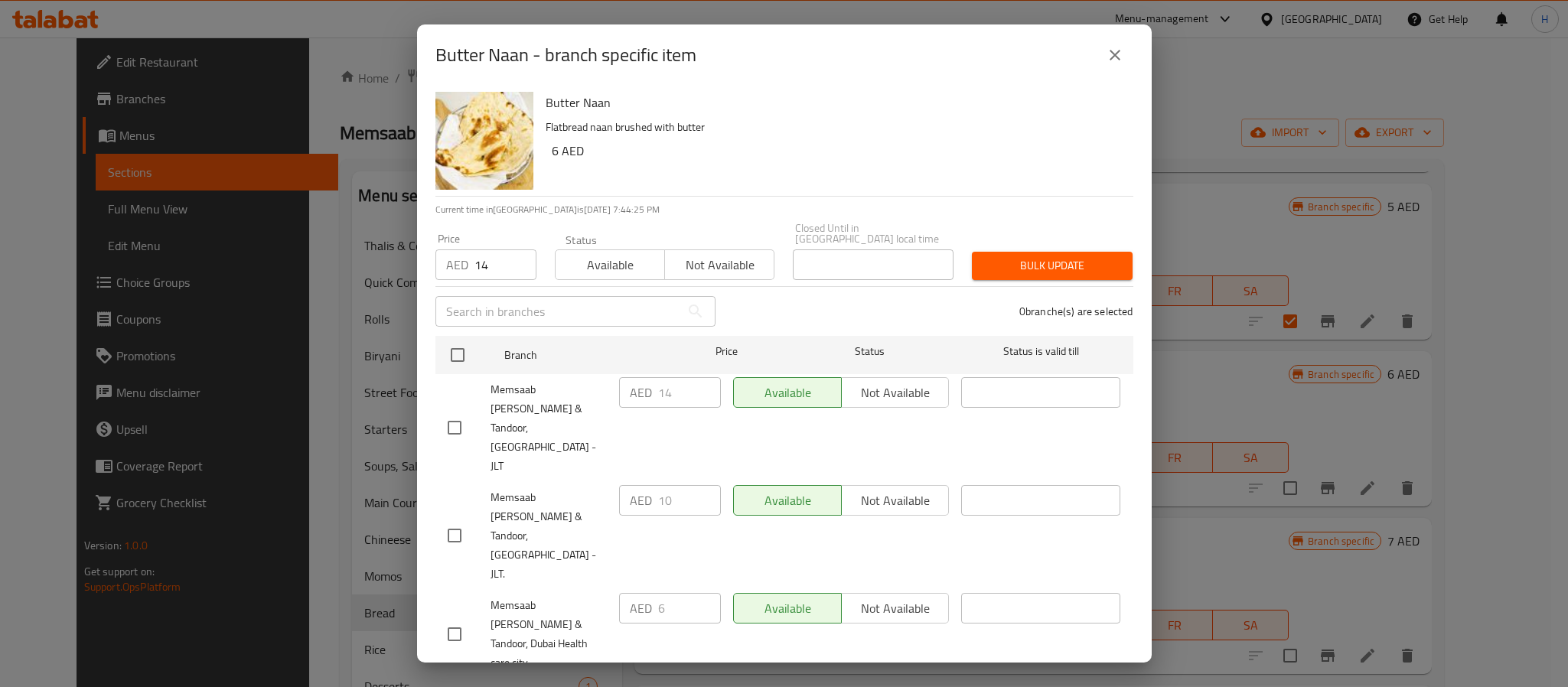
checkbox input "true"
click at [1045, 263] on span "Bulk update" at bounding box center [1051, 265] width 136 height 19
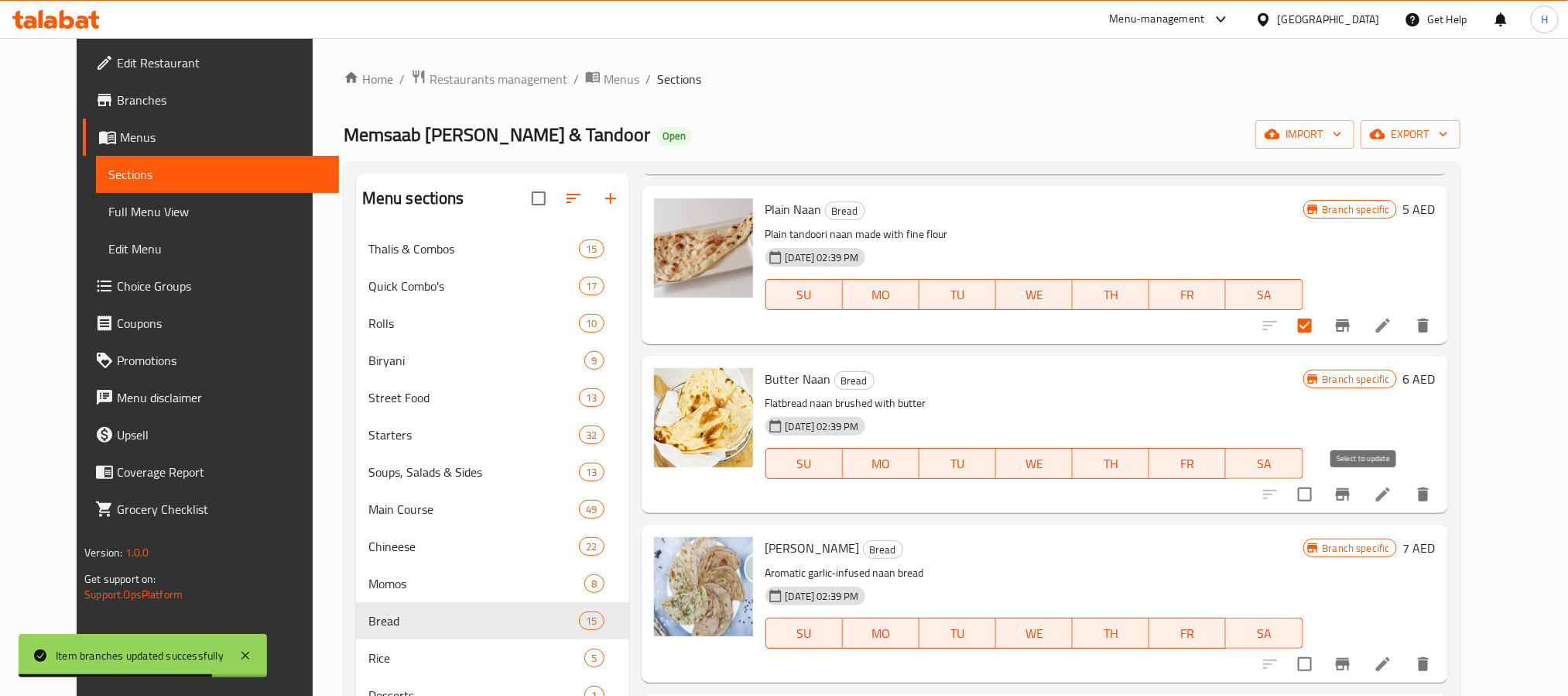
drag, startPoint x: 1357, startPoint y: 496, endPoint x: 1306, endPoint y: 528, distance: 60.2
click at [1322, 496] on input "checkbox" at bounding box center [1304, 494] width 32 height 32
checkbox input "true"
click at [1352, 667] on icon "Branch-specific-item" at bounding box center [1342, 664] width 19 height 19
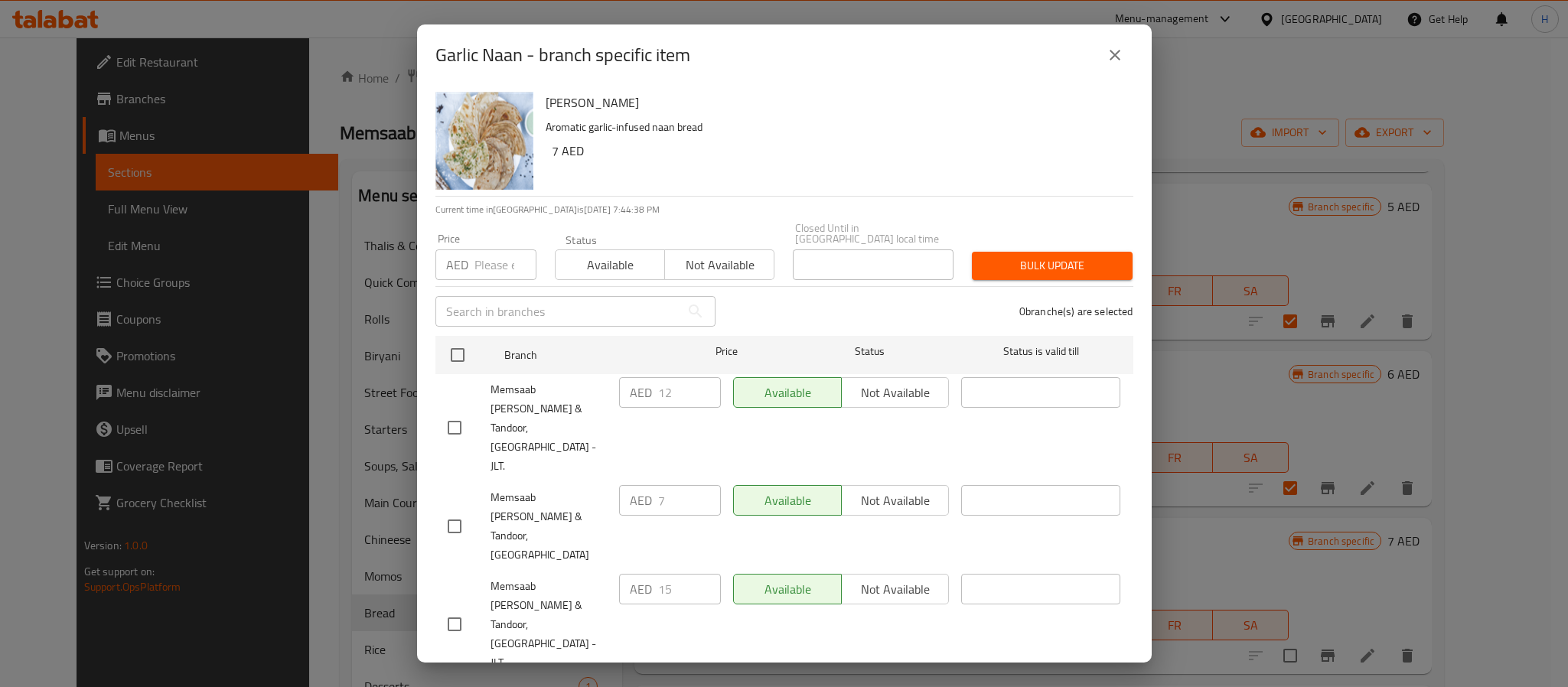
click at [489, 264] on input "number" at bounding box center [505, 264] width 62 height 31
paste input "15"
type input "15"
click at [824, 150] on h6 "7 AED" at bounding box center [836, 151] width 570 height 21
click at [448, 411] on input "checkbox" at bounding box center [454, 426] width 32 height 32
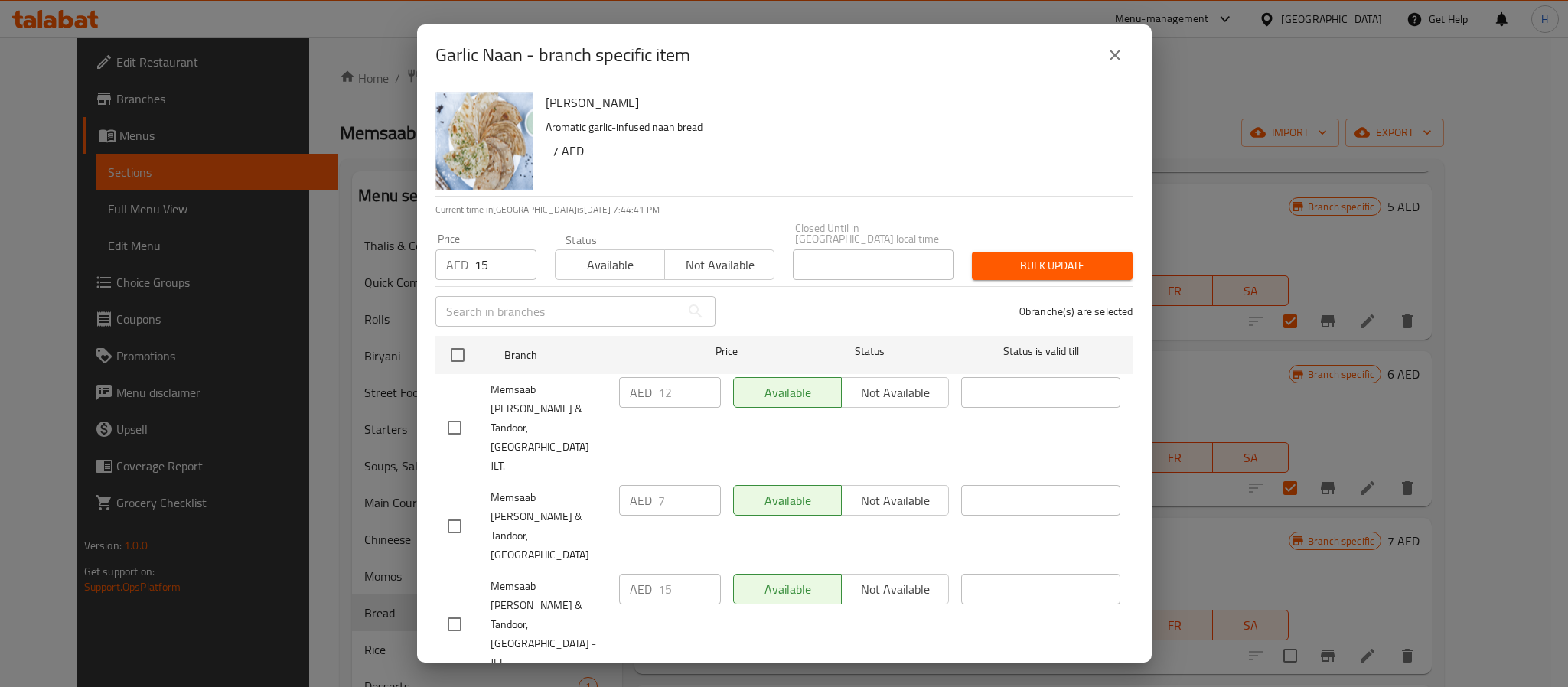
checkbox input "true"
click at [1042, 278] on button "Bulk update" at bounding box center [1051, 265] width 160 height 28
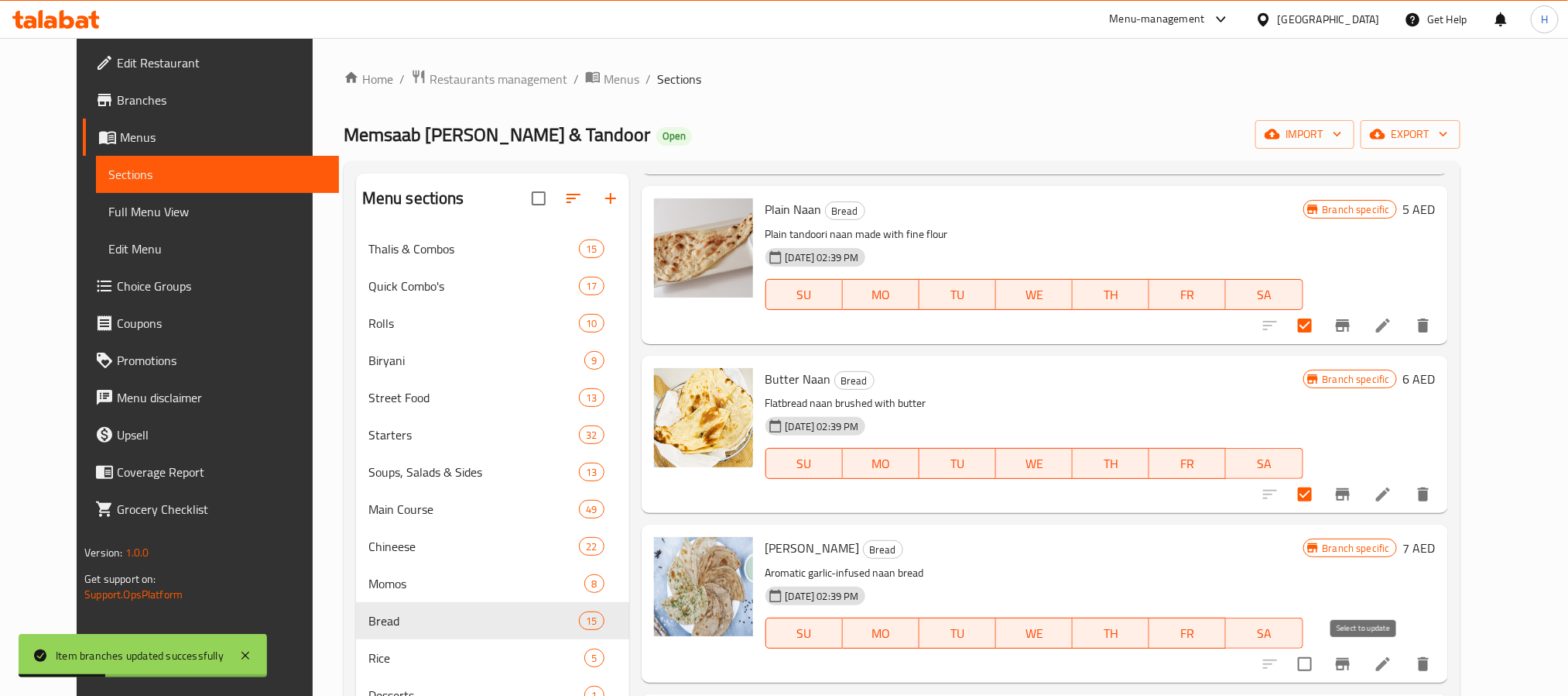
click at [1322, 659] on input "checkbox" at bounding box center [1304, 663] width 32 height 32
checkbox input "true"
click at [1069, 548] on h6 "Garlic Naan Bread" at bounding box center [1035, 547] width 538 height 22
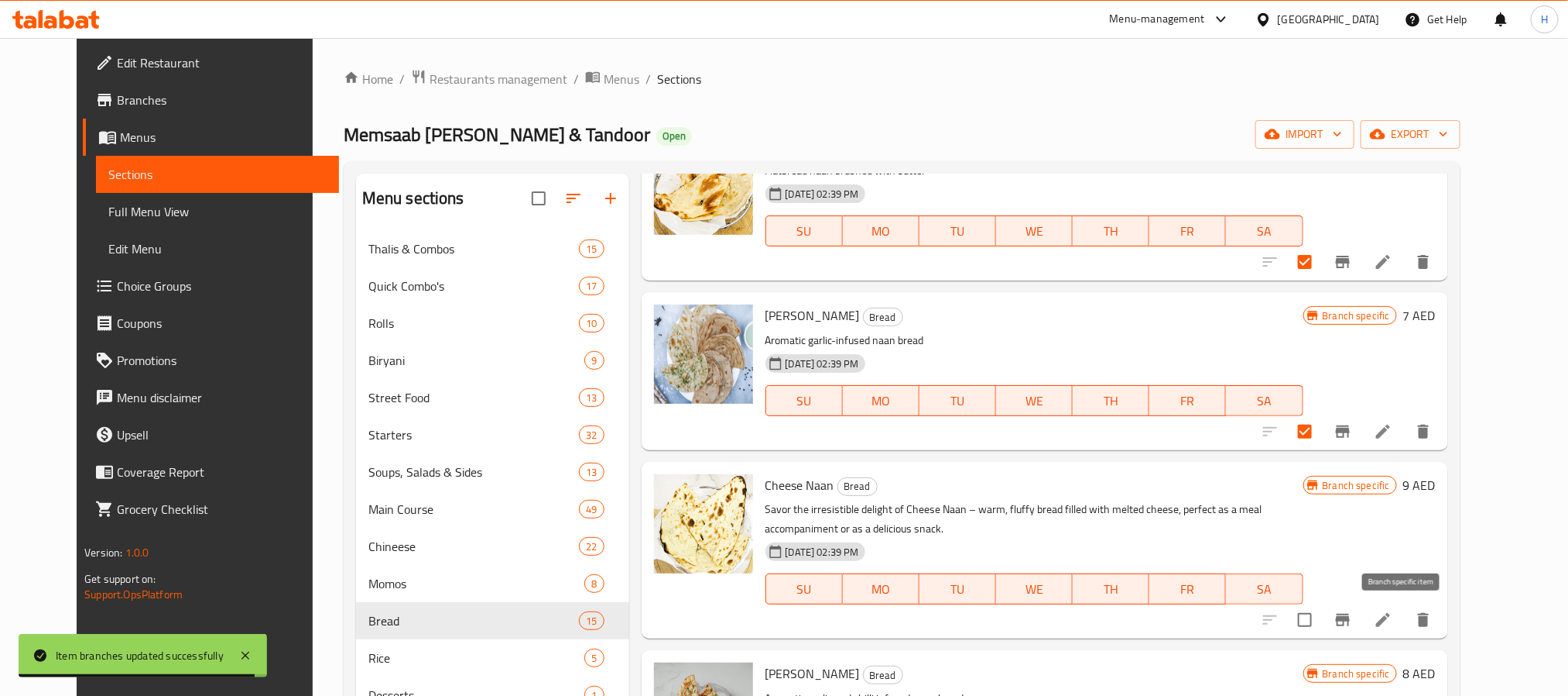
click at [1350, 618] on icon "Branch-specific-item" at bounding box center [1343, 620] width 14 height 13
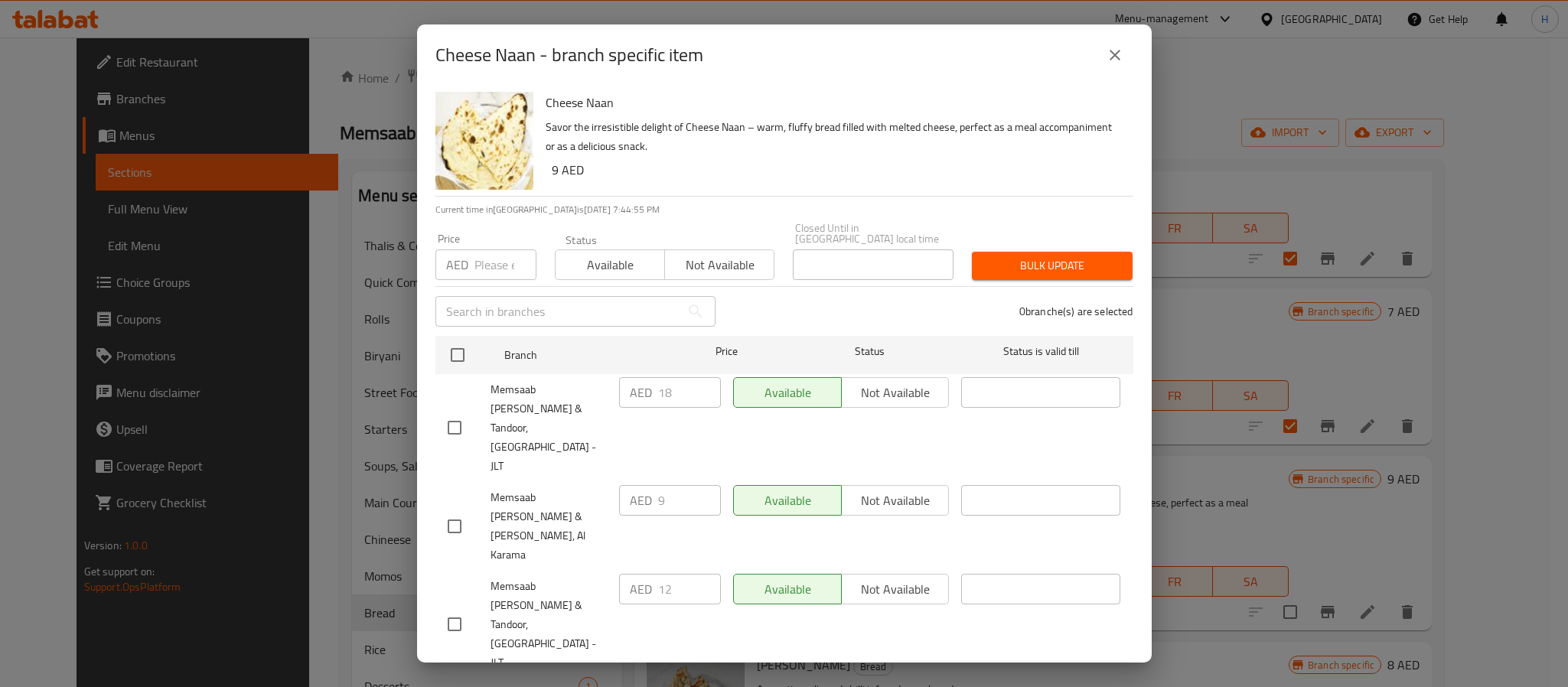
drag, startPoint x: 487, startPoint y: 267, endPoint x: 507, endPoint y: 255, distance: 23.3
click at [487, 267] on input "number" at bounding box center [505, 264] width 62 height 31
paste input "18"
type input "18"
click at [643, 193] on div "Cheese Naan Savor the irresistible delight of Cheese Naan – warm, fluffy bread …" at bounding box center [833, 141] width 588 height 110
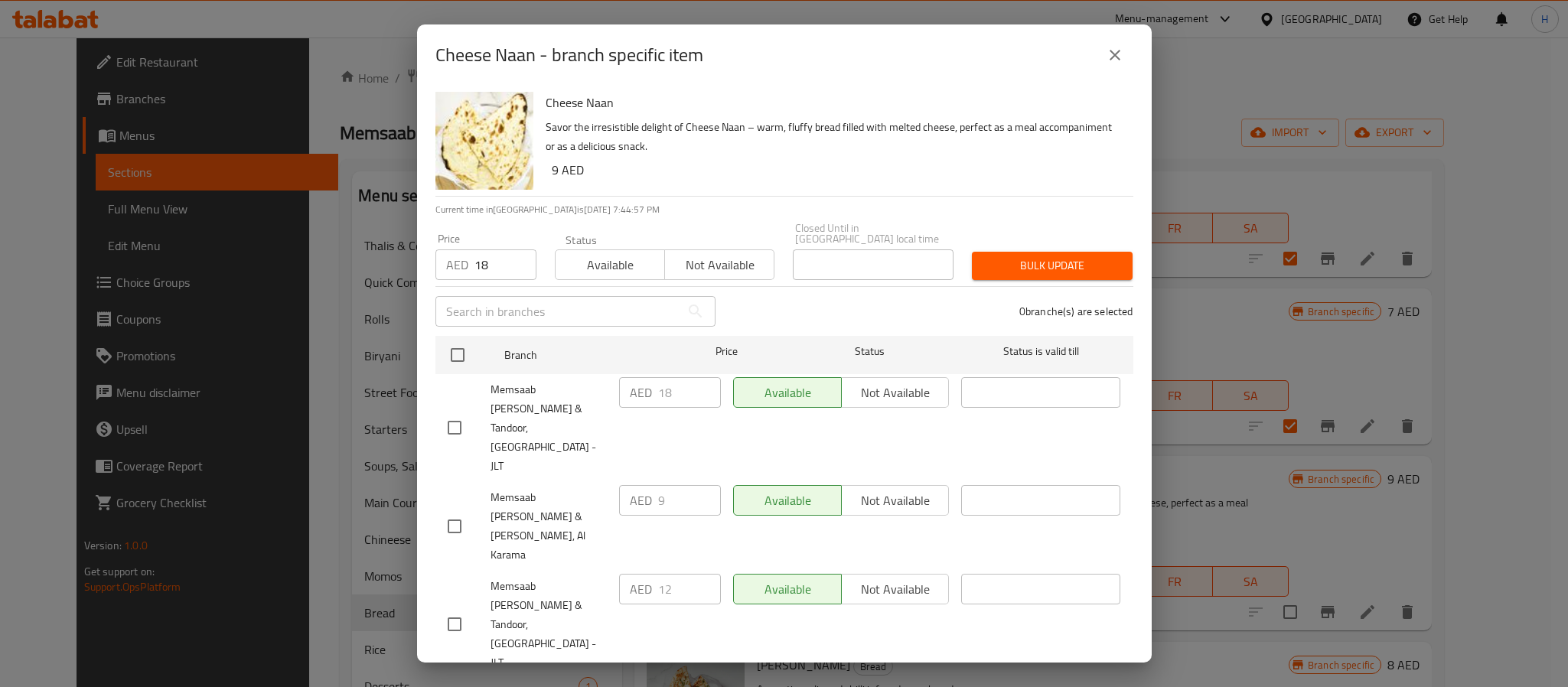
click at [462, 608] on input "checkbox" at bounding box center [454, 623] width 32 height 32
checkbox input "true"
click at [1065, 260] on span "Bulk update" at bounding box center [1051, 265] width 136 height 19
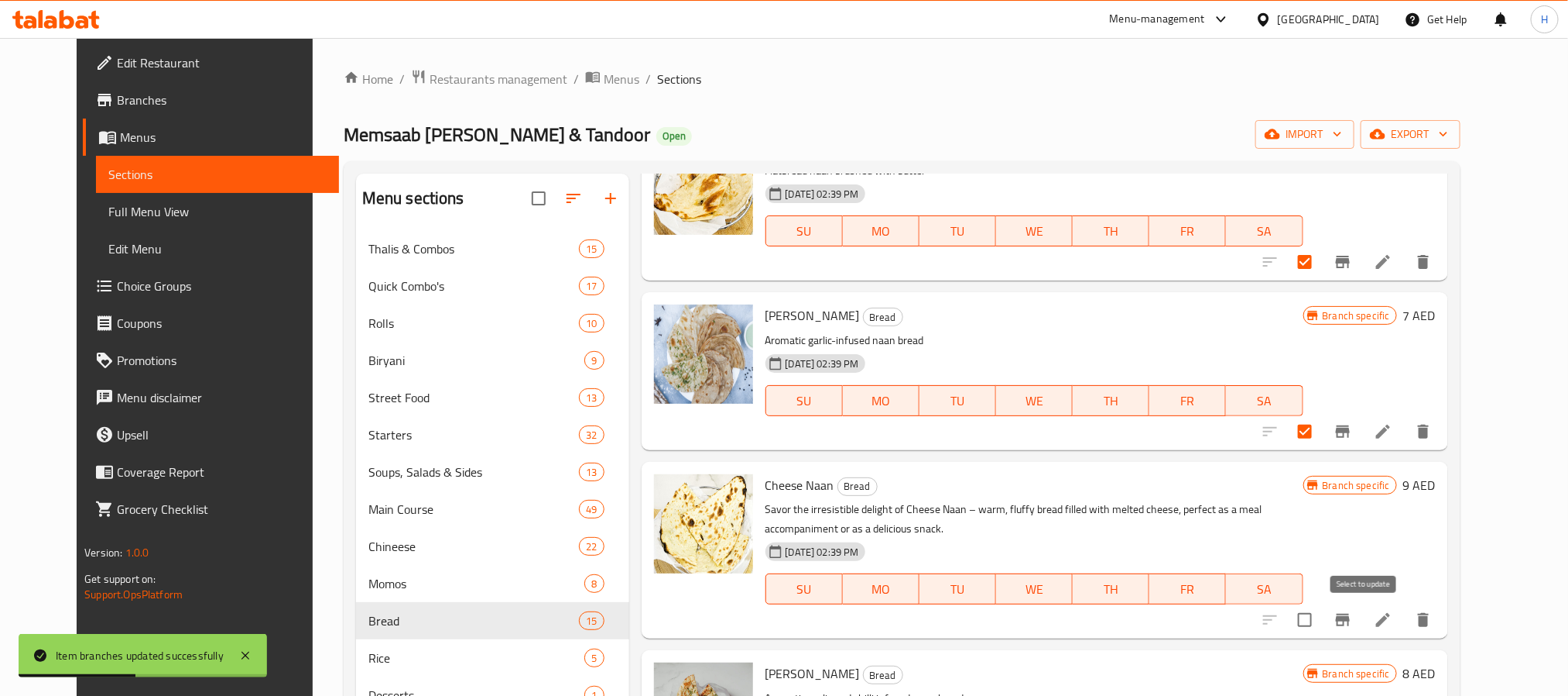
drag, startPoint x: 1357, startPoint y: 614, endPoint x: 1330, endPoint y: 619, distance: 27.5
click at [1322, 614] on input "checkbox" at bounding box center [1304, 619] width 32 height 32
checkbox input "true"
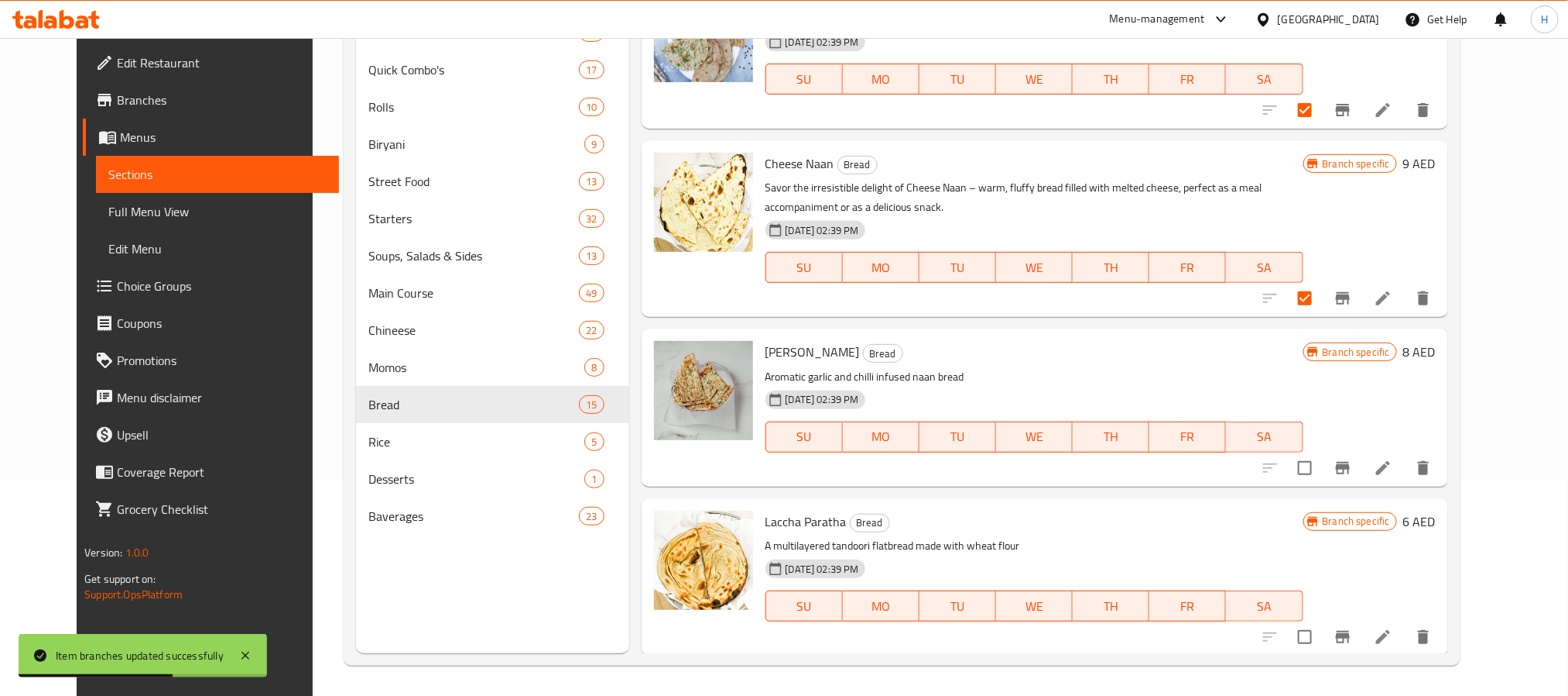
scroll to position [217, 0]
click at [1350, 465] on icon "Branch-specific-item" at bounding box center [1343, 466] width 14 height 13
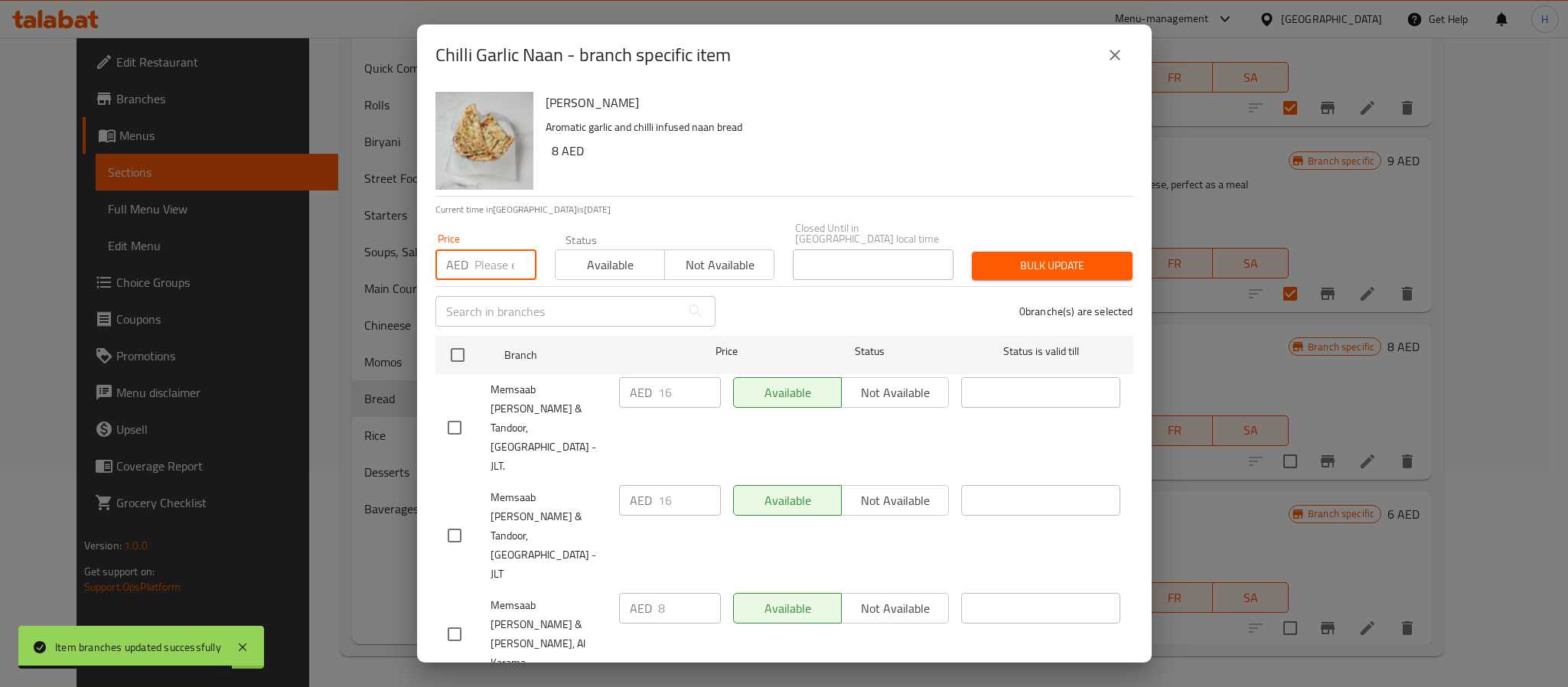
drag, startPoint x: 489, startPoint y: 261, endPoint x: 546, endPoint y: 244, distance: 59.5
click at [489, 261] on input "number" at bounding box center [505, 264] width 62 height 31
paste input "16"
type input "16"
click at [615, 215] on p "Current time in United Arab Emirates is 05 Oct 2025 7:45:07 PM" at bounding box center [784, 209] width 698 height 14
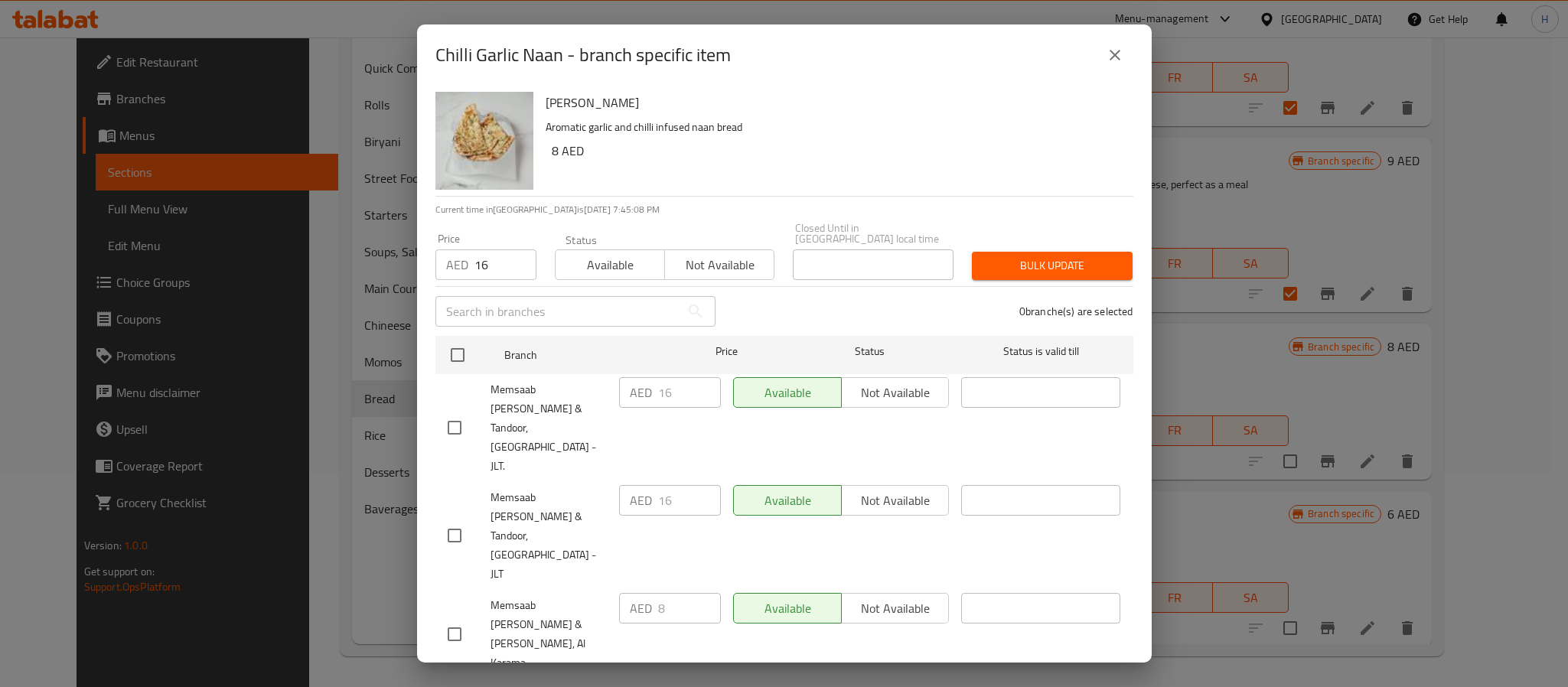
click at [459, 411] on input "checkbox" at bounding box center [454, 426] width 32 height 32
checkbox input "true"
click at [985, 273] on span "Bulk update" at bounding box center [1051, 265] width 136 height 19
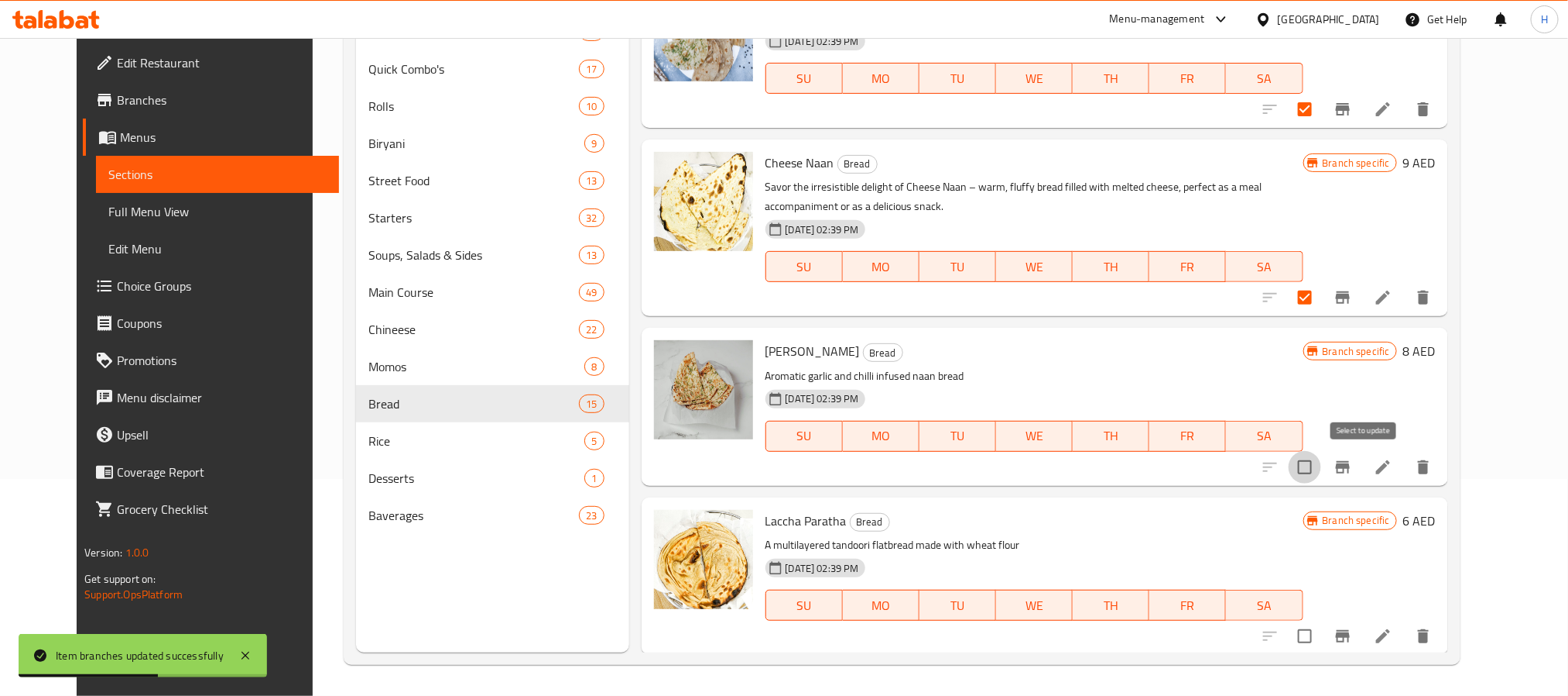
click at [1322, 464] on input "checkbox" at bounding box center [1304, 466] width 32 height 32
checkbox input "true"
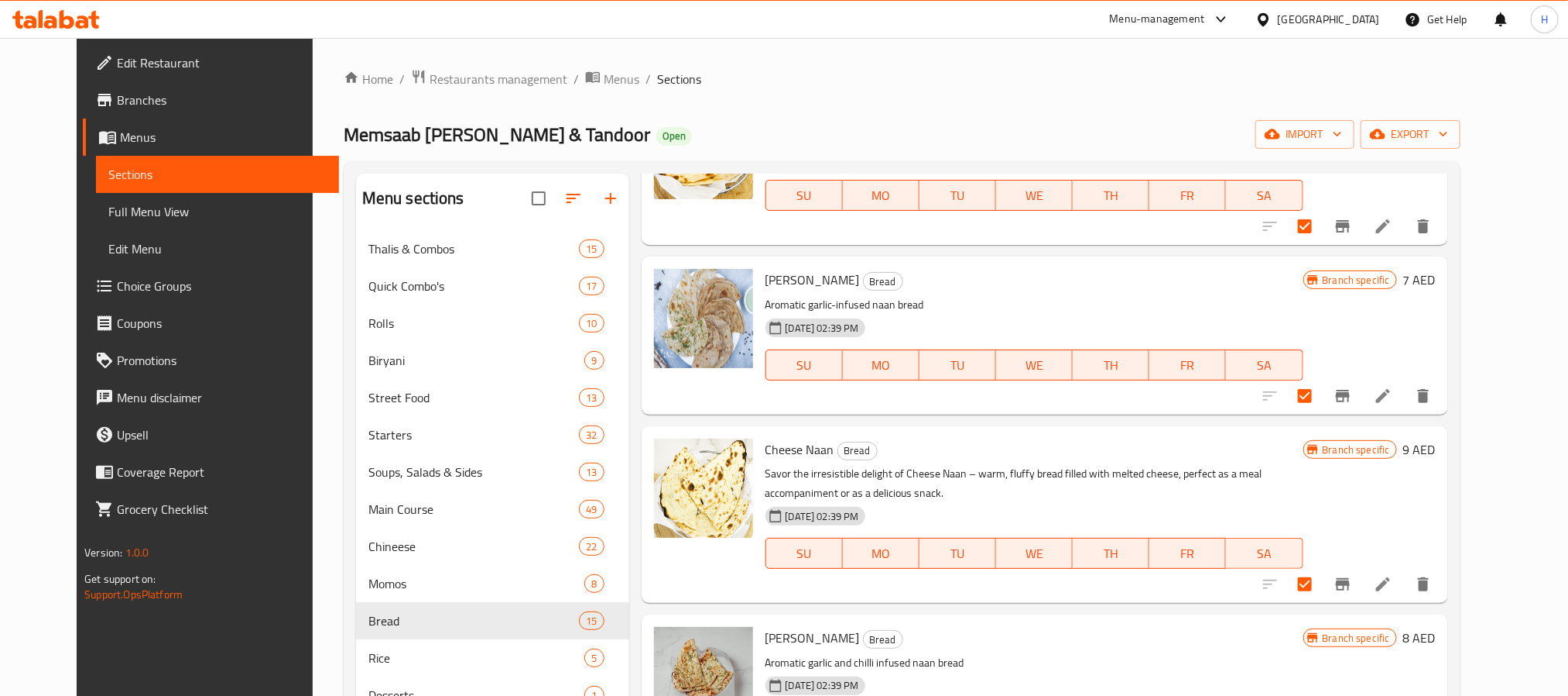
scroll to position [1849, 0]
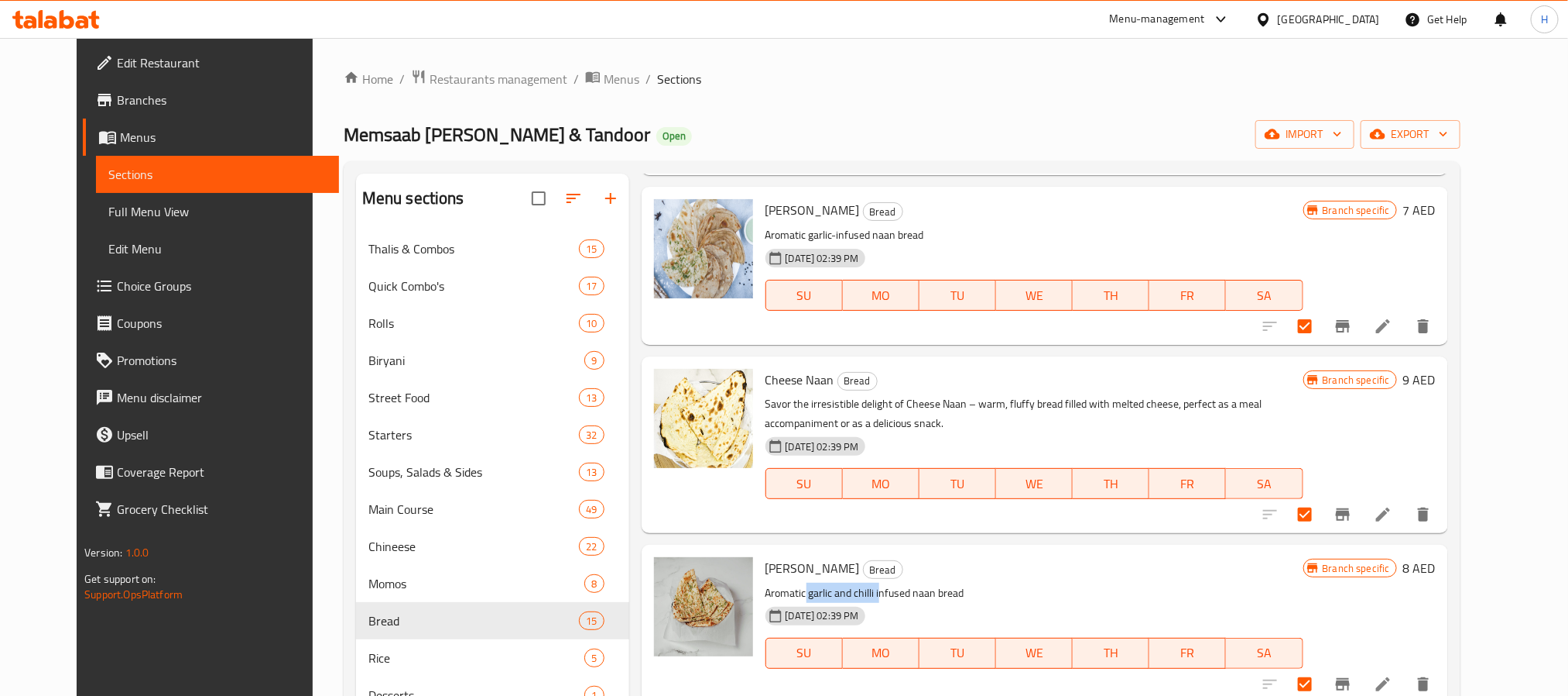
drag, startPoint x: 788, startPoint y: 593, endPoint x: 860, endPoint y: 592, distance: 72.0
click at [860, 592] on p "Aromatic garlic and chilli infused naan bread" at bounding box center [1035, 593] width 538 height 20
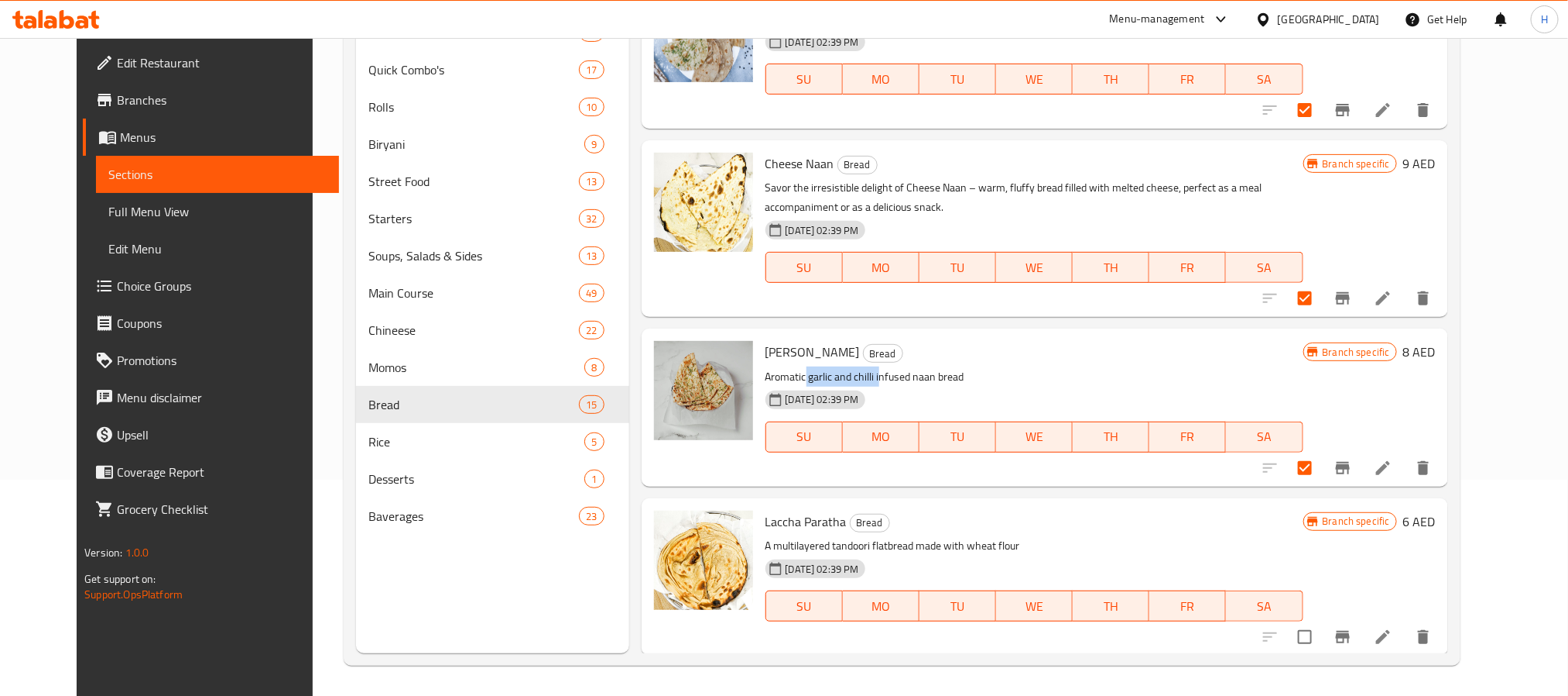
scroll to position [217, 0]
click at [1352, 631] on icon "Branch-specific-item" at bounding box center [1342, 635] width 19 height 19
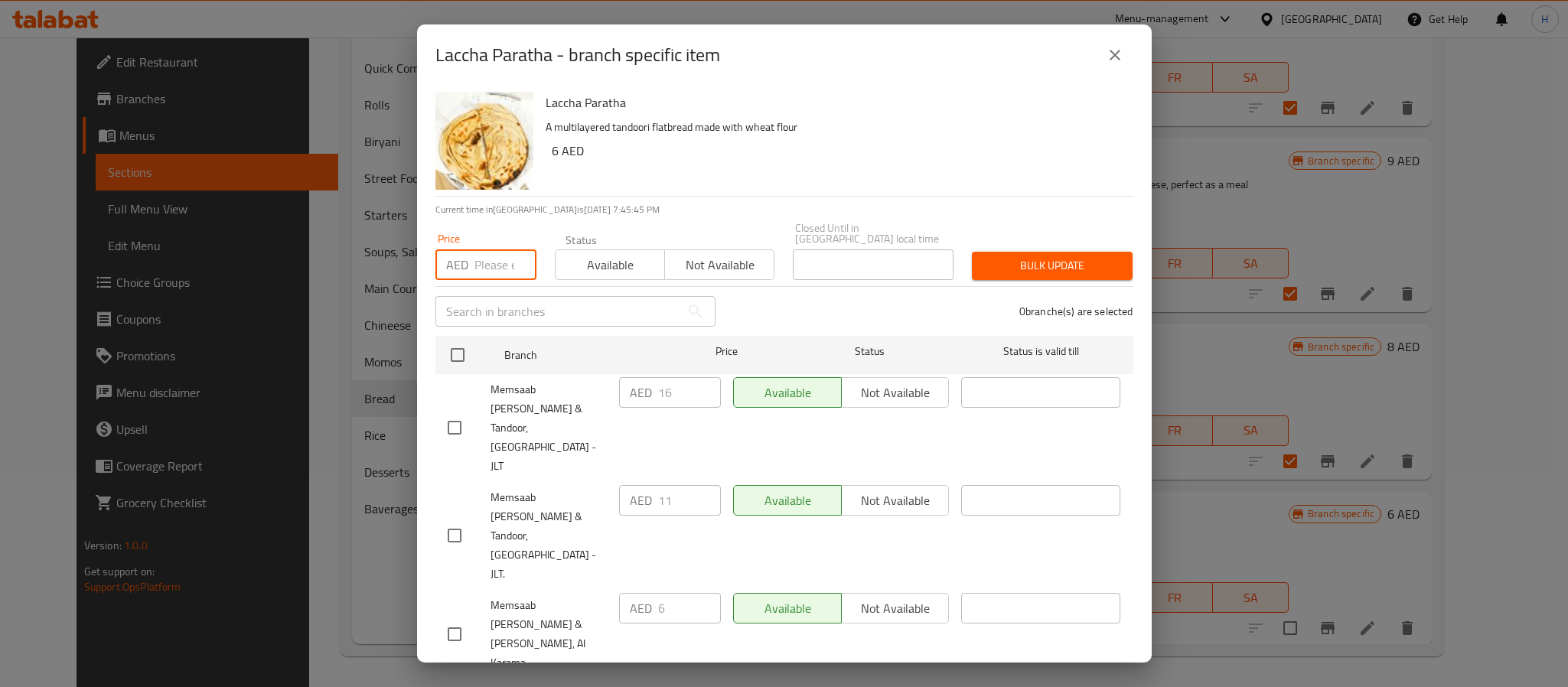
click at [495, 261] on input "number" at bounding box center [505, 264] width 62 height 31
paste input "17"
type input "17"
click at [694, 198] on div "Laccha Paratha A multilayered tandoori flatbread made with wheat flour 6 AED Cu…" at bounding box center [784, 373] width 735 height 576
click at [453, 519] on input "checkbox" at bounding box center [454, 535] width 32 height 32
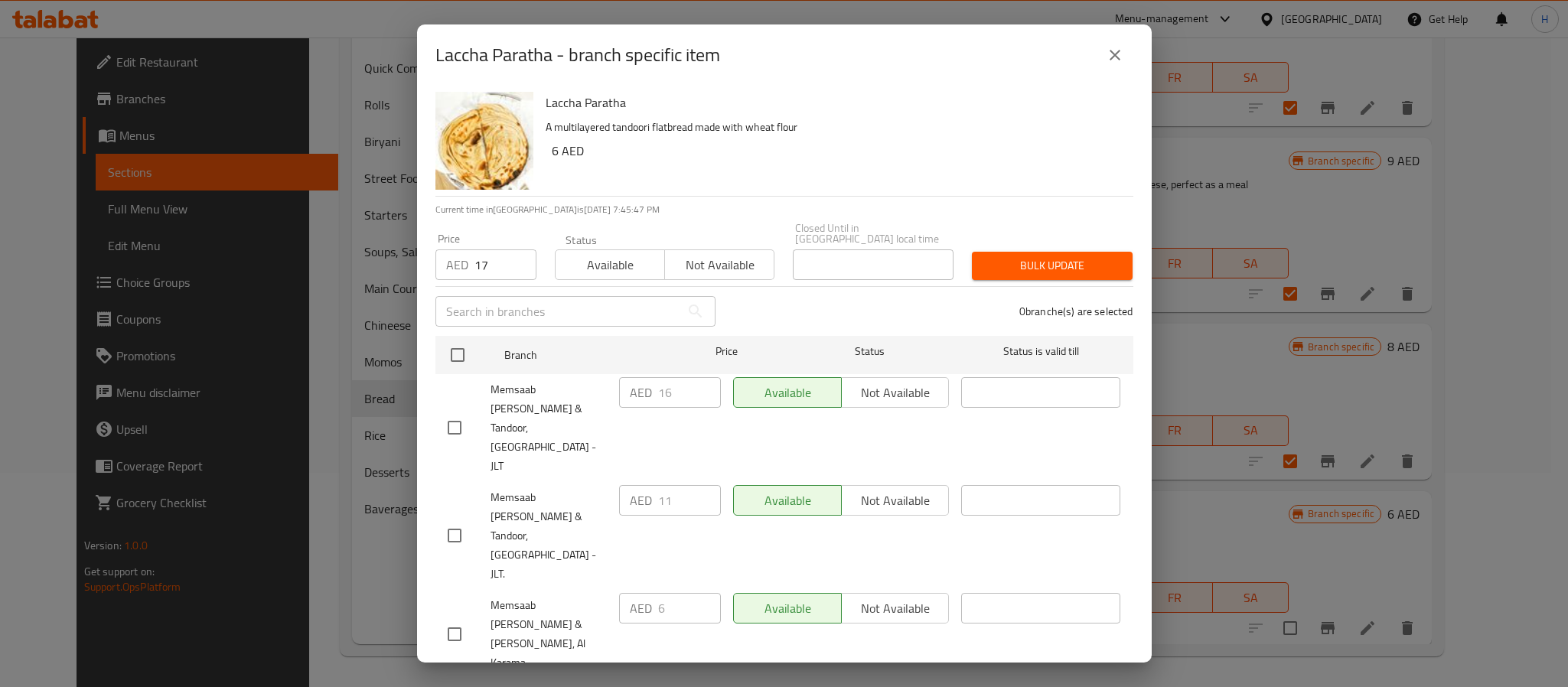
checkbox input "true"
click at [1070, 261] on span "Bulk update" at bounding box center [1051, 265] width 136 height 19
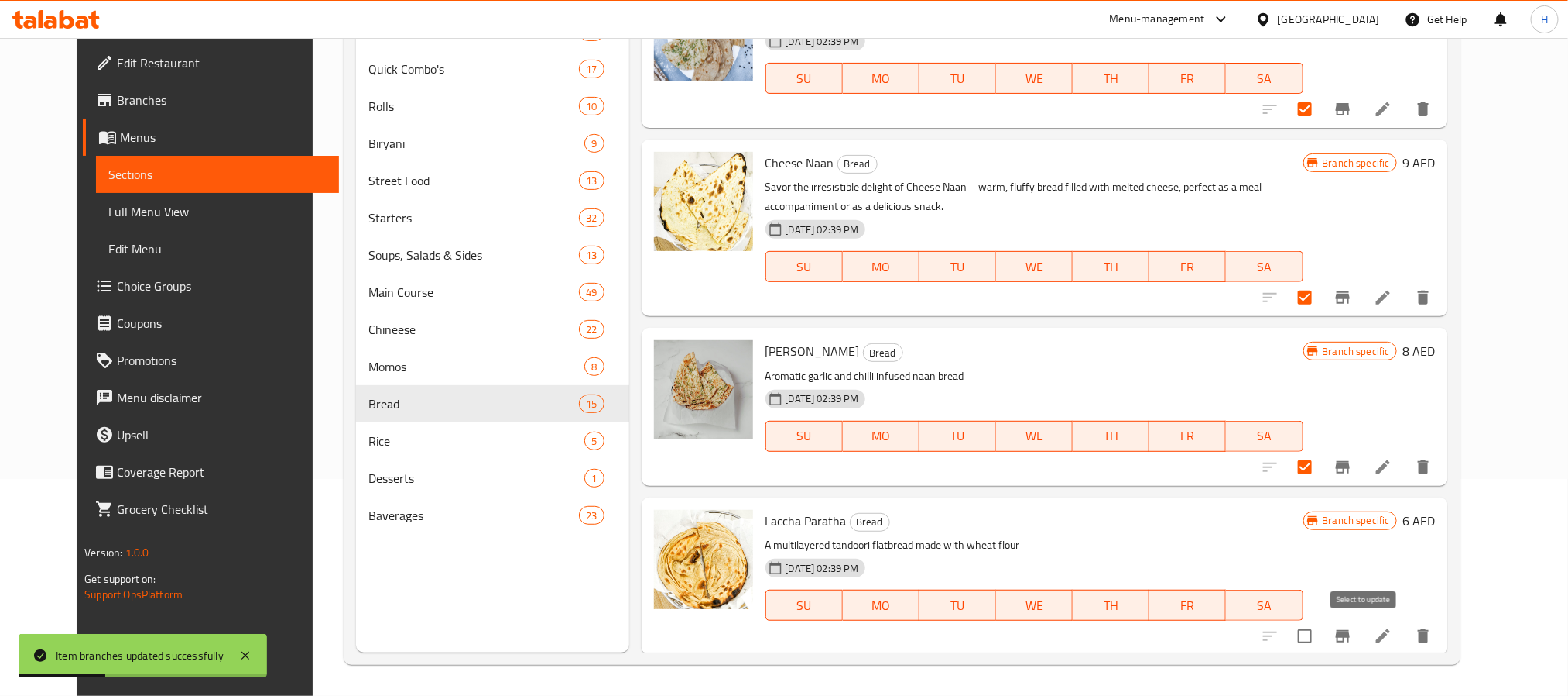
click at [1322, 636] on input "checkbox" at bounding box center [1304, 635] width 32 height 32
checkbox input "true"
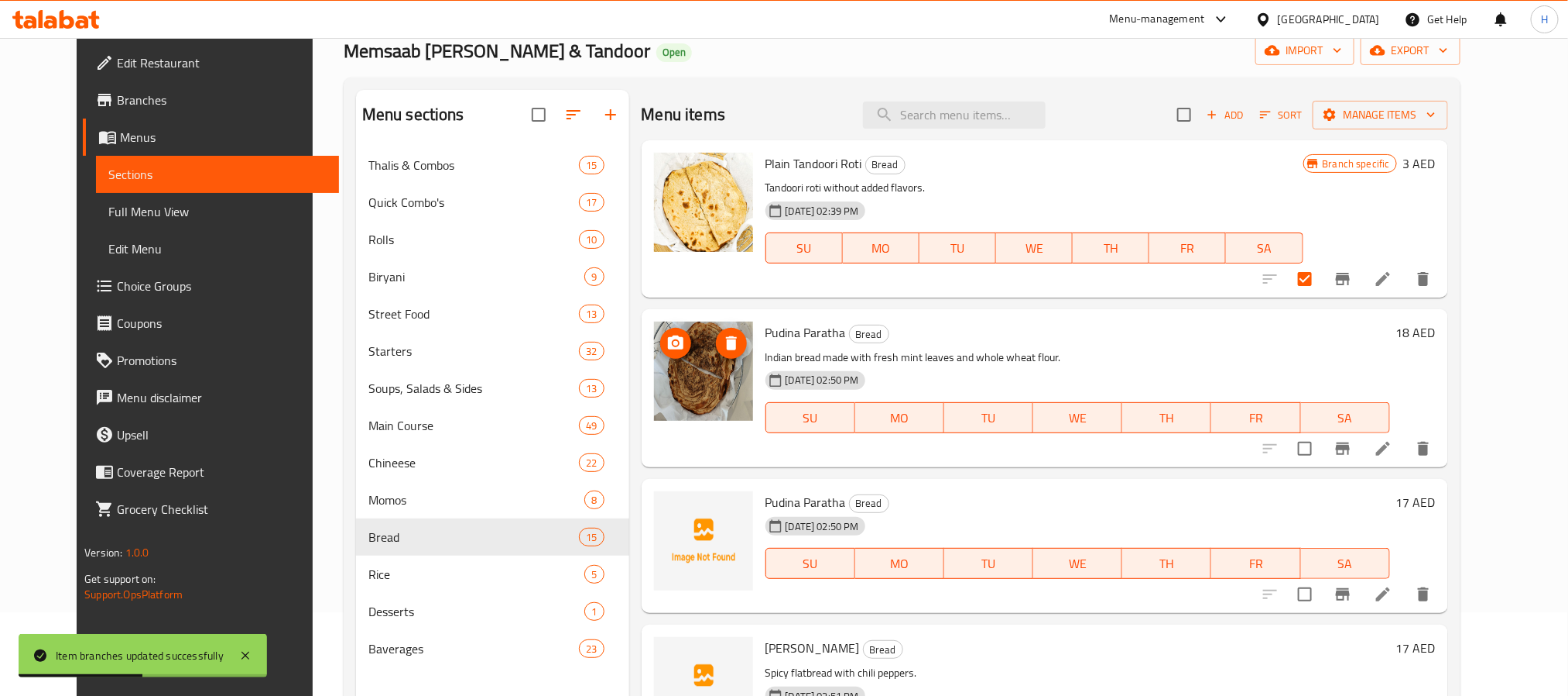
scroll to position [0, 0]
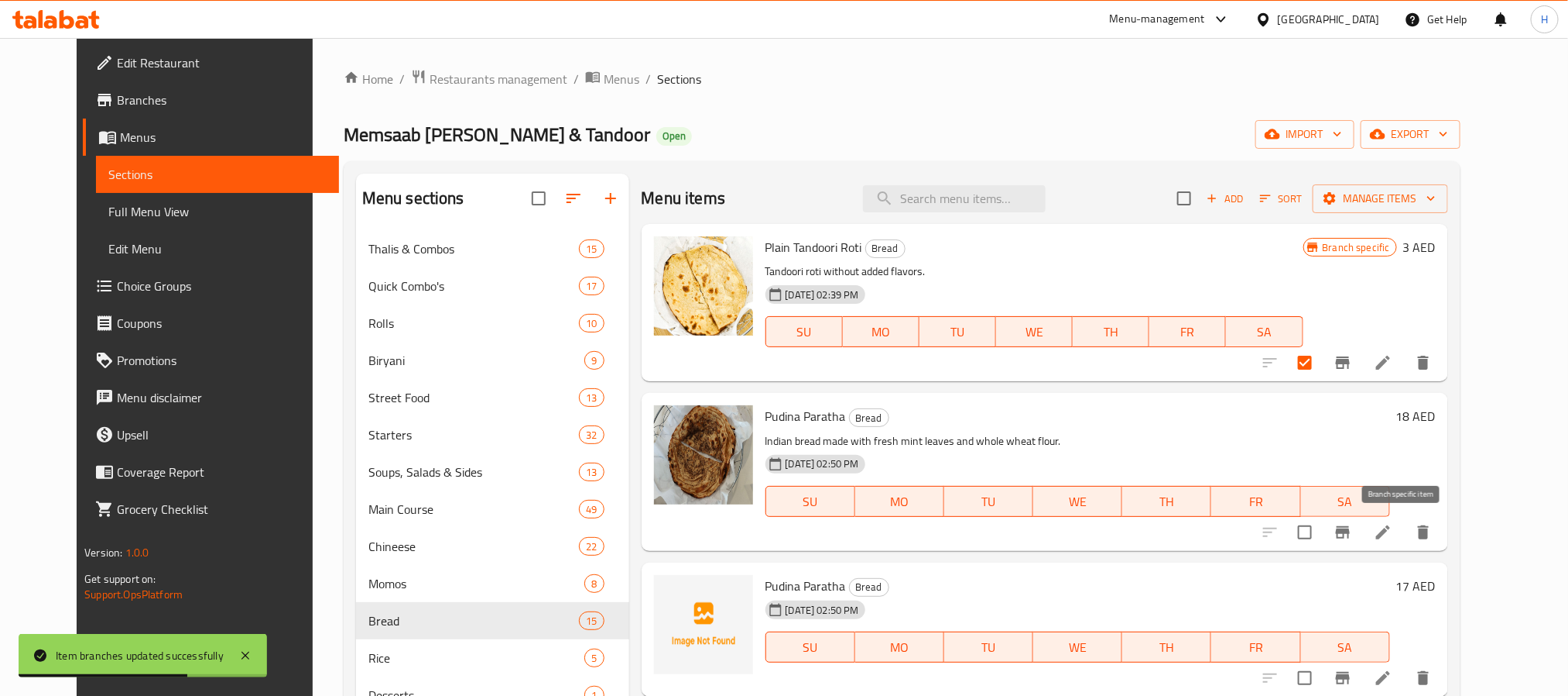
click at [1350, 535] on icon "Branch-specific-item" at bounding box center [1343, 532] width 14 height 13
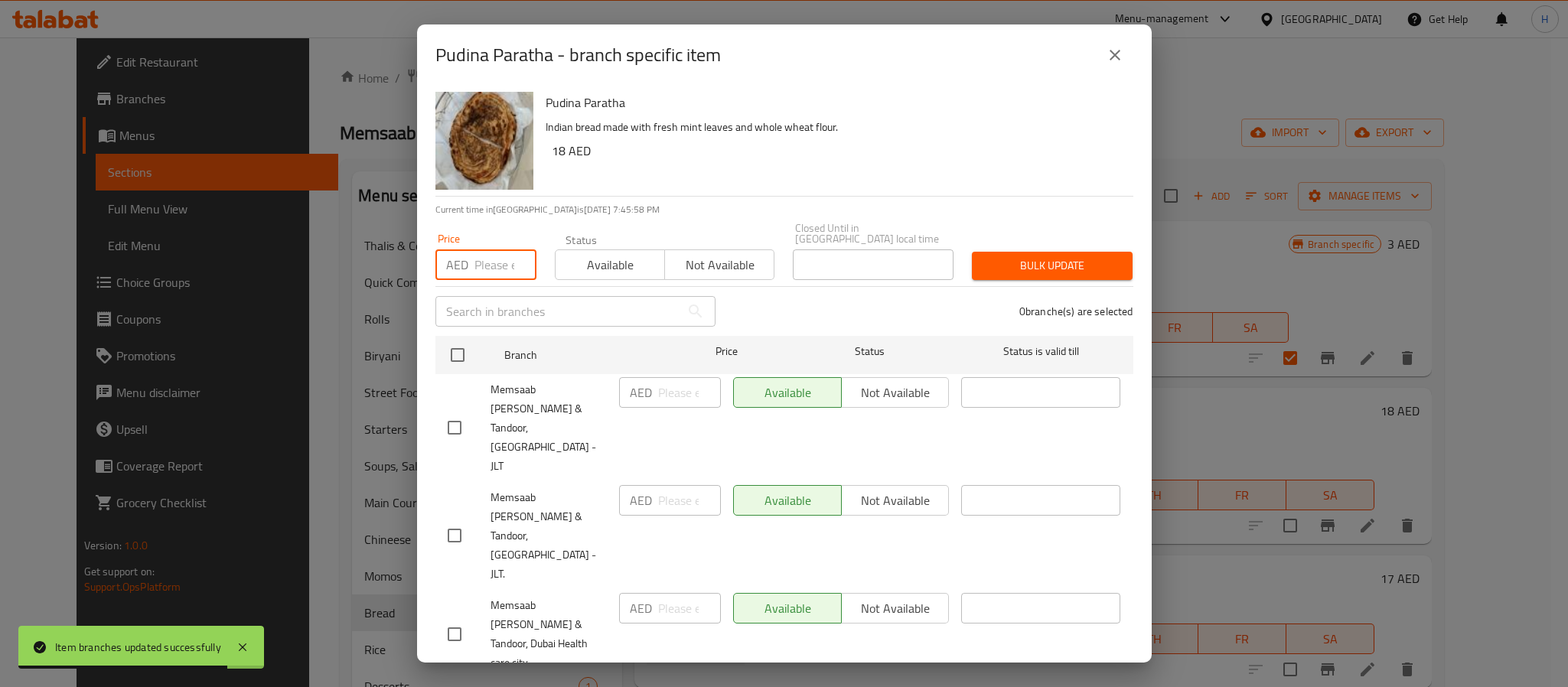
click at [495, 264] on input "number" at bounding box center [505, 264] width 62 height 31
paste input "17"
type input "17"
click at [718, 156] on h6 "18 AED" at bounding box center [836, 151] width 570 height 21
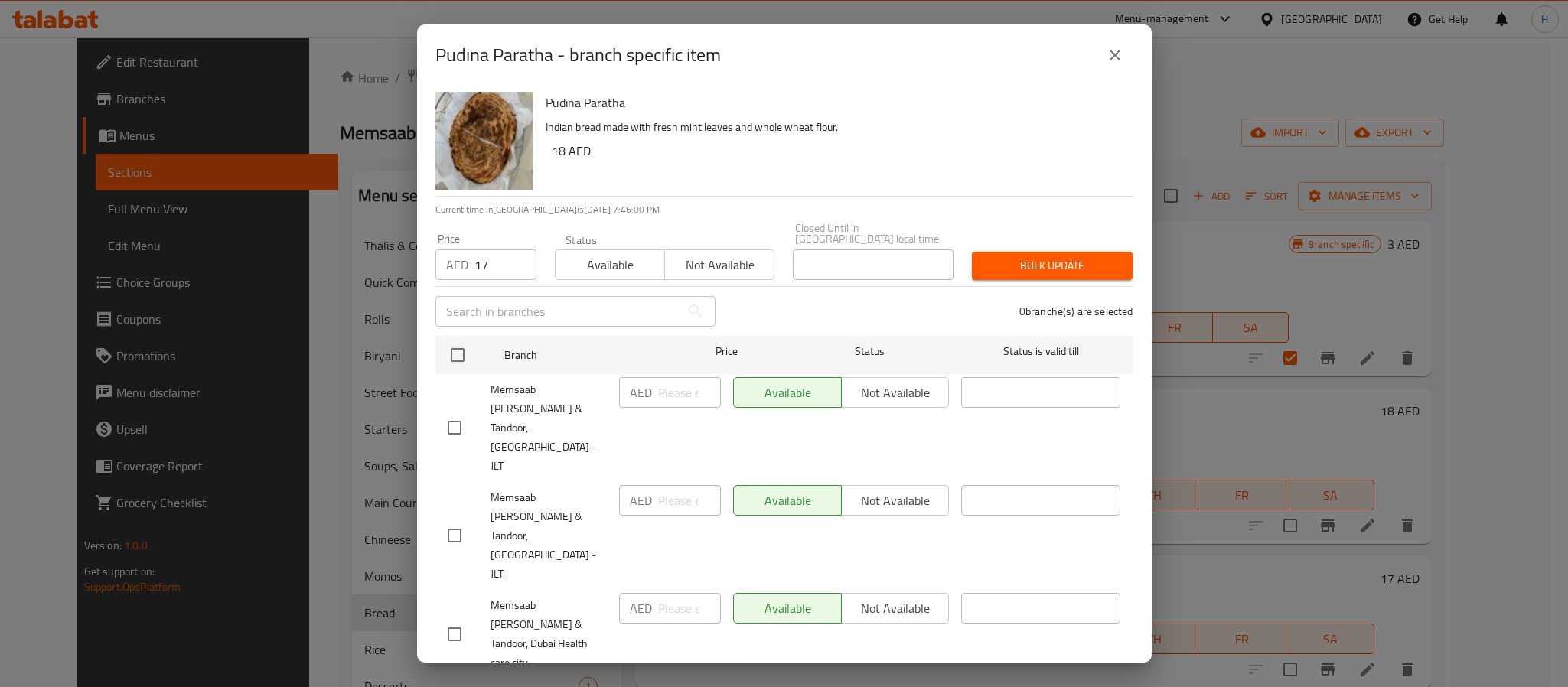
click at [452, 519] on input "checkbox" at bounding box center [454, 535] width 32 height 32
checkbox input "true"
click at [1047, 262] on span "Bulk update" at bounding box center [1051, 265] width 136 height 19
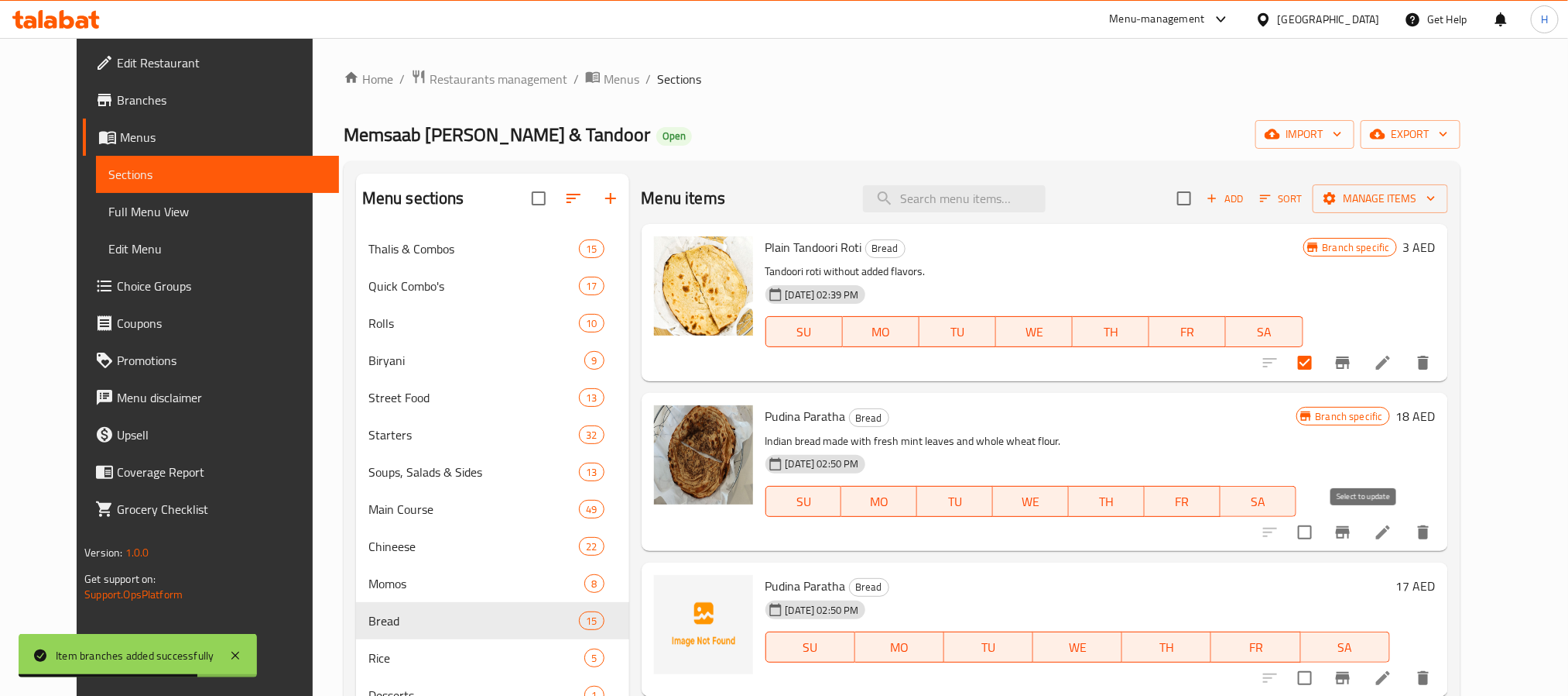
click at [1322, 531] on input "checkbox" at bounding box center [1304, 532] width 32 height 32
checkbox input "true"
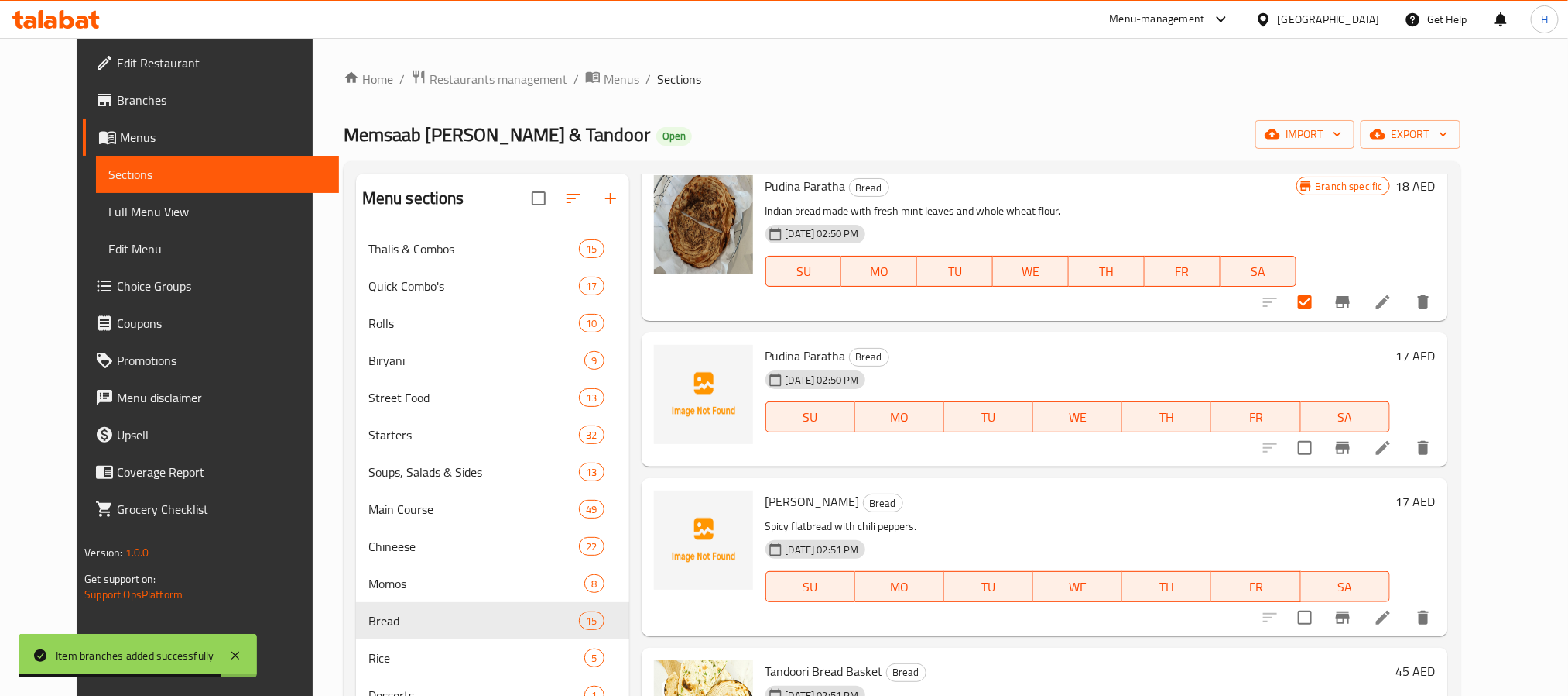
scroll to position [233, 0]
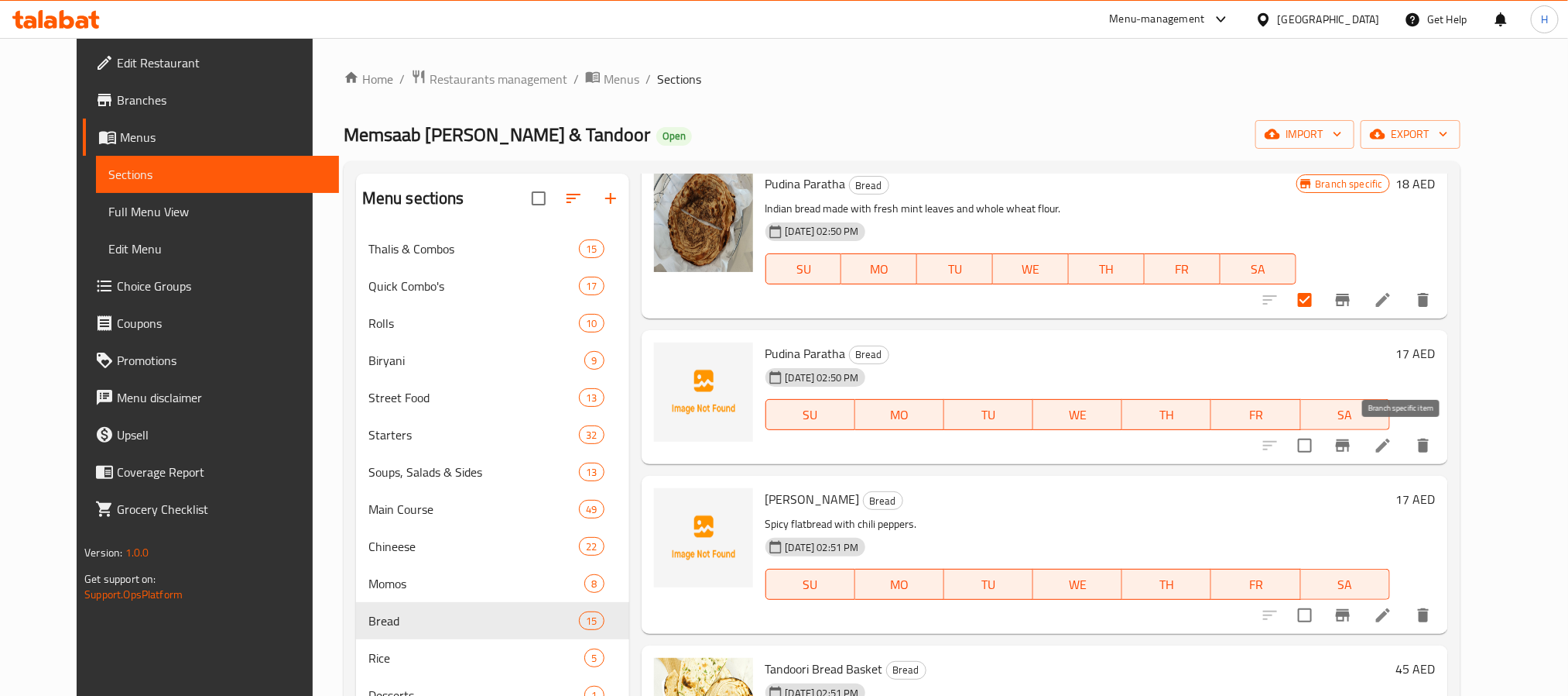
click at [1352, 454] on icon "Branch-specific-item" at bounding box center [1342, 445] width 19 height 19
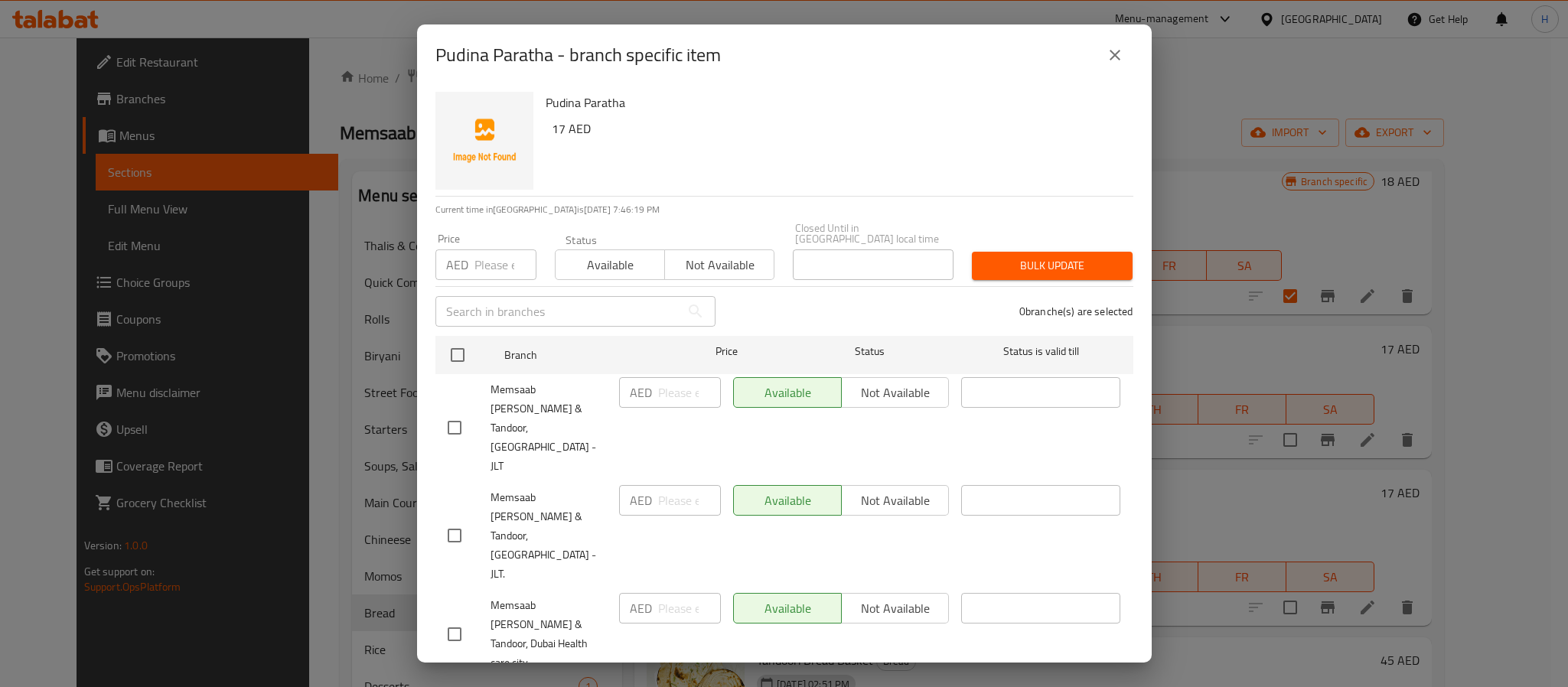
click at [568, 494] on span "Memsaab Curry & Tandoor, [GEOGRAPHIC_DATA] - JLT." at bounding box center [548, 536] width 116 height 96
click at [452, 519] on input "checkbox" at bounding box center [454, 535] width 32 height 32
checkbox input "true"
click at [909, 489] on span "Not available" at bounding box center [895, 500] width 96 height 22
click at [731, 273] on span "Not available" at bounding box center [719, 264] width 98 height 22
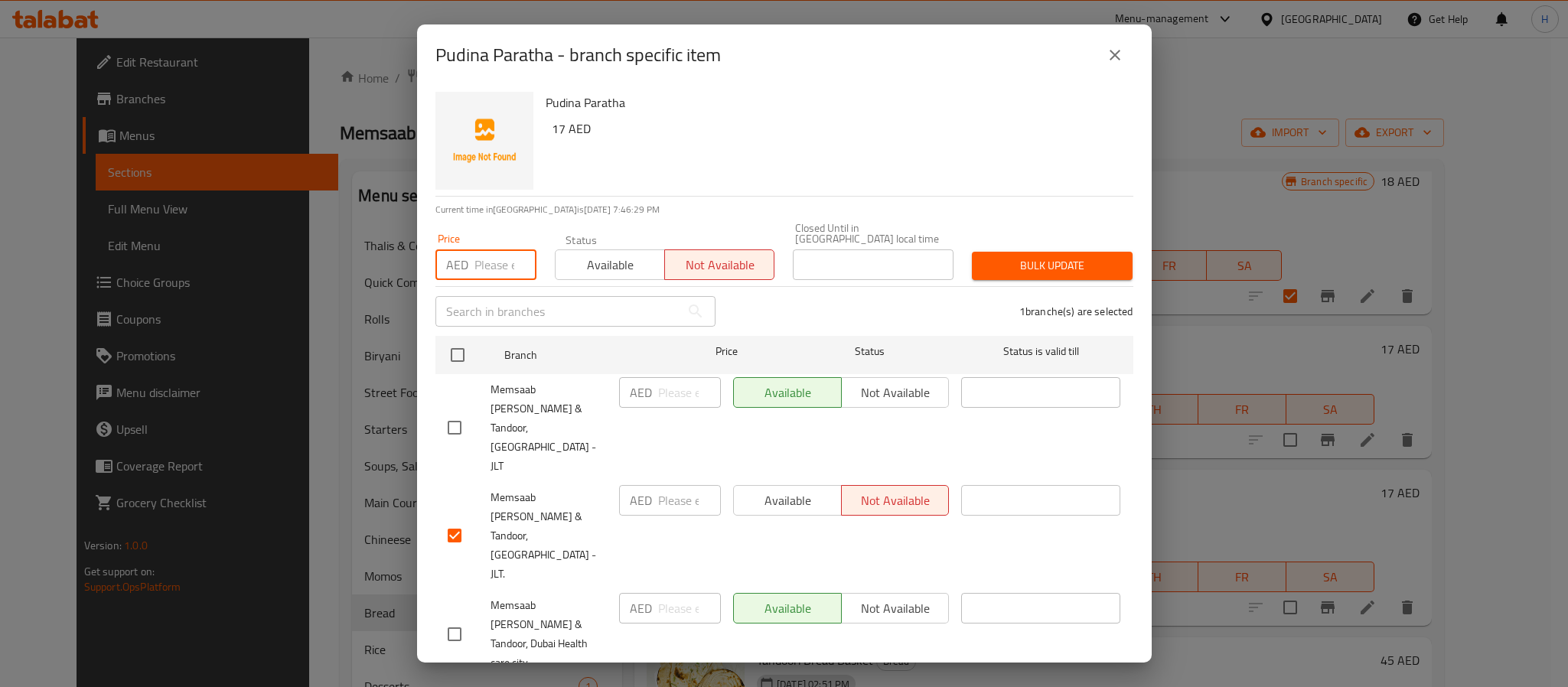
click at [489, 275] on input "number" at bounding box center [505, 264] width 62 height 31
paste input "17"
type input "17"
click at [984, 263] on span "Bulk update" at bounding box center [1051, 265] width 136 height 19
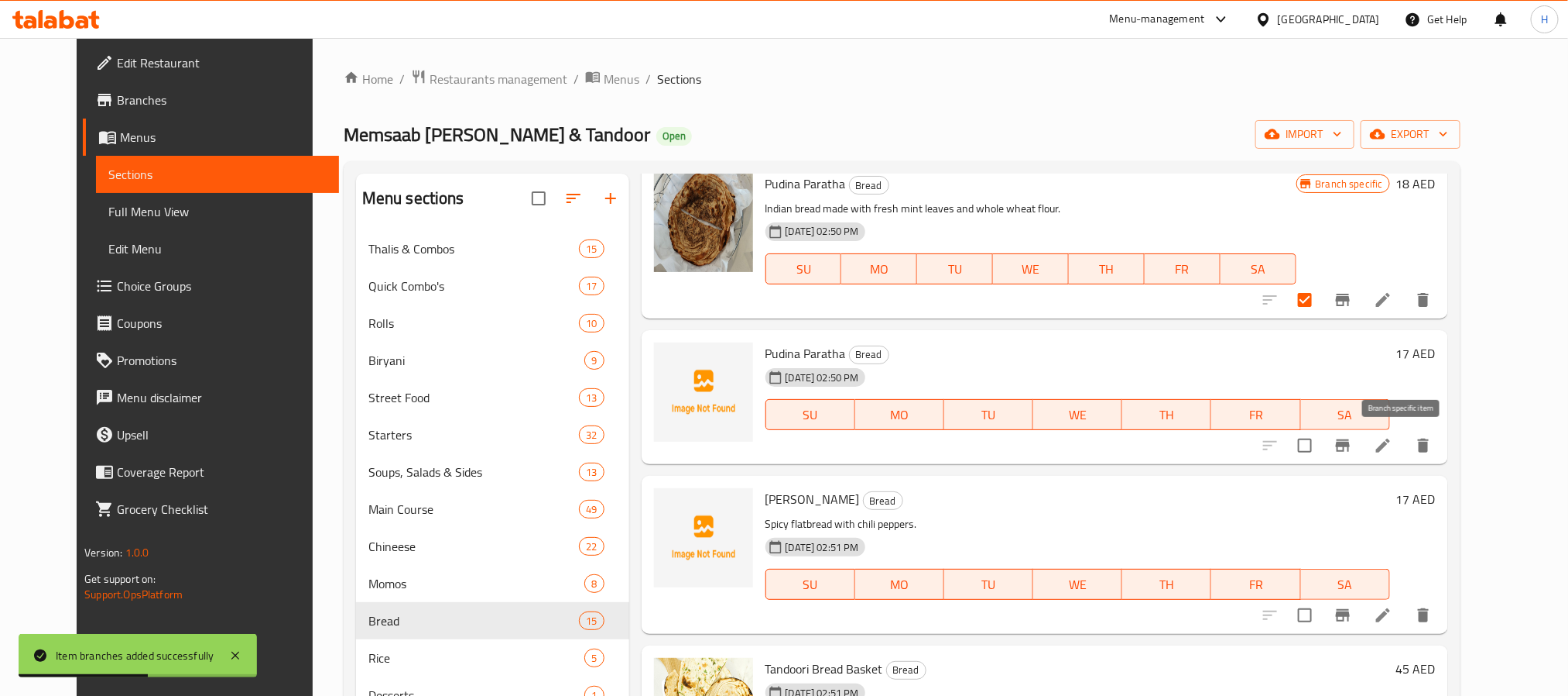
click at [1362, 456] on button "Branch-specific-item" at bounding box center [1343, 446] width 37 height 37
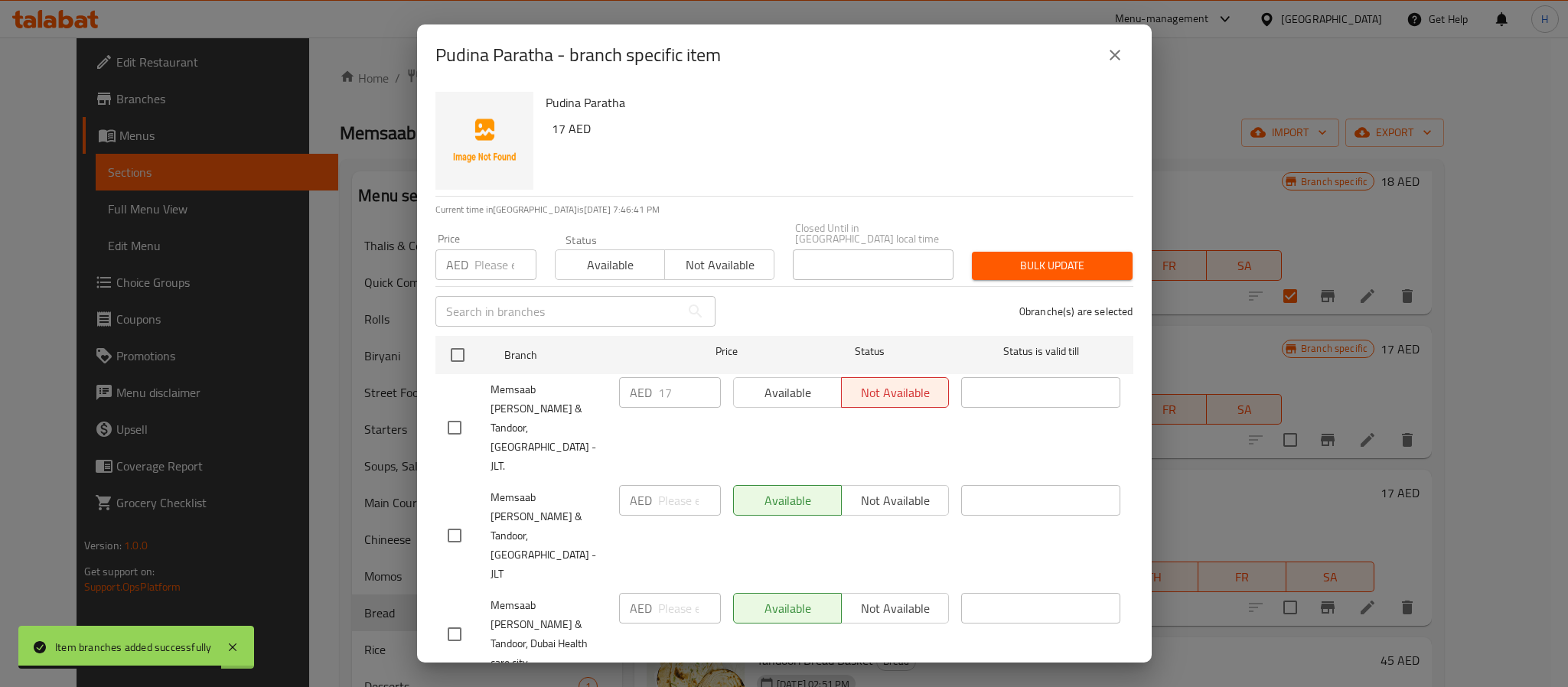
click at [1108, 51] on icon "close" at bounding box center [1114, 55] width 18 height 18
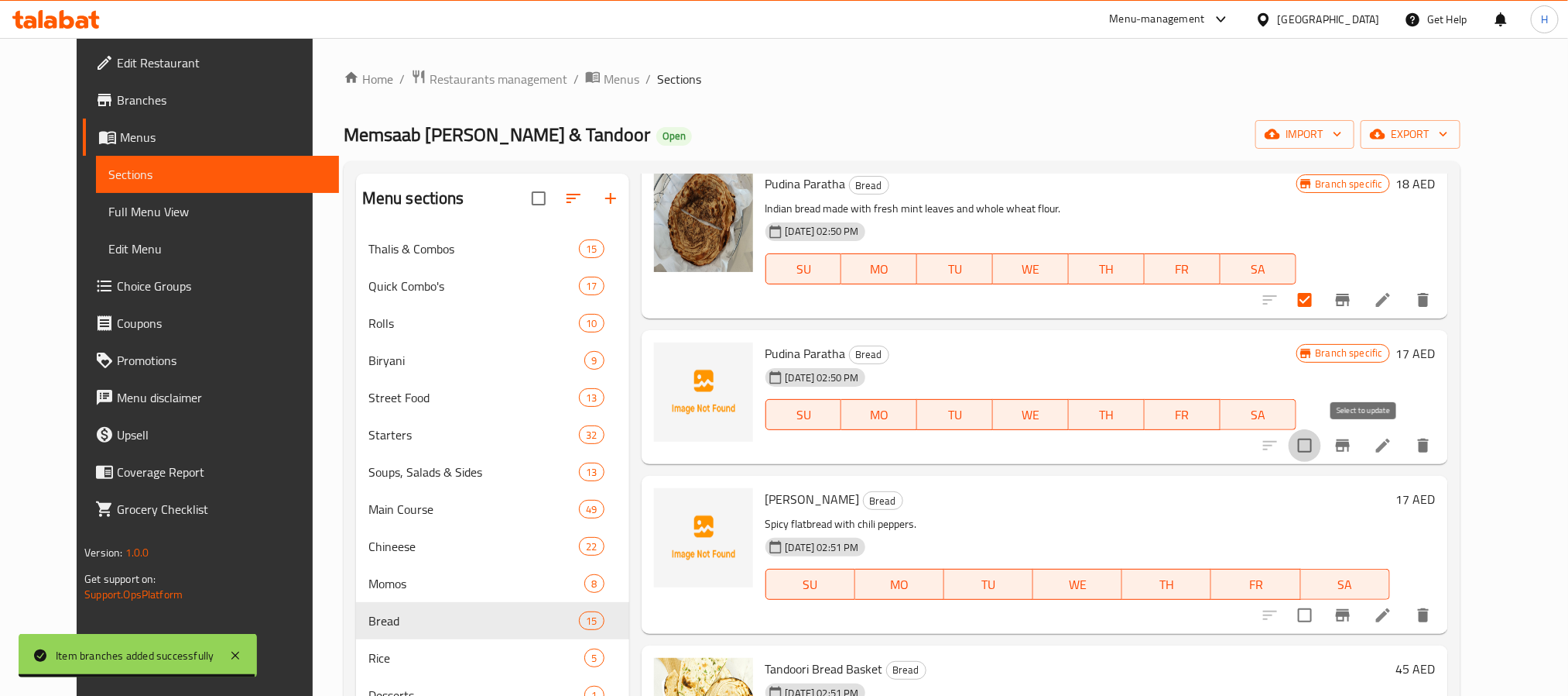
click at [1322, 435] on input "checkbox" at bounding box center [1304, 445] width 32 height 32
checkbox input "true"
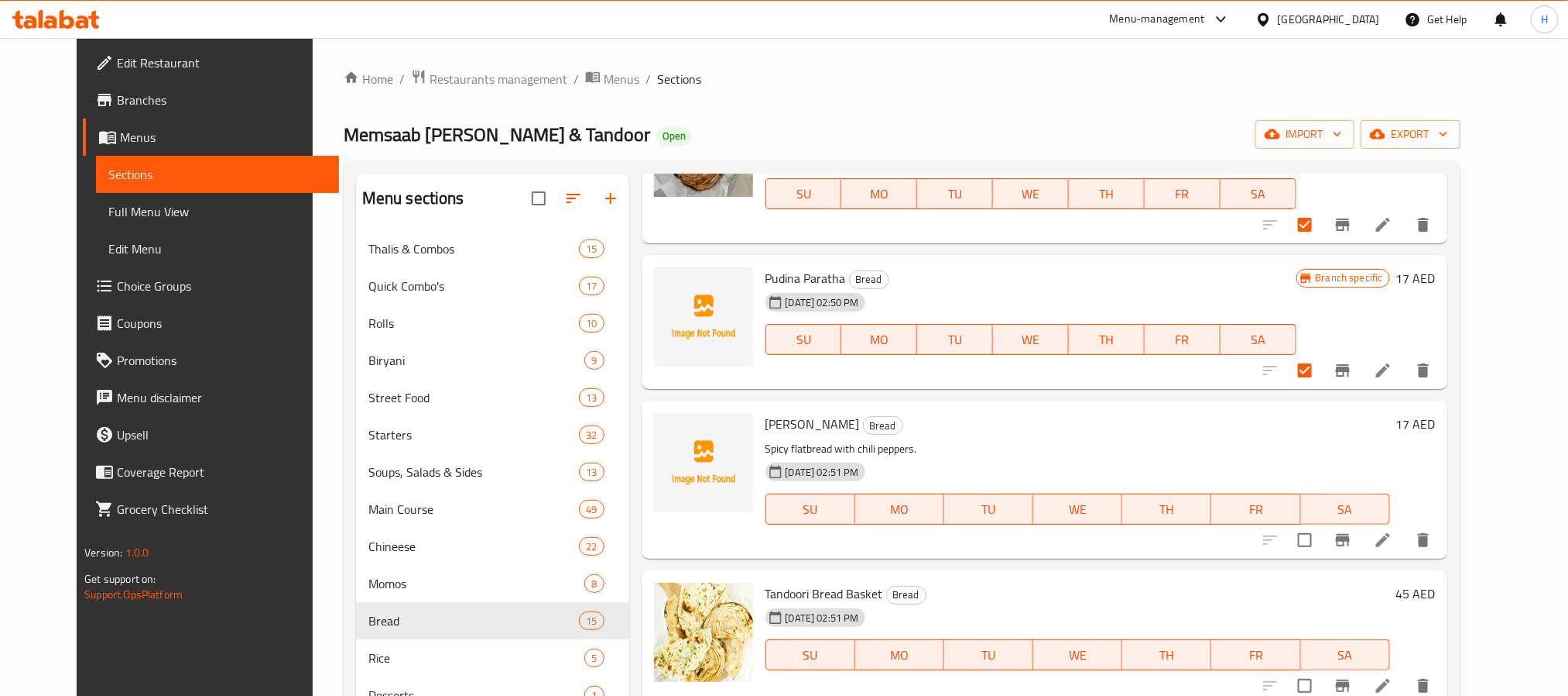
scroll to position [349, 0]
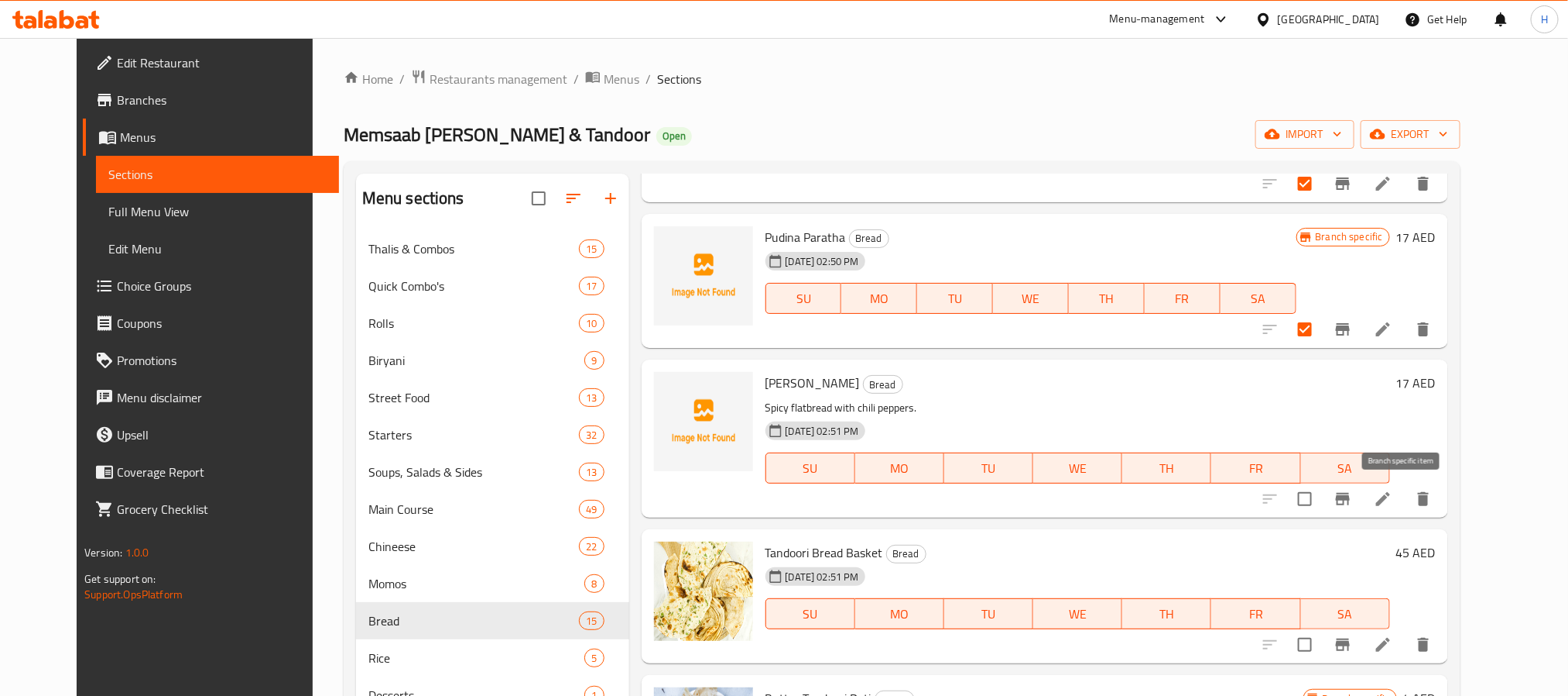
click at [1350, 498] on icon "Branch-specific-item" at bounding box center [1343, 499] width 14 height 13
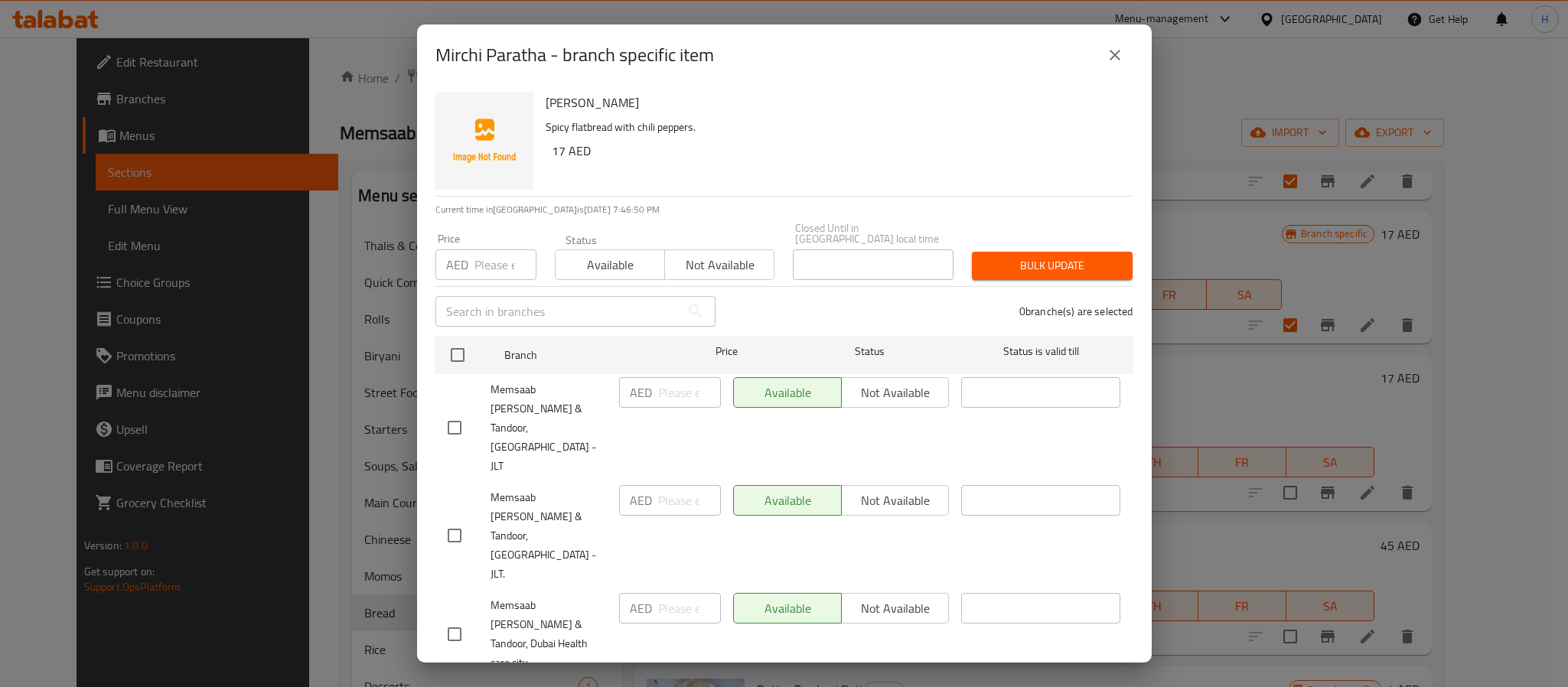
click at [482, 262] on input "number" at bounding box center [505, 264] width 62 height 31
paste input "17"
type input "17"
click at [767, 159] on h6 "17 AED" at bounding box center [836, 151] width 570 height 21
click at [452, 519] on input "checkbox" at bounding box center [454, 535] width 32 height 32
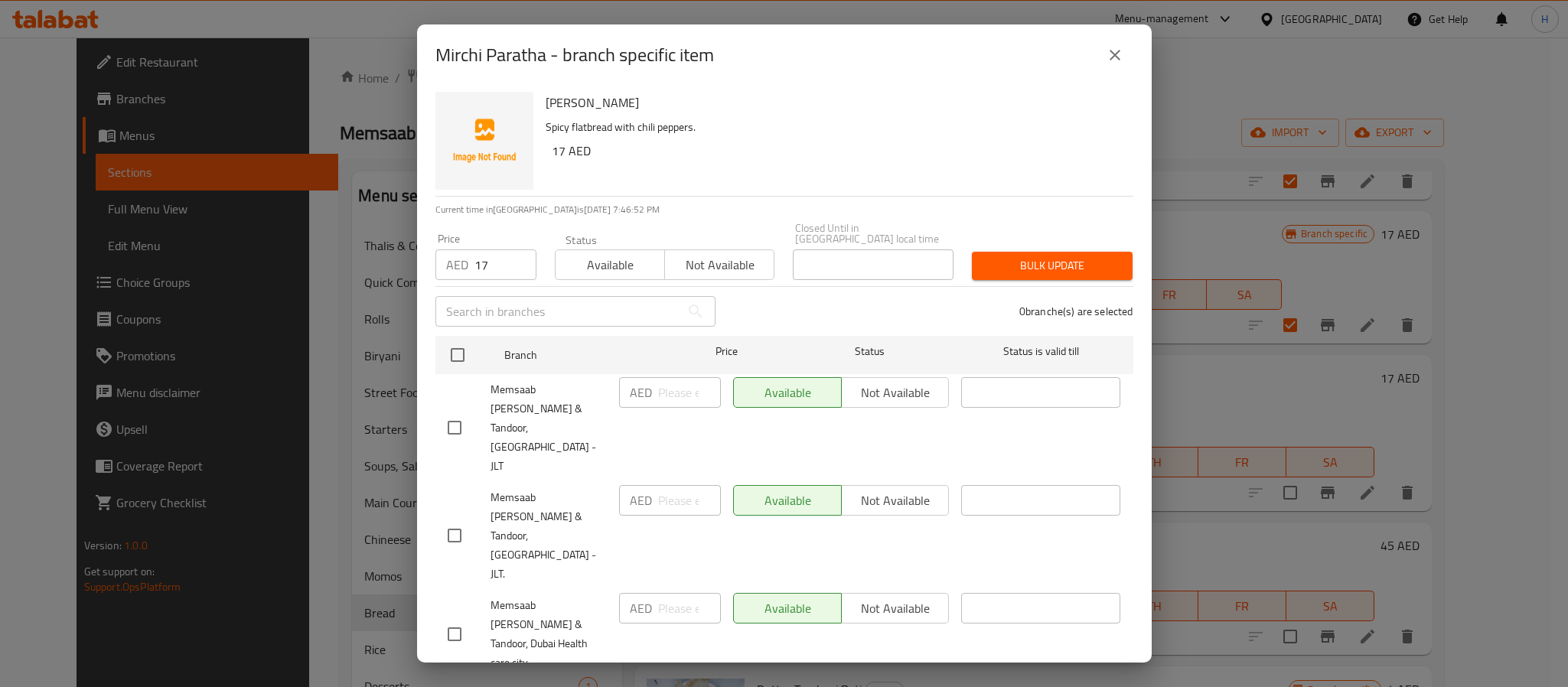
checkbox input "true"
click at [1008, 264] on span "Bulk update" at bounding box center [1051, 265] width 136 height 19
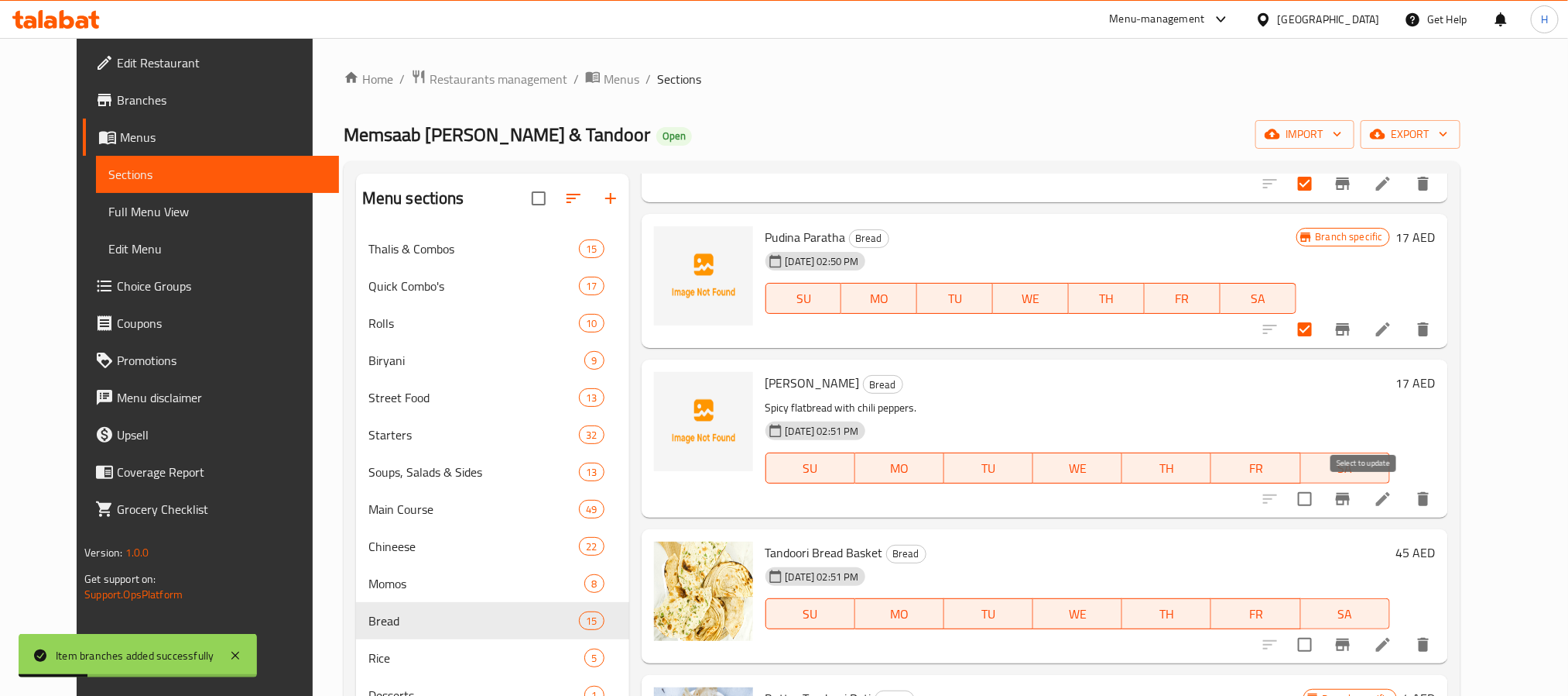
click at [1322, 505] on input "checkbox" at bounding box center [1304, 499] width 32 height 32
checkbox input "true"
click at [1350, 644] on icon "Branch-specific-item" at bounding box center [1343, 644] width 14 height 13
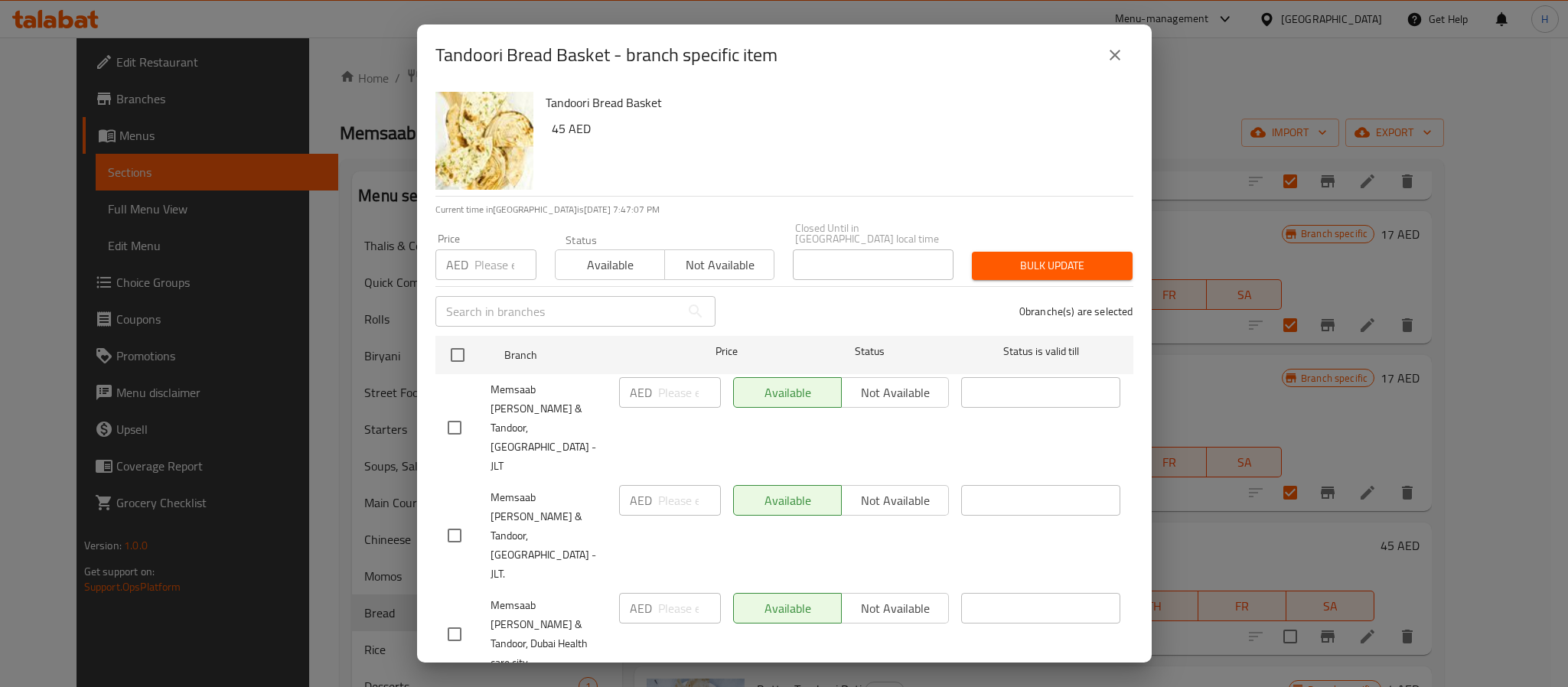
drag, startPoint x: 475, startPoint y: 263, endPoint x: 515, endPoint y: 260, distance: 40.1
click at [475, 263] on input "number" at bounding box center [505, 264] width 62 height 31
paste input "45"
type input "45"
click at [636, 193] on div "Tandoori Bread Basket 45 AED" at bounding box center [833, 141] width 588 height 110
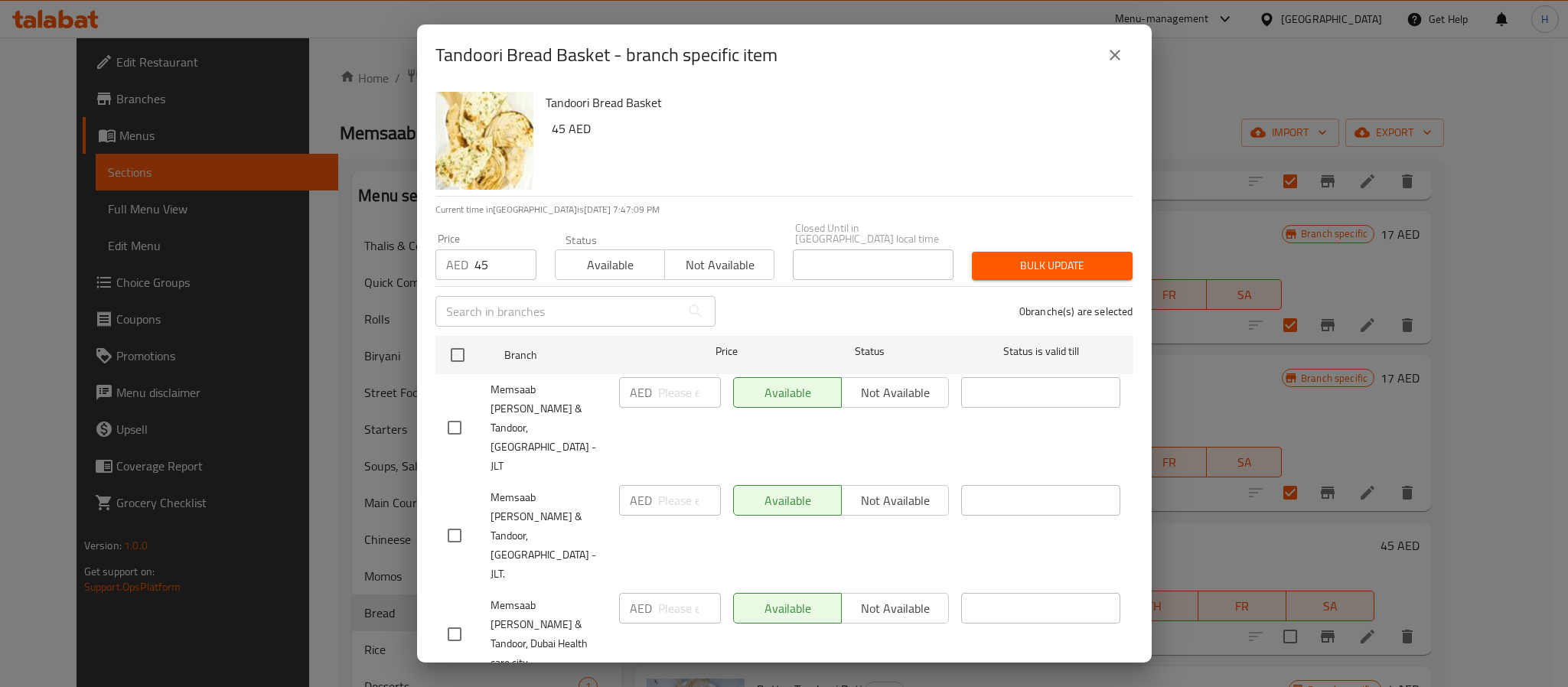
click at [450, 519] on input "checkbox" at bounding box center [454, 535] width 32 height 32
checkbox input "true"
click at [1038, 269] on span "Bulk update" at bounding box center [1051, 265] width 136 height 19
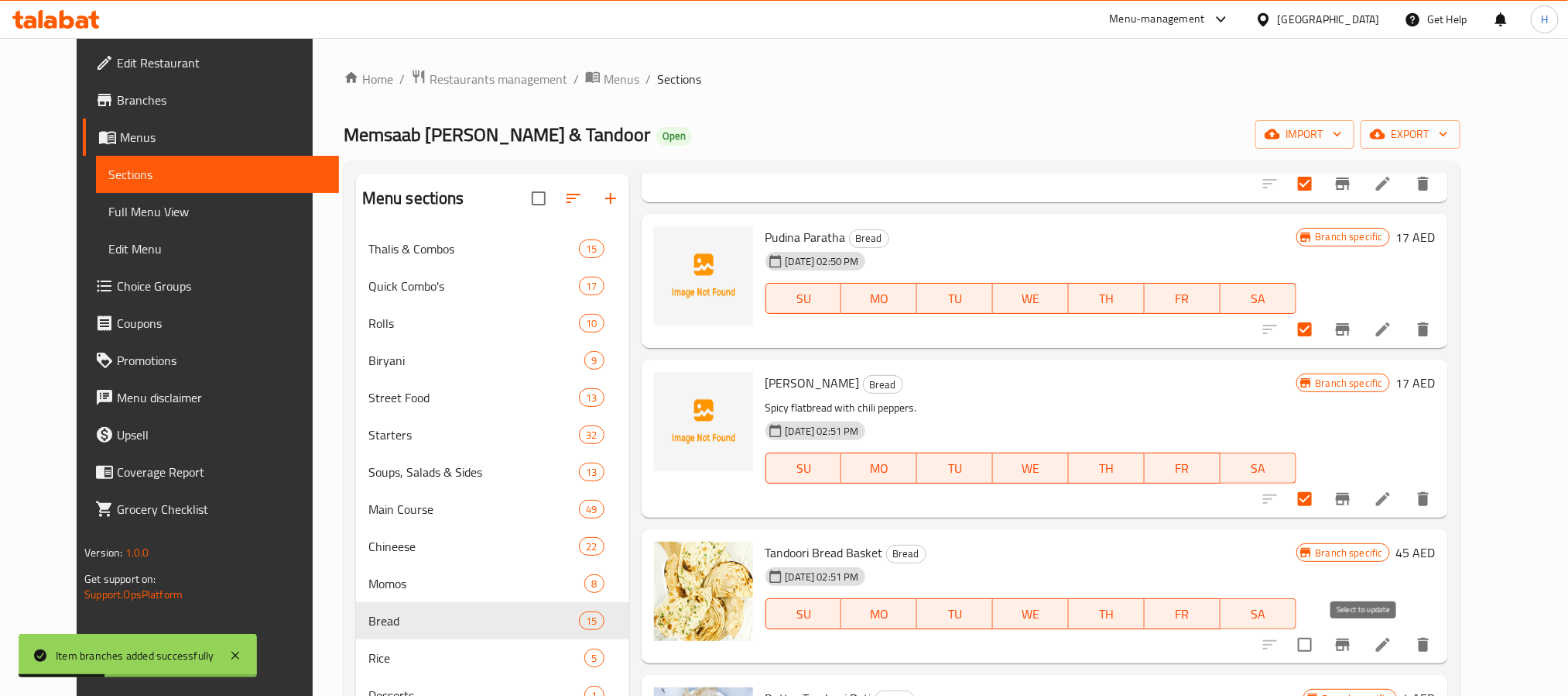
drag, startPoint x: 1371, startPoint y: 648, endPoint x: 1324, endPoint y: 604, distance: 64.4
click at [1322, 648] on input "checkbox" at bounding box center [1304, 644] width 32 height 32
checkbox input "true"
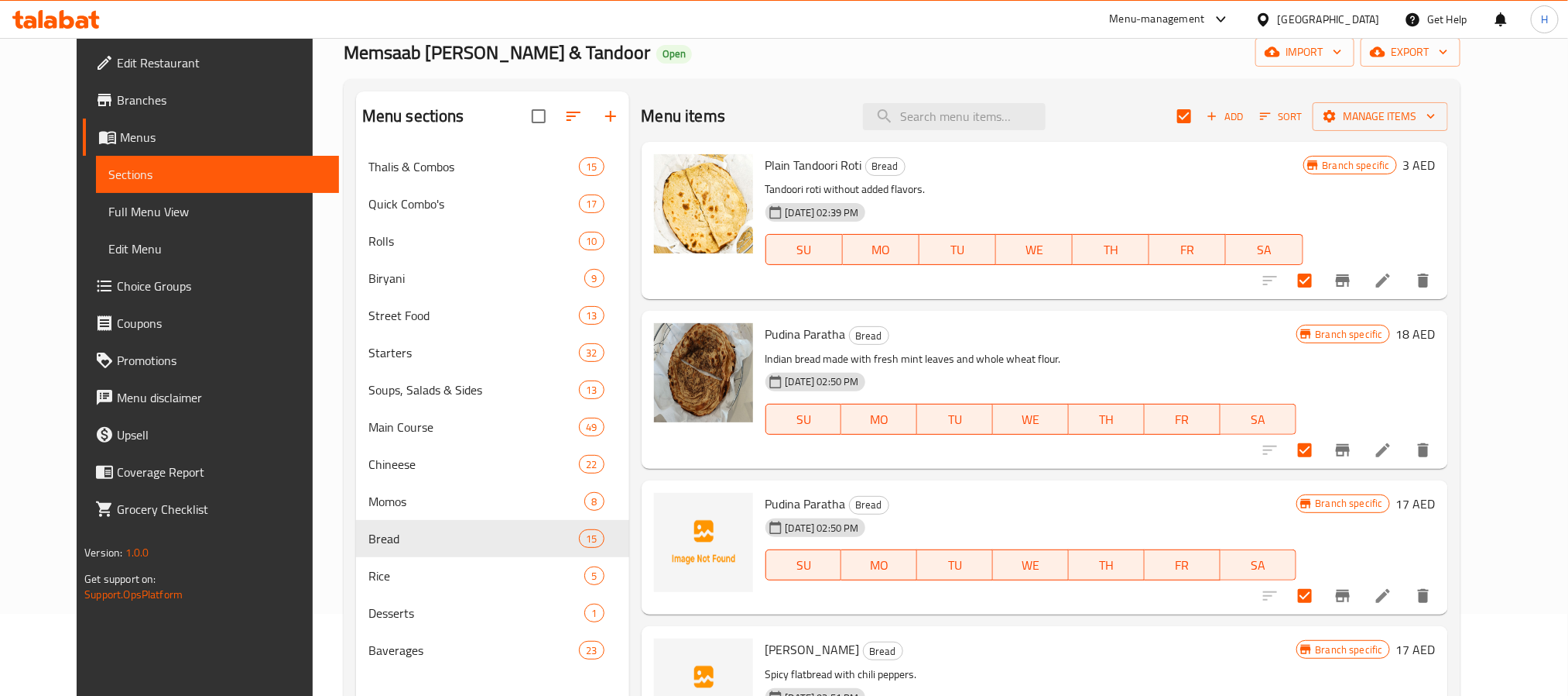
scroll to position [0, 0]
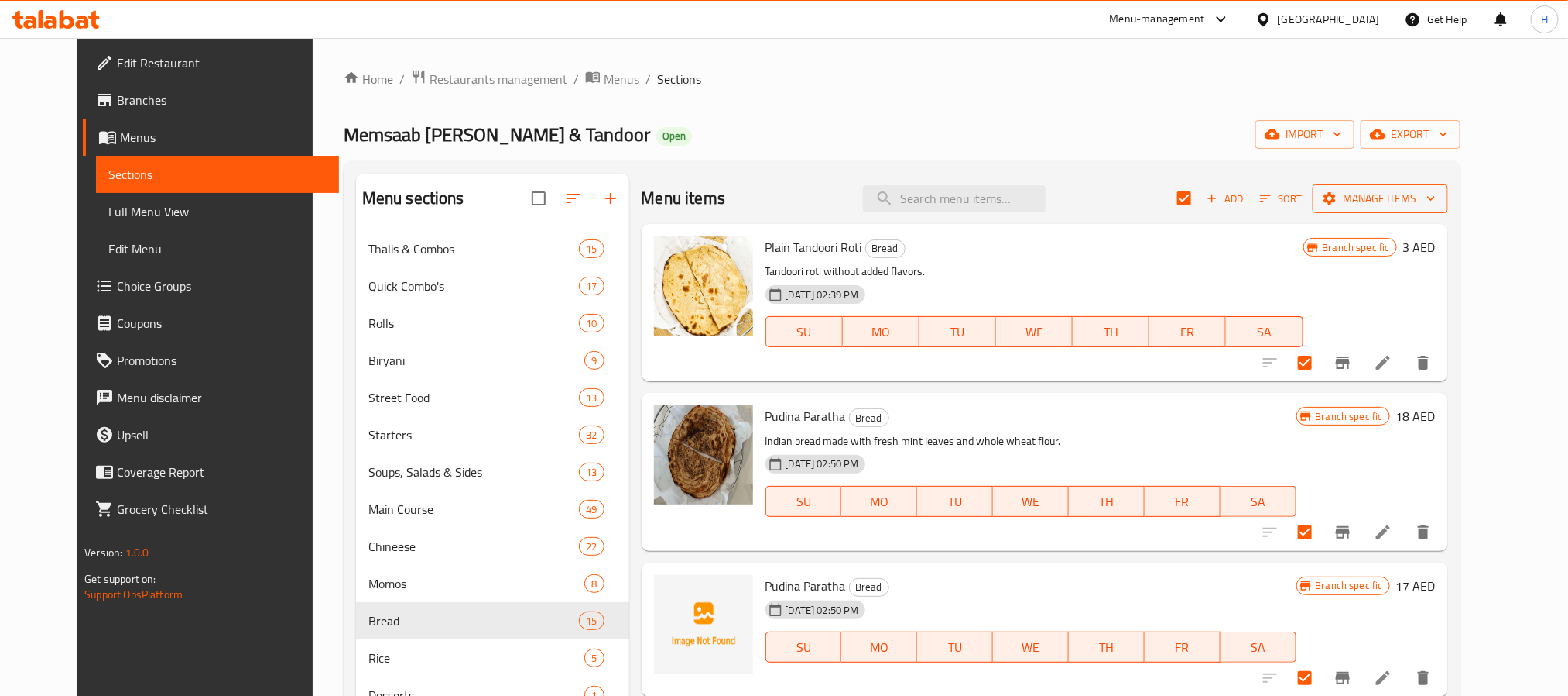
click at [1439, 196] on icon "button" at bounding box center [1431, 198] width 16 height 16
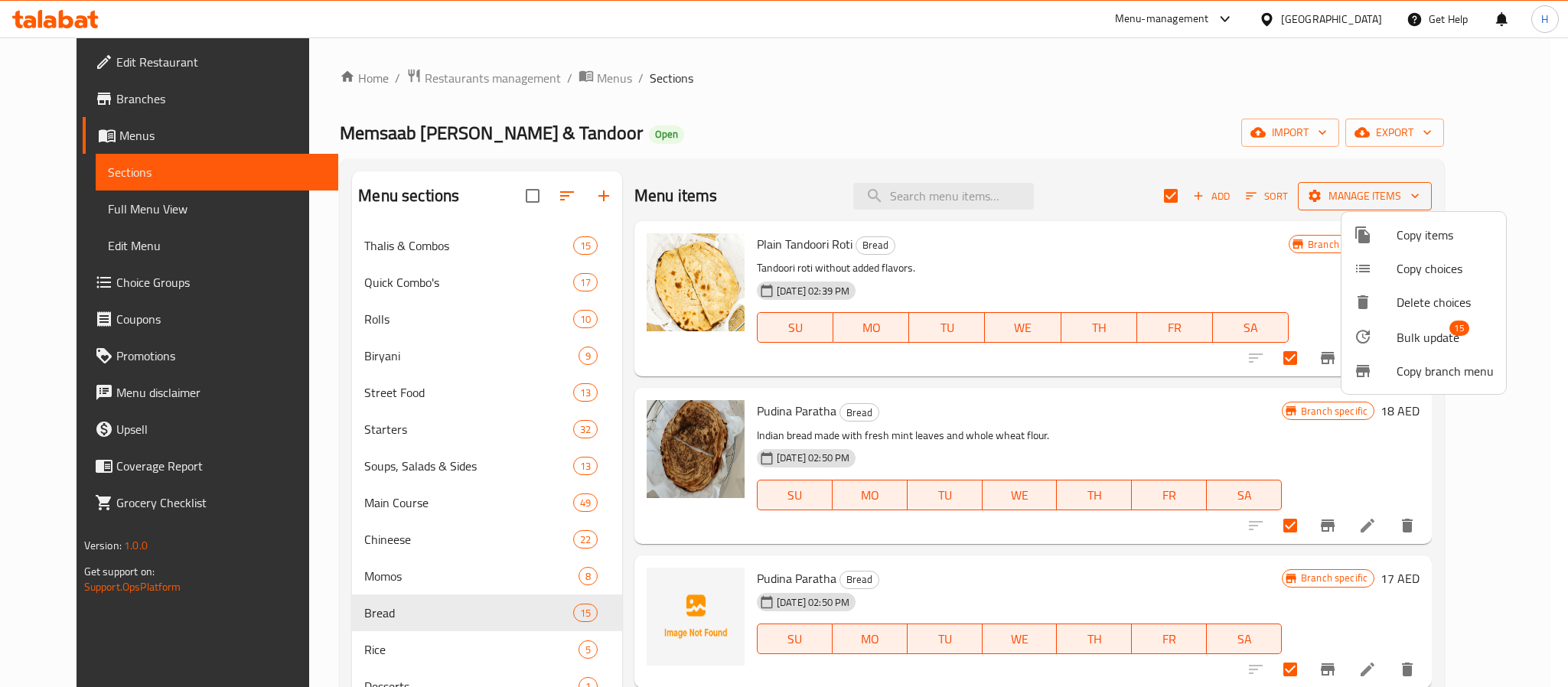
click at [1469, 193] on div at bounding box center [784, 344] width 1568 height 687
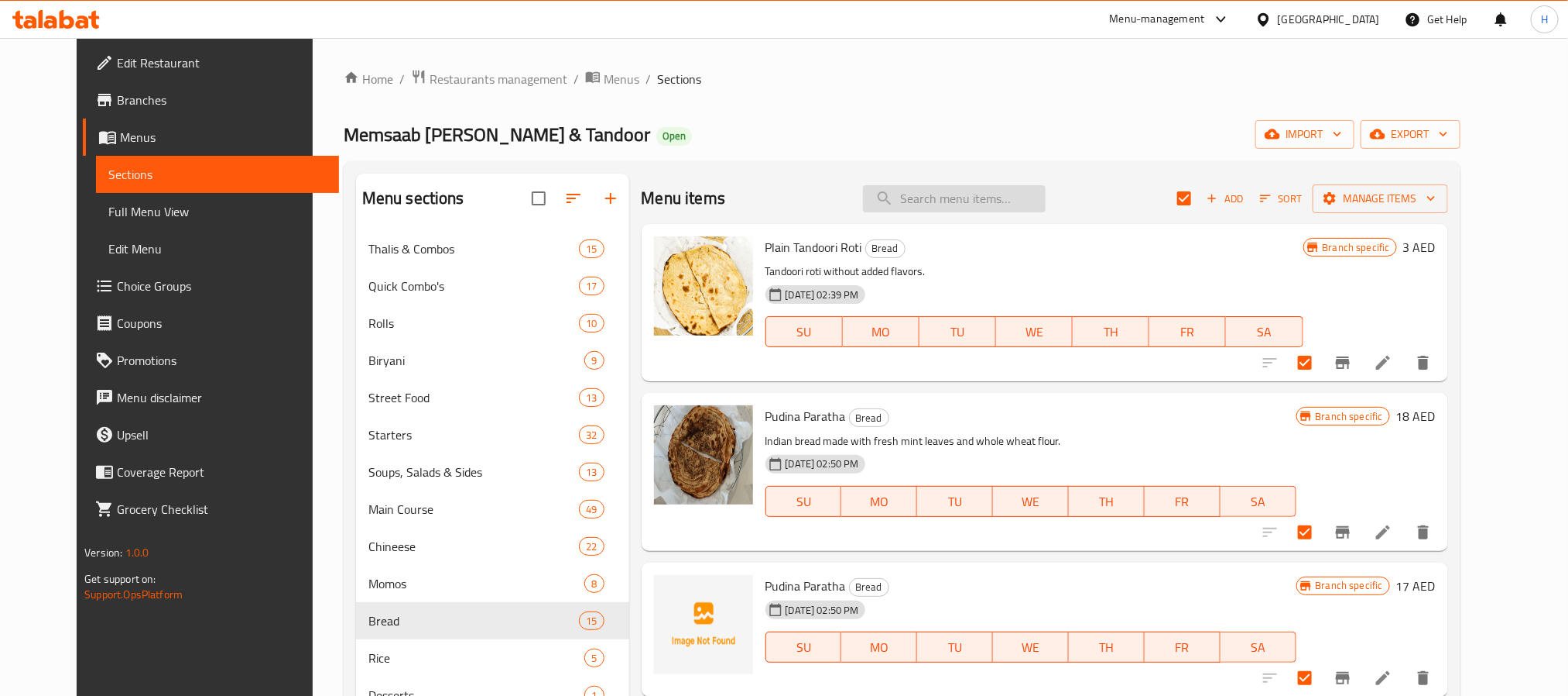
click at [1006, 196] on input "search" at bounding box center [954, 198] width 183 height 27
paste input "Cheese Chili Garlic Naan"
type input "Cheese Chili Garlic Naan"
checkbox input "false"
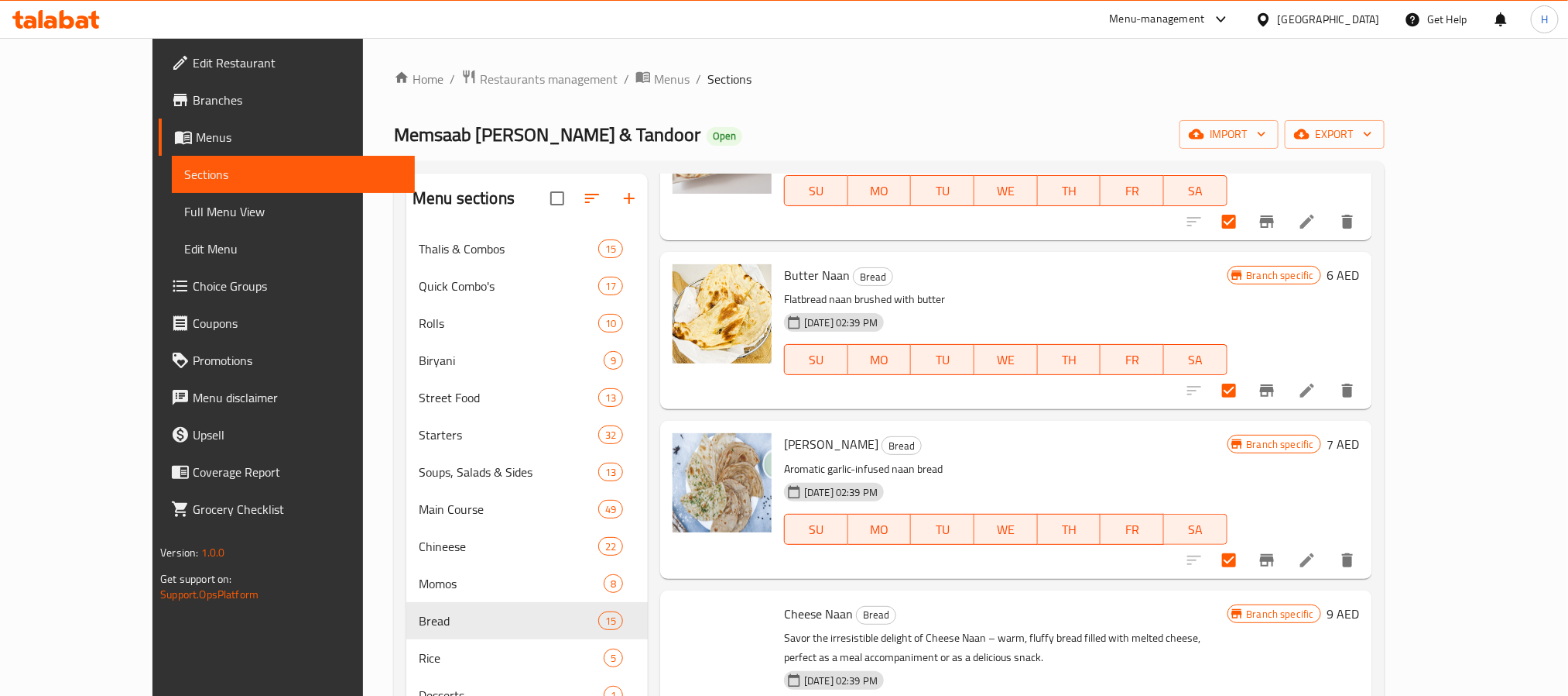
scroll to position [2576, 0]
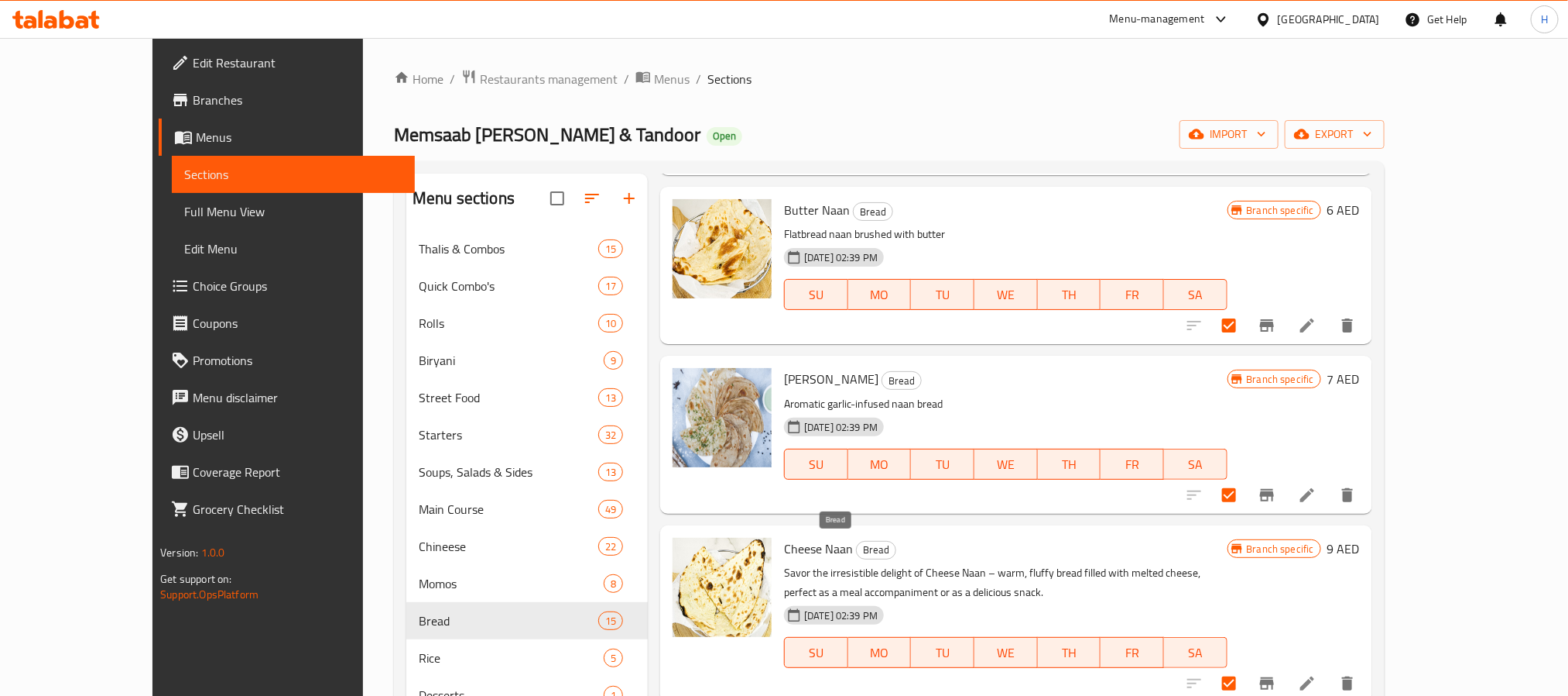
type input "Naan"
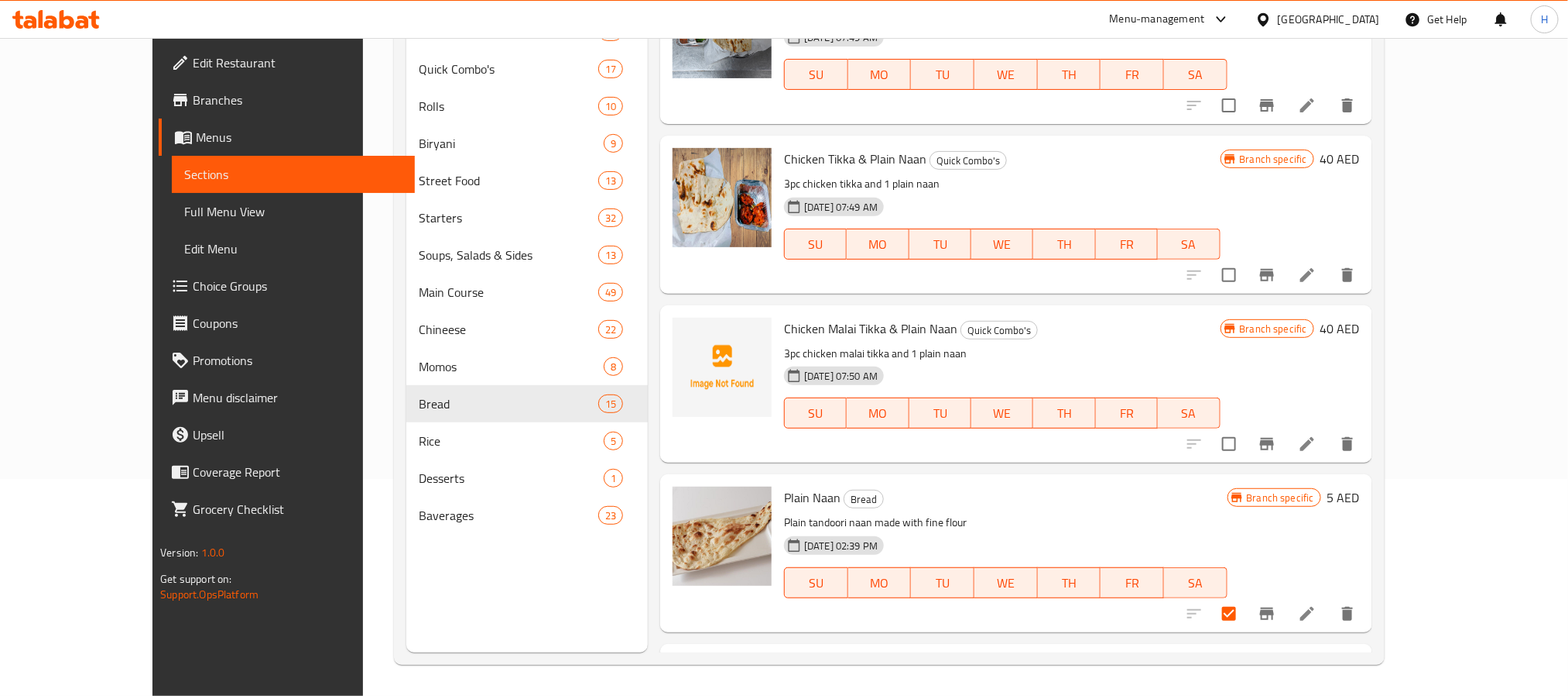
scroll to position [1762, 0]
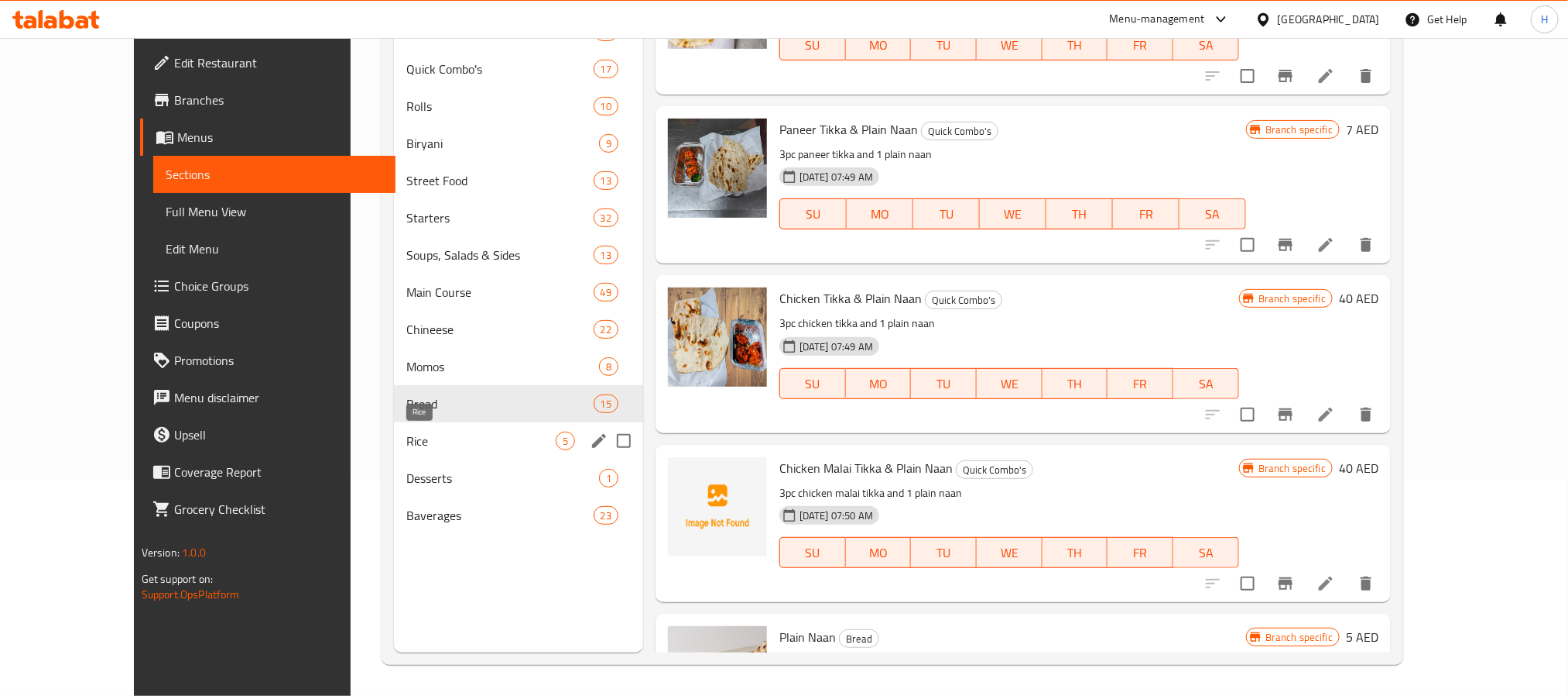
click at [406, 440] on span "Rice" at bounding box center [481, 440] width 149 height 19
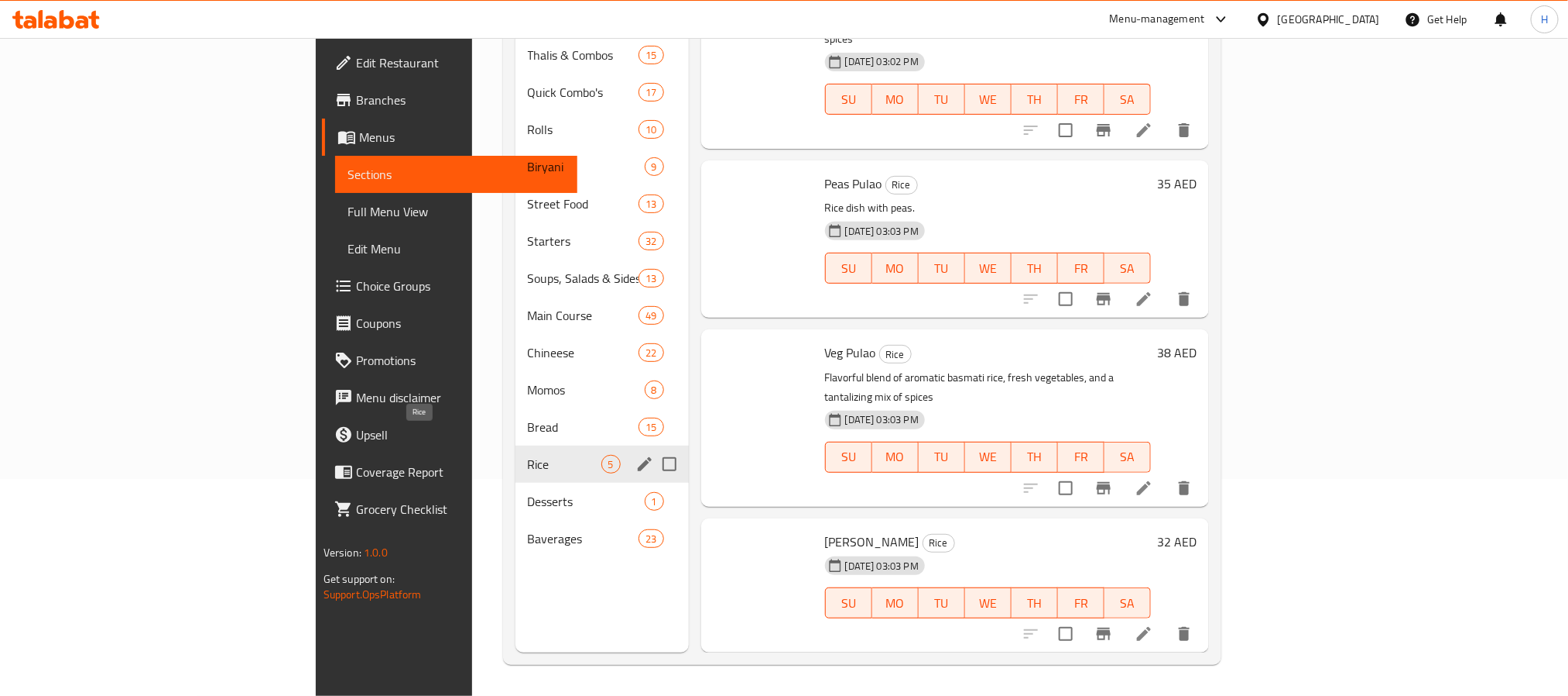
scroll to position [165, 0]
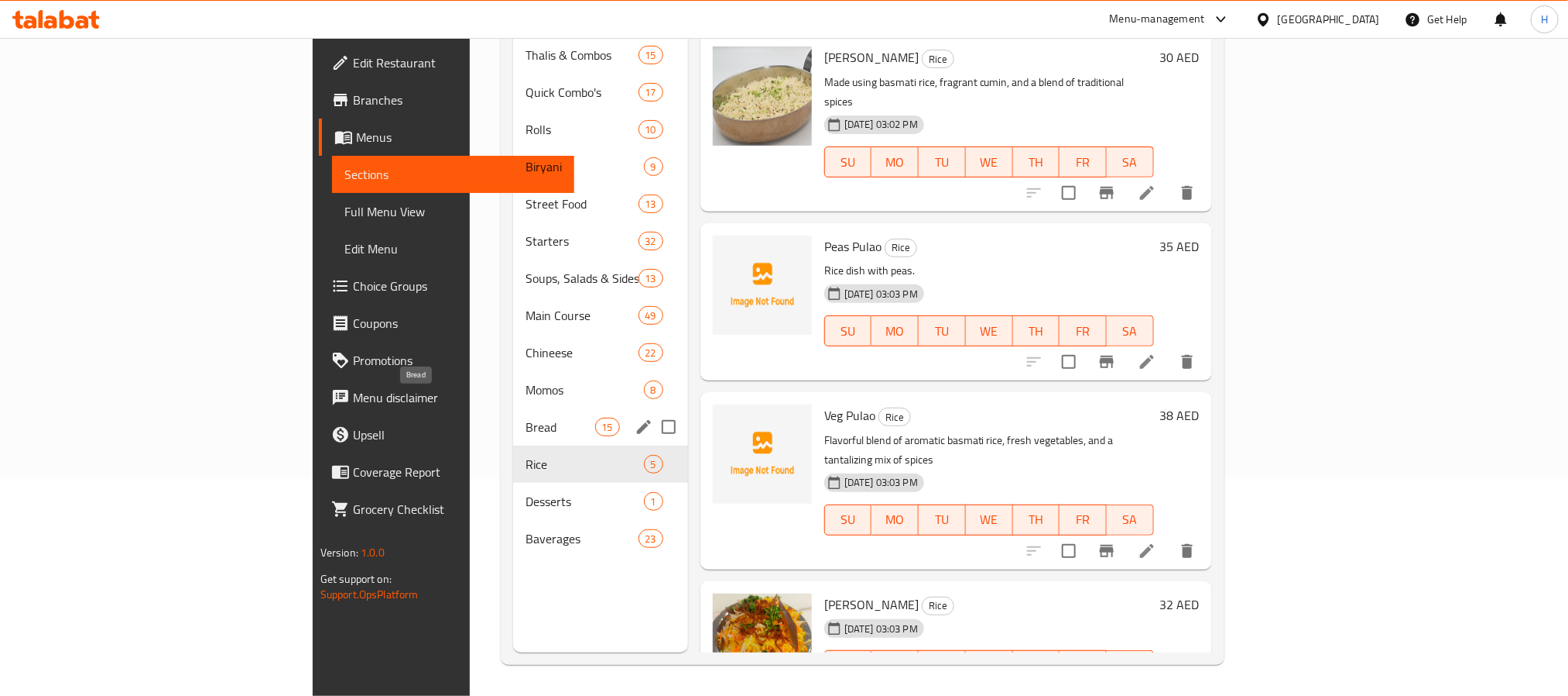
click at [526, 417] on span "Bread" at bounding box center [560, 426] width 69 height 19
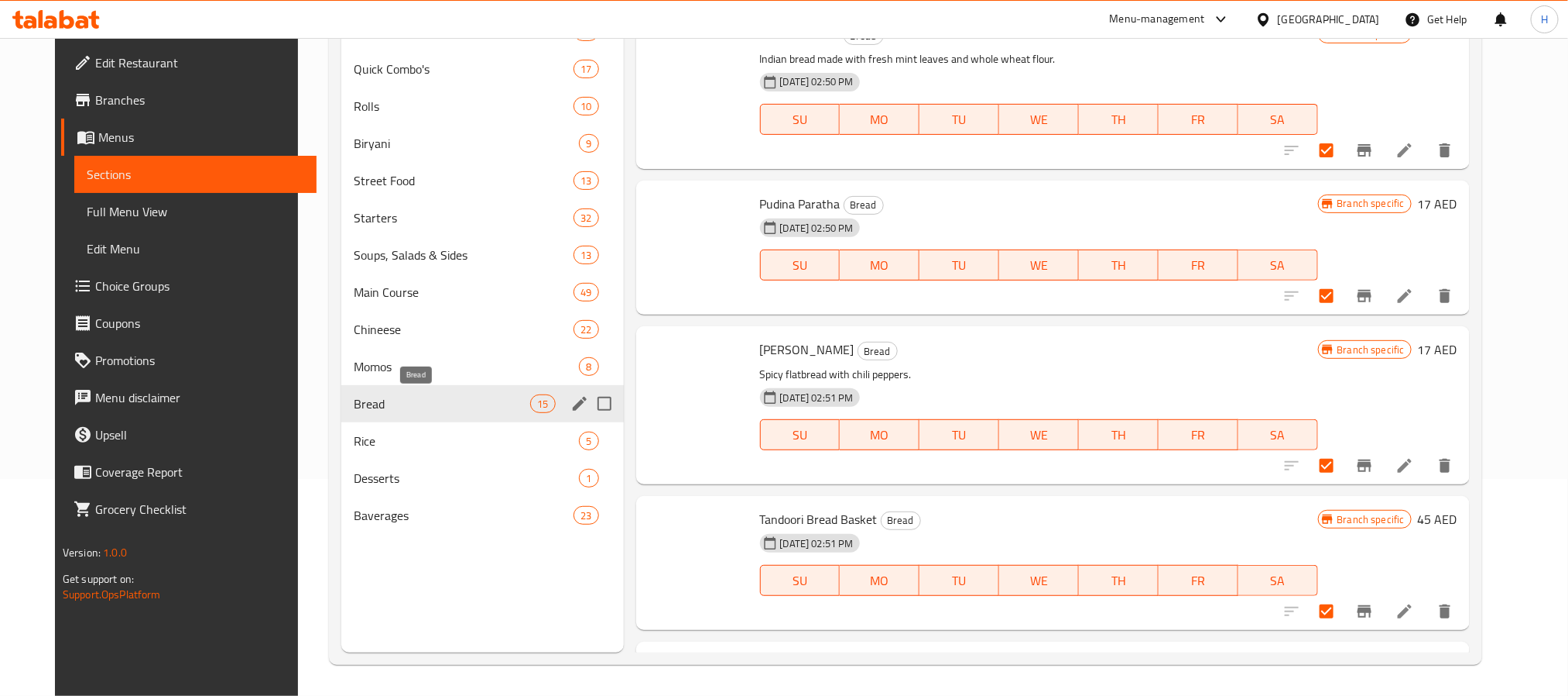
checkbox input "true"
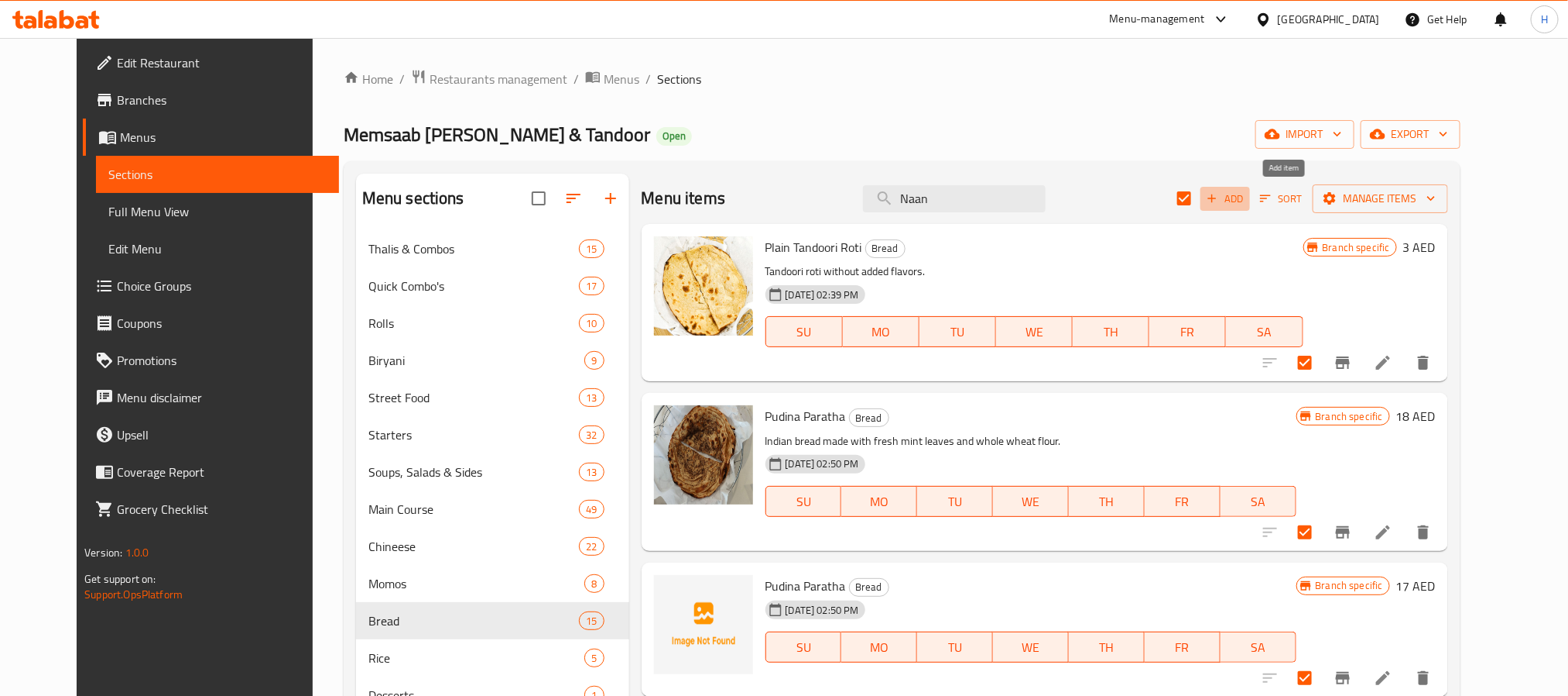
click at [1247, 198] on span "Add" at bounding box center [1225, 198] width 42 height 18
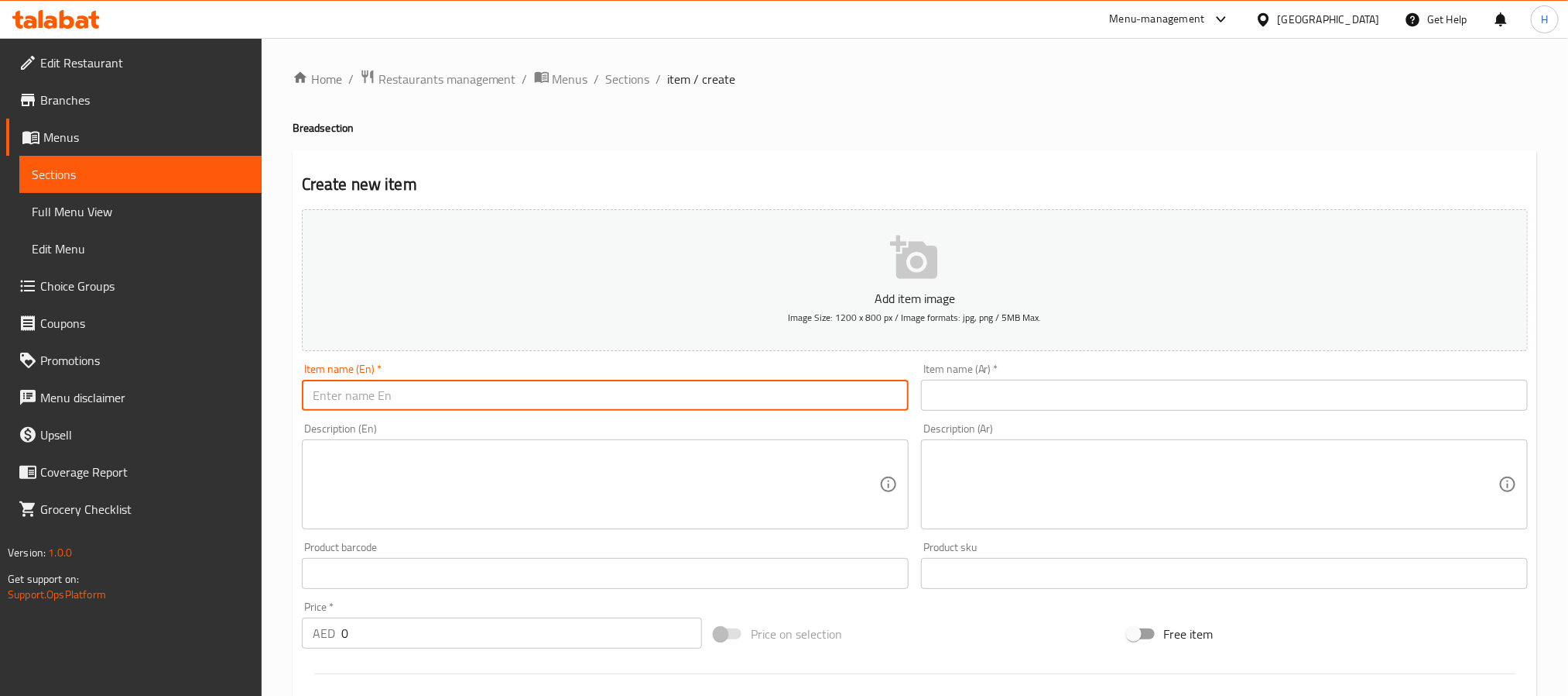
click at [578, 381] on input "text" at bounding box center [605, 395] width 607 height 31
paste input "[PERSON_NAME]"
type input "[PERSON_NAME]"
click at [986, 393] on input "text" at bounding box center [1224, 395] width 607 height 31
paste input "نان بثوم حار"
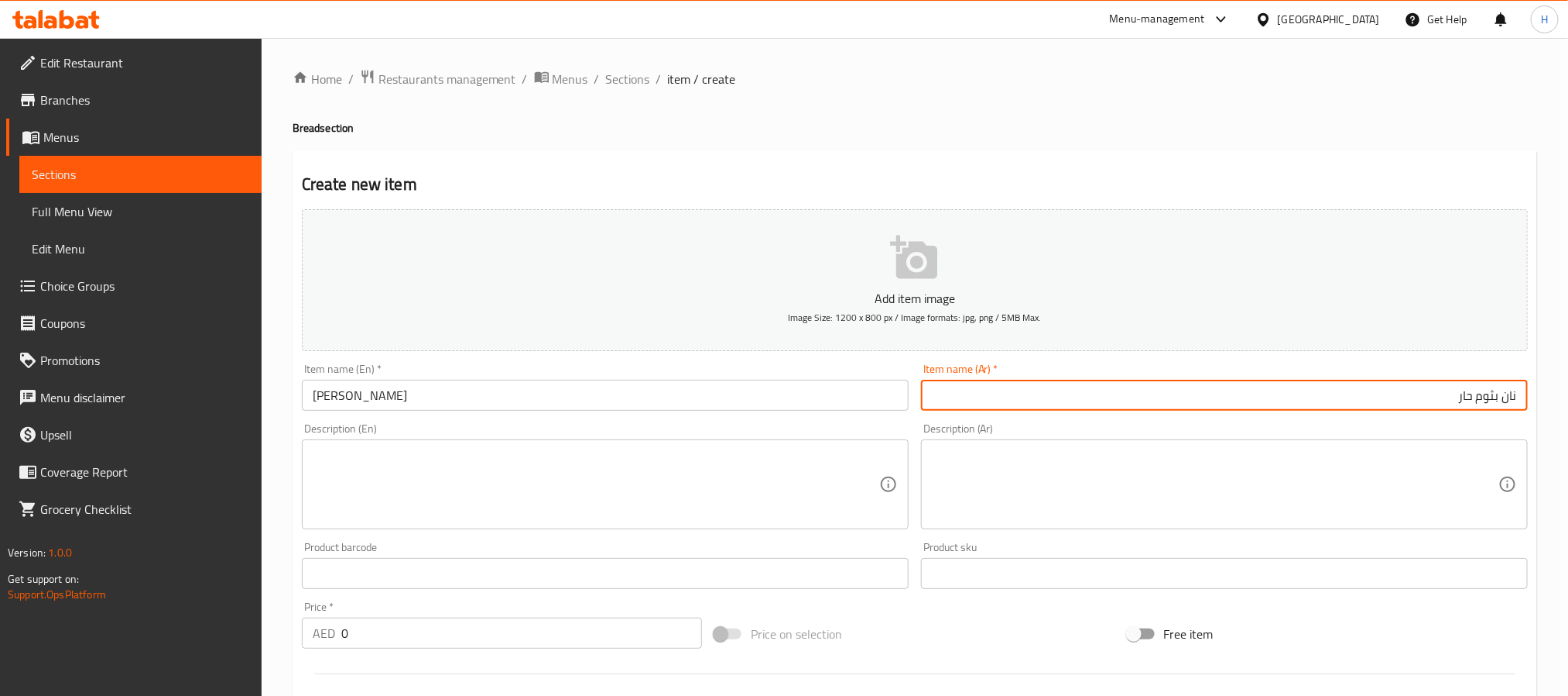
type input "نان بثوم حار"
click at [686, 403] on input "[PERSON_NAME]" at bounding box center [605, 395] width 607 height 31
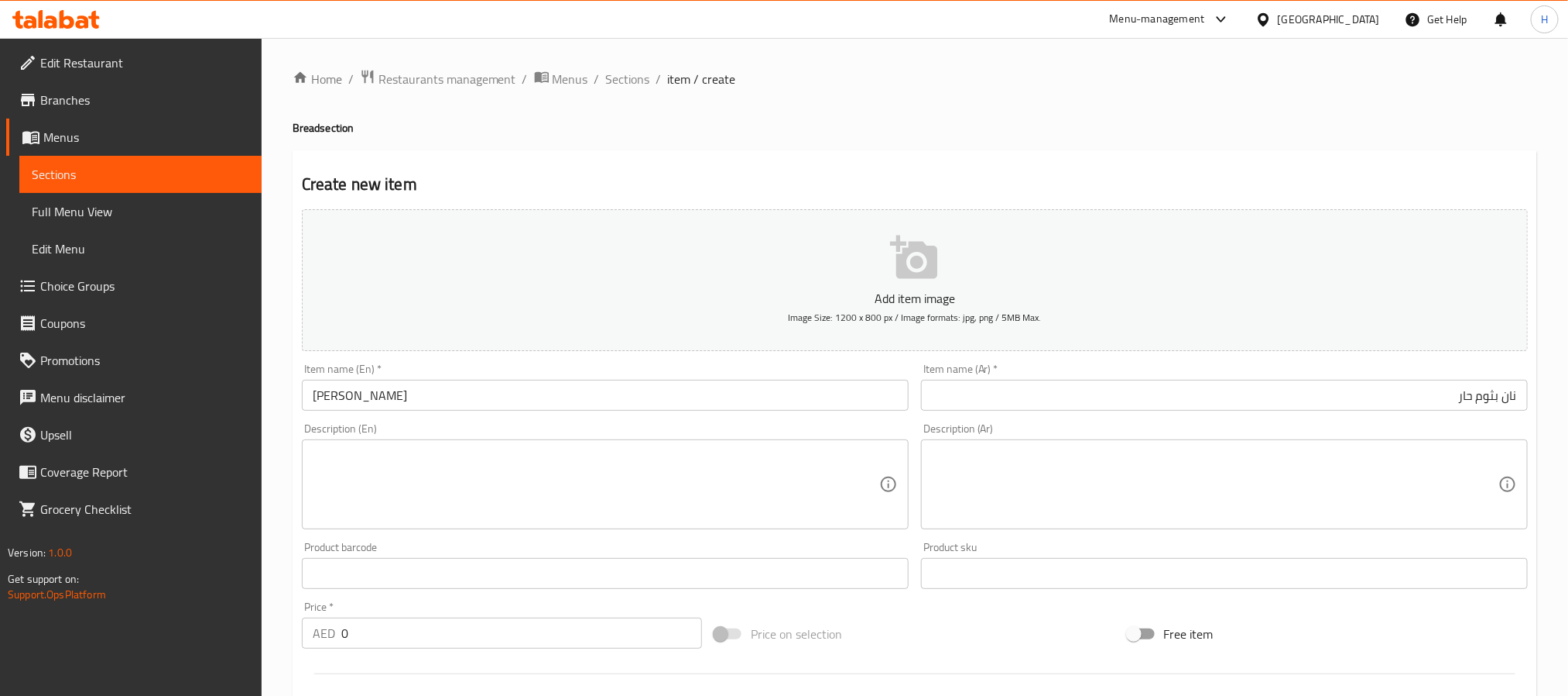
click at [427, 398] on input "[PERSON_NAME]" at bounding box center [605, 395] width 607 height 31
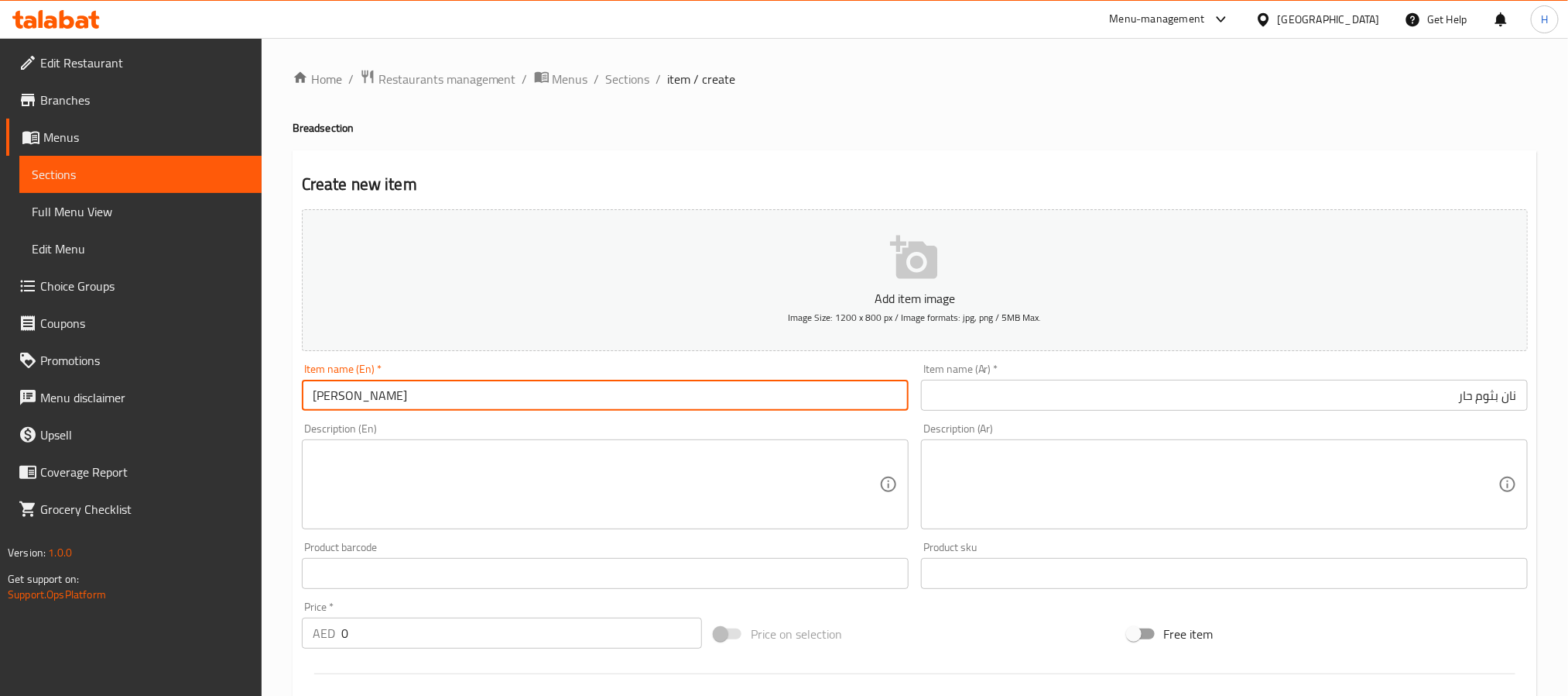
paste input "eese Chi"
type input "Cheese Chili Garlic Naan"
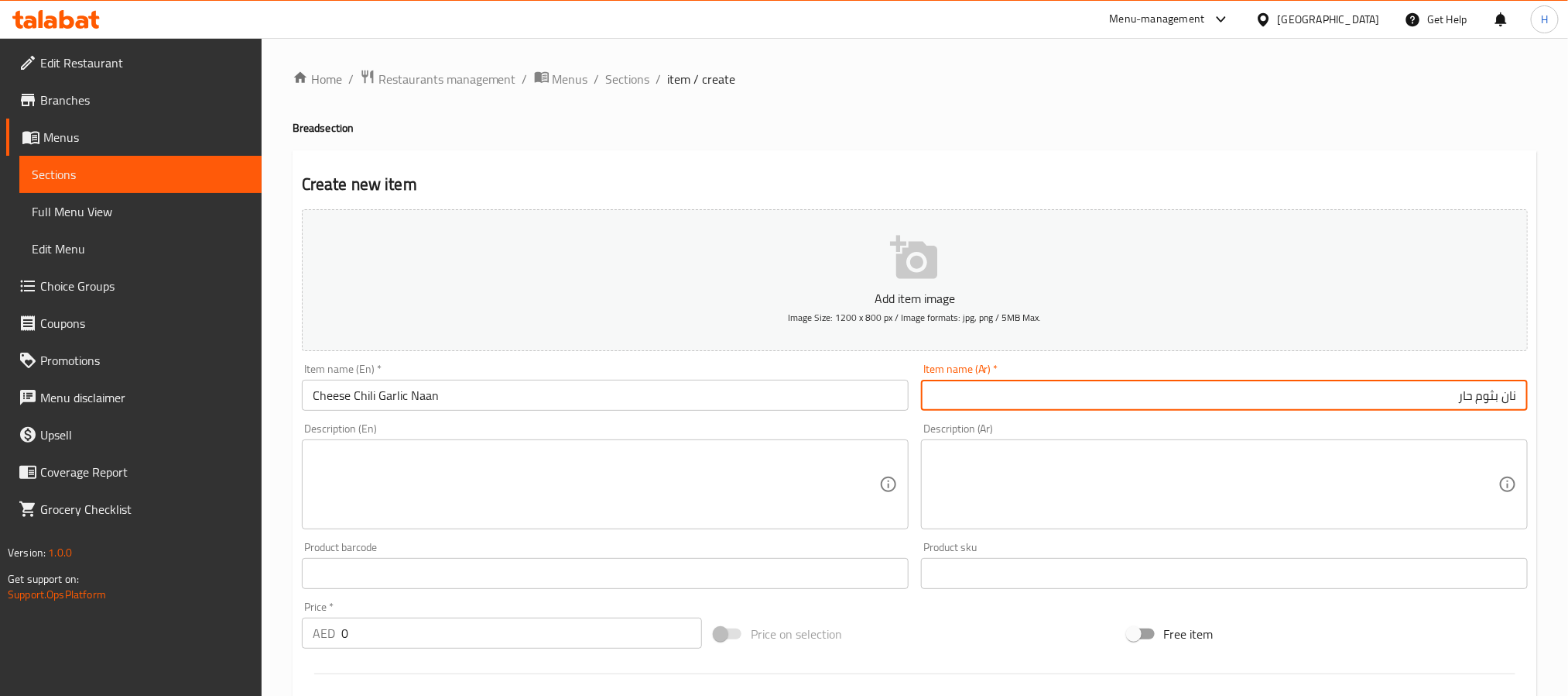
click at [1217, 401] on input "نان بثوم حار" at bounding box center [1224, 395] width 607 height 31
type input "نان بالجبنة بثوم حار"
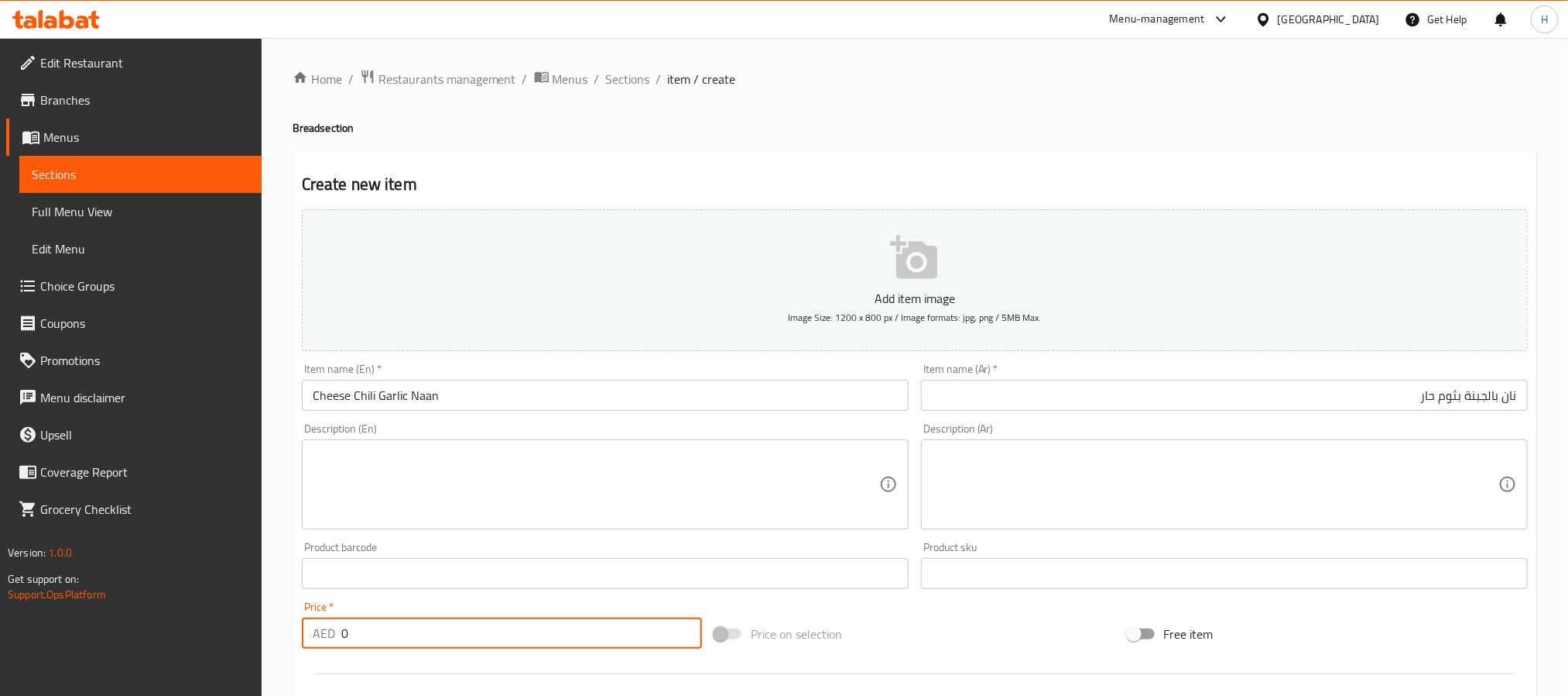
click at [524, 636] on input "0" at bounding box center [521, 633] width 360 height 31
paste input "18"
type input "18"
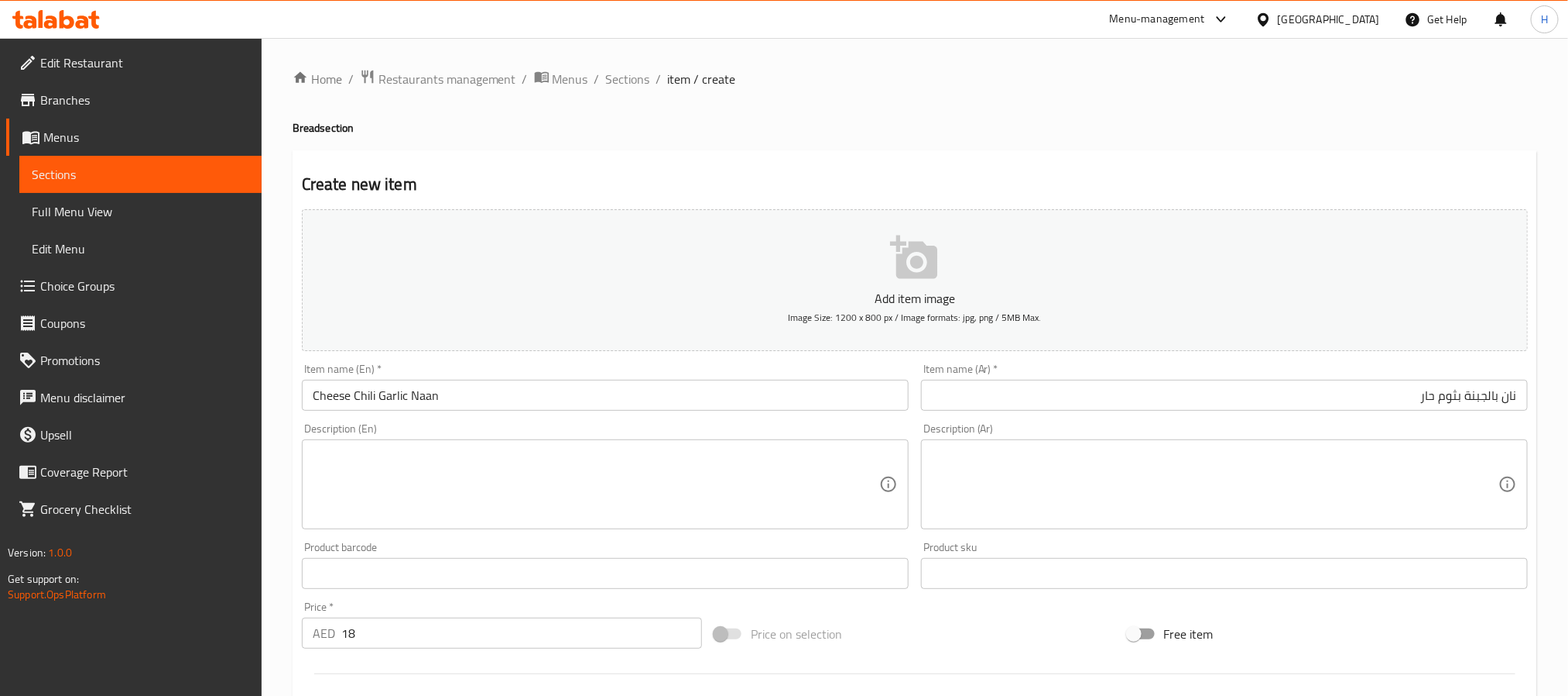
click at [938, 617] on div "Price on selection" at bounding box center [914, 633] width 412 height 42
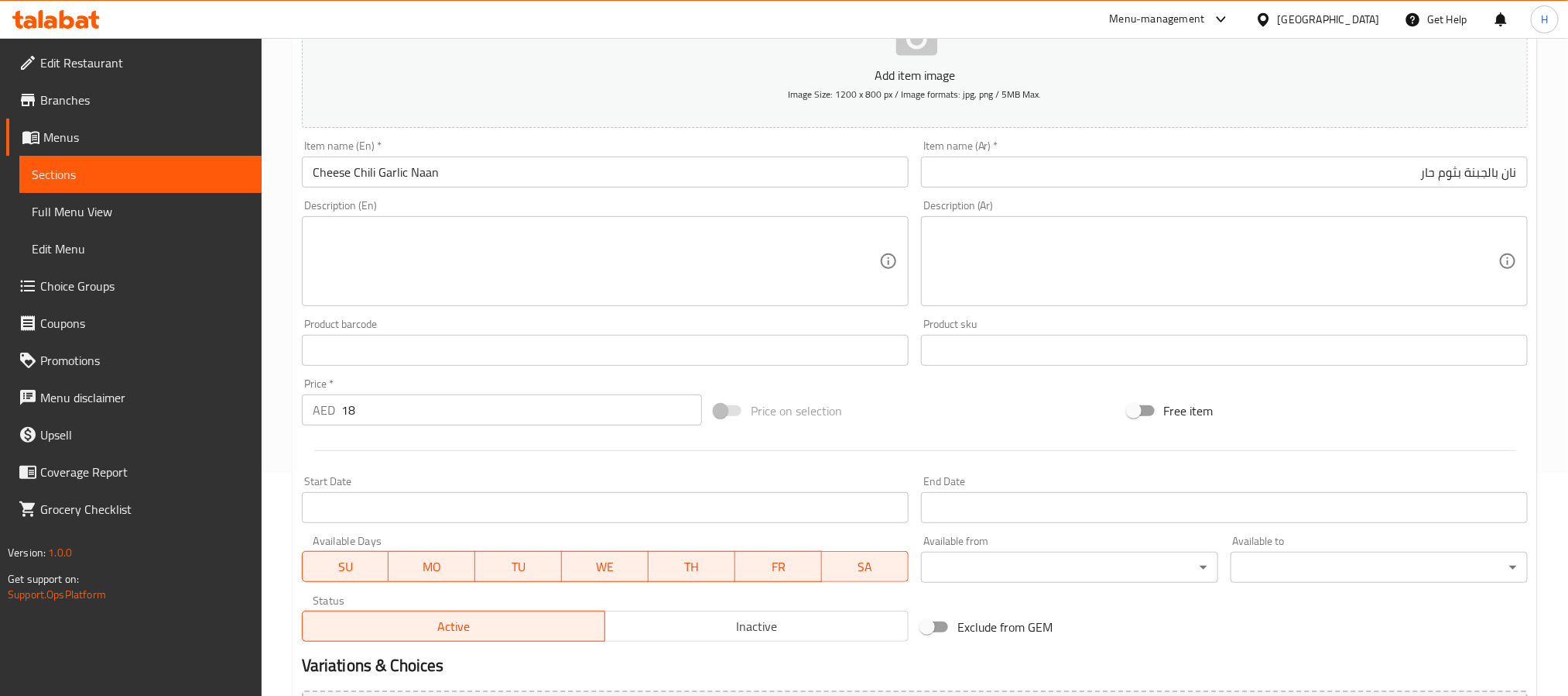
scroll to position [398, 0]
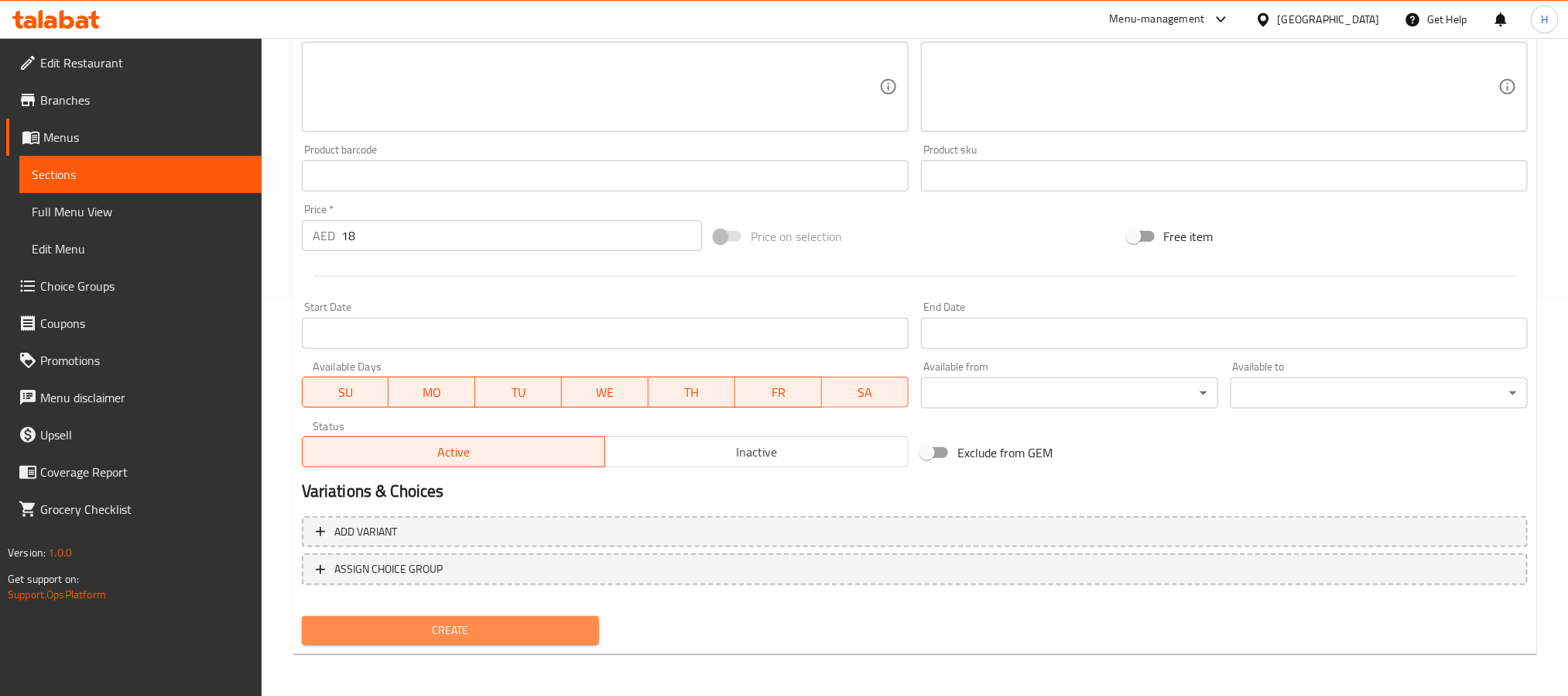
click at [554, 626] on span "Create" at bounding box center [450, 631] width 273 height 20
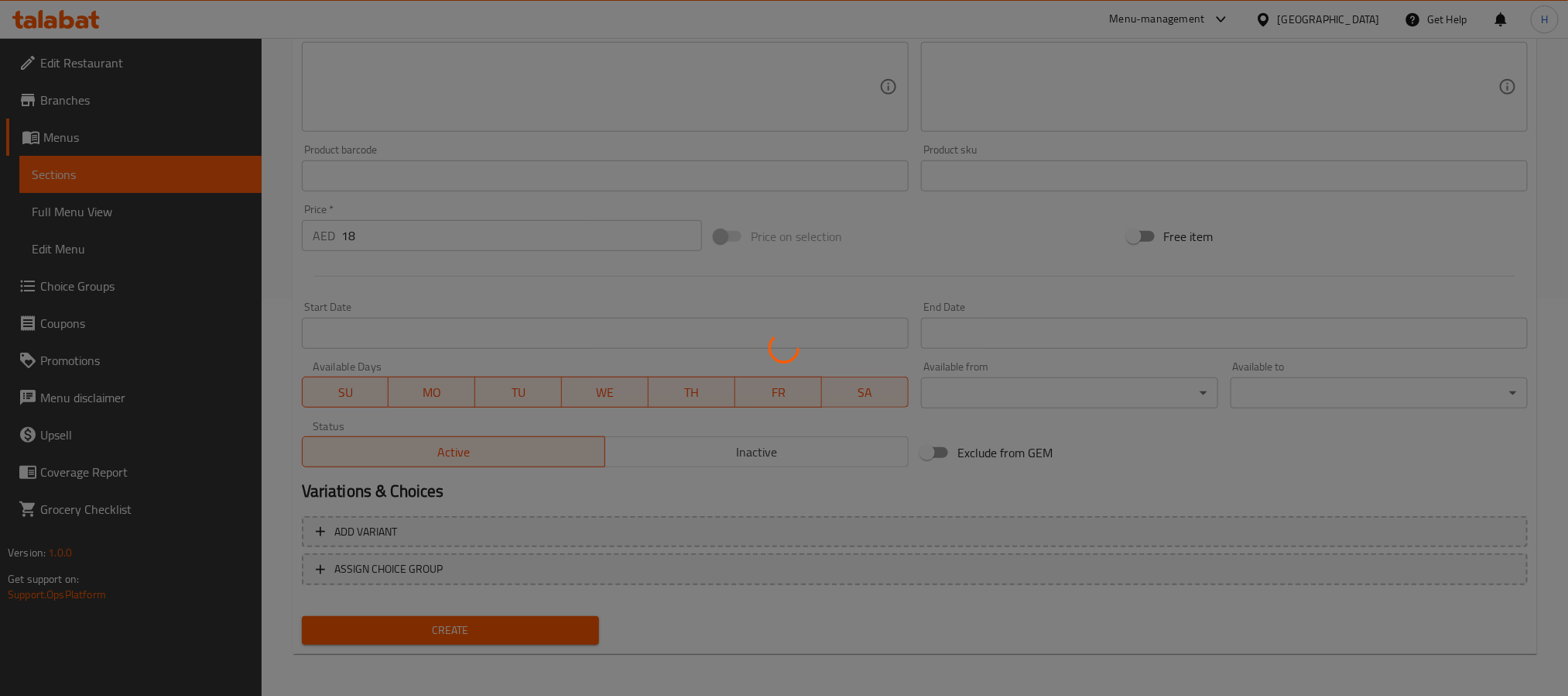
type input "0"
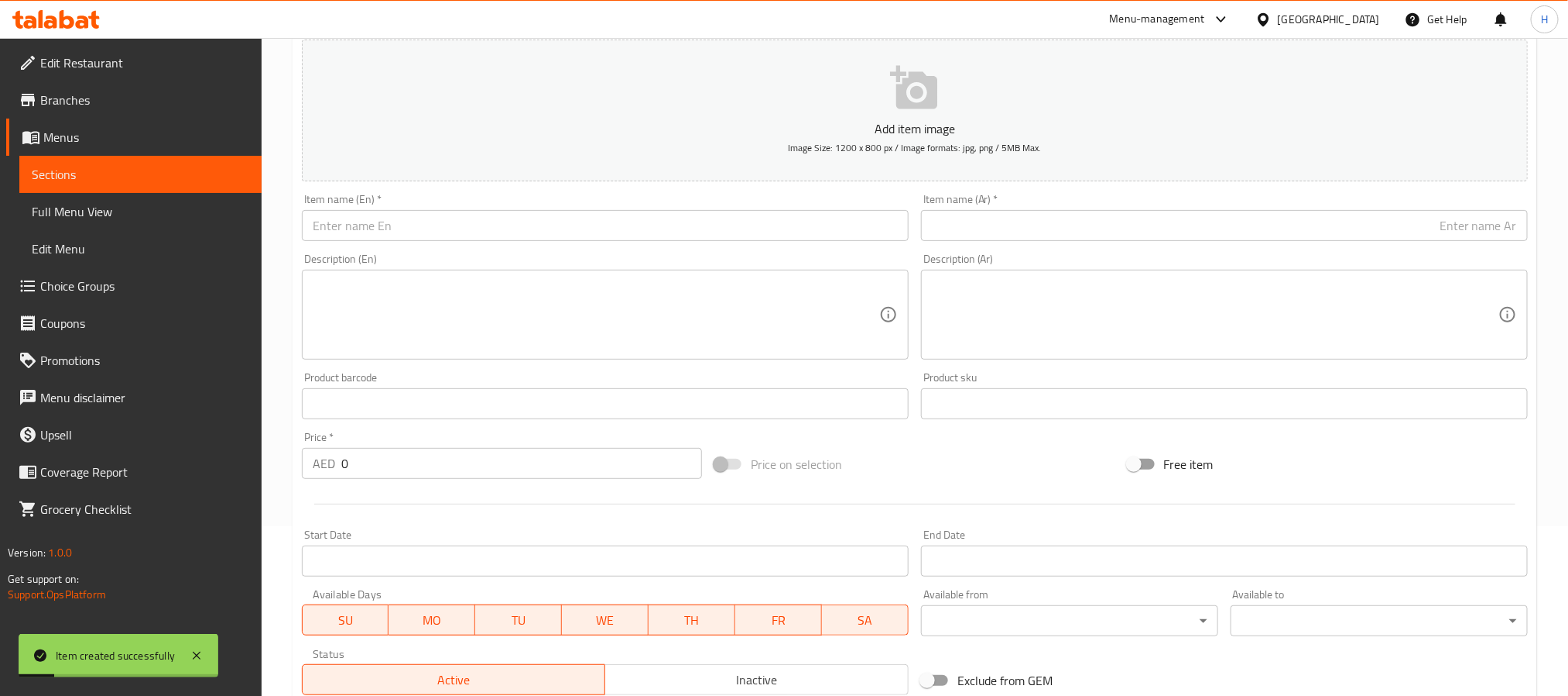
scroll to position [0, 0]
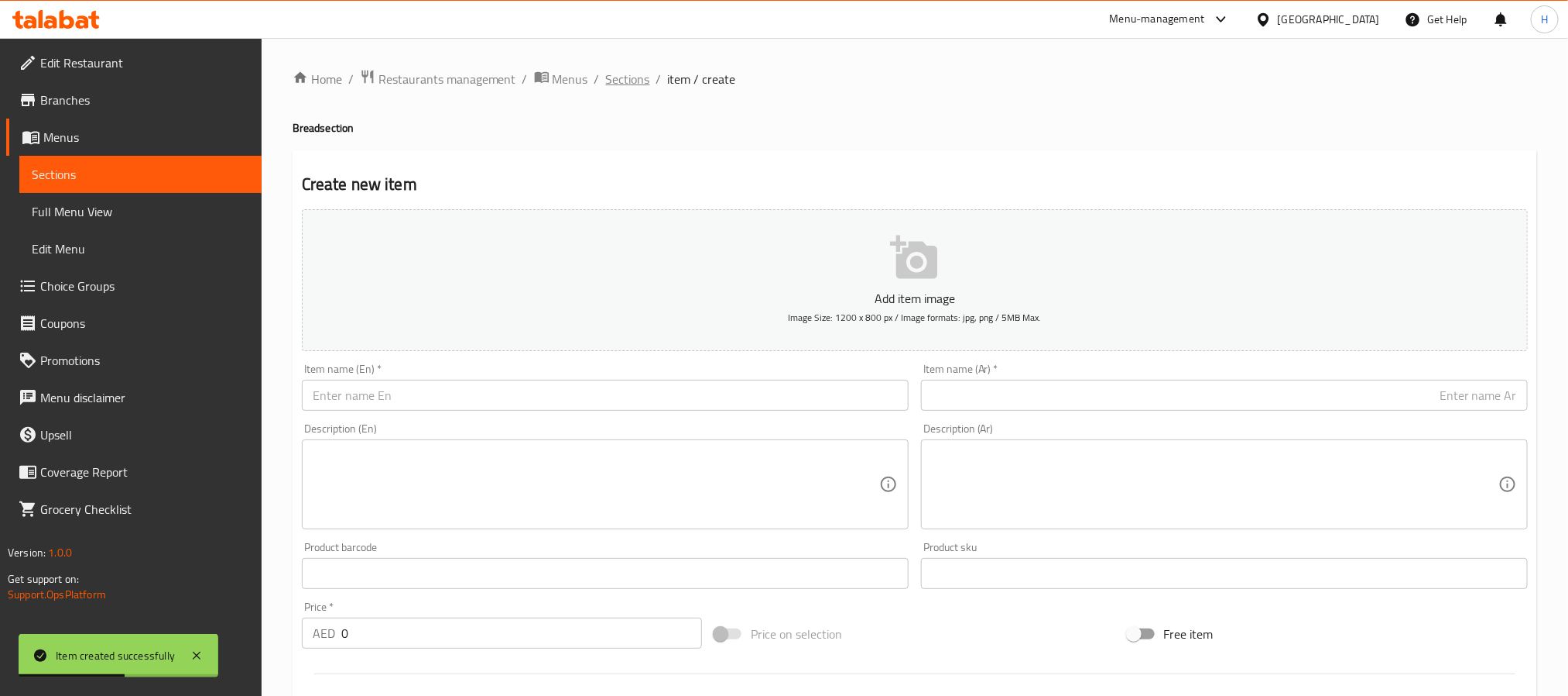
click at [635, 81] on span "Sections" at bounding box center [627, 78] width 44 height 19
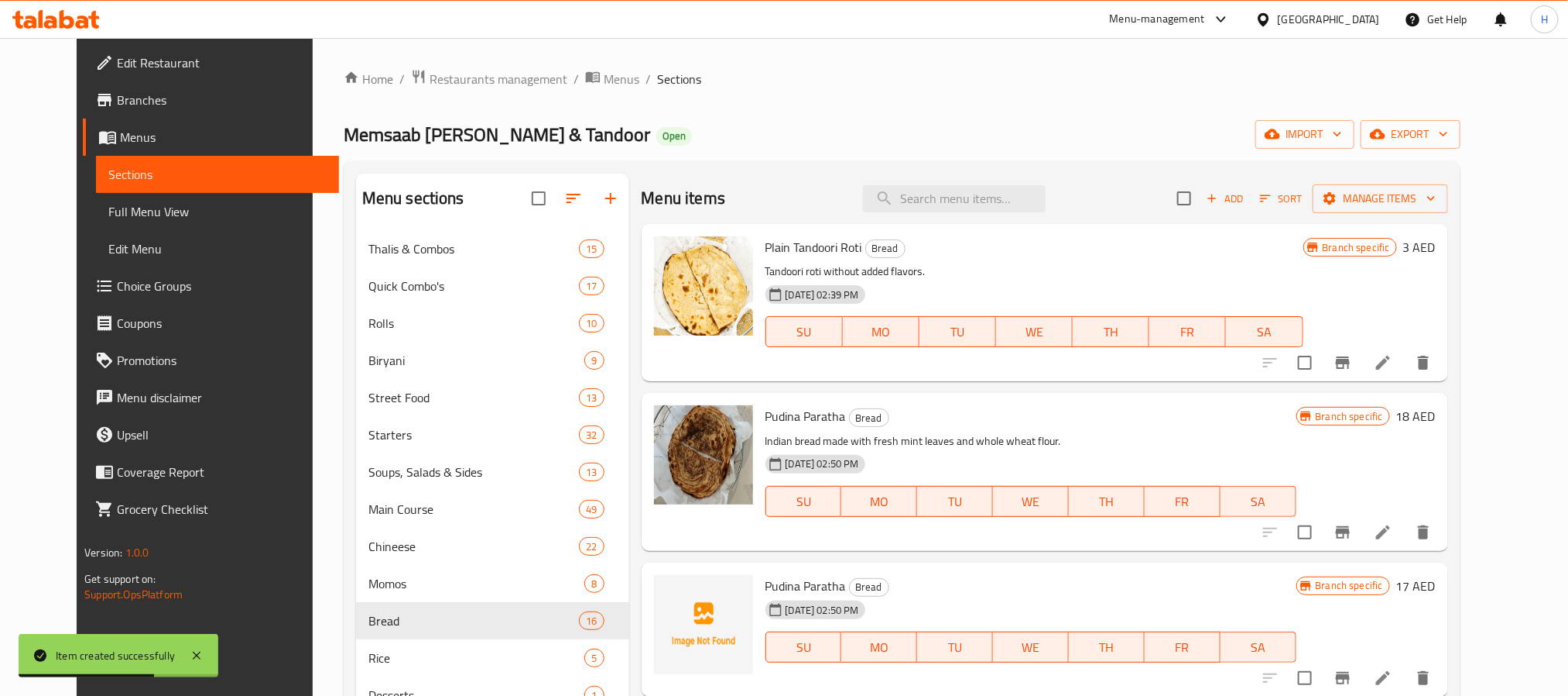
click at [990, 416] on h6 "Pudina Paratha Bread" at bounding box center [1032, 415] width 531 height 22
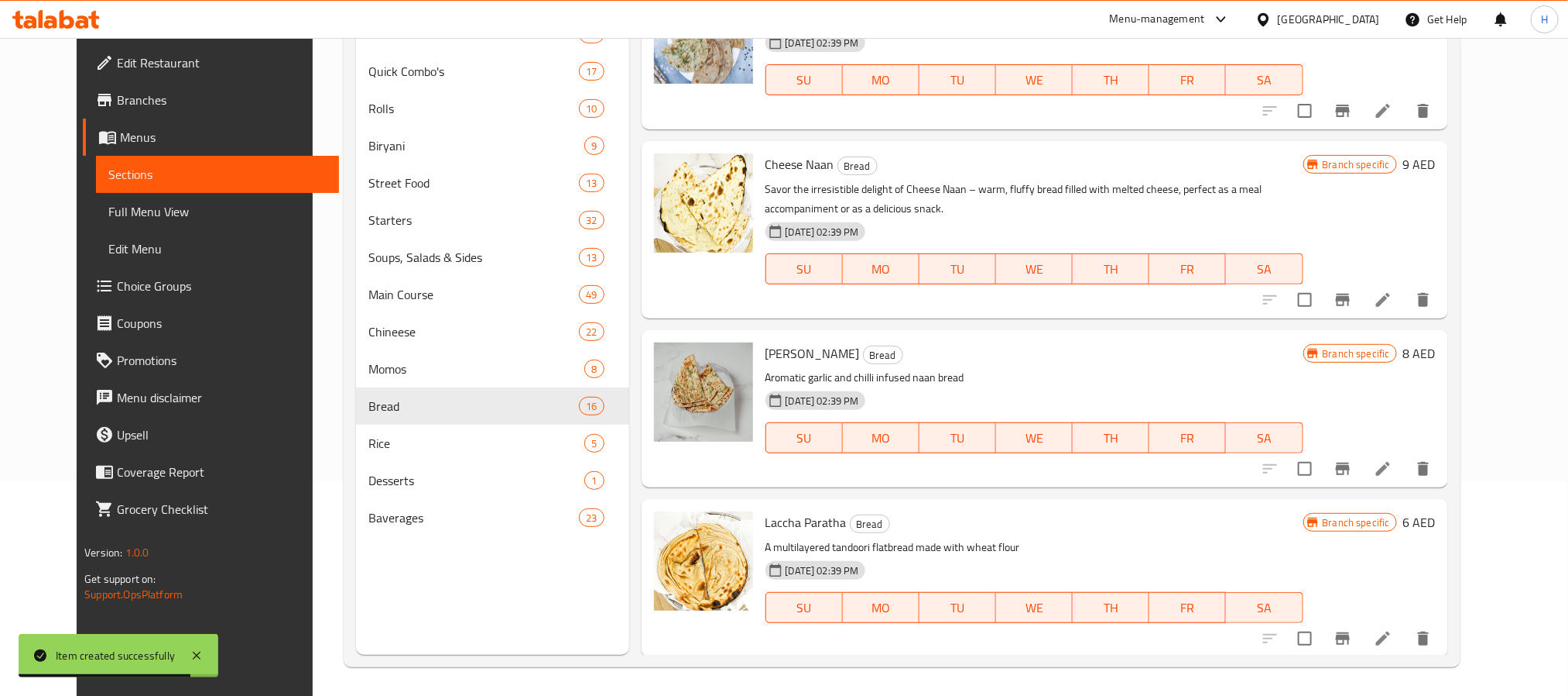
scroll to position [217, 0]
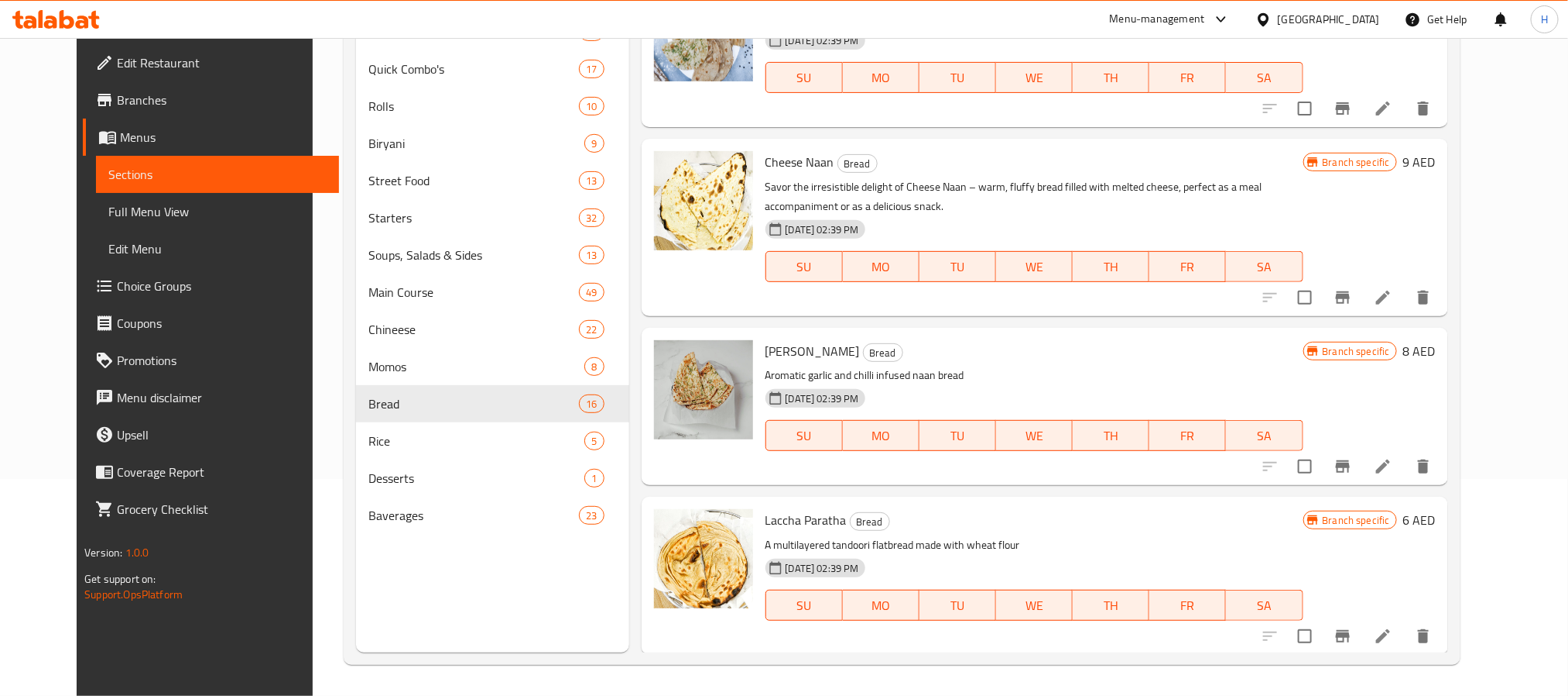
click at [1236, 526] on h6 "Laccha Paratha Bread" at bounding box center [1035, 520] width 538 height 22
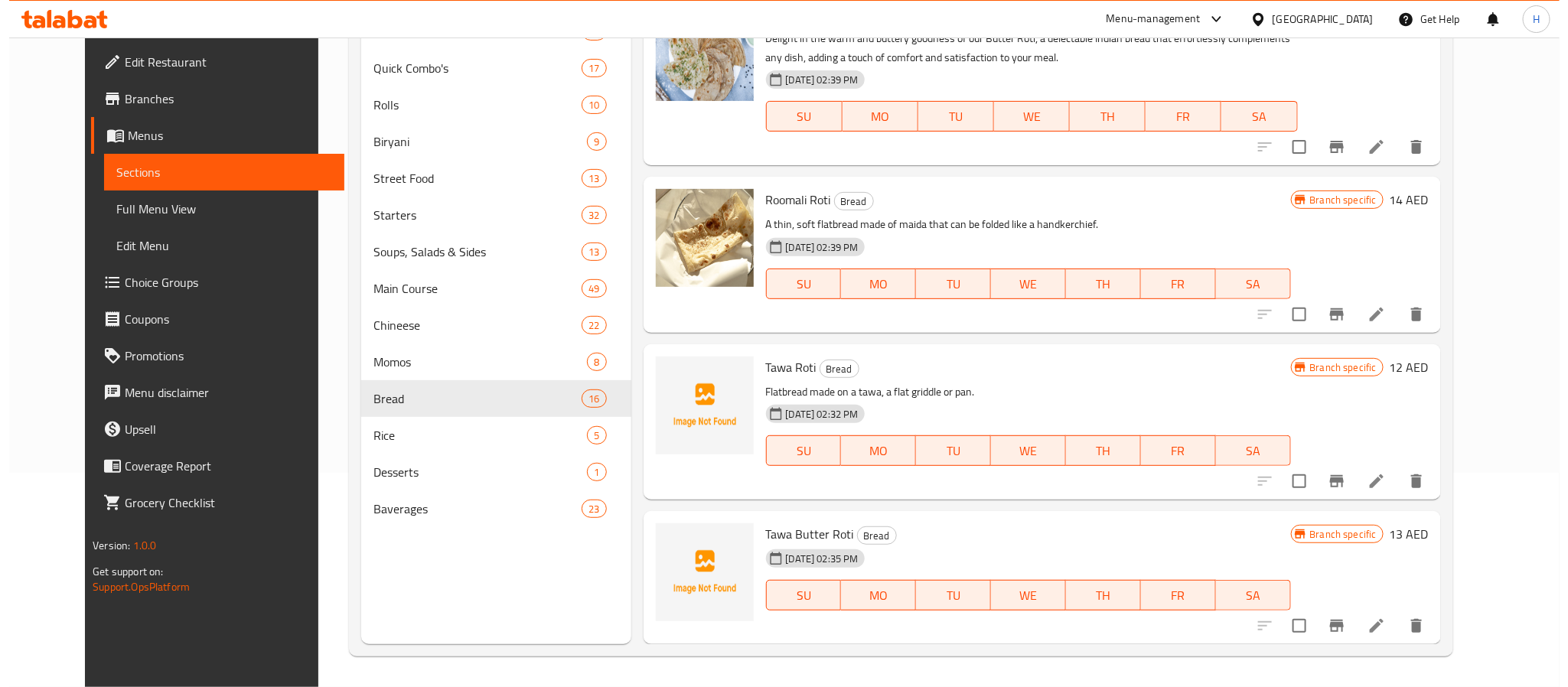
scroll to position [707, 0]
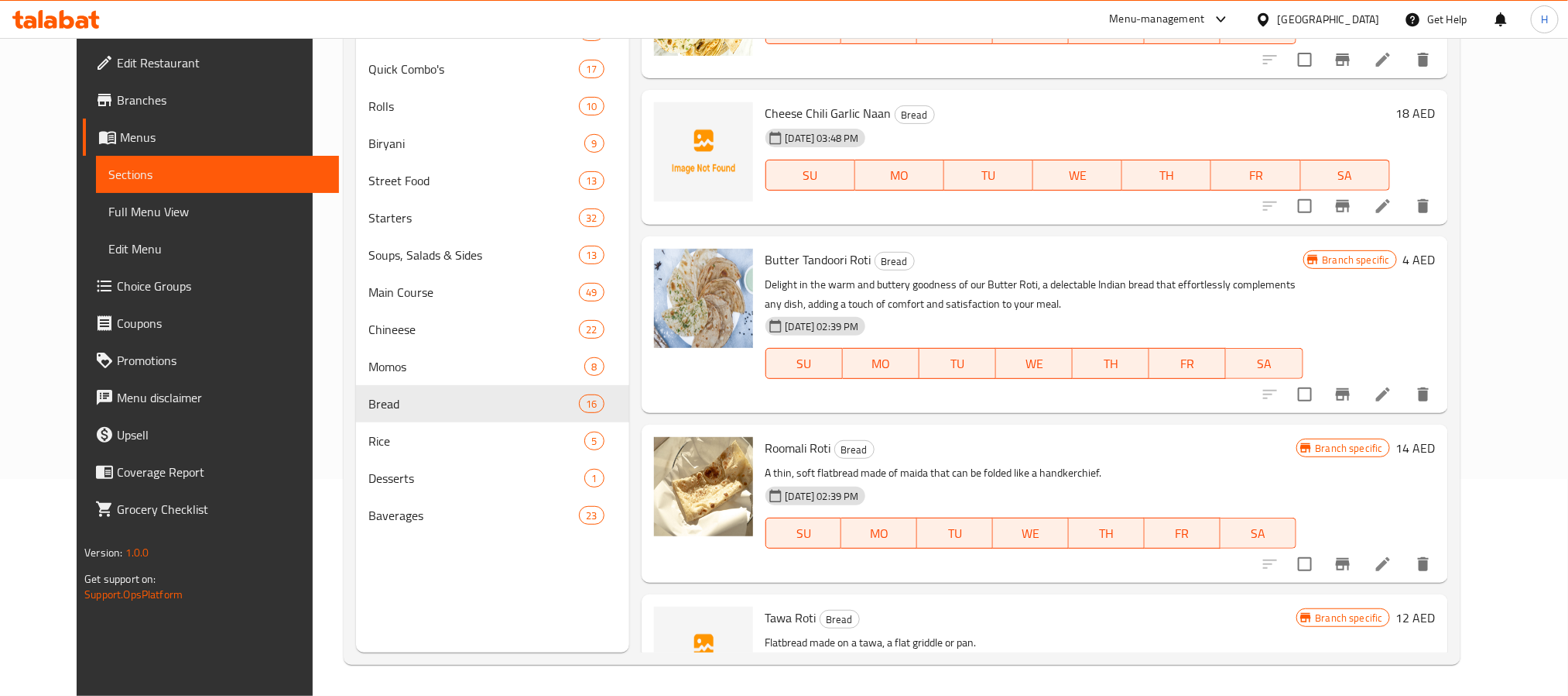
click at [1028, 456] on h6 "Roomali Roti Bread" at bounding box center [1032, 448] width 531 height 22
click at [1350, 211] on icon "Branch-specific-item" at bounding box center [1343, 205] width 14 height 13
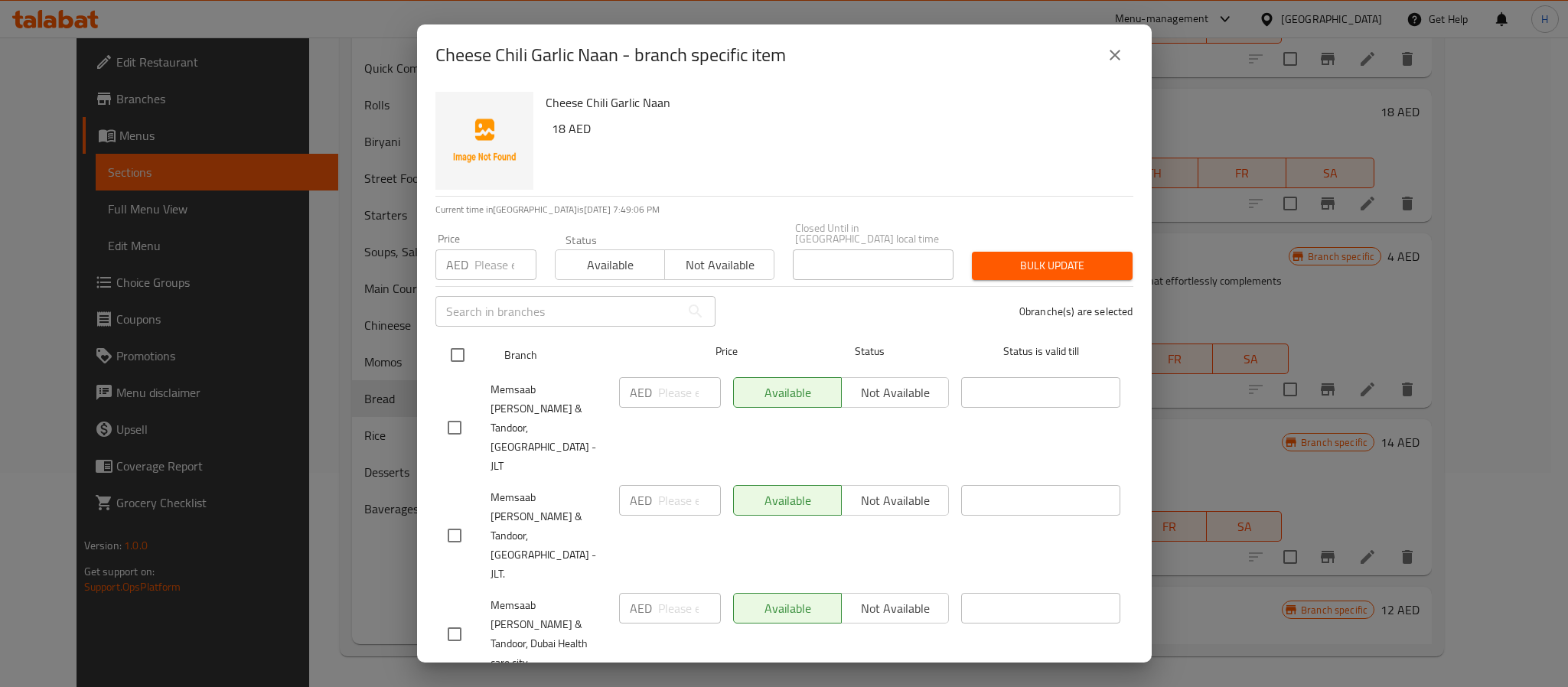
click at [462, 352] on input "checkbox" at bounding box center [457, 354] width 32 height 32
checkbox input "true"
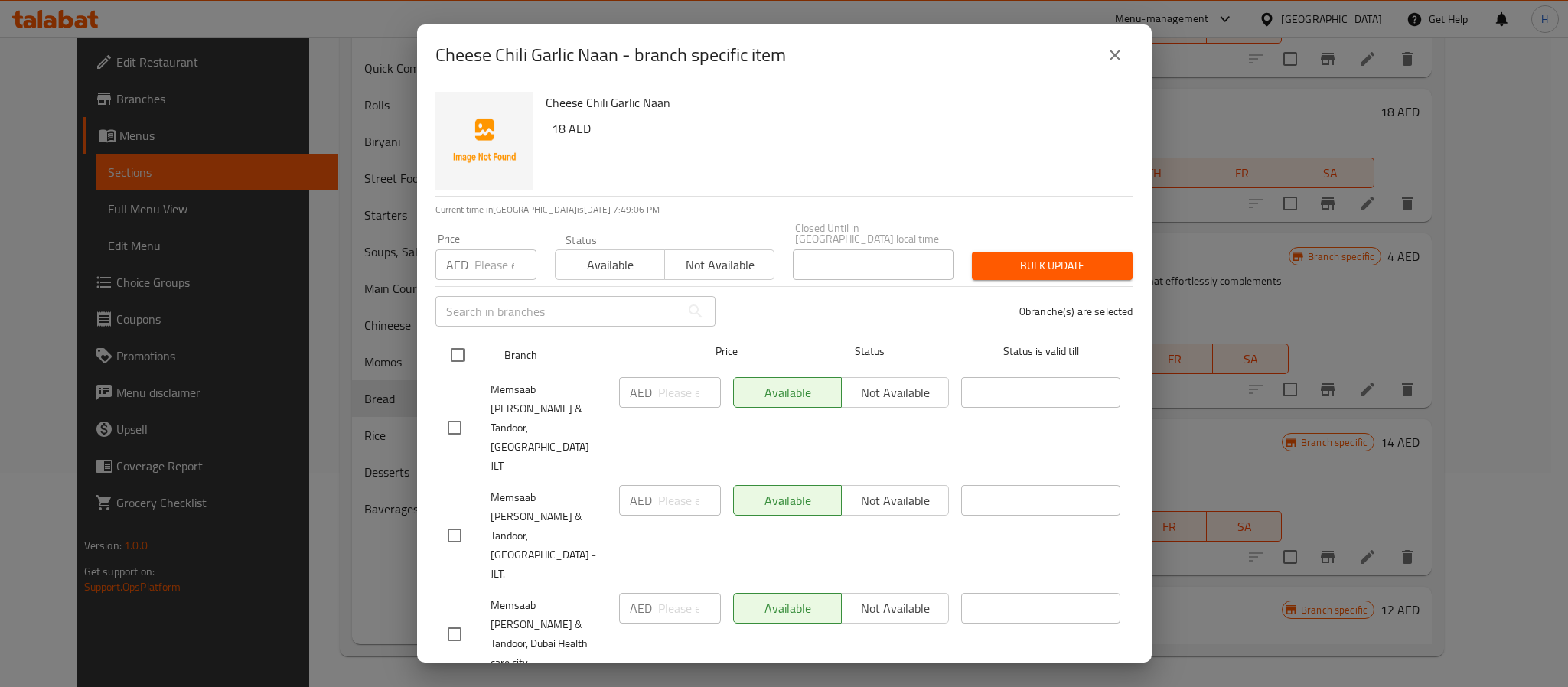
checkbox input "true"
click at [723, 271] on span "Not available" at bounding box center [719, 264] width 98 height 22
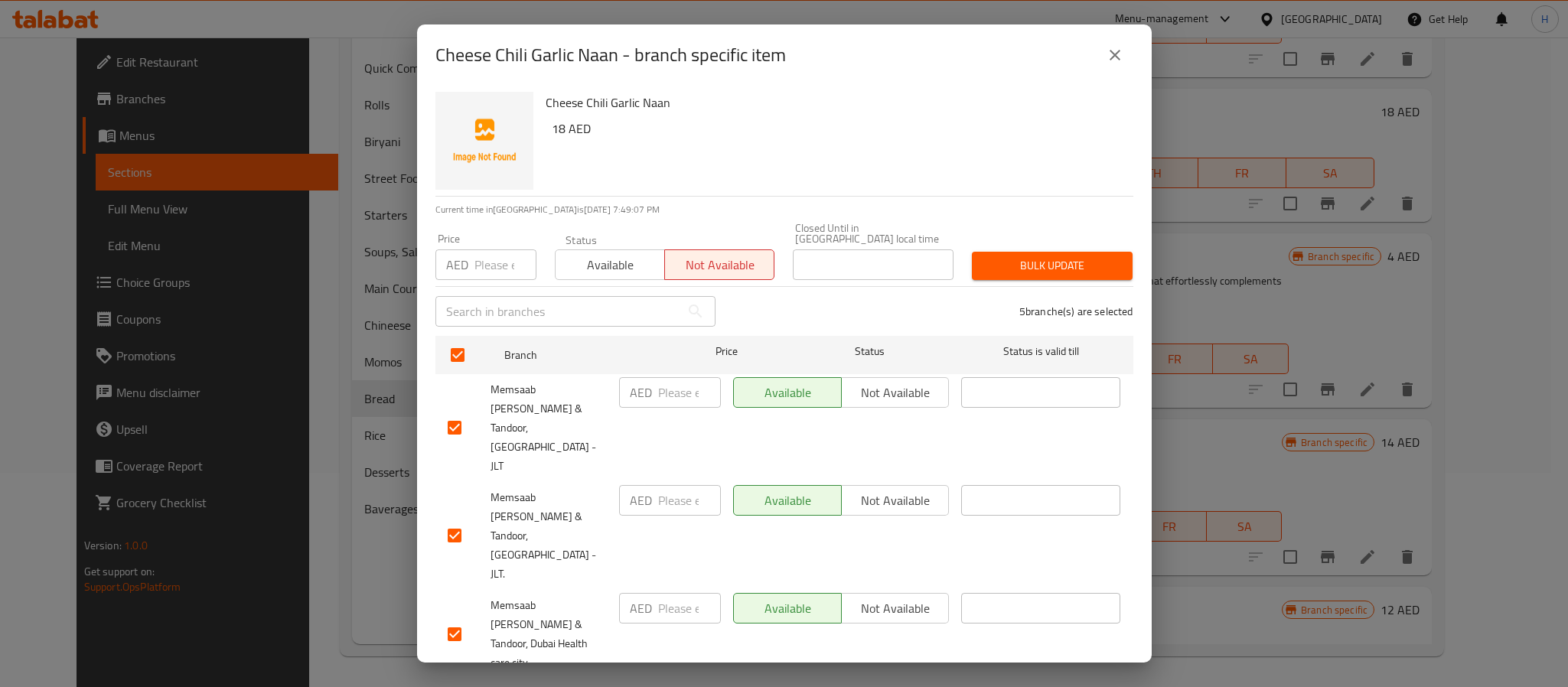
click at [744, 147] on div "Cheese Chili Garlic Naan 18 AED" at bounding box center [833, 141] width 588 height 110
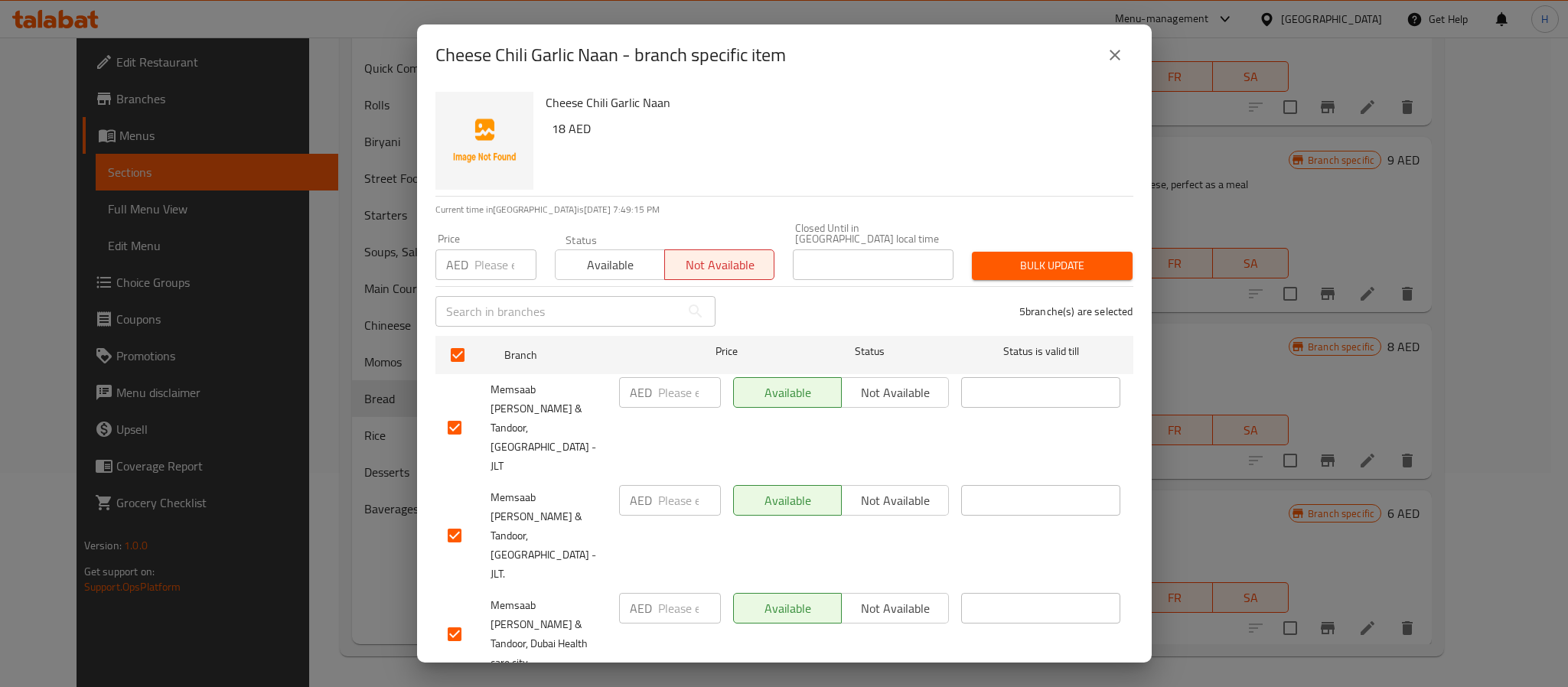
click at [452, 519] on input "checkbox" at bounding box center [454, 535] width 32 height 32
checkbox input "false"
click at [1024, 263] on span "Bulk update" at bounding box center [1051, 265] width 136 height 19
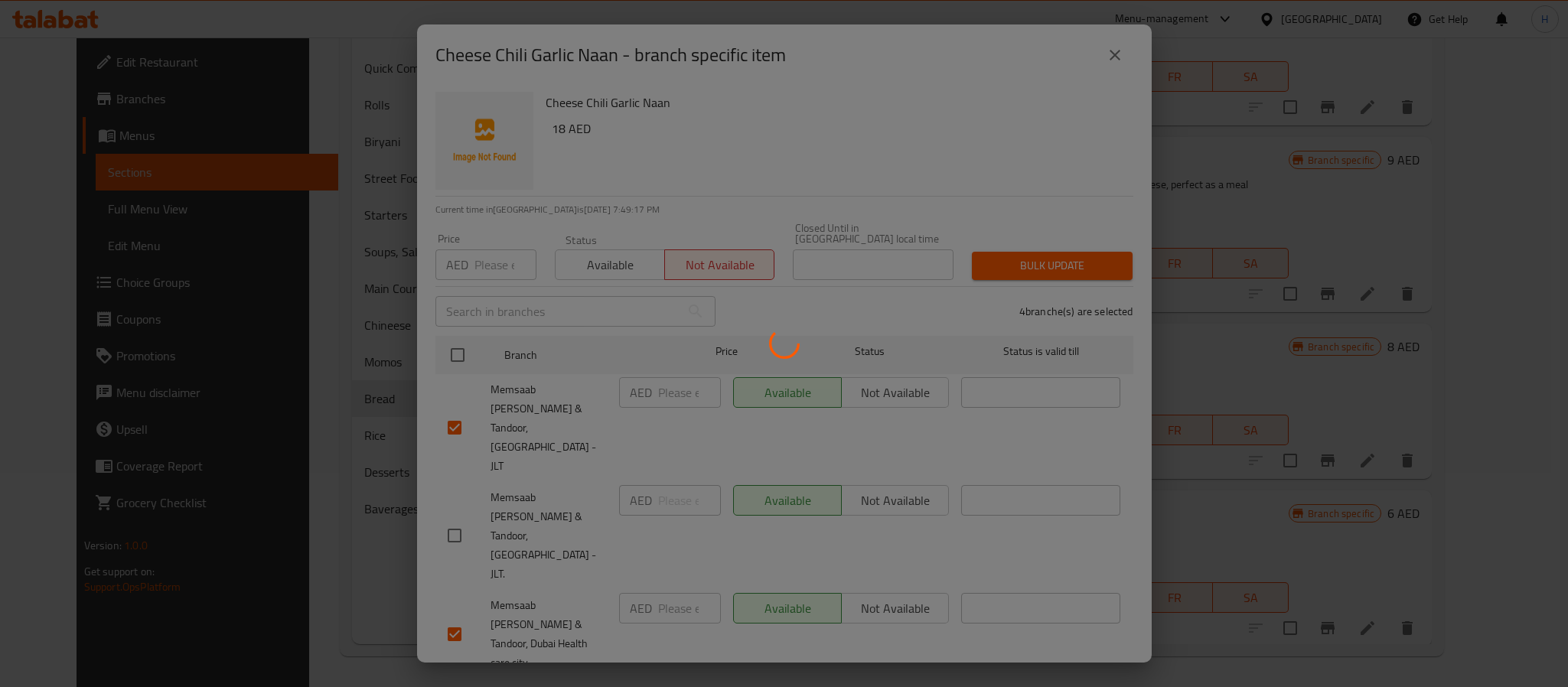
scroll to position [609, 0]
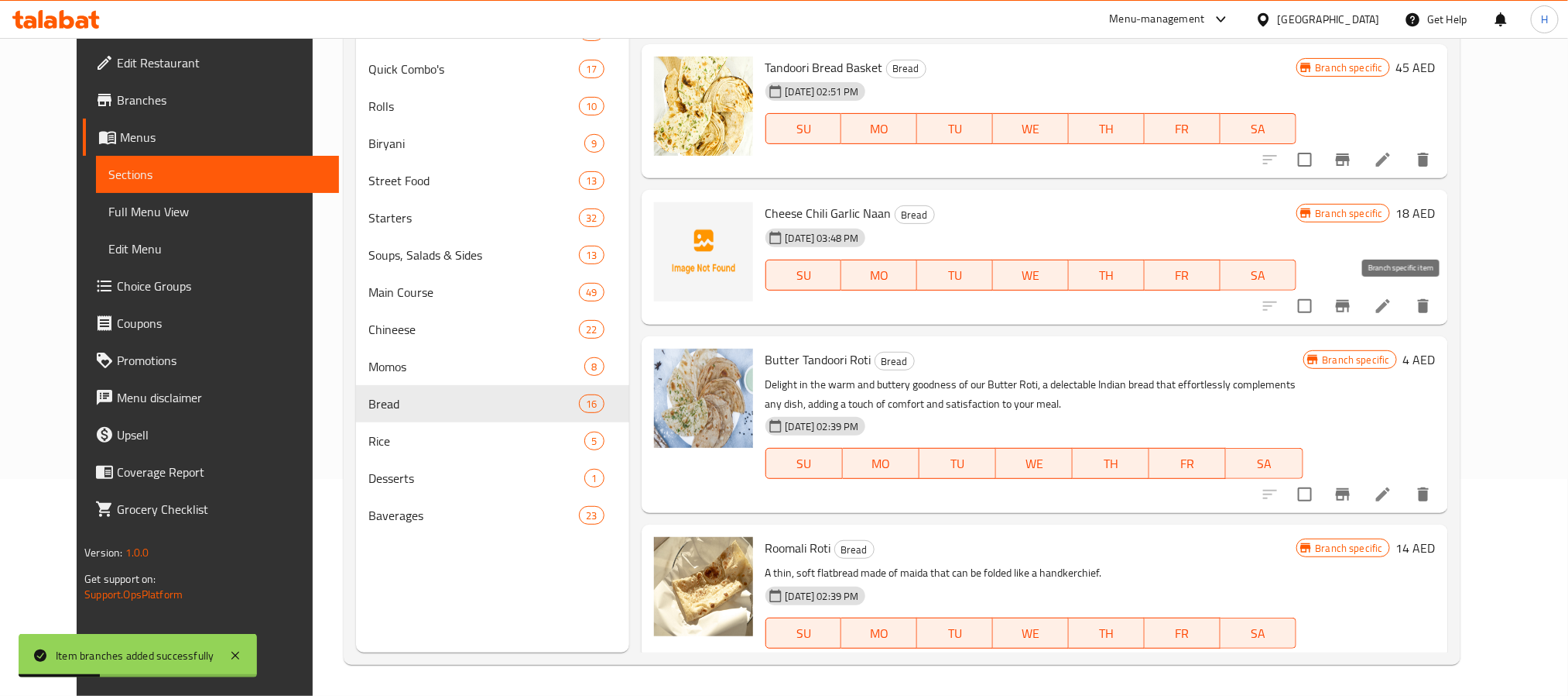
click at [1352, 304] on icon "Branch-specific-item" at bounding box center [1342, 305] width 19 height 19
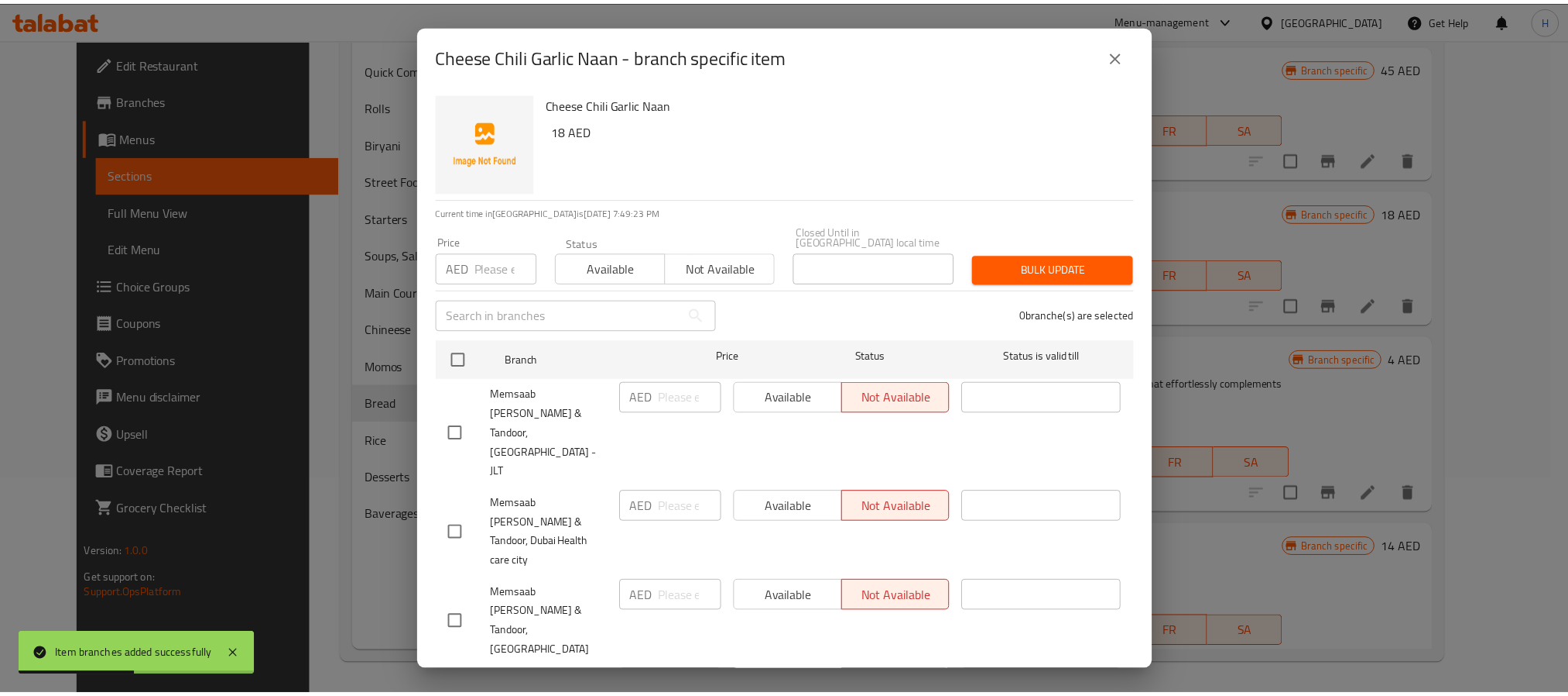
scroll to position [80, 0]
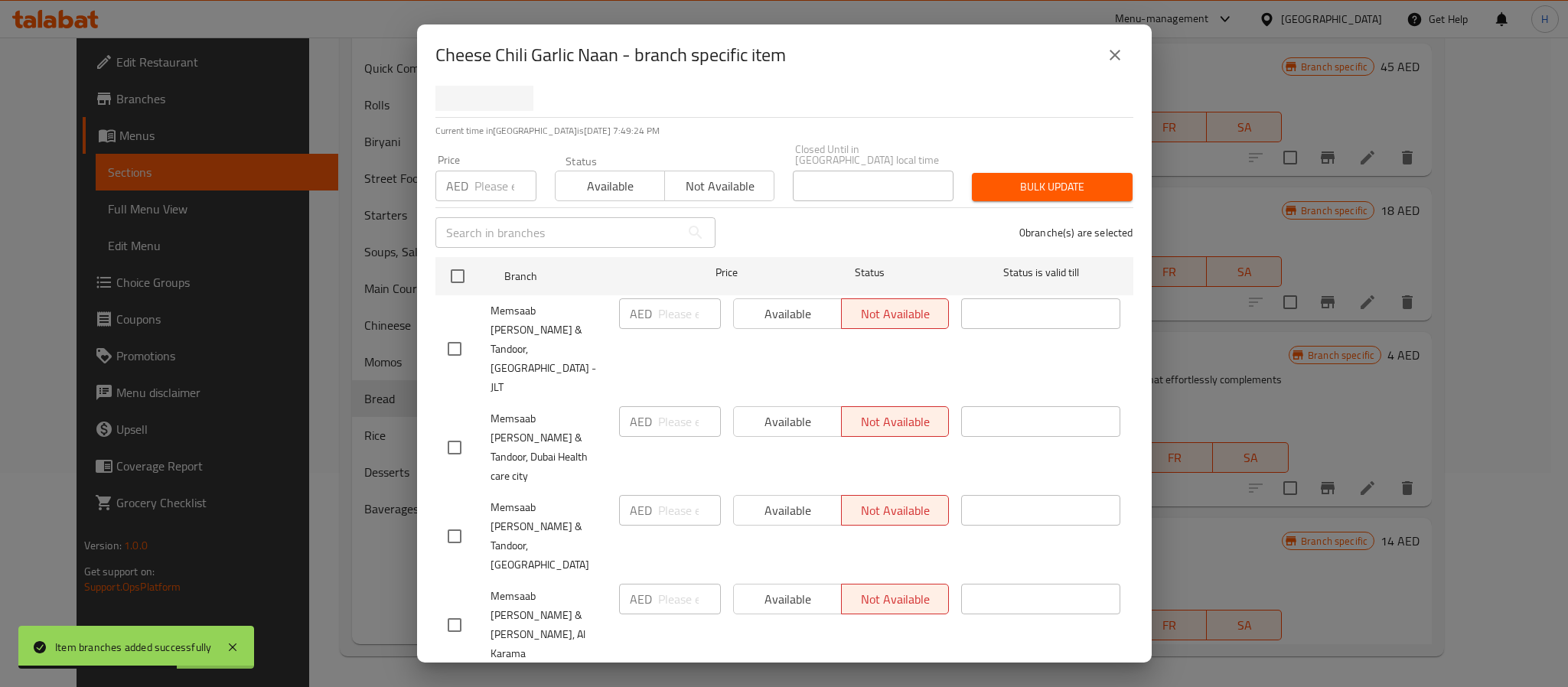
checkbox input "true"
click at [677, 673] on input "number" at bounding box center [688, 688] width 63 height 31
type input "18"
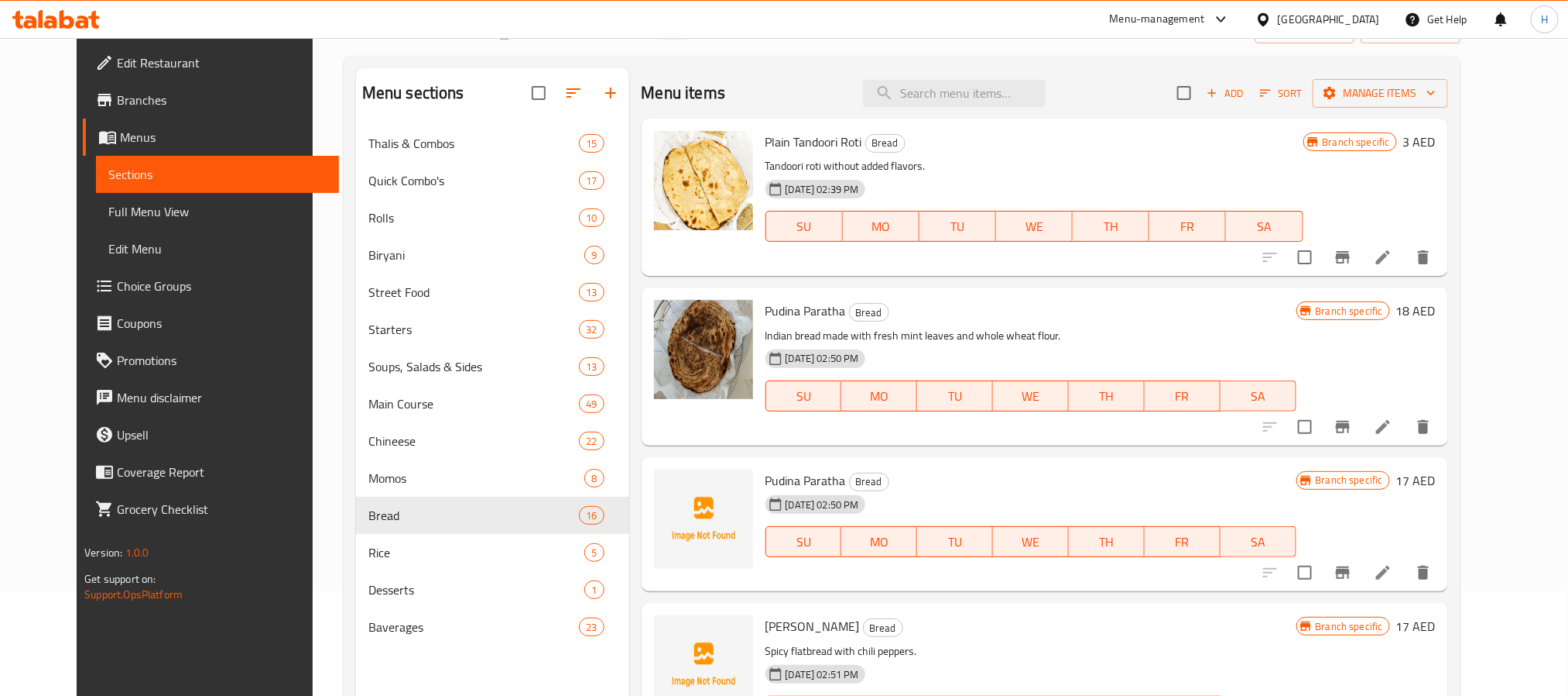
scroll to position [0, 0]
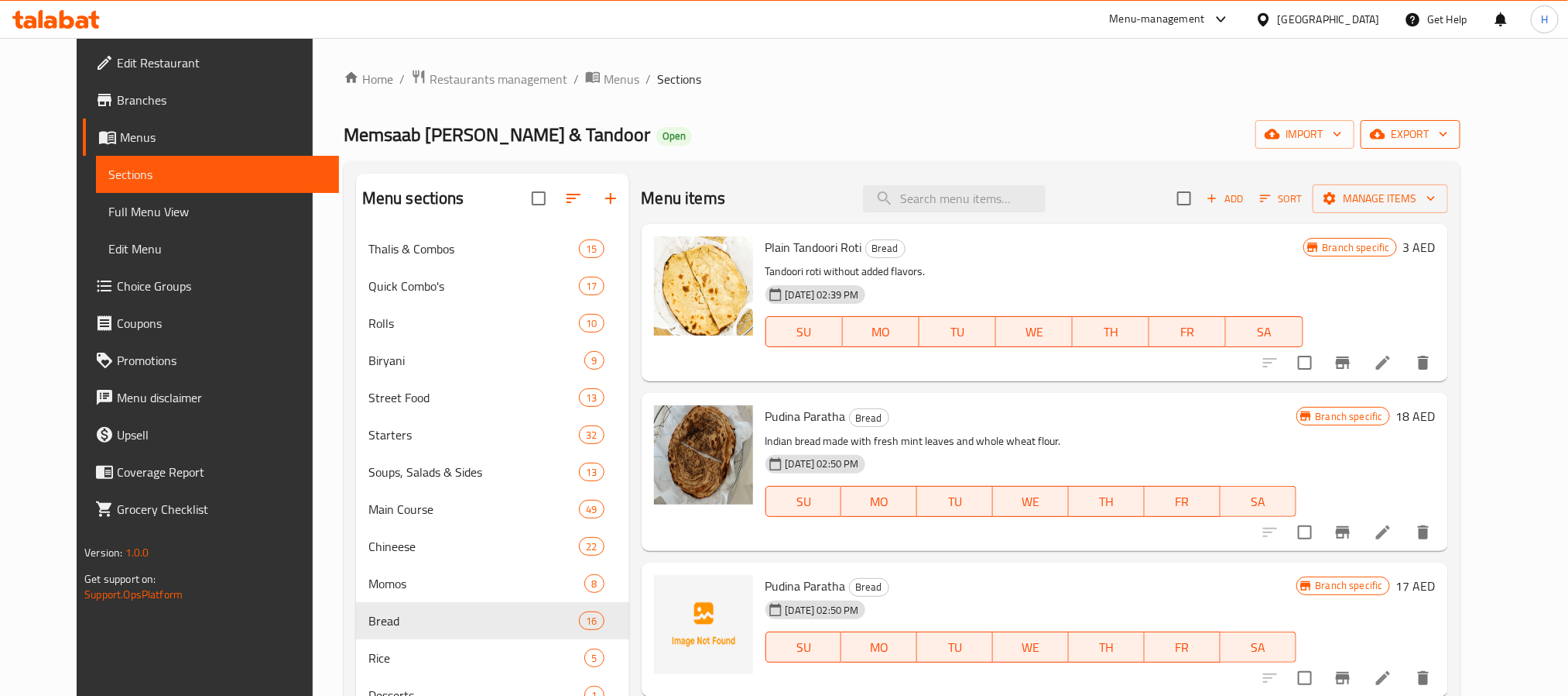
click at [1449, 129] on span "export" at bounding box center [1411, 135] width 75 height 20
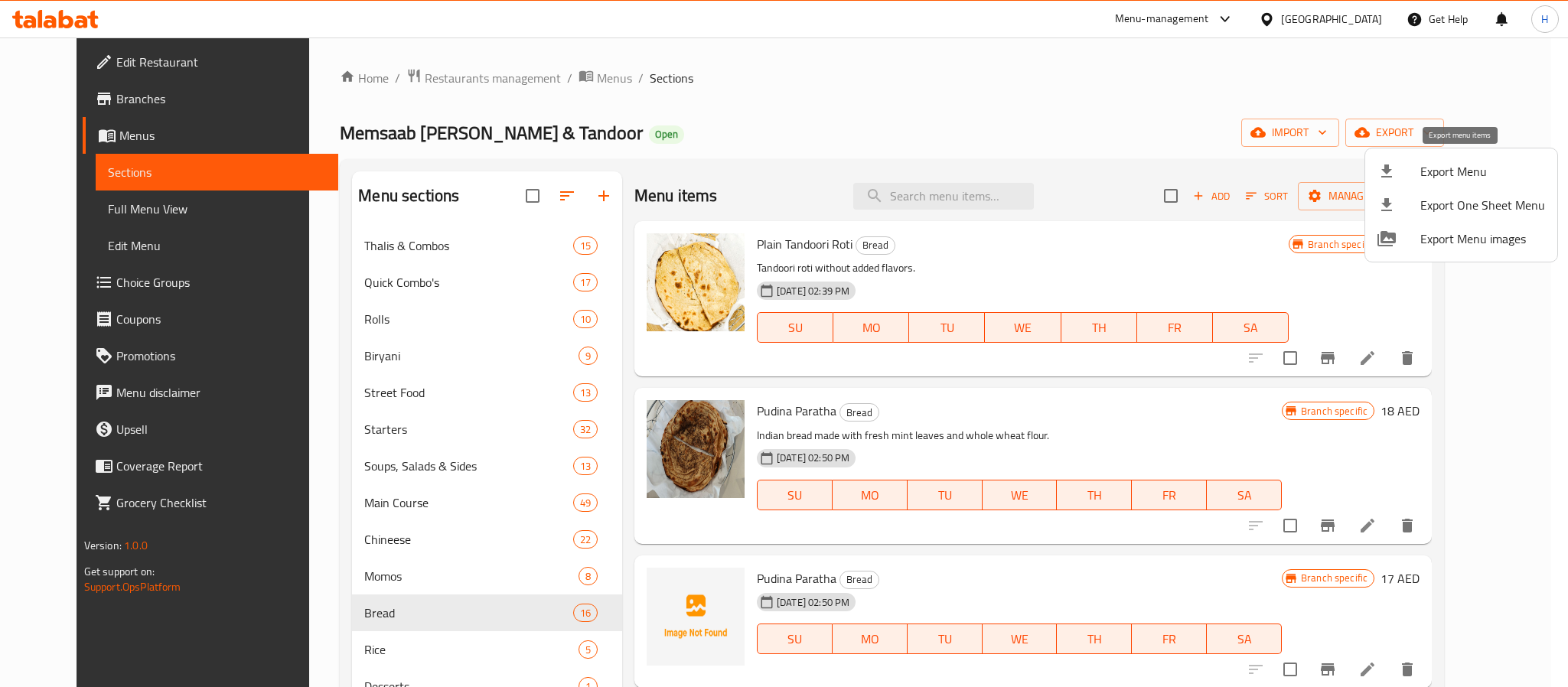
click at [1488, 166] on span "Export Menu" at bounding box center [1482, 171] width 125 height 18
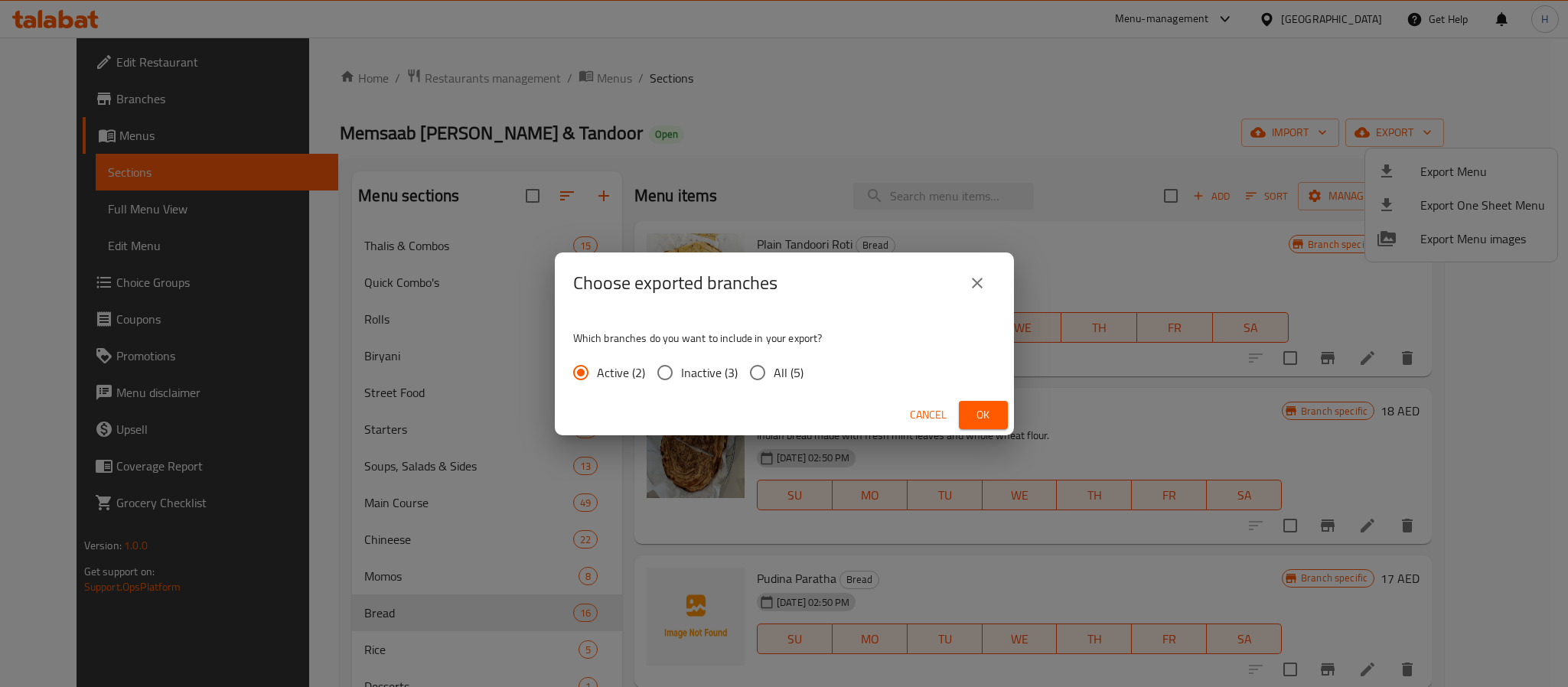
click at [776, 373] on span "All (5)" at bounding box center [788, 371] width 30 height 18
click at [773, 373] on input "All (5)" at bounding box center [757, 371] width 32 height 32
radio input "true"
click at [986, 411] on span "Ok" at bounding box center [983, 415] width 24 height 19
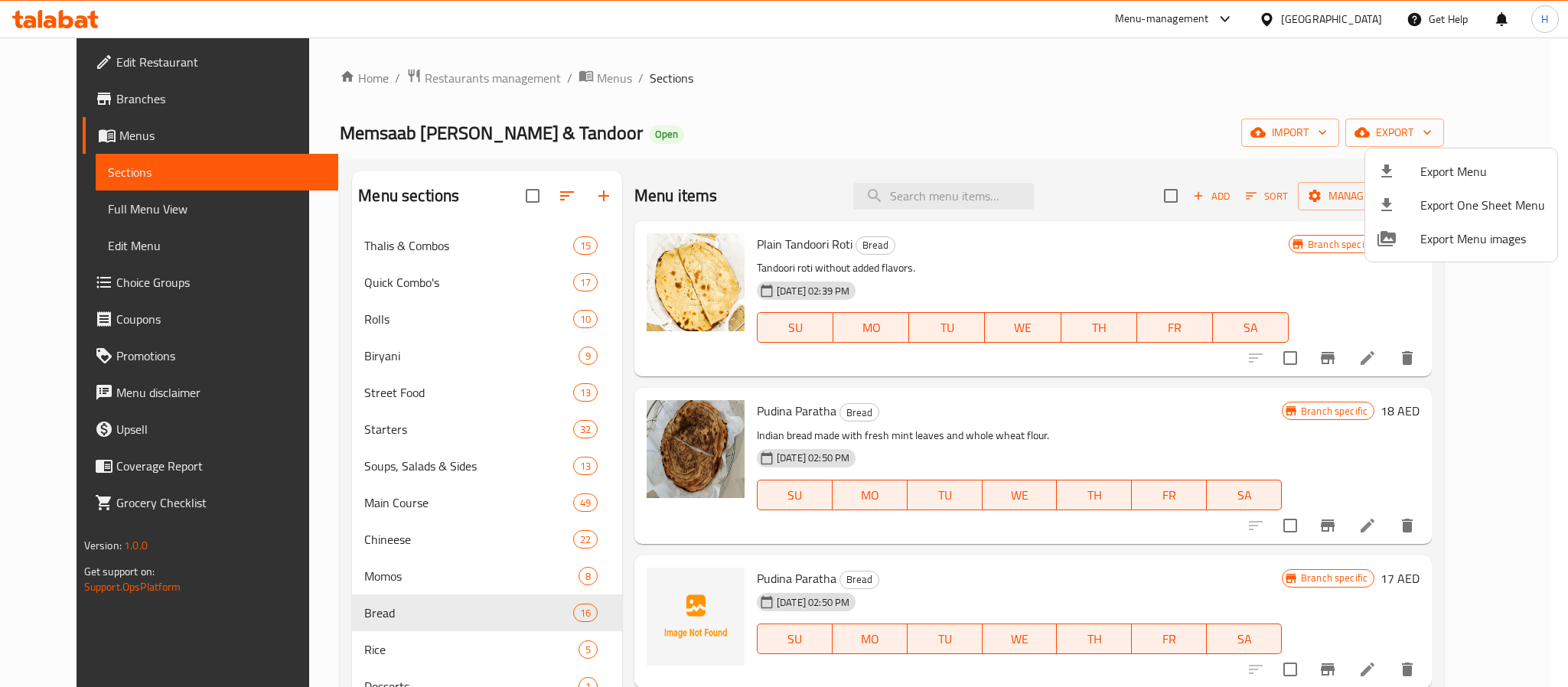
click at [978, 196] on div at bounding box center [784, 344] width 1568 height 687
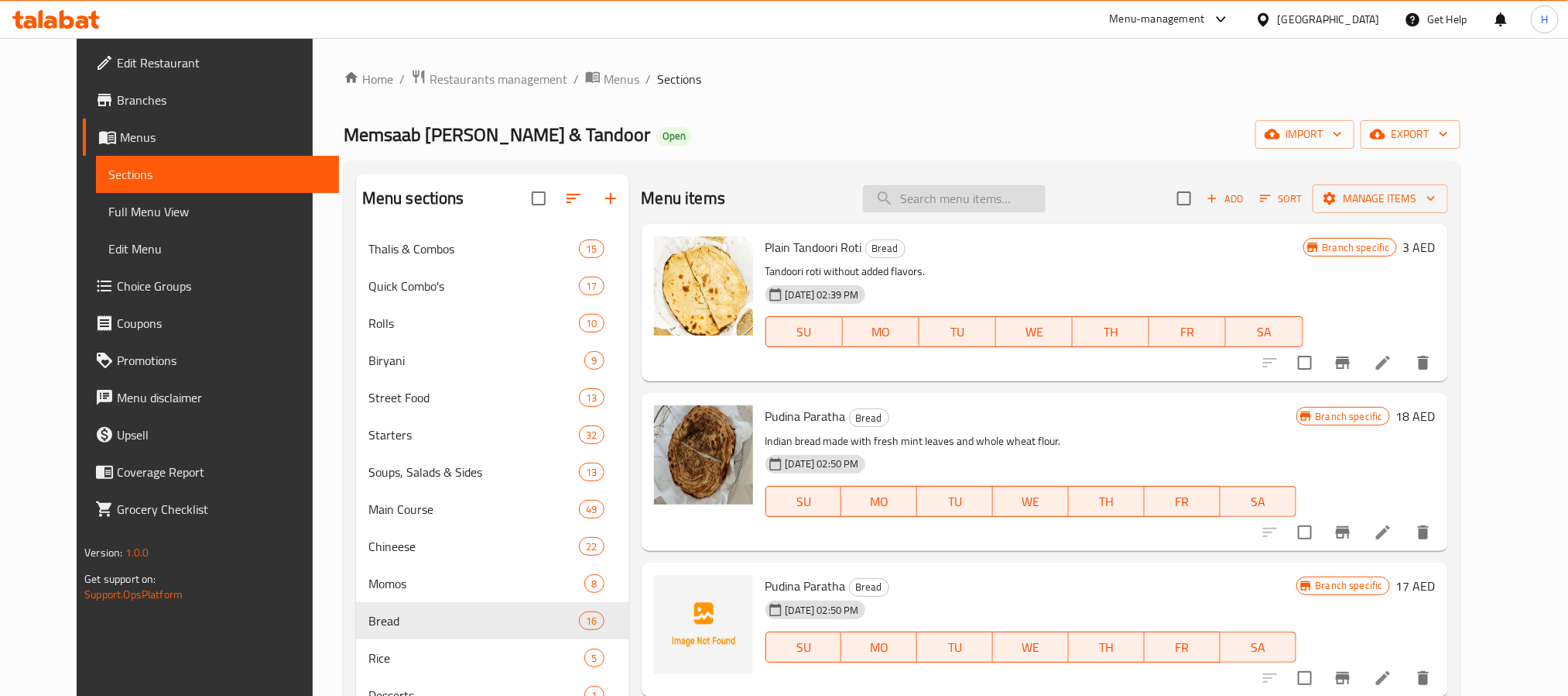
click at [988, 198] on input "search" at bounding box center [954, 198] width 183 height 27
paste input "Hakka Noodles"
type input "Hakka Noodles"
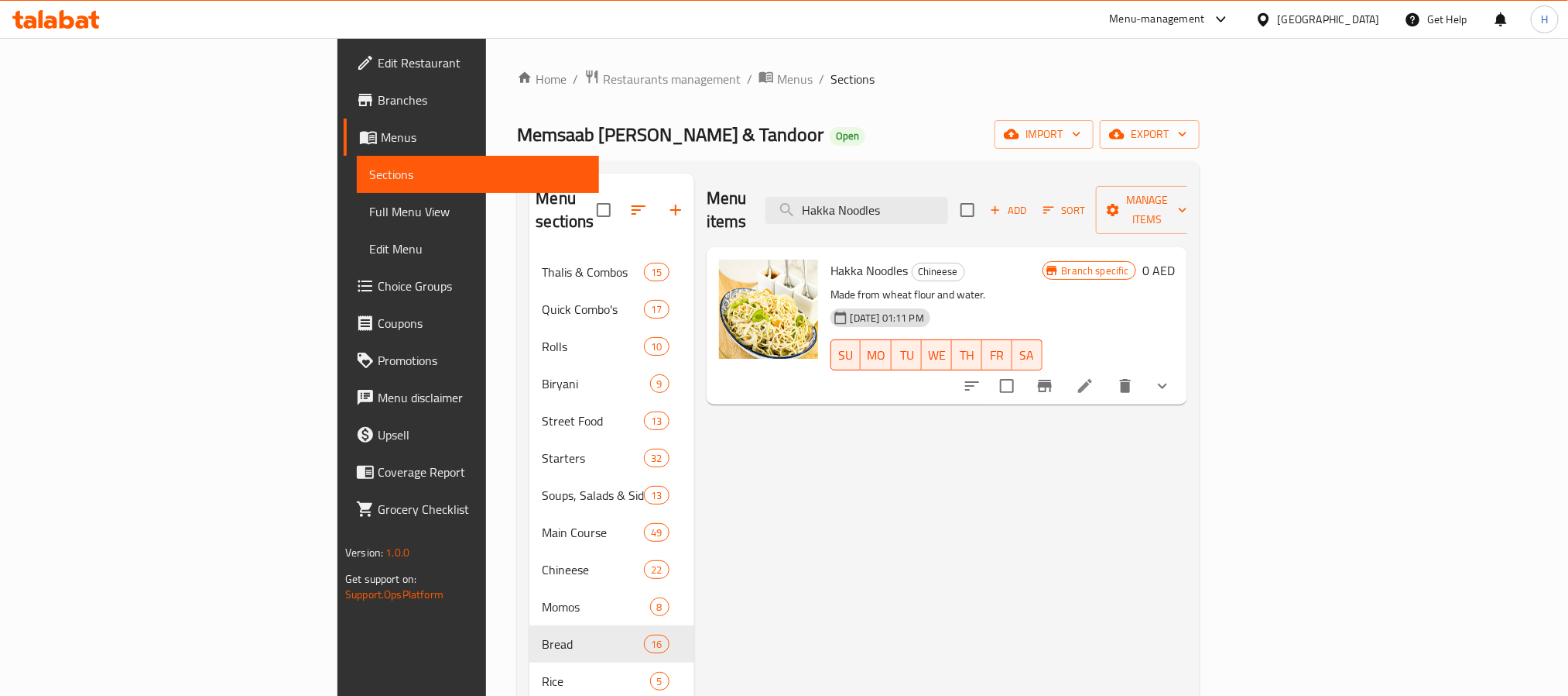
click at [1094, 376] on icon at bounding box center [1084, 385] width 19 height 19
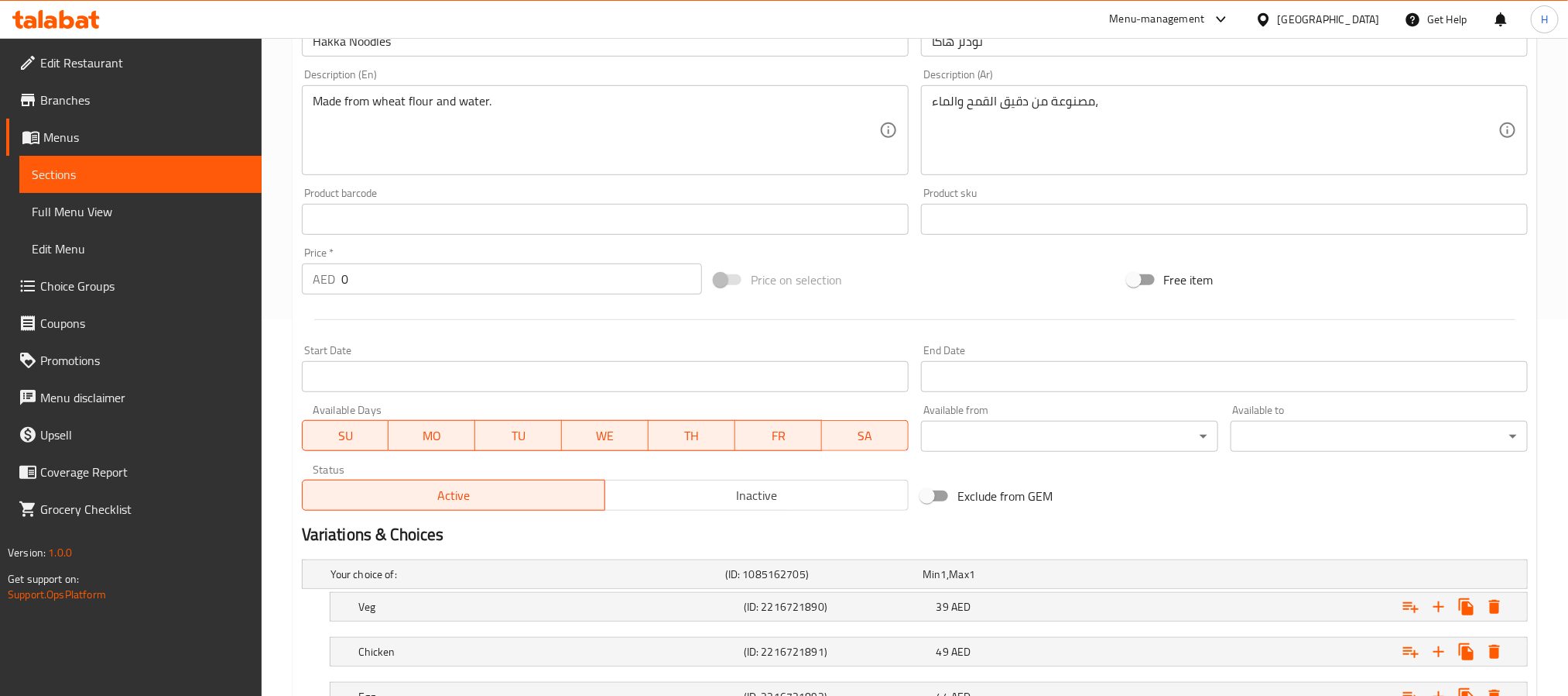
scroll to position [502, 0]
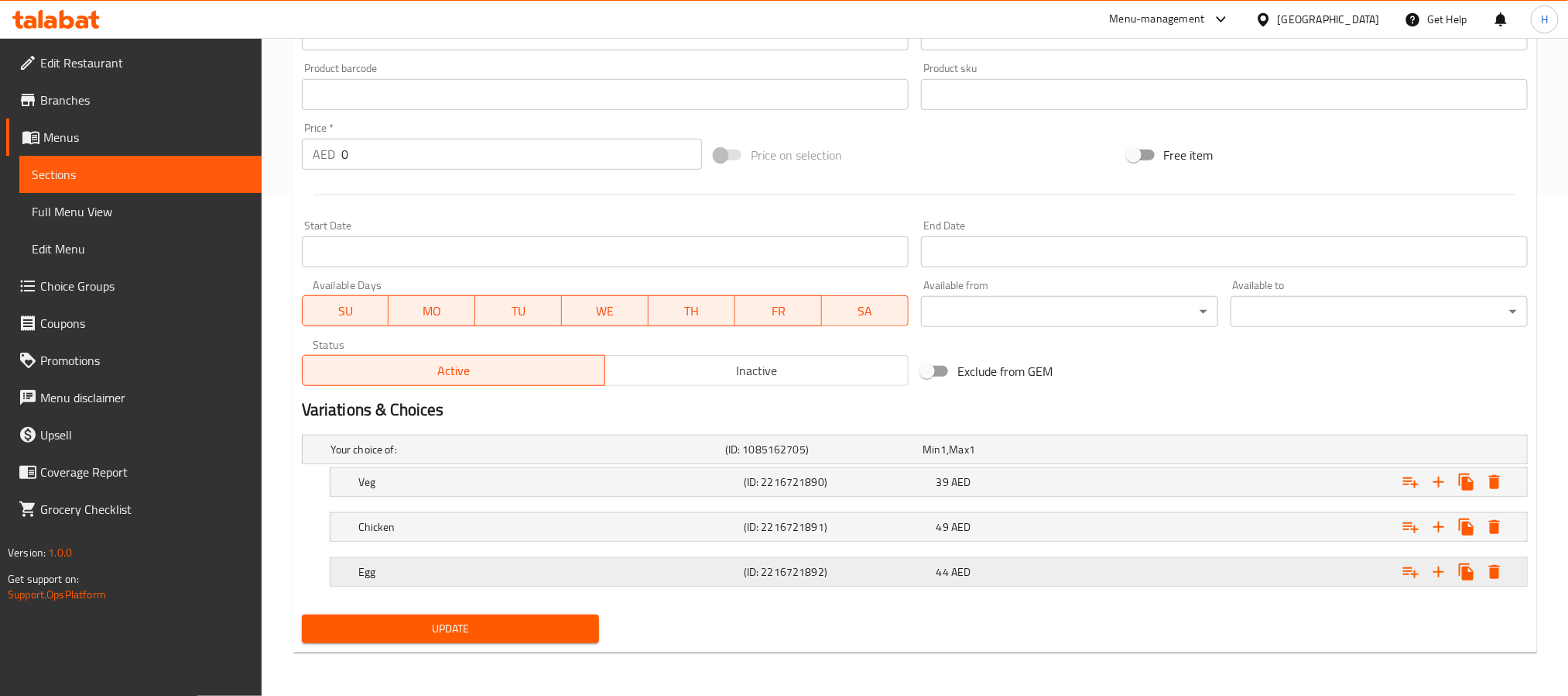
click at [829, 572] on h5 "(ID: 2216721892)" at bounding box center [837, 572] width 187 height 16
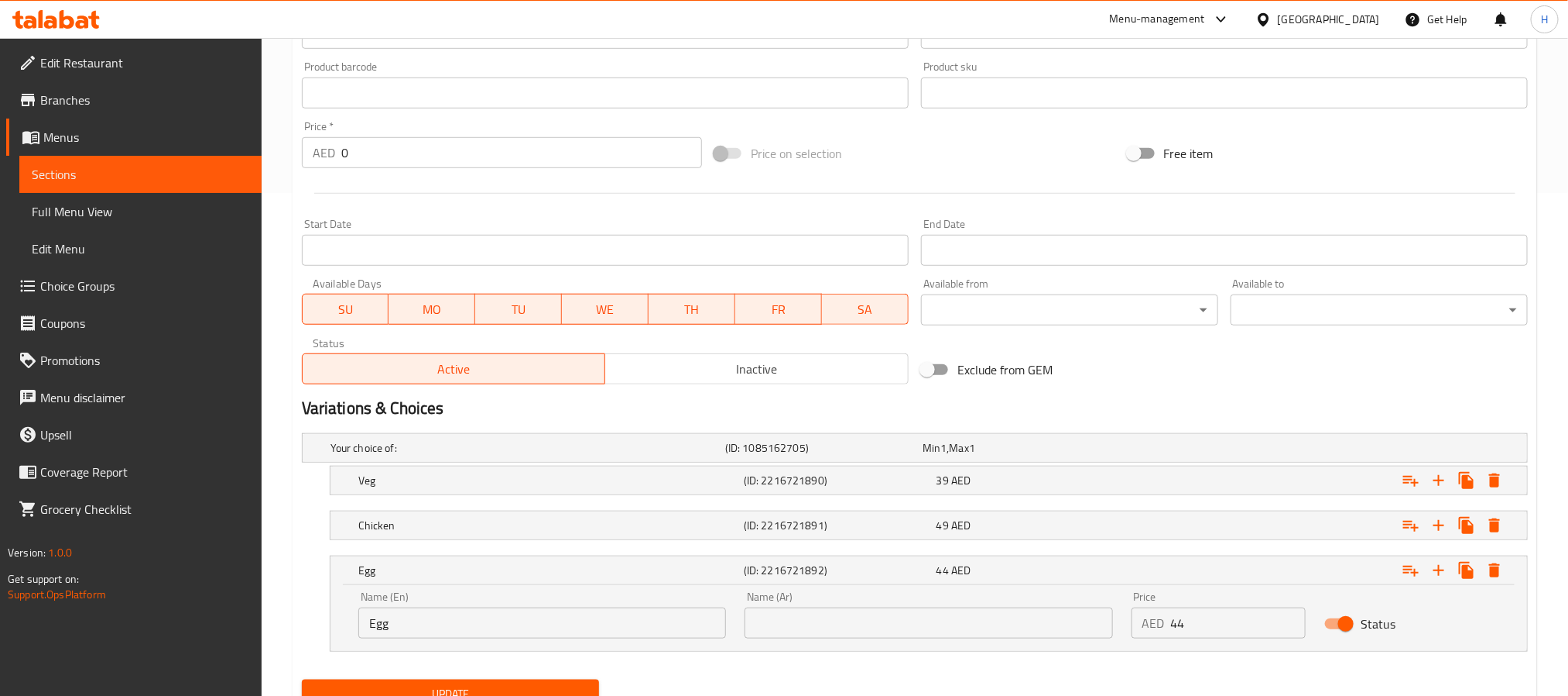
click at [881, 616] on input "text" at bounding box center [928, 623] width 367 height 31
type input "بيض"
click at [586, 681] on button "Update" at bounding box center [450, 693] width 297 height 28
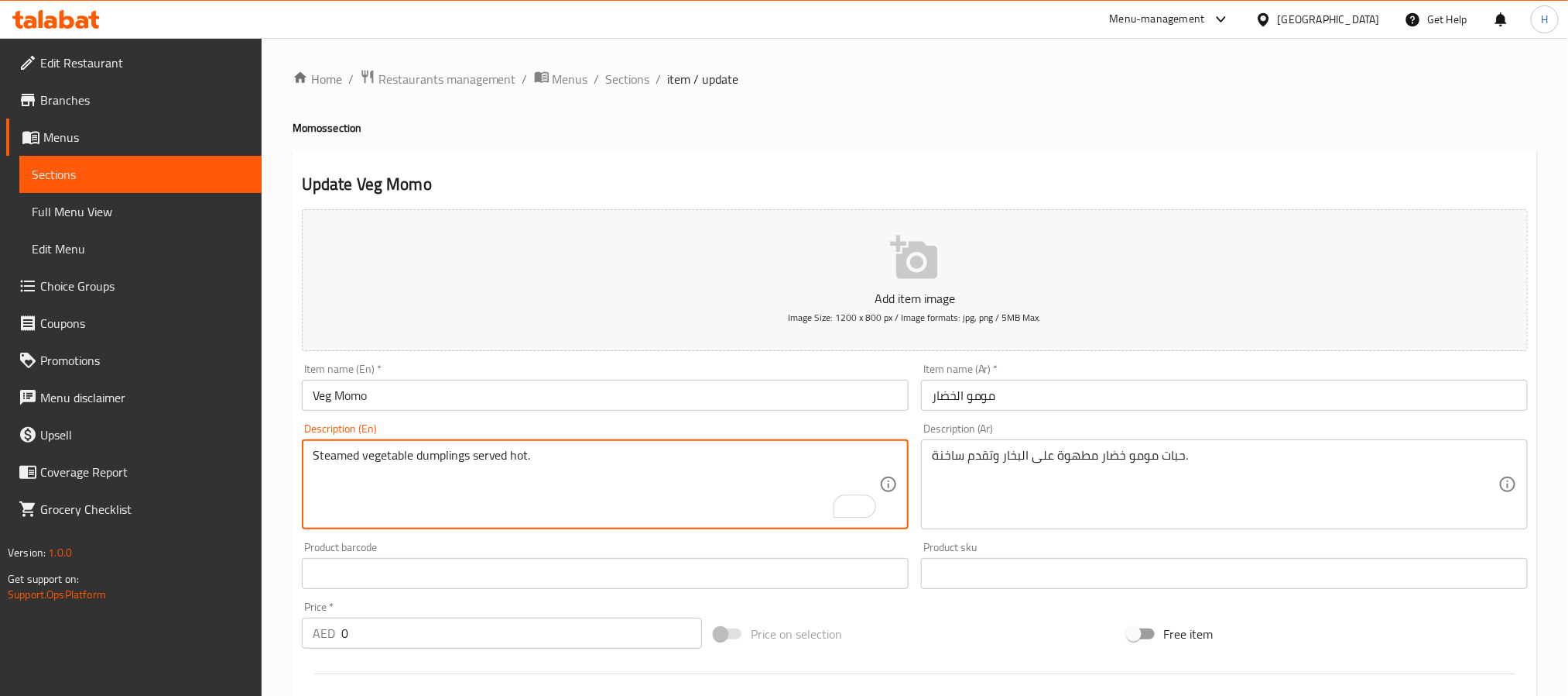
paste textarea "6 Pcs"
type textarea "Steamed vegetable dumplings served hot. 6 Pcs."
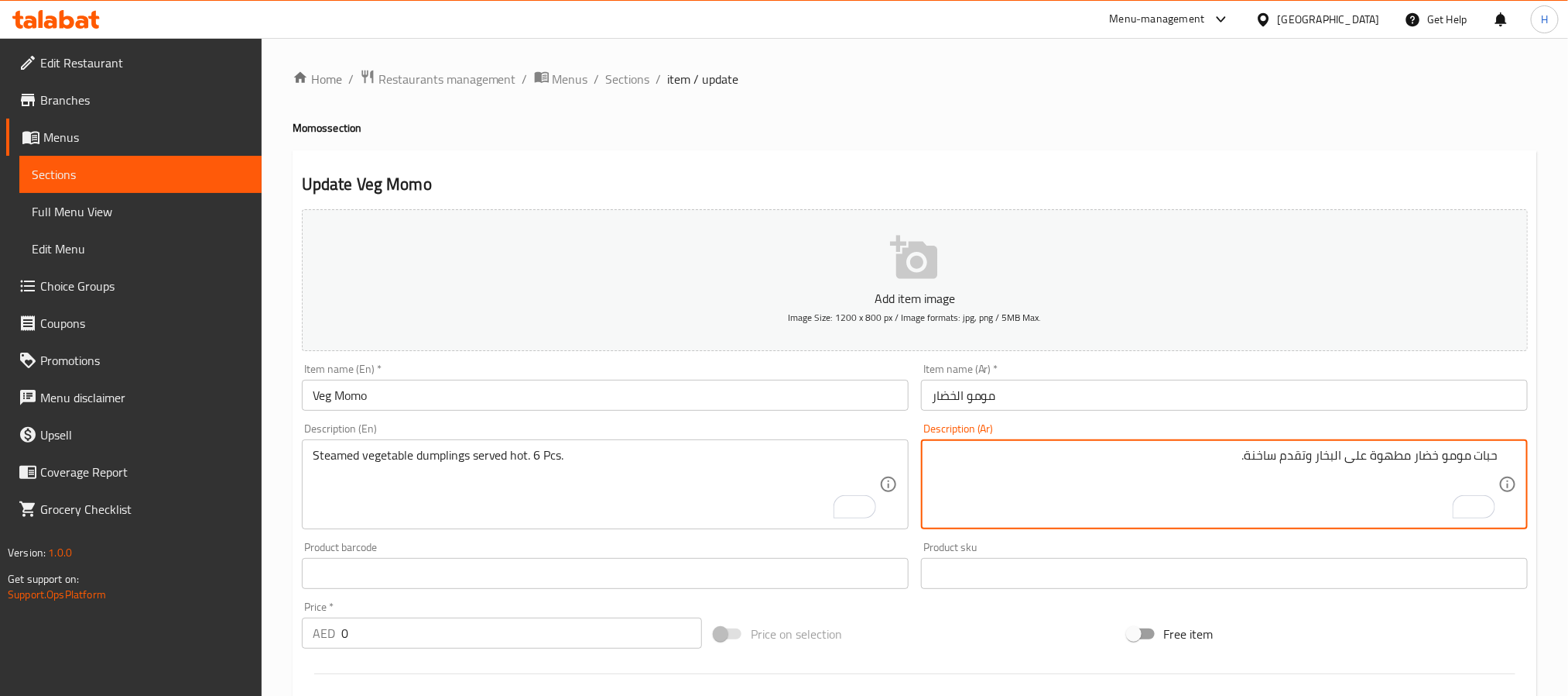
click at [1029, 470] on textarea "حبات مومو خضار مطهوة على البخار وتقدم ساخنة." at bounding box center [1215, 484] width 567 height 73
paste textarea "6 قطع"
type textarea "حبات مومو خضار مطهوة على البخار وتقدم ساخنة. 6 قطع."
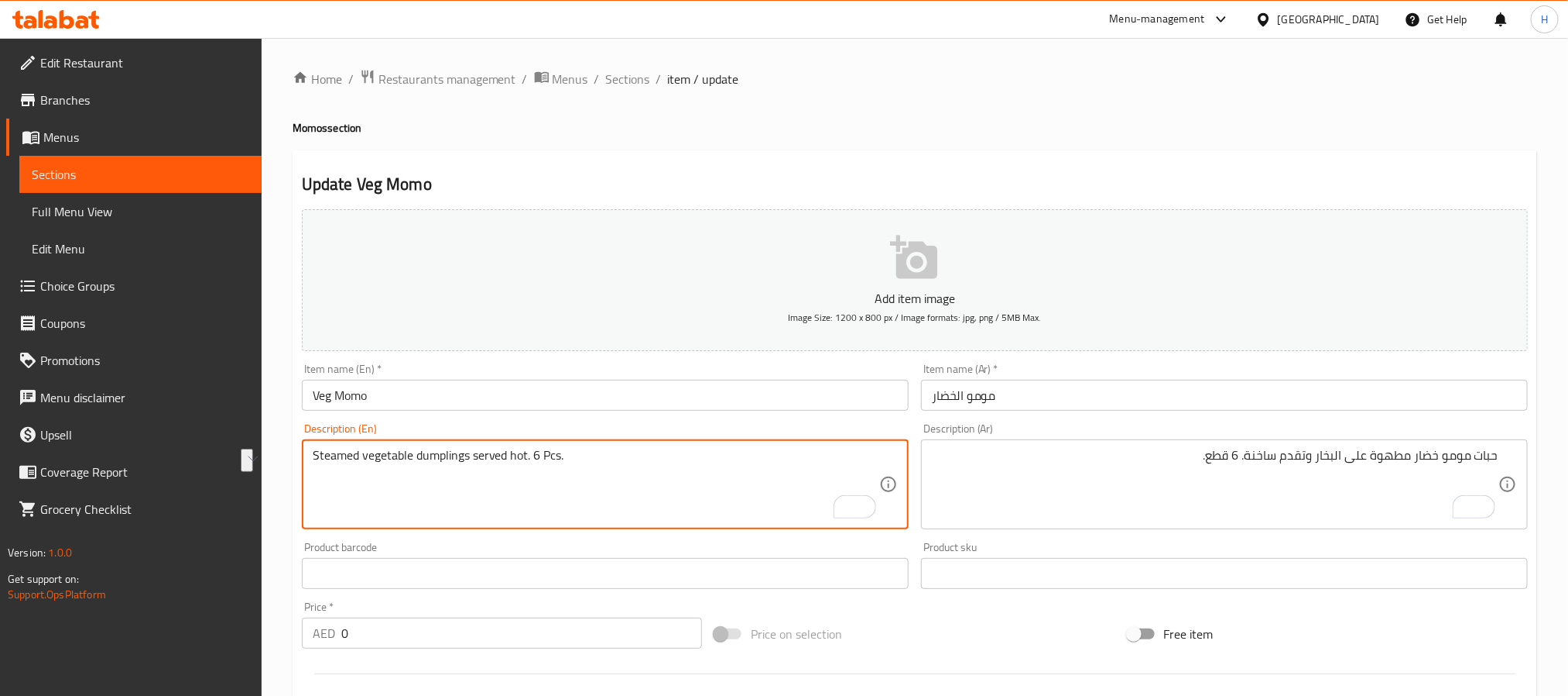
click at [648, 391] on input "Veg Momo" at bounding box center [605, 395] width 607 height 31
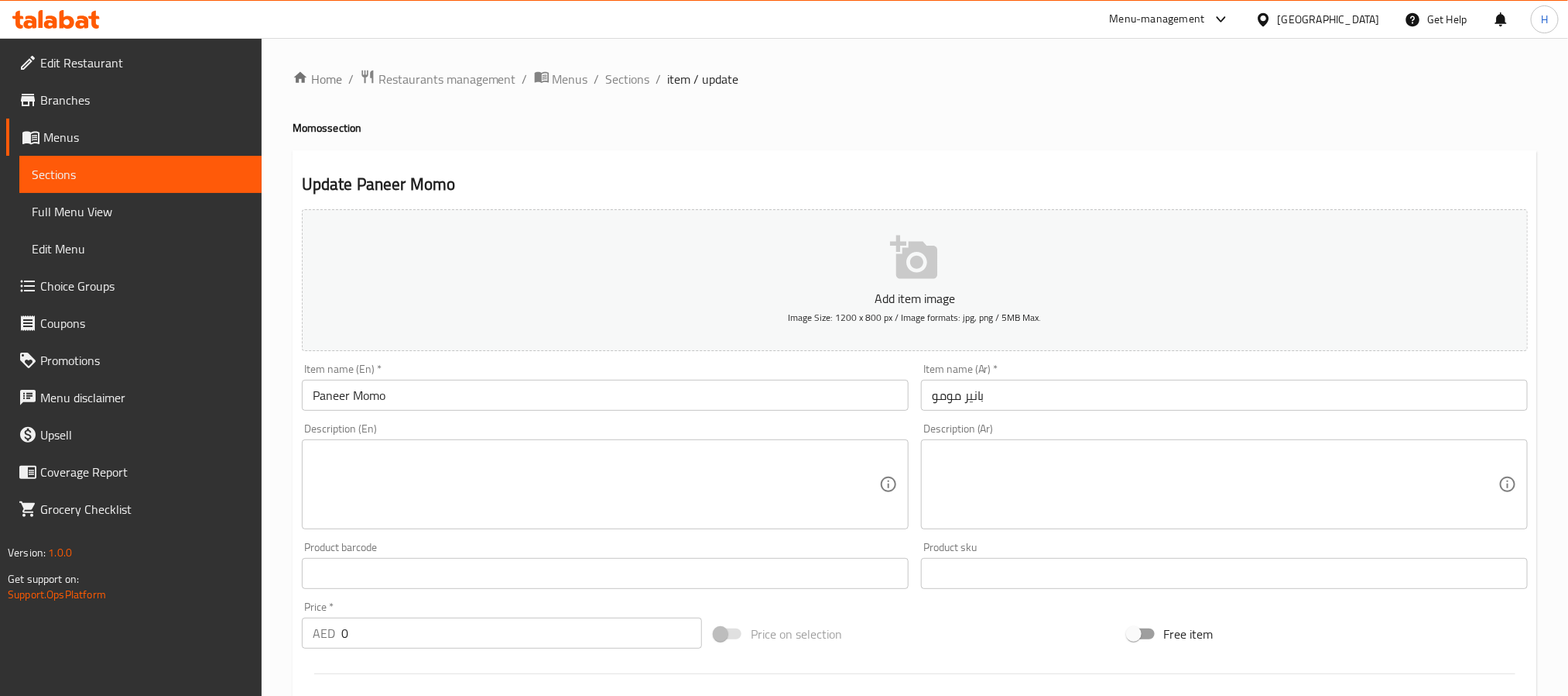
click at [1029, 470] on textarea at bounding box center [1215, 484] width 567 height 73
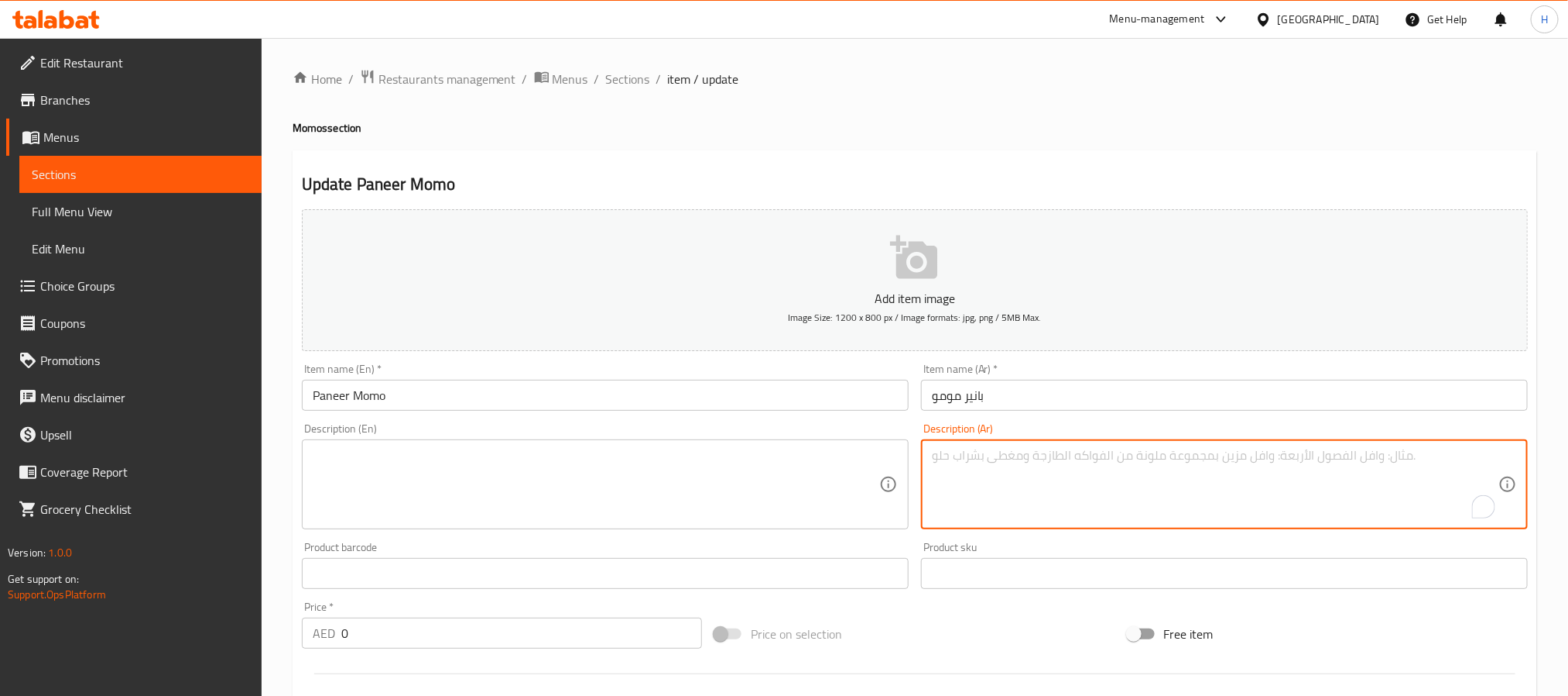
paste textarea "6 قطع"
type textarea "6 قطع"
click at [755, 472] on textarea at bounding box center [596, 484] width 567 height 73
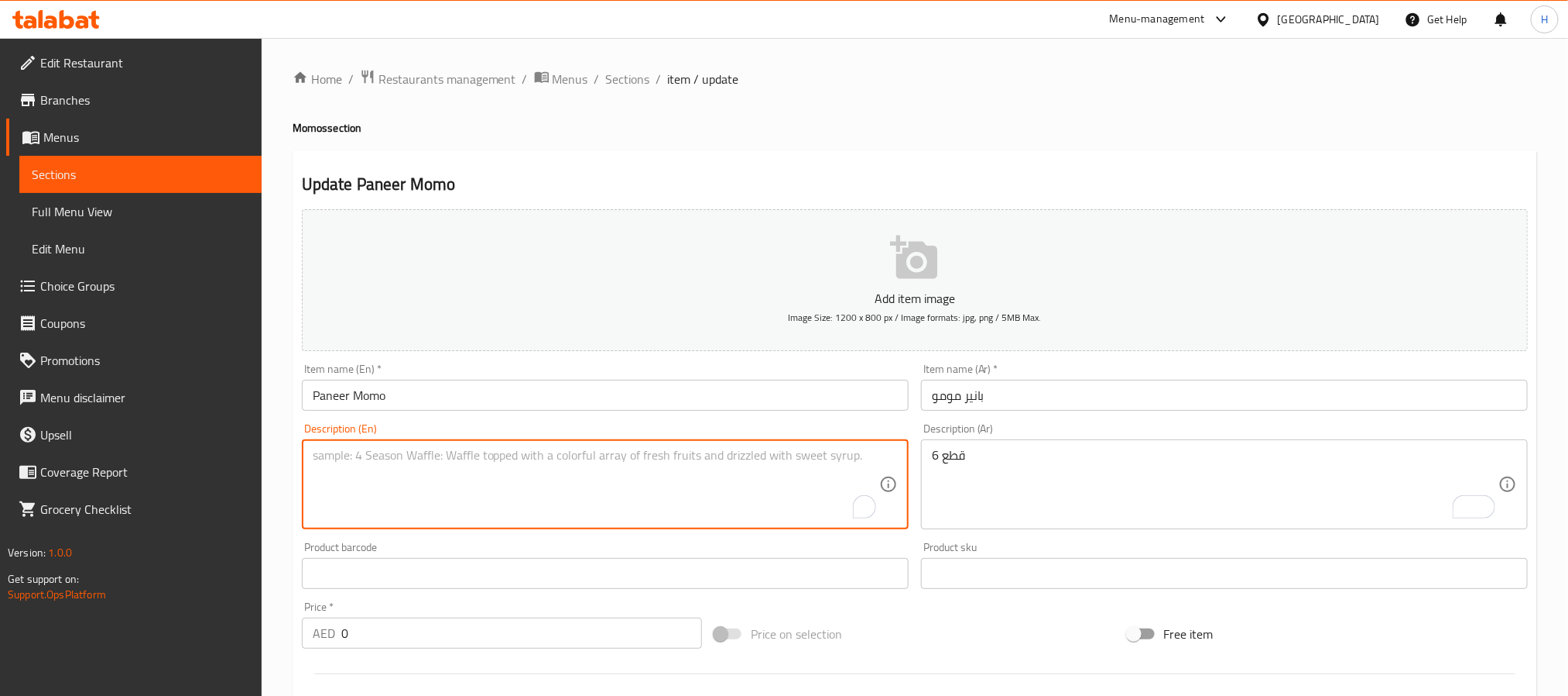
paste textarea "6 Pcs."
type textarea "6 Pcs."
click at [697, 398] on input "Paneer Momo" at bounding box center [605, 395] width 607 height 31
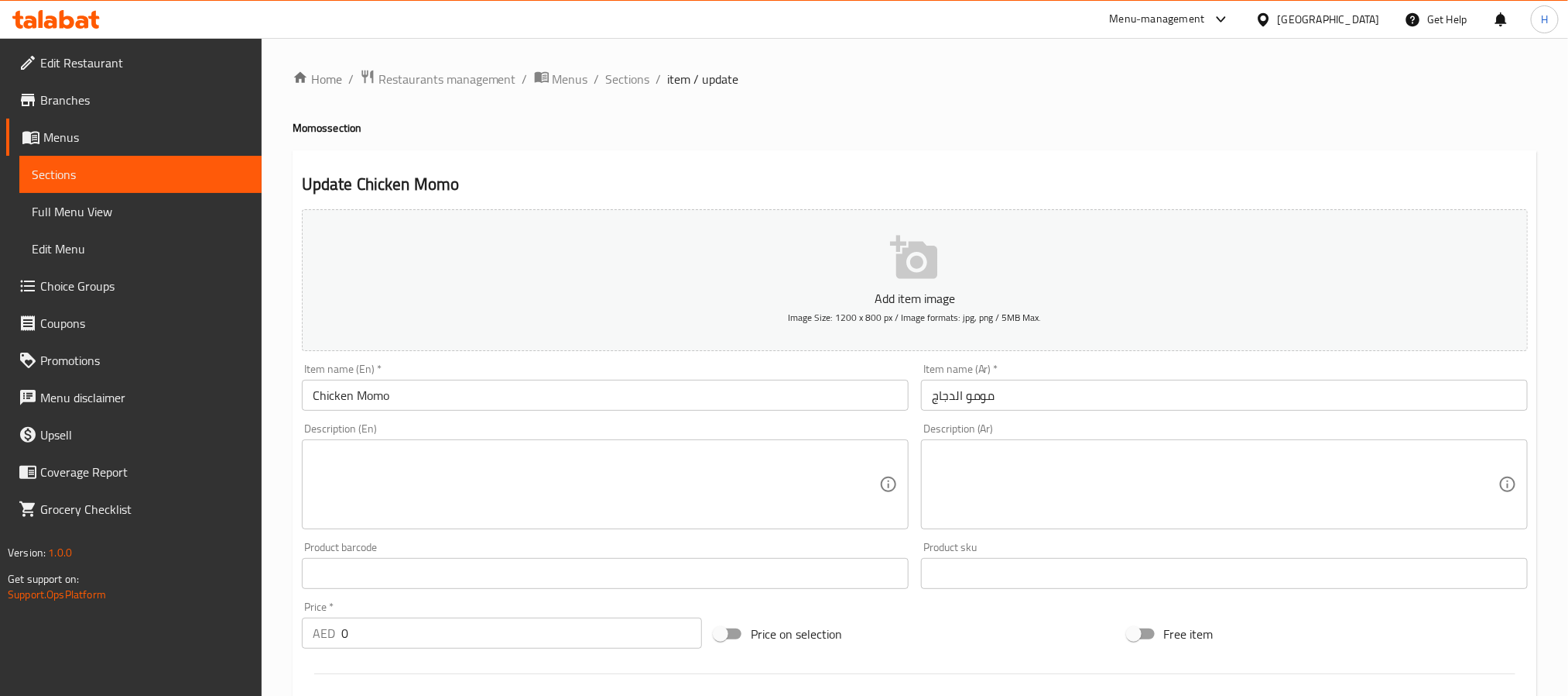
click at [1046, 475] on textarea at bounding box center [1215, 484] width 567 height 73
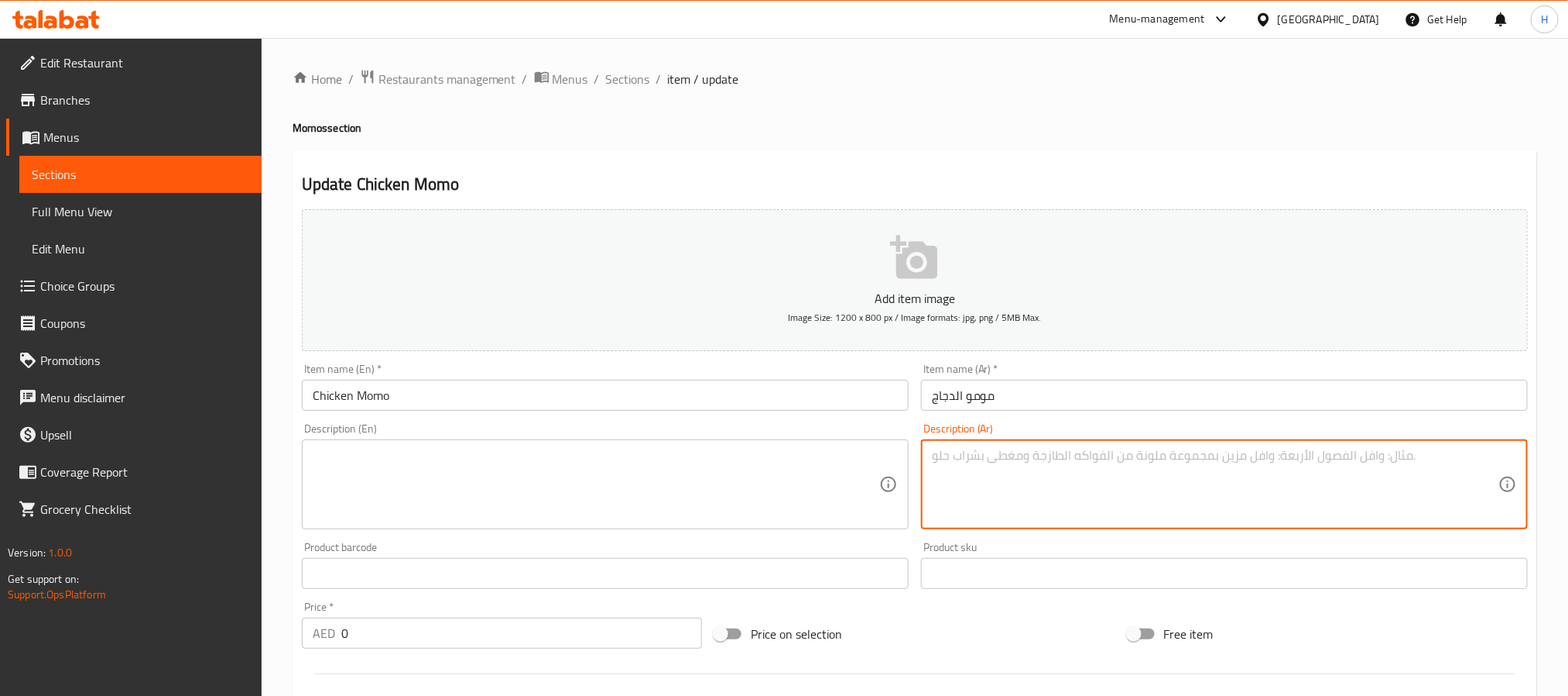
paste textarea "6 قطع"
type textarea "6 قطع"
click at [755, 472] on textarea at bounding box center [596, 484] width 567 height 73
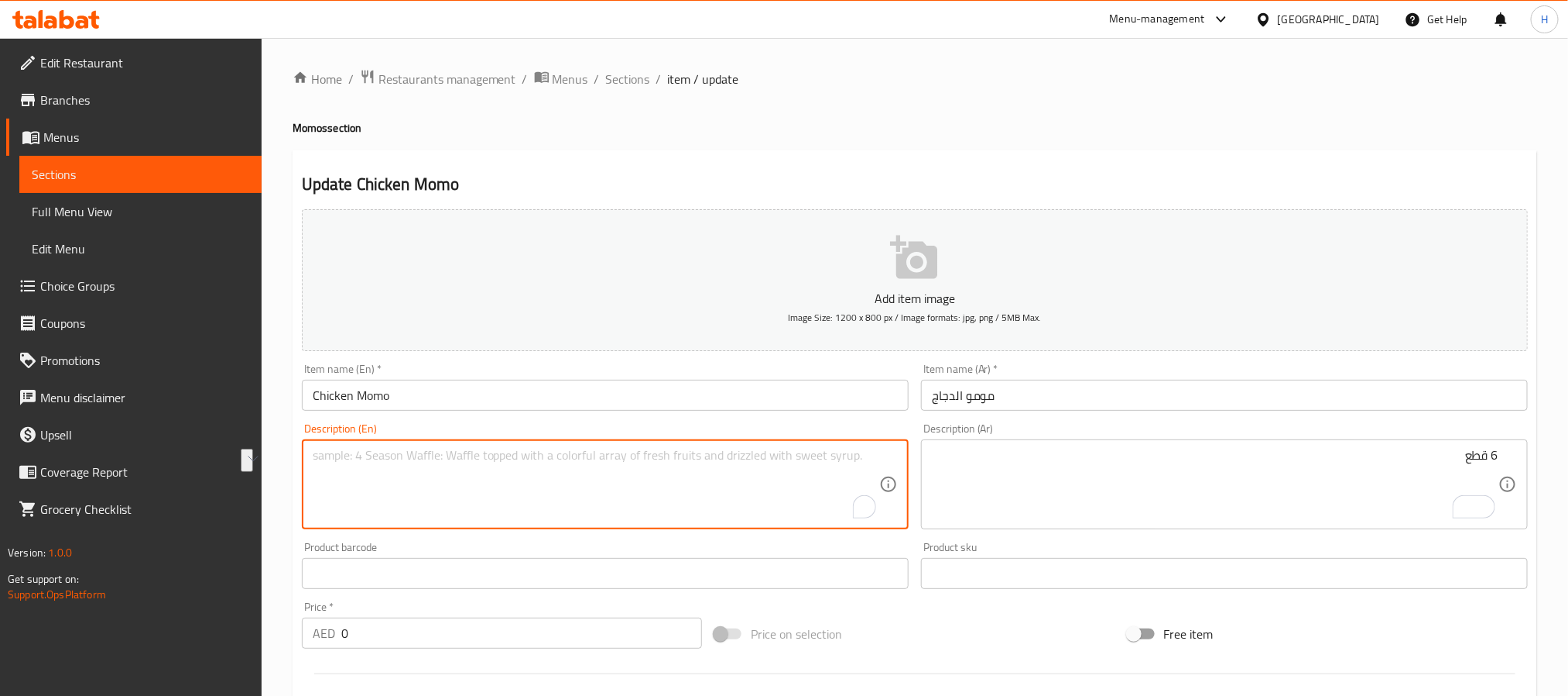
paste textarea "6 Pcs."
type textarea "6 Pcs."
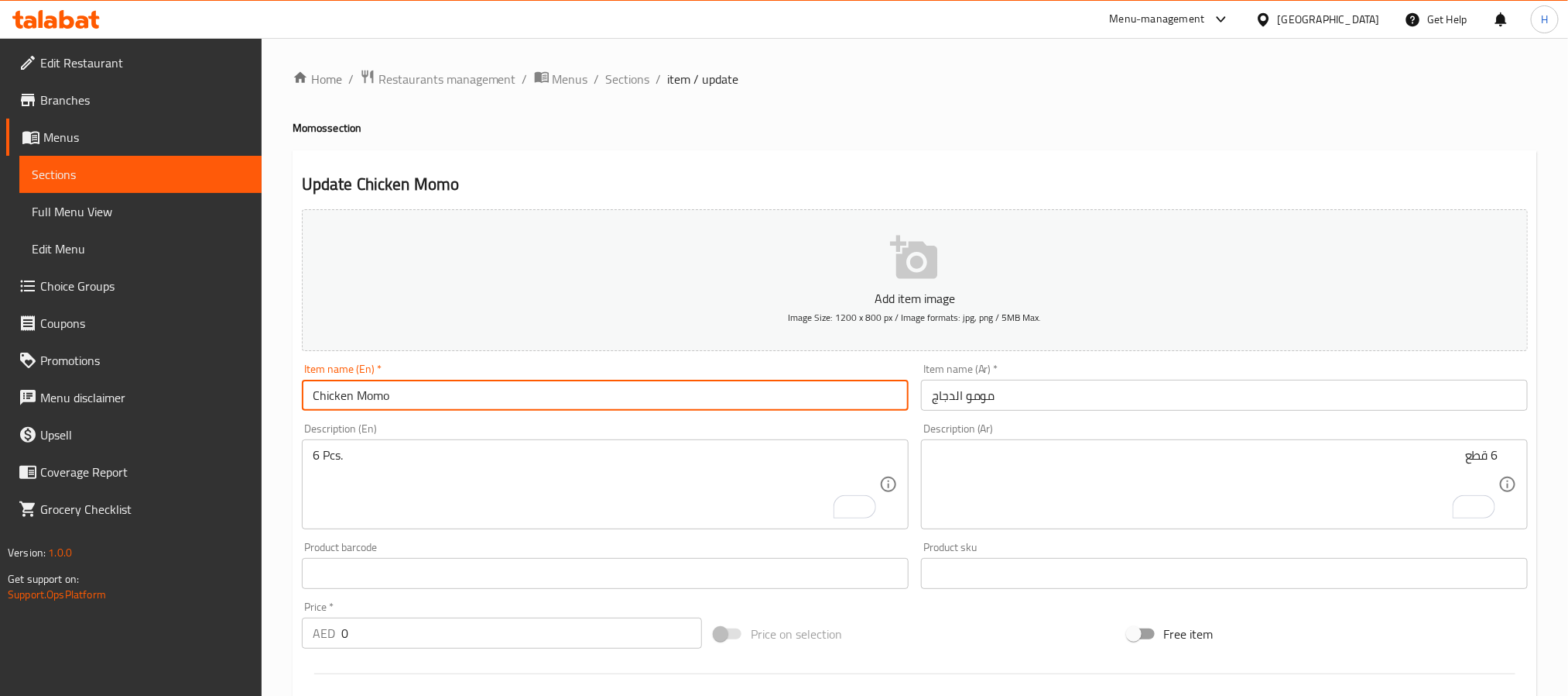
click at [697, 405] on input "Chicken Momo" at bounding box center [605, 395] width 607 height 31
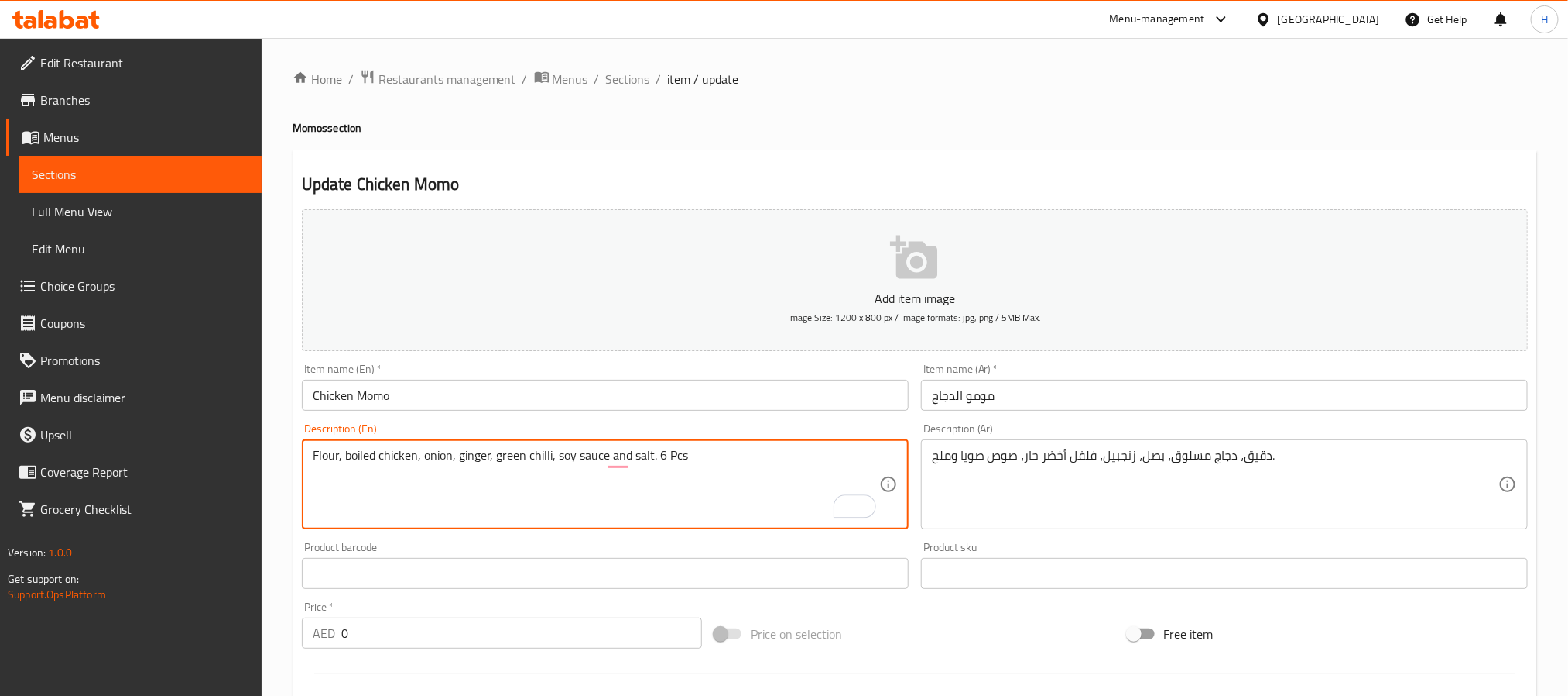
type textarea "Flour, boiled chicken, onion, ginger, green chilli, soy sauce and salt. 6 Pcs"
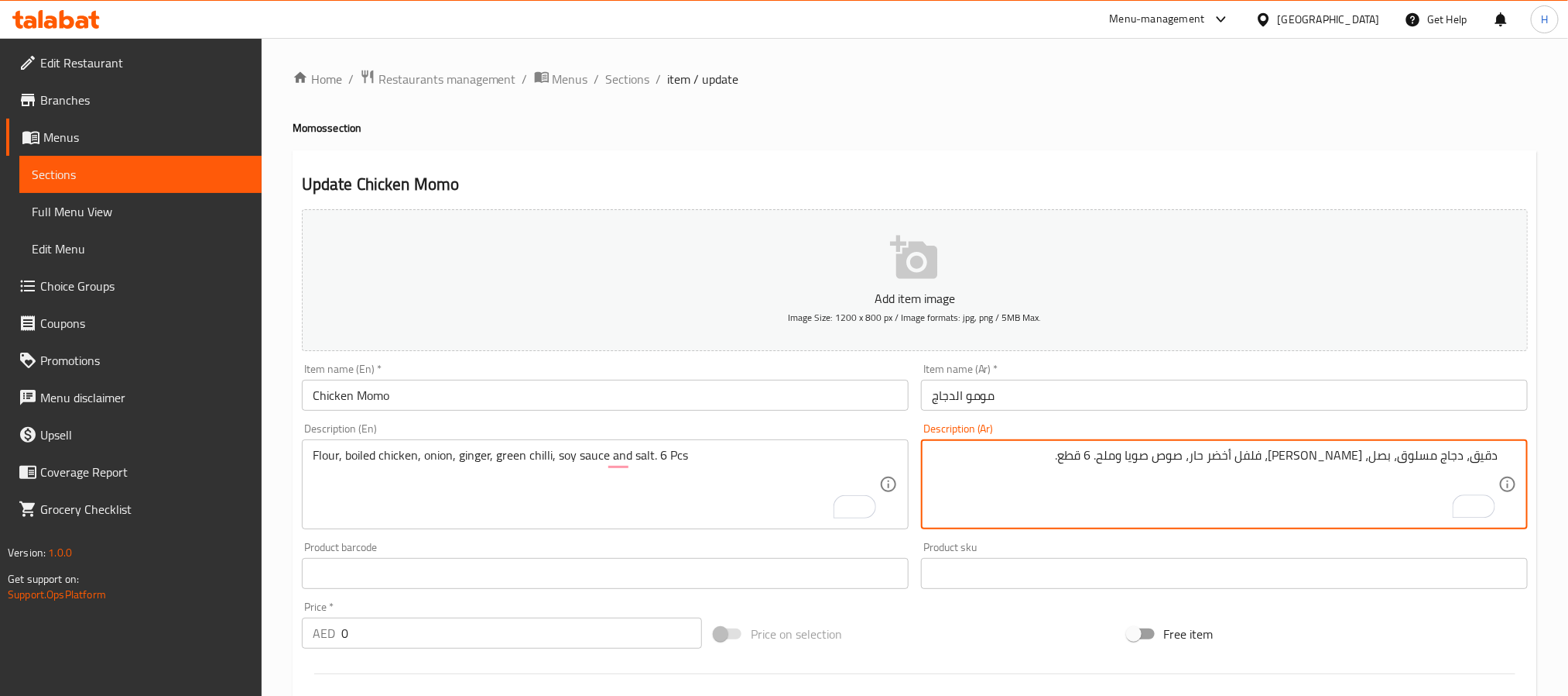
type textarea "دقيق، دجاج مسلوق، بصل، [PERSON_NAME]، فلفل أخضر حار، صوص صويا وملح. 6 قطع."
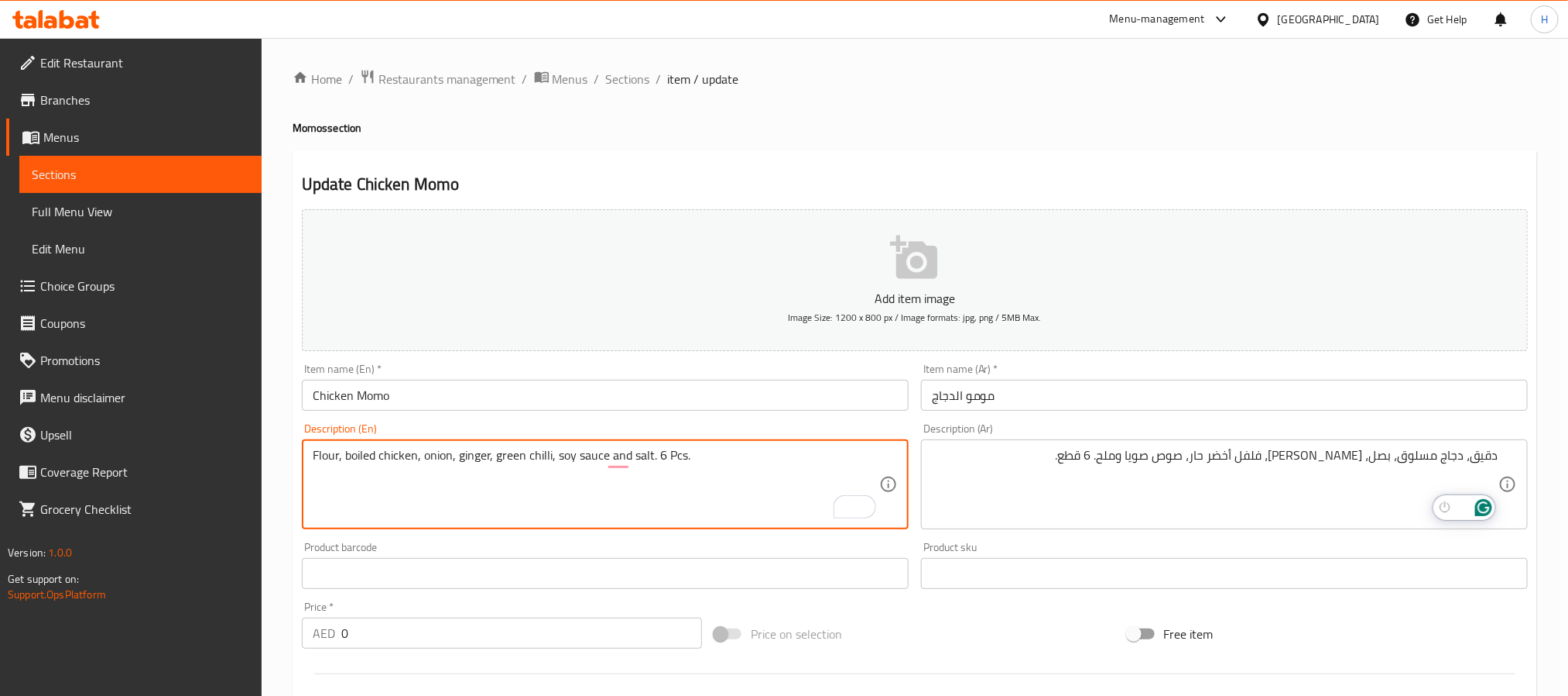
type textarea "Flour, boiled chicken, onion, ginger, green chilli, soy sauce and salt. 6 Pcs."
click at [674, 386] on input "Chicken Momo" at bounding box center [605, 395] width 607 height 31
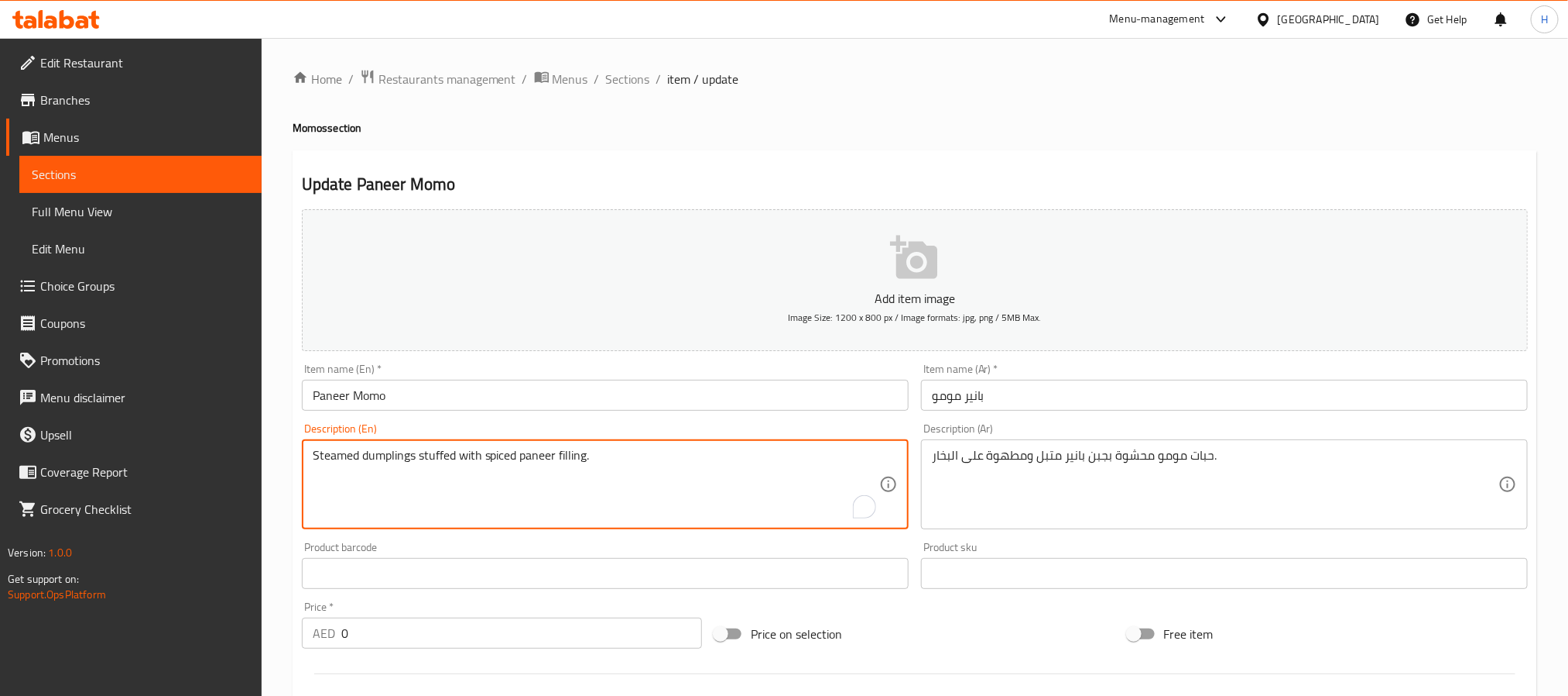
paste textarea "6 Pcs"
type textarea "Steamed dumplings stuffed with spiced paneer filling. 6 Pcs"
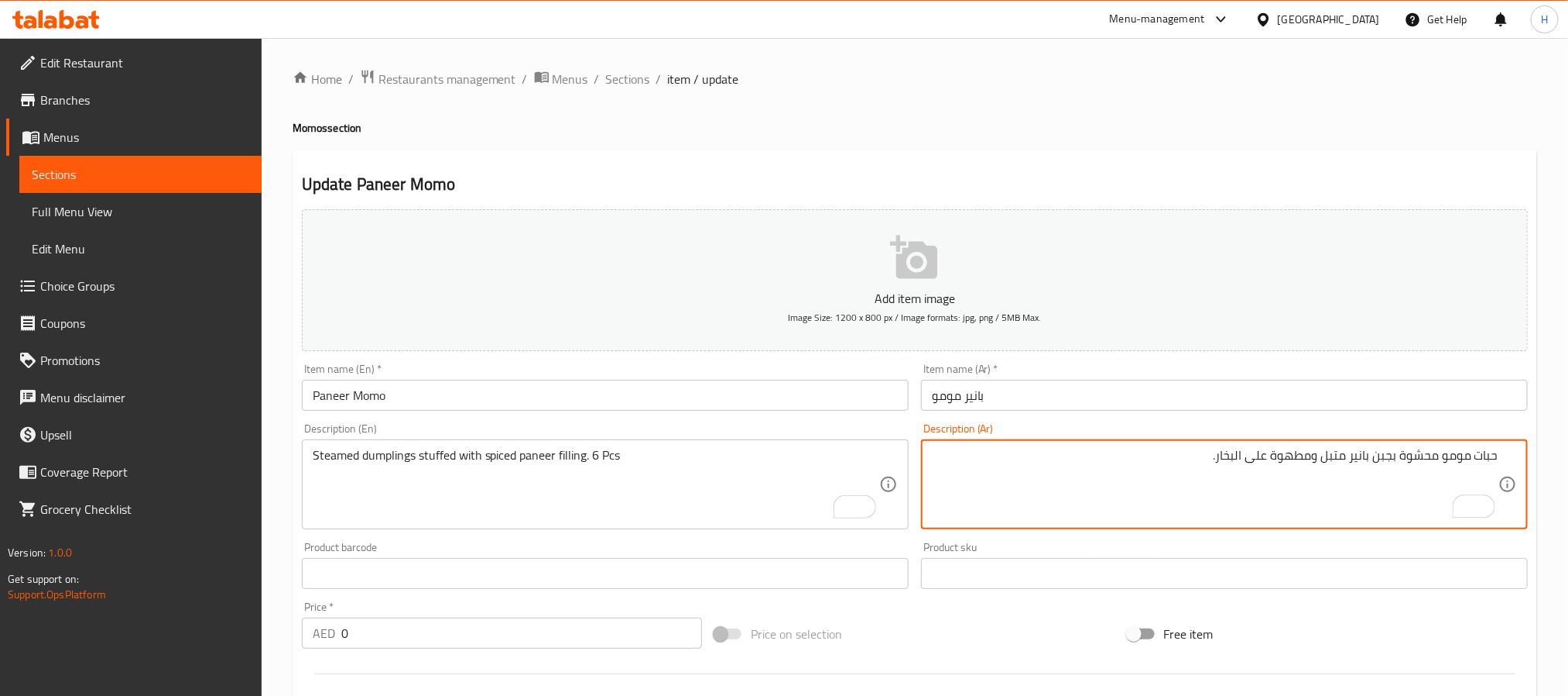
paste textarea "6 قطع."
type textarea "حبات مومو محشوة بجبن بانير متبل ومطهوة على البخار. 6 قطع."
click at [655, 393] on input "Paneer Momo" at bounding box center [605, 395] width 607 height 31
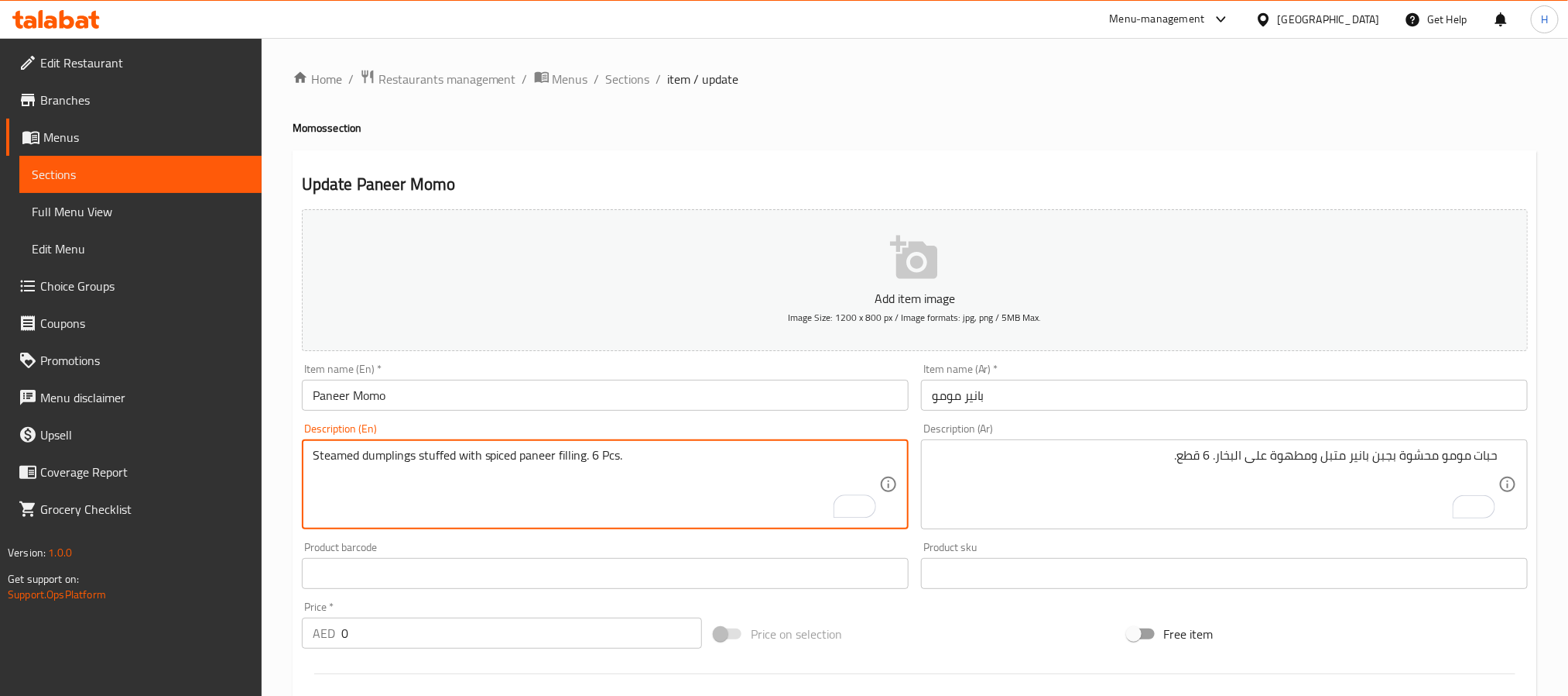
type textarea "Steamed dumplings stuffed with spiced paneer filling. 6 Pcs."
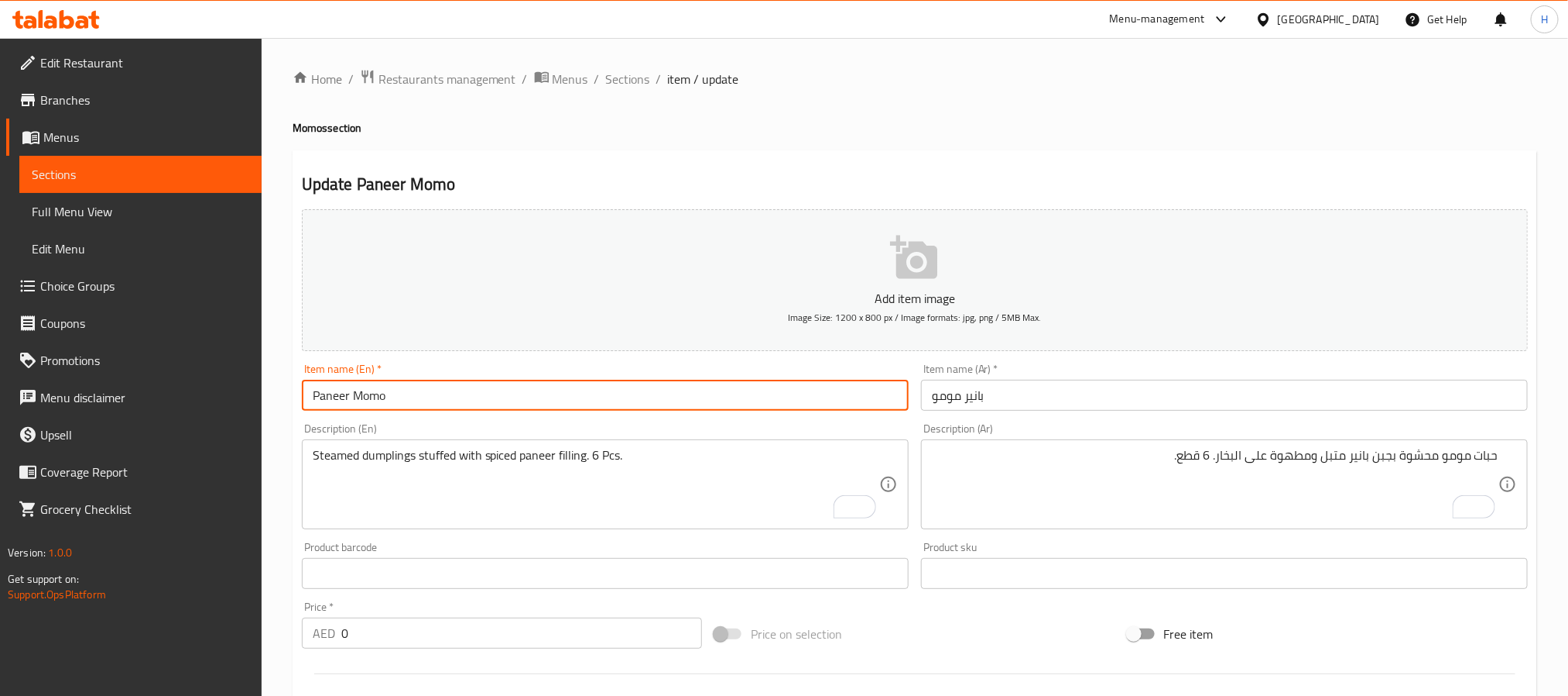
click at [674, 386] on input "Paneer Momo" at bounding box center [605, 395] width 607 height 31
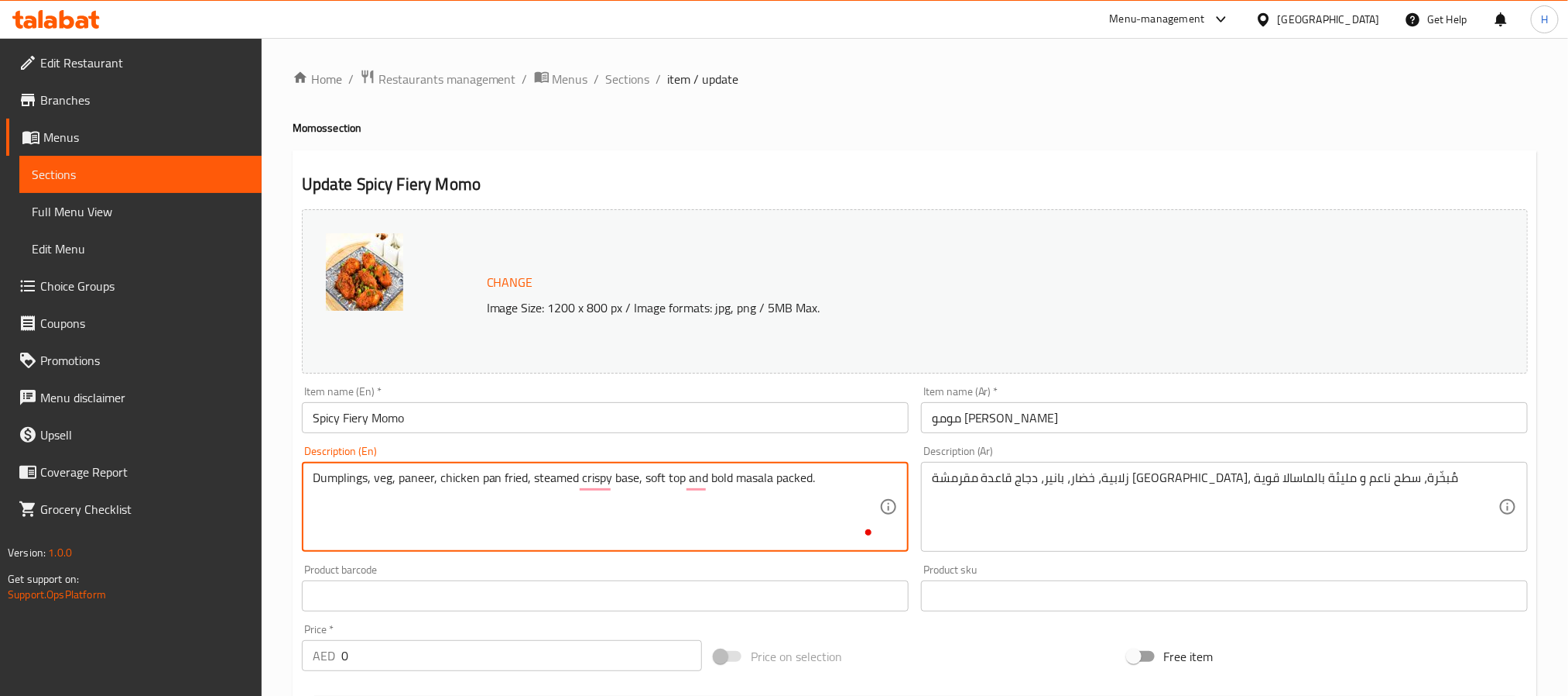
paste textarea "6 Pcs."
click at [853, 482] on textarea "Dumplings, veg, paneer, chicken pan fried, steamed crispy base, soft top and bo…" at bounding box center [596, 506] width 567 height 73
type textarea "Dumplings, veg, paneer, chicken pan fried, steamed crispy base, soft top and bo…"
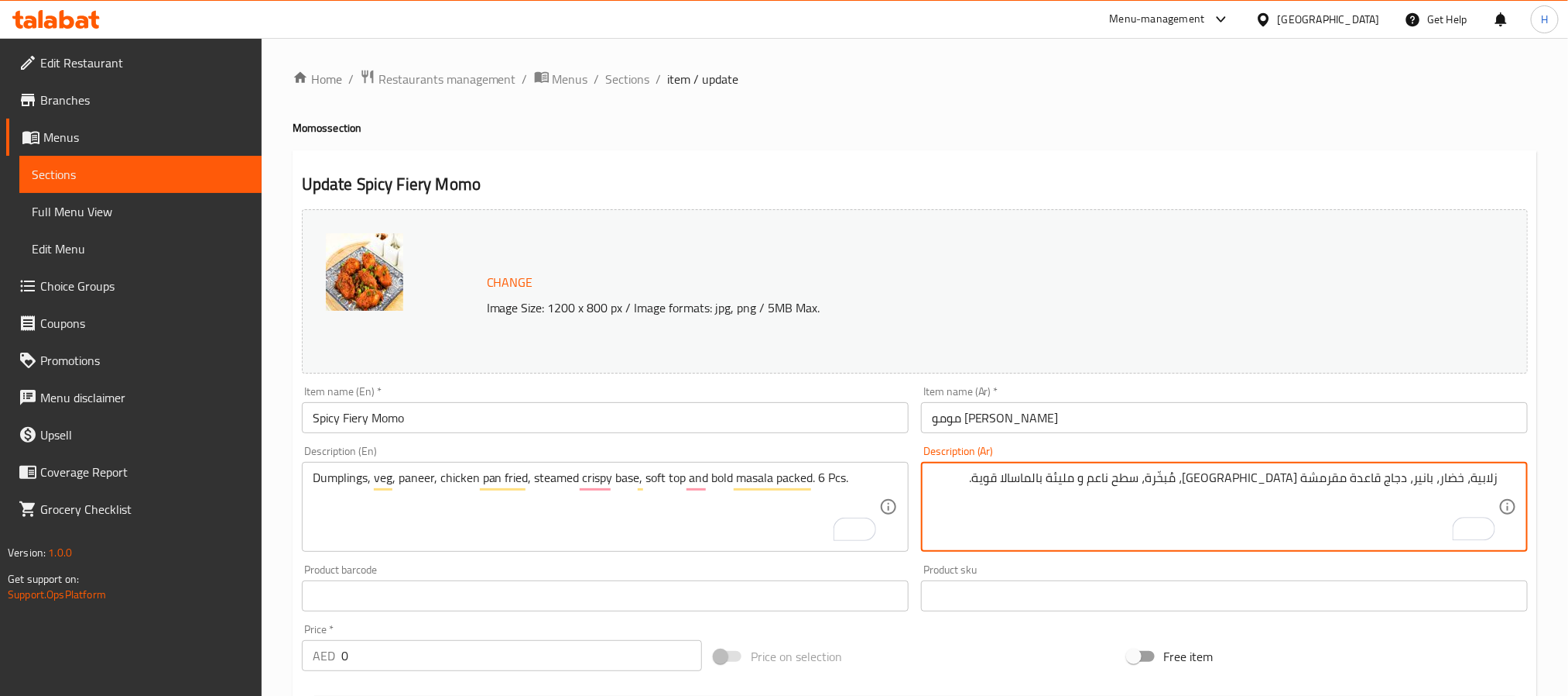
paste textarea "6 قطع."
type textarea "زلابية، خضار، بانير، دجاج قاعدة مقرمشة مقلية، مُبخّرة، سطح ناعم و مليئة بالماسا…"
click at [990, 414] on input "مومو حار ناري" at bounding box center [1224, 417] width 607 height 31
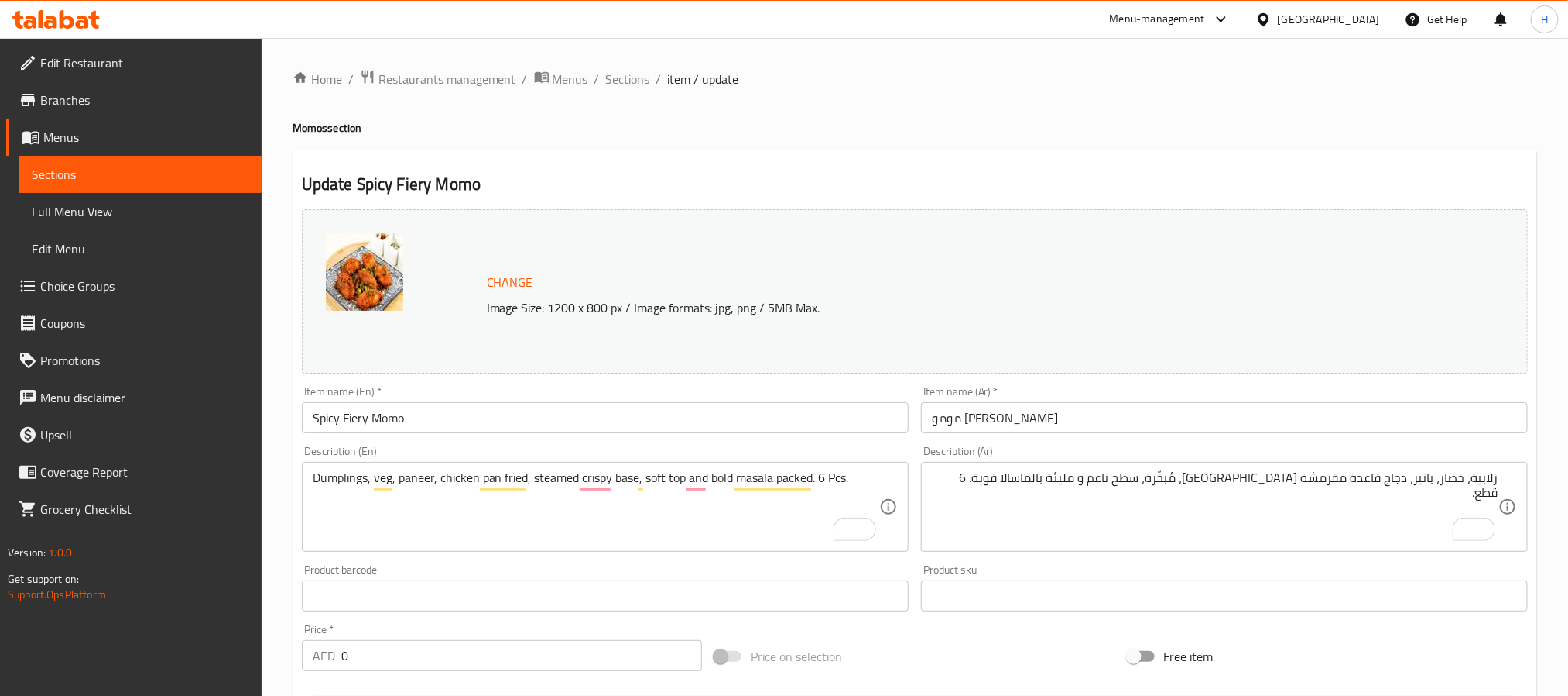
click at [1043, 152] on div "Update Spicy Fiery Momo Change Image Size: 1200 x 800 px / Image formats: jpg, …" at bounding box center [915, 652] width 1245 height 1003
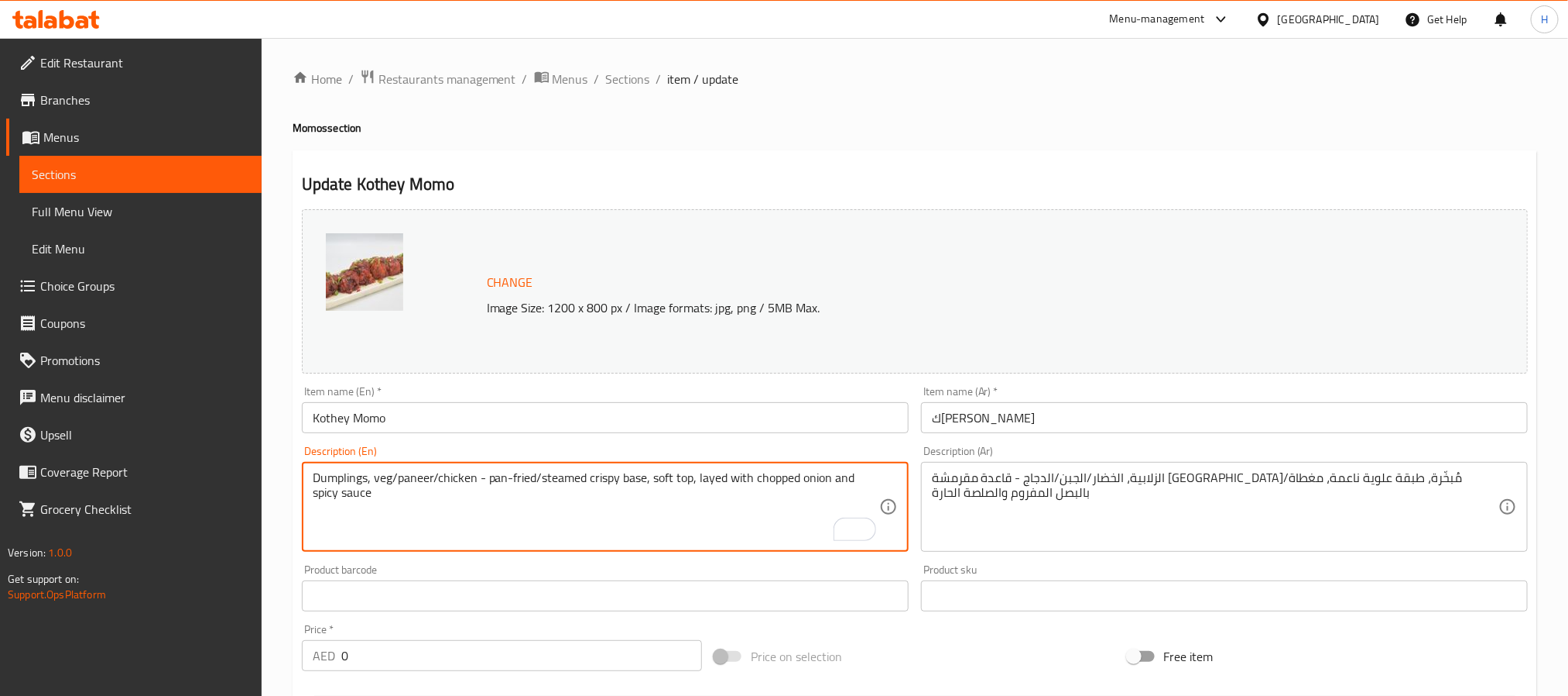
click at [765, 500] on textarea "Dumplings, veg/paneer/chicken - pan-fried/steamed crispy base, soft top, layed …" at bounding box center [596, 506] width 567 height 73
paste textarea "6 Pcs."
type textarea "Dumplings, veg/paneer/chicken - pan-fried/steamed crispy base, soft top, layed …"
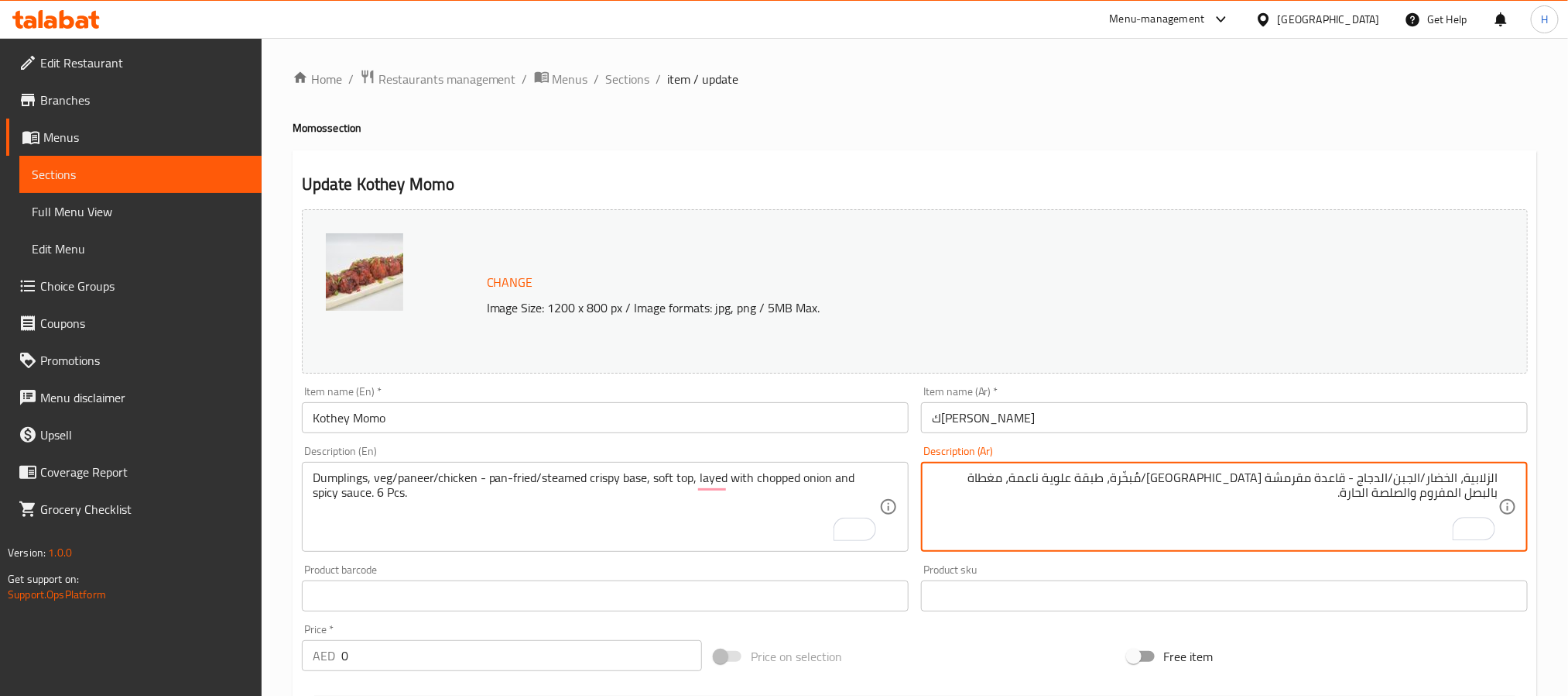
paste textarea "6 قطع."
type textarea "الزلابية، الخضار/الجبن/الدجاج - قاعدة مقرمشة [GEOGRAPHIC_DATA]/مُبخّرة، طبقة عل…"
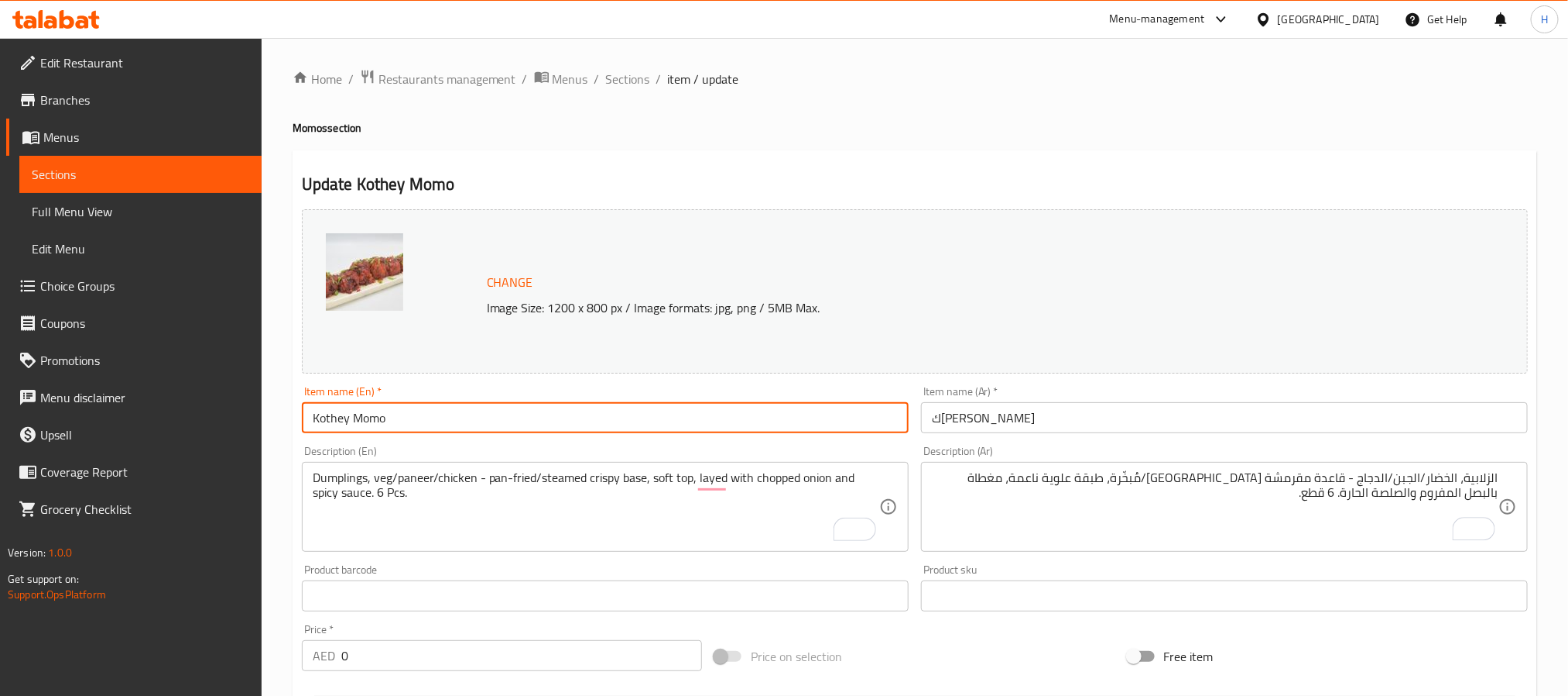
click at [889, 413] on input "Kothey Momo" at bounding box center [605, 417] width 607 height 31
click at [1043, 152] on div "Update Kothey Momo Change Image Size: 1200 x 800 px / Image formats: jpg, png /…" at bounding box center [915, 652] width 1245 height 1003
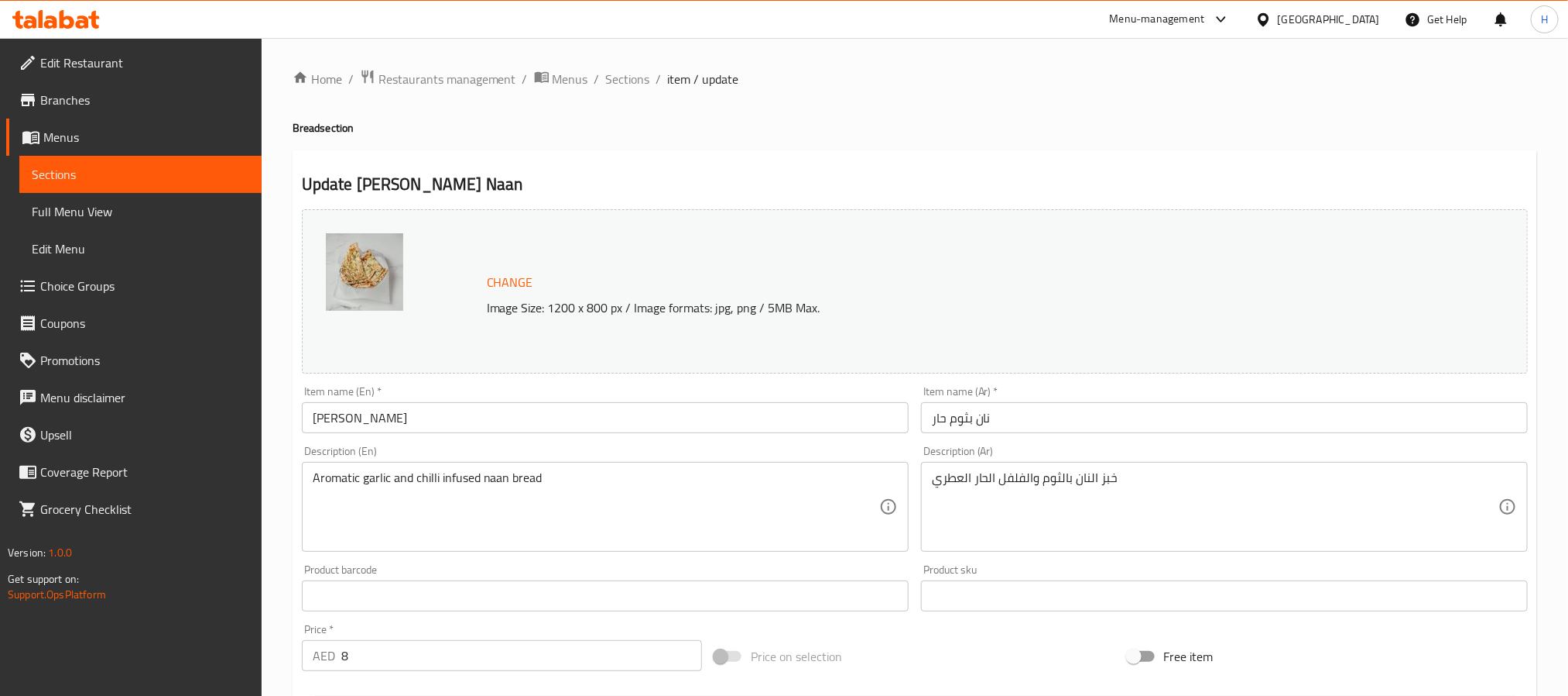
click at [497, 423] on input "[PERSON_NAME]" at bounding box center [605, 417] width 607 height 31
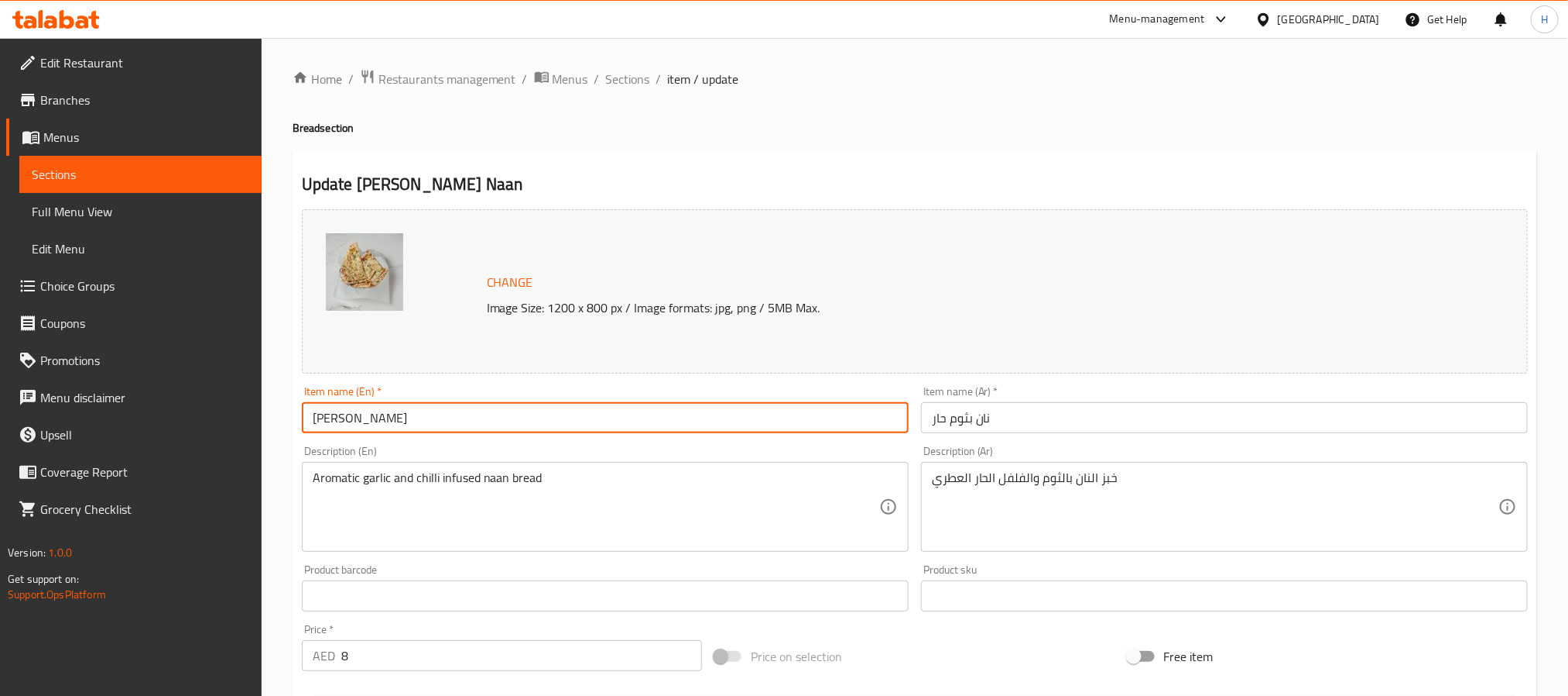
click at [1017, 427] on input "نان بثوم حار" at bounding box center [1224, 417] width 607 height 31
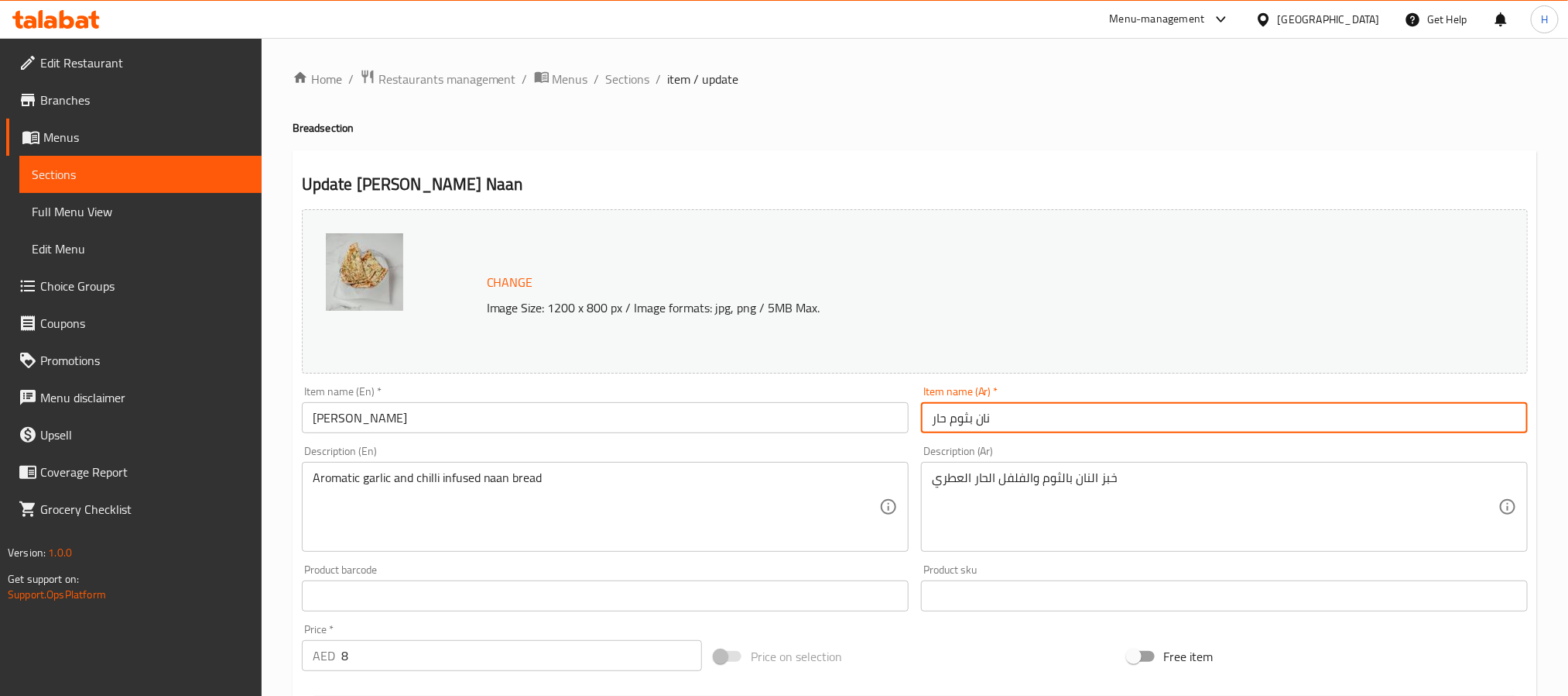
click at [138, 212] on span "Full Menu View" at bounding box center [140, 211] width 218 height 19
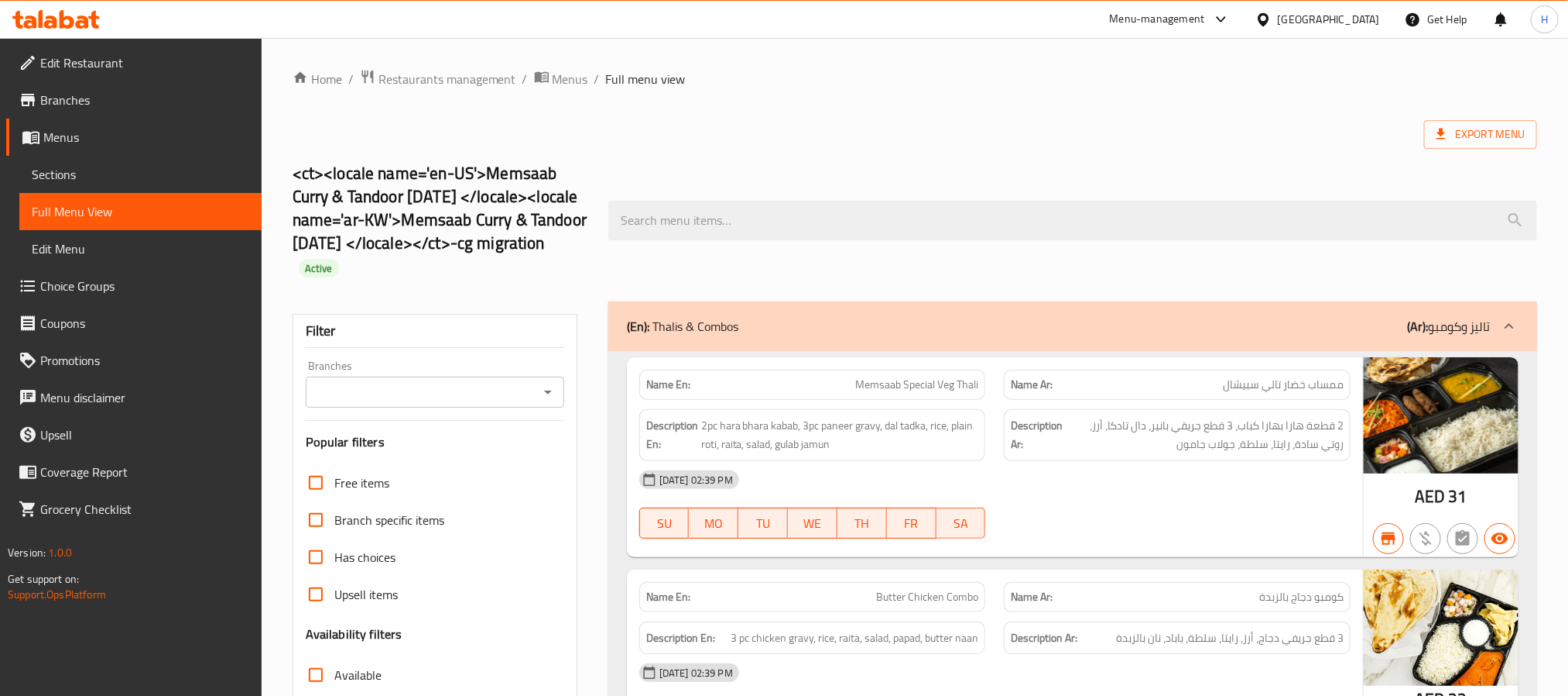
click at [556, 391] on icon "Open" at bounding box center [548, 391] width 19 height 19
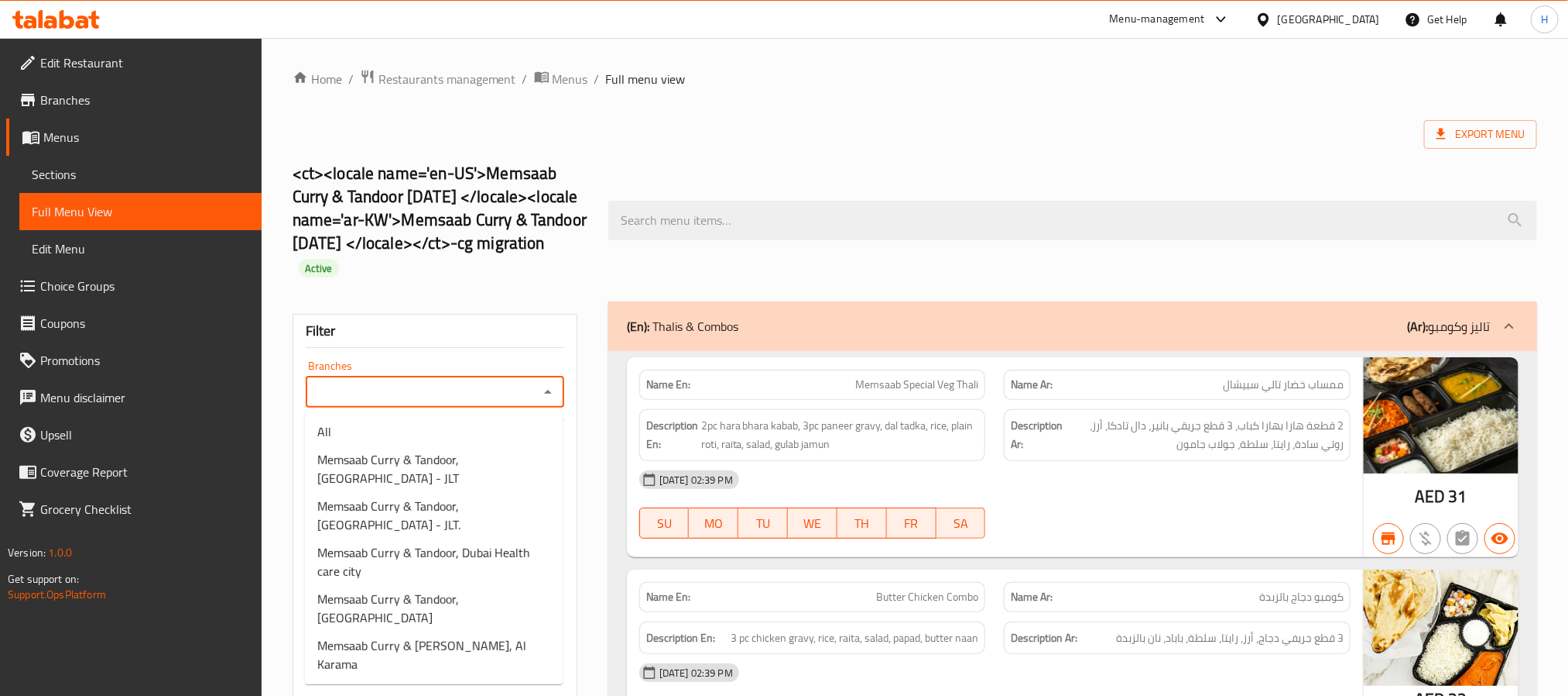
click at [463, 398] on input "Branches" at bounding box center [422, 392] width 224 height 22
paste input "Memsaab Curry & Tandoor, [GEOGRAPHIC_DATA] - JLT."
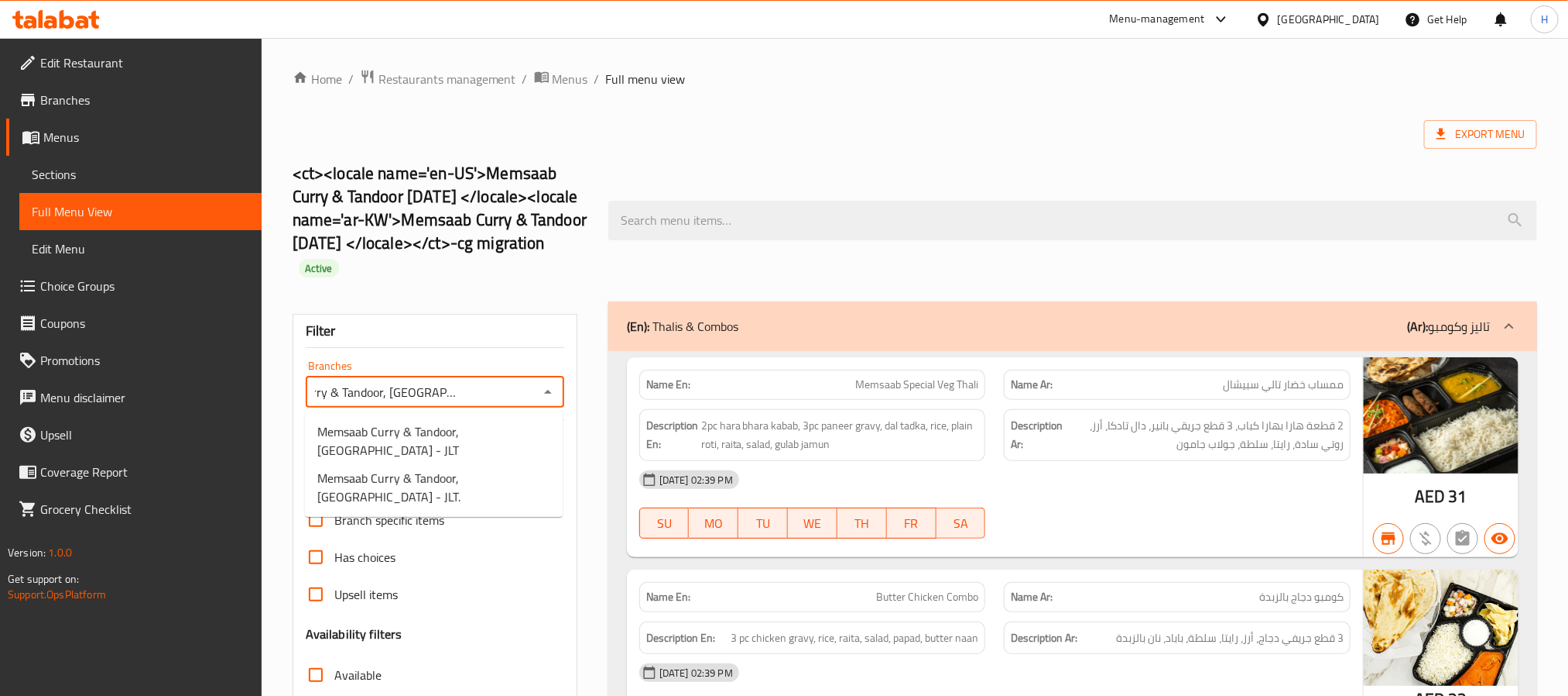
scroll to position [0, 72]
click at [453, 487] on span "Memsaab Curry & Tandoor, [GEOGRAPHIC_DATA] - JLT." at bounding box center [434, 487] width 233 height 37
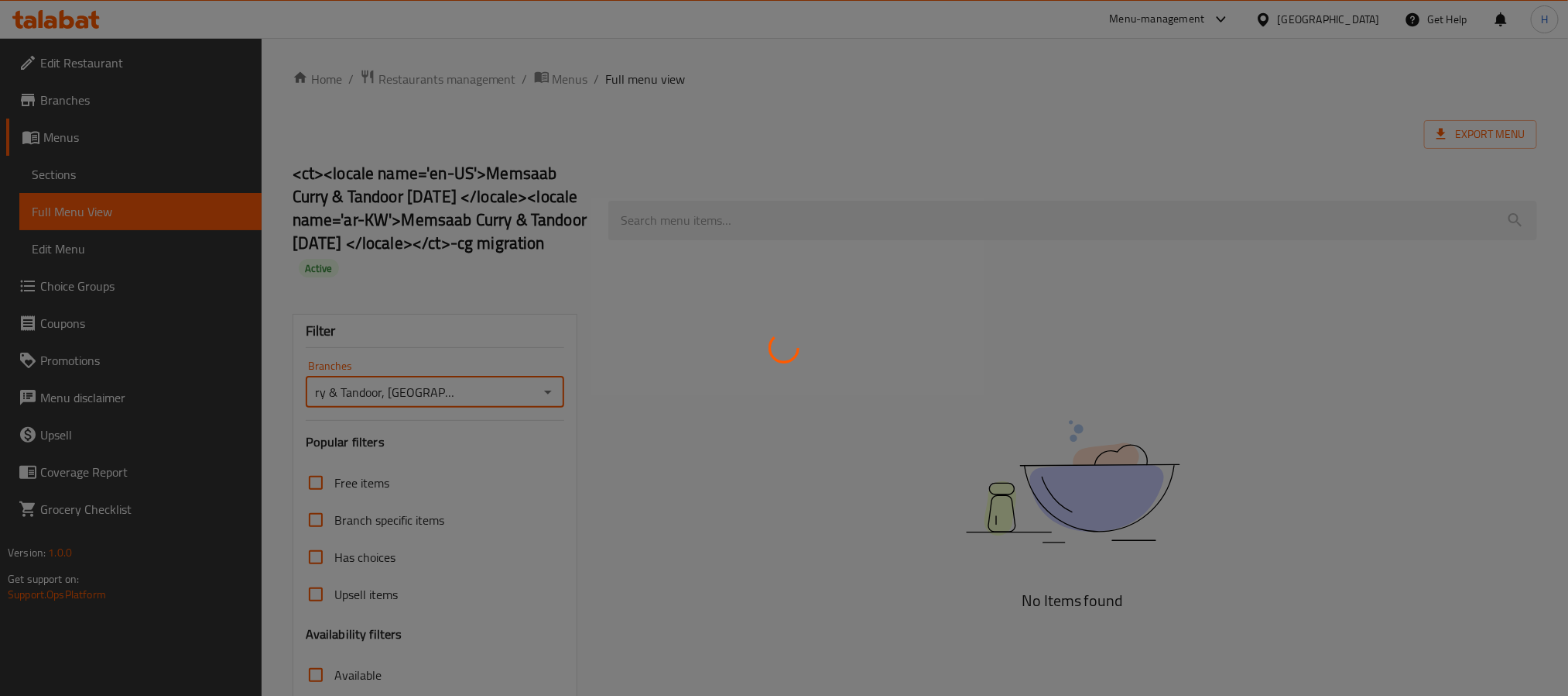
type input "Memsaab Curry & Tandoor, [GEOGRAPHIC_DATA] - JLT."
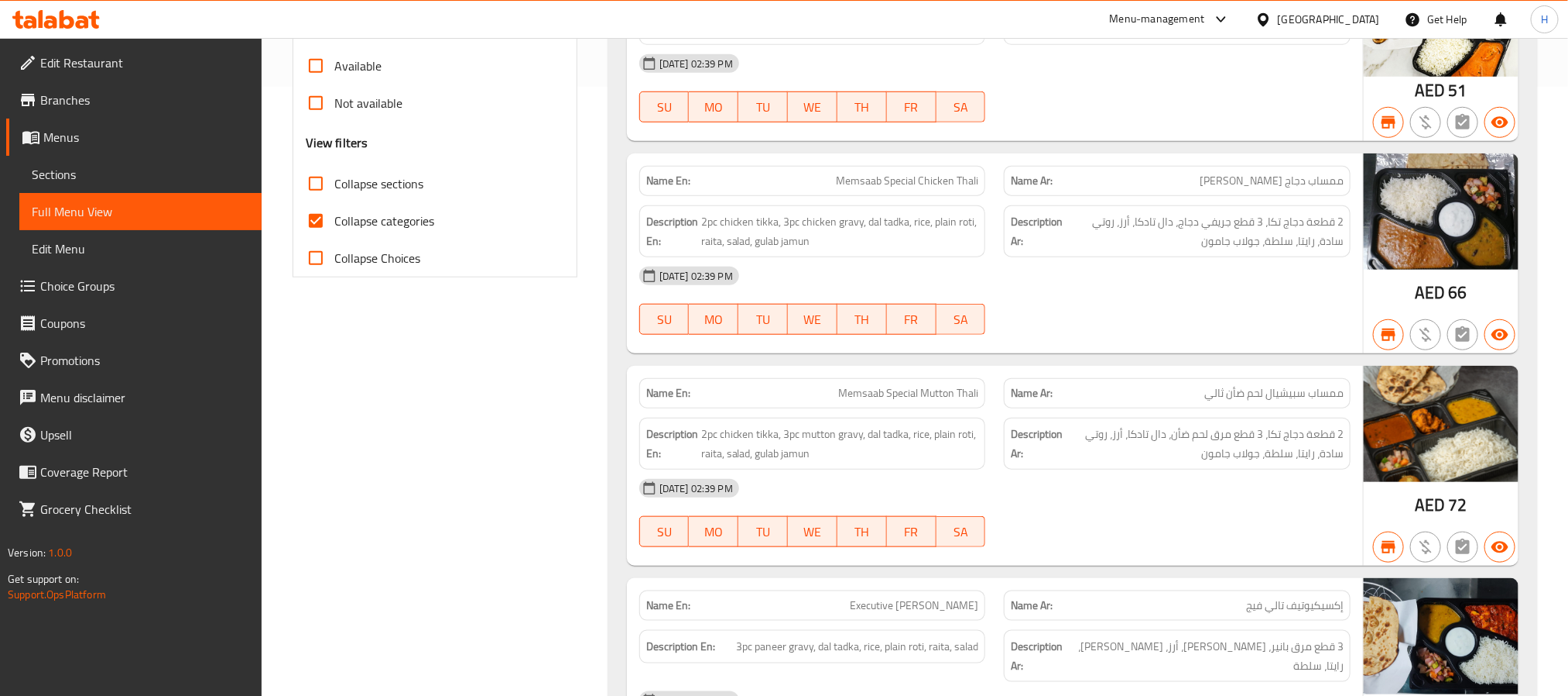
scroll to position [464, 0]
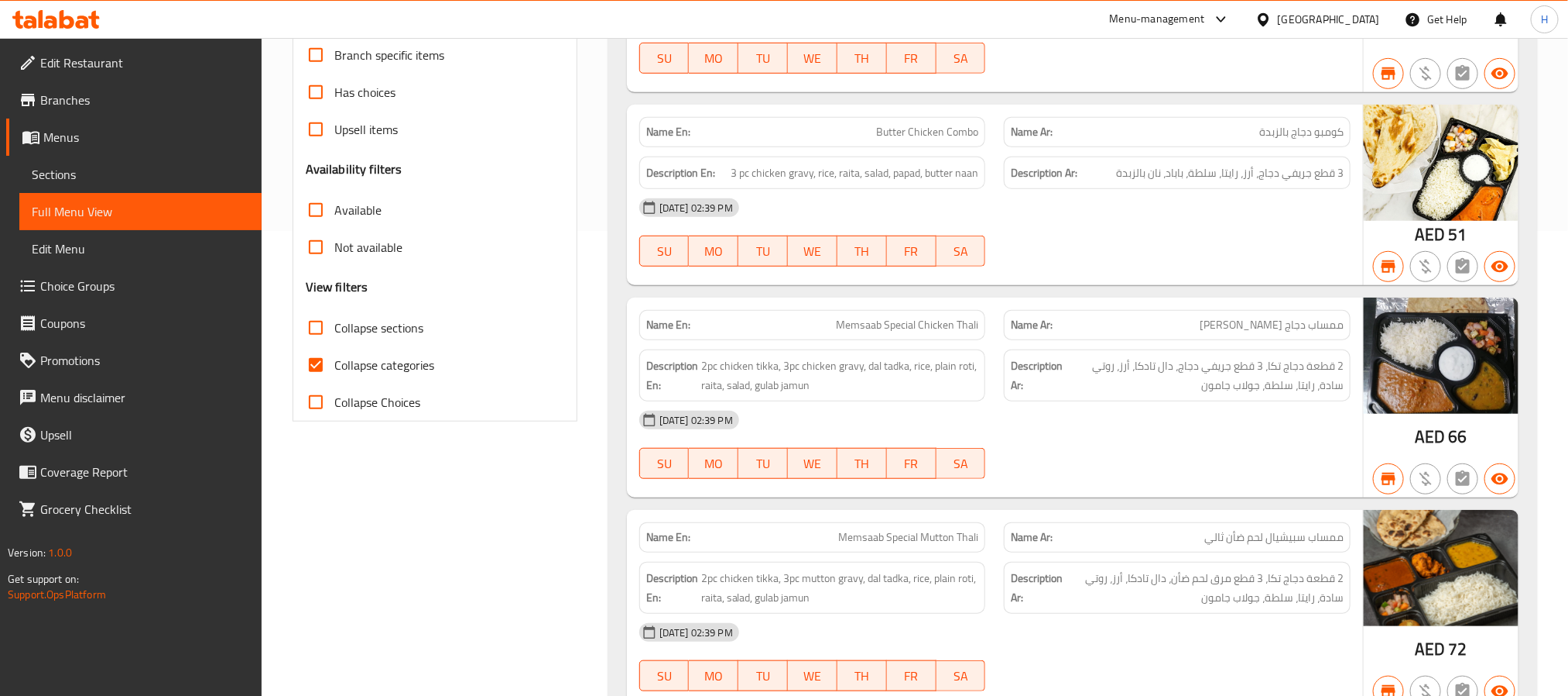
click at [390, 324] on span "Collapse sections" at bounding box center [378, 327] width 89 height 19
click at [334, 324] on input "Collapse sections" at bounding box center [316, 327] width 37 height 37
checkbox input "true"
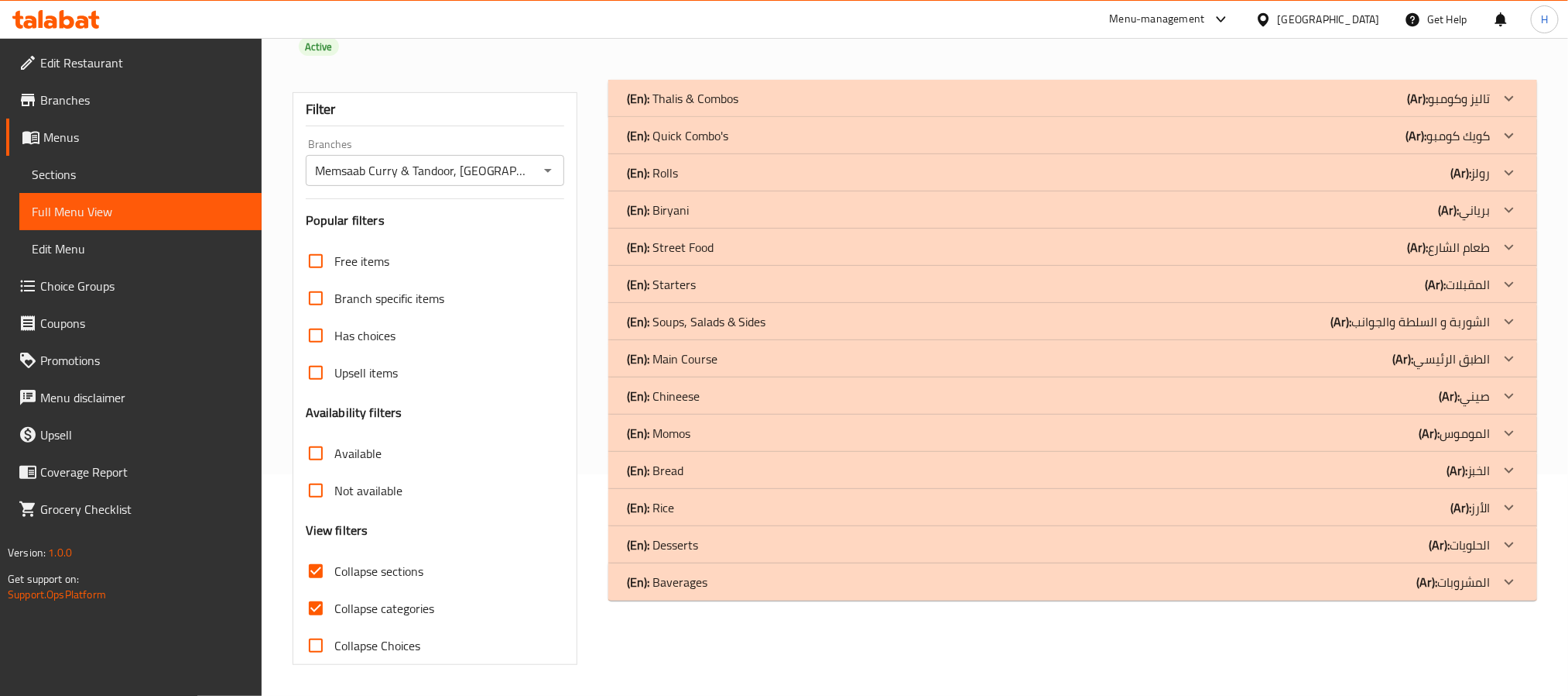
scroll to position [223, 0]
drag, startPoint x: 716, startPoint y: 462, endPoint x: 721, endPoint y: 437, distance: 25.5
click at [716, 462] on div "(En): Bread (Ar): الخبز" at bounding box center [1059, 469] width 864 height 19
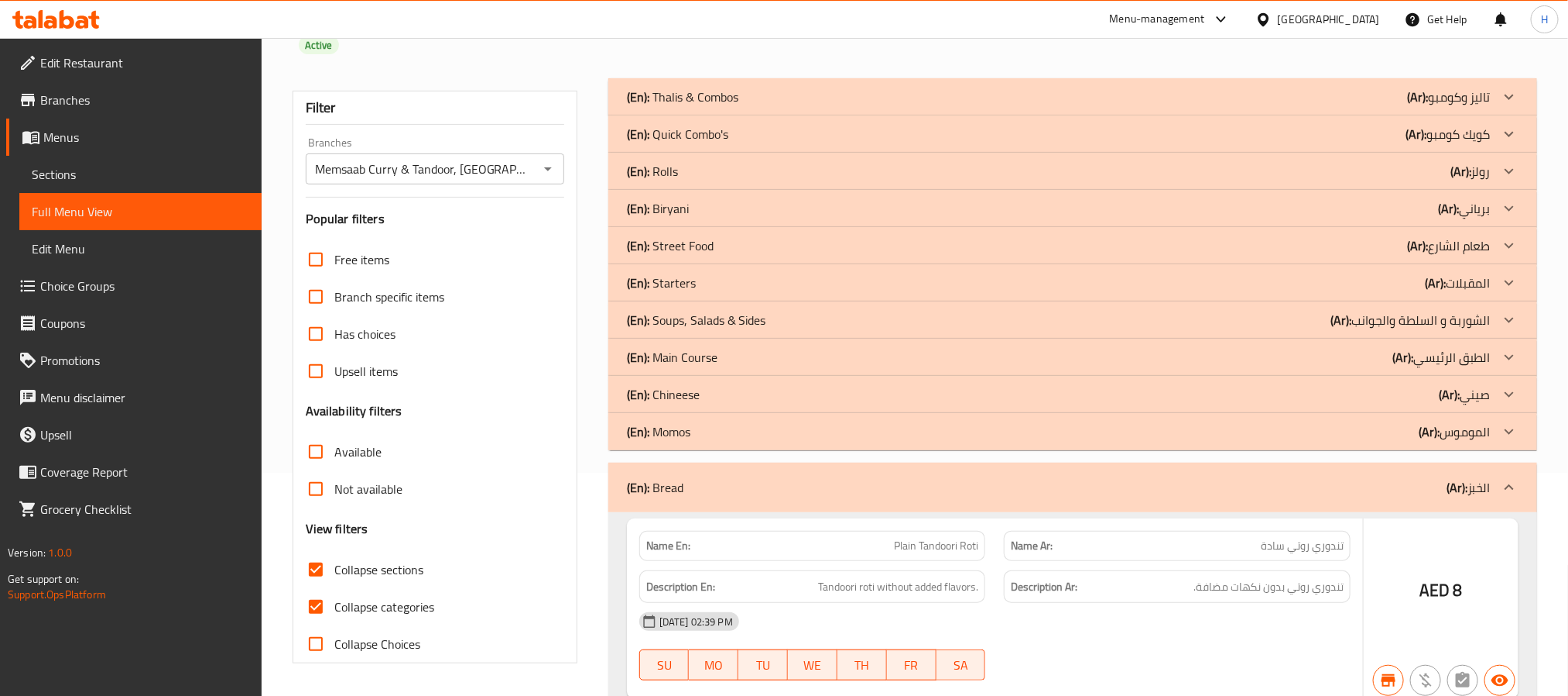
click at [726, 428] on div "(En): Momos (Ar): الموموس" at bounding box center [1059, 431] width 864 height 19
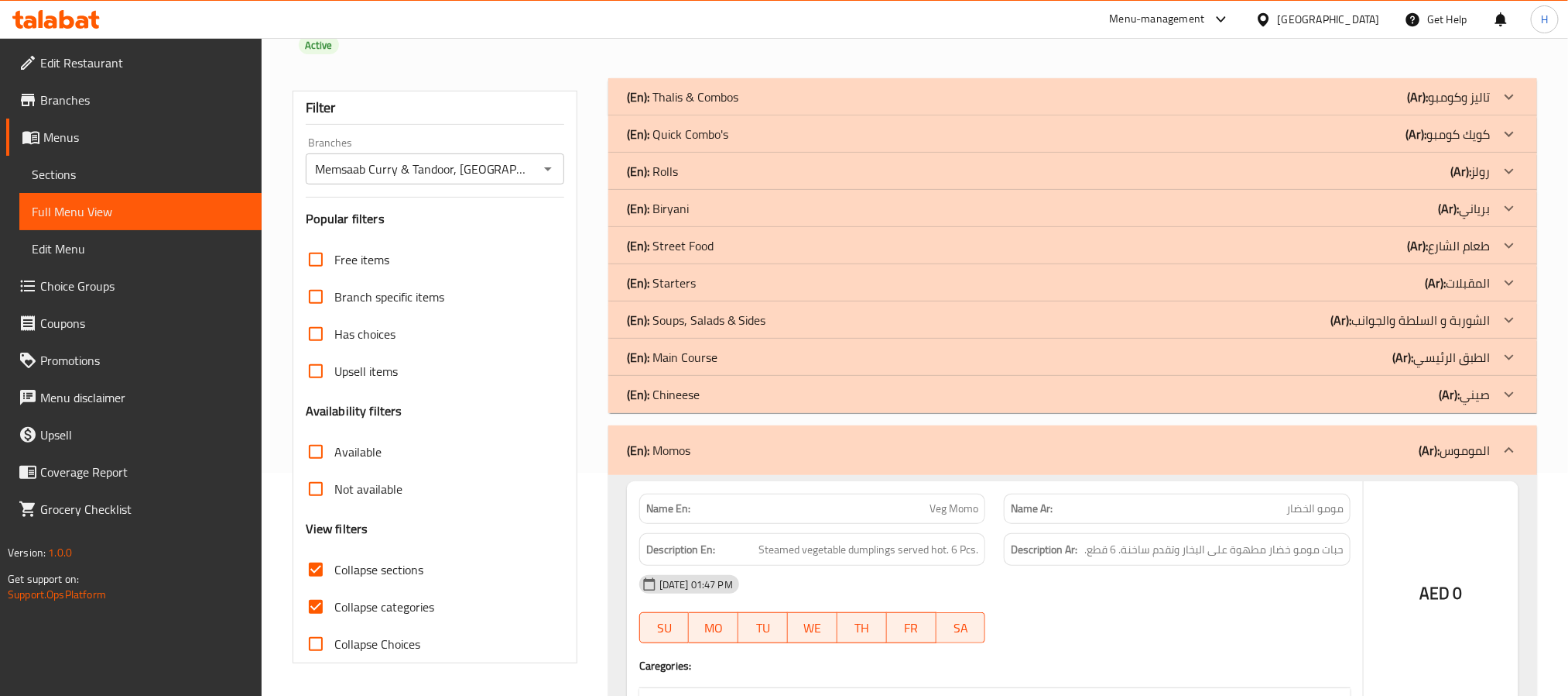
click at [744, 394] on div "(En): Chineese (Ar): صيني" at bounding box center [1059, 394] width 864 height 19
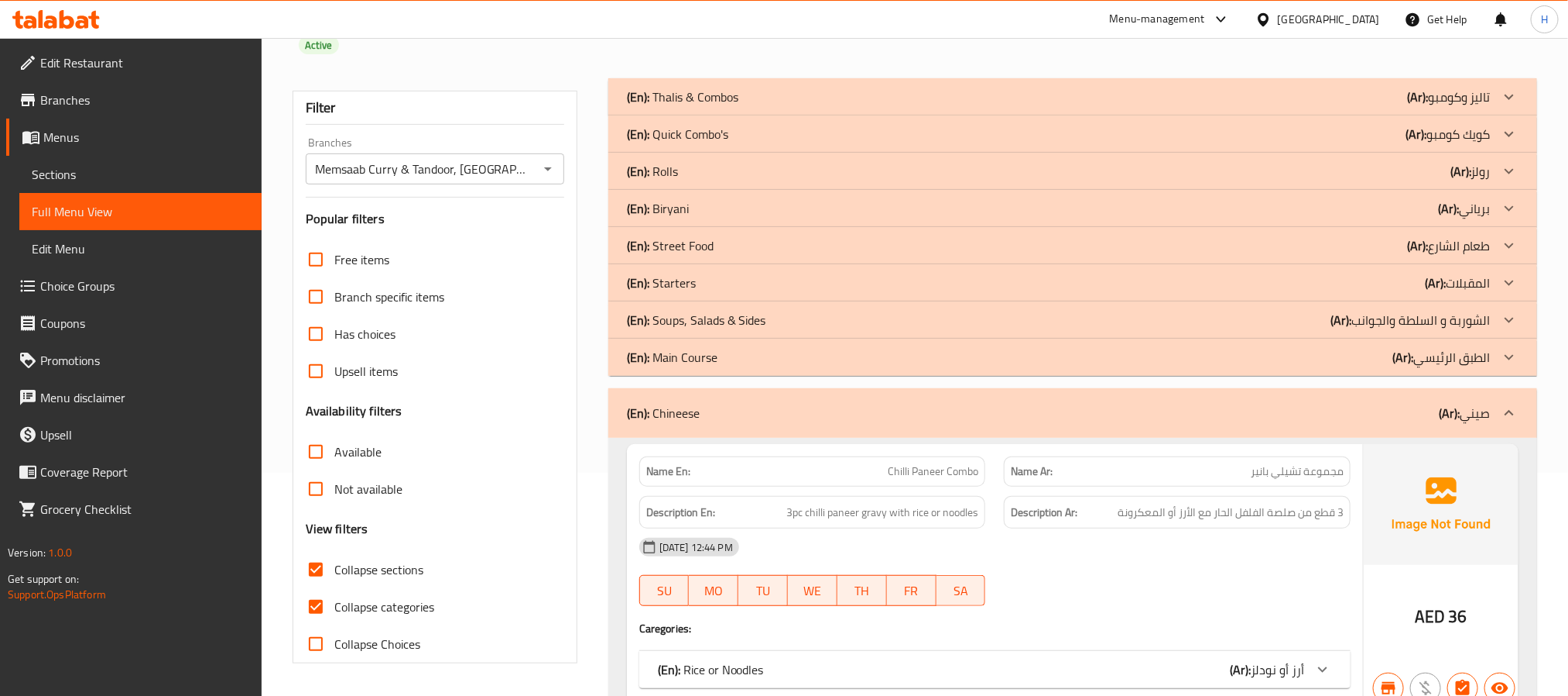
click at [360, 604] on span "Collapse categories" at bounding box center [384, 606] width 100 height 19
click at [334, 604] on input "Collapse categories" at bounding box center [316, 606] width 37 height 37
checkbox input "false"
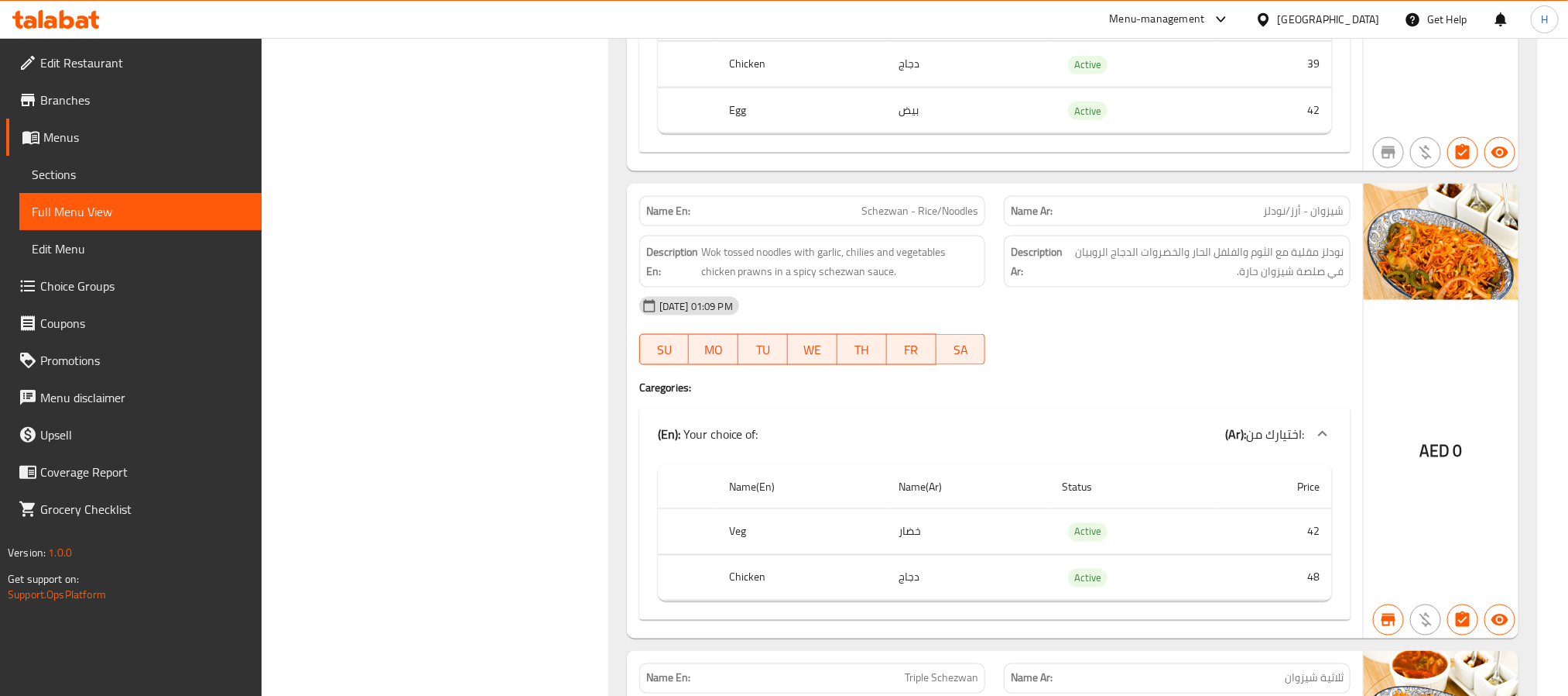
scroll to position [7399, 0]
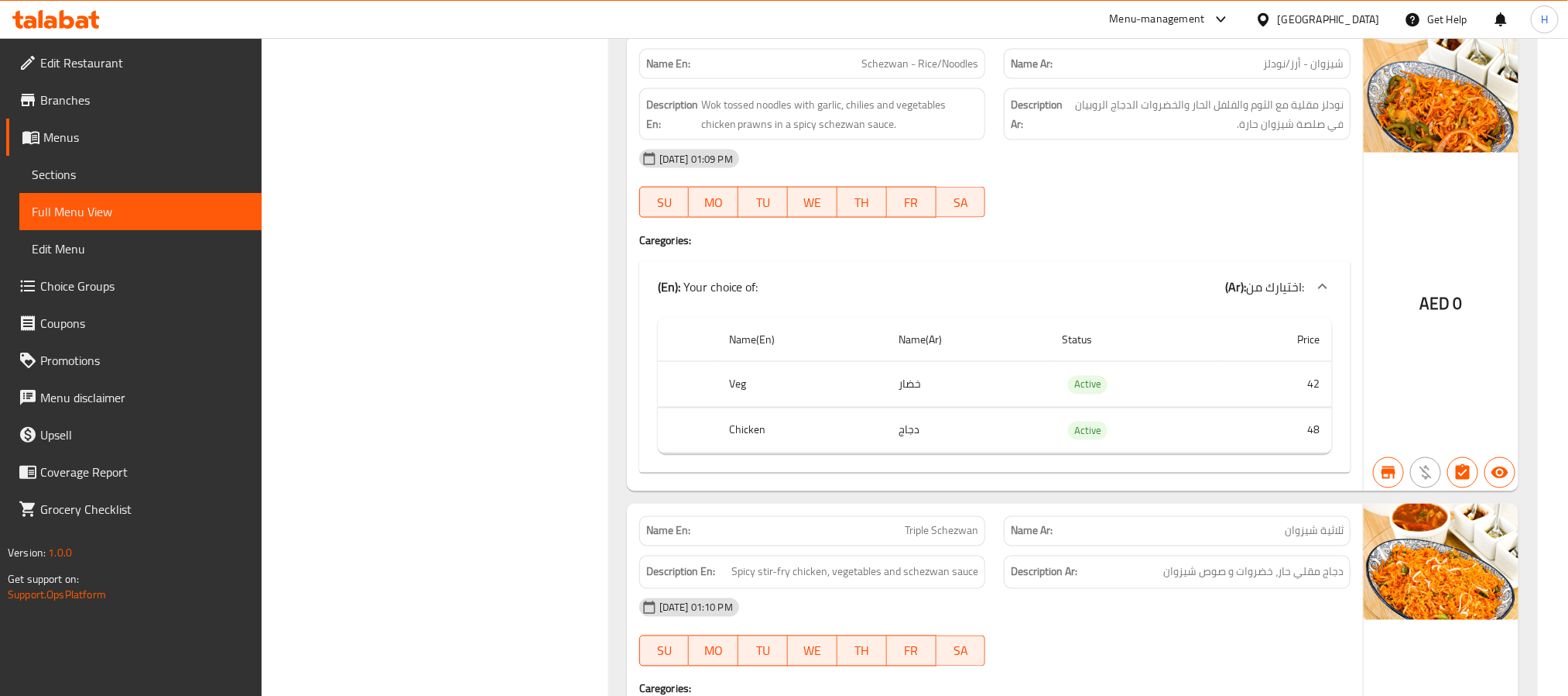
scroll to position [7864, 0]
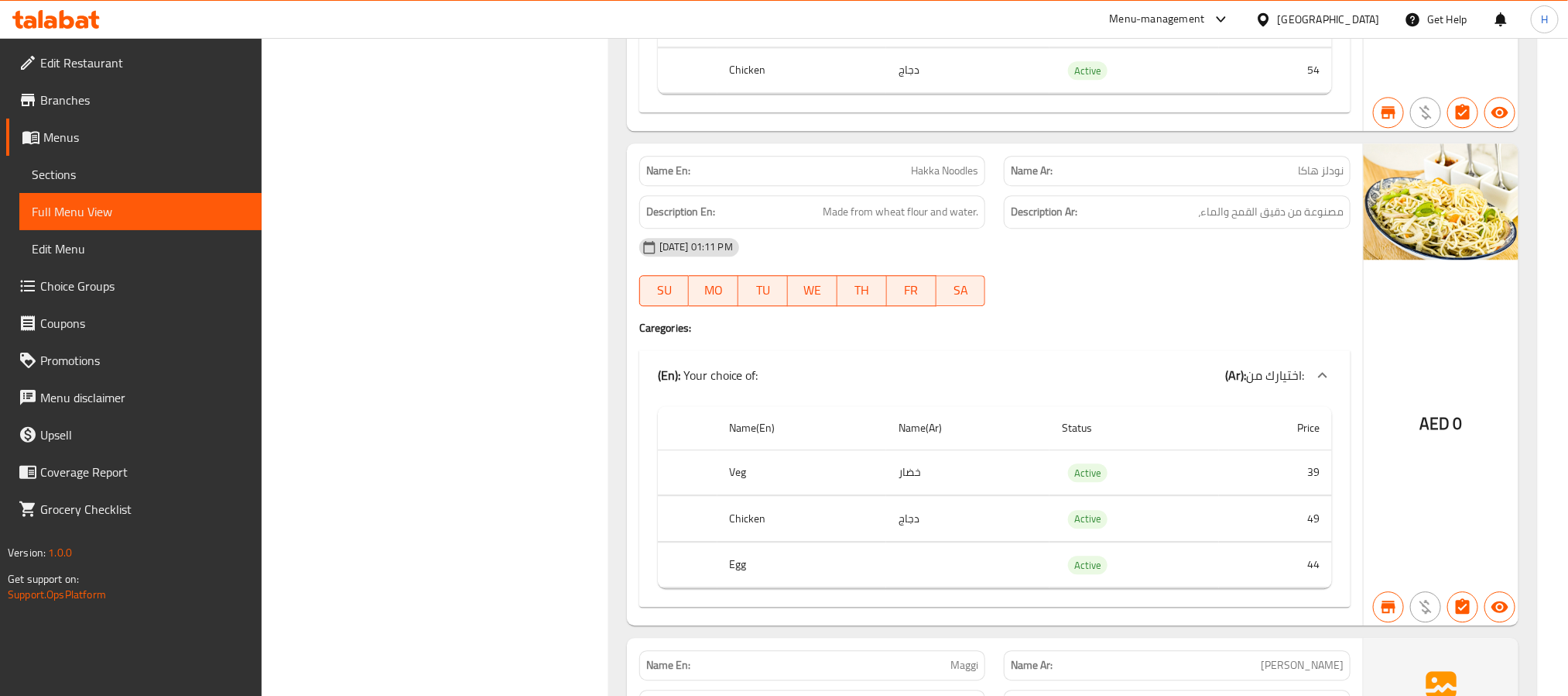
scroll to position [8329, 0]
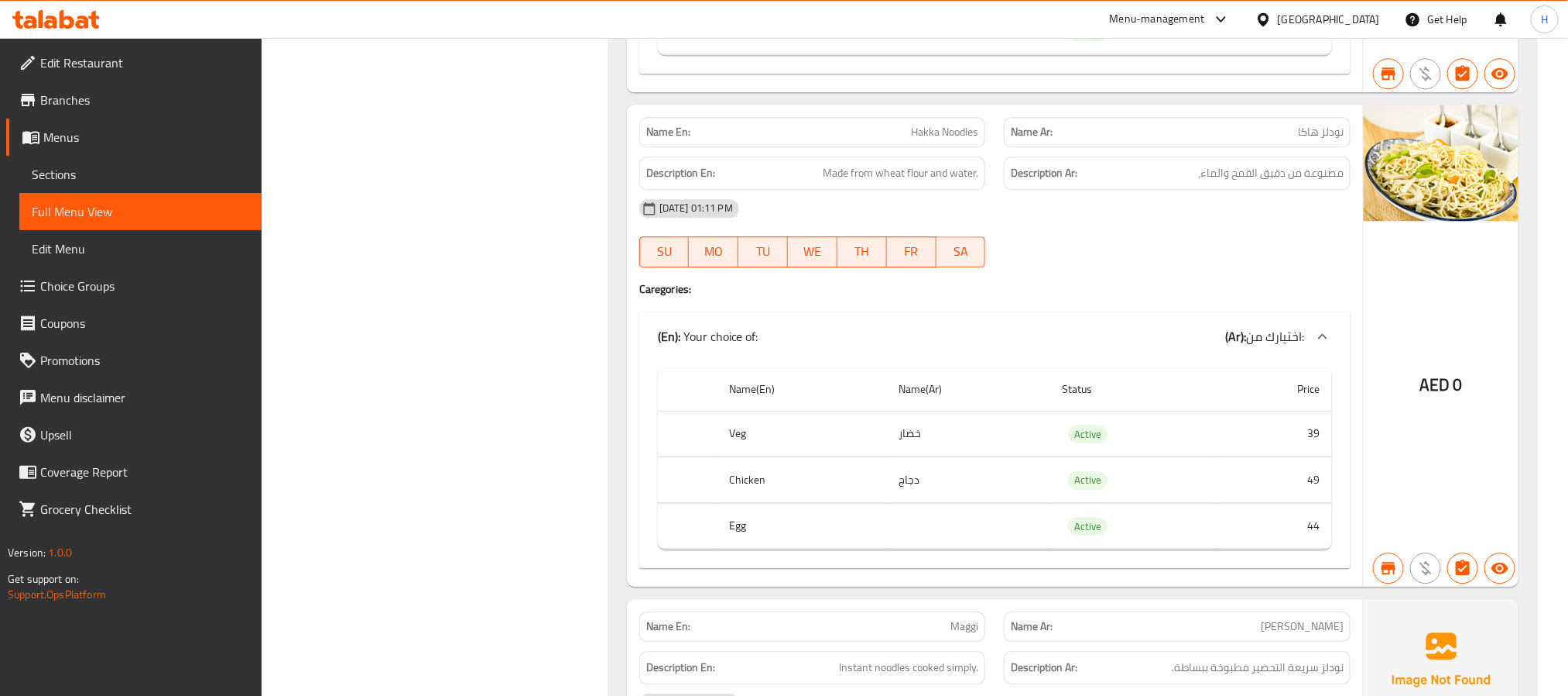
click at [490, 458] on div "Filter Branches Memsaab Curry & Tandoor, [GEOGRAPHIC_DATA] - JLT. Branches Popu…" at bounding box center [441, 389] width 316 height 16851
click at [925, 140] on span "Hakka Noodles" at bounding box center [945, 132] width 67 height 17
copy span "Hakka Noodles"
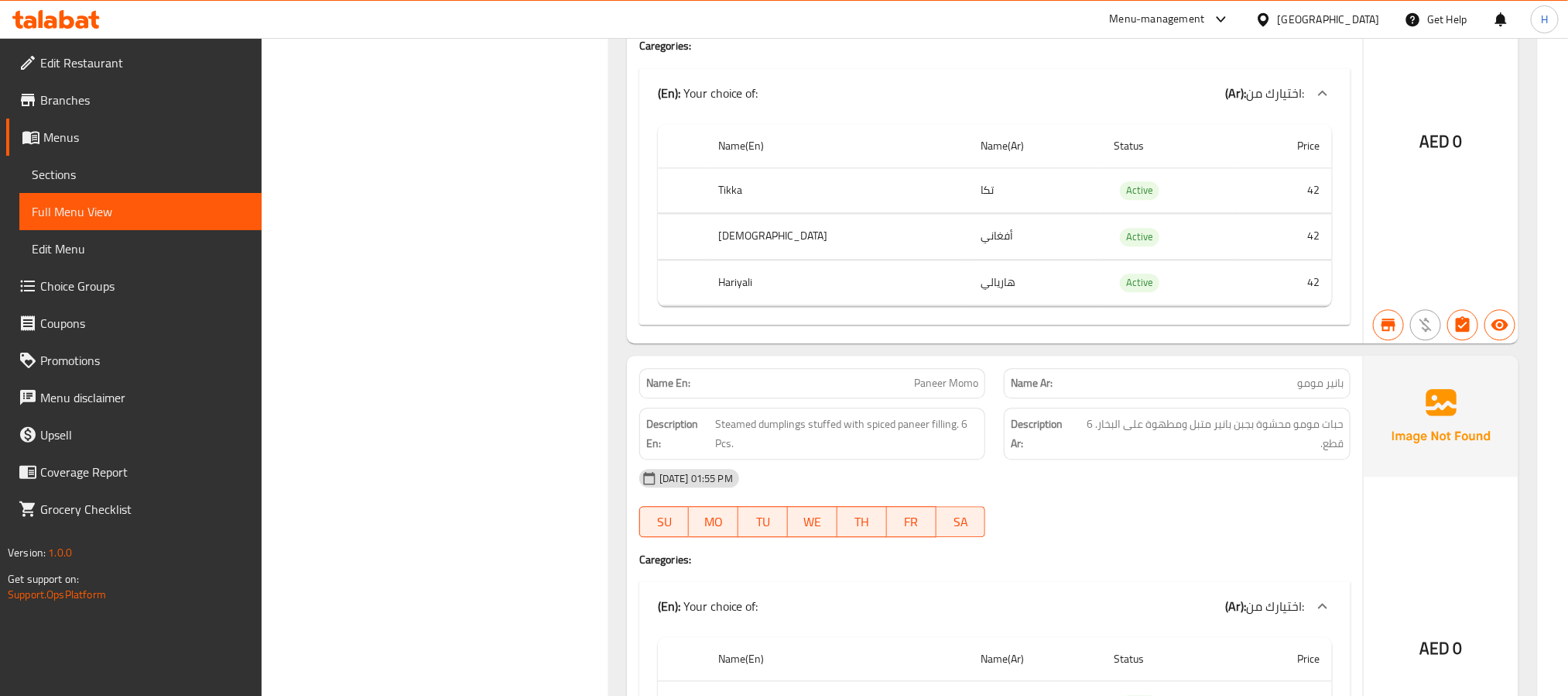
scroll to position [11350, 0]
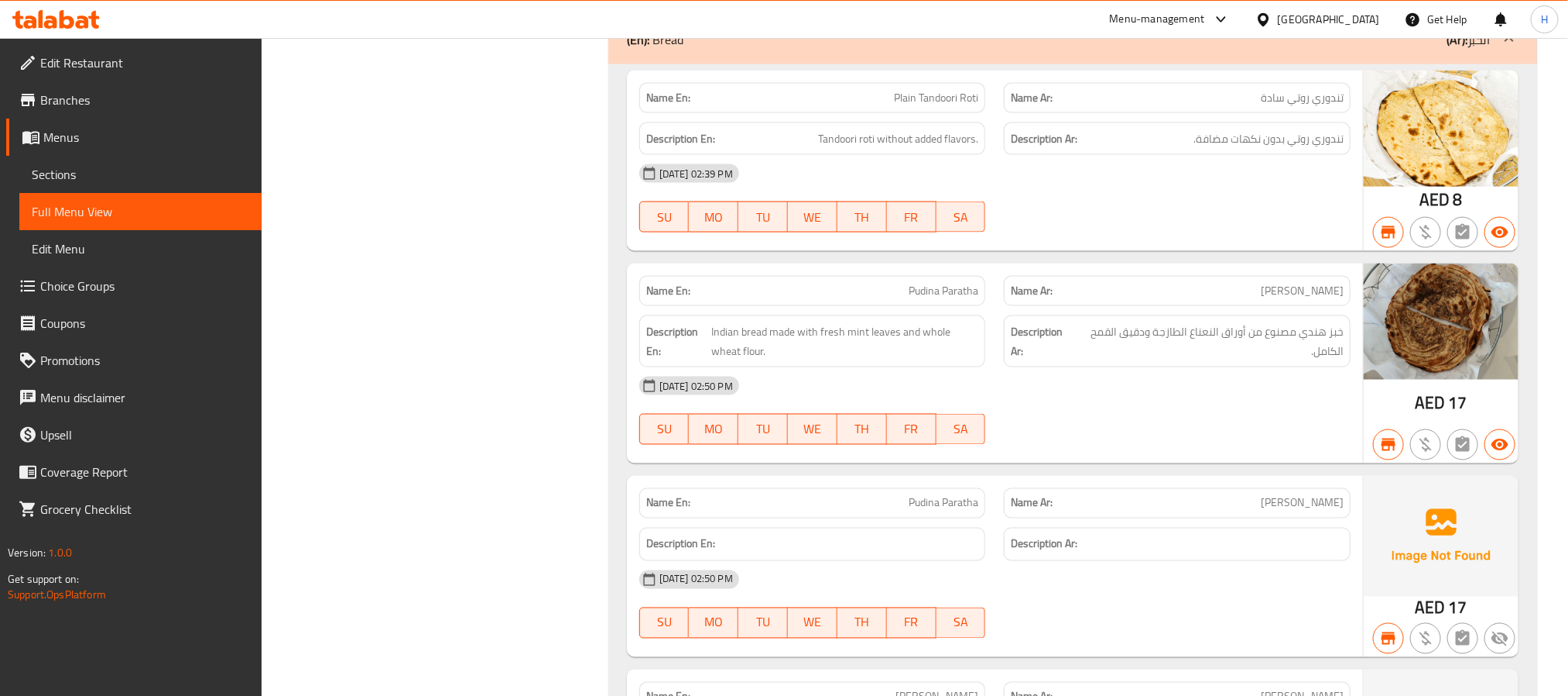
scroll to position [14122, 0]
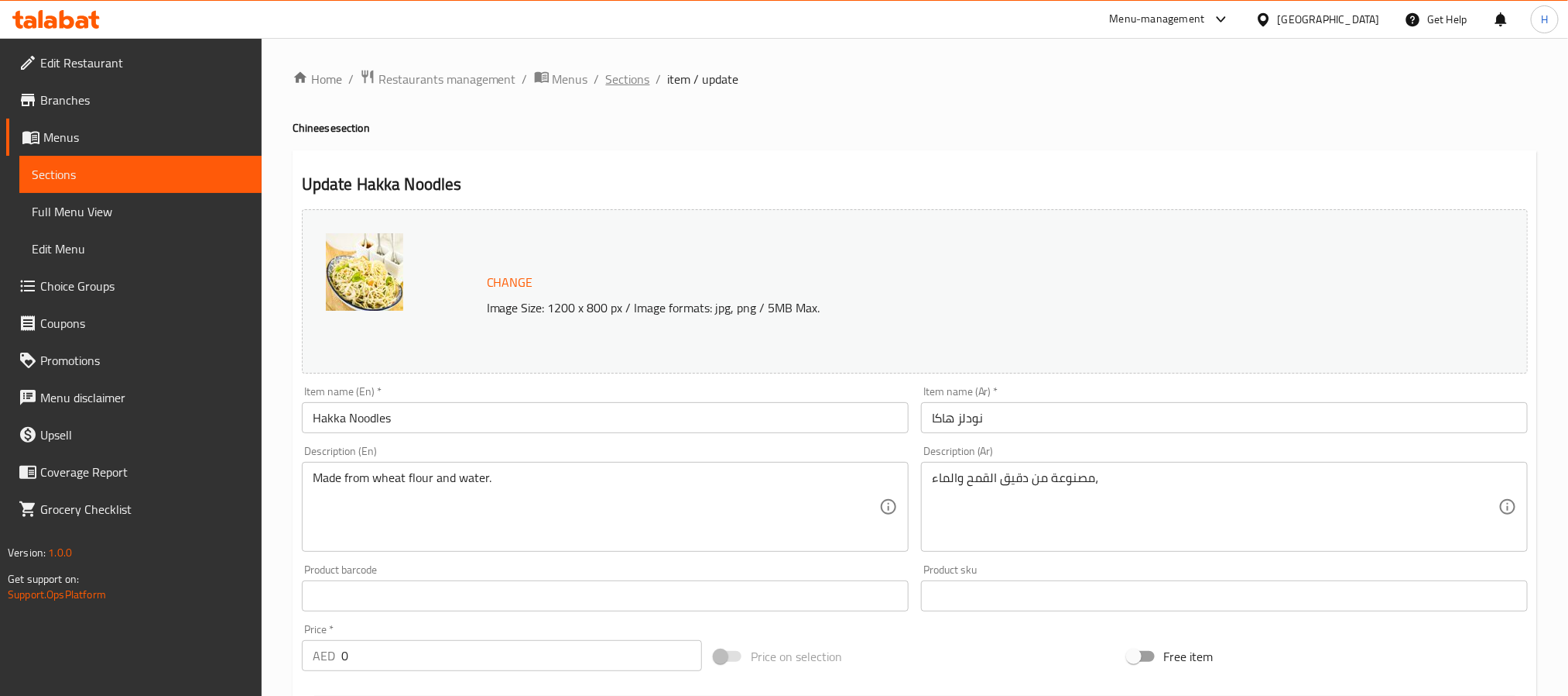
click at [621, 77] on span "Sections" at bounding box center [627, 78] width 44 height 19
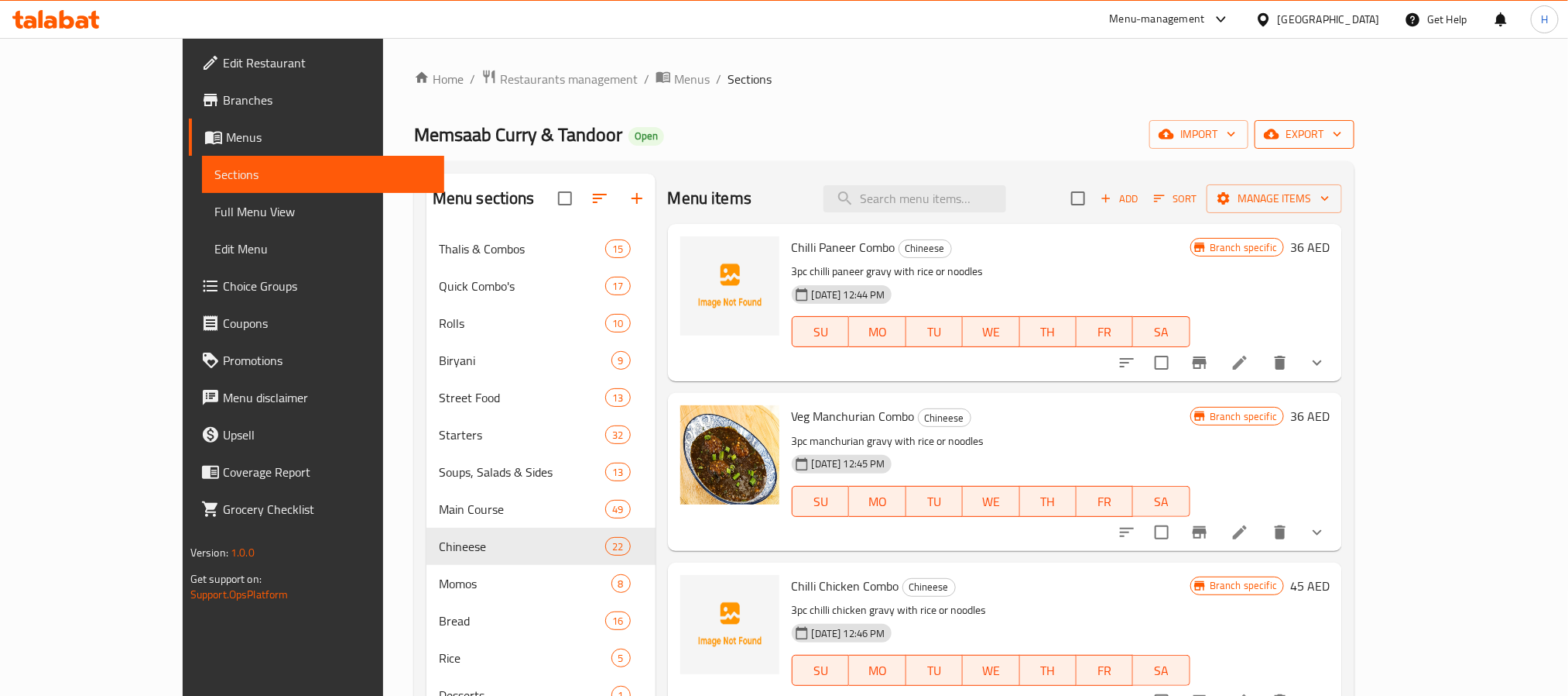
click at [1355, 121] on button "export" at bounding box center [1305, 134] width 100 height 28
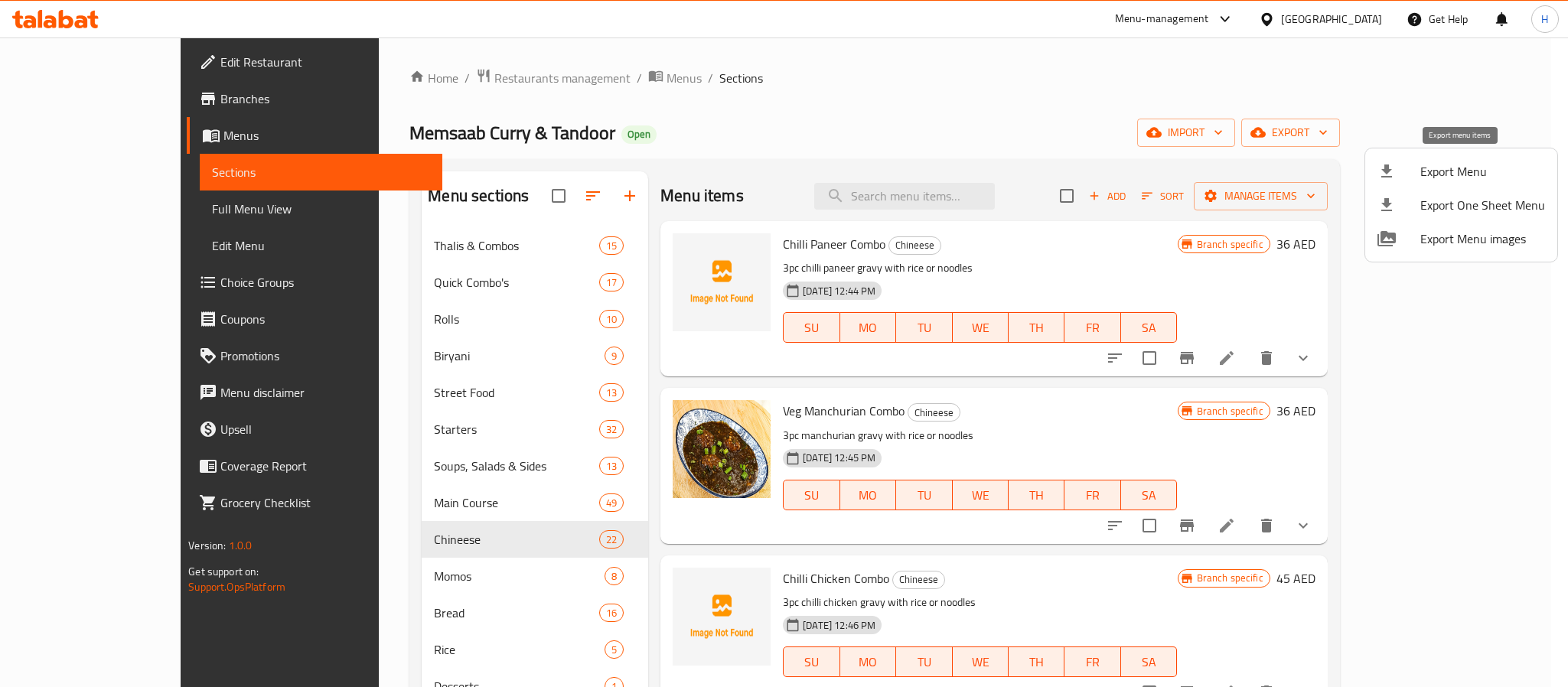
click at [1491, 170] on span "Export Menu" at bounding box center [1482, 171] width 125 height 18
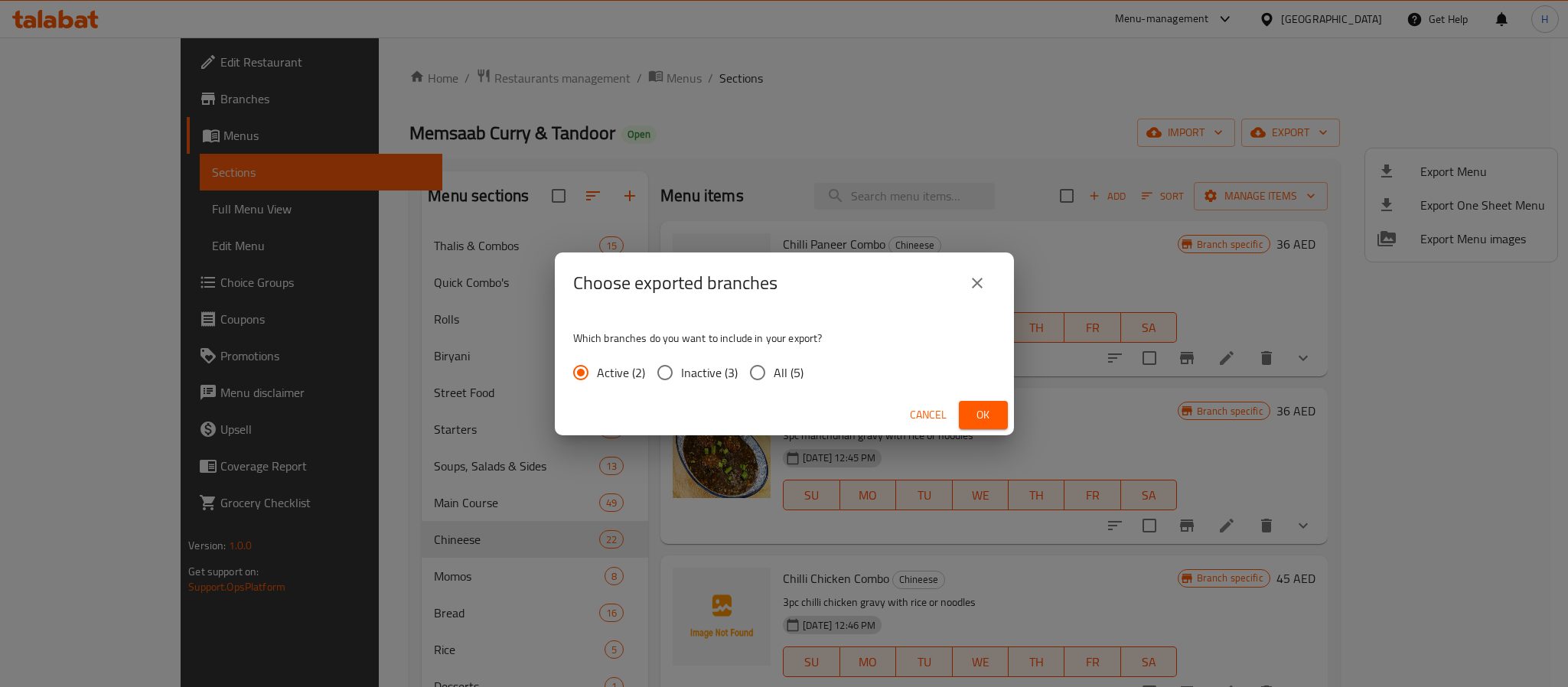
click at [781, 374] on span "All (5)" at bounding box center [788, 371] width 30 height 18
click at [773, 374] on input "All (5)" at bounding box center [757, 371] width 32 height 32
radio input "true"
click at [971, 411] on span "Ok" at bounding box center [983, 415] width 24 height 19
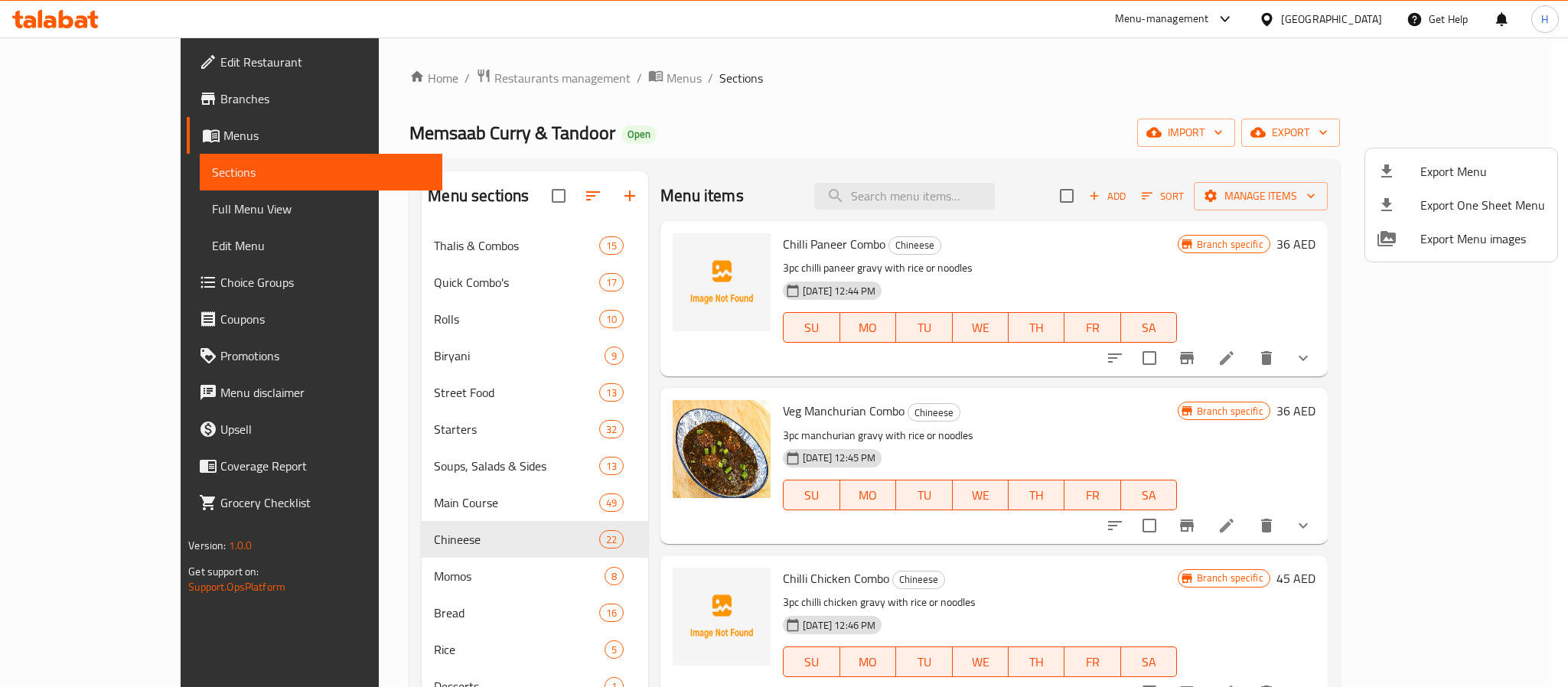
click at [1063, 135] on div at bounding box center [784, 344] width 1568 height 687
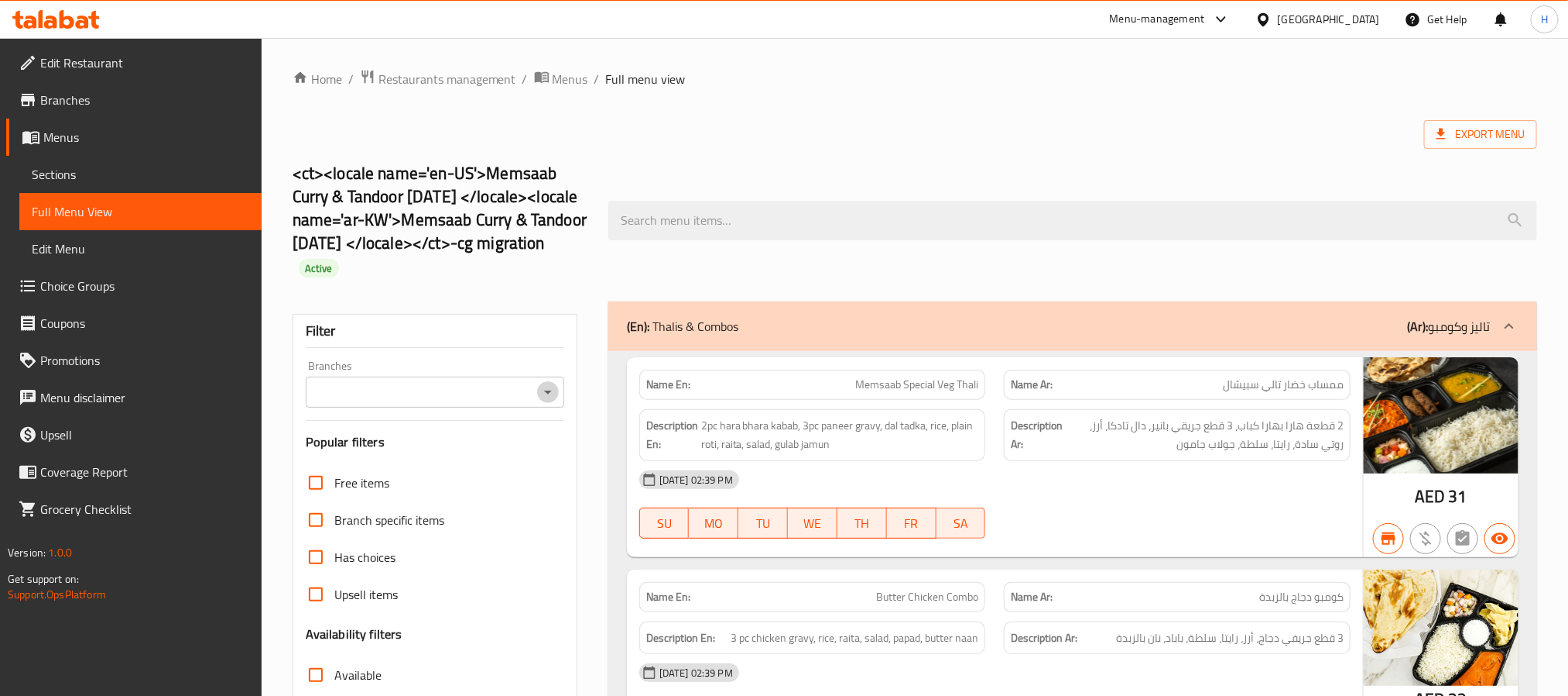
click at [539, 396] on icon "Open" at bounding box center [548, 391] width 19 height 19
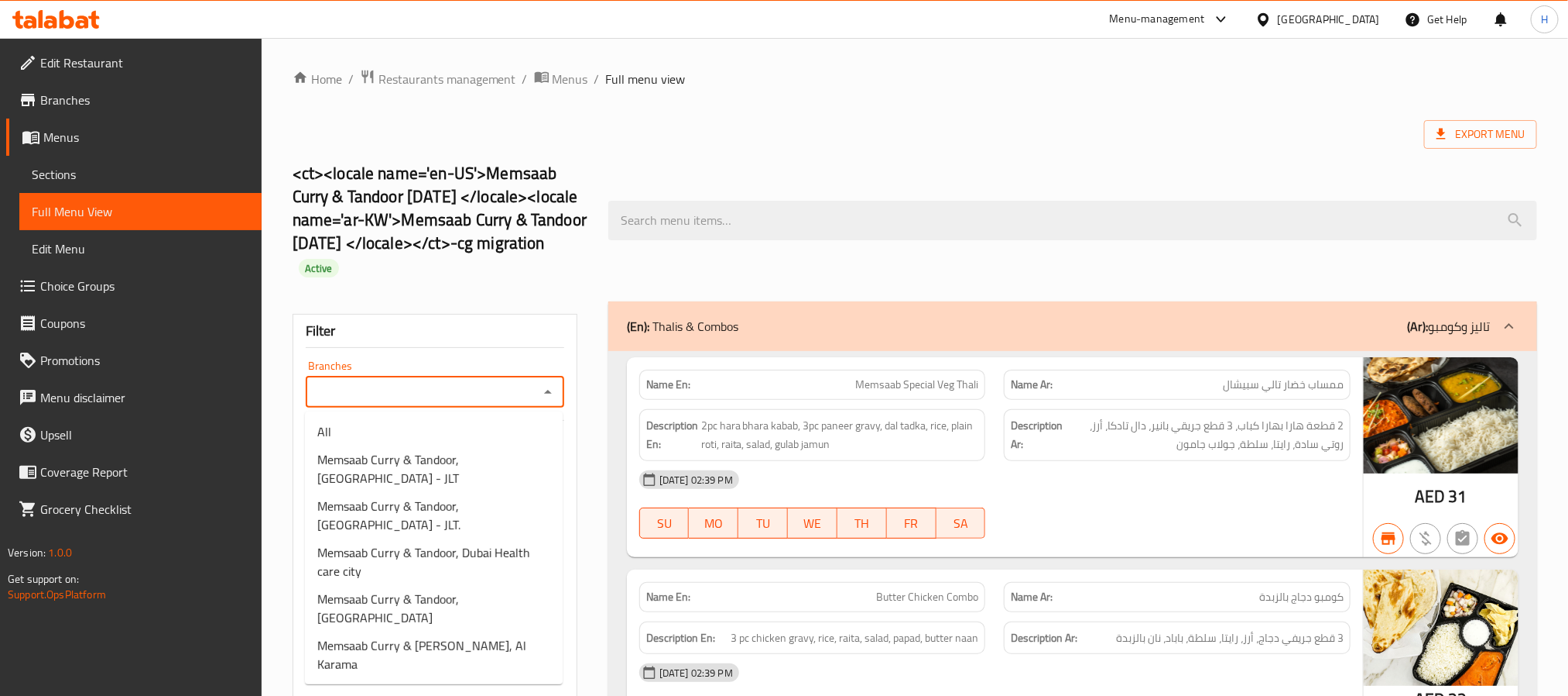
click at [463, 398] on input "Branches" at bounding box center [422, 392] width 224 height 22
paste input "Memsaab Curry & Tandoor, [GEOGRAPHIC_DATA] - JLT."
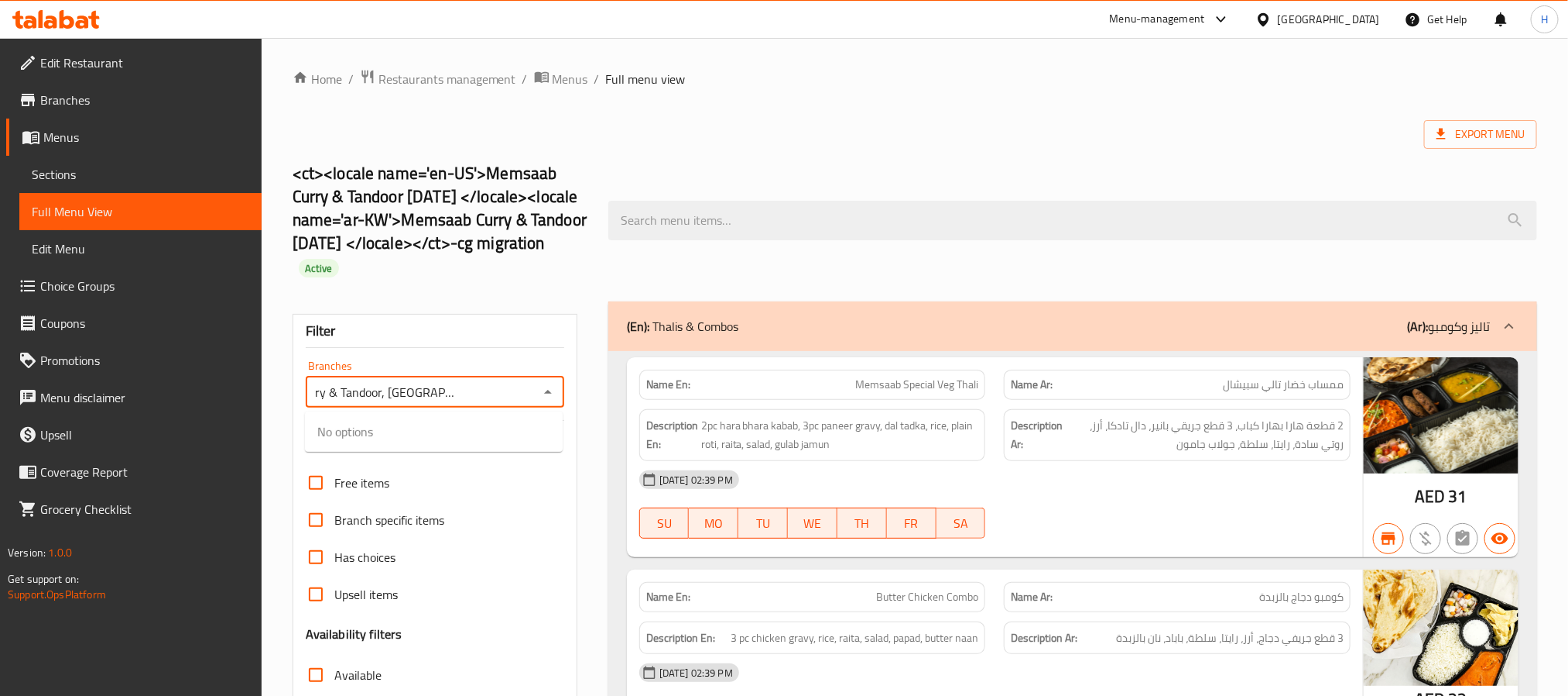
scroll to position [0, 74]
click at [502, 439] on span "Memsaab Curry & Tandoor, [GEOGRAPHIC_DATA] - JLT." at bounding box center [434, 441] width 233 height 37
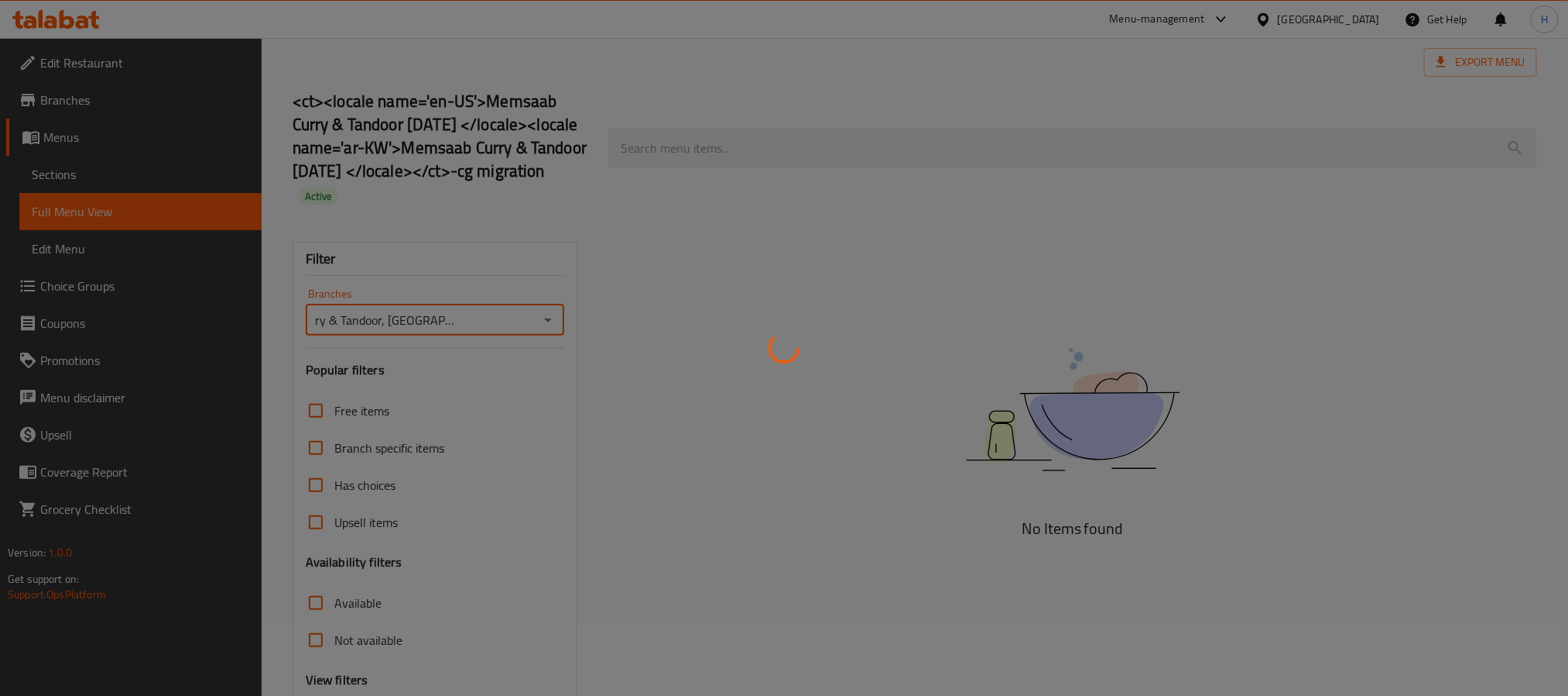
scroll to position [223, 0]
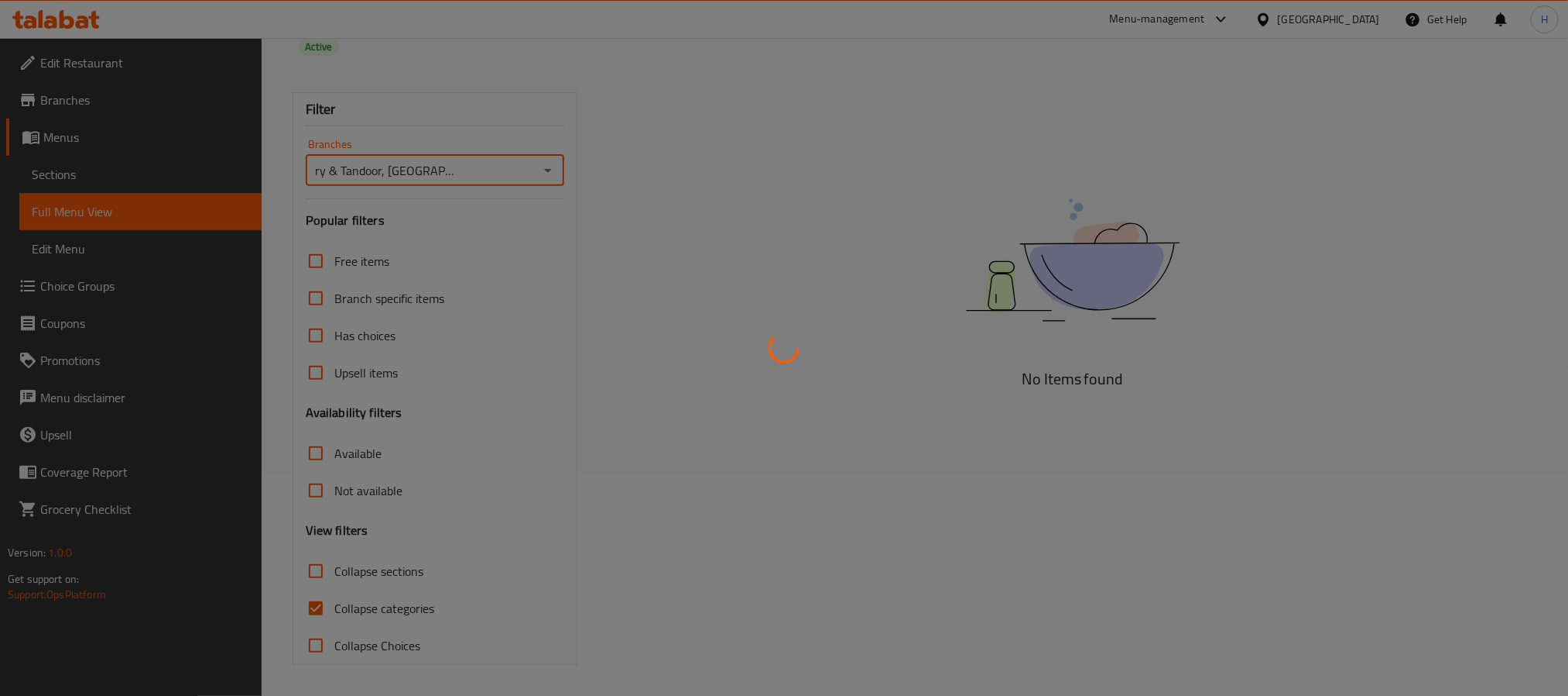
type input "Memsaab Curry & Tandoor, [GEOGRAPHIC_DATA] - JLT."
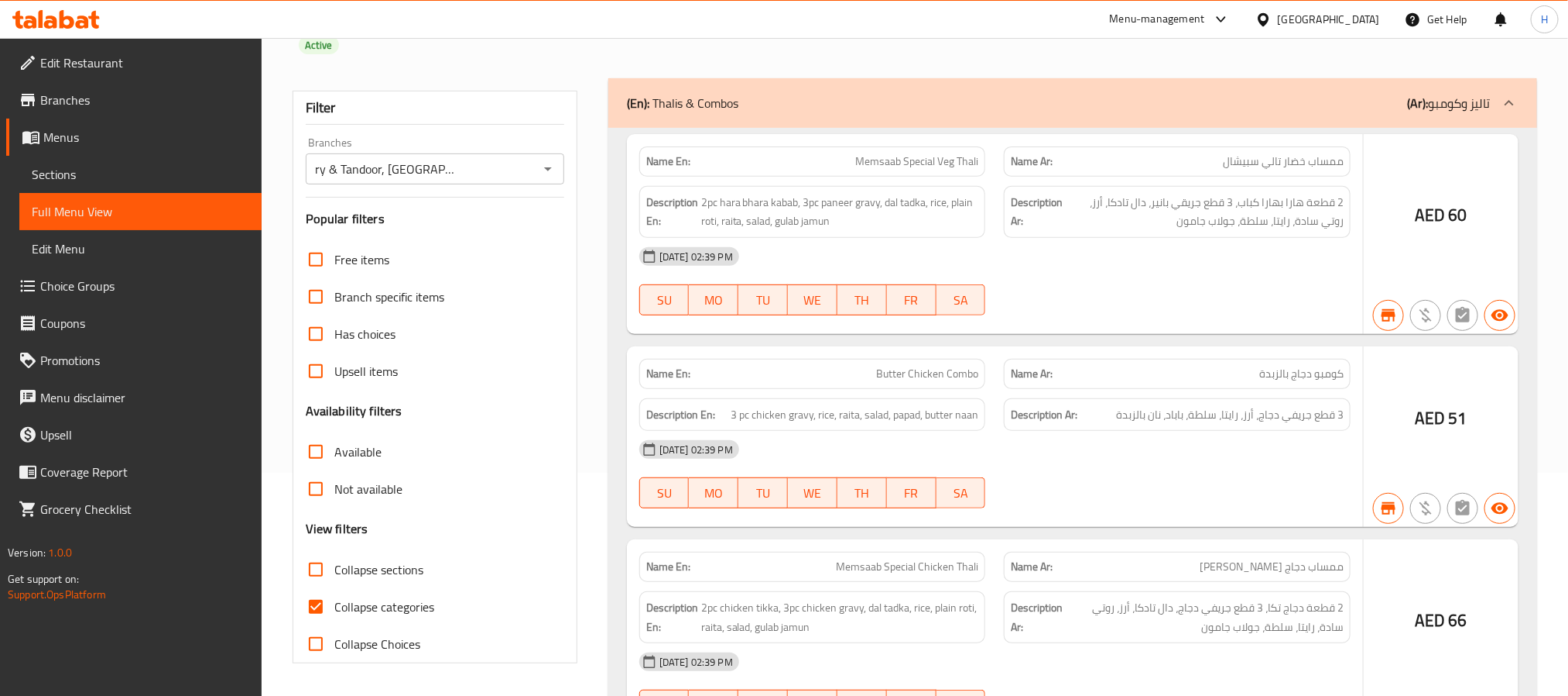
click at [351, 572] on div at bounding box center [784, 348] width 1568 height 696
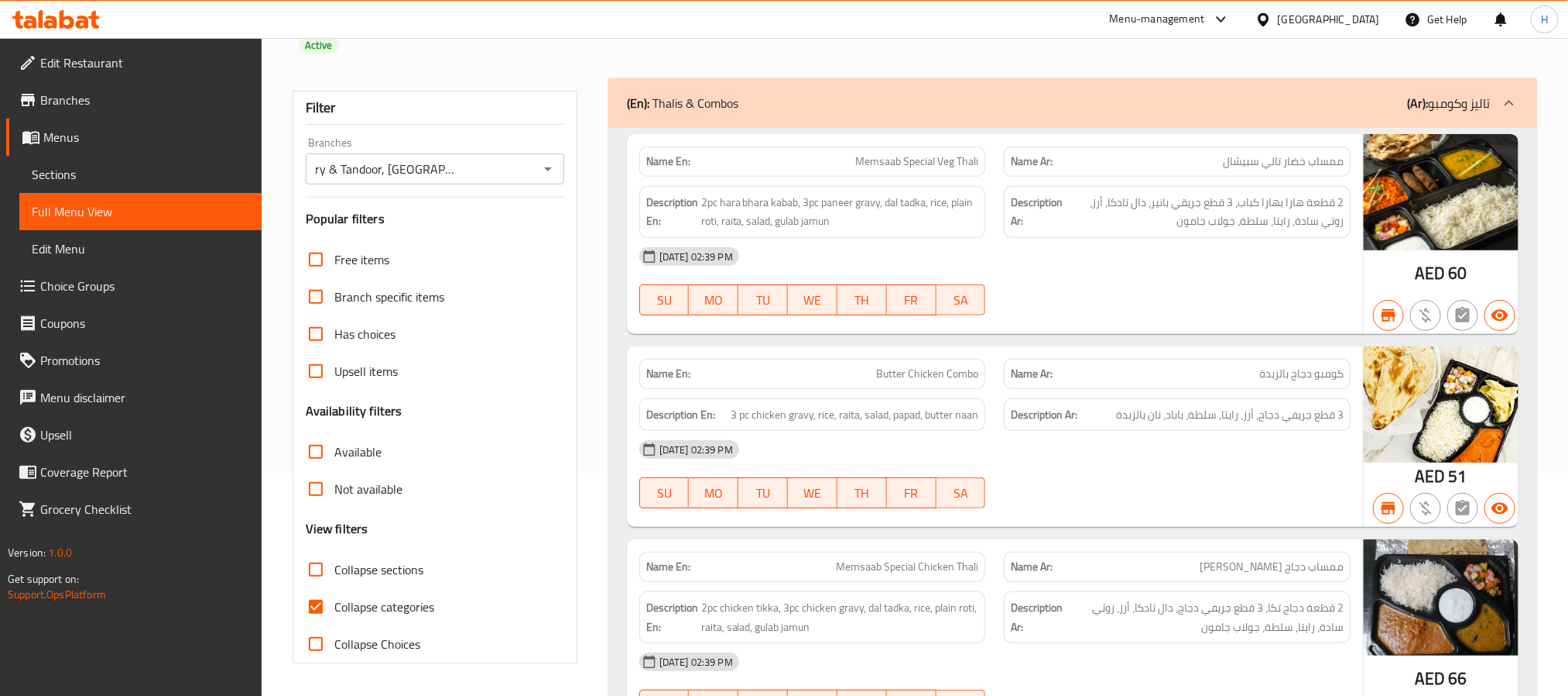
scroll to position [0, 0]
click at [337, 569] on span "Collapse sections" at bounding box center [378, 569] width 89 height 19
click at [334, 569] on input "Collapse sections" at bounding box center [316, 569] width 37 height 37
checkbox input "true"
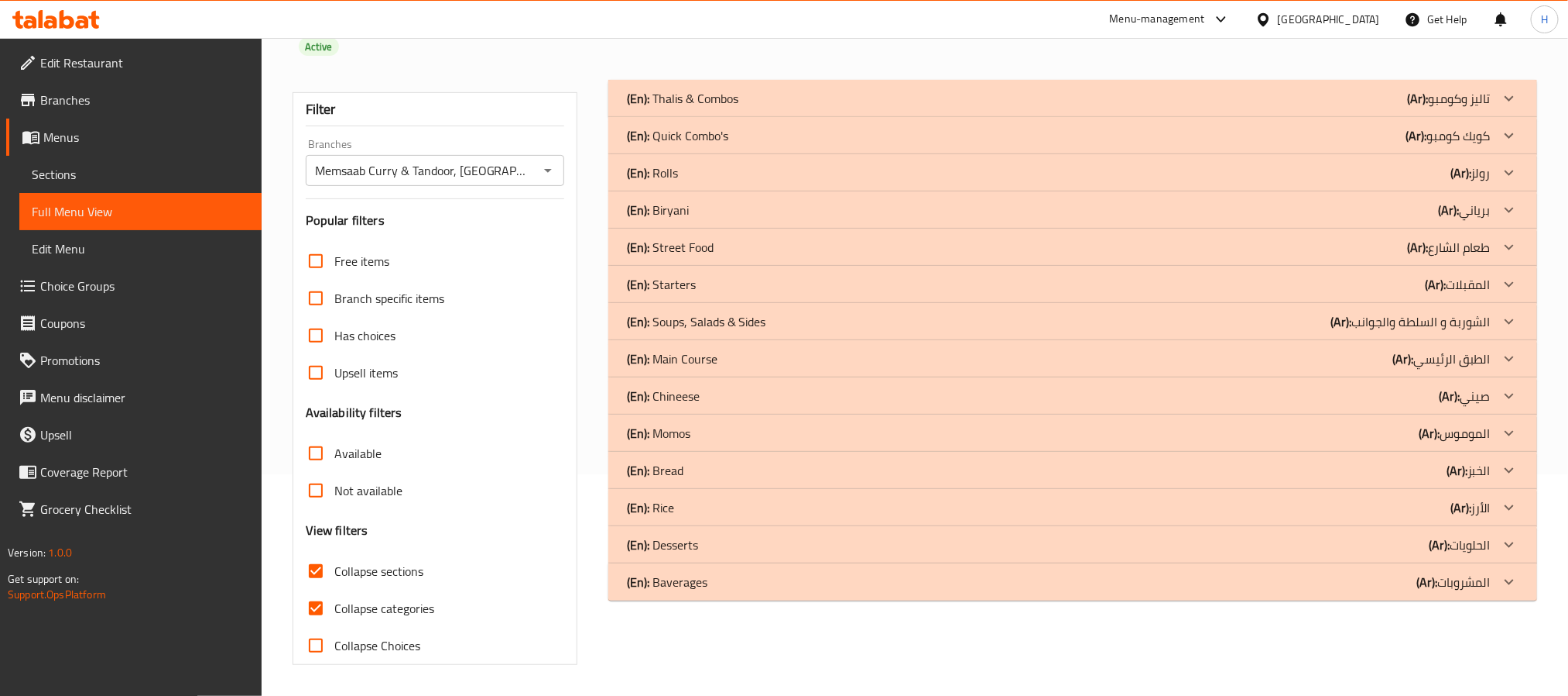
click at [760, 465] on div "(En): Bread (Ar): الخبز" at bounding box center [1059, 469] width 864 height 19
click at [753, 427] on div "(En): Momos (Ar): الموموس" at bounding box center [1059, 432] width 864 height 19
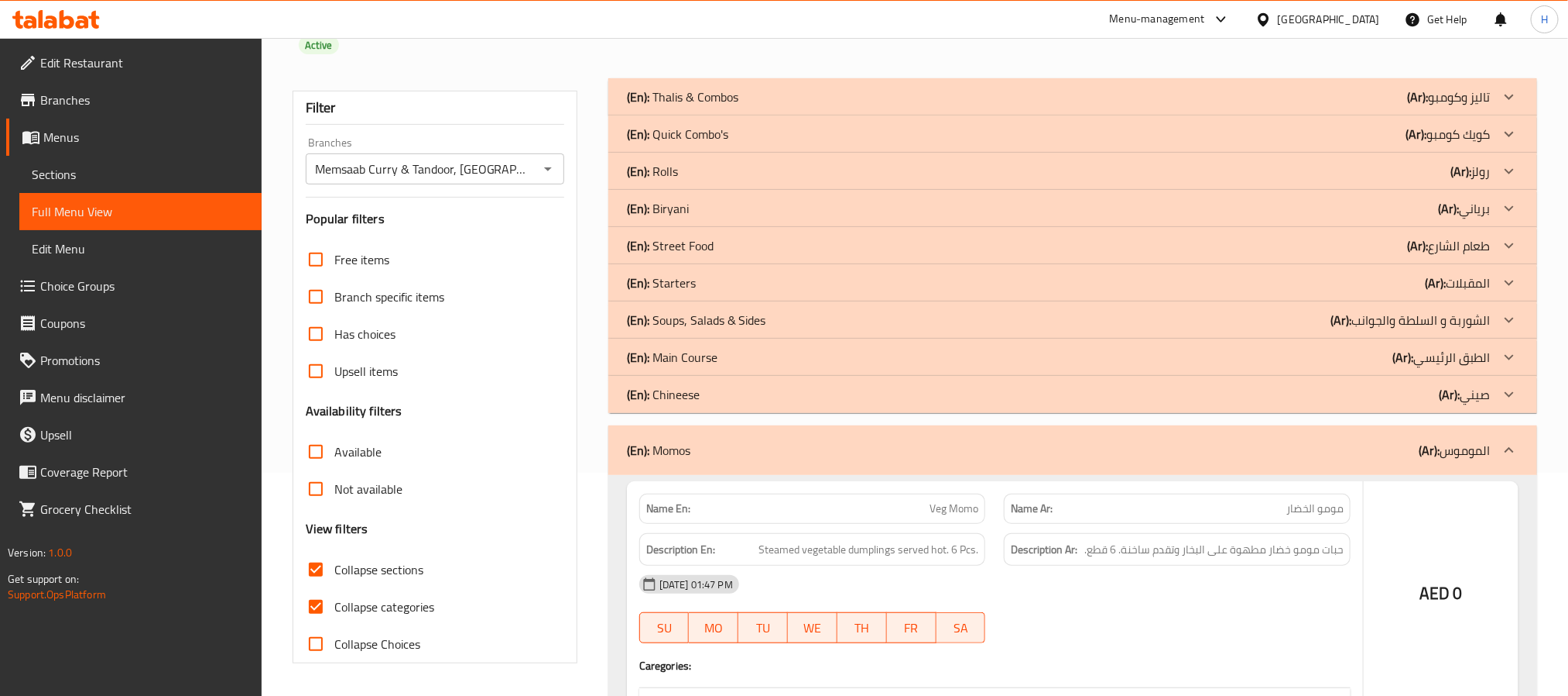
click at [763, 394] on div "(En): Chineese (Ar): صيني" at bounding box center [1059, 394] width 864 height 19
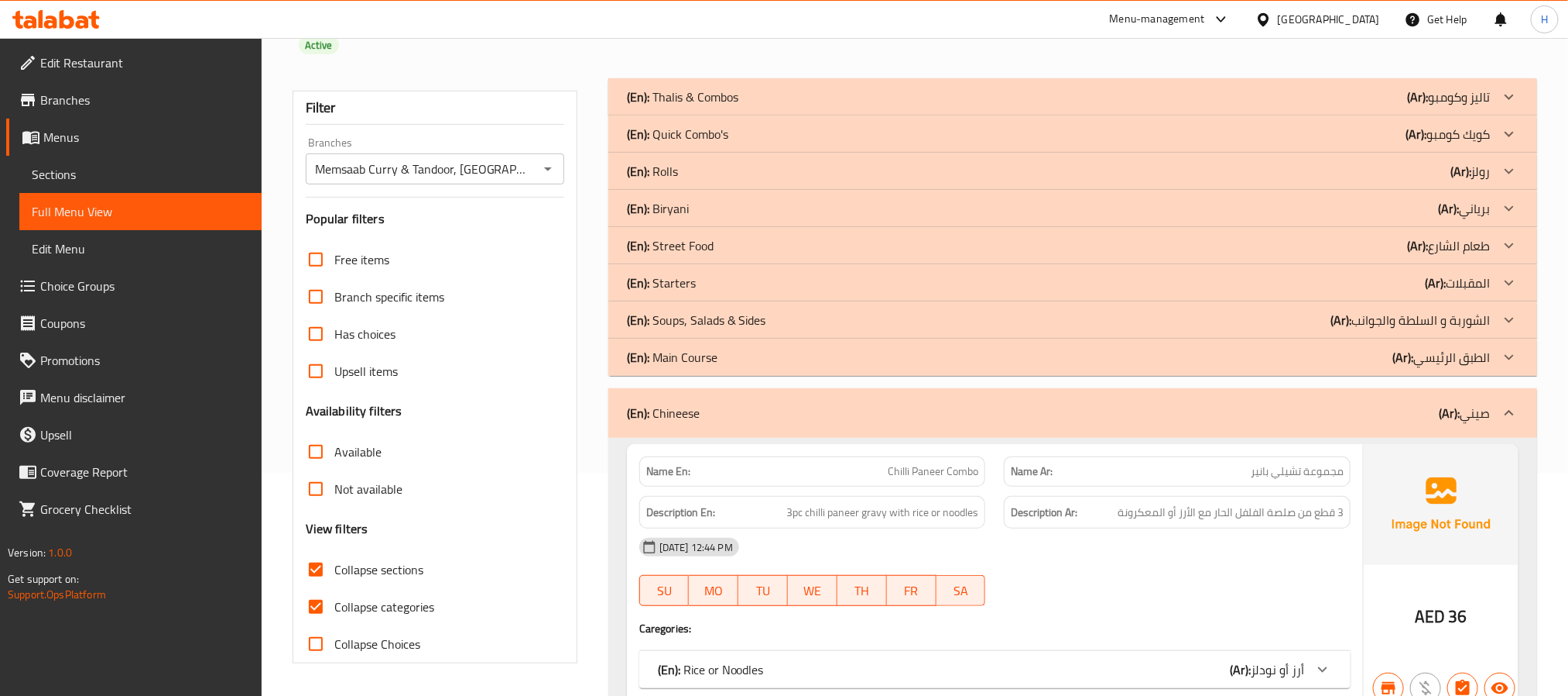
click at [371, 609] on span "Collapse categories" at bounding box center [384, 606] width 100 height 19
click at [334, 609] on input "Collapse categories" at bounding box center [316, 606] width 37 height 37
checkbox input "false"
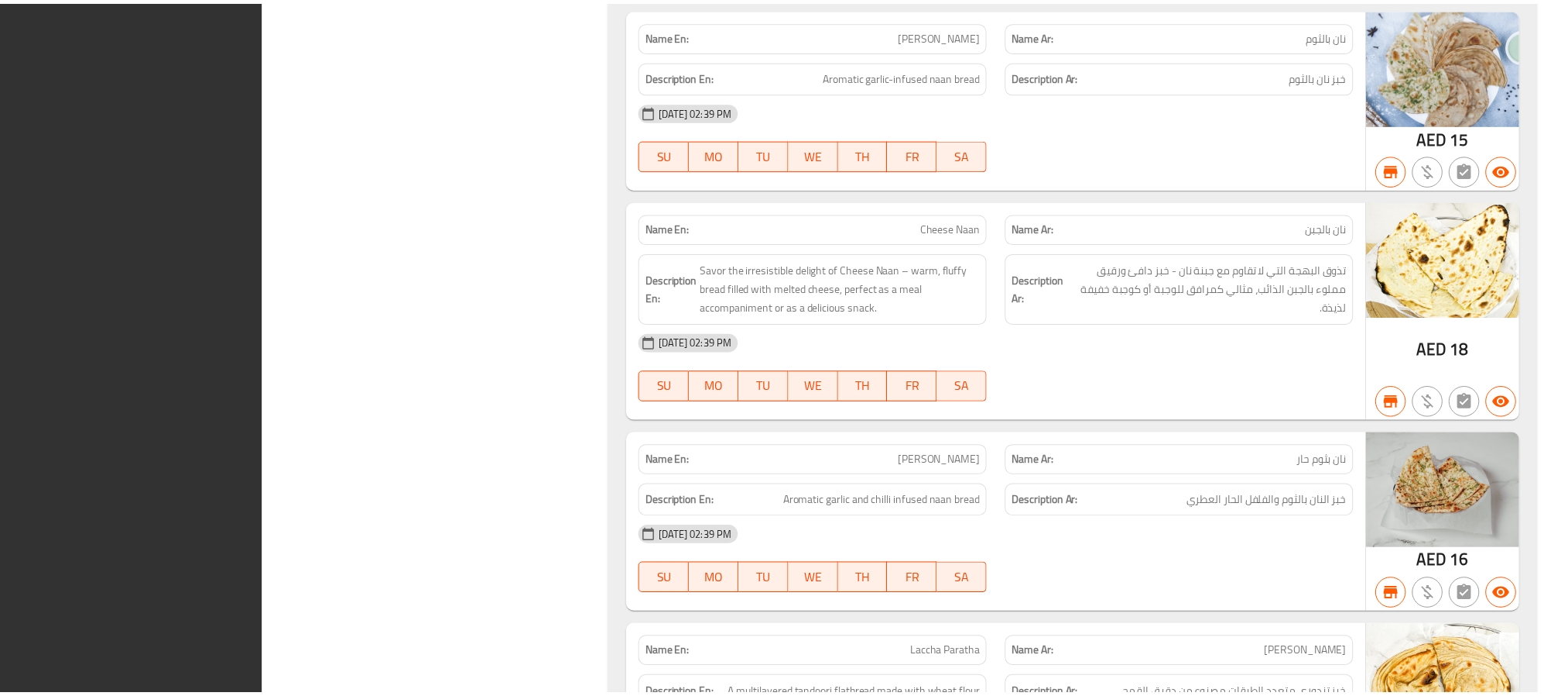
scroll to position [16546, 0]
